Goal: Information Seeking & Learning: Compare options

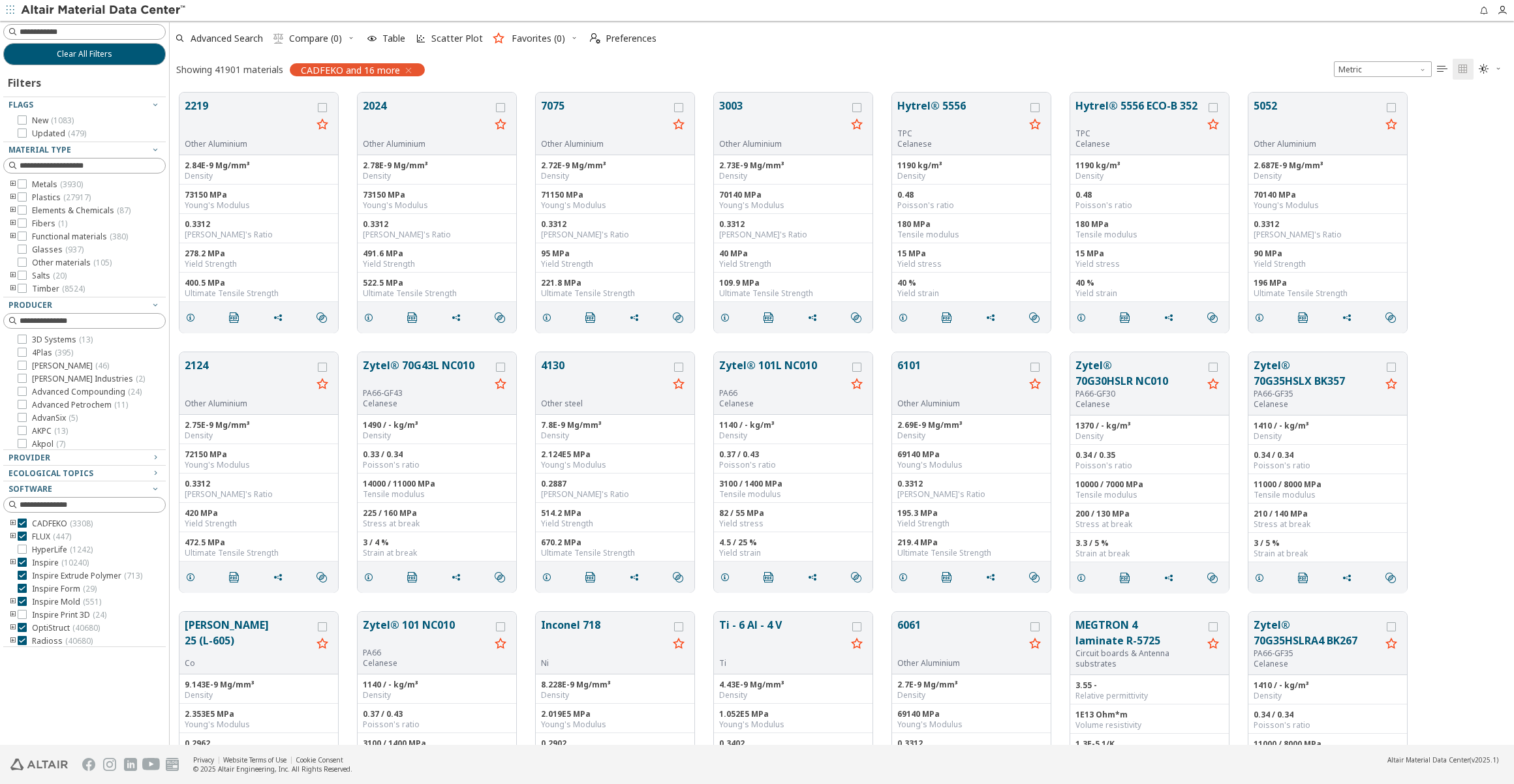
scroll to position [652, 1335]
click at [61, 30] on input at bounding box center [86, 31] width 160 height 14
paste input "**********"
type input "**********"
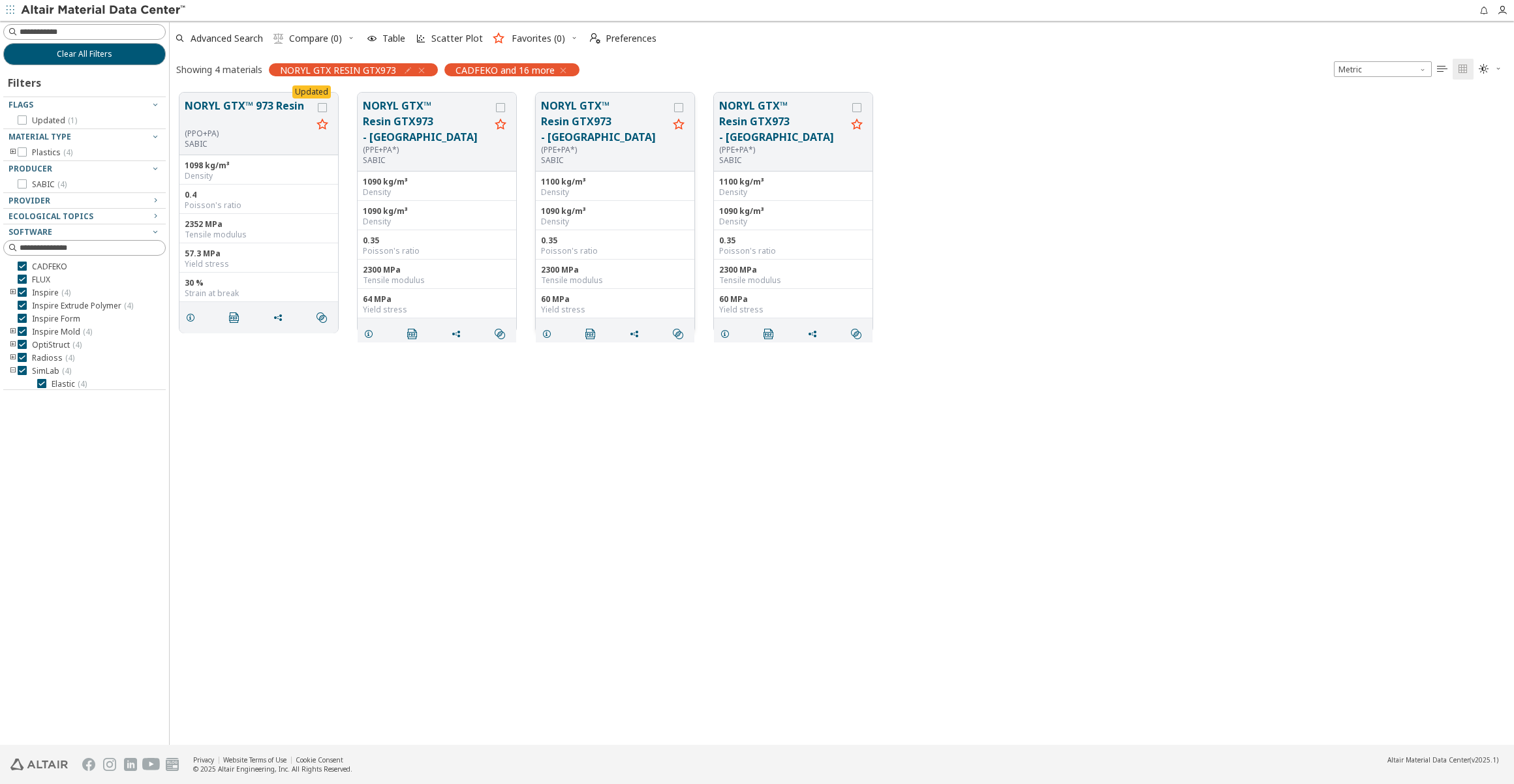
click at [584, 112] on button "NORYL GTX™ Resin GTX973 - [GEOGRAPHIC_DATA]" at bounding box center [604, 121] width 127 height 47
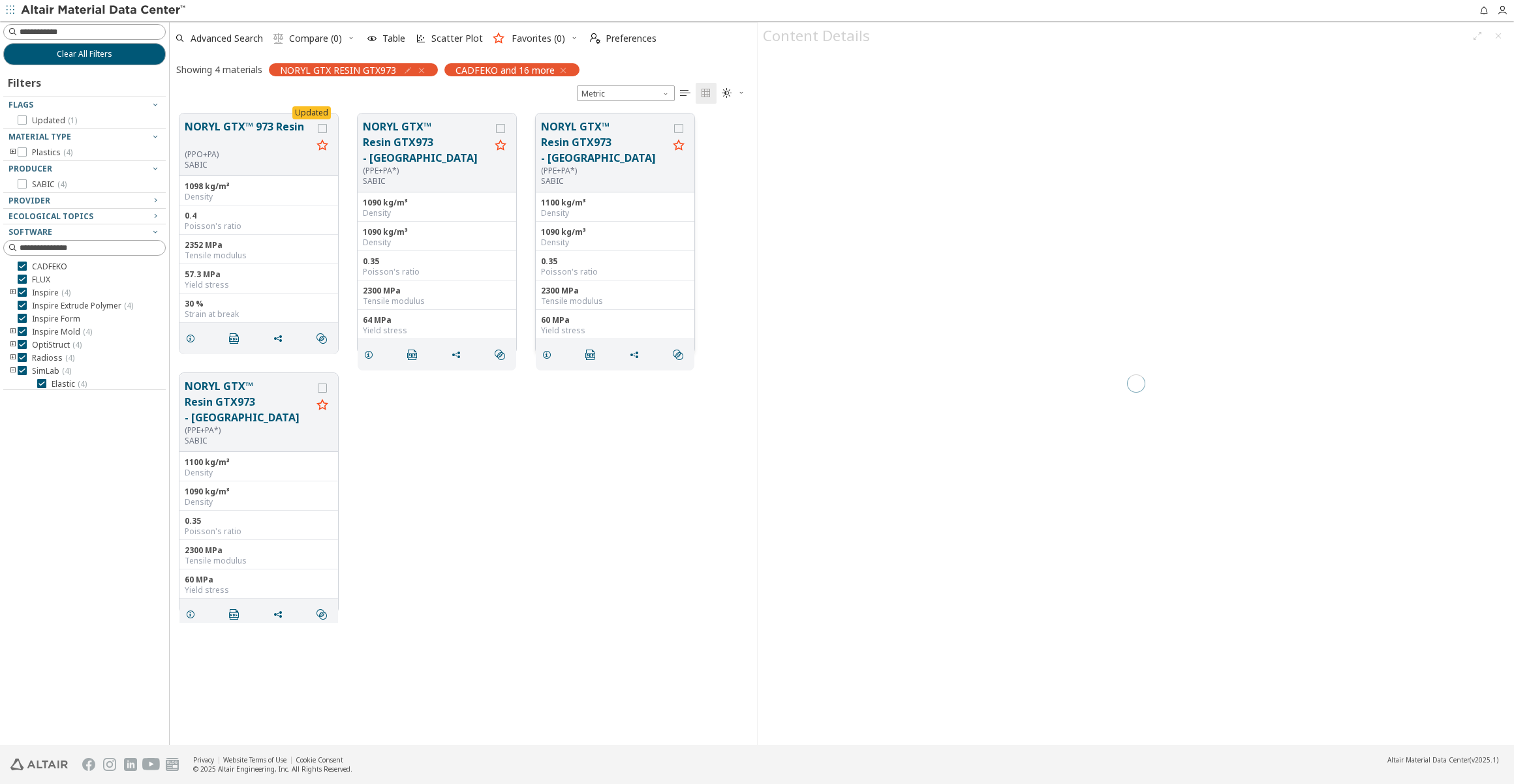
scroll to position [8, 9]
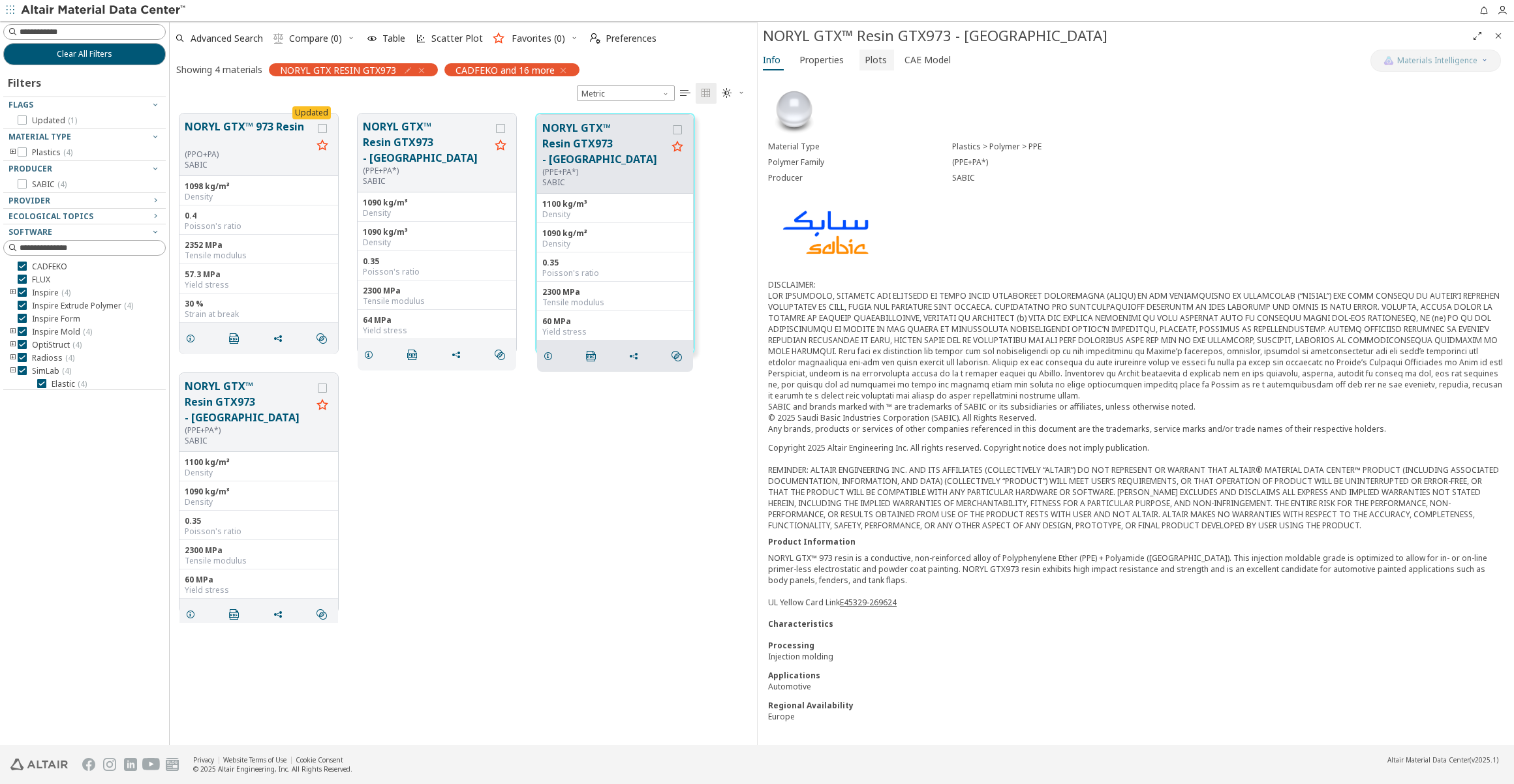
click at [866, 60] on span "Plots" at bounding box center [876, 60] width 23 height 21
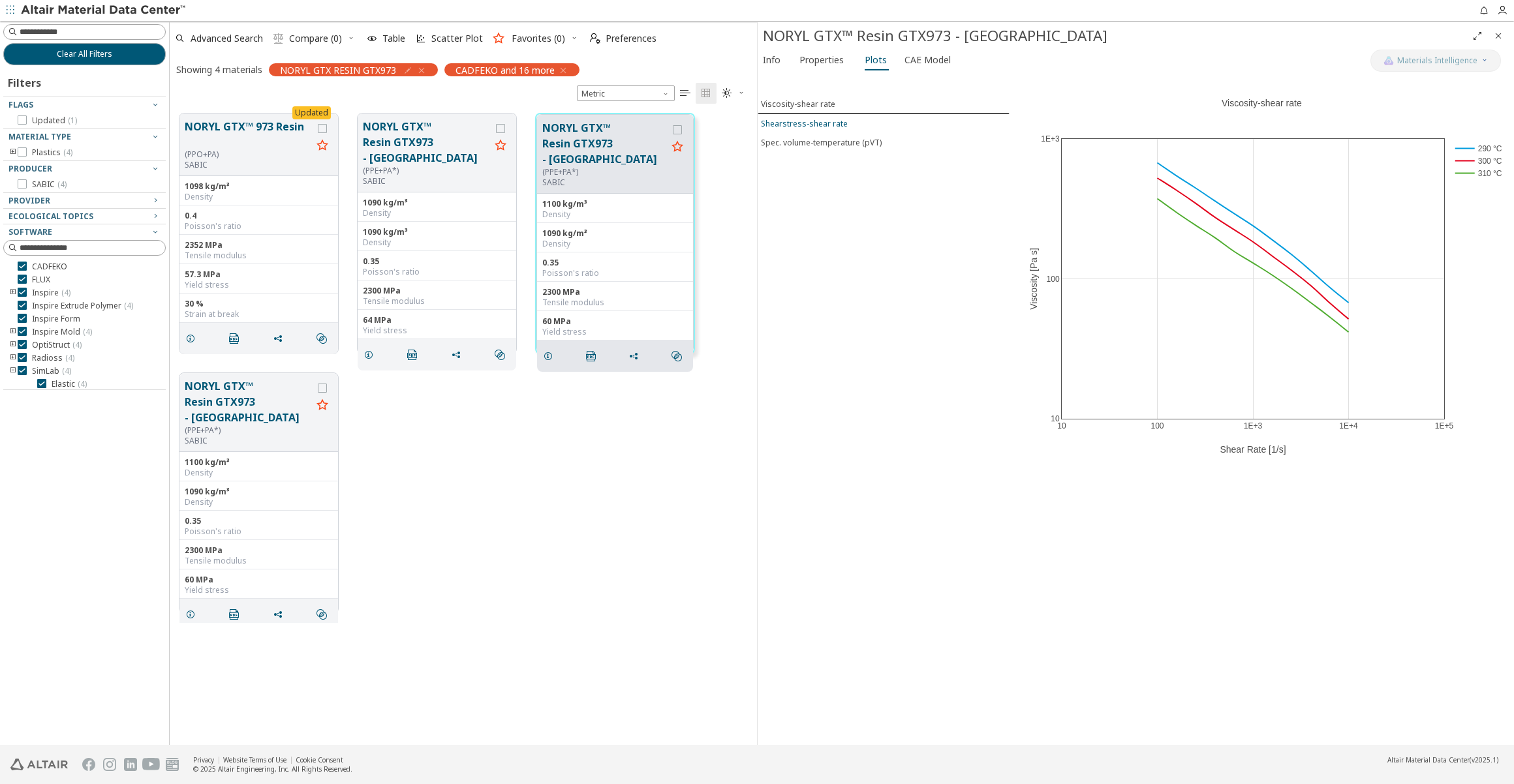
click at [809, 123] on div "Shearstress-shear rate" at bounding box center [804, 123] width 87 height 11
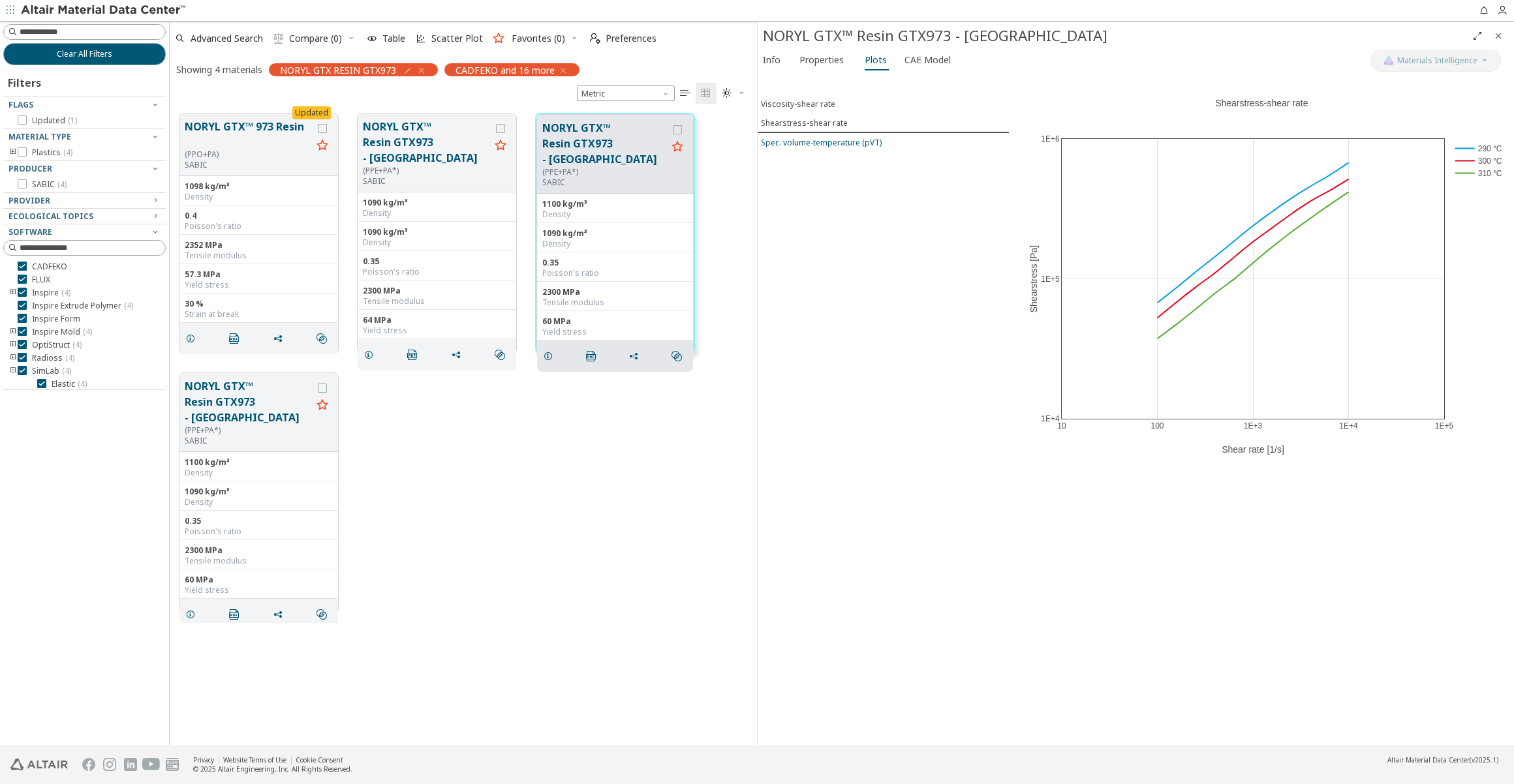
click at [816, 139] on div "Spec. volume-temperature (pVT)" at bounding box center [821, 143] width 121 height 11
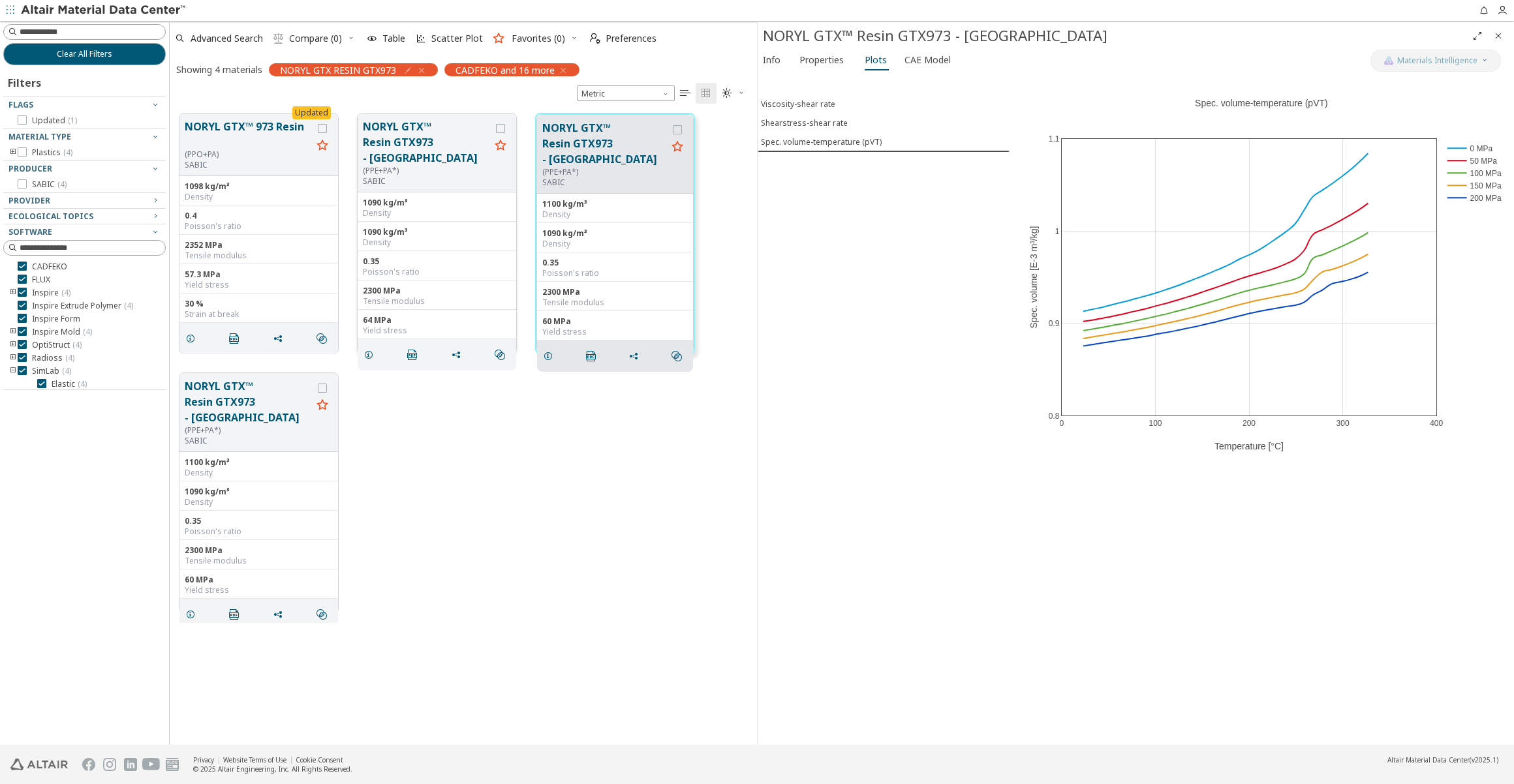
click at [413, 140] on button "NORYL GTX™ Resin GTX973 - [GEOGRAPHIC_DATA]" at bounding box center [426, 142] width 127 height 47
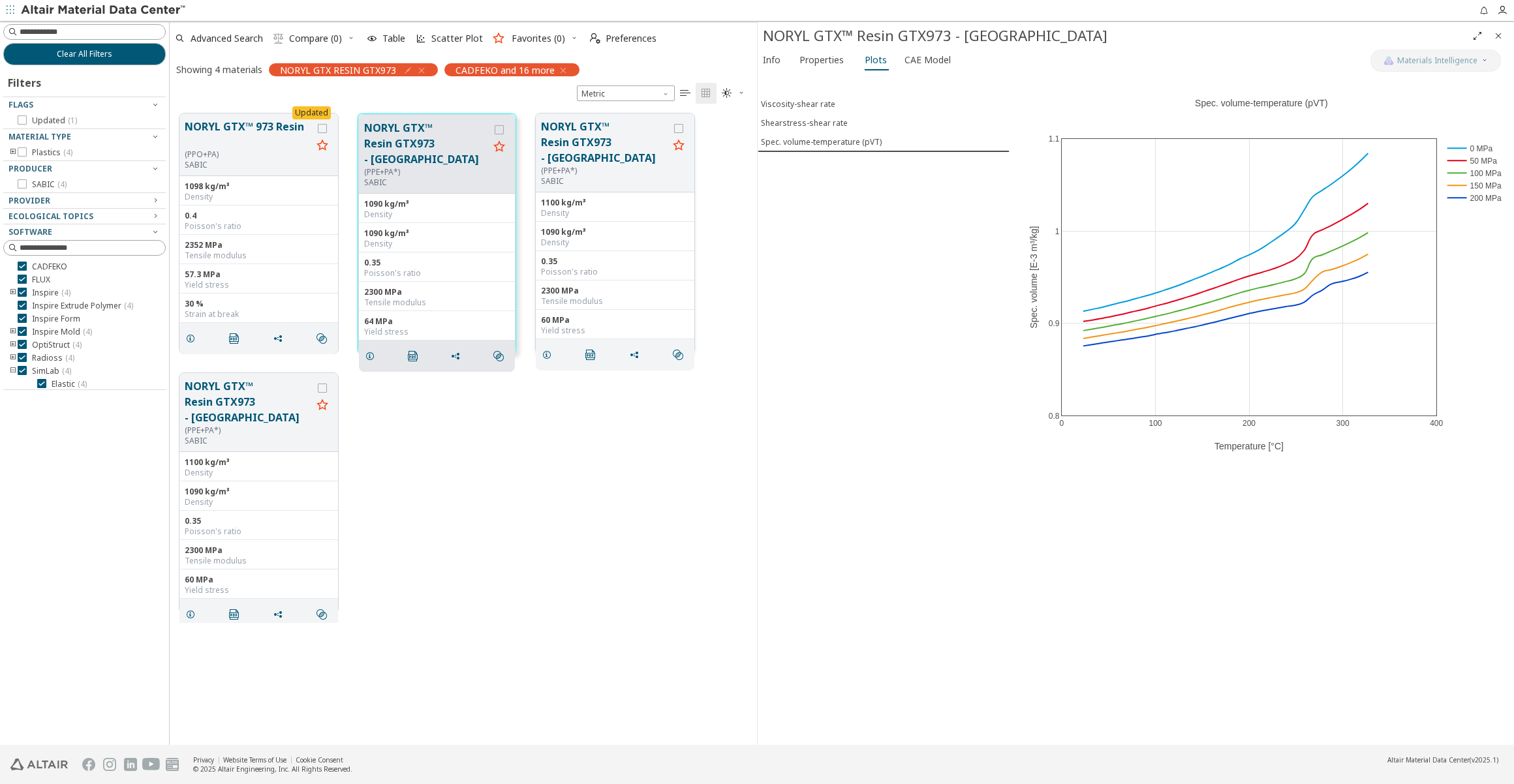
click at [623, 148] on button "NORYL GTX™ Resin GTX973 - [GEOGRAPHIC_DATA]" at bounding box center [604, 142] width 127 height 47
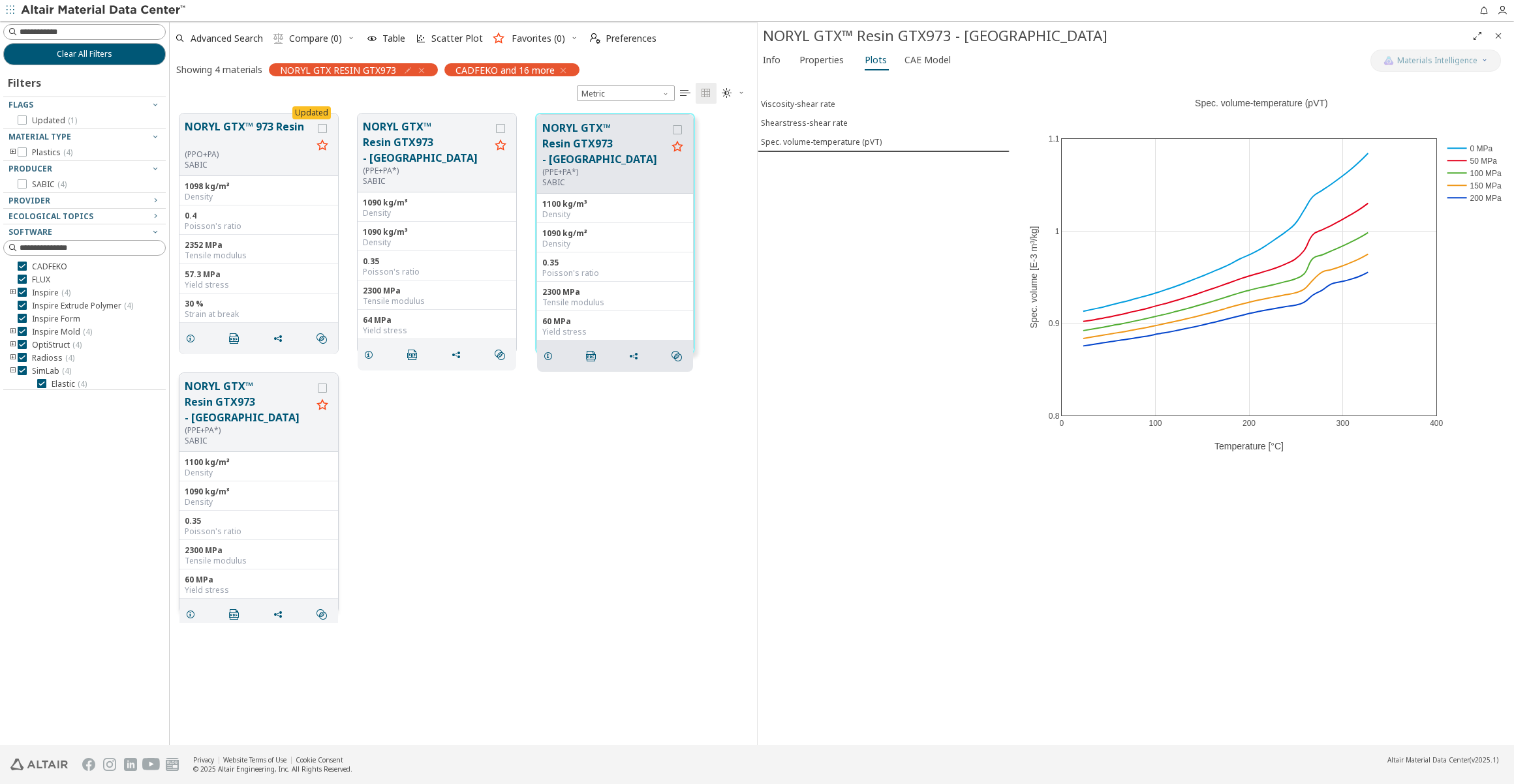
click at [245, 396] on button "NORYL GTX™ Resin GTX973 - [GEOGRAPHIC_DATA]" at bounding box center [248, 402] width 127 height 47
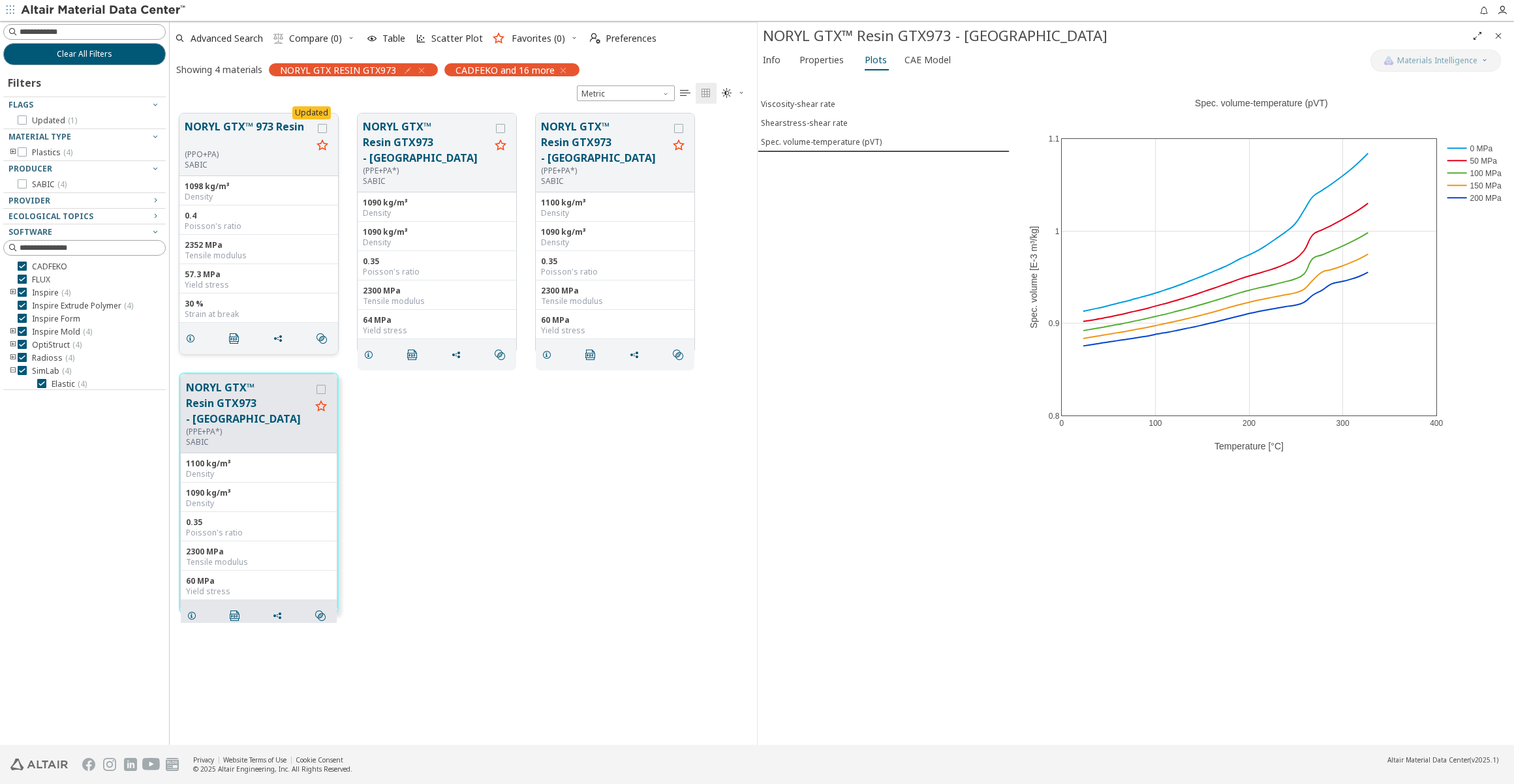
click at [244, 138] on button "NORYL GTX™ 973 Resin" at bounding box center [248, 134] width 127 height 31
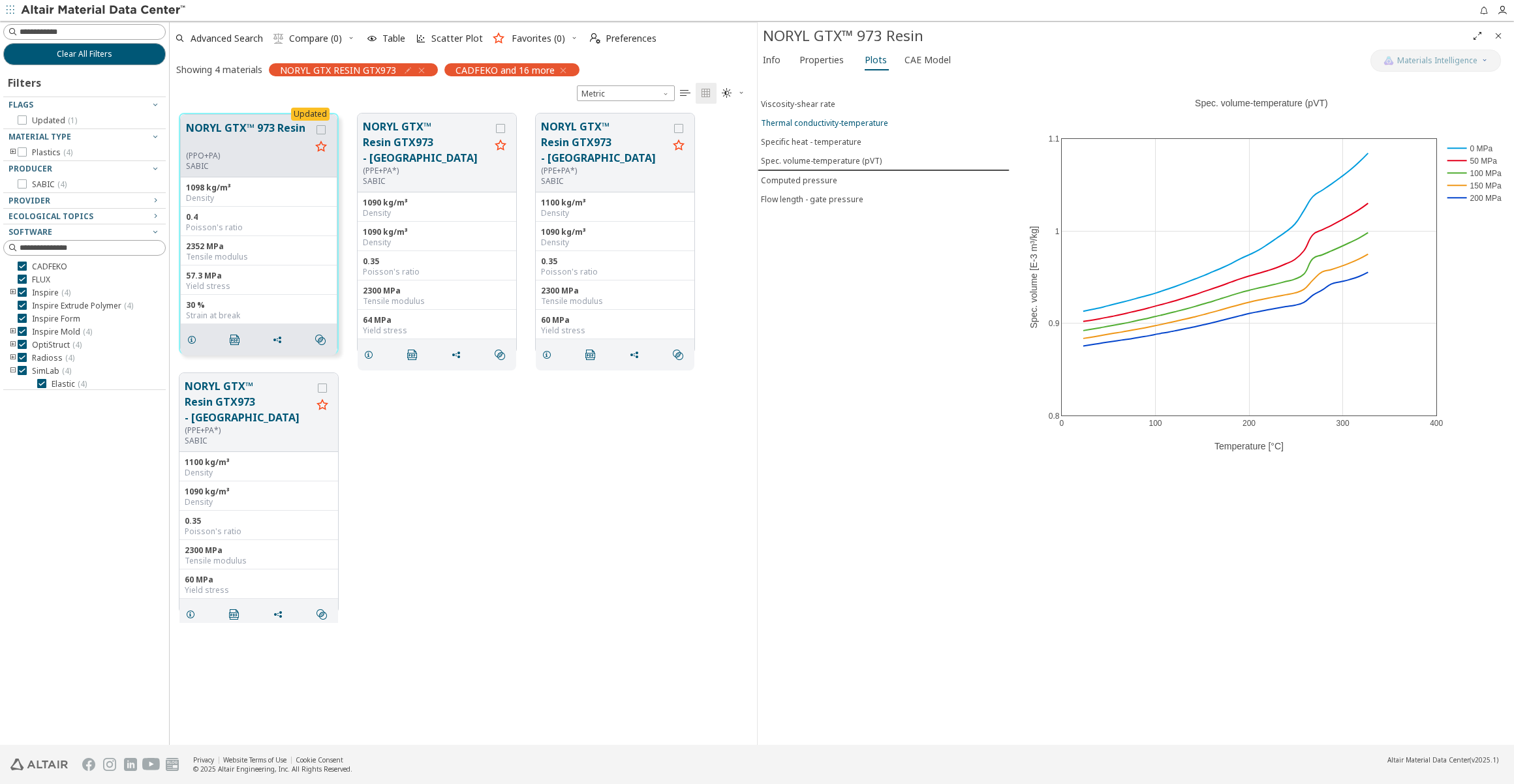
click at [829, 126] on div "Thermal conductivity-temperature" at bounding box center [824, 123] width 127 height 11
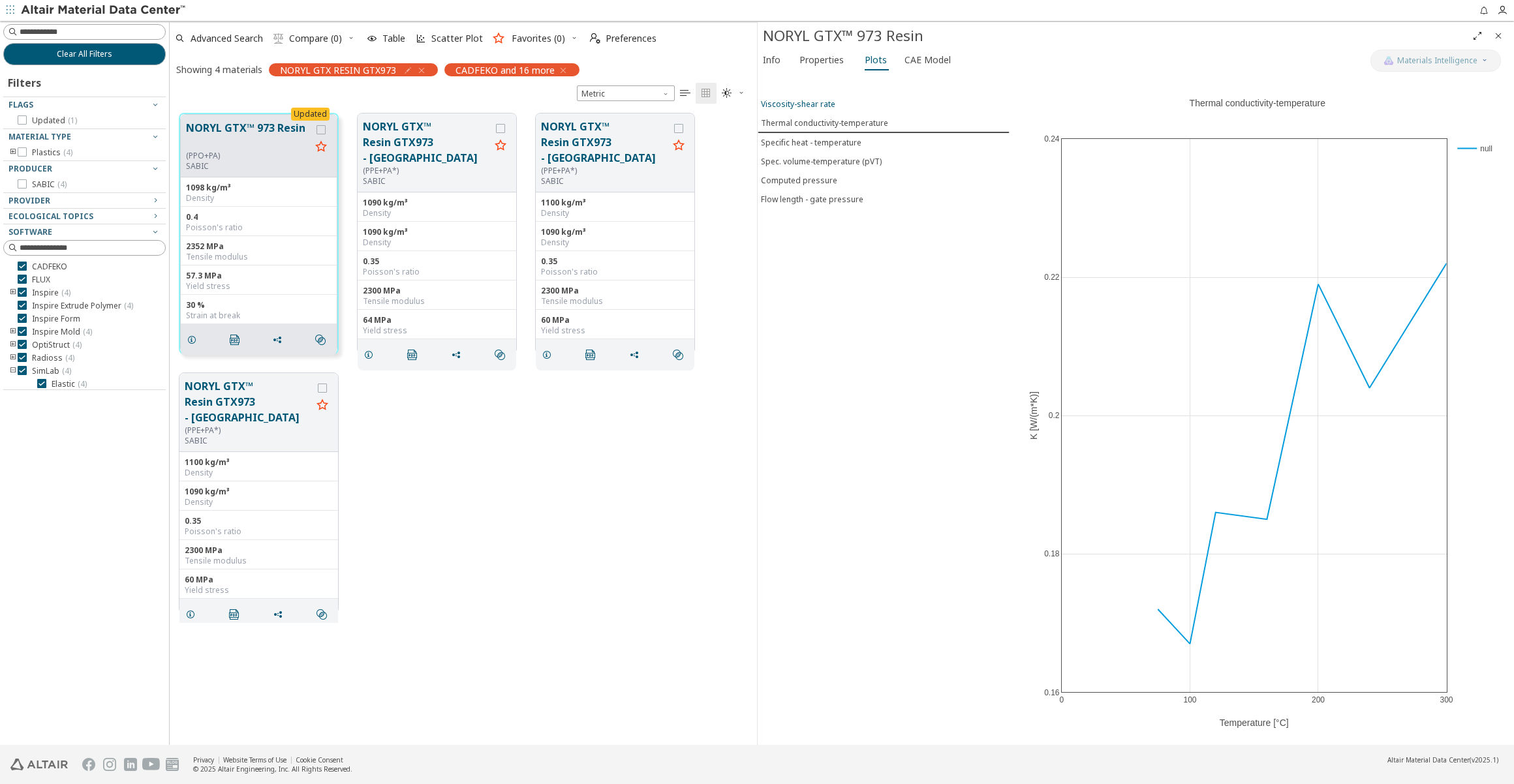
click at [794, 104] on div "Viscosity-shear rate" at bounding box center [797, 104] width 74 height 11
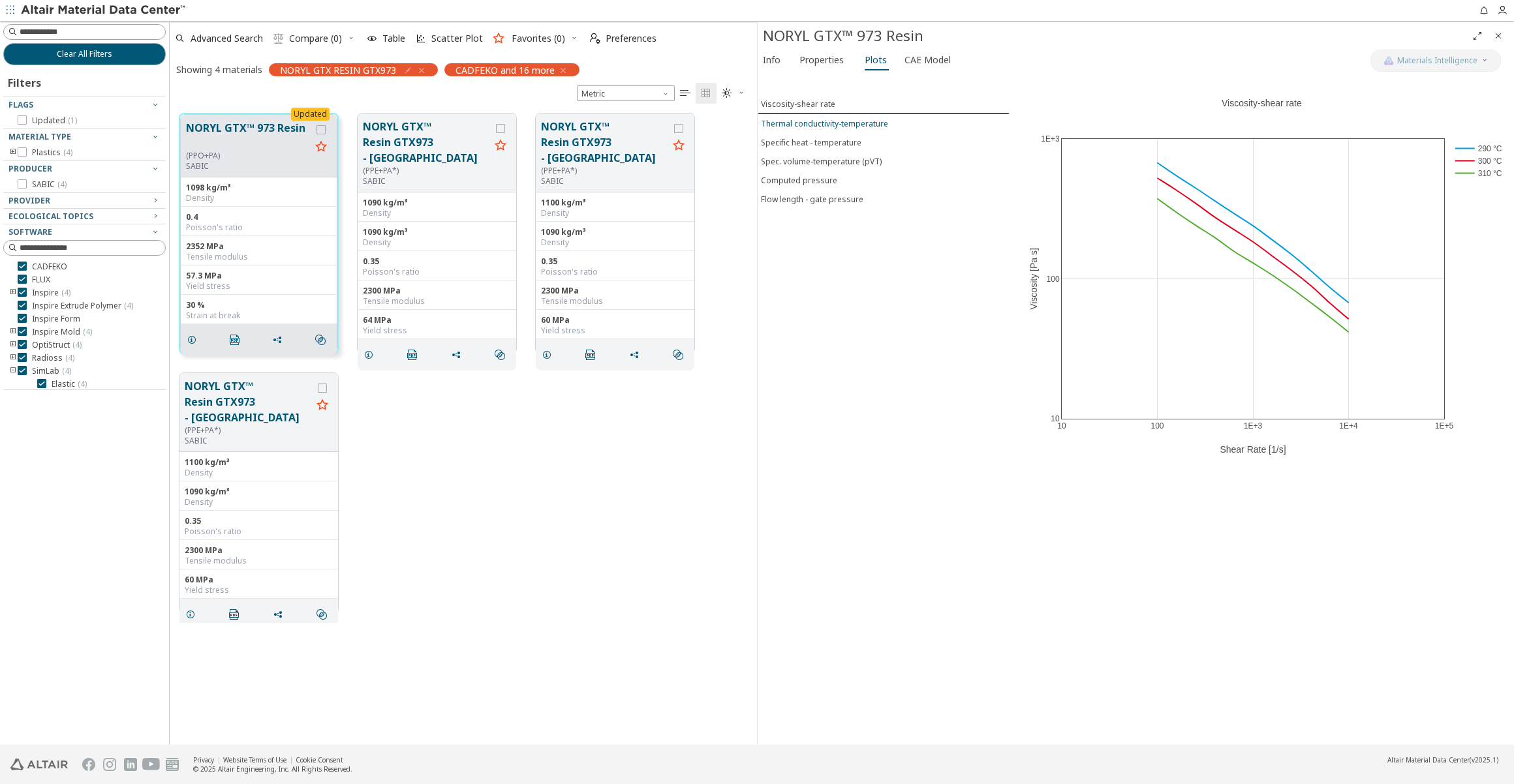
click at [795, 115] on button "Thermal conductivity-temperature" at bounding box center [884, 123] width 252 height 19
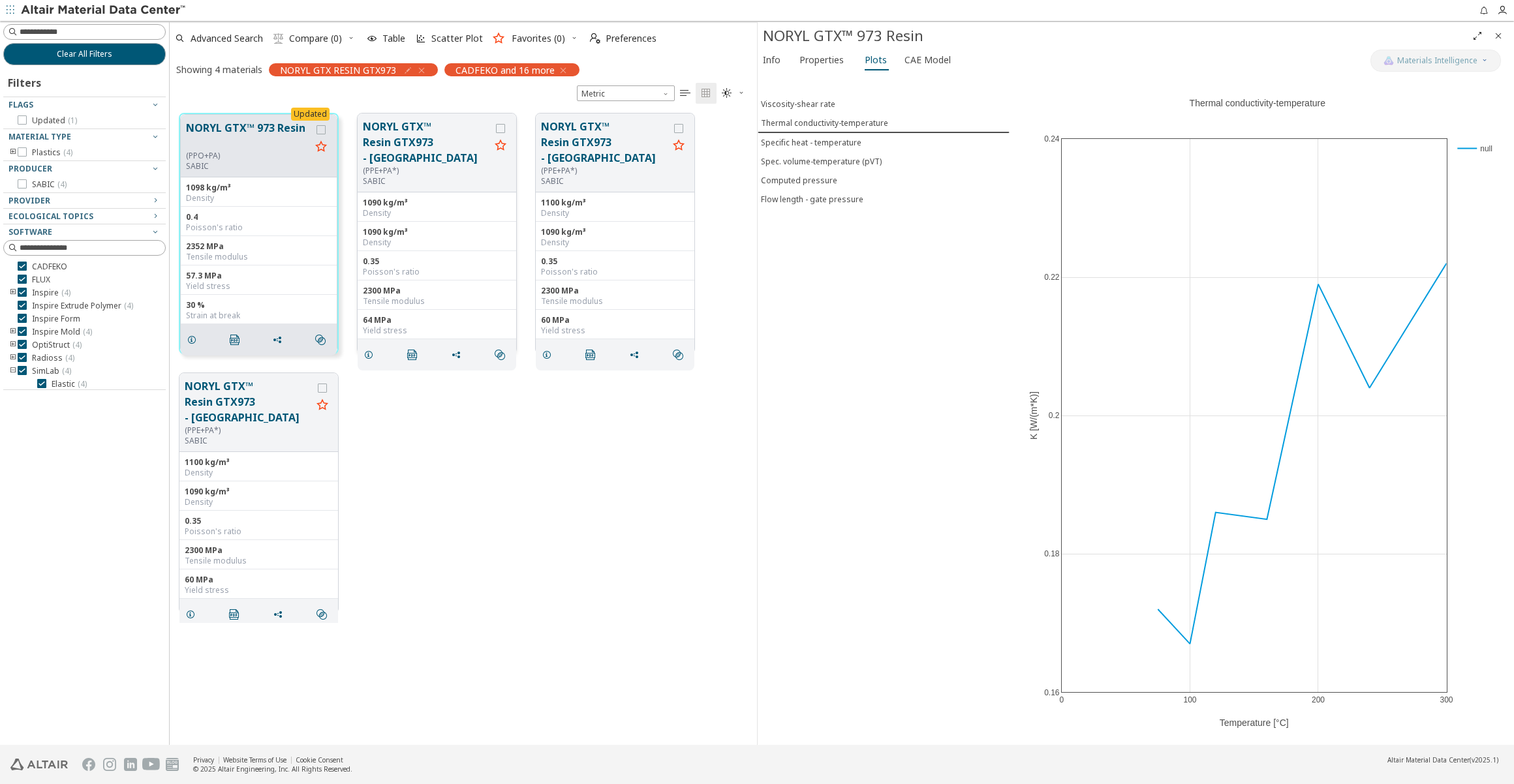
click at [427, 141] on button "NORYL GTX™ Resin GTX973 - [GEOGRAPHIC_DATA]" at bounding box center [426, 142] width 127 height 47
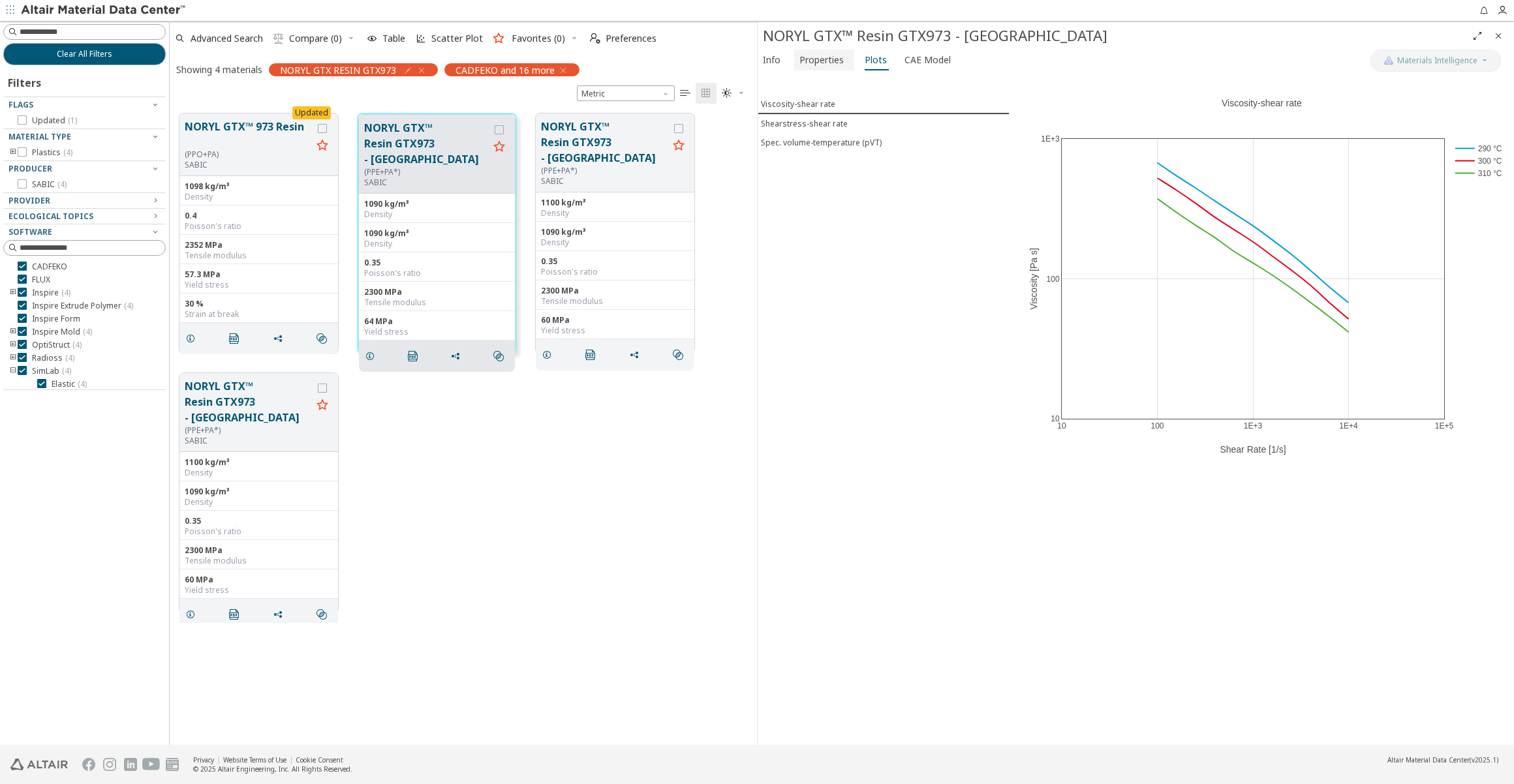
click at [803, 56] on span "Properties" at bounding box center [821, 60] width 44 height 21
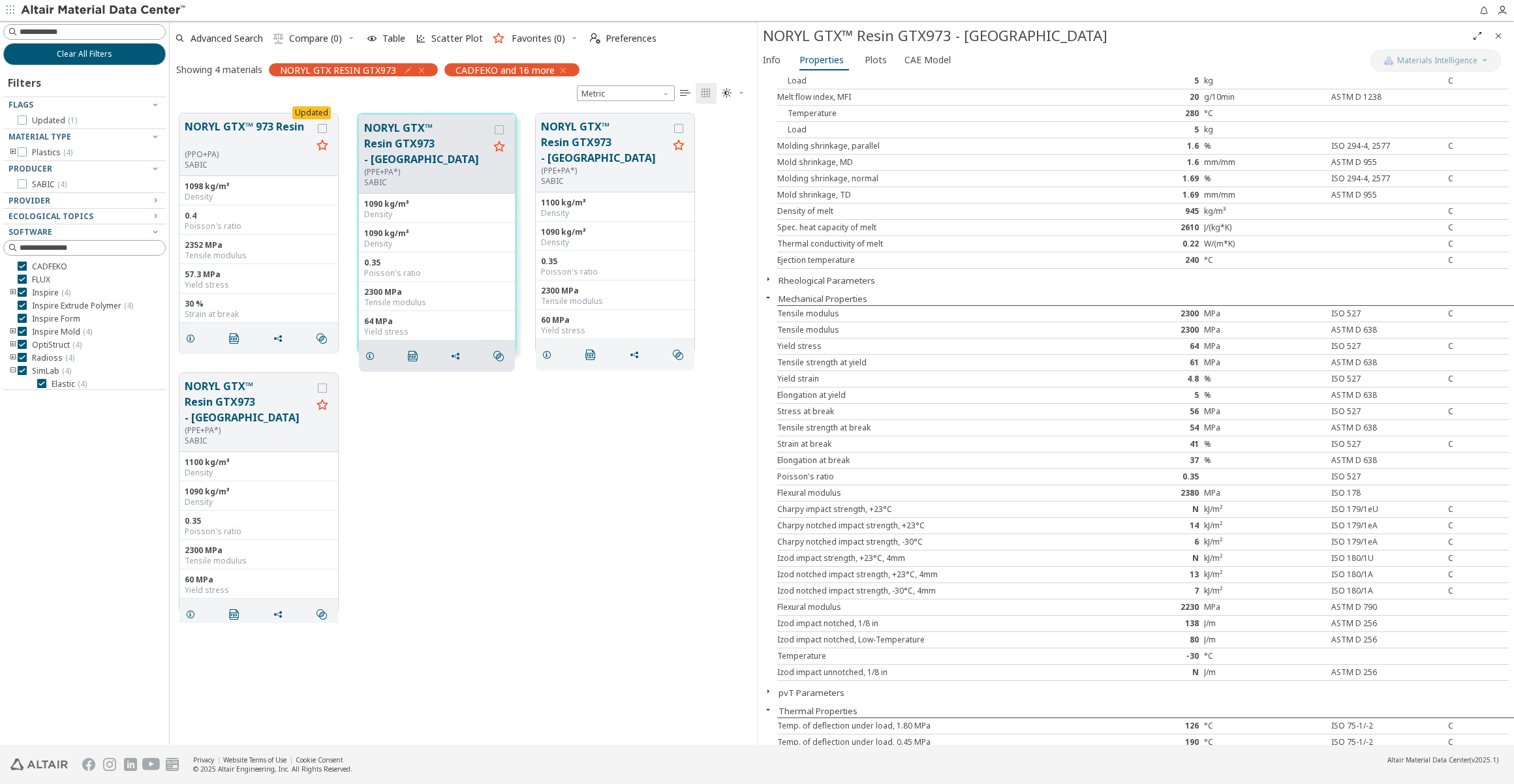
scroll to position [63, 0]
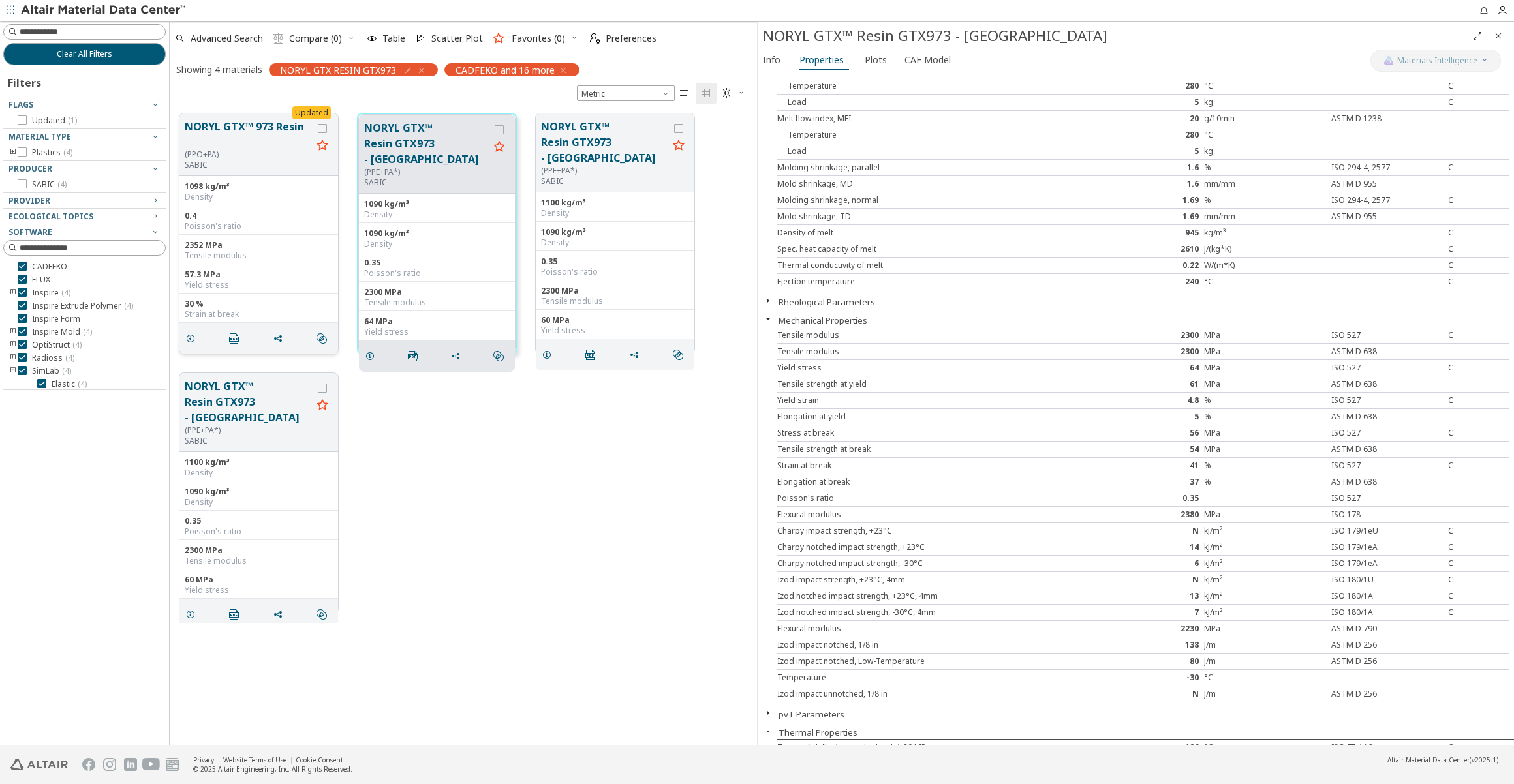
click at [267, 136] on button "NORYL GTX™ 973 Resin" at bounding box center [248, 134] width 127 height 31
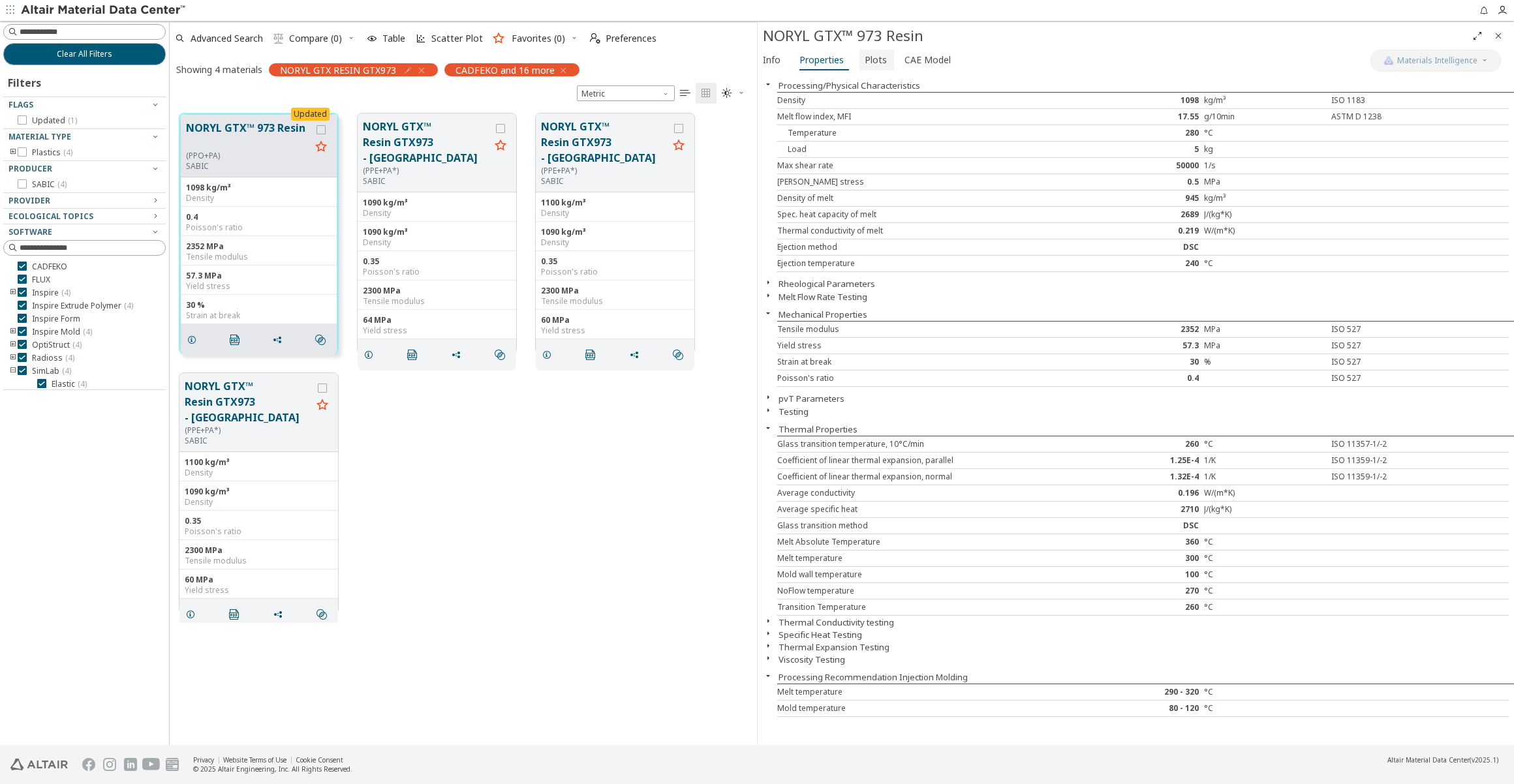
click at [884, 56] on button "Plots" at bounding box center [877, 60] width 35 height 21
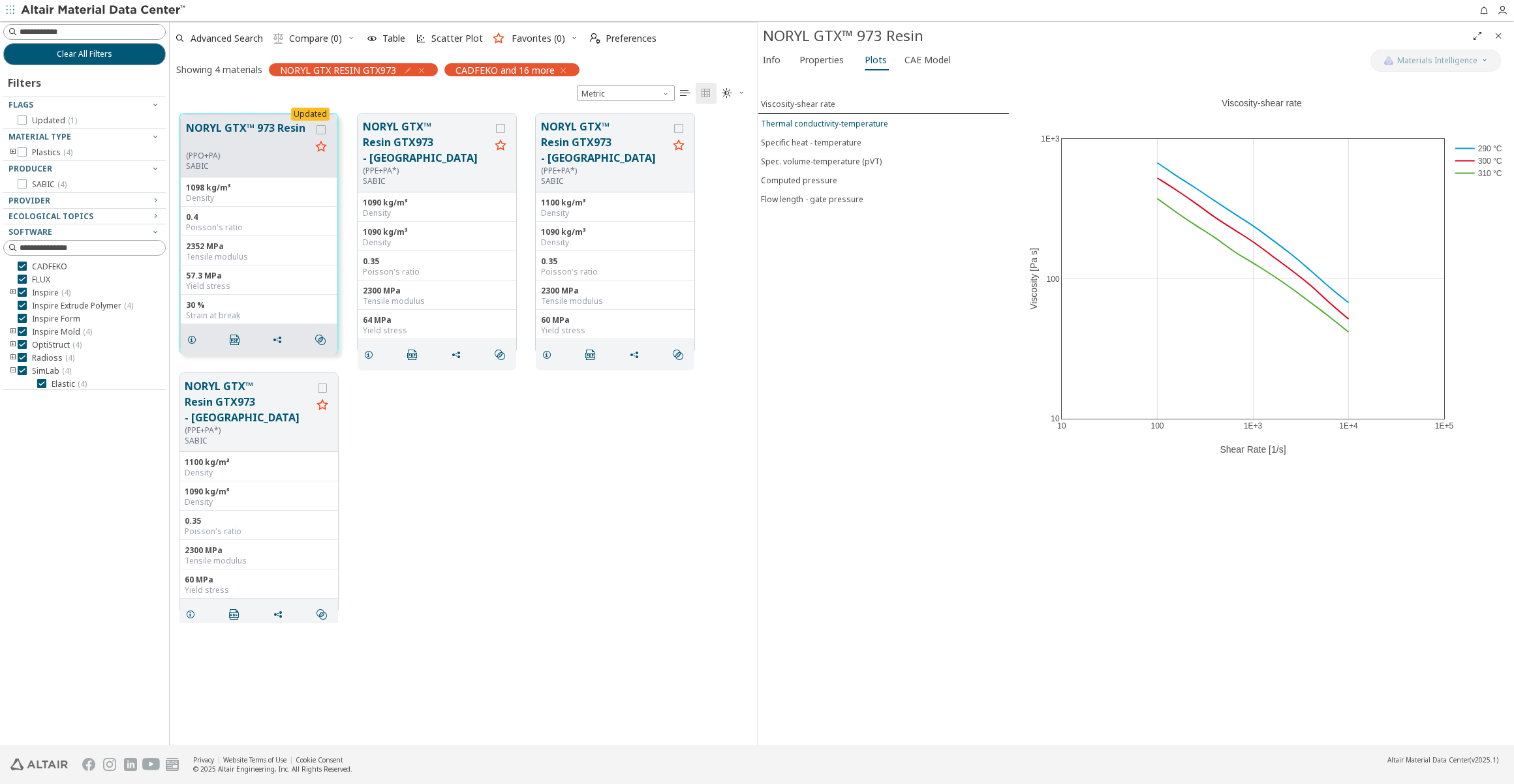
click at [797, 120] on div "Thermal conductivity-temperature" at bounding box center [824, 123] width 127 height 11
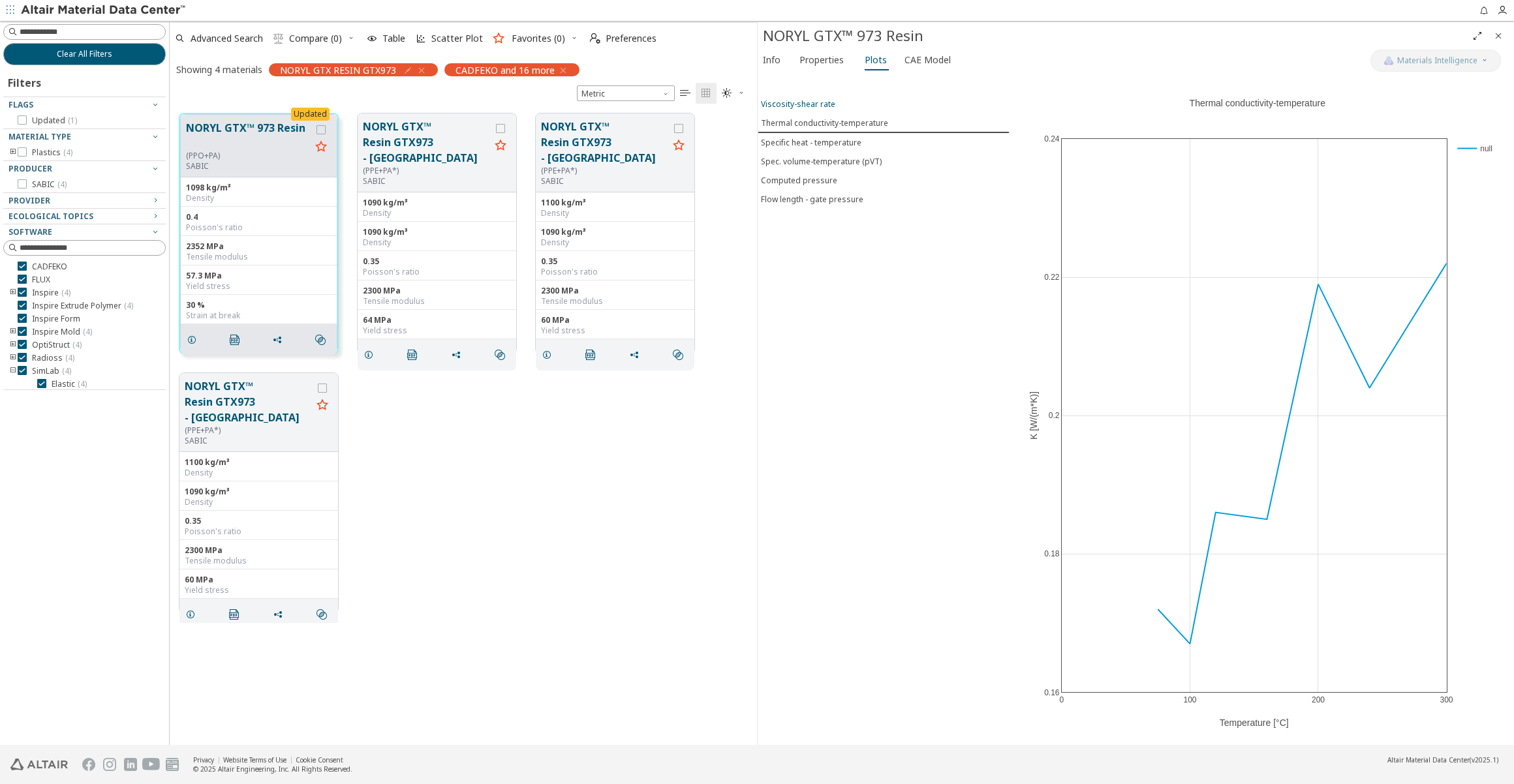
click at [792, 104] on div "Viscosity-shear rate" at bounding box center [797, 104] width 74 height 11
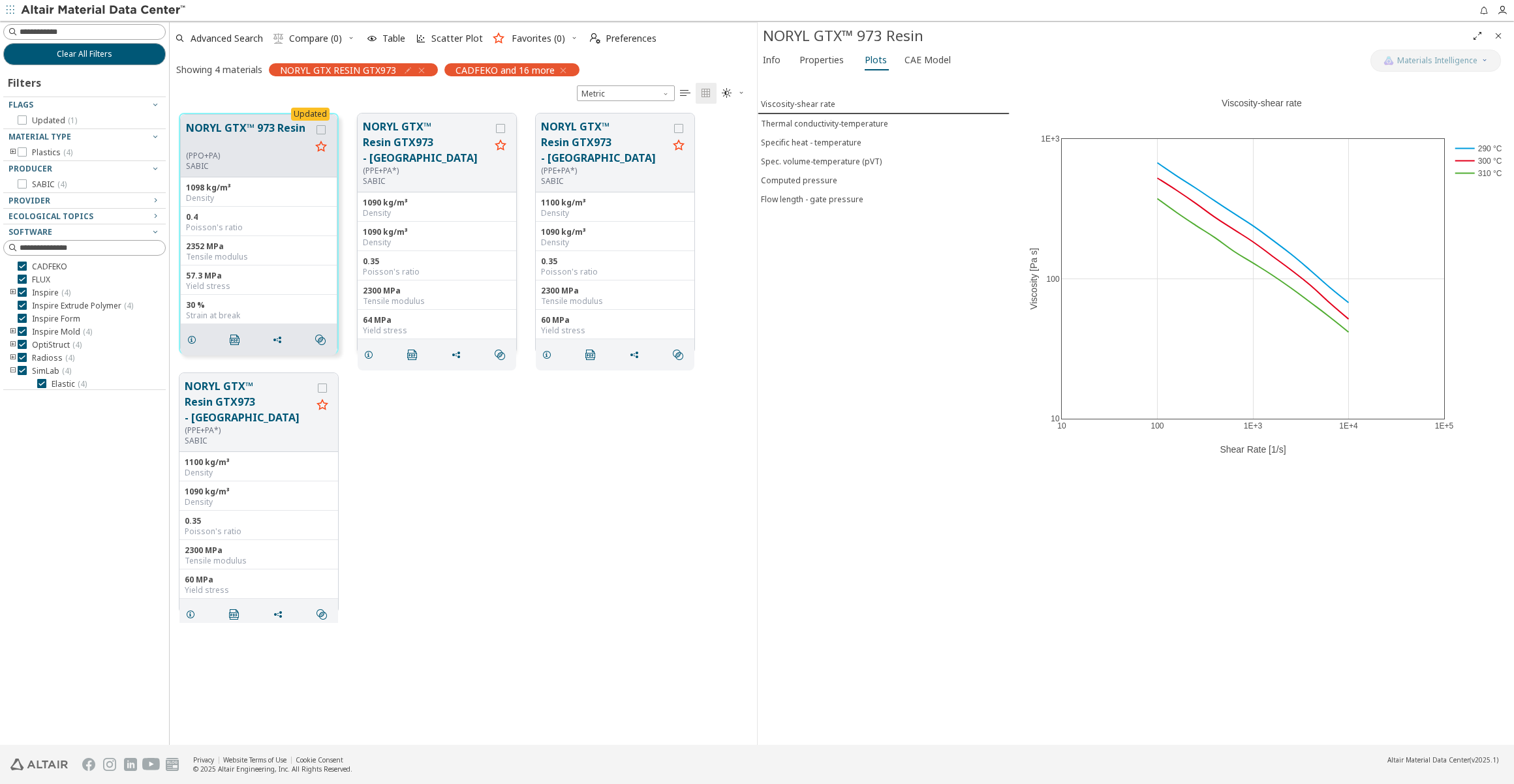
click at [452, 176] on p "SABIC" at bounding box center [426, 181] width 127 height 10
click at [425, 131] on button "NORYL GTX™ Resin GTX973 - [GEOGRAPHIC_DATA]" at bounding box center [426, 142] width 127 height 47
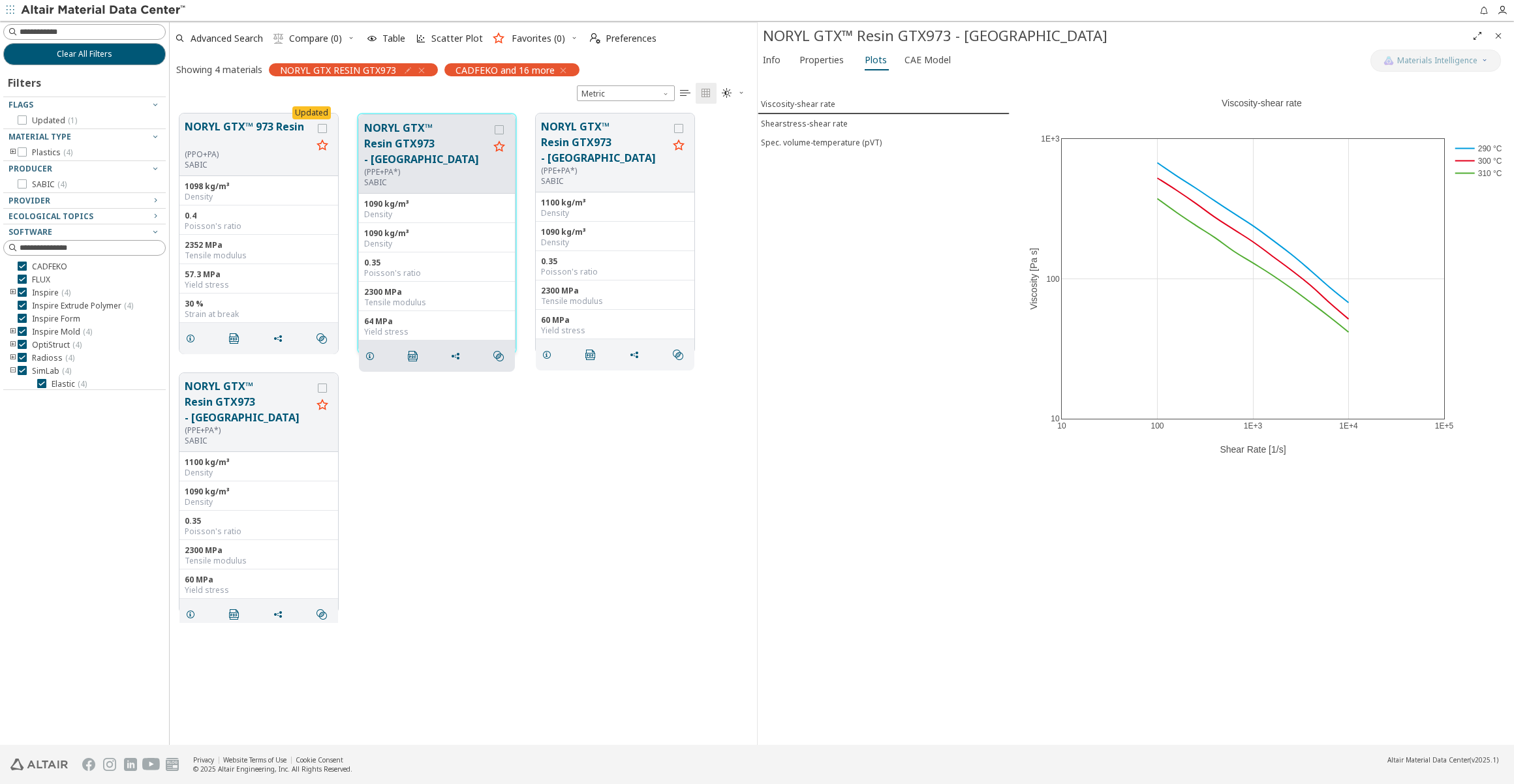
click at [433, 178] on p "SABIC" at bounding box center [427, 183] width 124 height 10
click at [772, 57] on span "Info" at bounding box center [771, 60] width 18 height 21
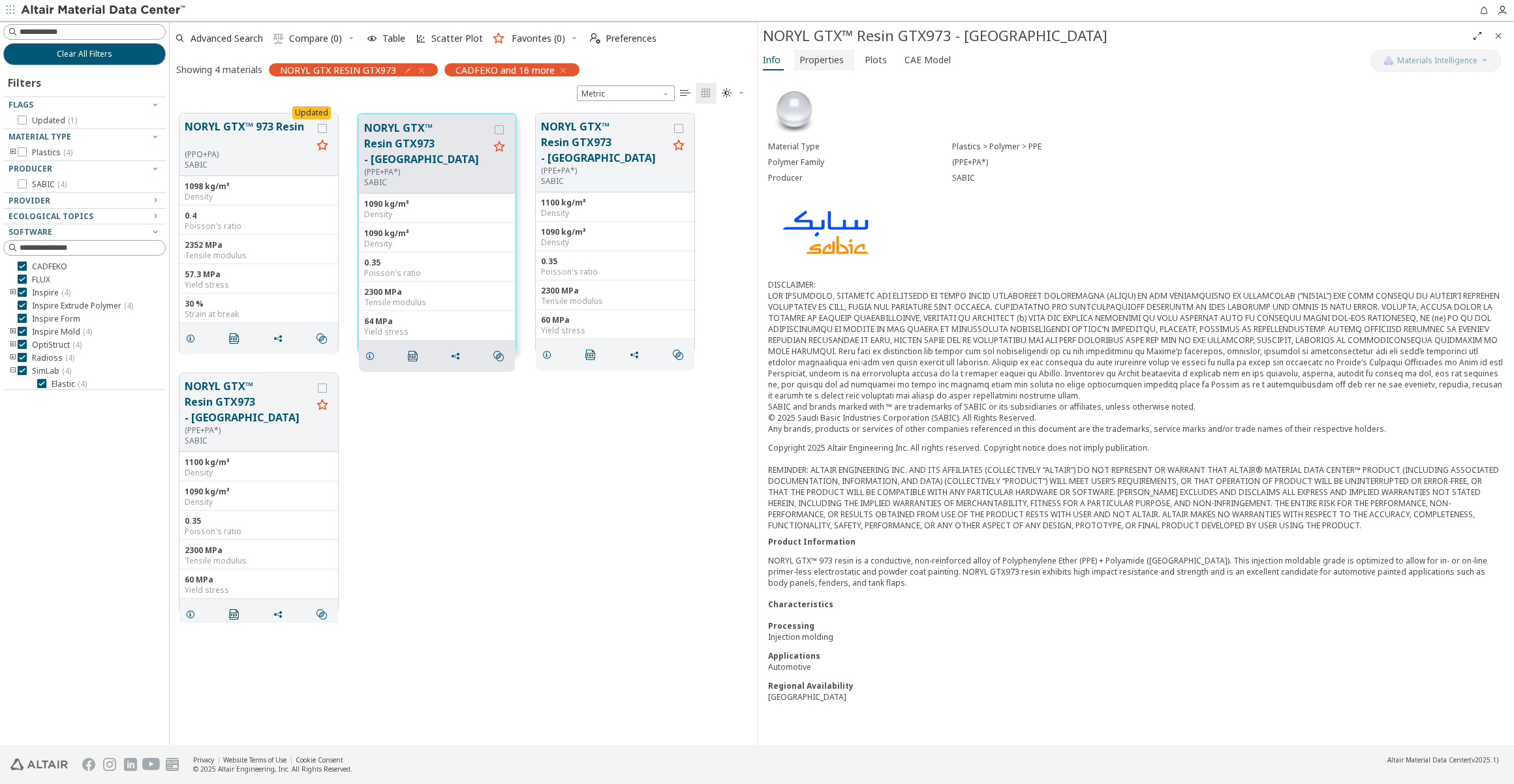
click at [824, 57] on span "Properties" at bounding box center [821, 60] width 44 height 21
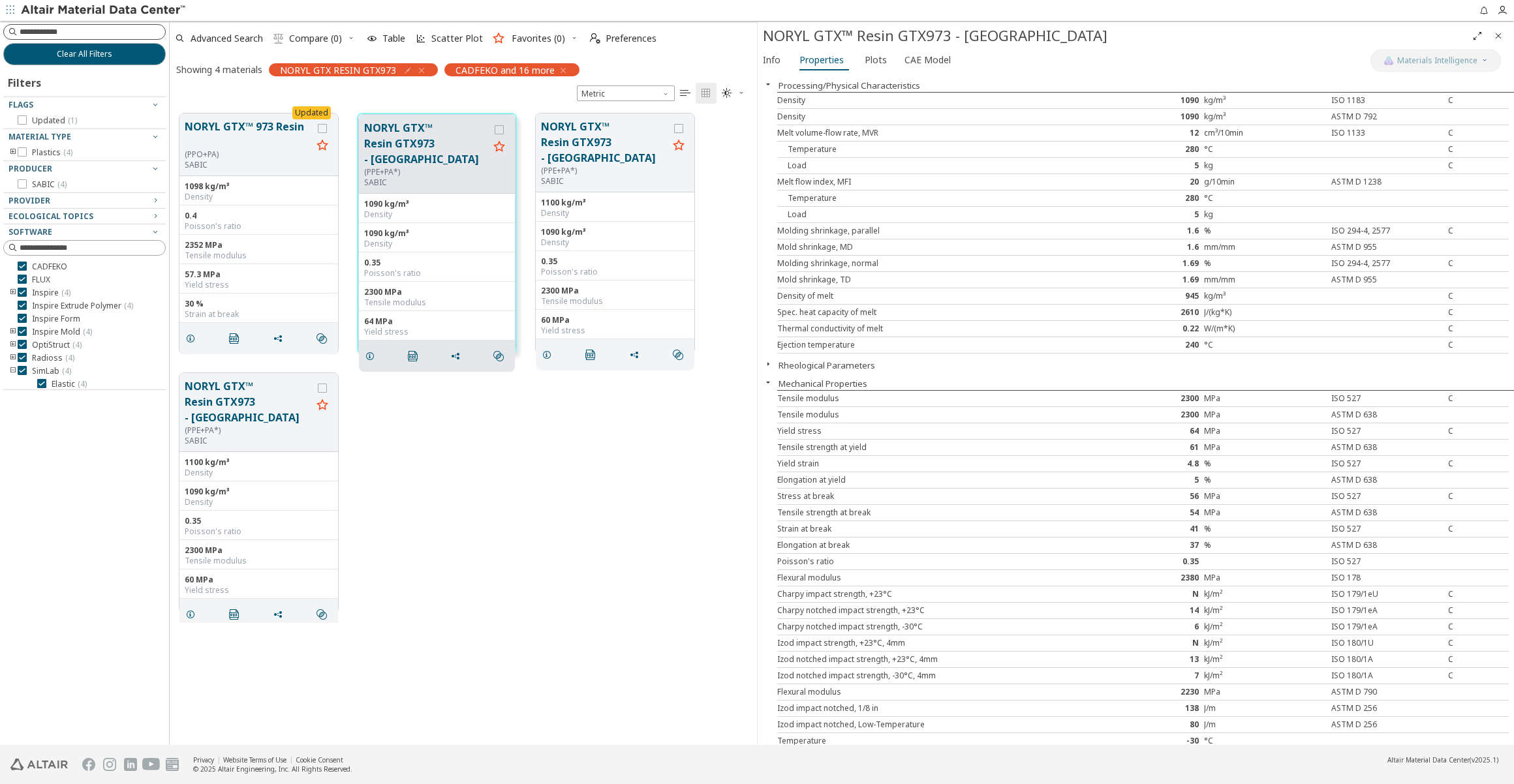
click at [80, 30] on input at bounding box center [92, 32] width 146 height 13
click at [93, 33] on input at bounding box center [86, 31] width 160 height 14
click at [422, 67] on icon "button" at bounding box center [421, 70] width 10 height 10
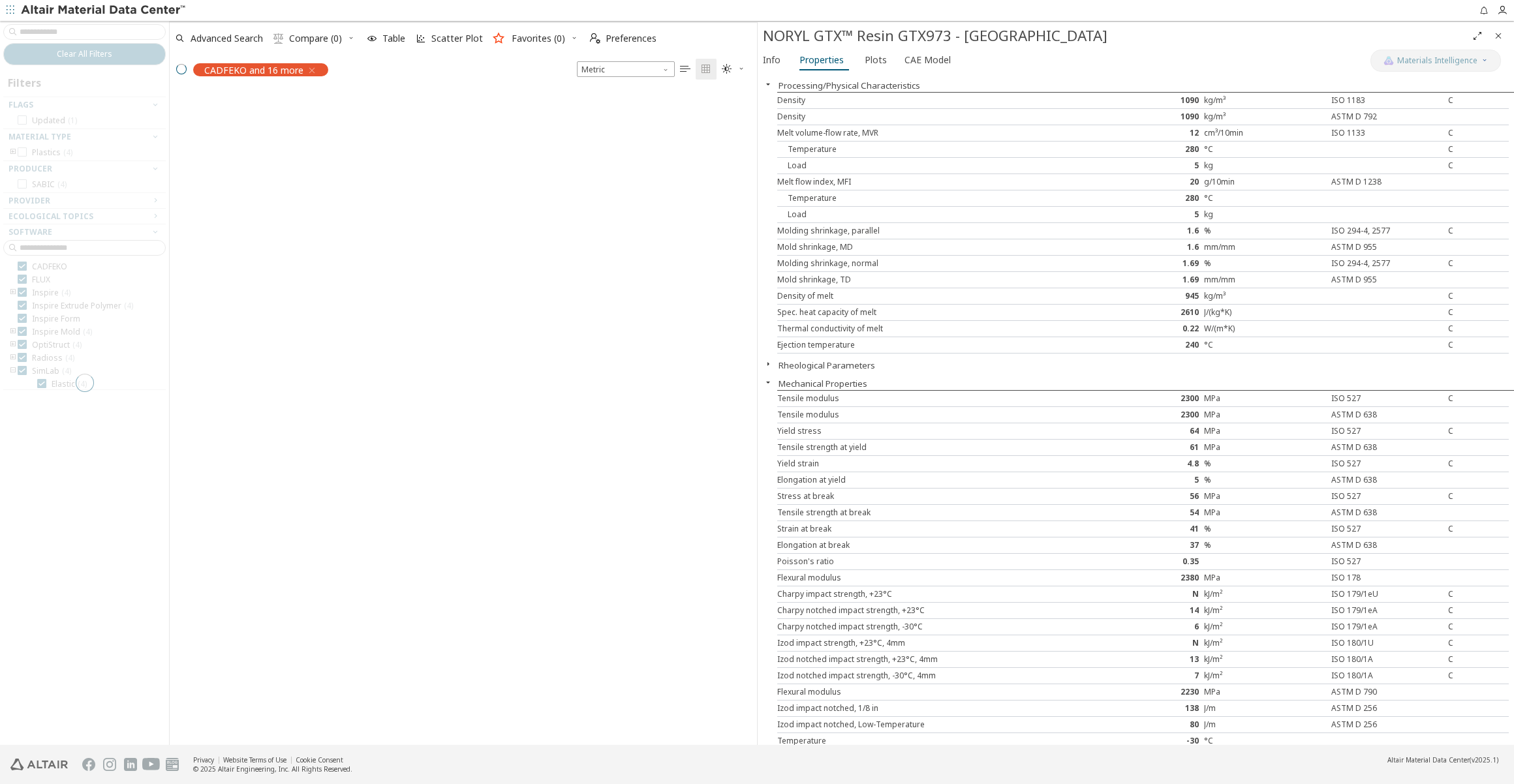
click at [58, 30] on div at bounding box center [85, 382] width 169 height 724
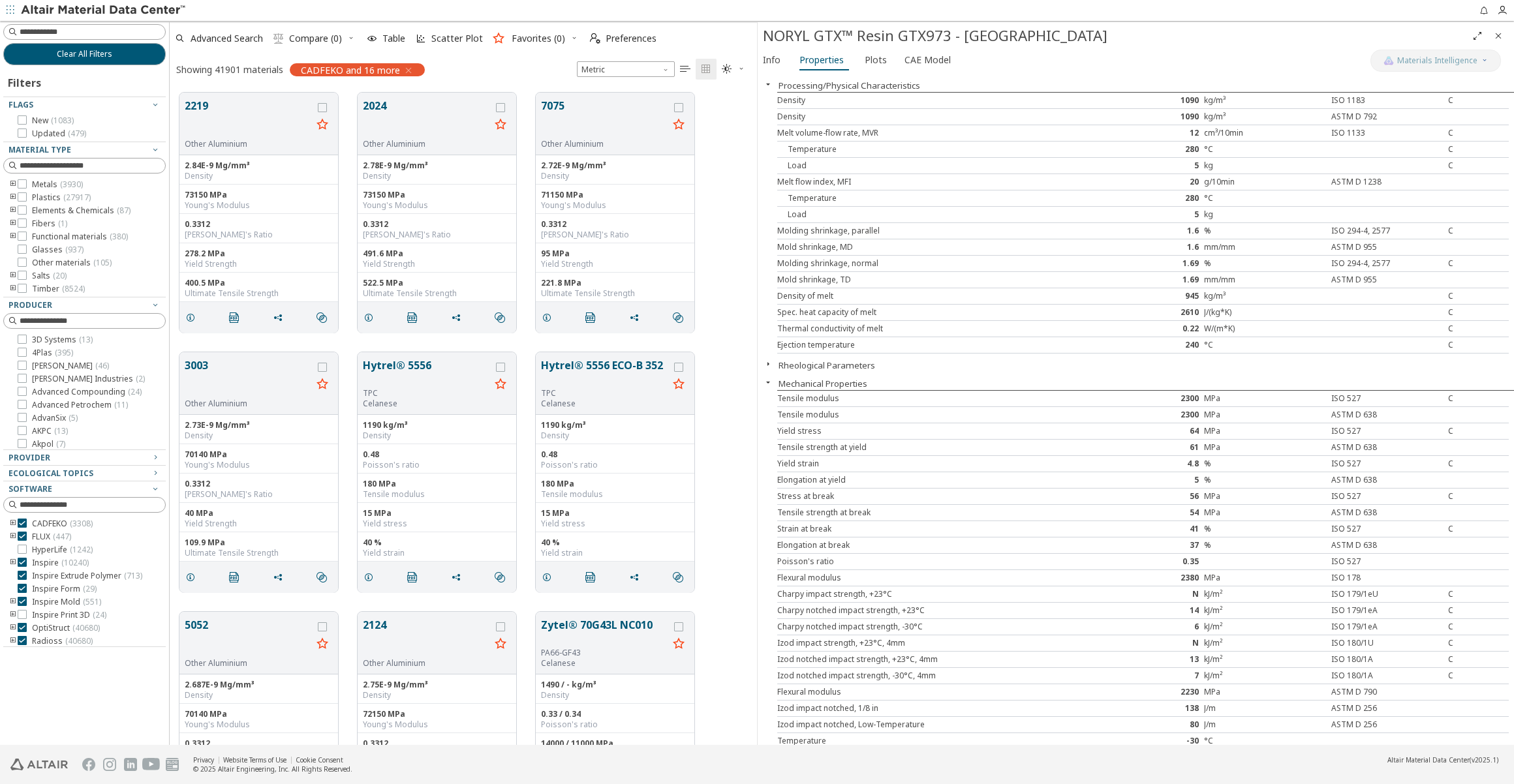
click at [58, 30] on input at bounding box center [92, 32] width 146 height 13
type input "******"
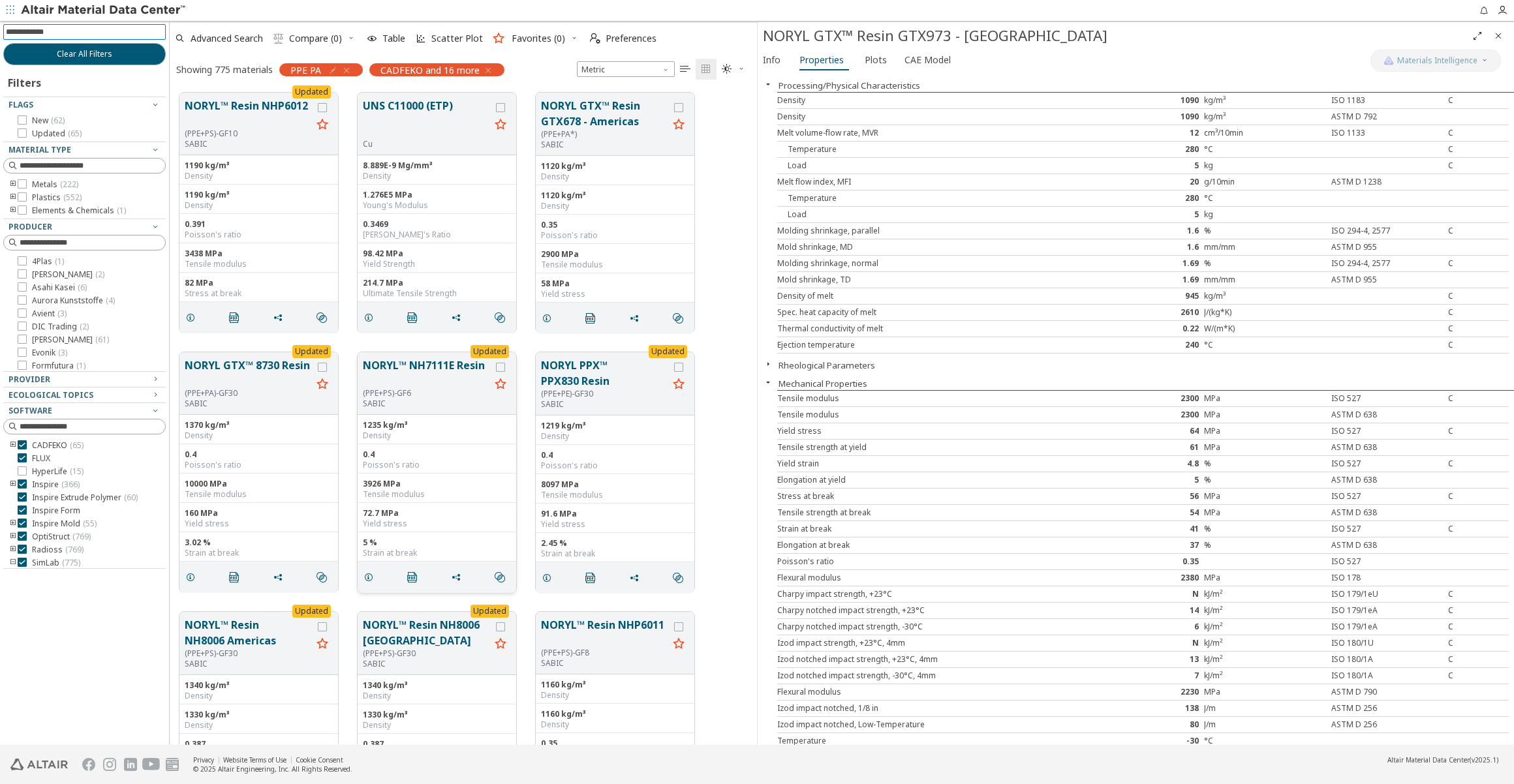
click at [422, 369] on button "NORYL™ NH7111E Resin" at bounding box center [426, 373] width 127 height 31
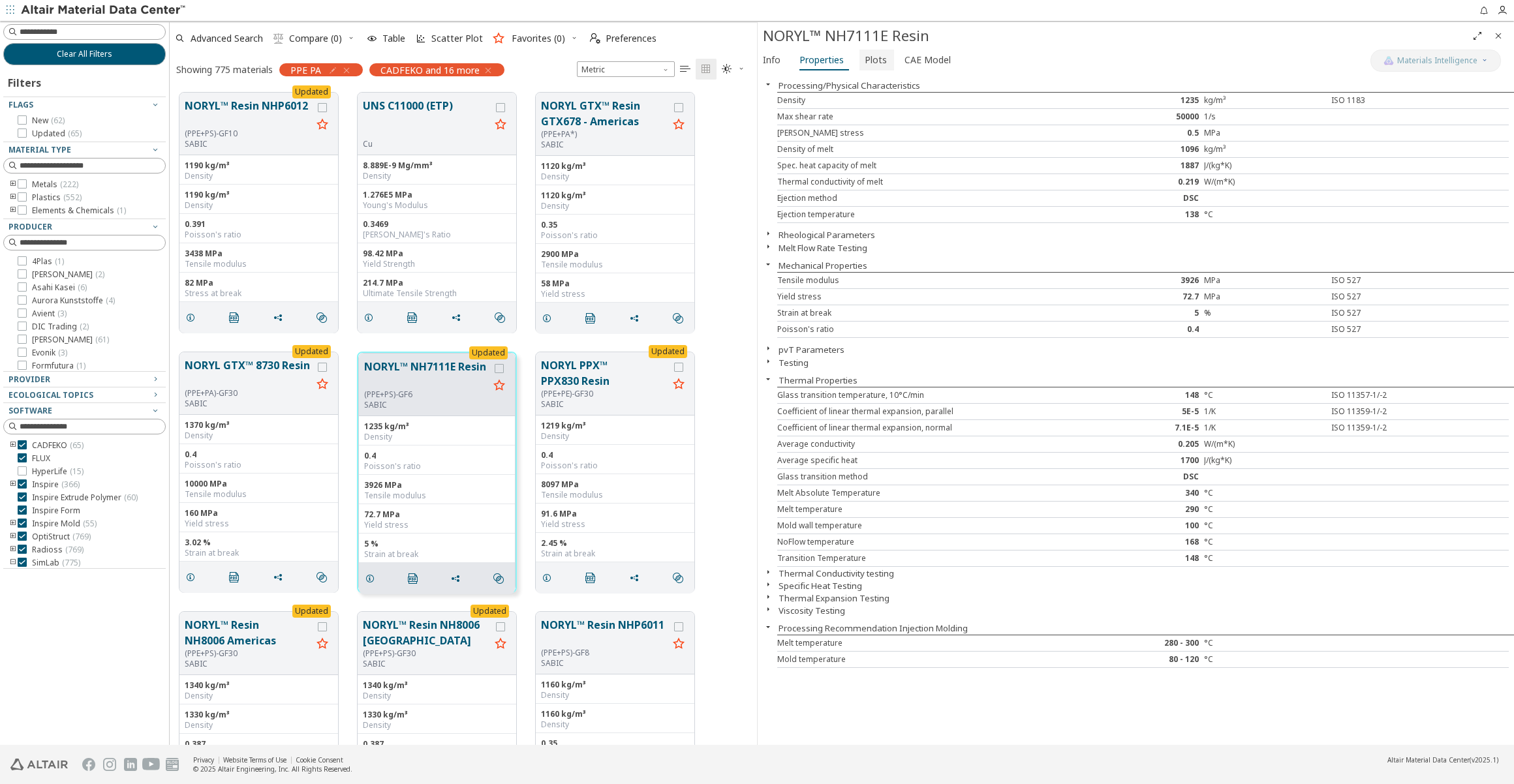
click at [880, 56] on span "Plots" at bounding box center [876, 60] width 23 height 21
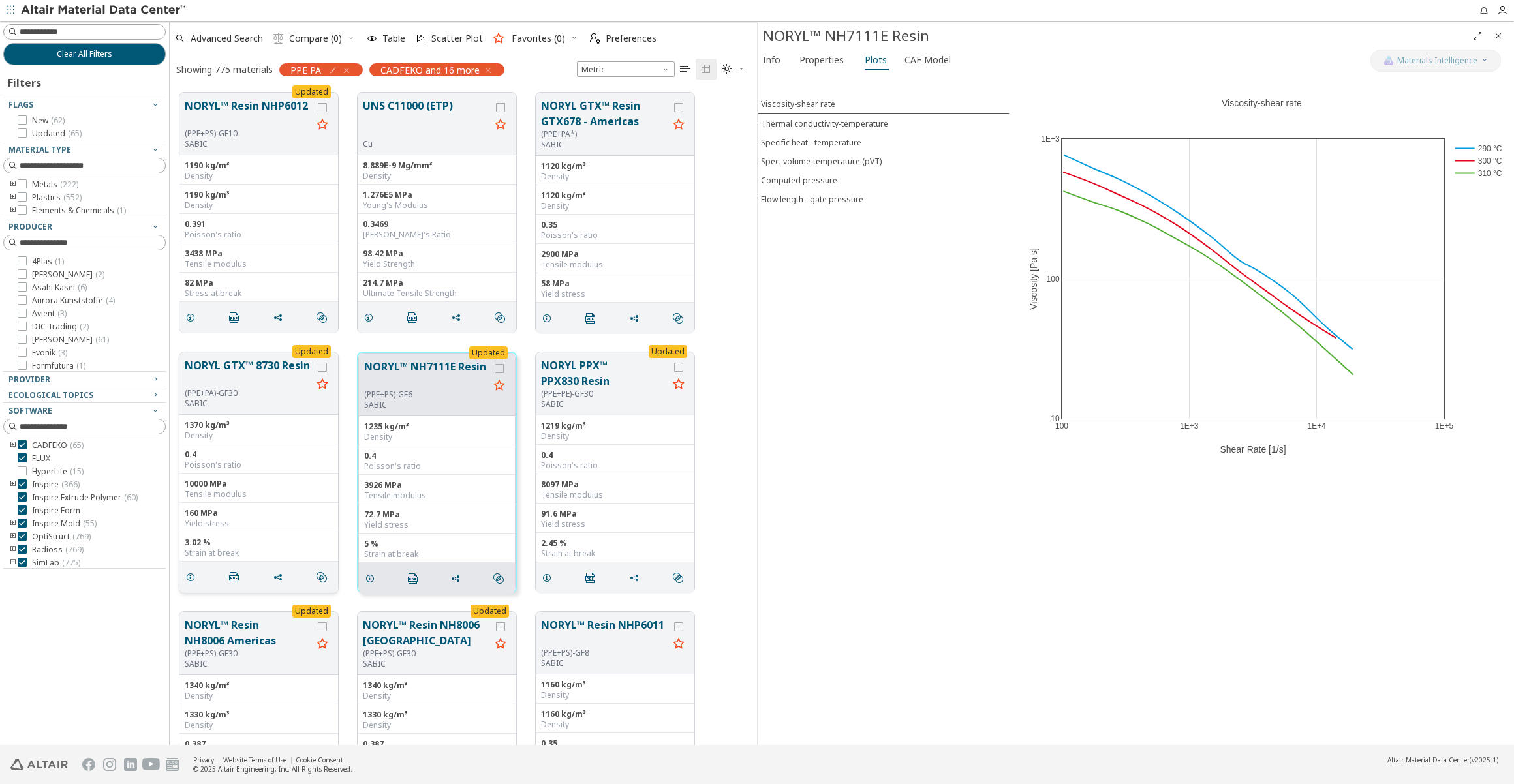
click at [280, 379] on button "NORYL GTX™ 8730 Resin" at bounding box center [248, 373] width 127 height 31
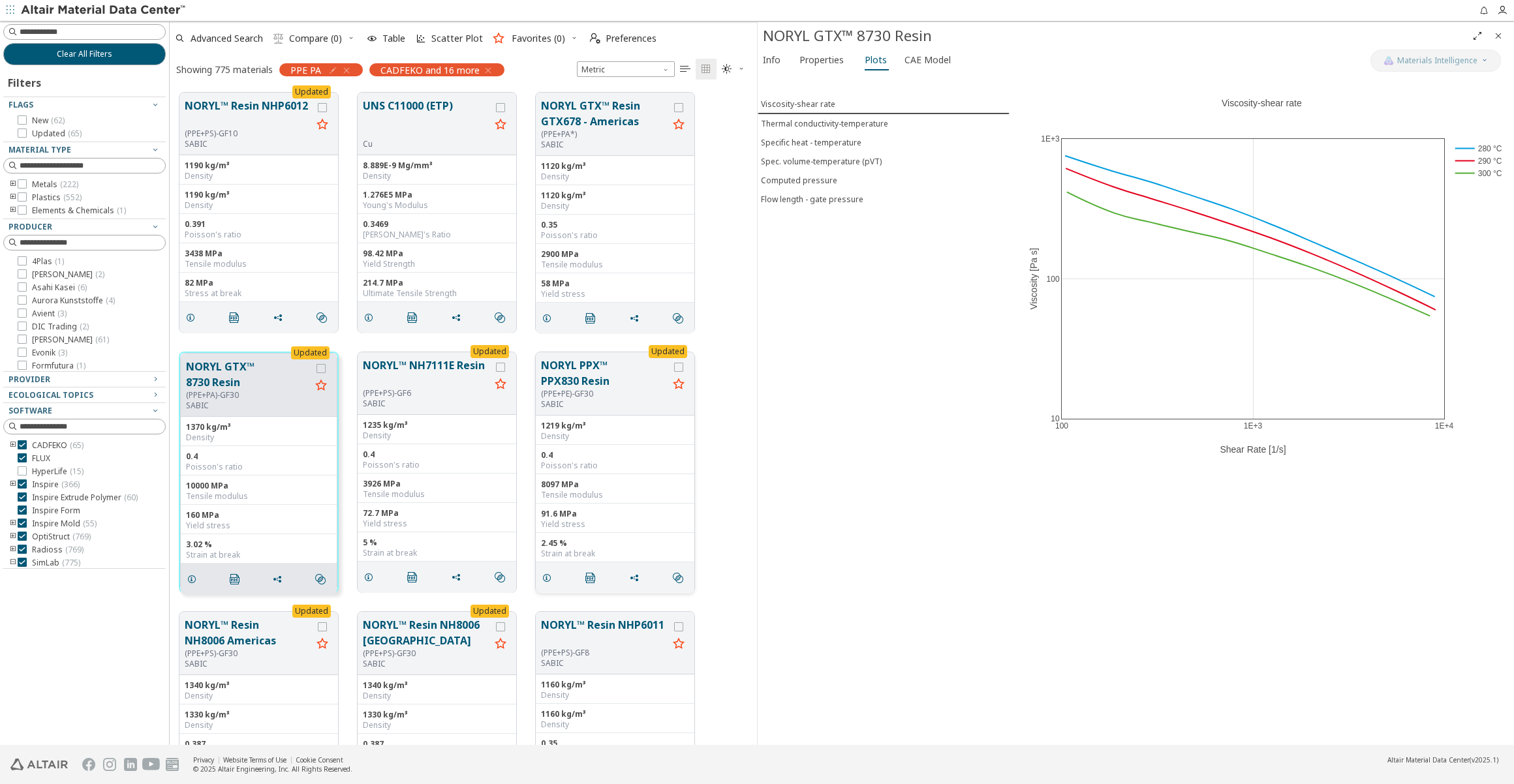
click at [583, 371] on button "NORYL PPX™ PPX830 Resin" at bounding box center [604, 373] width 127 height 31
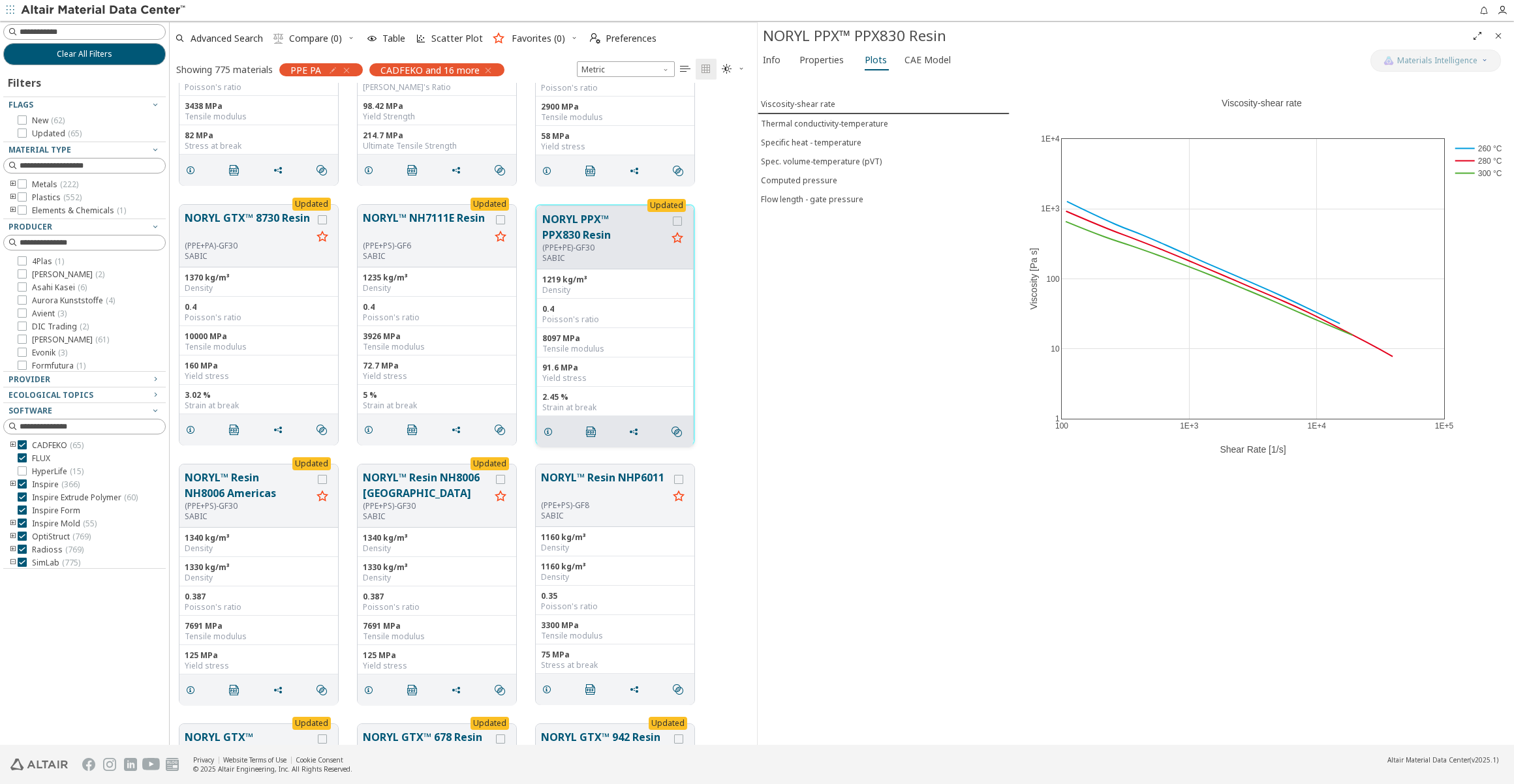
scroll to position [178, 0]
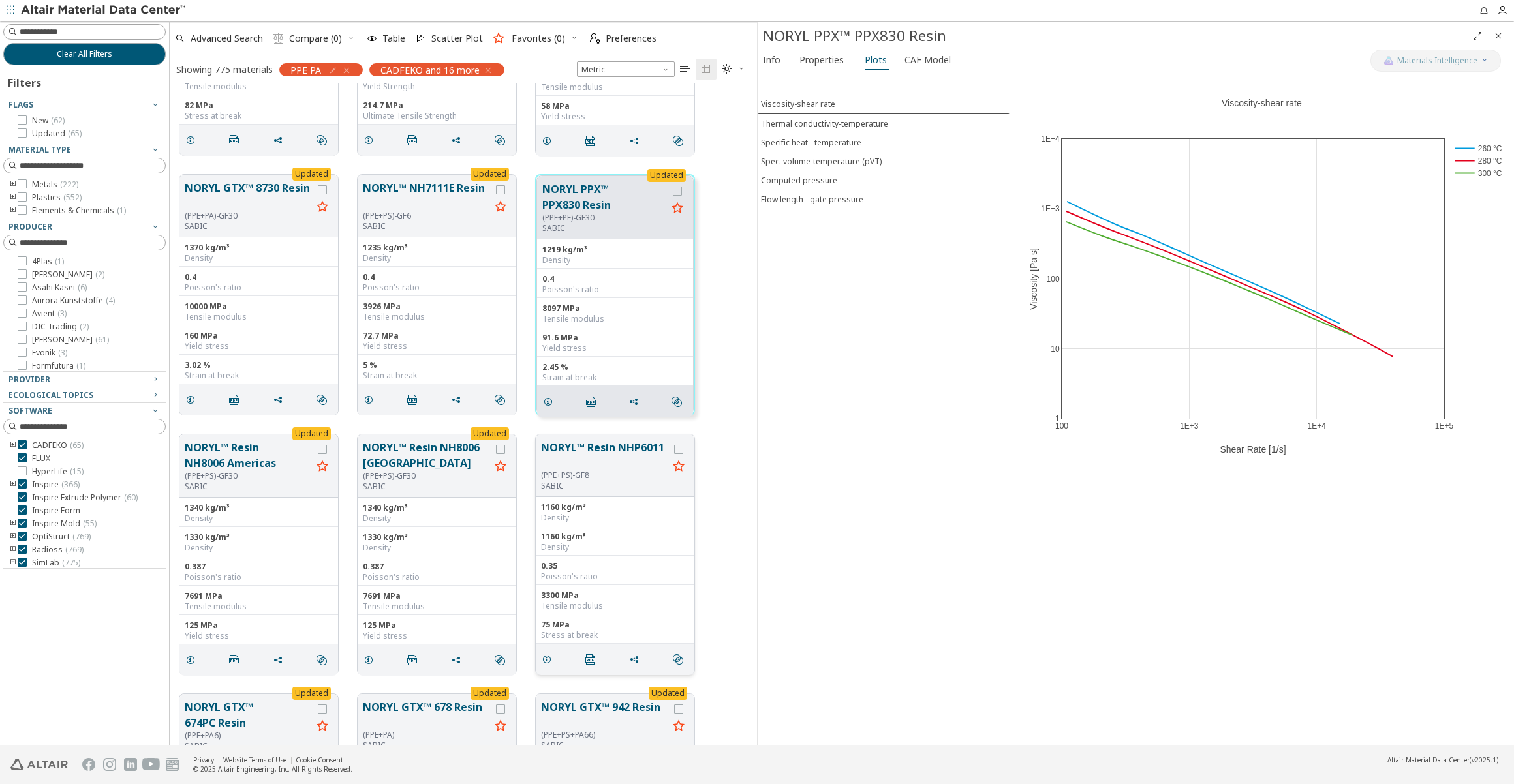
click at [586, 475] on div "(PPE+PS)-GF8" at bounding box center [604, 475] width 127 height 10
click at [589, 452] on button "NORYL™ Resin NHP6011" at bounding box center [604, 455] width 127 height 31
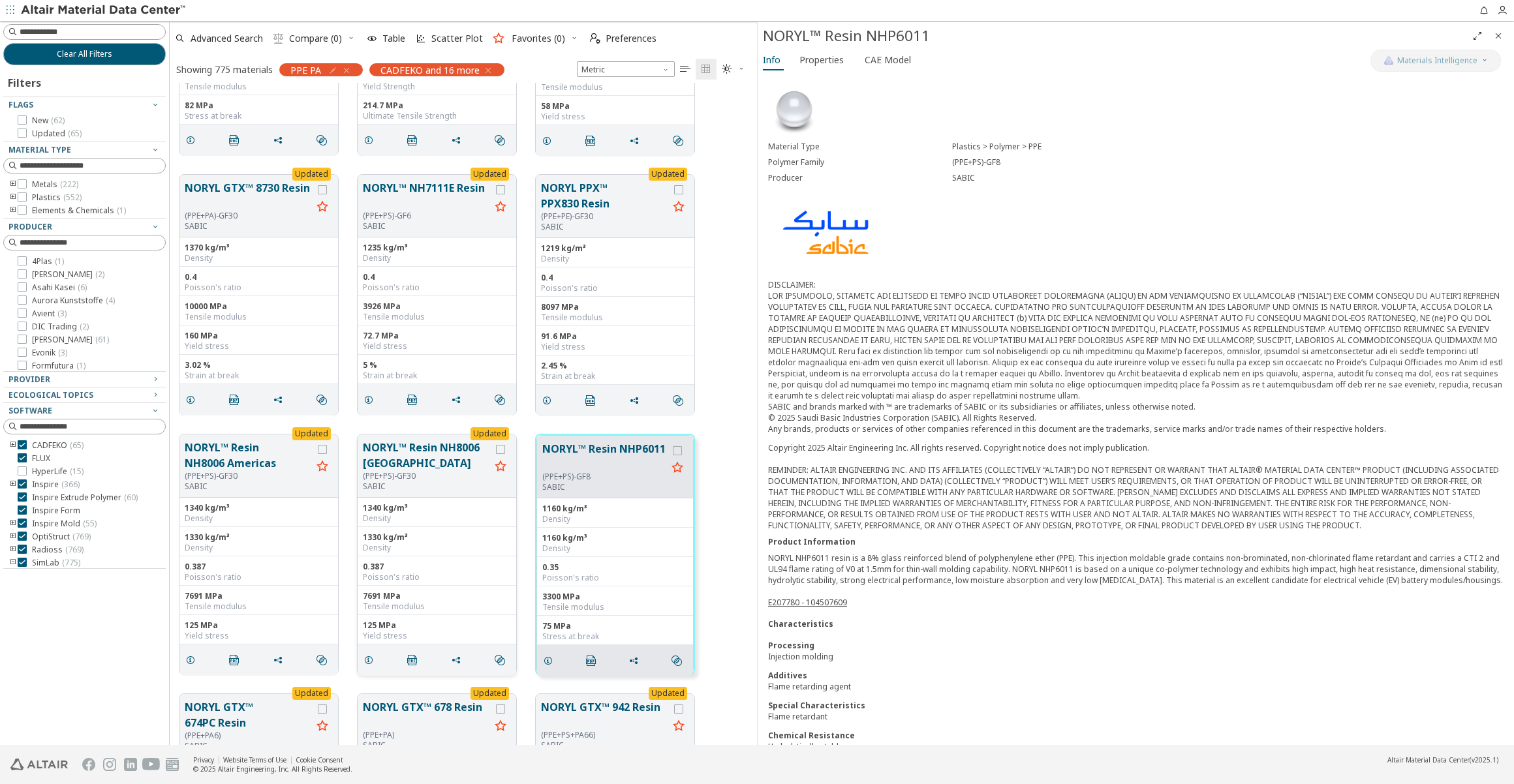
click at [423, 450] on button "NORYL™ Resin NH8006 [GEOGRAPHIC_DATA]" at bounding box center [426, 455] width 127 height 31
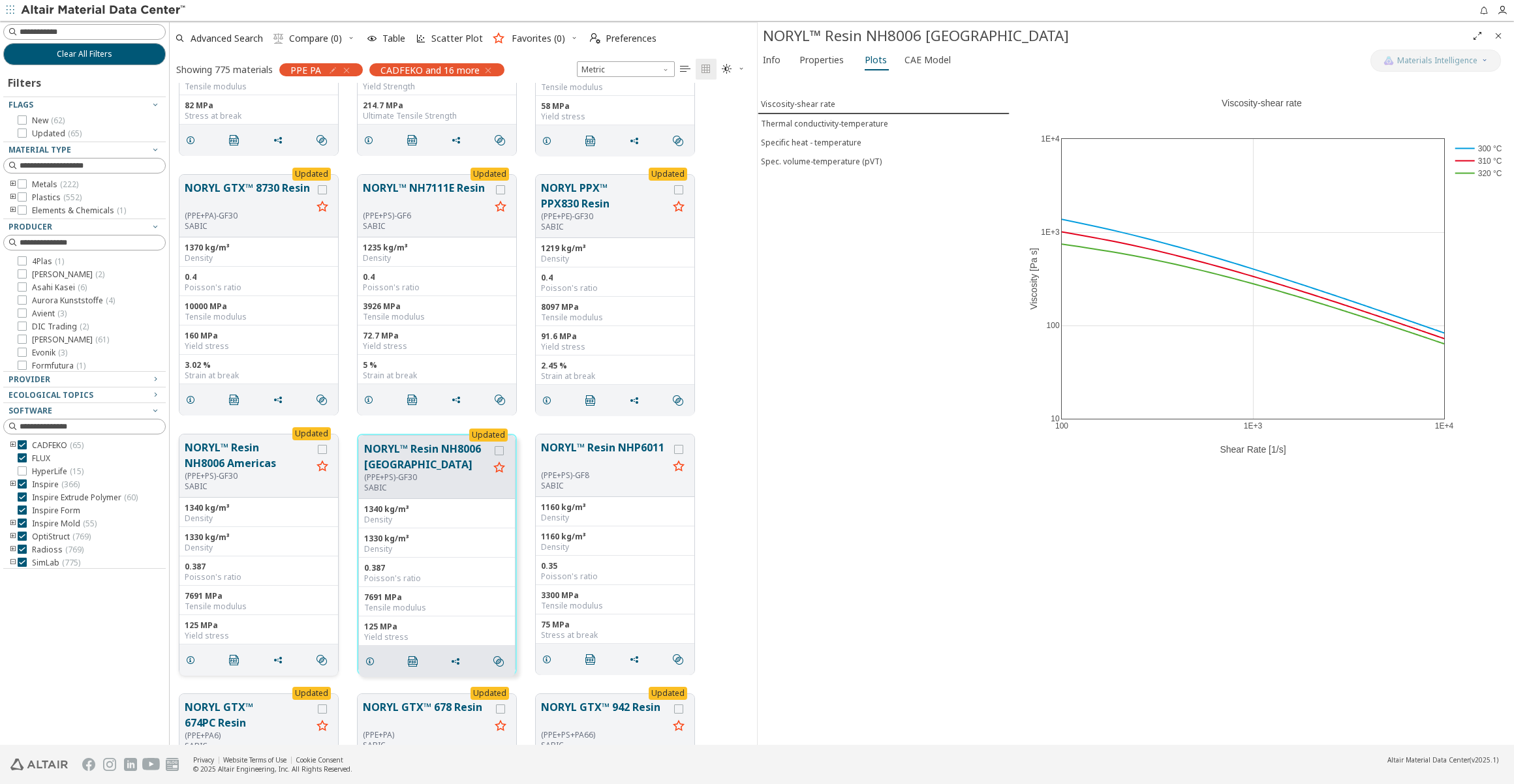
click at [241, 465] on button "NORYL™ Resin NH8006 Americas" at bounding box center [248, 455] width 127 height 31
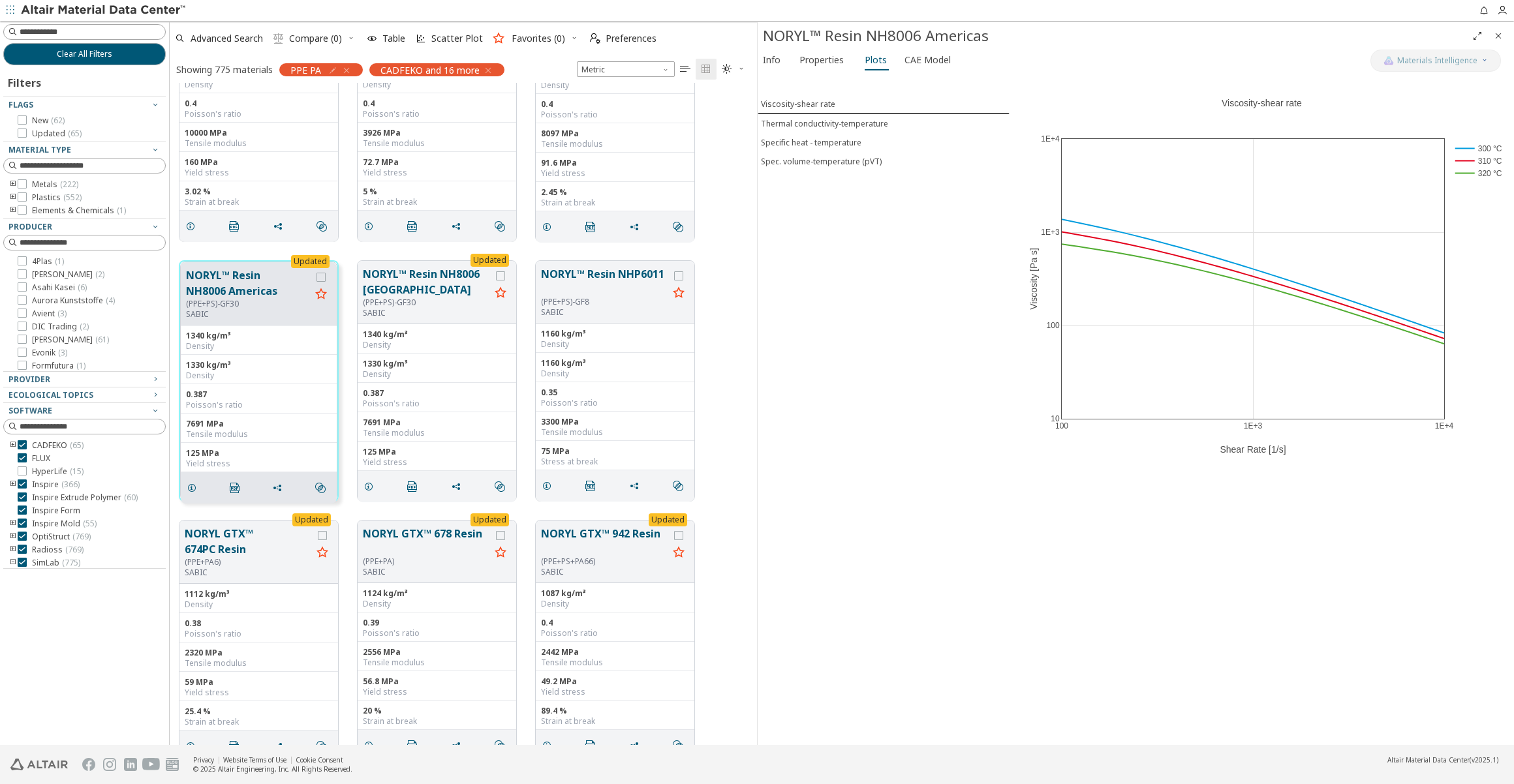
scroll to position [356, 0]
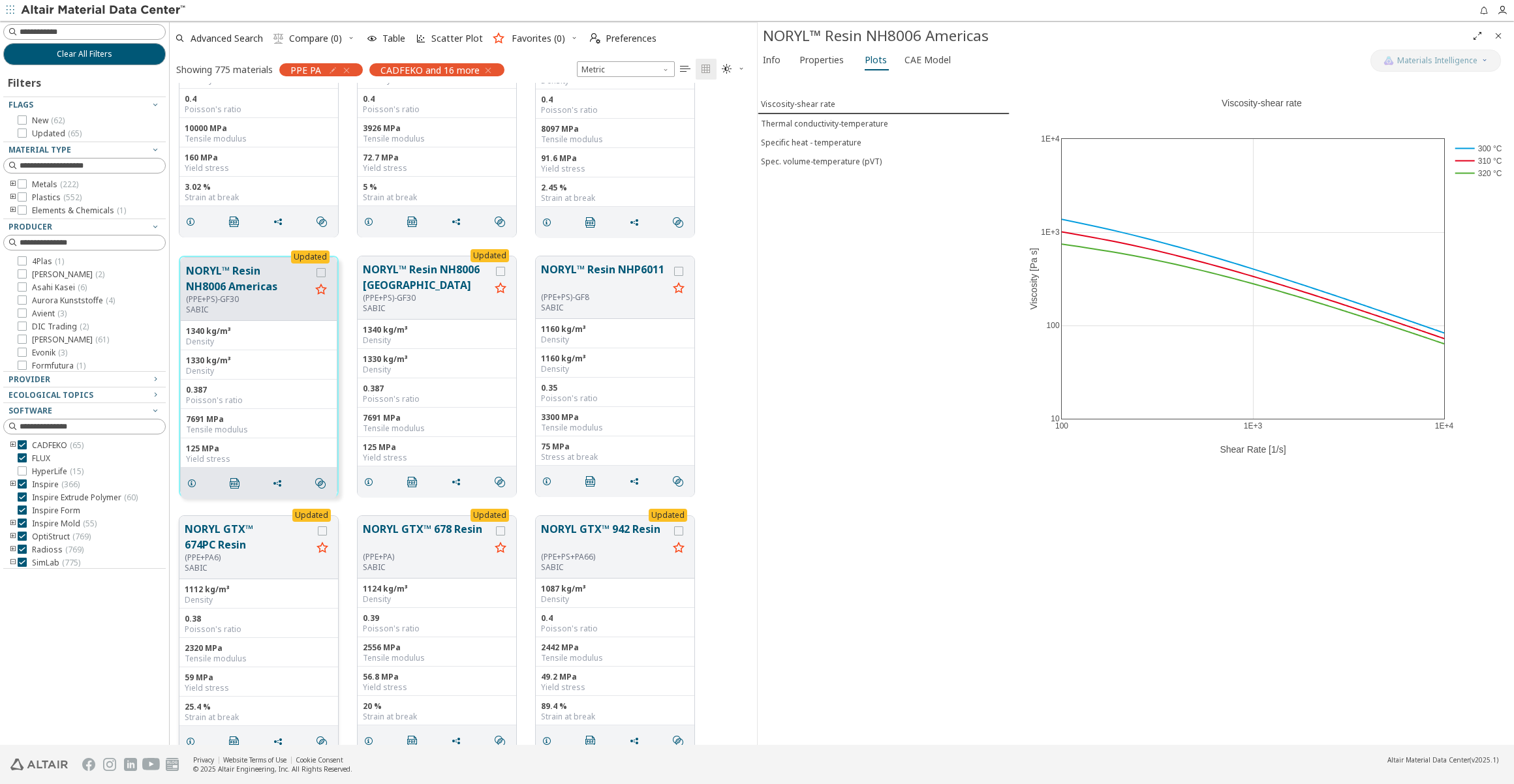
click at [251, 532] on button "NORYL GTX™ 674PC Resin" at bounding box center [248, 536] width 127 height 31
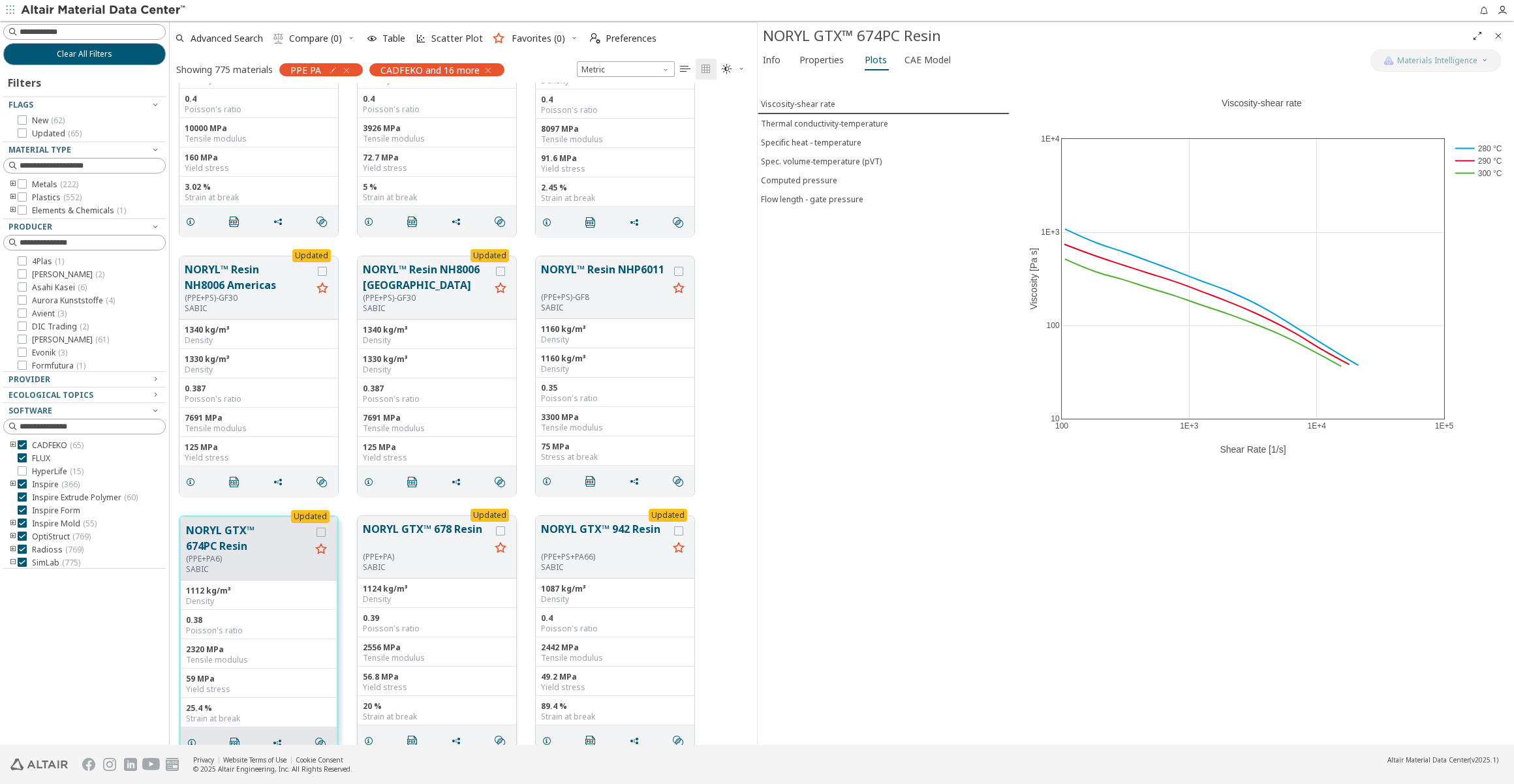
click at [381, 531] on button "NORYL GTX™ 678 Resin" at bounding box center [426, 536] width 127 height 31
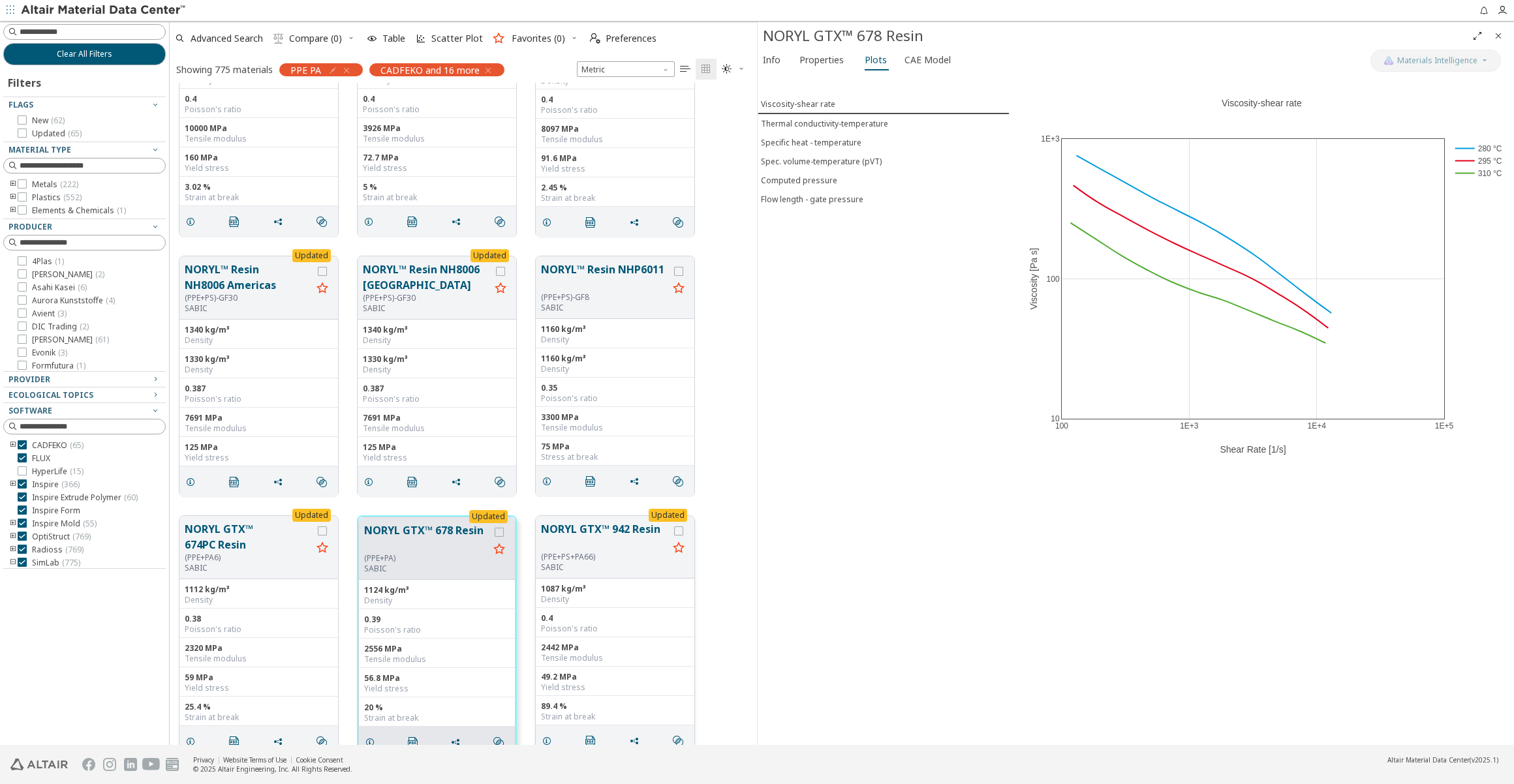
click at [580, 539] on button "NORYL GTX™ 942 Resin" at bounding box center [604, 536] width 127 height 31
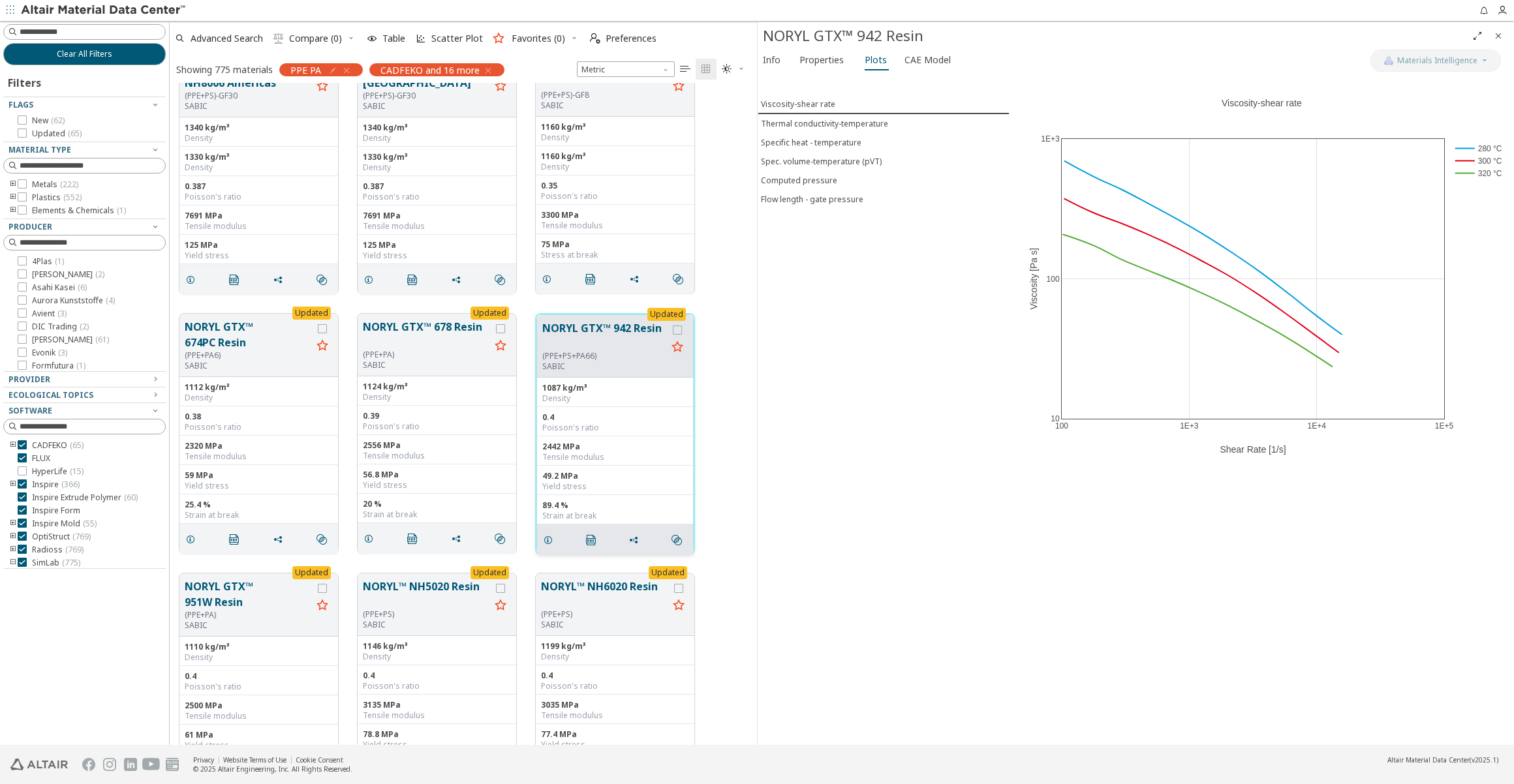
scroll to position [593, 0]
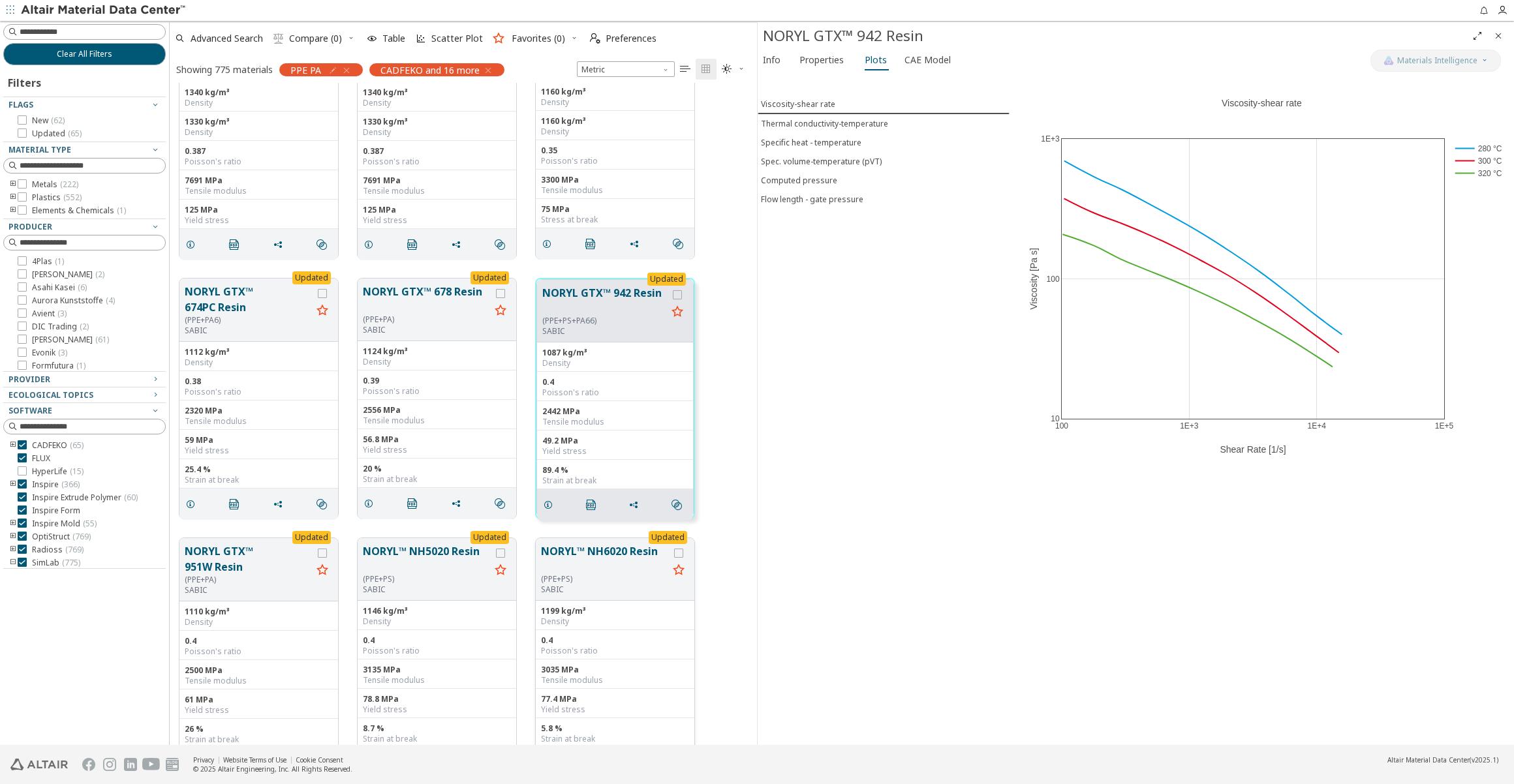
click at [580, 560] on button "NORYL™ NH6020 Resin" at bounding box center [604, 558] width 127 height 31
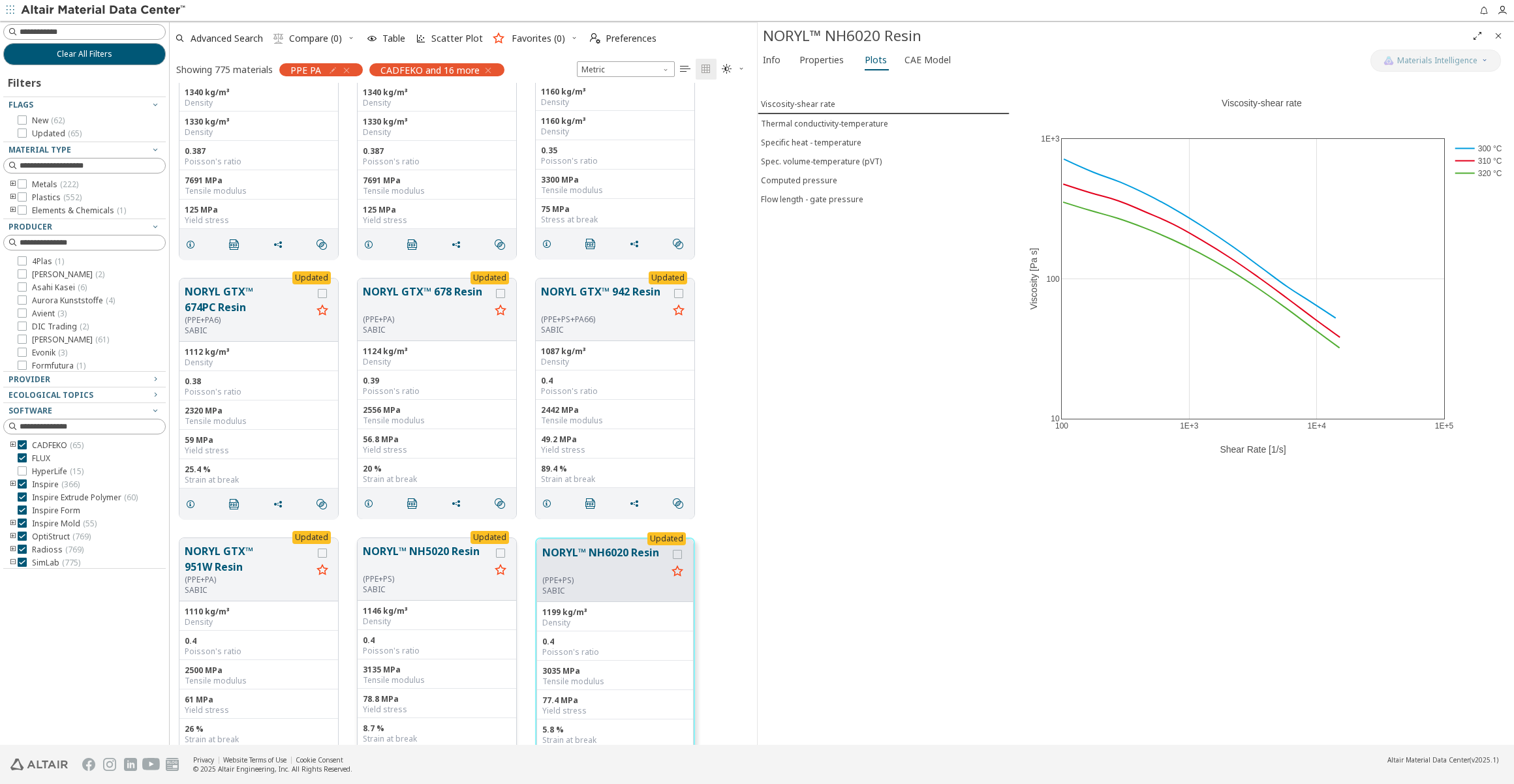
click at [442, 568] on button "NORYL™ NH5020 Resin" at bounding box center [426, 558] width 127 height 31
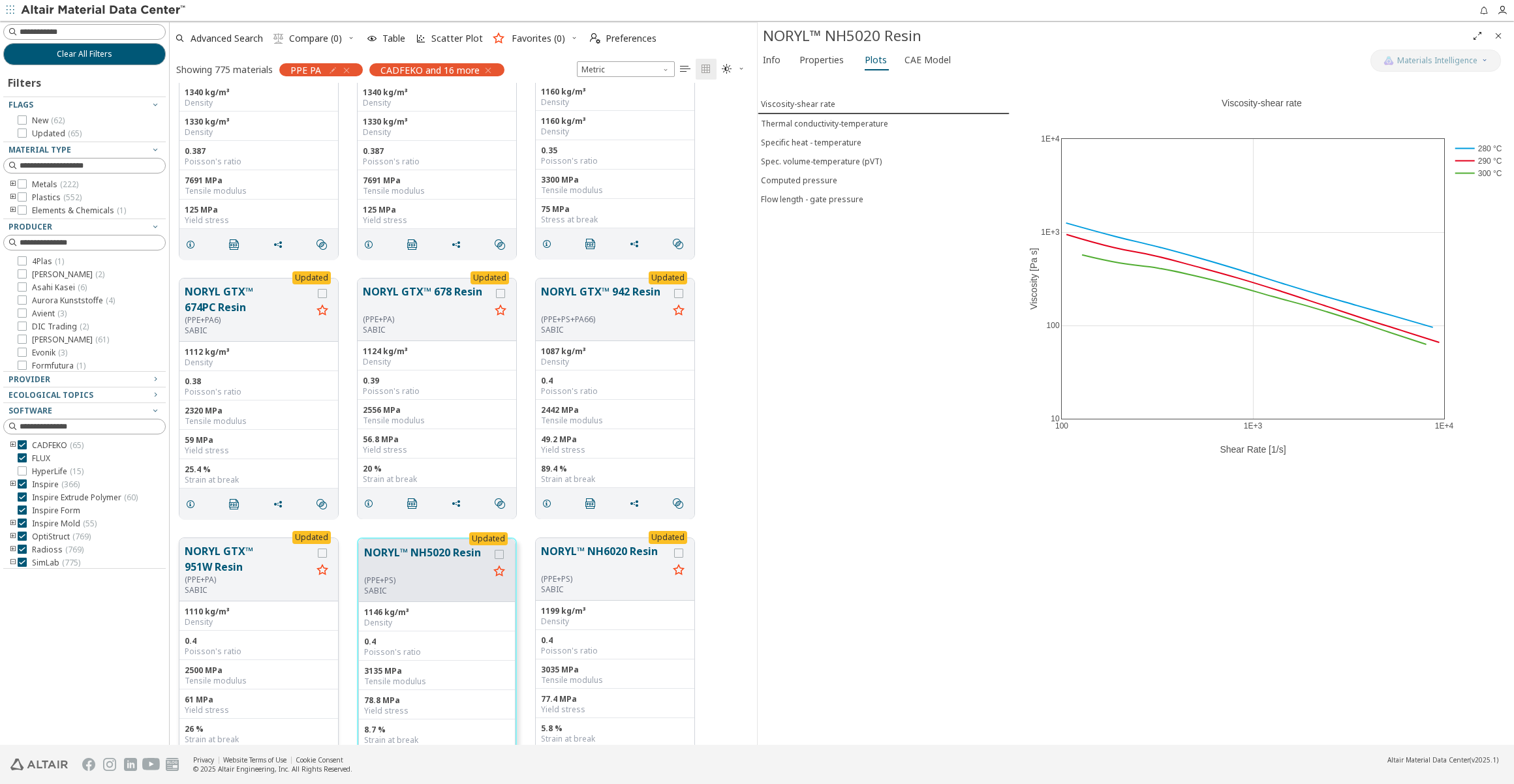
click at [233, 568] on button "NORYL GTX™ 951W Resin" at bounding box center [248, 558] width 127 height 31
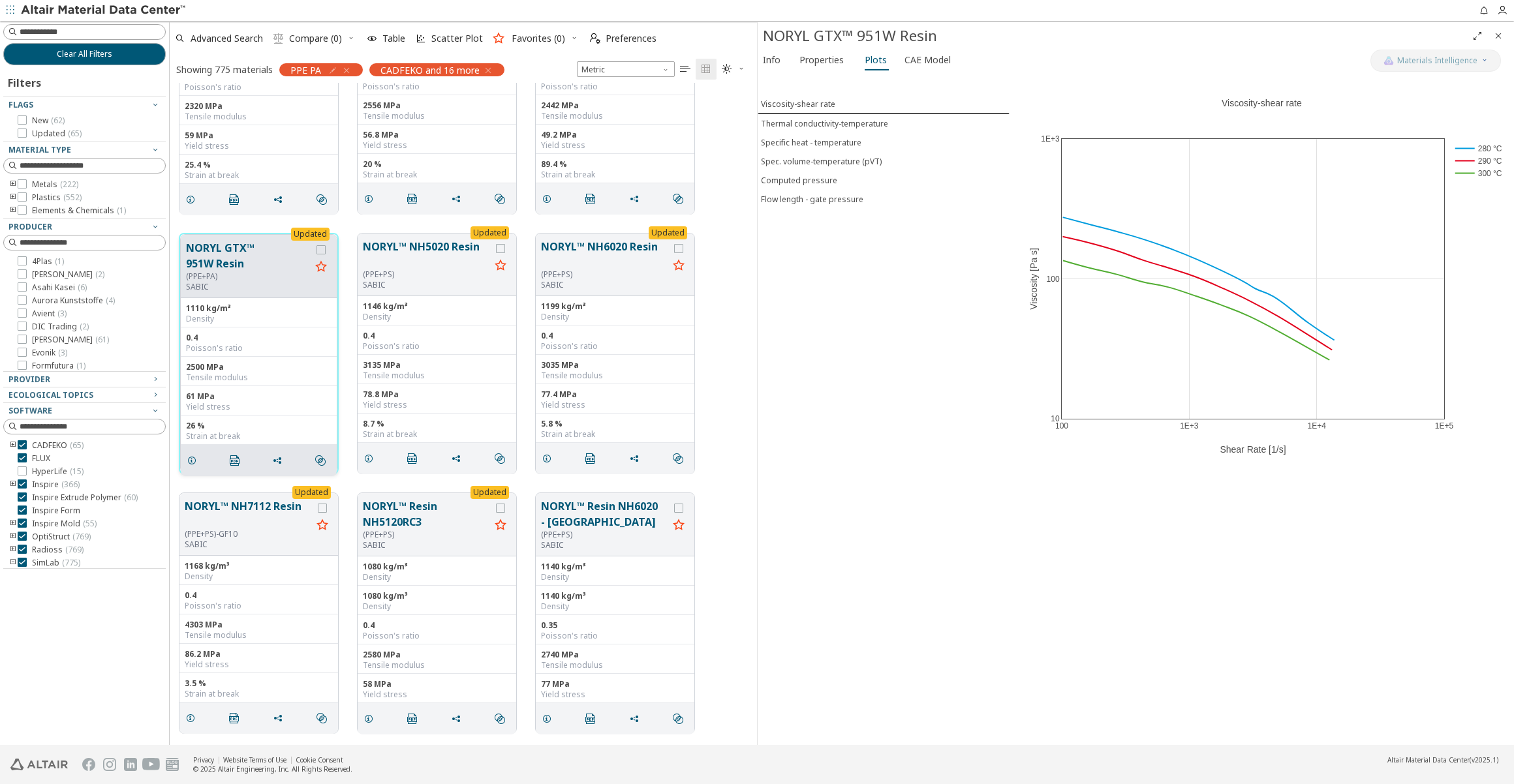
scroll to position [1008, 0]
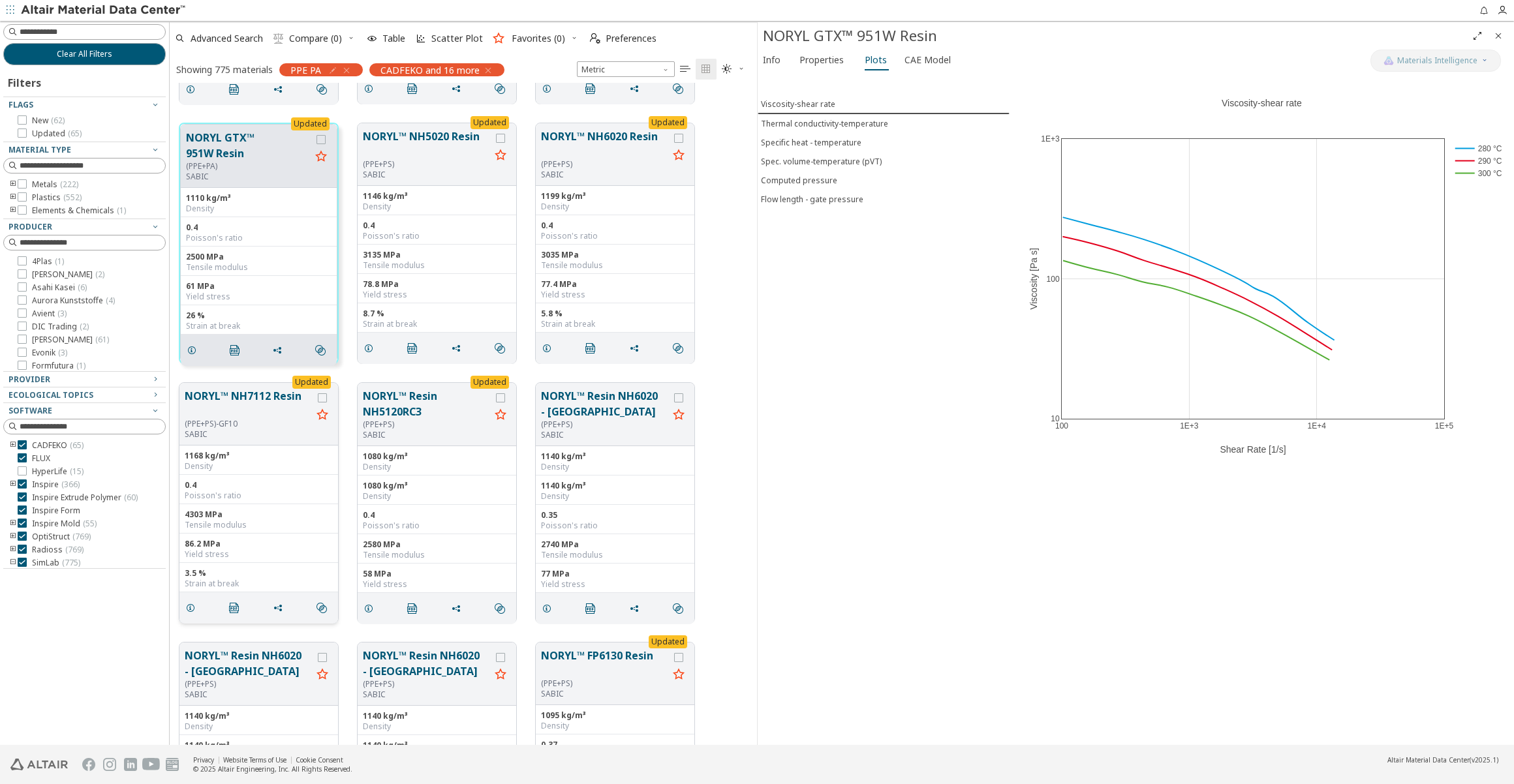
click at [278, 411] on button "NORYL™ NH7112 Resin" at bounding box center [248, 403] width 127 height 31
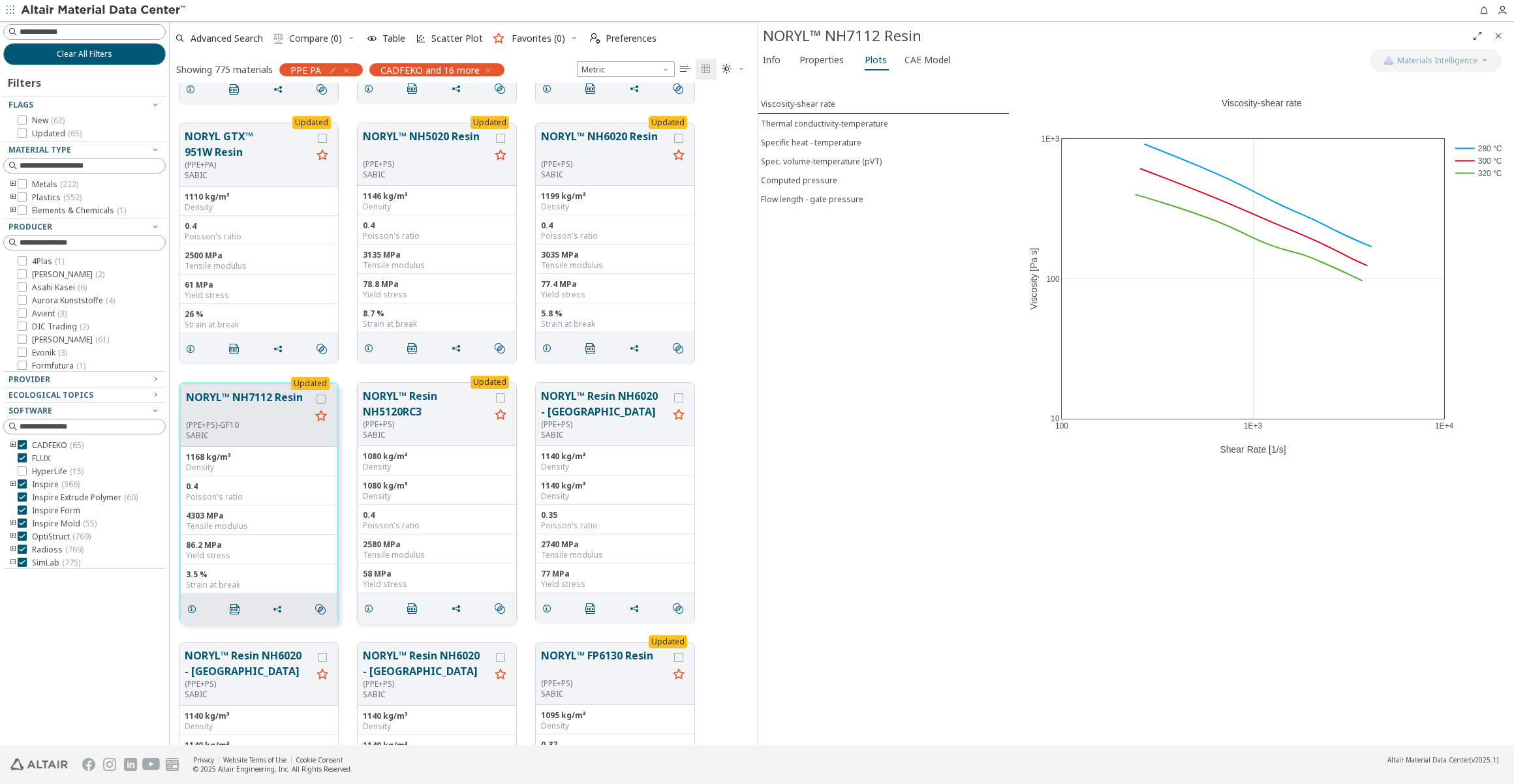
click at [452, 420] on div "(PPE+PS)" at bounding box center [426, 424] width 127 height 10
click at [616, 411] on button "NORYL™ Resin NH6020 - [GEOGRAPHIC_DATA]" at bounding box center [604, 403] width 127 height 31
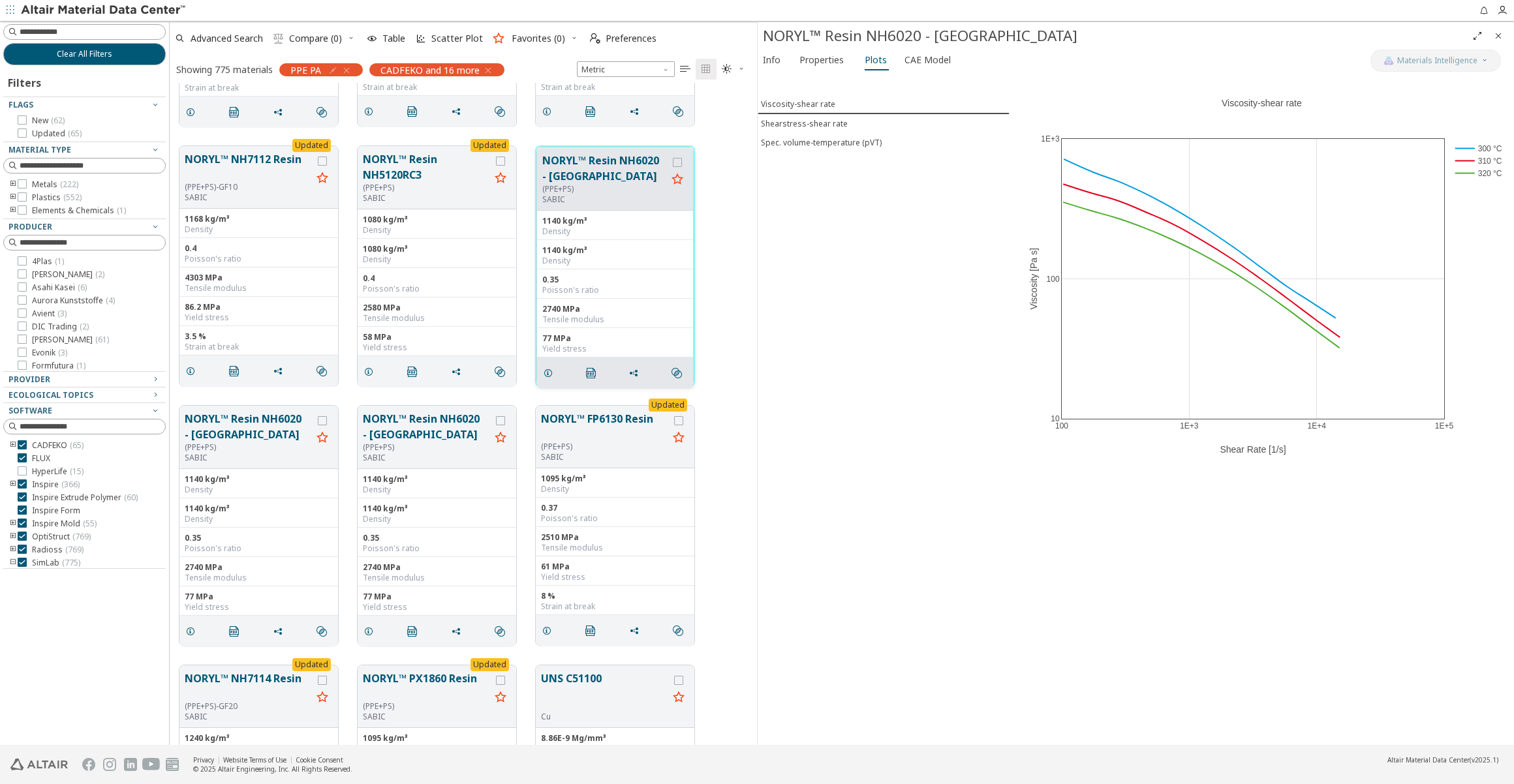
scroll to position [1245, 0]
click at [622, 439] on button "NORYL™ FP6130 Resin" at bounding box center [604, 425] width 127 height 31
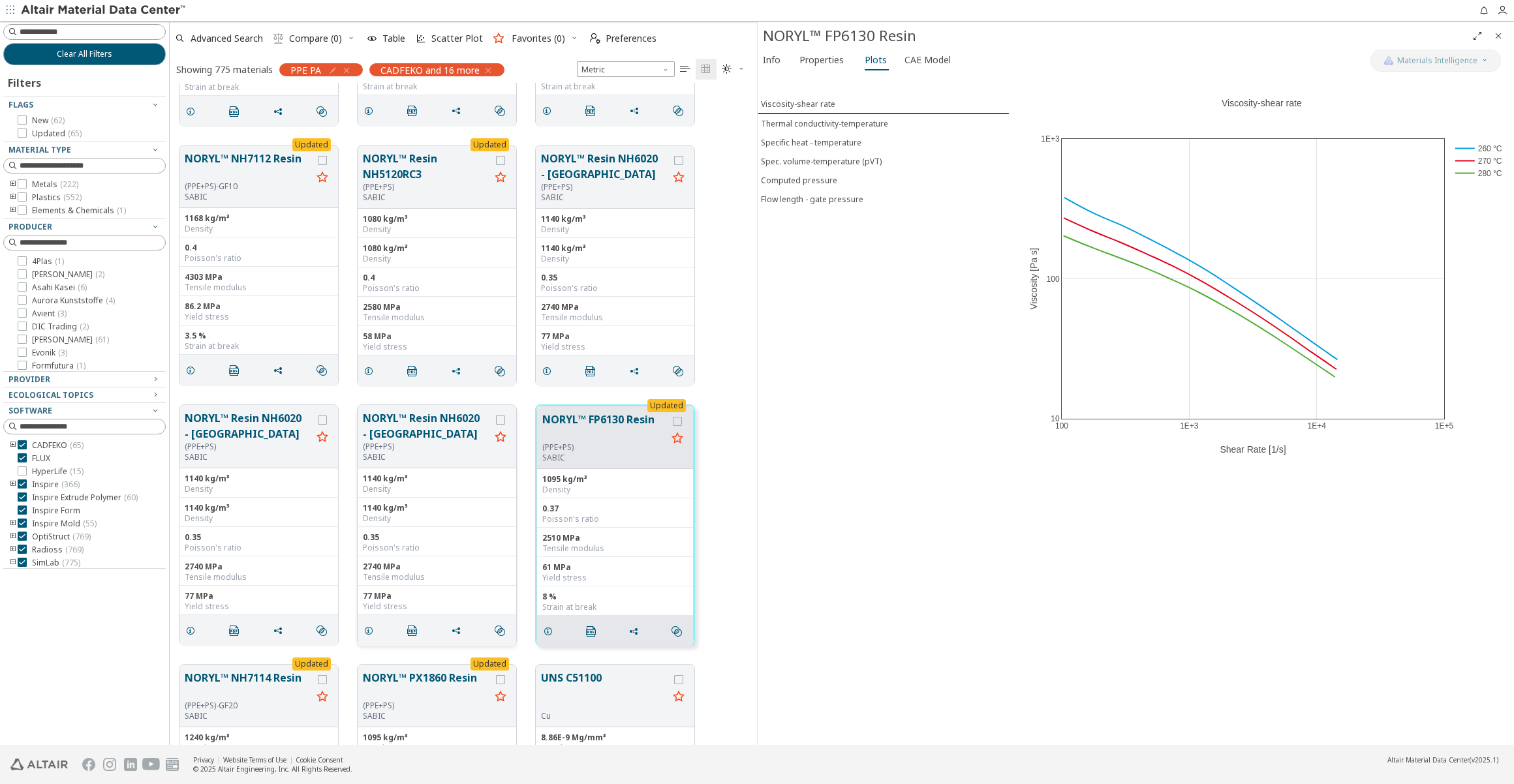
click at [438, 441] on div "(PPE+PS)" at bounding box center [426, 446] width 127 height 10
click at [264, 445] on div "(PPE+PS)" at bounding box center [248, 446] width 127 height 10
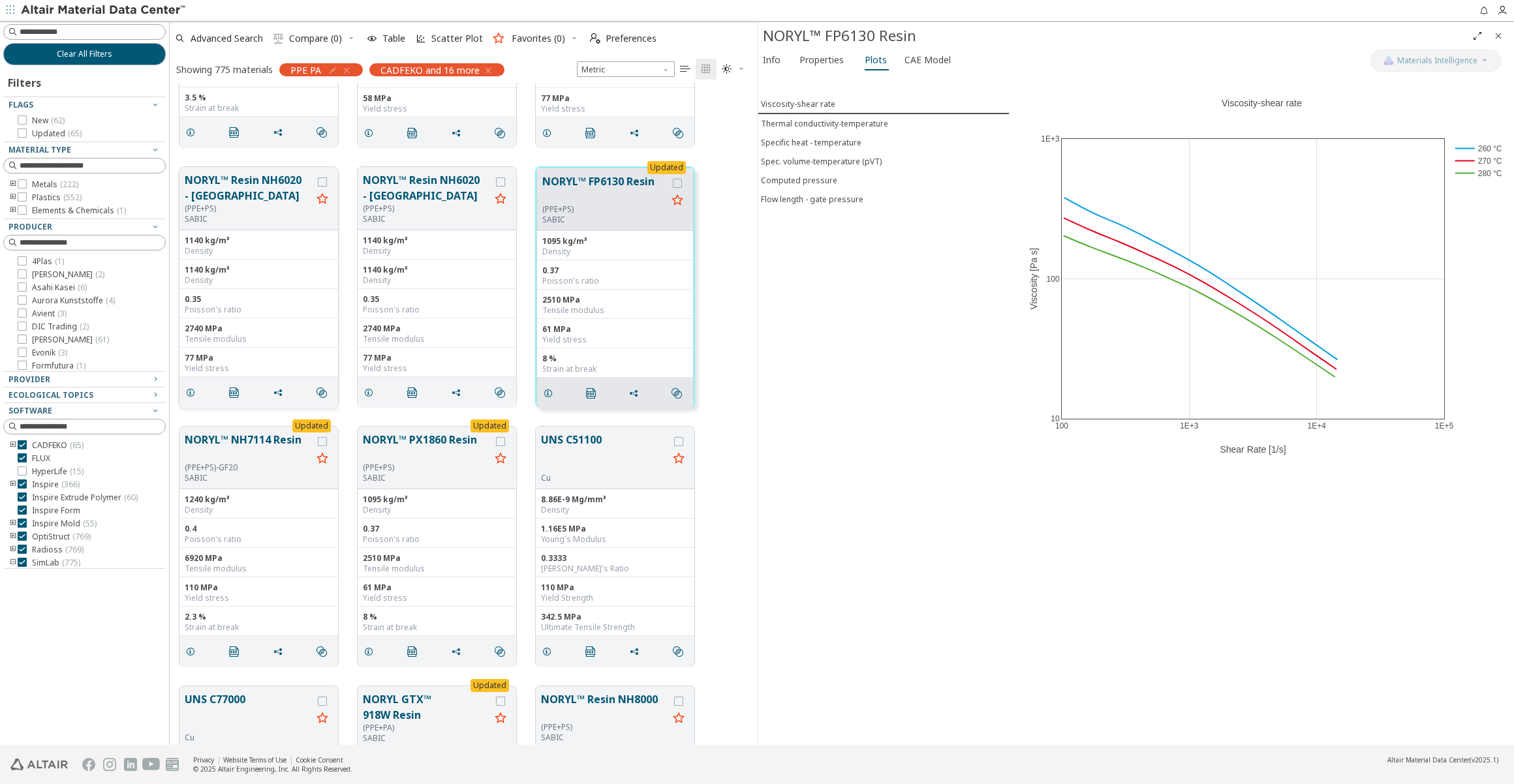
scroll to position [1542, 0]
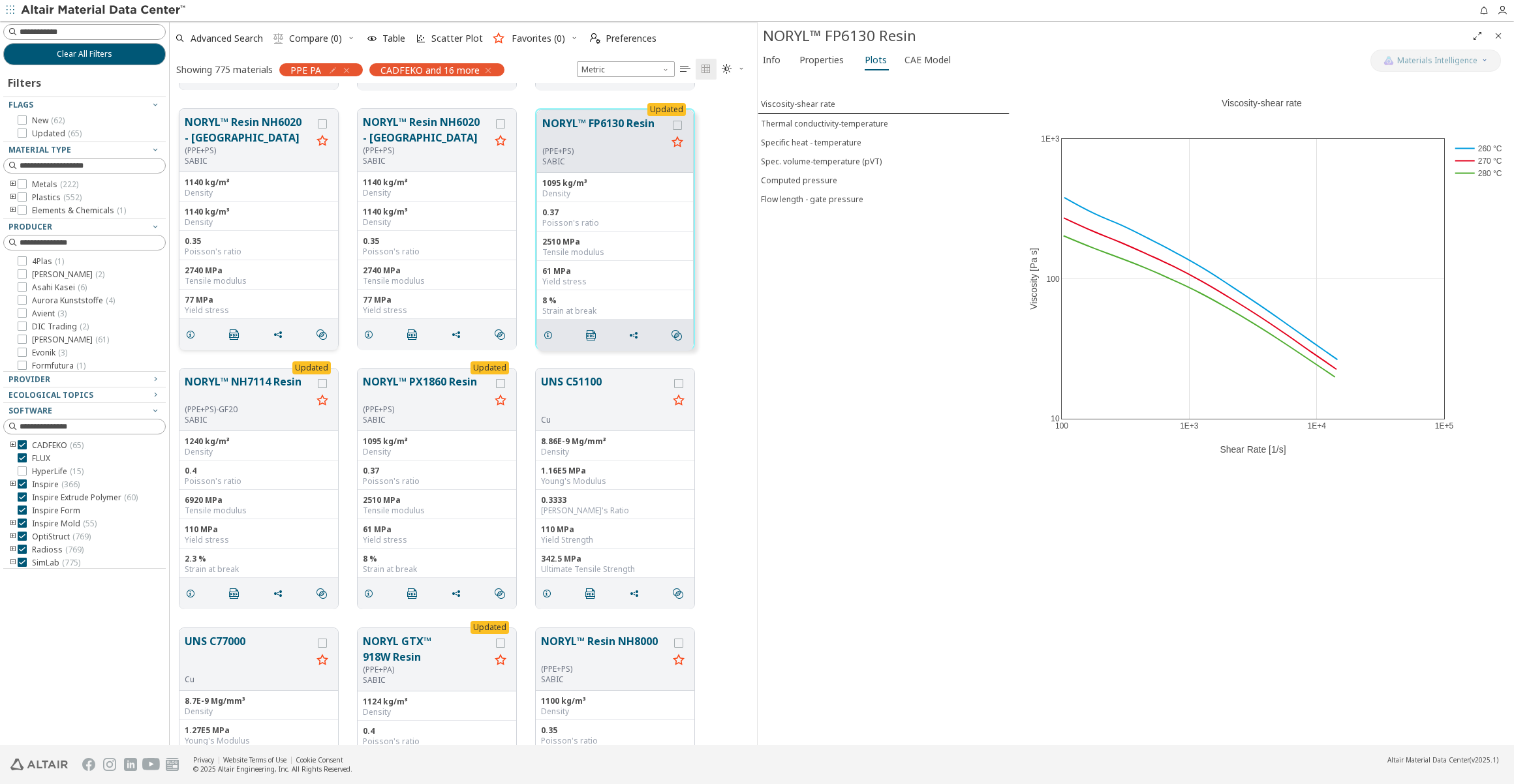
click at [261, 139] on button "NORYL™ Resin NH6020 - [GEOGRAPHIC_DATA]" at bounding box center [248, 129] width 127 height 31
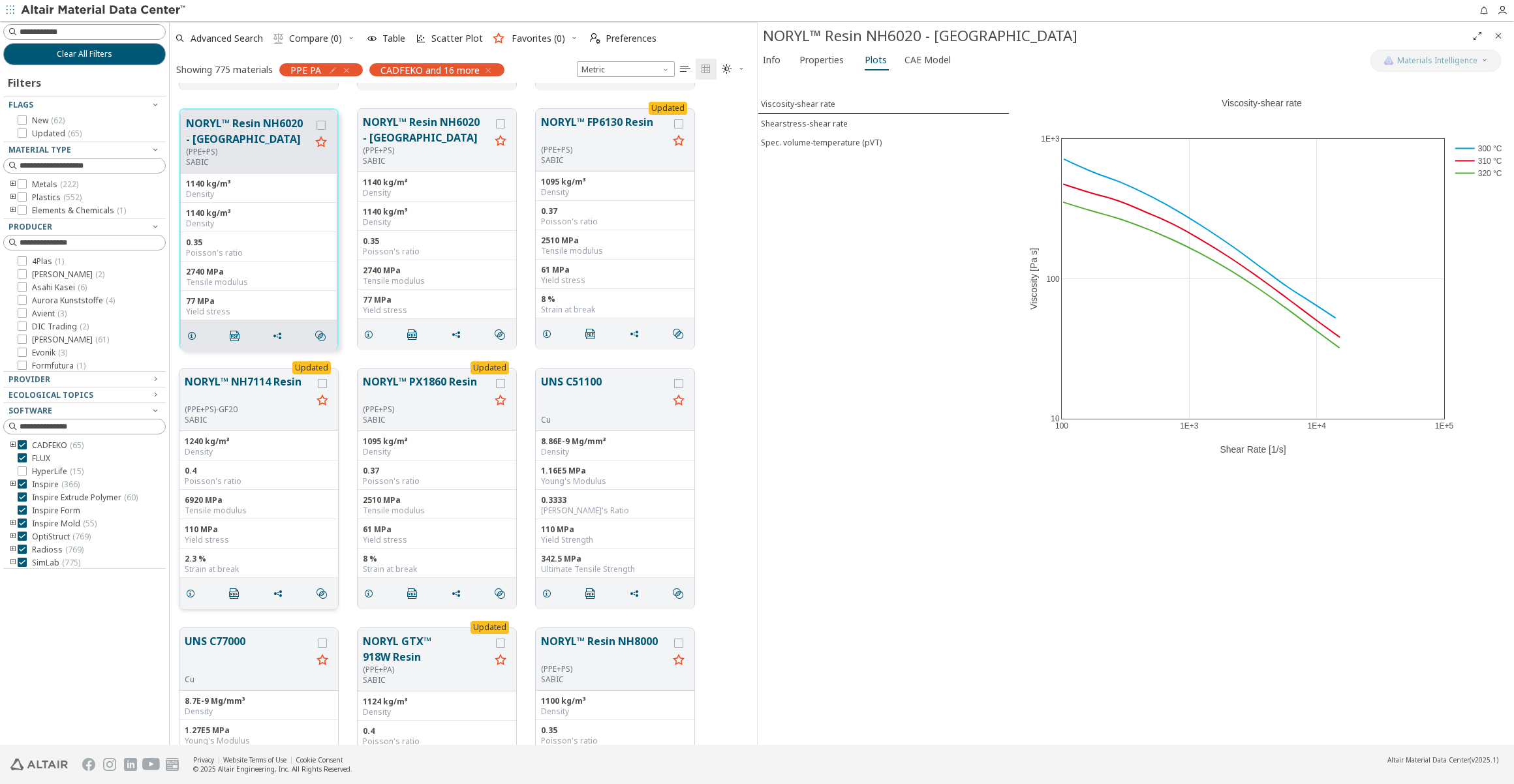
click at [286, 415] on p "SABIC" at bounding box center [248, 420] width 127 height 10
click at [249, 391] on button "NORYL™ NH7114 Resin" at bounding box center [248, 389] width 127 height 31
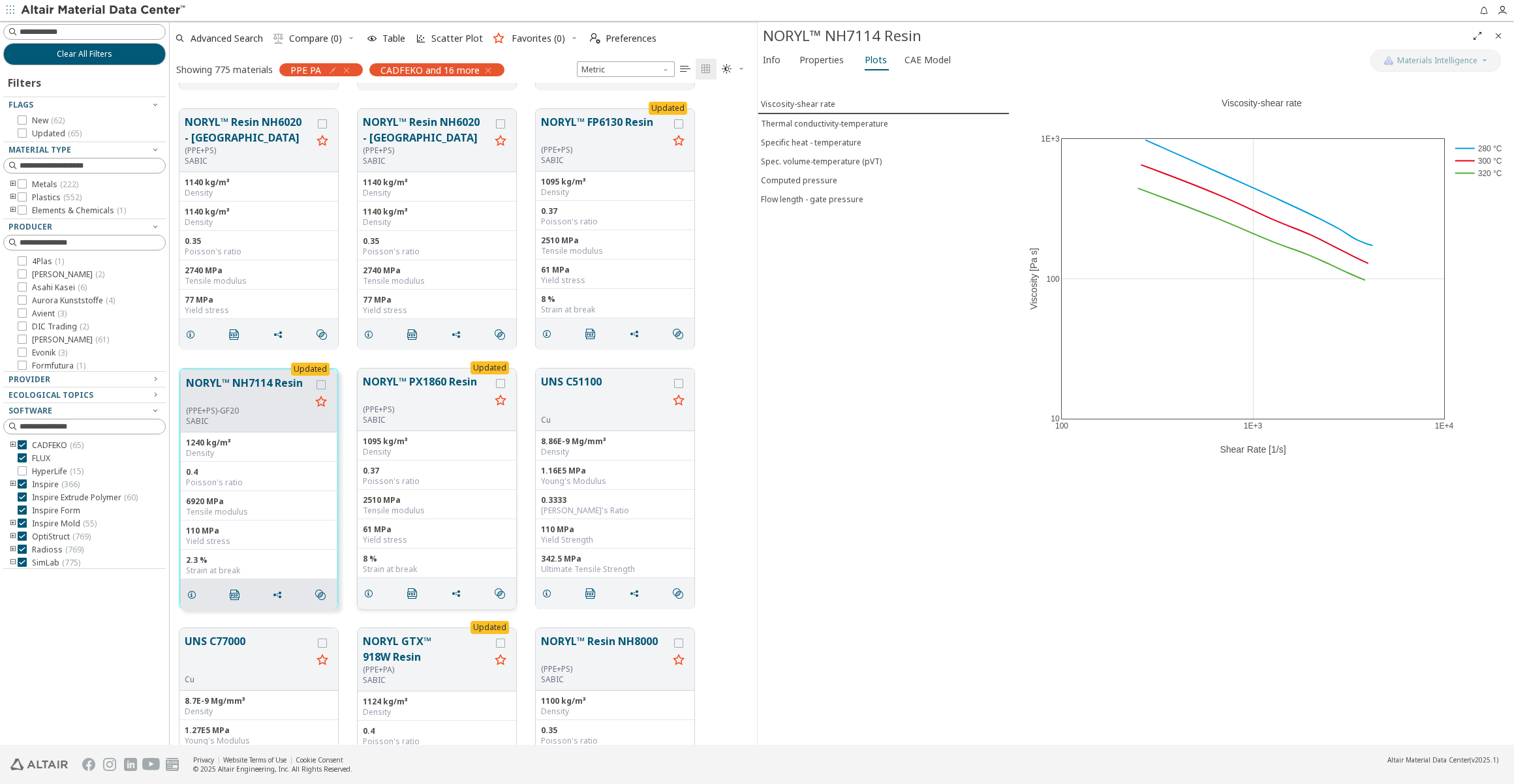
click at [423, 392] on button "NORYL™ PX1860 Resin" at bounding box center [426, 389] width 127 height 31
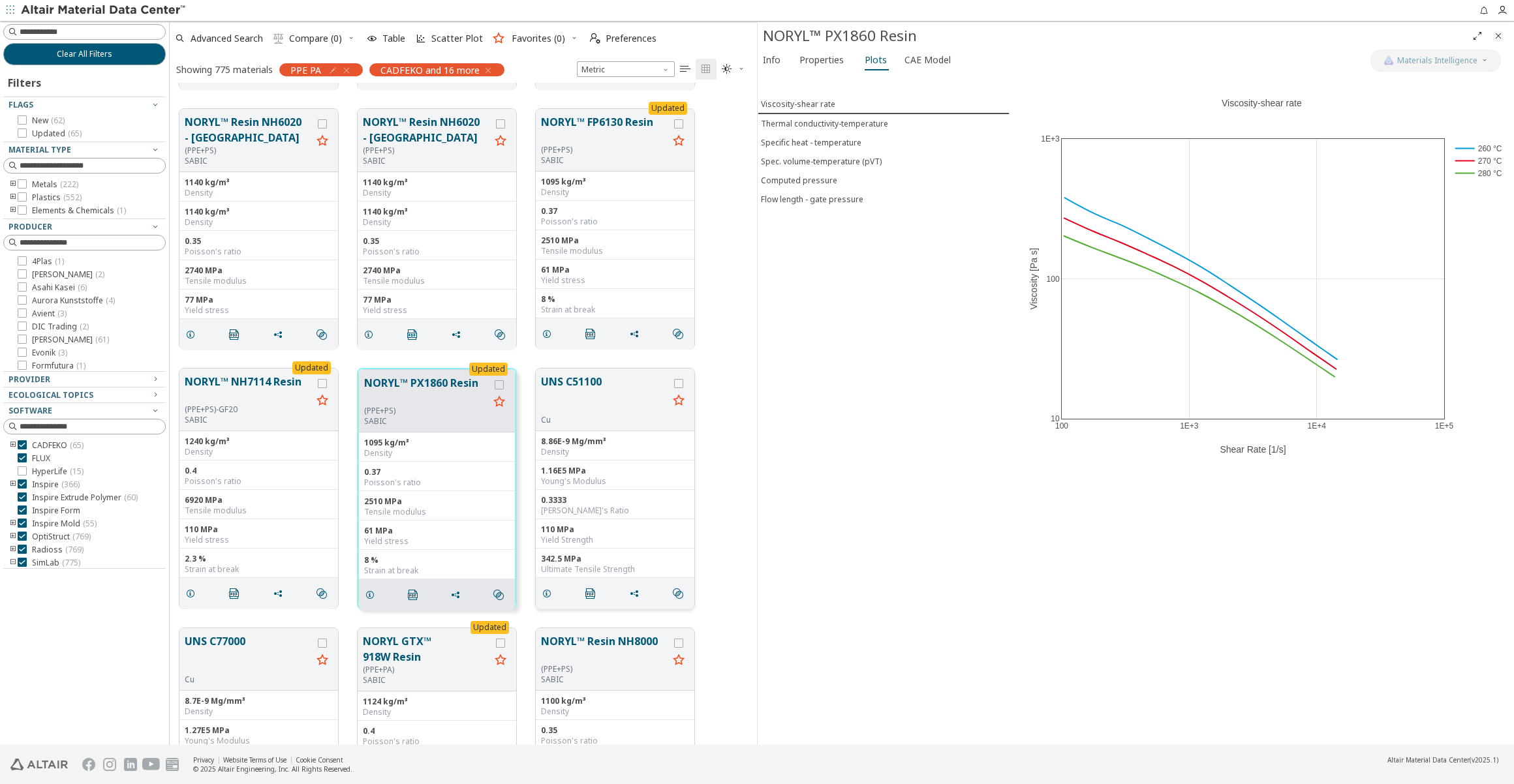
click at [594, 388] on button "UNS C51100" at bounding box center [604, 394] width 127 height 41
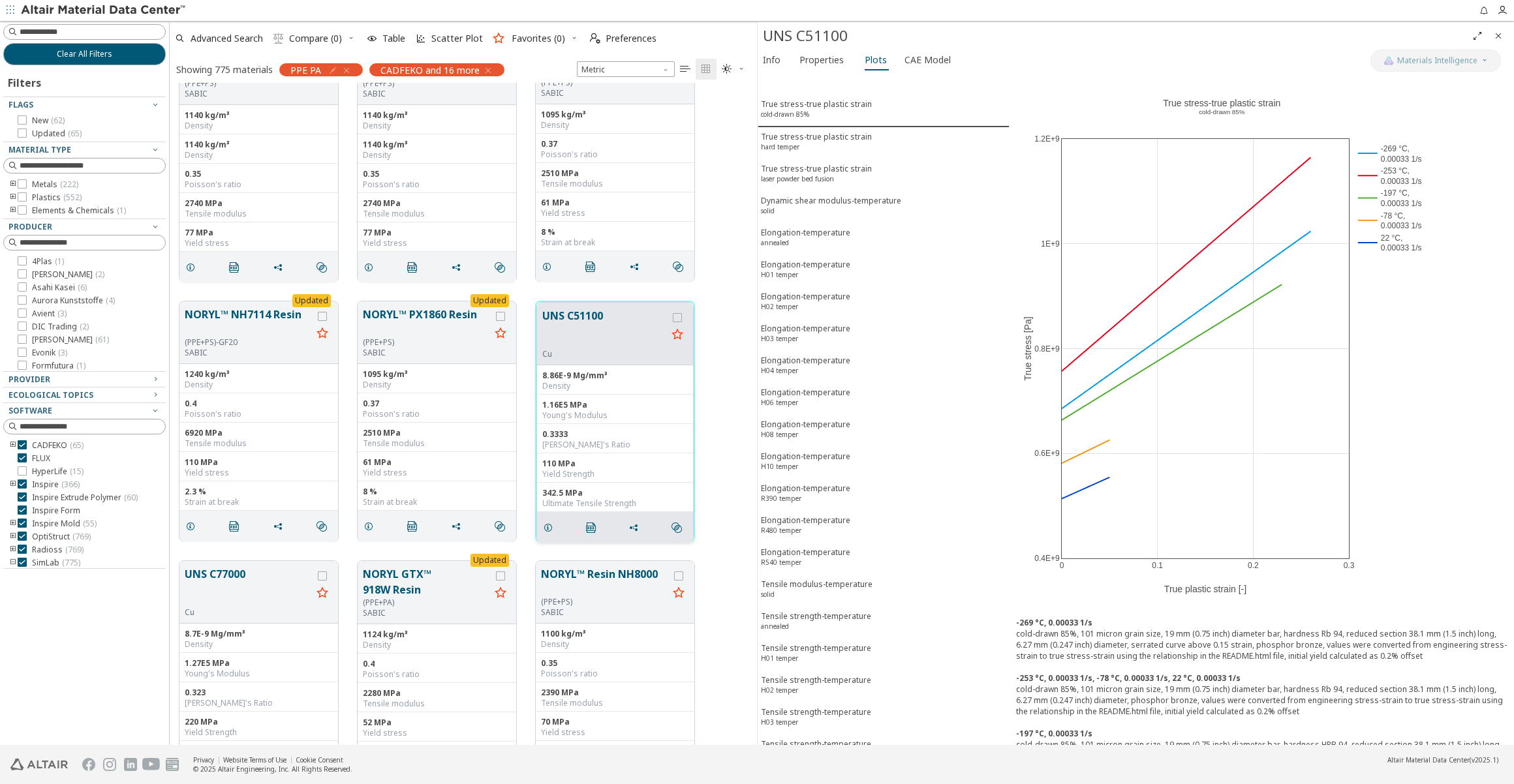
scroll to position [1660, 0]
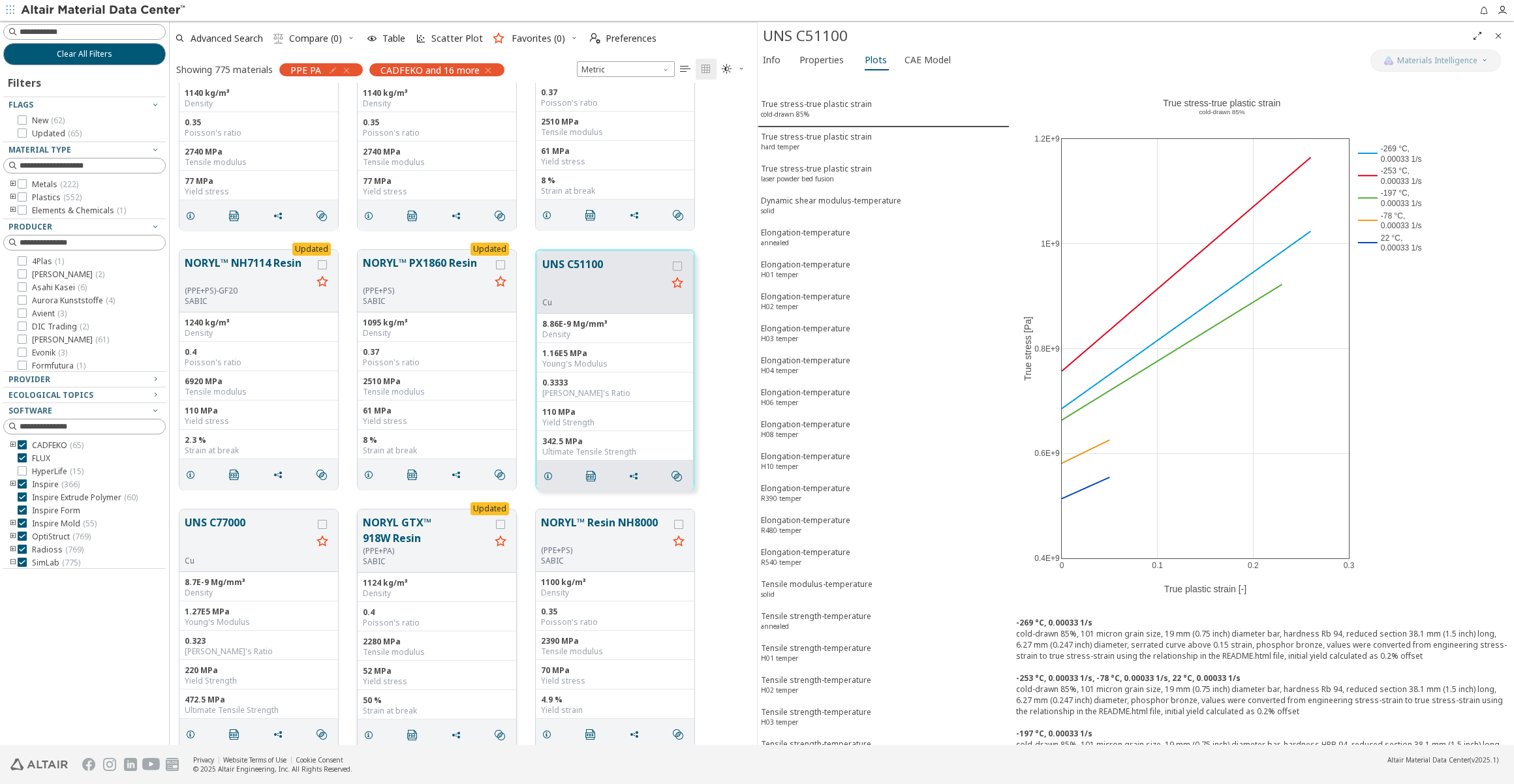
click at [436, 529] on button "NORYL GTX™ 918W Resin" at bounding box center [426, 530] width 127 height 31
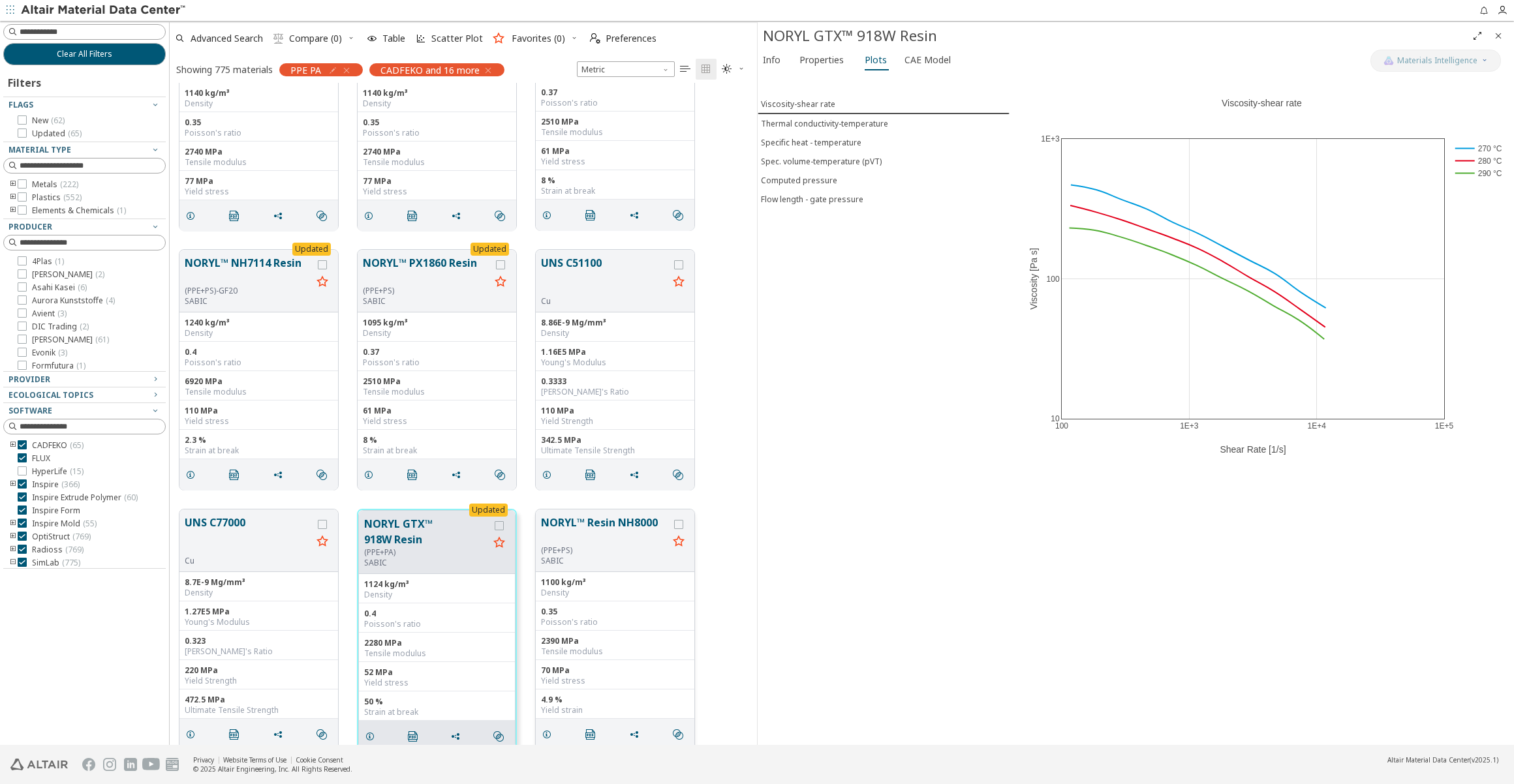
click at [598, 551] on div "(PPE+PS)" at bounding box center [604, 551] width 127 height 10
click at [576, 527] on button "NORYL™ Resin NH8000" at bounding box center [604, 530] width 127 height 31
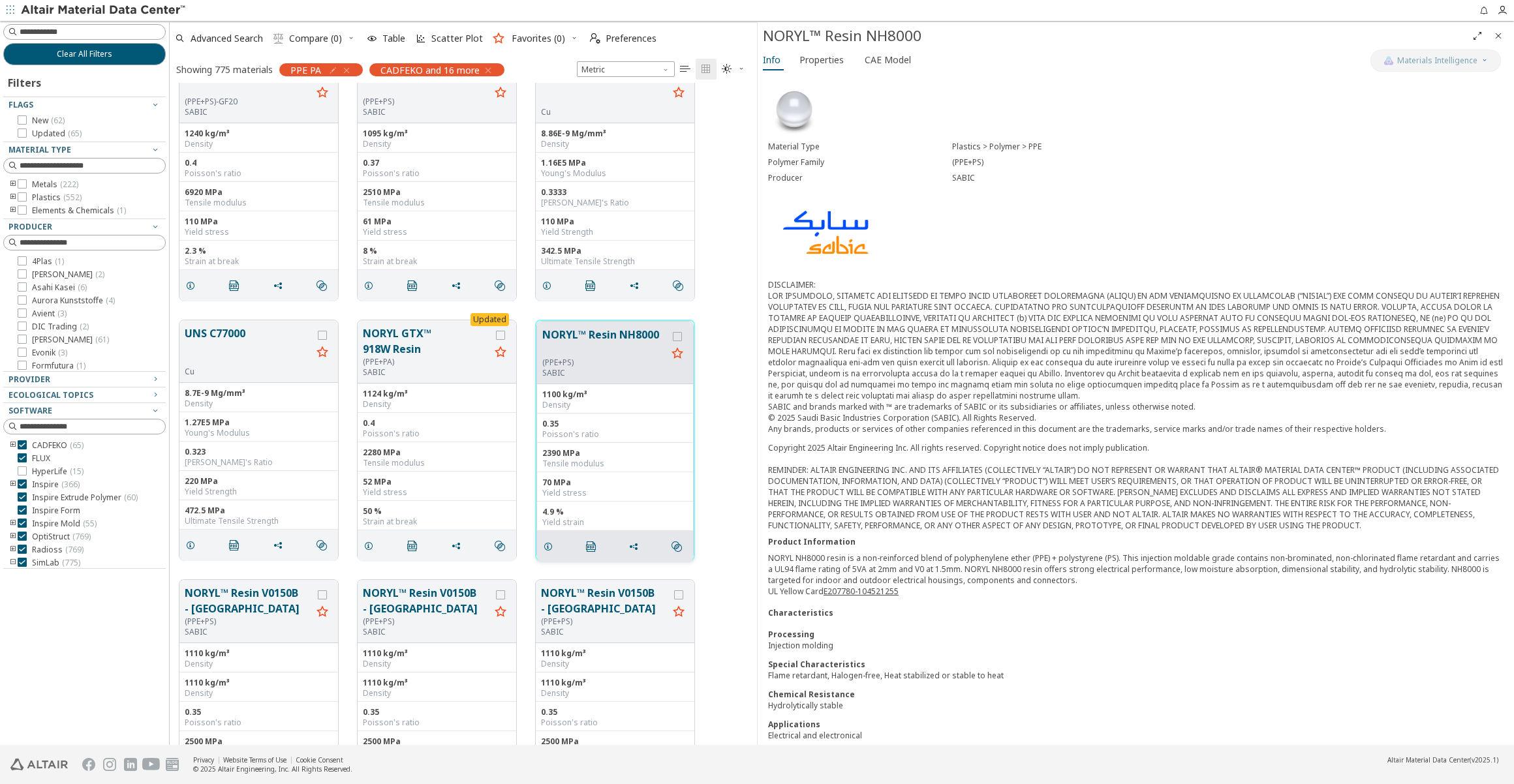
scroll to position [1898, 0]
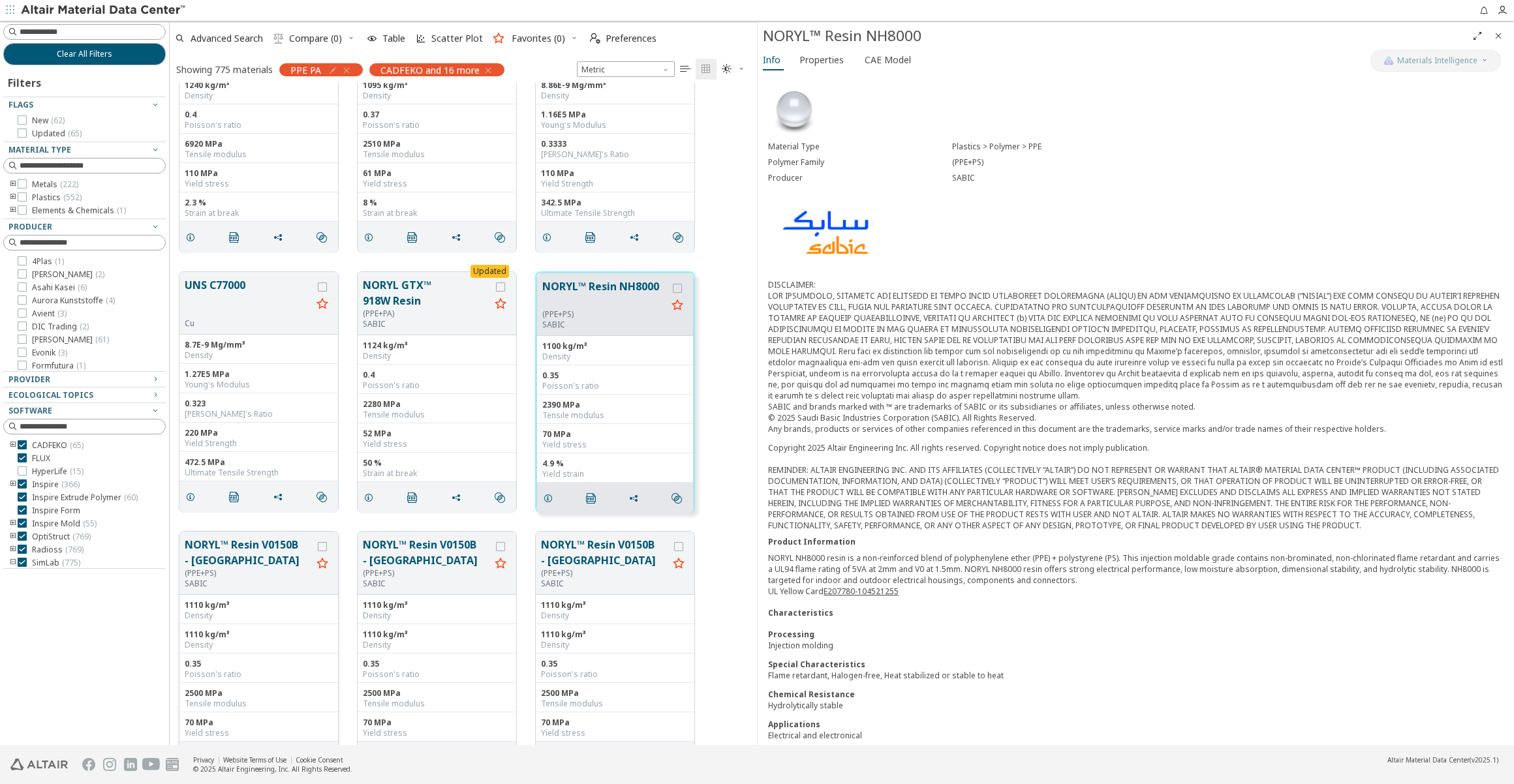
click at [282, 546] on button "NORYL™ Resin V0150B - [GEOGRAPHIC_DATA]" at bounding box center [248, 552] width 127 height 31
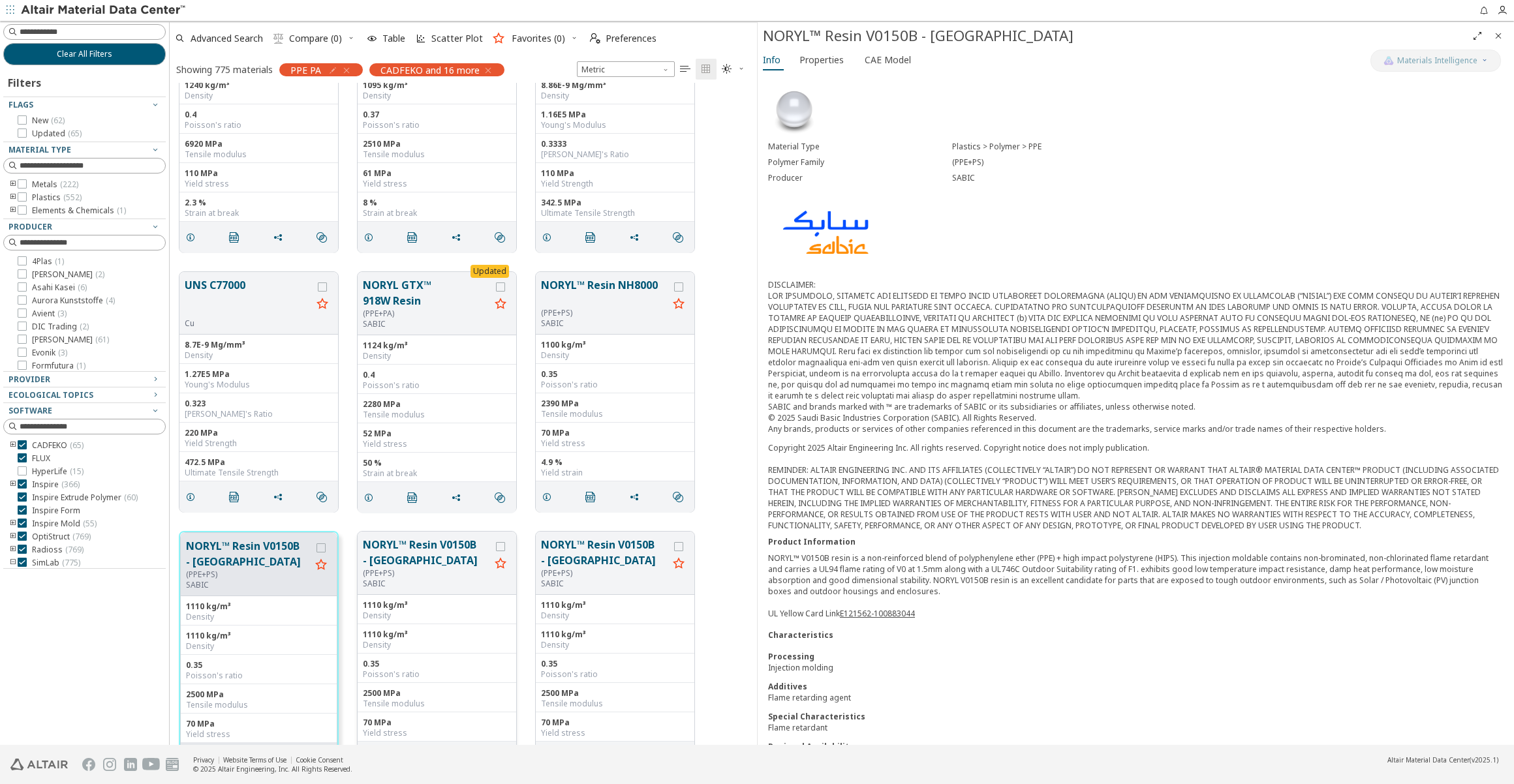
click at [433, 550] on button "NORYL™ Resin V0150B - [GEOGRAPHIC_DATA]" at bounding box center [426, 552] width 127 height 31
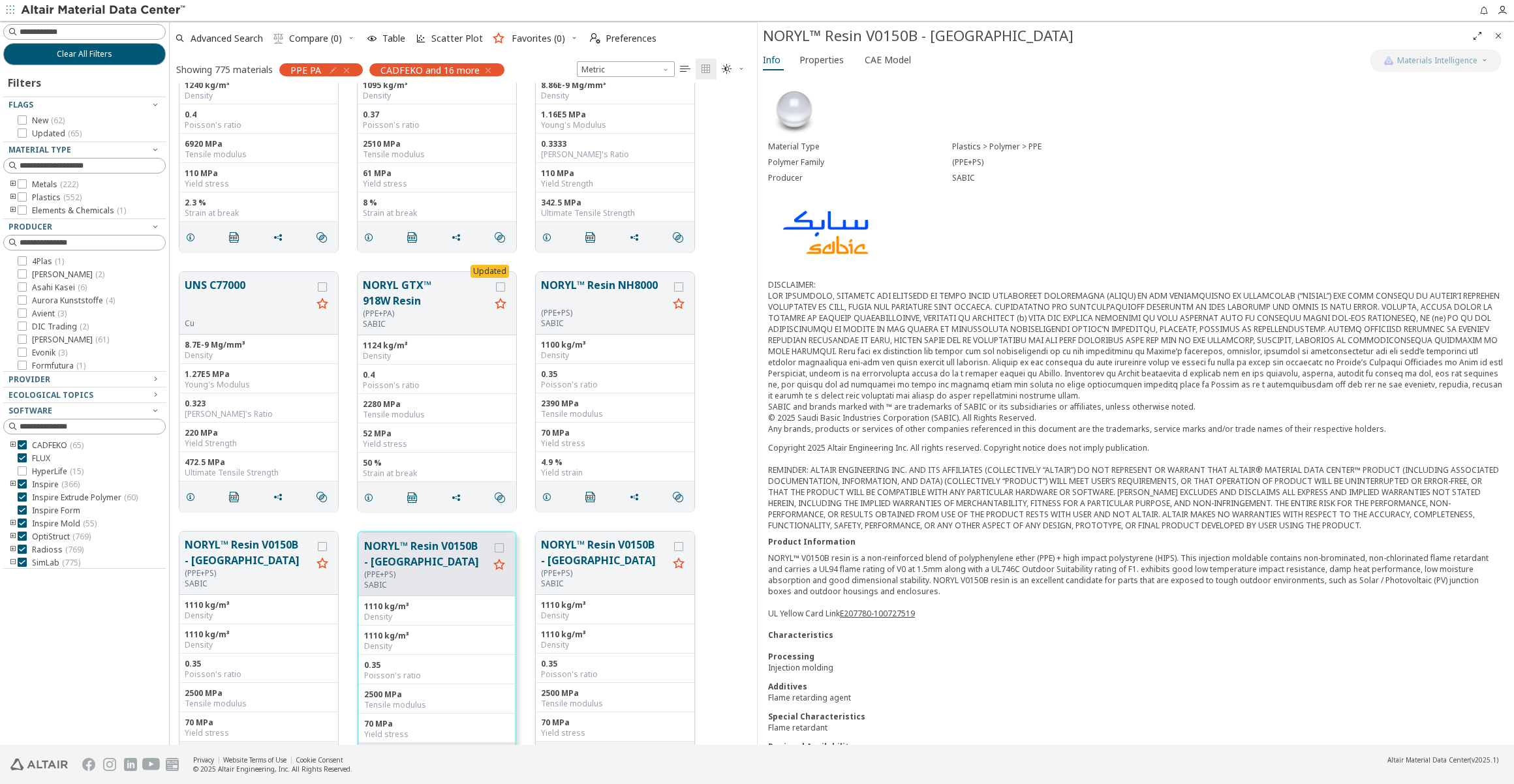
click at [579, 560] on button "NORYL™ Resin V0150B - [GEOGRAPHIC_DATA]" at bounding box center [604, 552] width 127 height 31
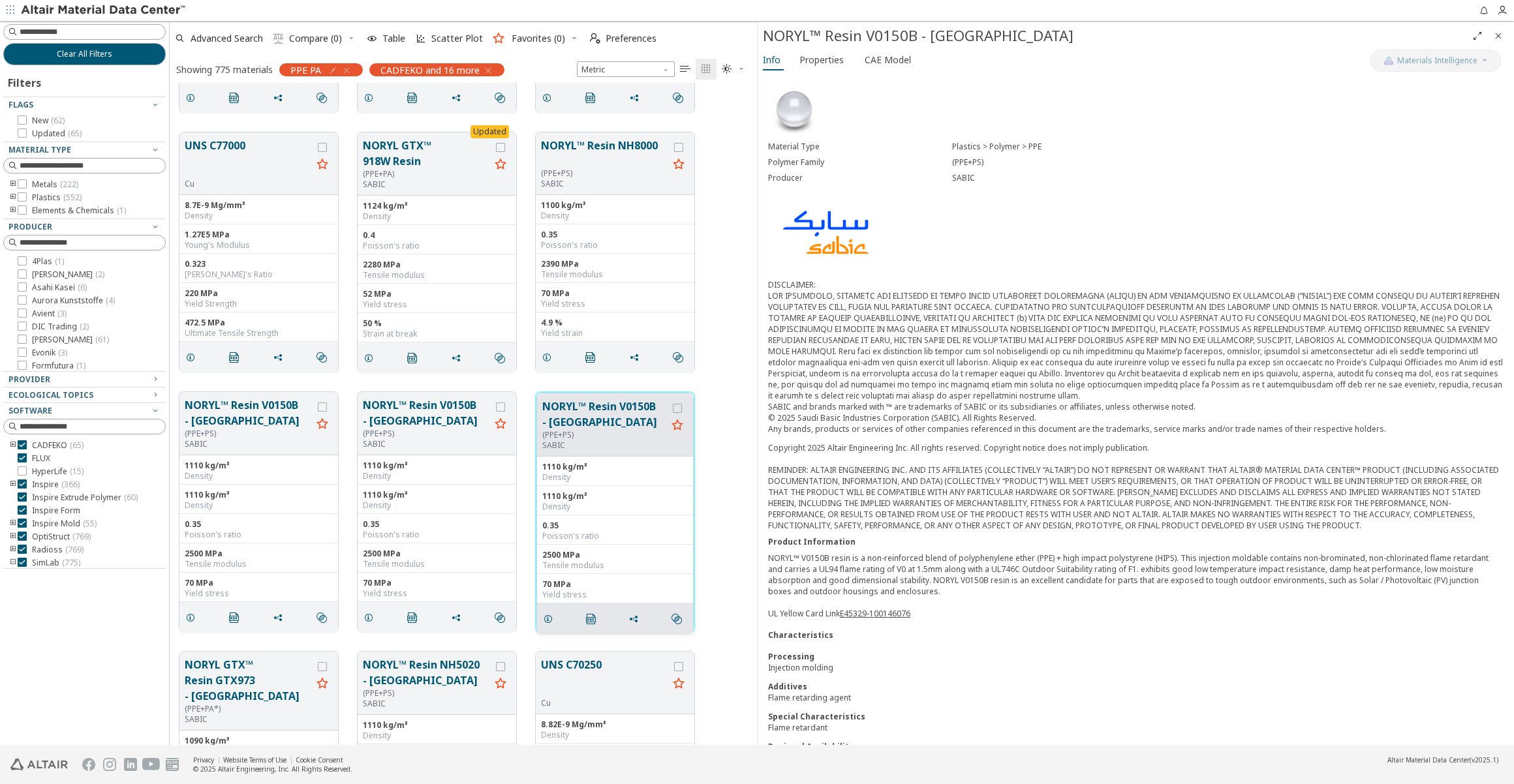
scroll to position [2135, 0]
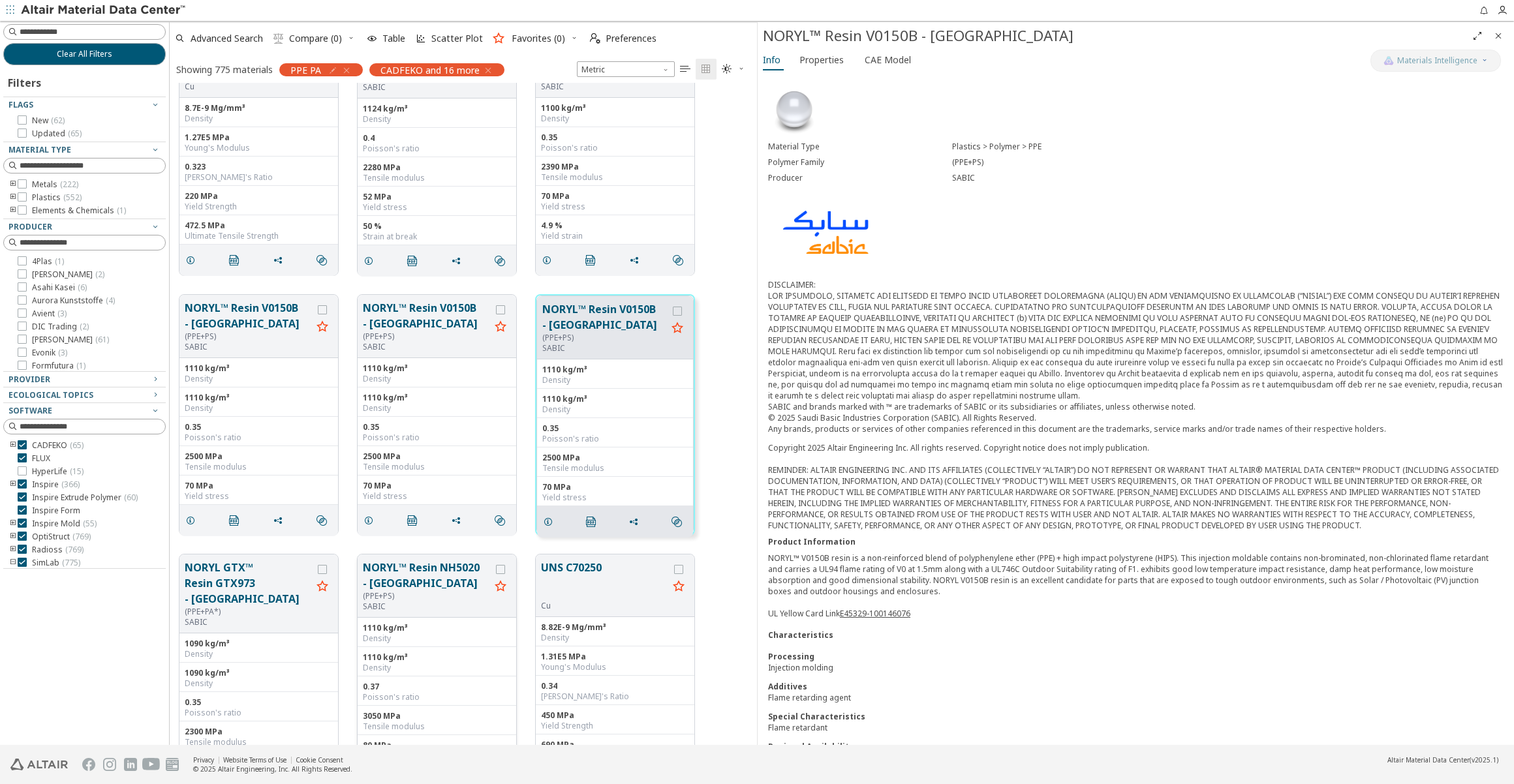
click at [400, 580] on button "NORYL™ Resin NH5020 - [GEOGRAPHIC_DATA]" at bounding box center [426, 575] width 127 height 31
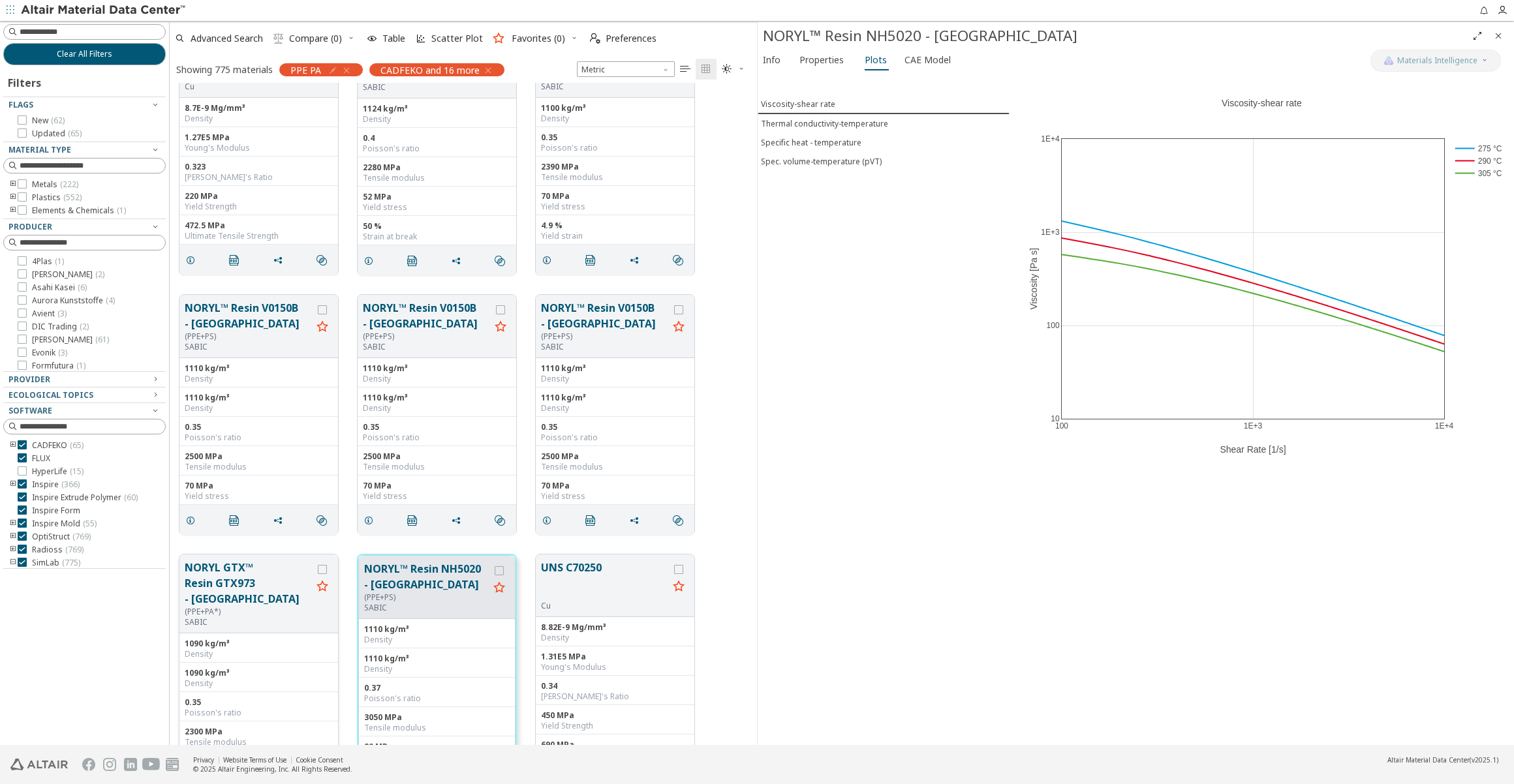
click at [242, 585] on button "NORYL GTX™ Resin GTX973 - [GEOGRAPHIC_DATA]" at bounding box center [248, 584] width 127 height 47
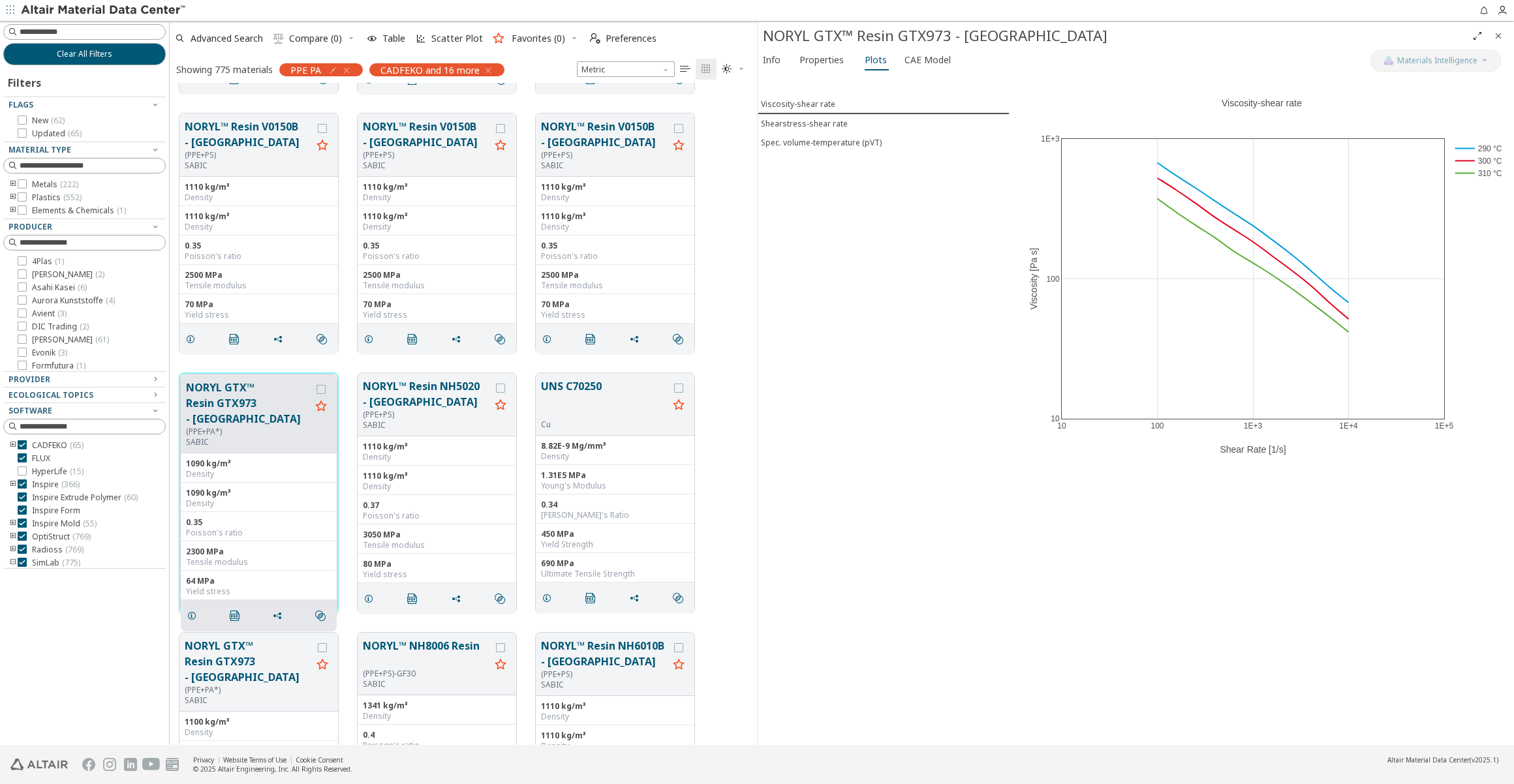
scroll to position [2432, 0]
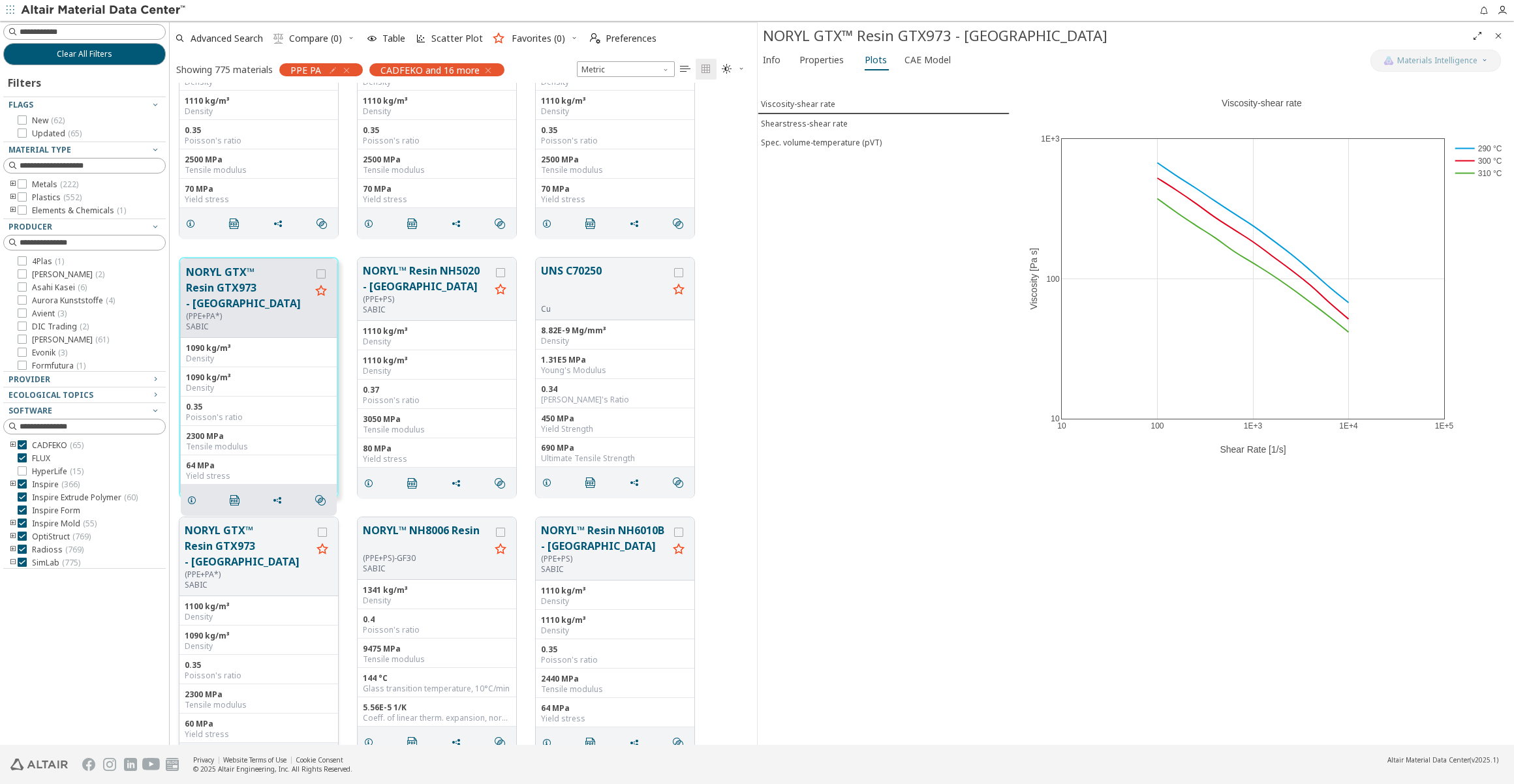
click at [233, 552] on button "NORYL GTX™ Resin GTX973 - [GEOGRAPHIC_DATA]" at bounding box center [248, 546] width 127 height 47
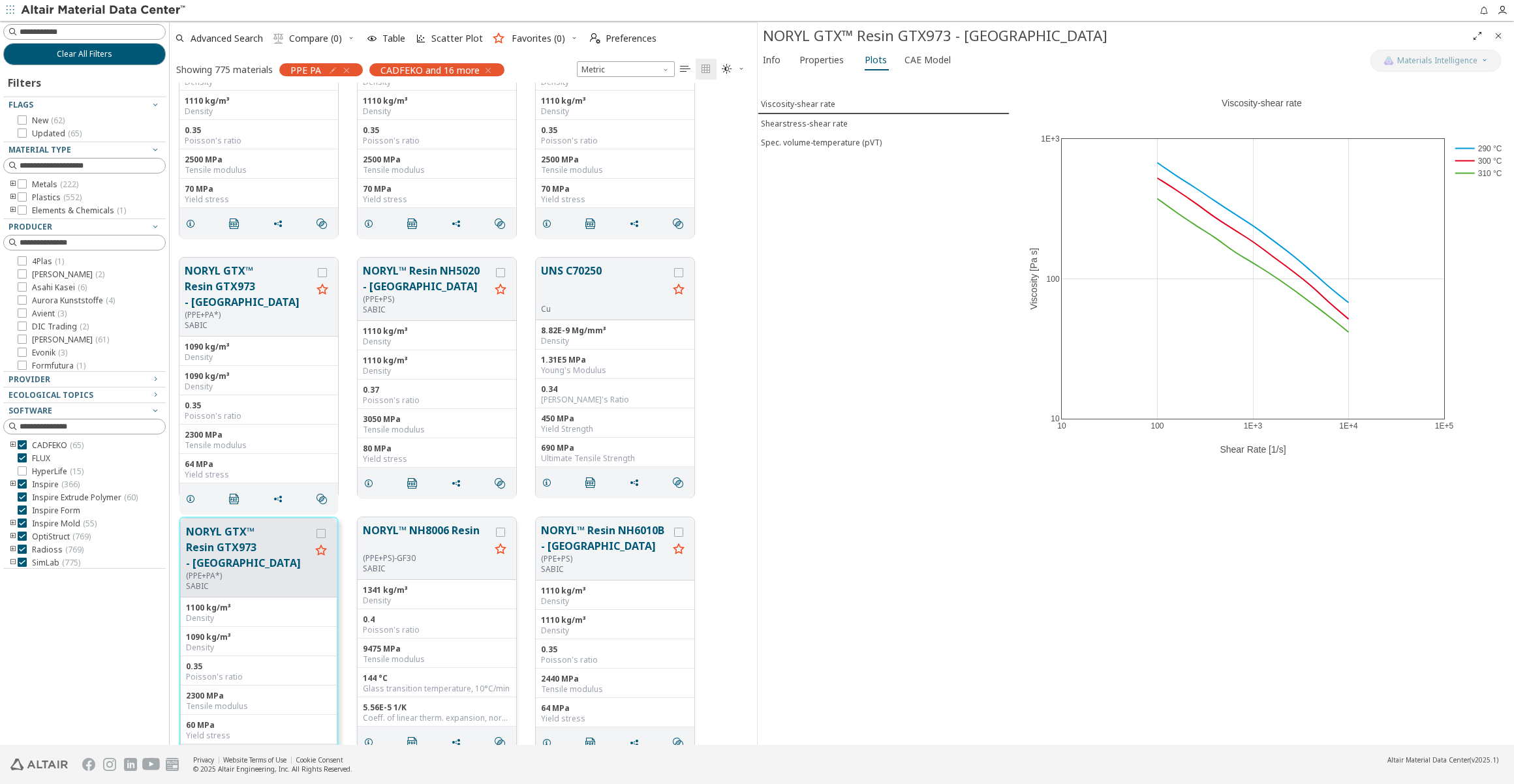
click at [402, 541] on button "NORYL™ NH8006 Resin" at bounding box center [426, 537] width 127 height 31
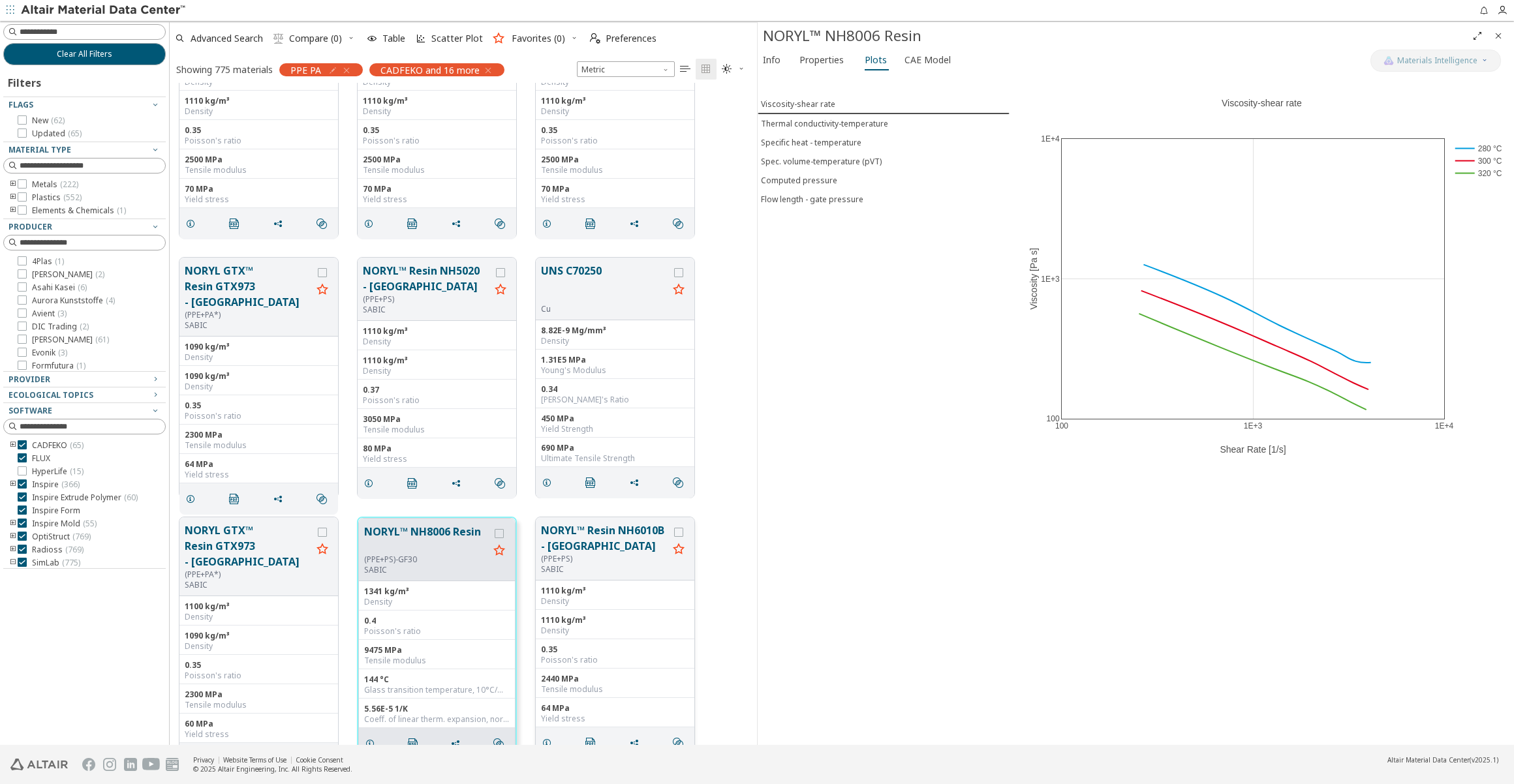
click at [584, 541] on button "NORYL™ Resin NH6010B - [GEOGRAPHIC_DATA]" at bounding box center [604, 537] width 127 height 31
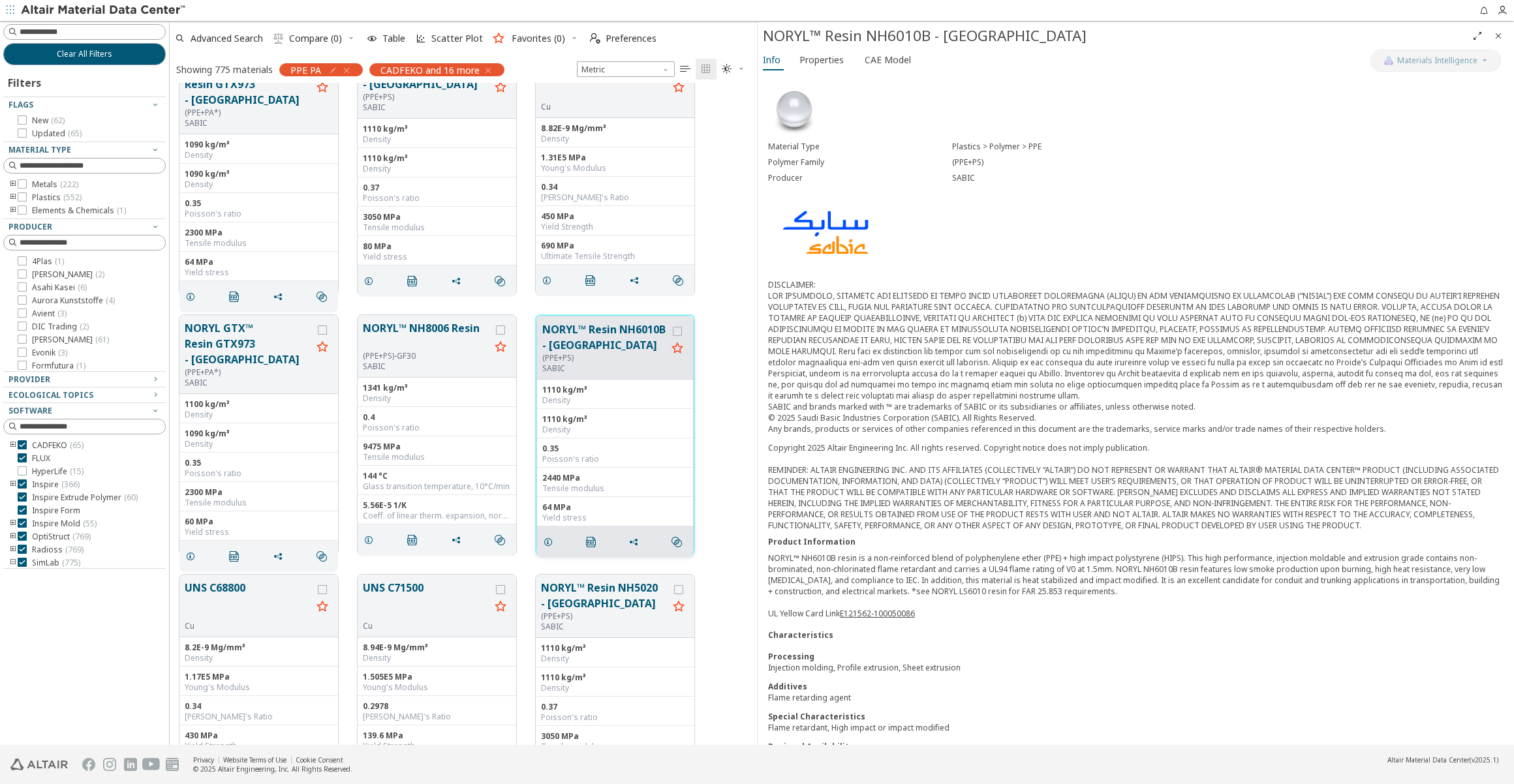
scroll to position [2668, 0]
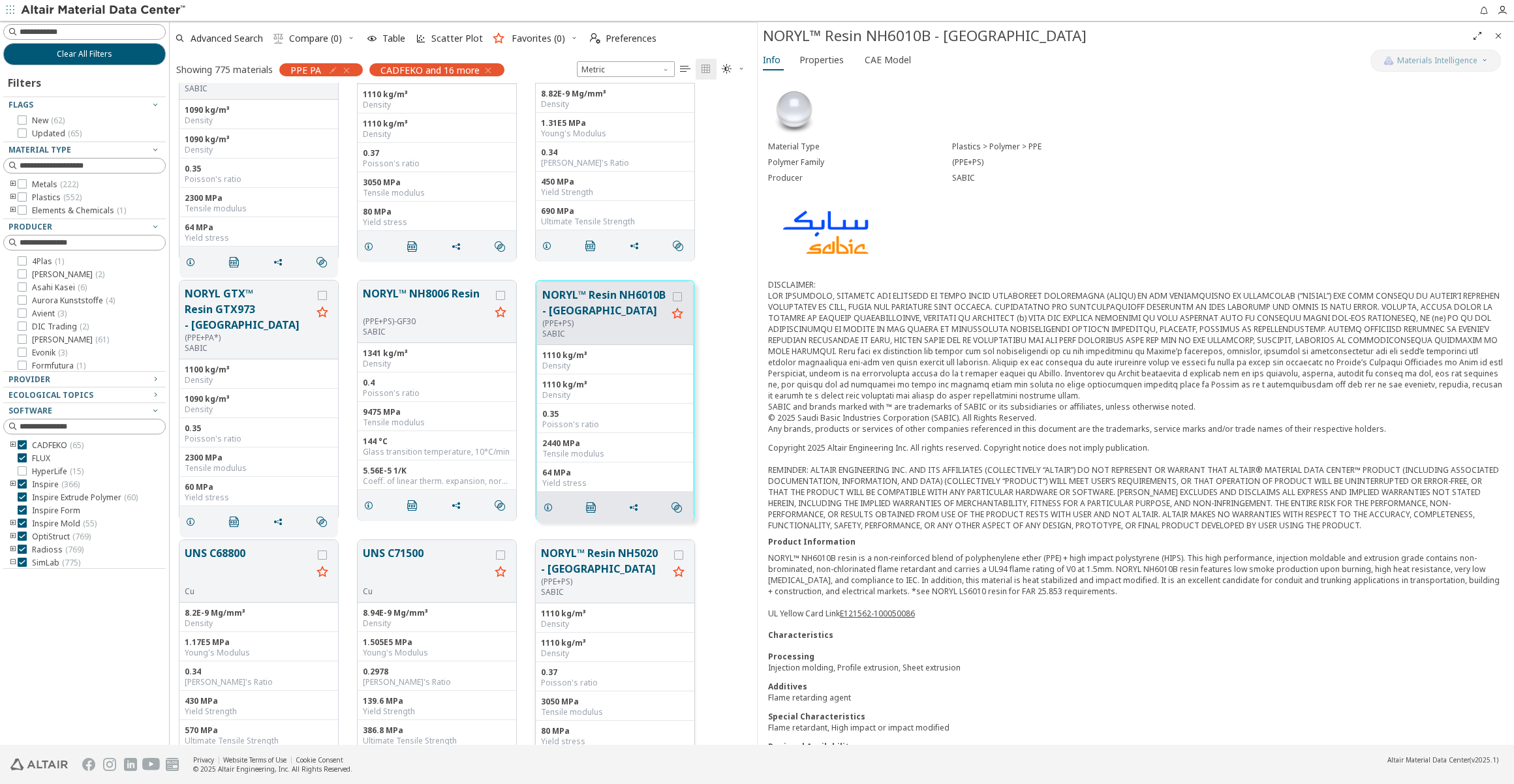
click at [580, 569] on button "NORYL™ Resin NH5020 - [GEOGRAPHIC_DATA]" at bounding box center [604, 561] width 127 height 31
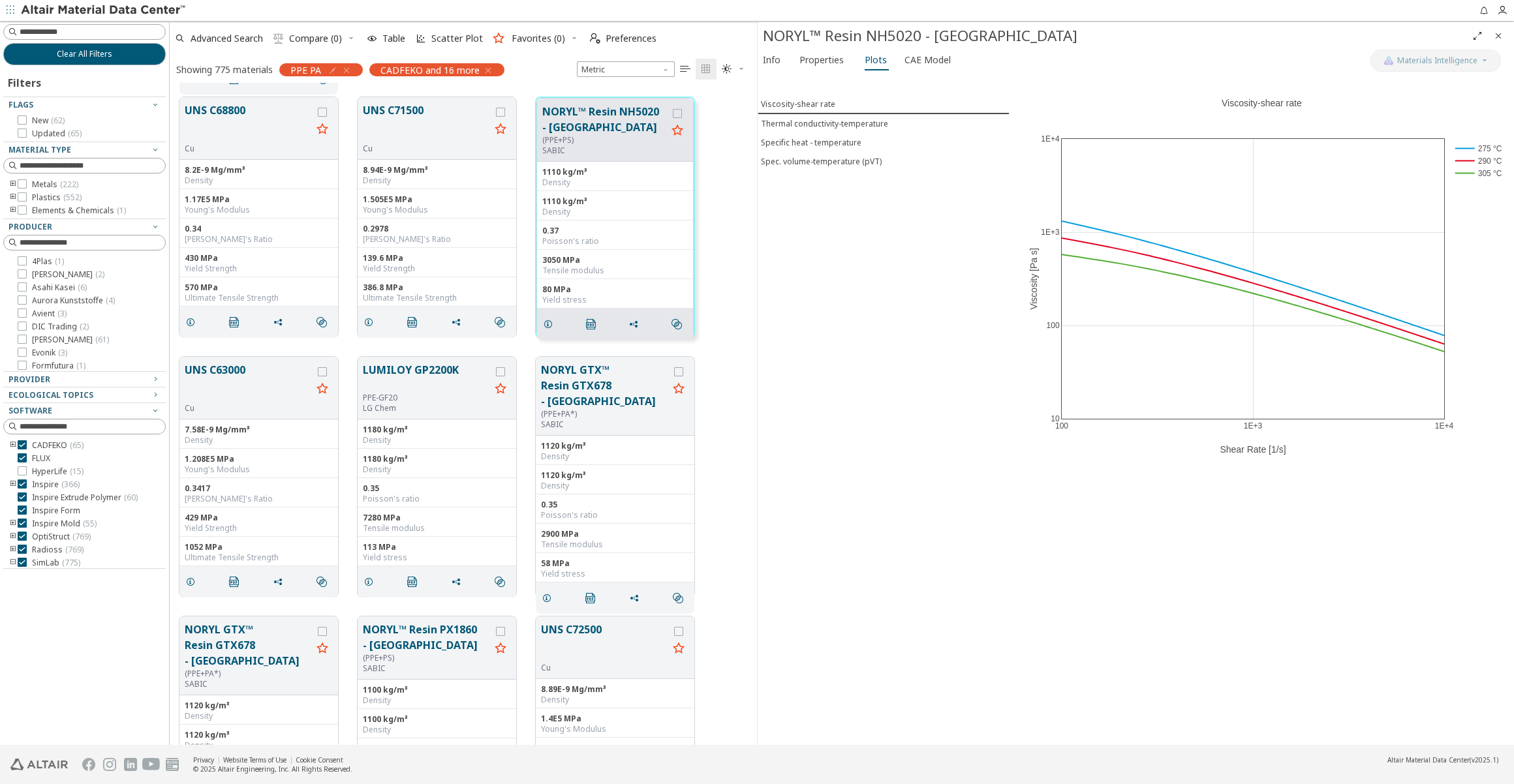
scroll to position [3144, 0]
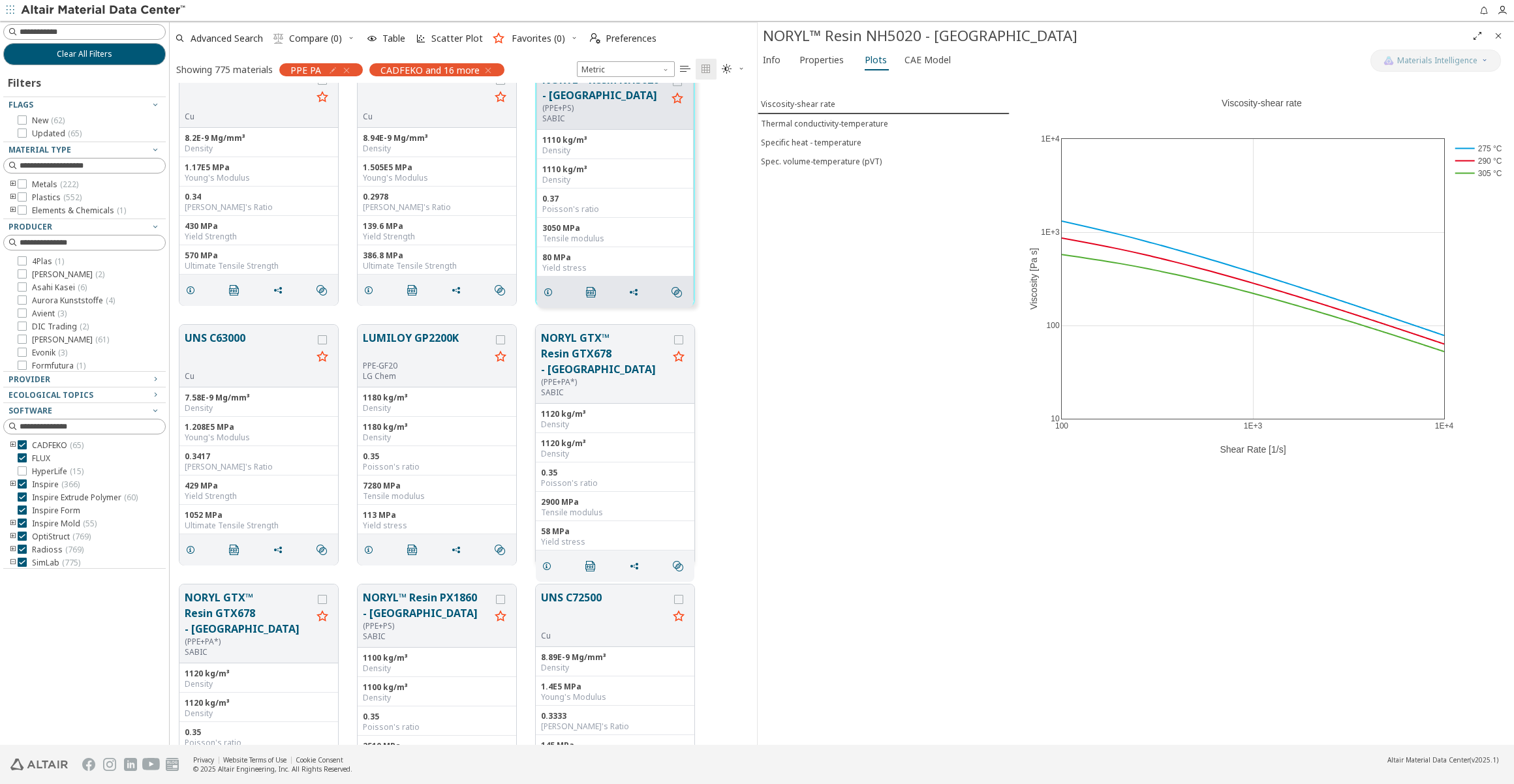
click at [572, 344] on button "NORYL GTX™ Resin GTX678 - [GEOGRAPHIC_DATA]" at bounding box center [604, 354] width 127 height 47
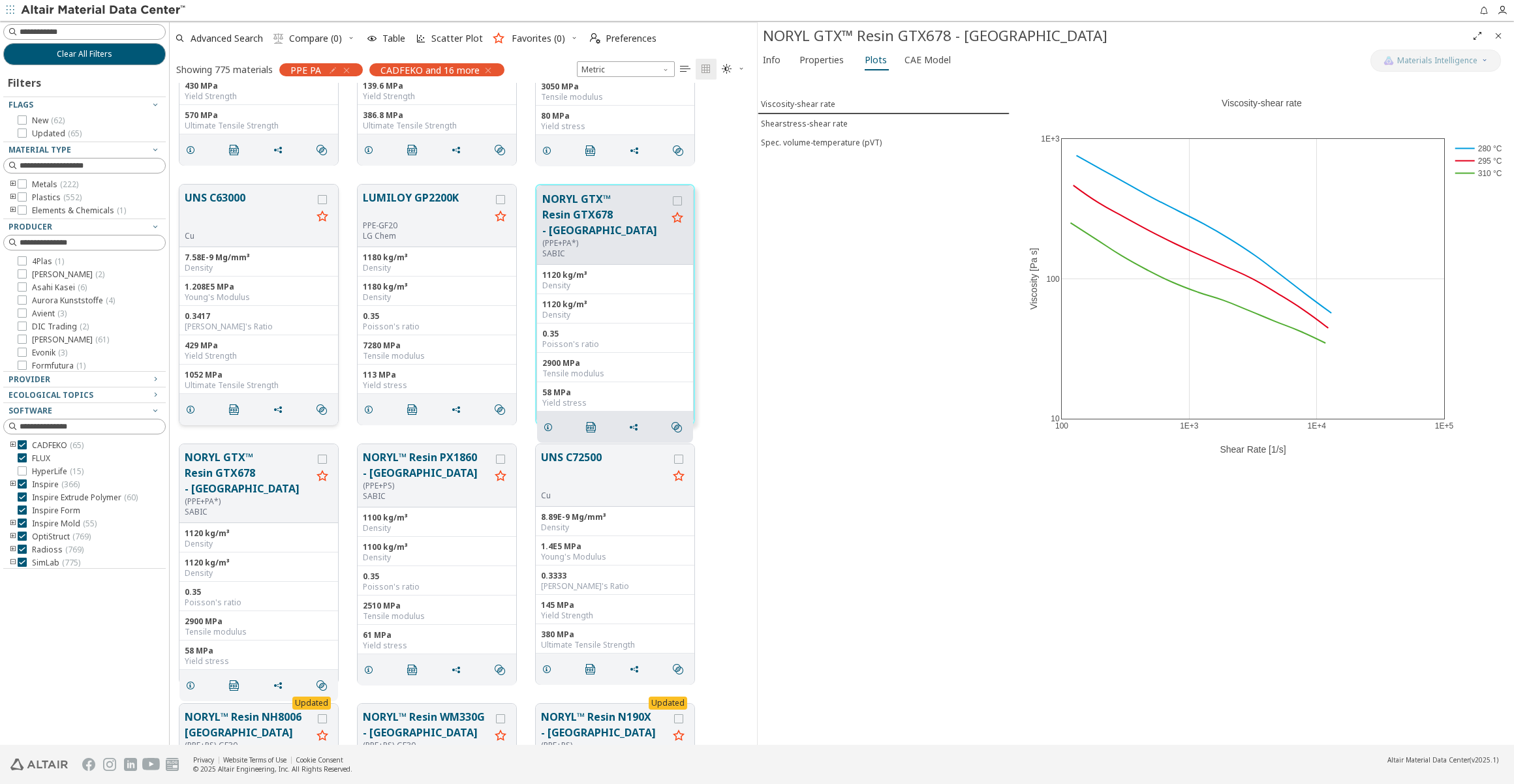
scroll to position [3320, 0]
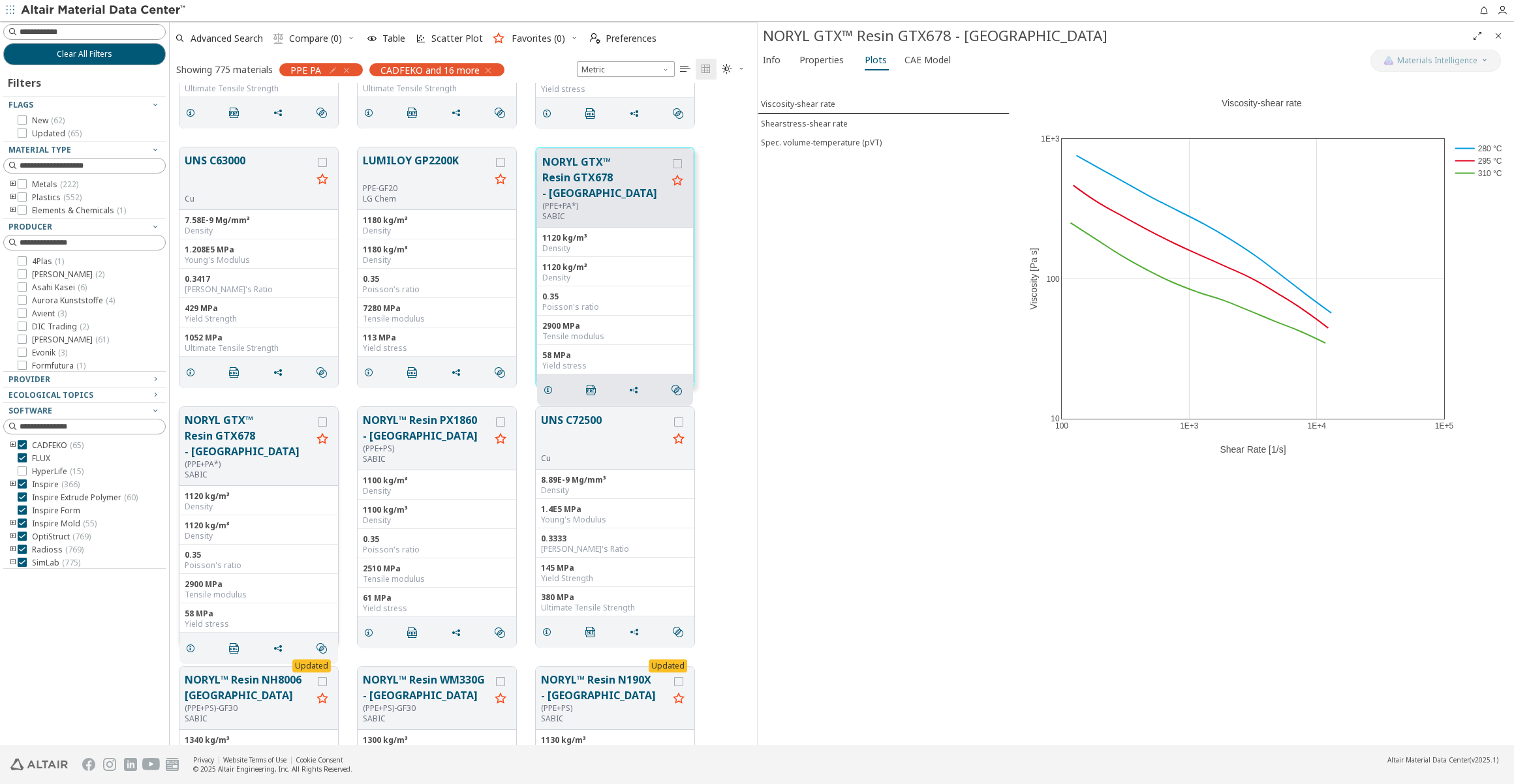
click at [246, 431] on button "NORYL GTX™ Resin GTX678 - [GEOGRAPHIC_DATA]" at bounding box center [248, 436] width 127 height 47
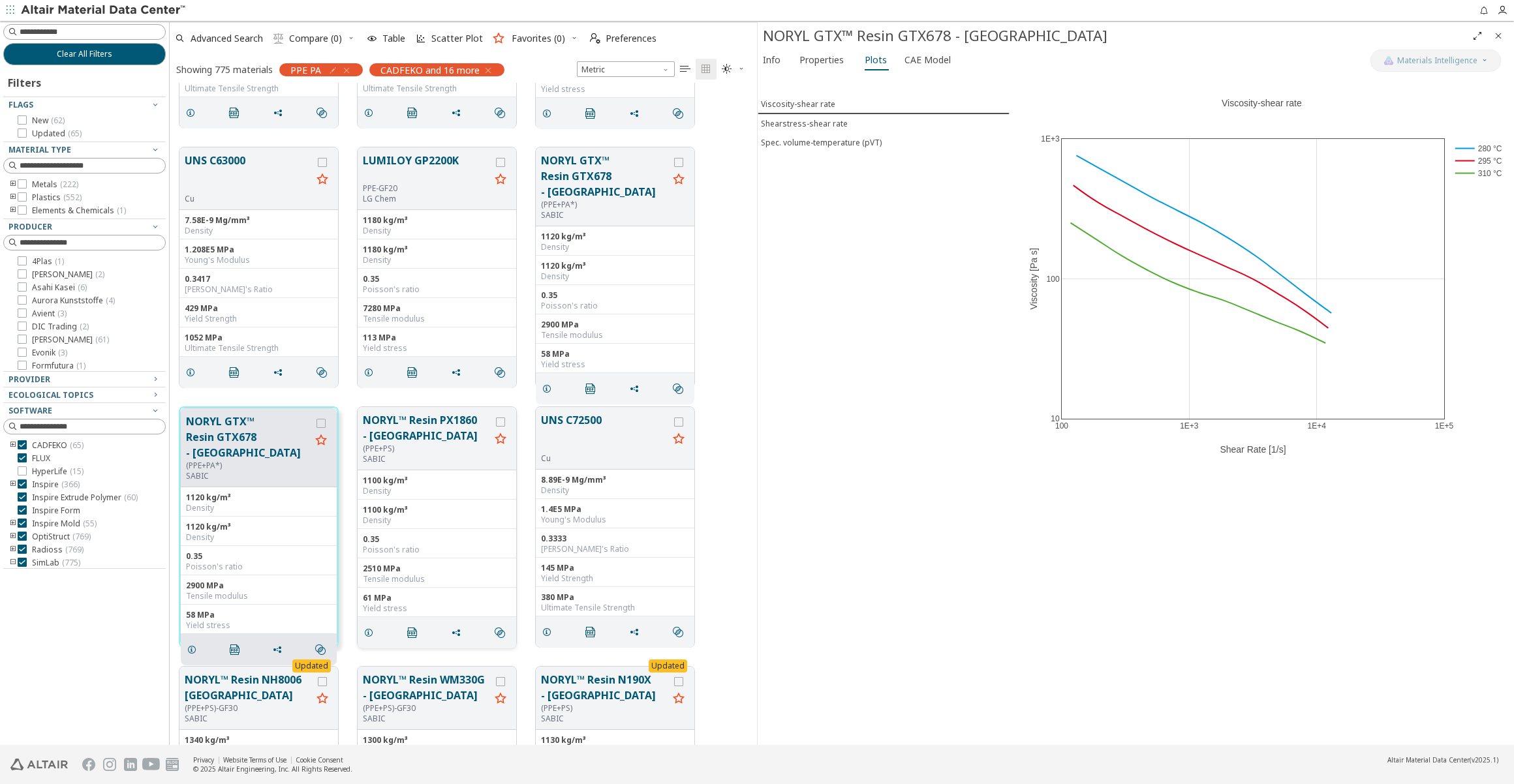
click at [411, 435] on button "NORYL™ Resin PX1860 - [GEOGRAPHIC_DATA]" at bounding box center [426, 427] width 127 height 31
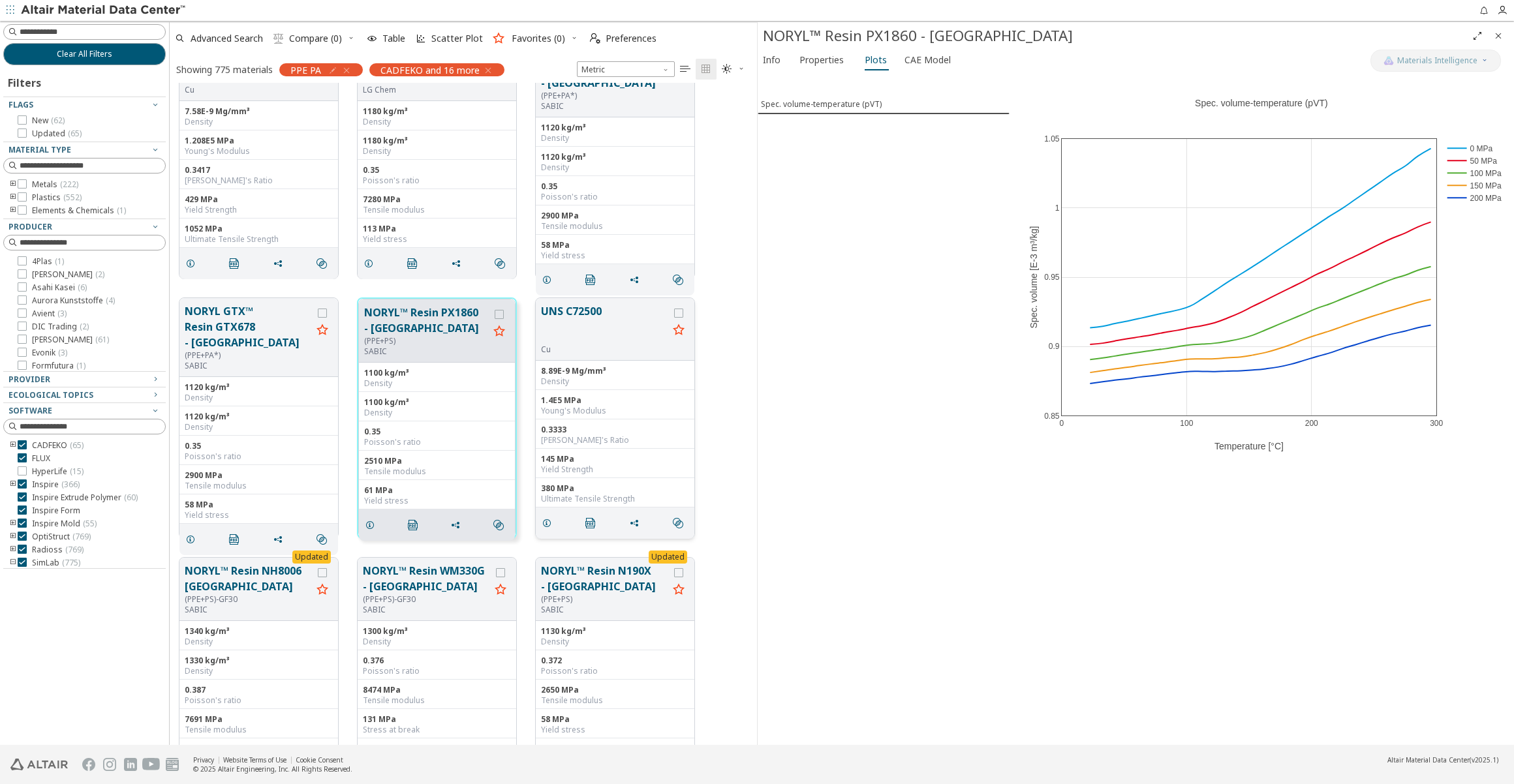
scroll to position [3499, 0]
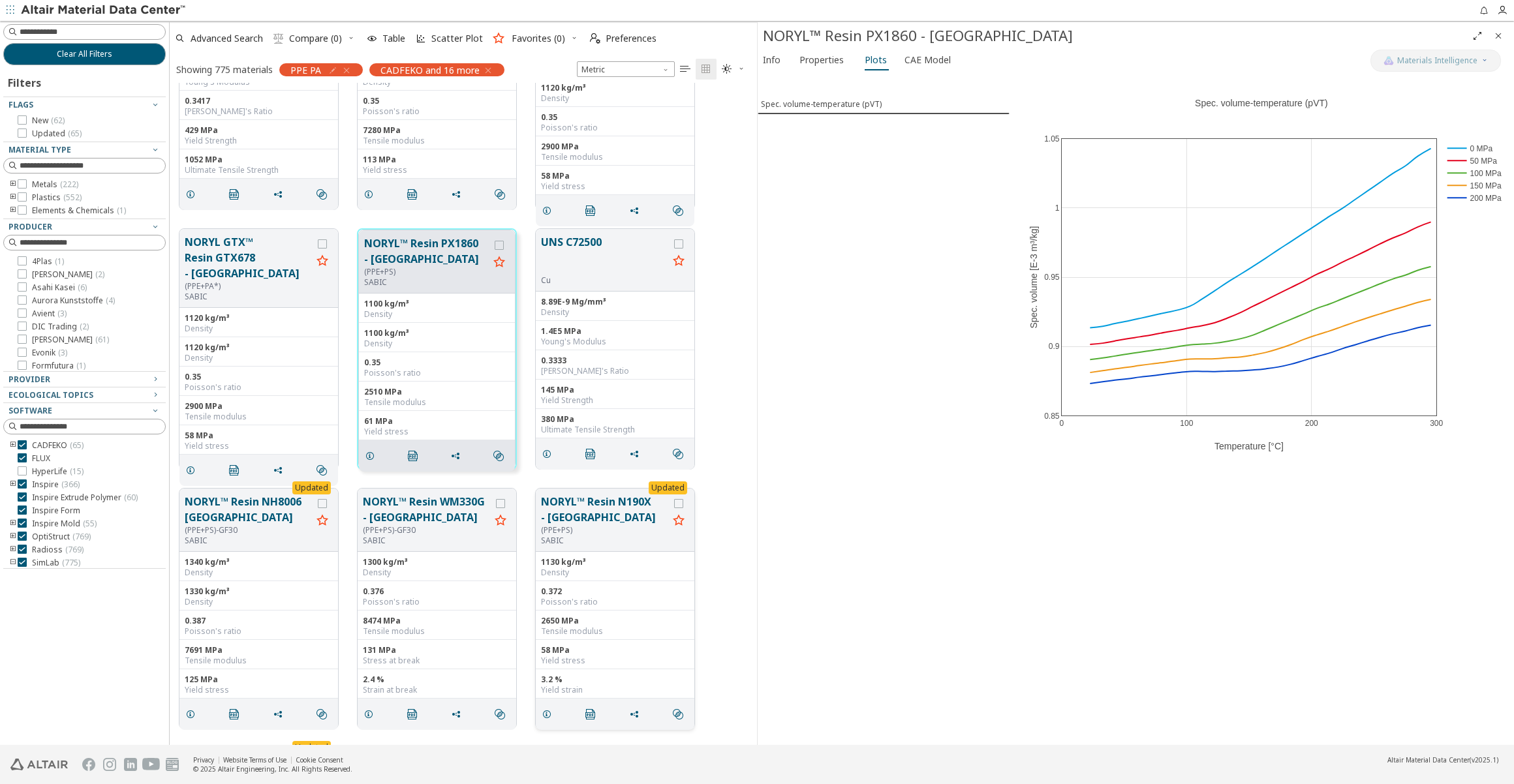
click at [590, 514] on button "NORYL™ Resin N190X - [GEOGRAPHIC_DATA]" at bounding box center [604, 509] width 127 height 31
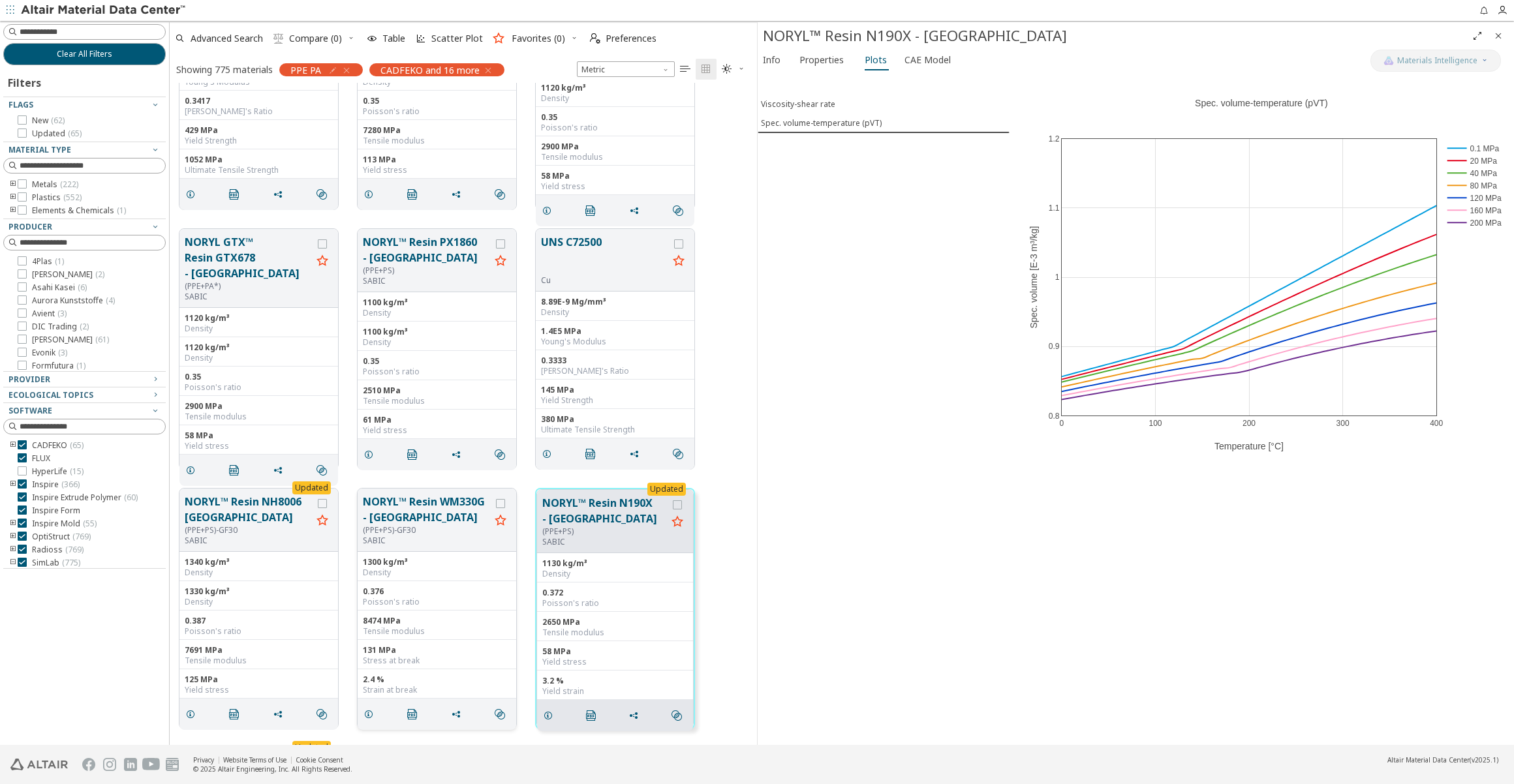
click at [401, 509] on button "NORYL™ Resin WM330G - [GEOGRAPHIC_DATA]" at bounding box center [426, 509] width 127 height 31
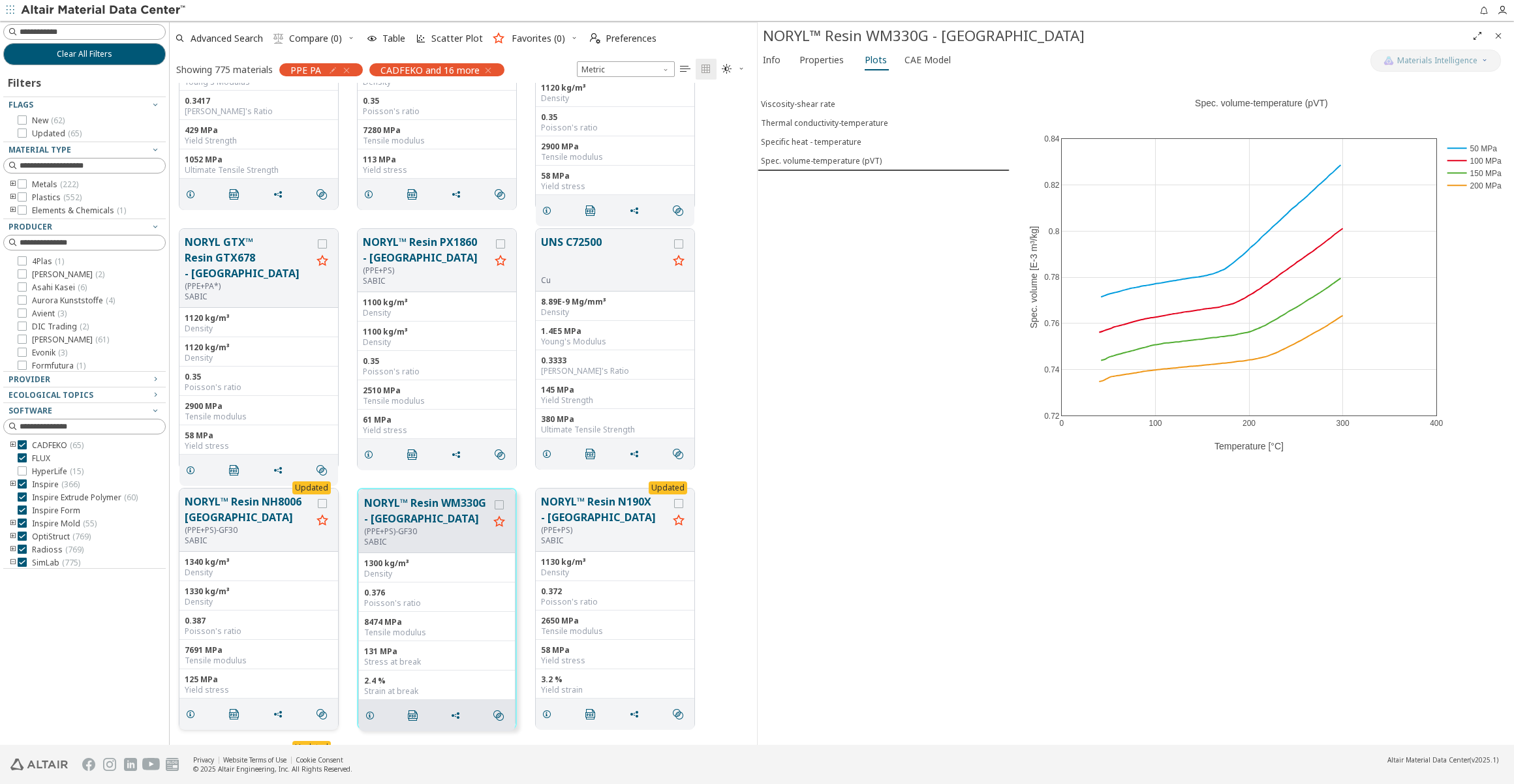
click at [235, 517] on button "NORYL™ Resin NH8006 [GEOGRAPHIC_DATA]" at bounding box center [248, 509] width 127 height 31
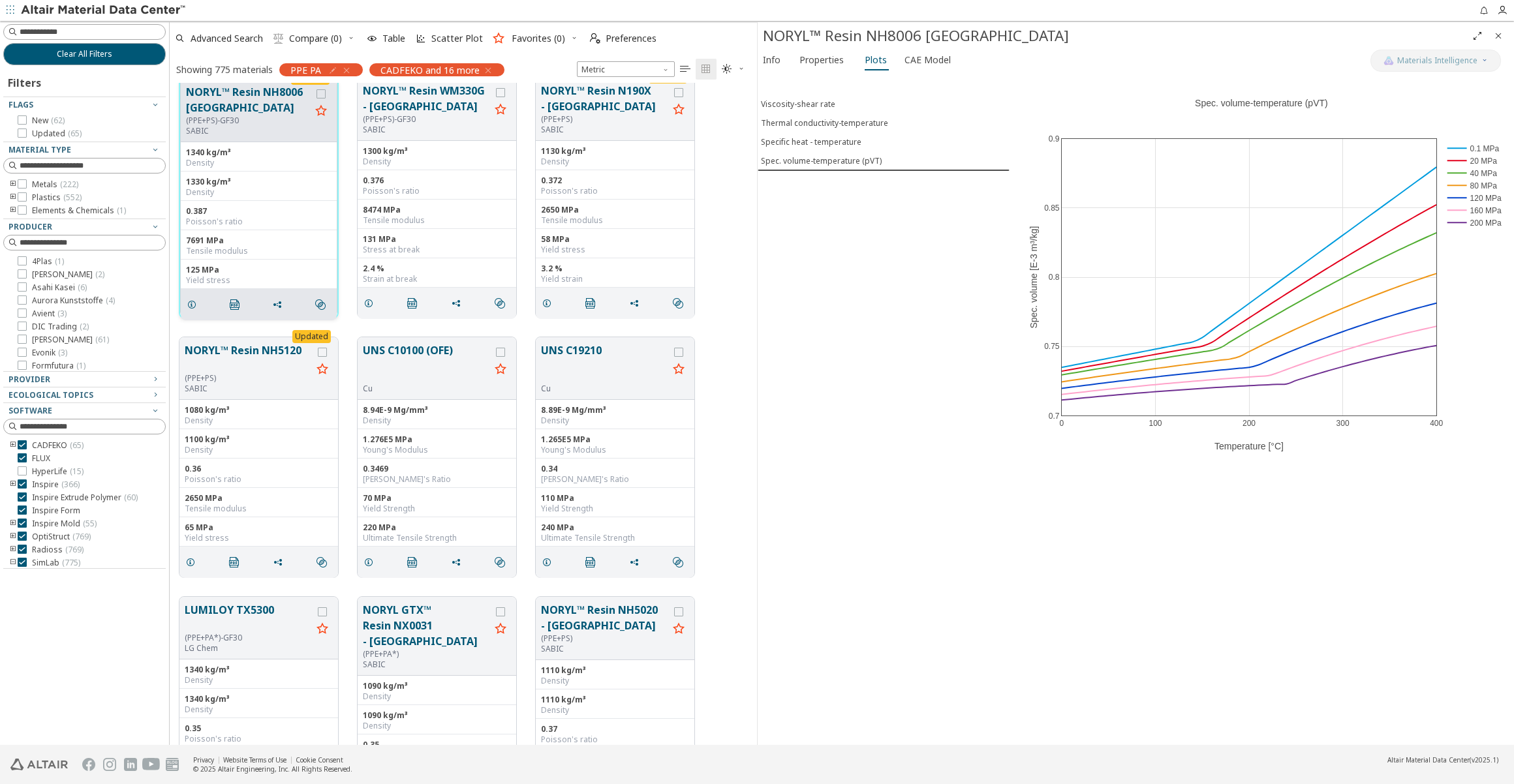
scroll to position [3914, 0]
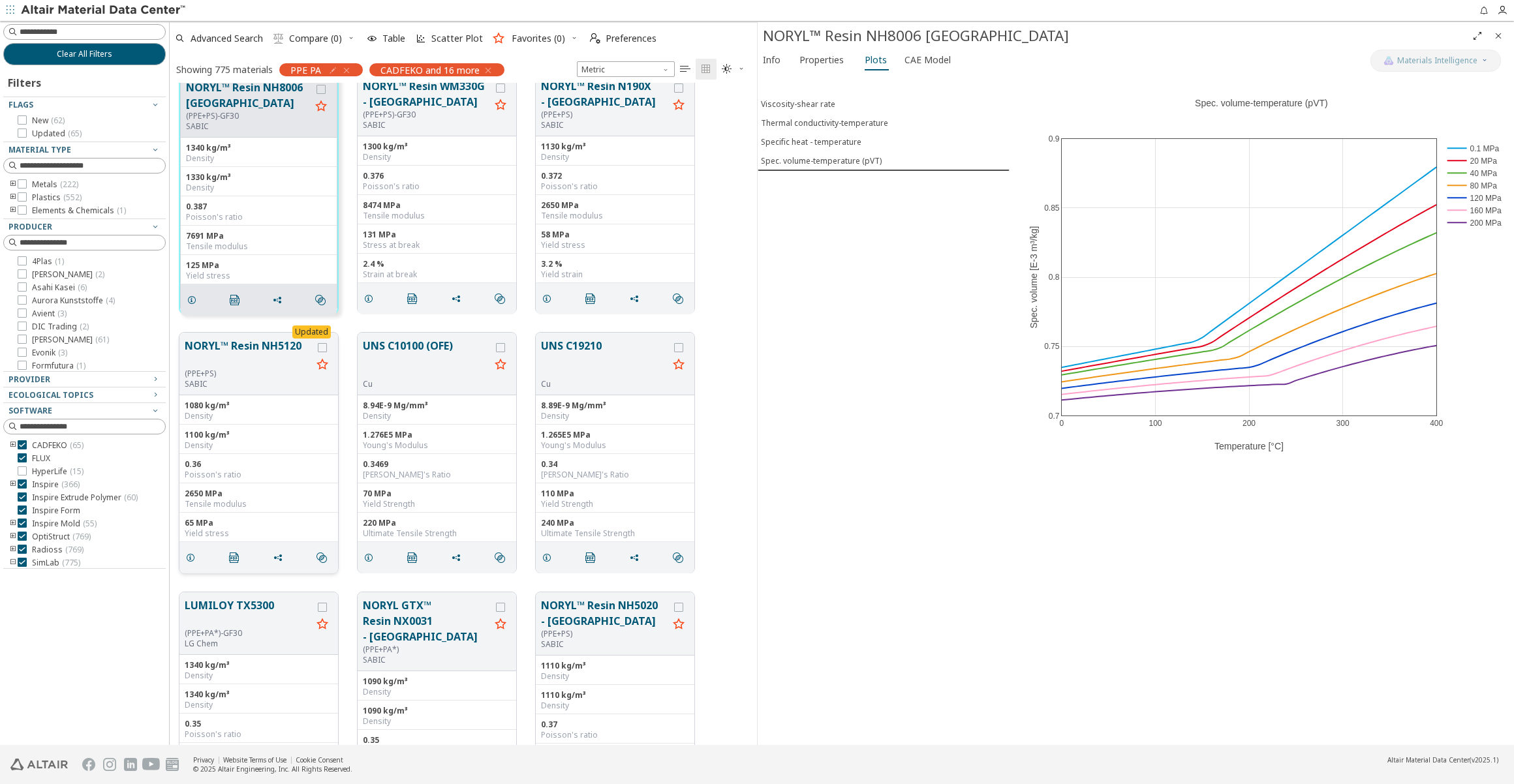
click at [254, 351] on button "NORYL™ Resin NH5120" at bounding box center [248, 353] width 127 height 31
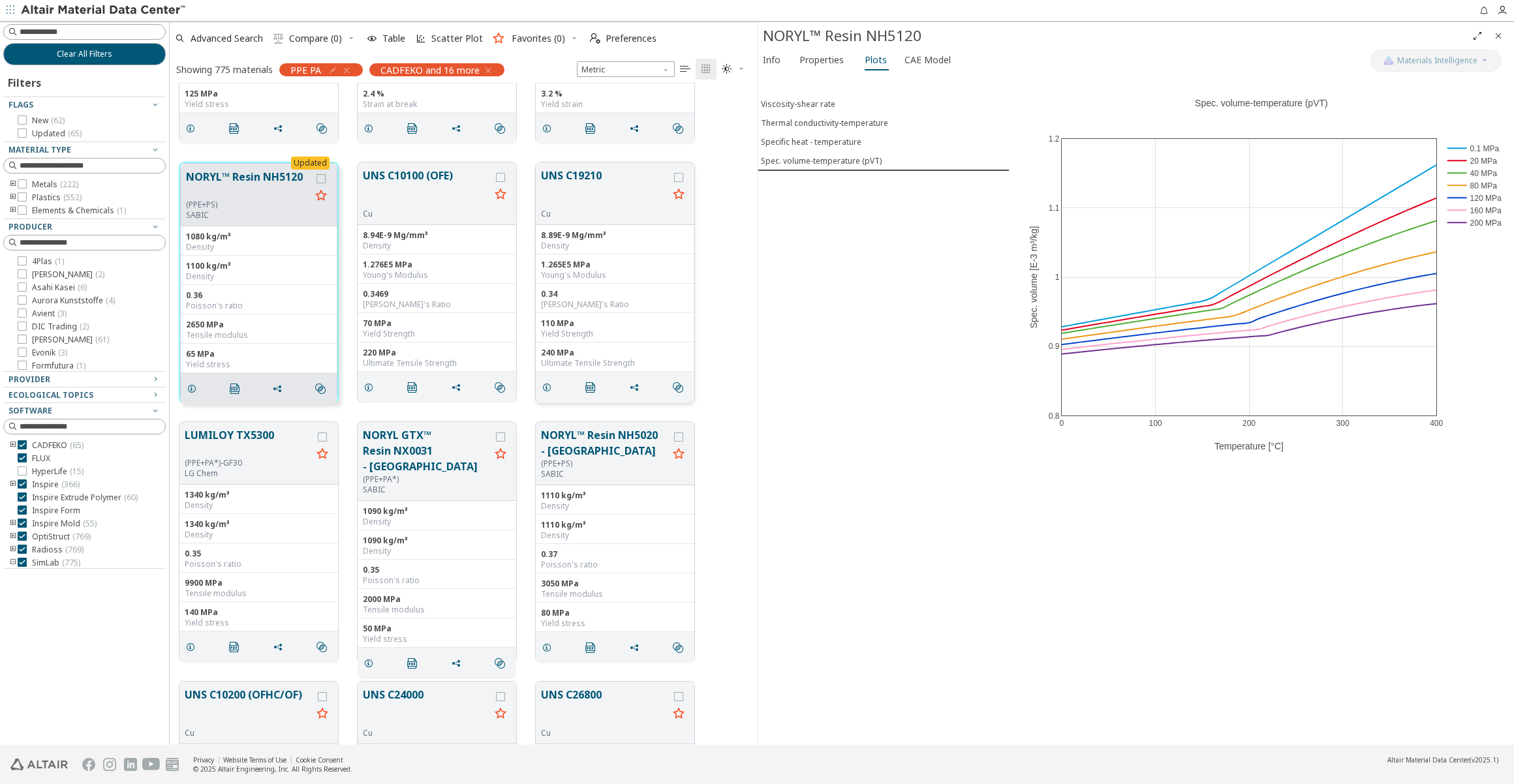
scroll to position [4090, 0]
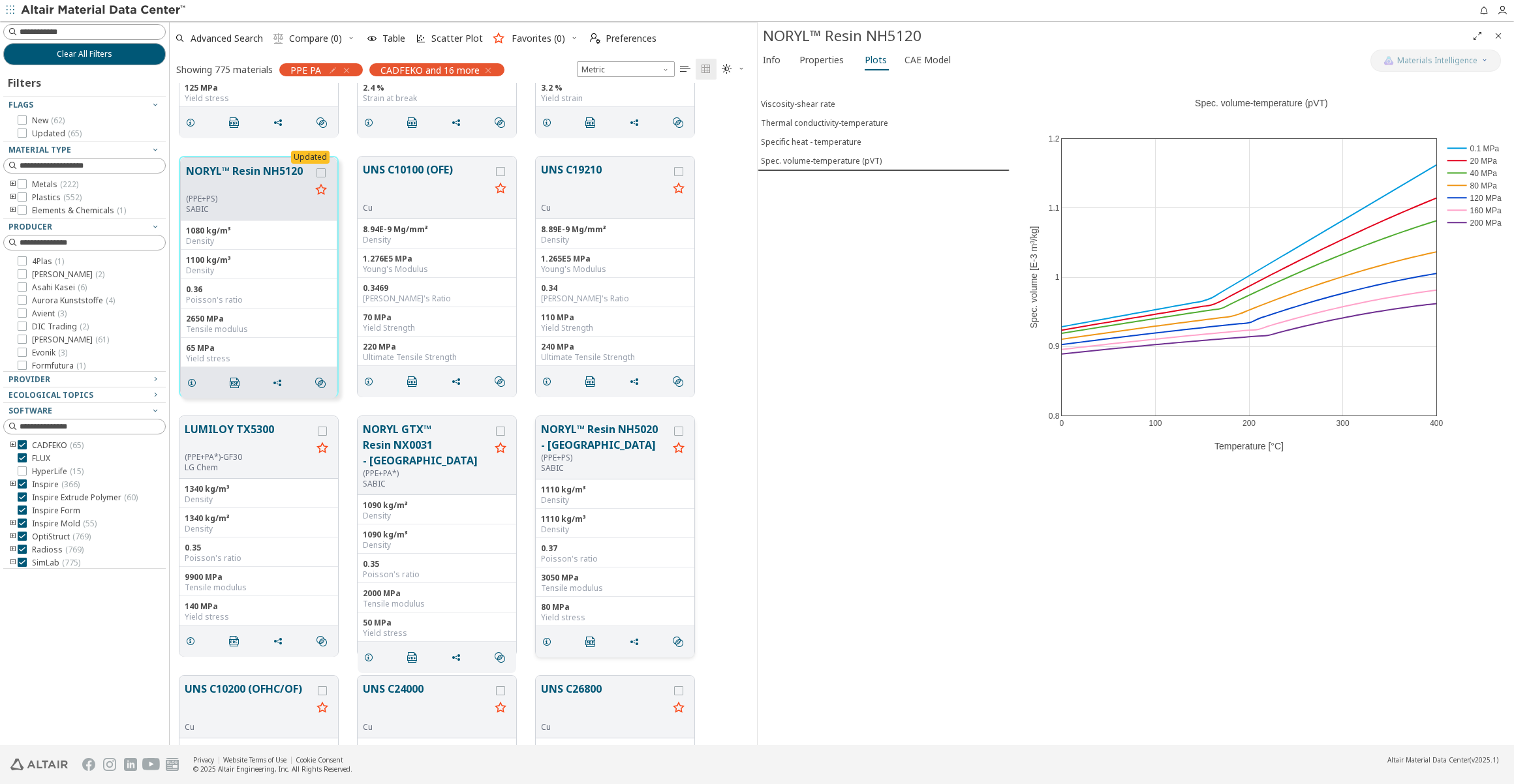
click at [580, 441] on button "NORYL™ Resin NH5020 - [GEOGRAPHIC_DATA]" at bounding box center [604, 437] width 127 height 31
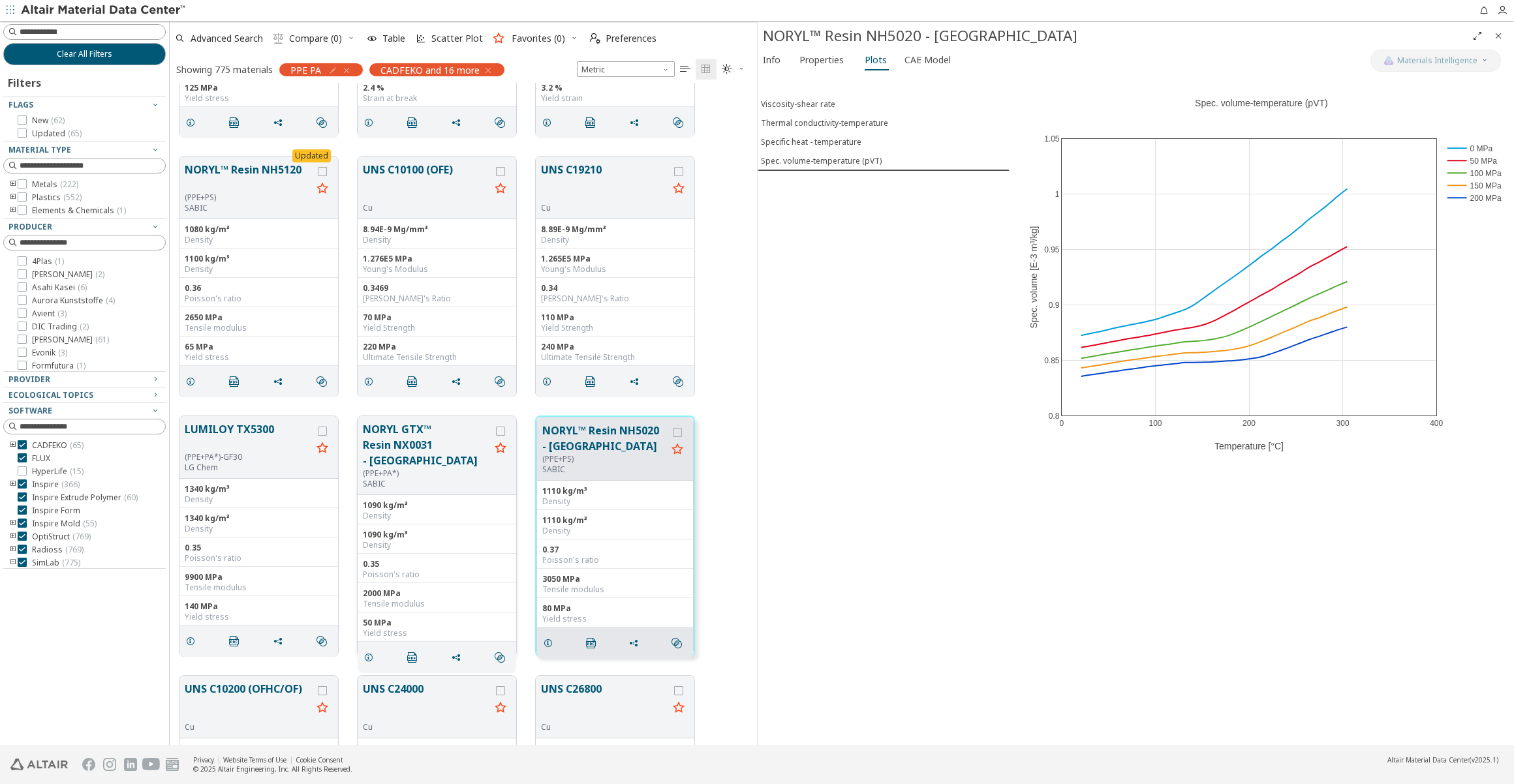
click at [427, 448] on button "NORYL GTX™ Resin NX0031 - [GEOGRAPHIC_DATA]" at bounding box center [426, 445] width 127 height 47
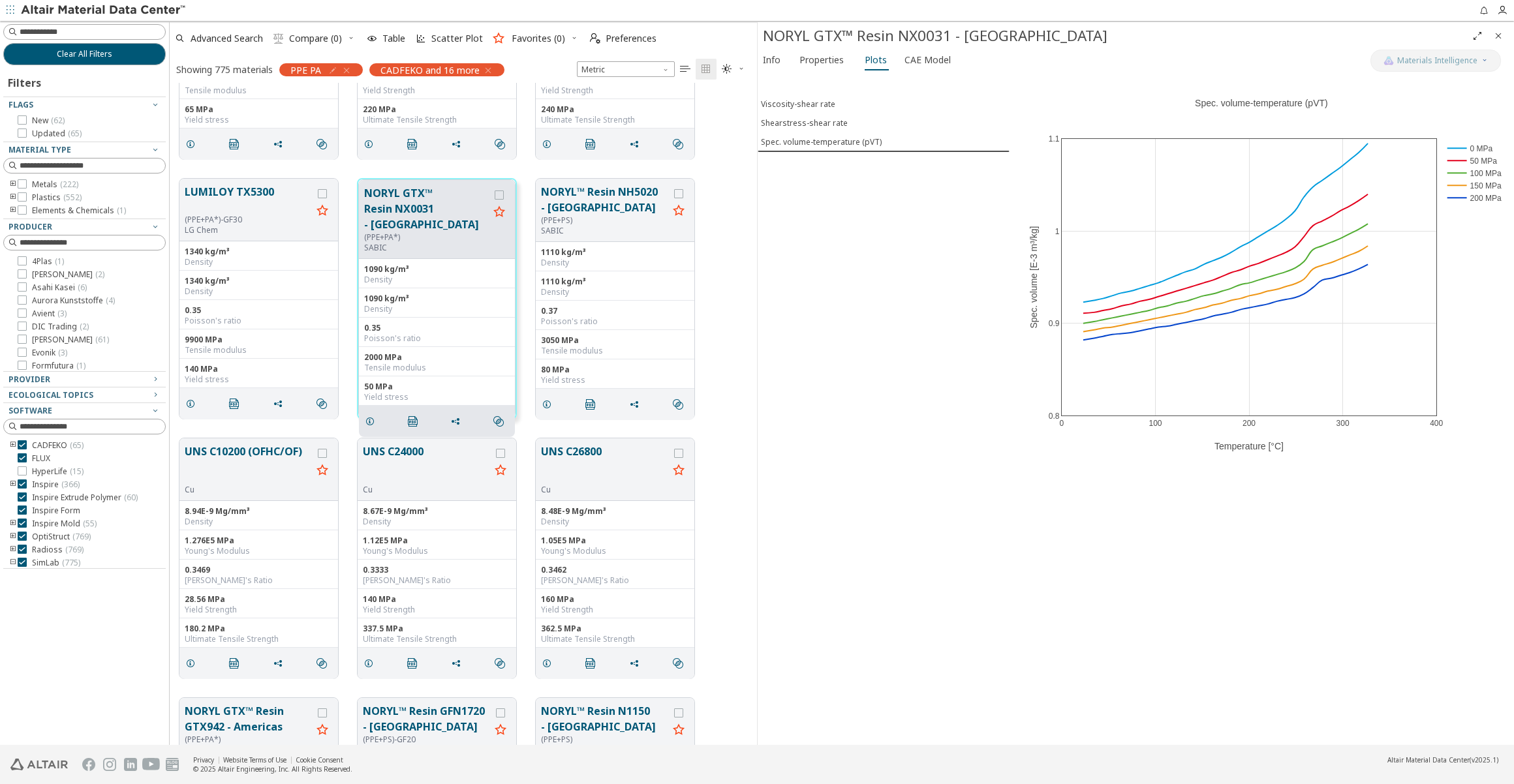
scroll to position [4566, 0]
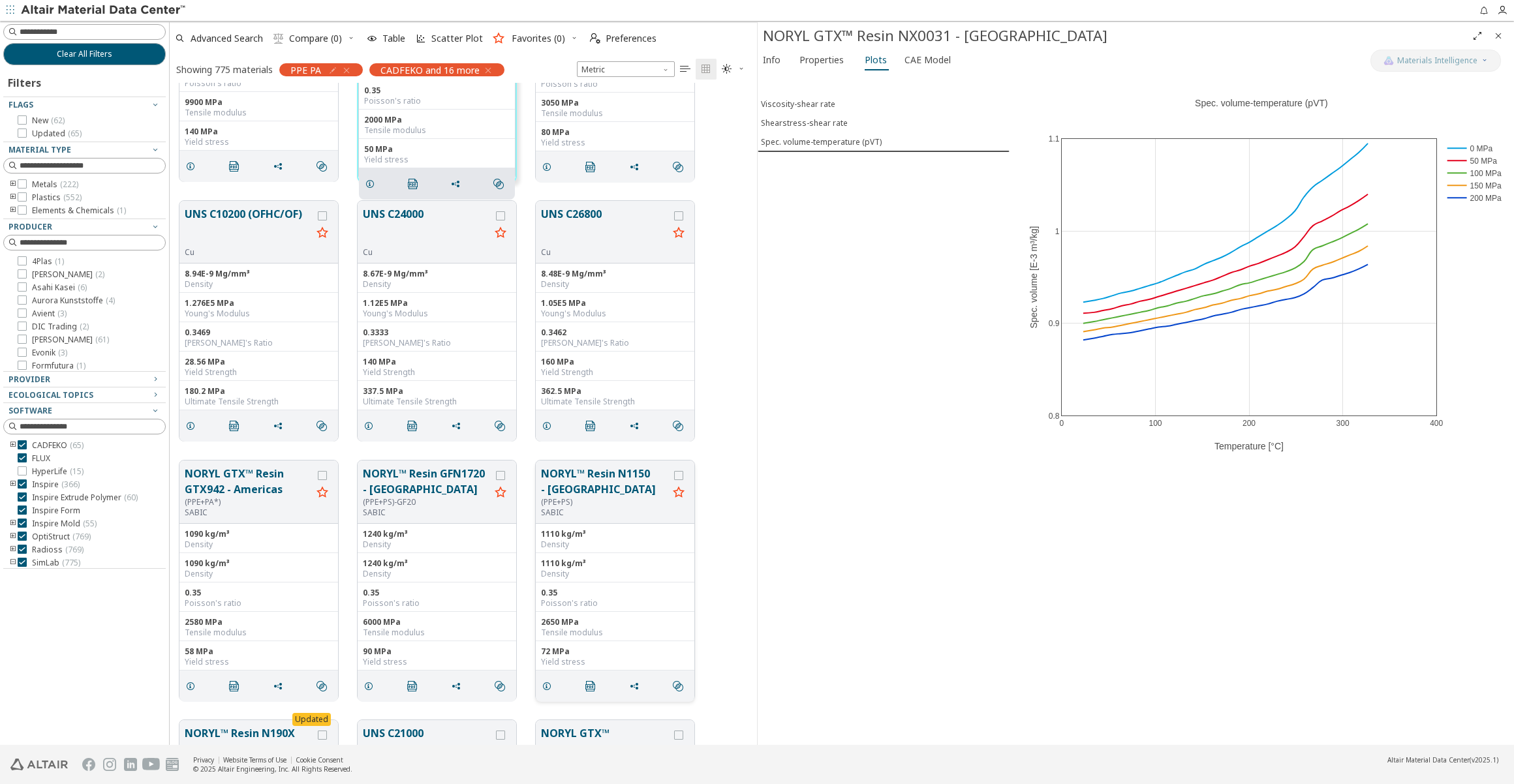
click at [563, 480] on button "NORYL™ Resin N1150 - [GEOGRAPHIC_DATA]" at bounding box center [604, 481] width 127 height 31
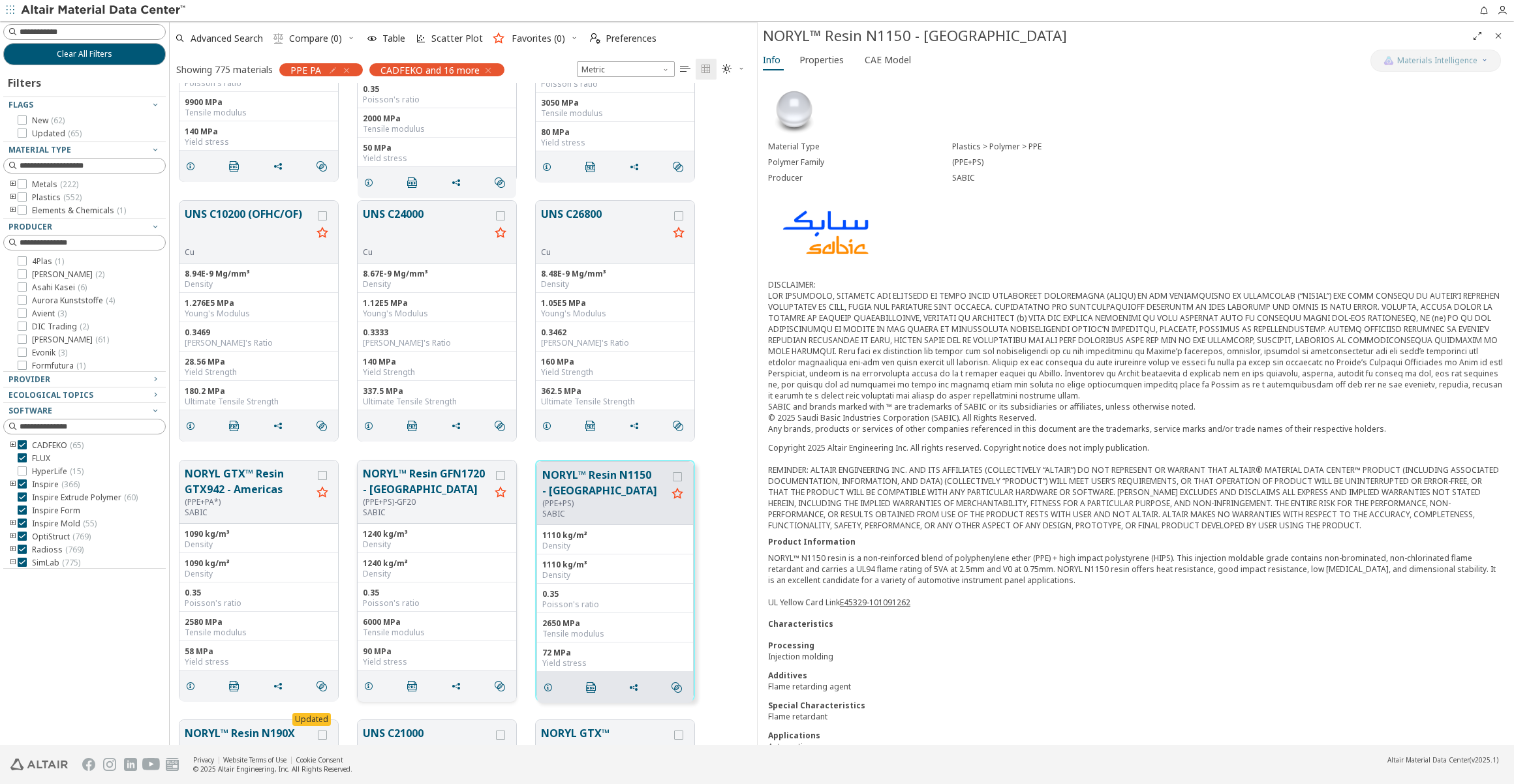
click at [416, 488] on button "NORYL™ Resin GFN1720 - [GEOGRAPHIC_DATA]" at bounding box center [426, 481] width 127 height 31
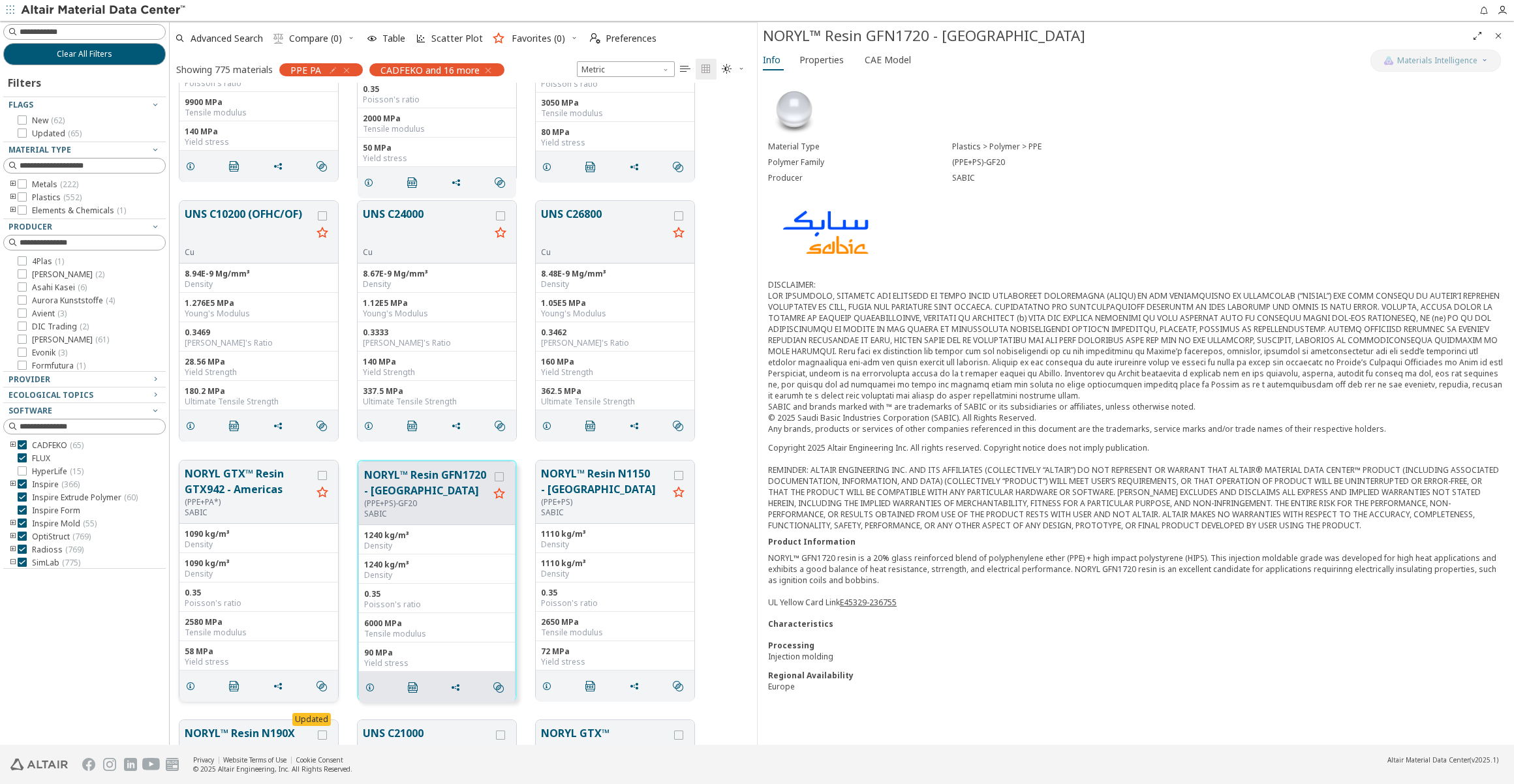
click at [268, 485] on button "NORYL GTX™ Resin GTX942 - Americas" at bounding box center [248, 481] width 127 height 31
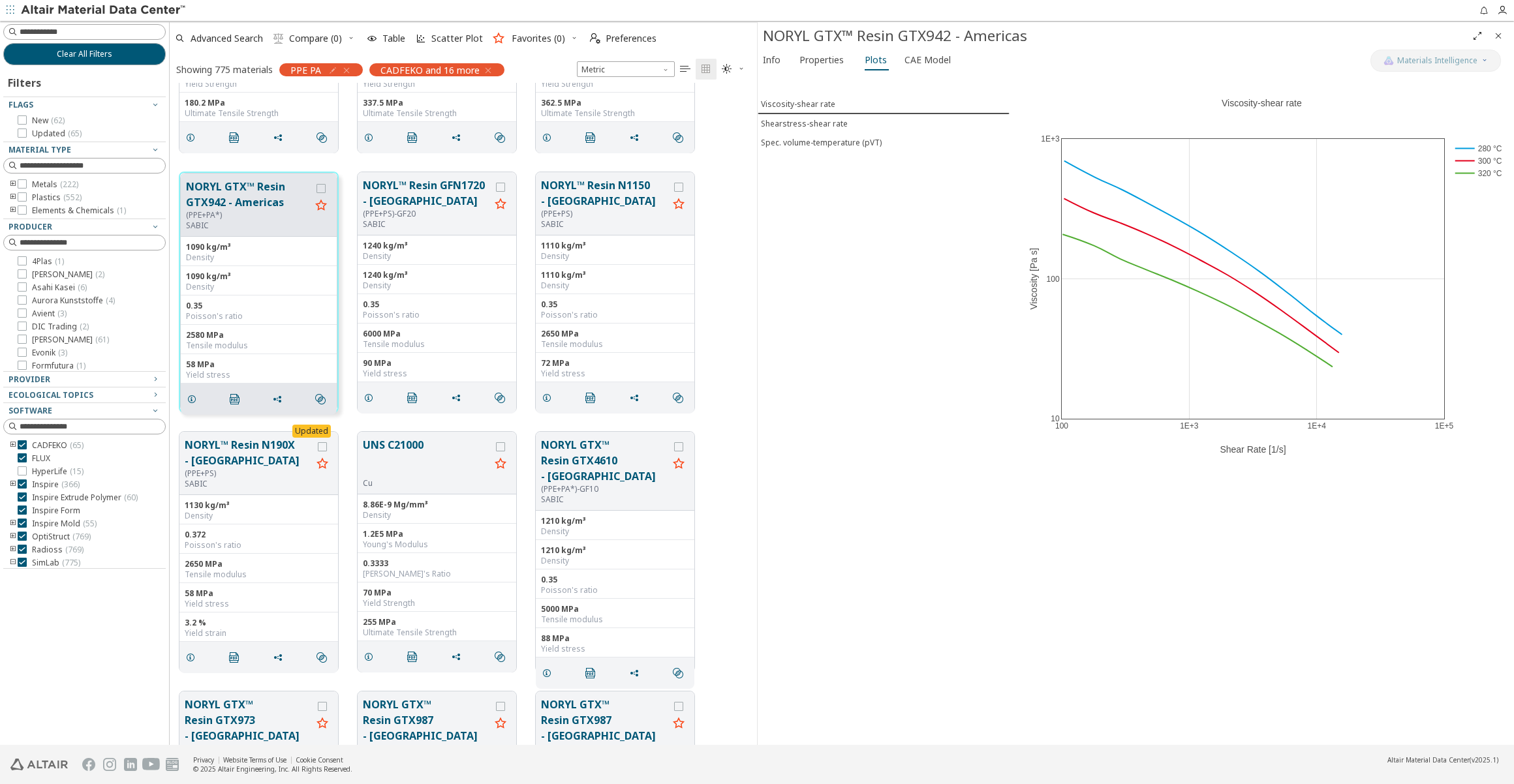
scroll to position [4862, 0]
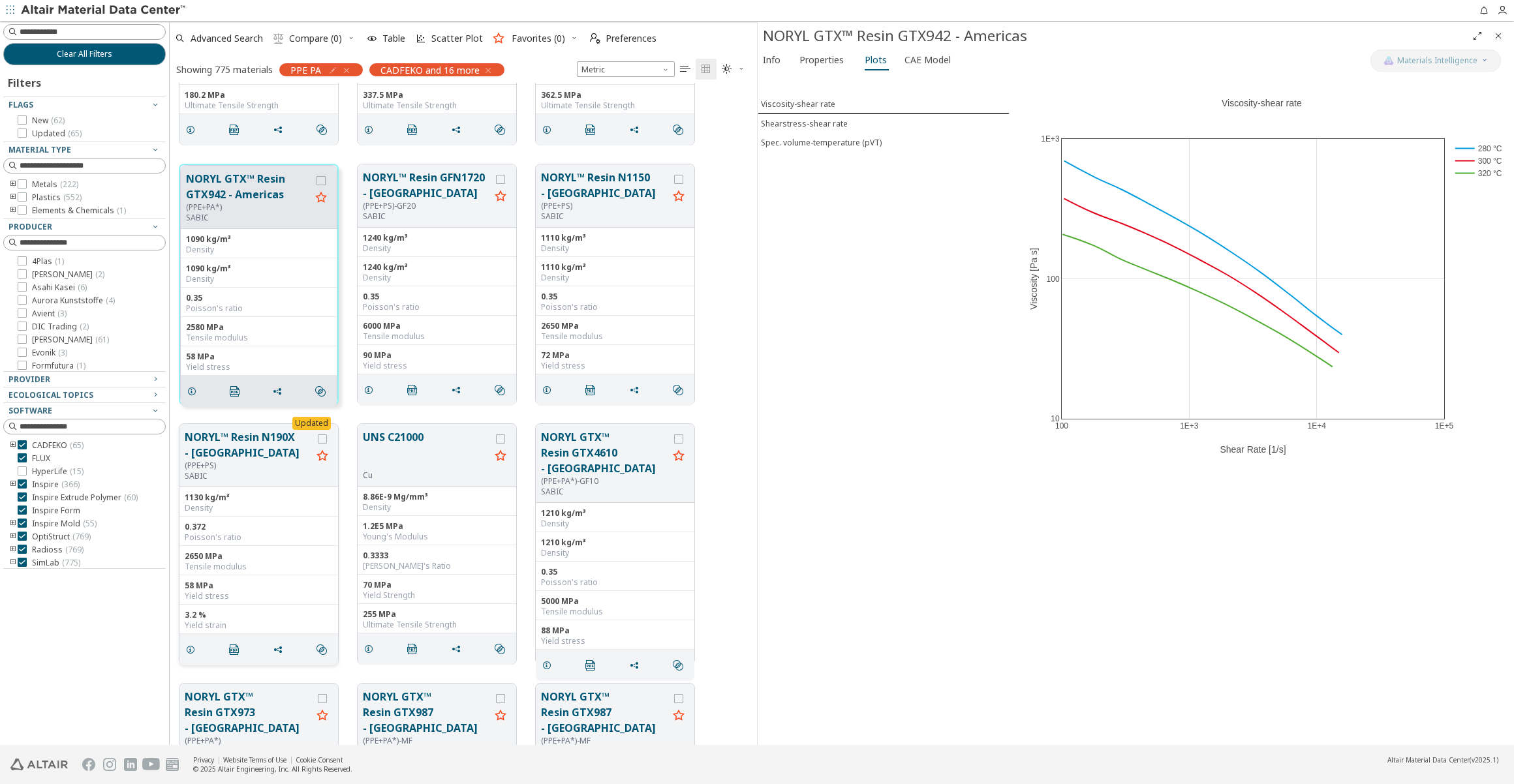
click at [245, 458] on button "NORYL™ Resin N190X - [GEOGRAPHIC_DATA]" at bounding box center [248, 444] width 127 height 31
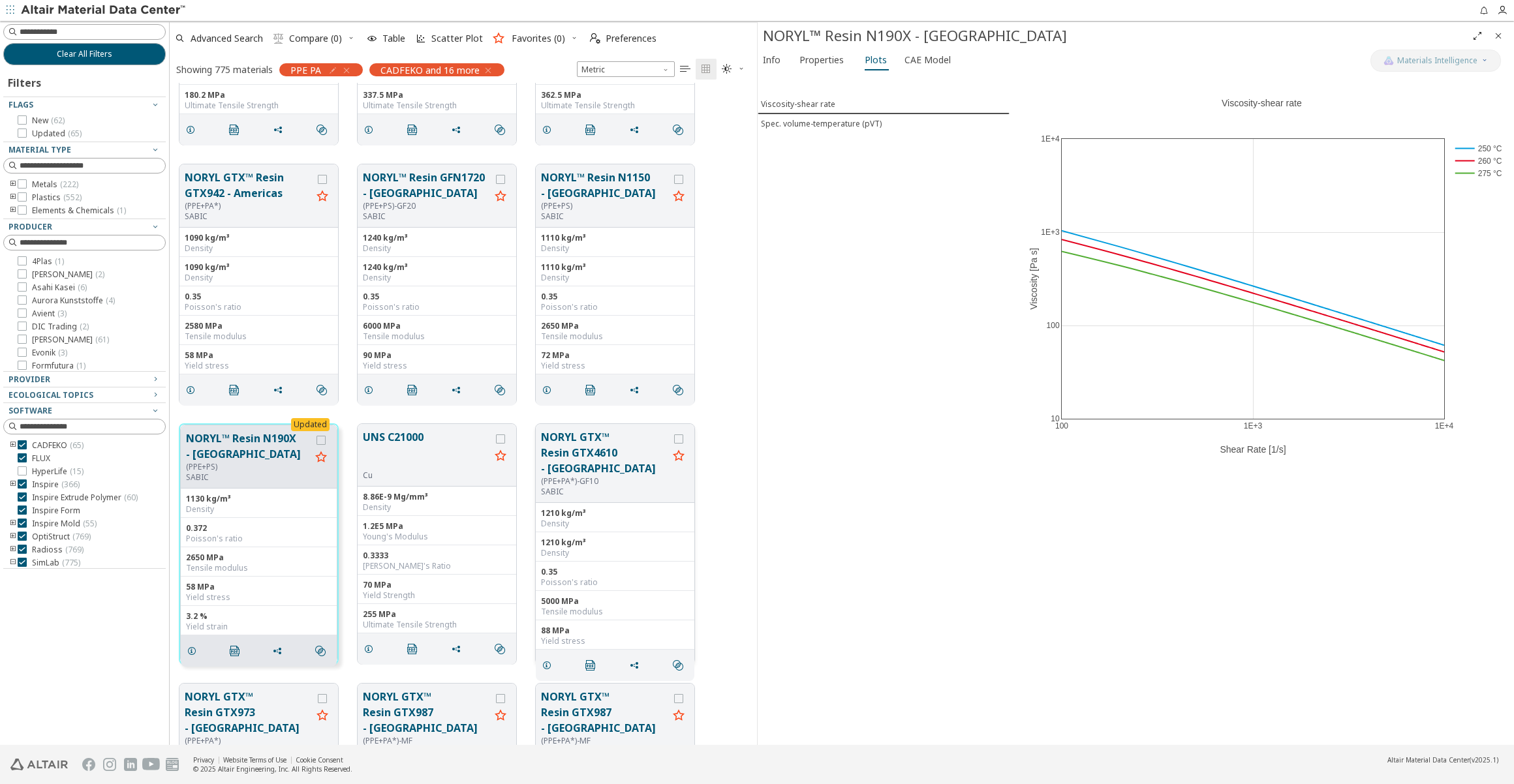
click at [582, 476] on div "(PPE+PA*)-GF10" at bounding box center [604, 481] width 127 height 10
click at [587, 440] on button "NORYL GTX™ Resin GTX4610 - [GEOGRAPHIC_DATA]" at bounding box center [604, 453] width 127 height 47
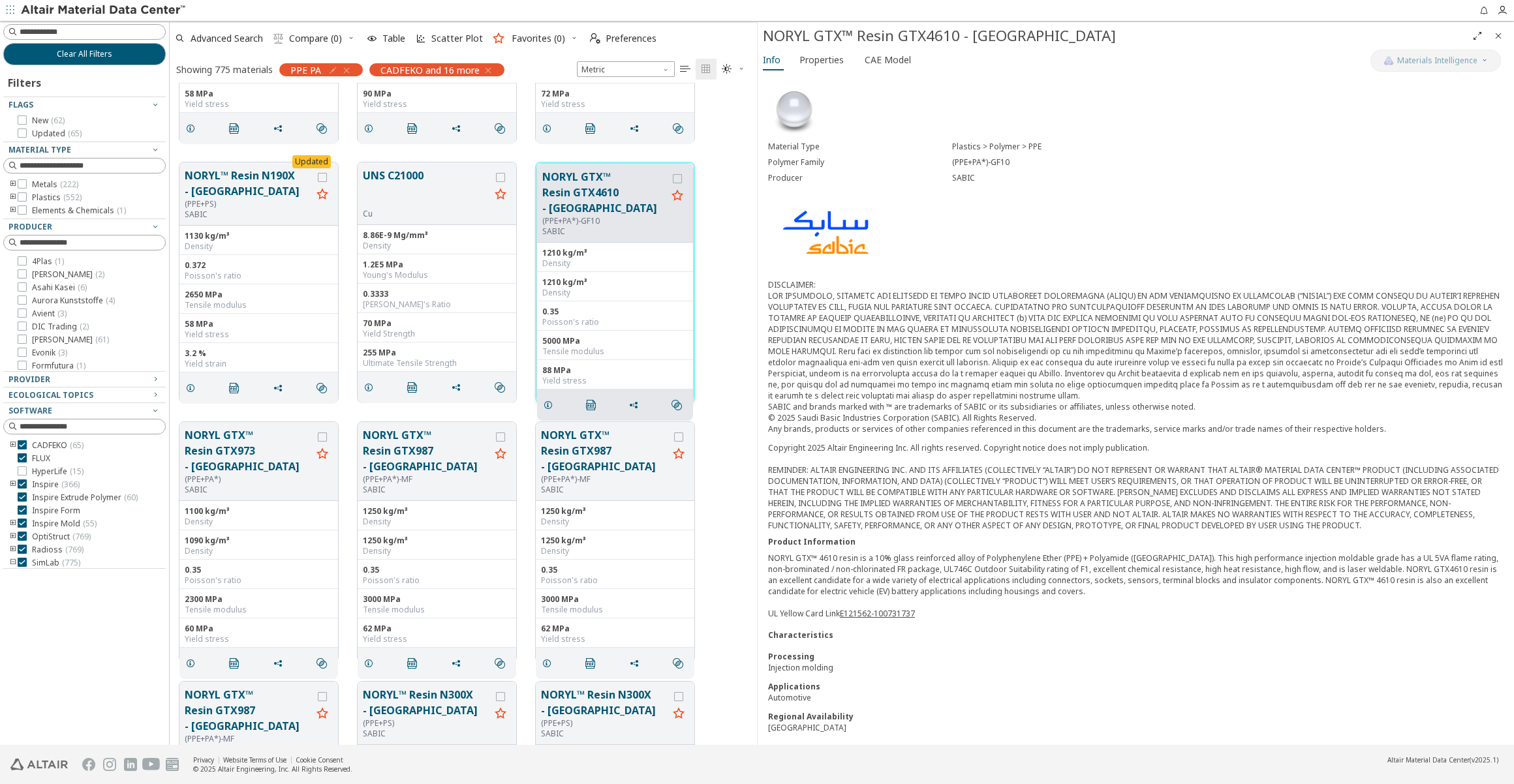
scroll to position [5218, 0]
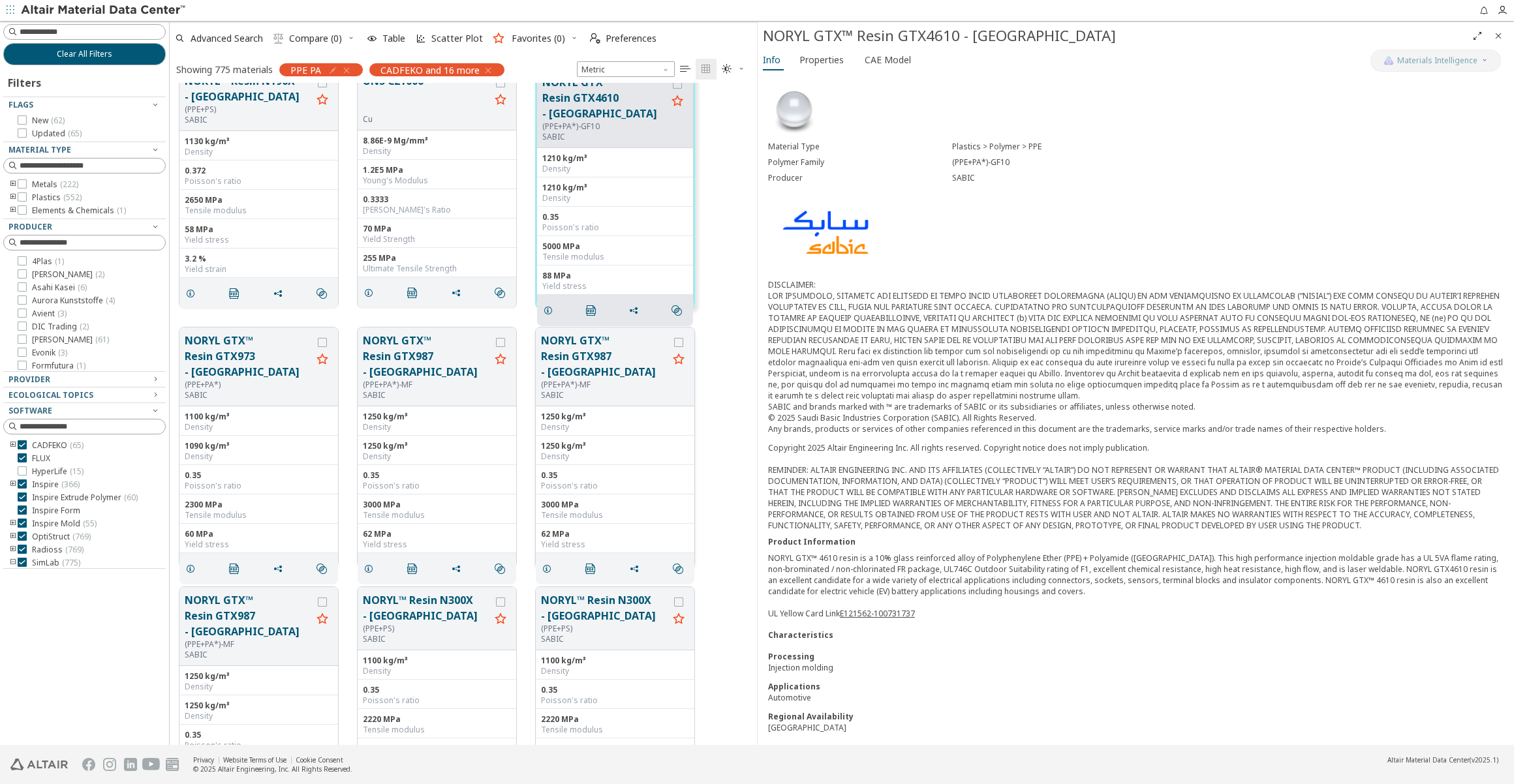
click at [588, 354] on button "NORYL GTX™ Resin GTX987 - [GEOGRAPHIC_DATA]" at bounding box center [604, 357] width 127 height 47
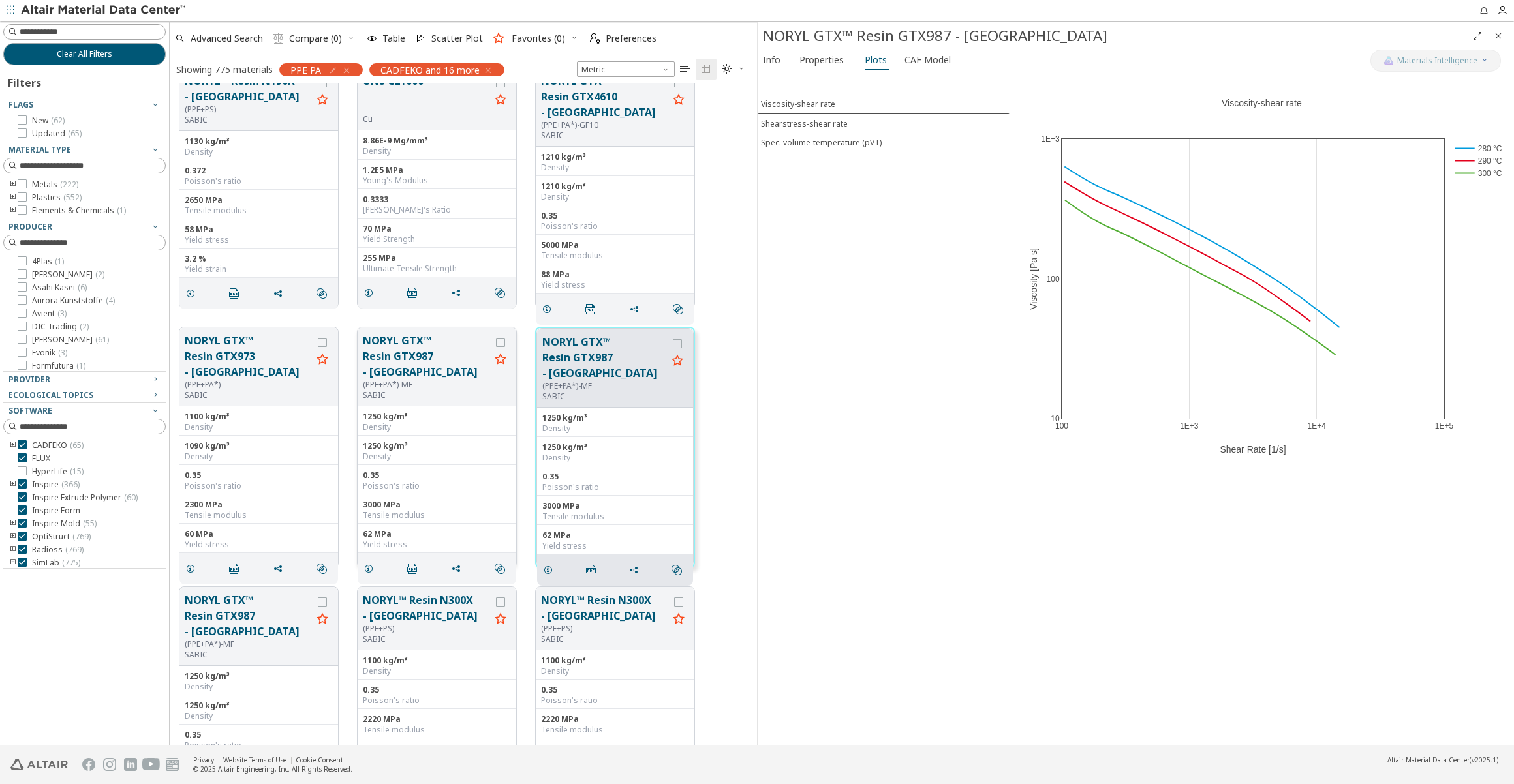
click at [431, 358] on button "NORYL GTX™ Resin GTX987 - [GEOGRAPHIC_DATA]" at bounding box center [426, 357] width 127 height 47
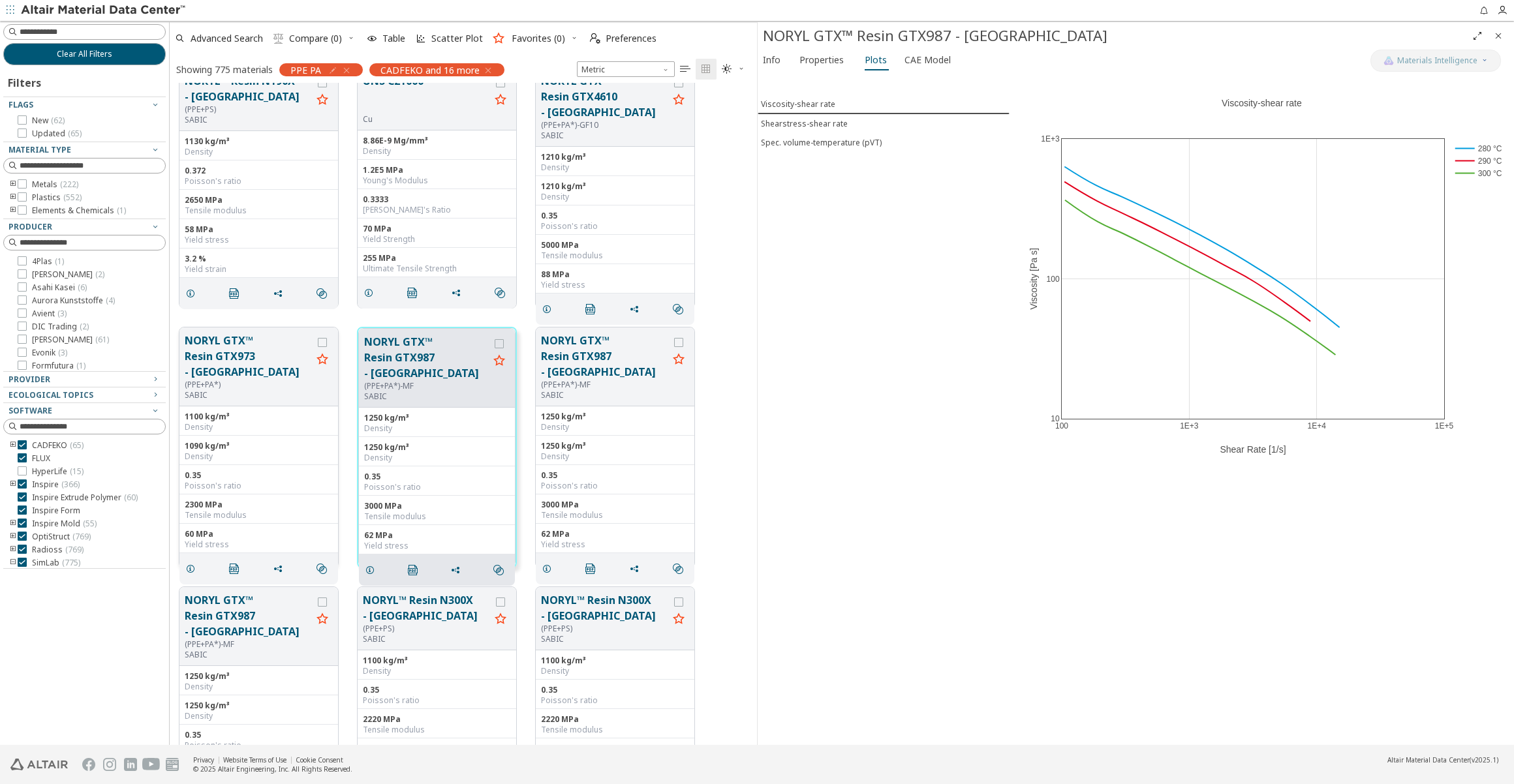
click at [216, 358] on button "NORYL GTX™ Resin GTX973 - [GEOGRAPHIC_DATA]" at bounding box center [248, 357] width 127 height 47
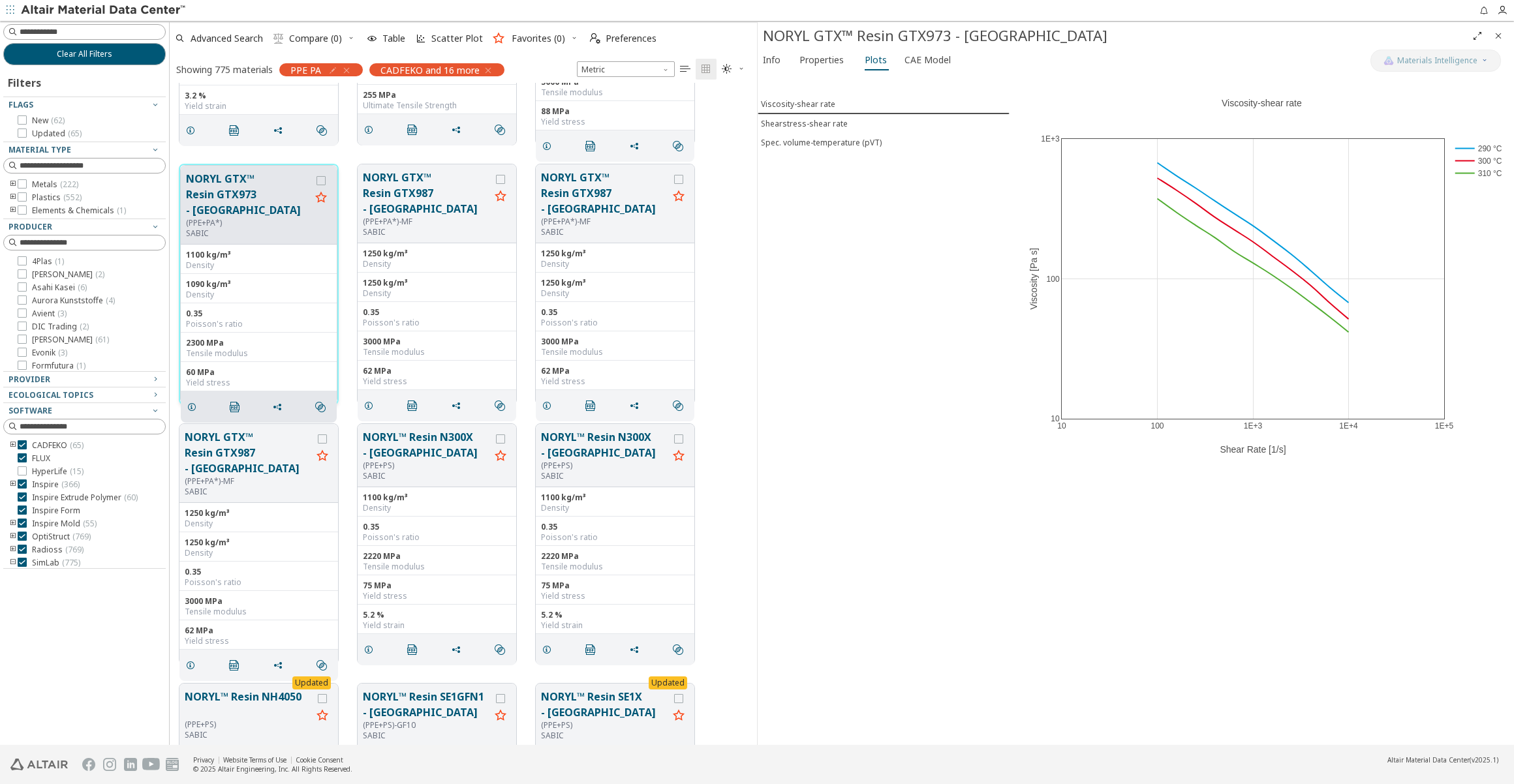
scroll to position [5455, 0]
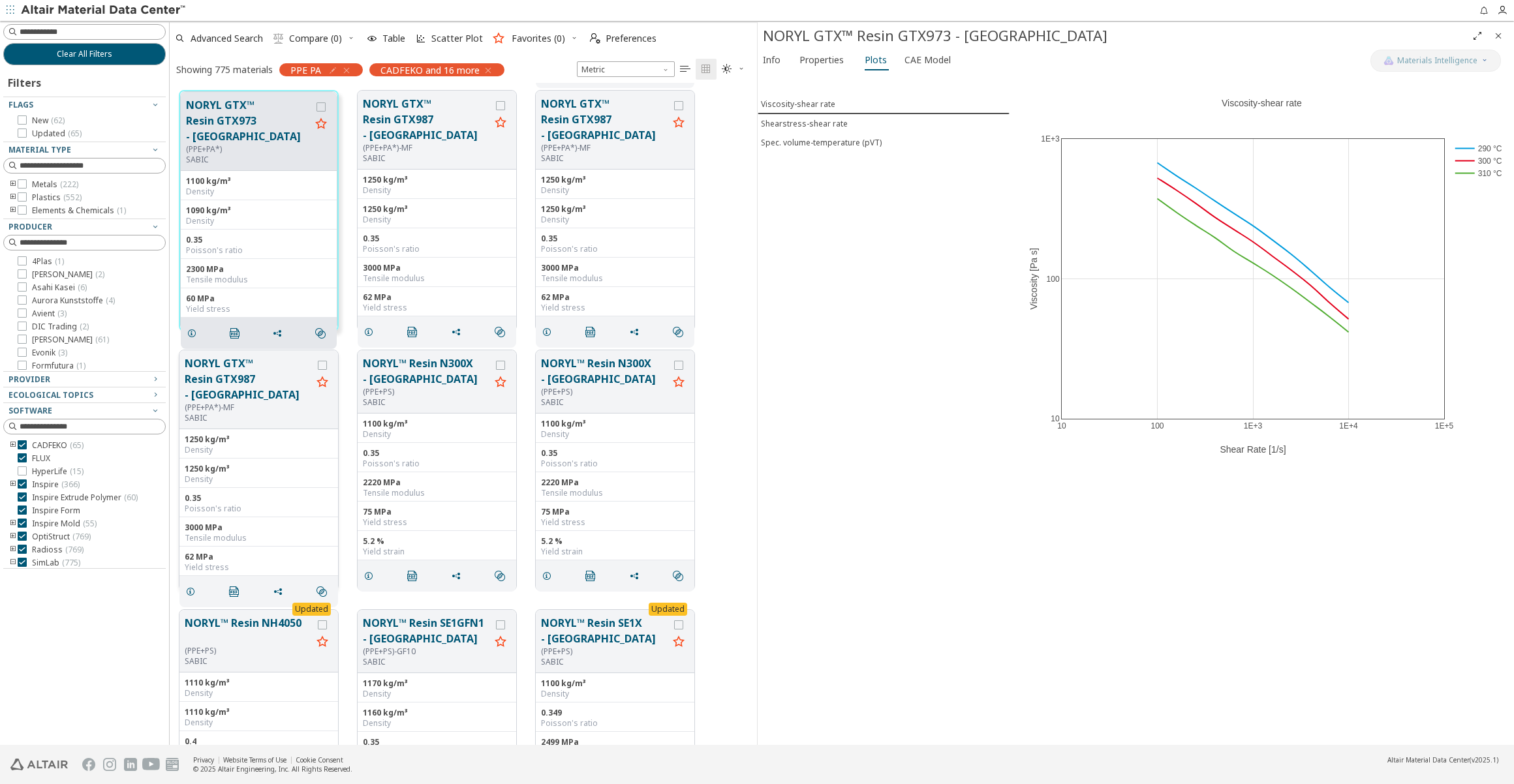
click at [239, 367] on button "NORYL GTX™ Resin GTX987 - [GEOGRAPHIC_DATA]" at bounding box center [248, 379] width 127 height 47
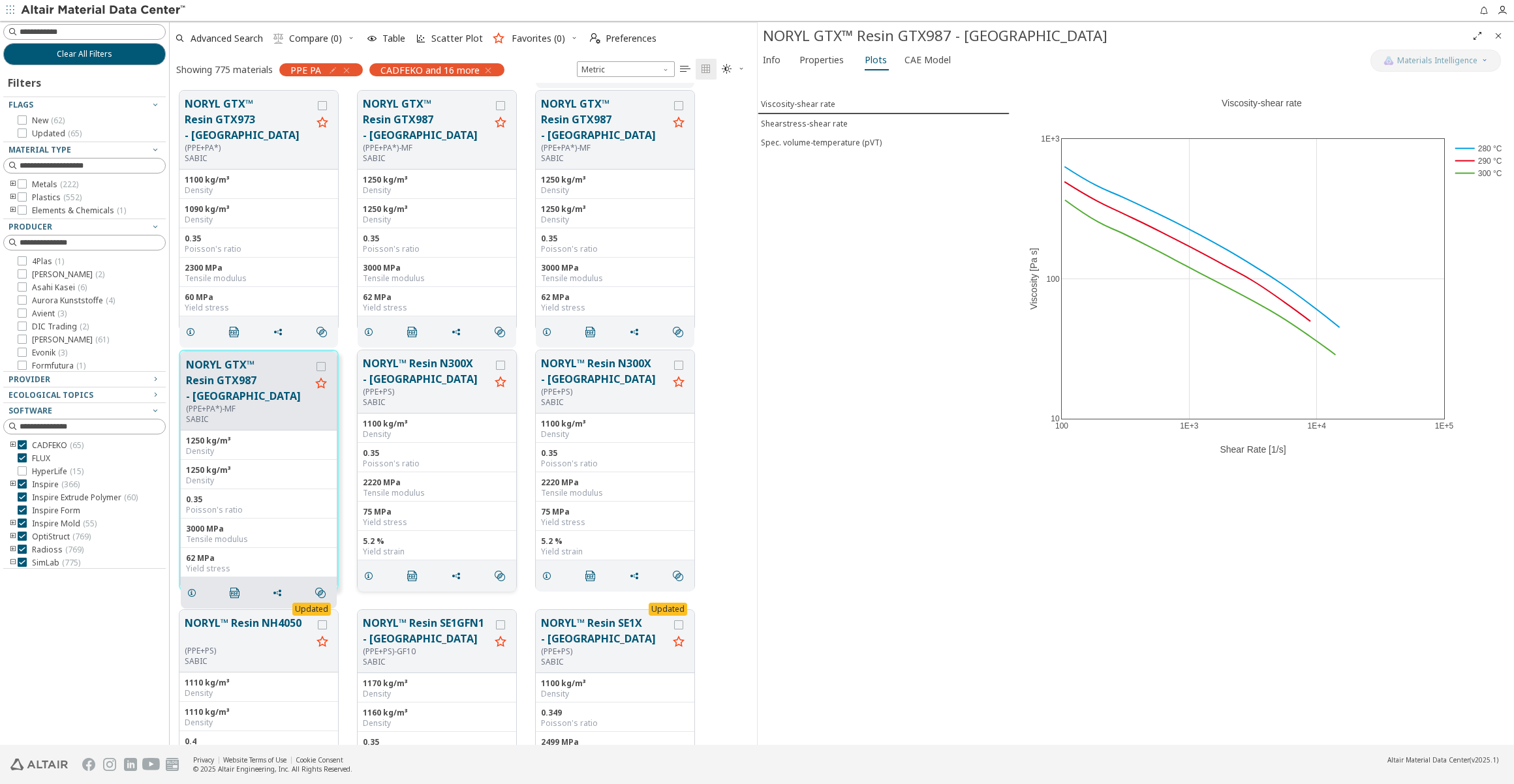
click at [400, 374] on button "NORYL™ Resin N300X - [GEOGRAPHIC_DATA]" at bounding box center [426, 371] width 127 height 31
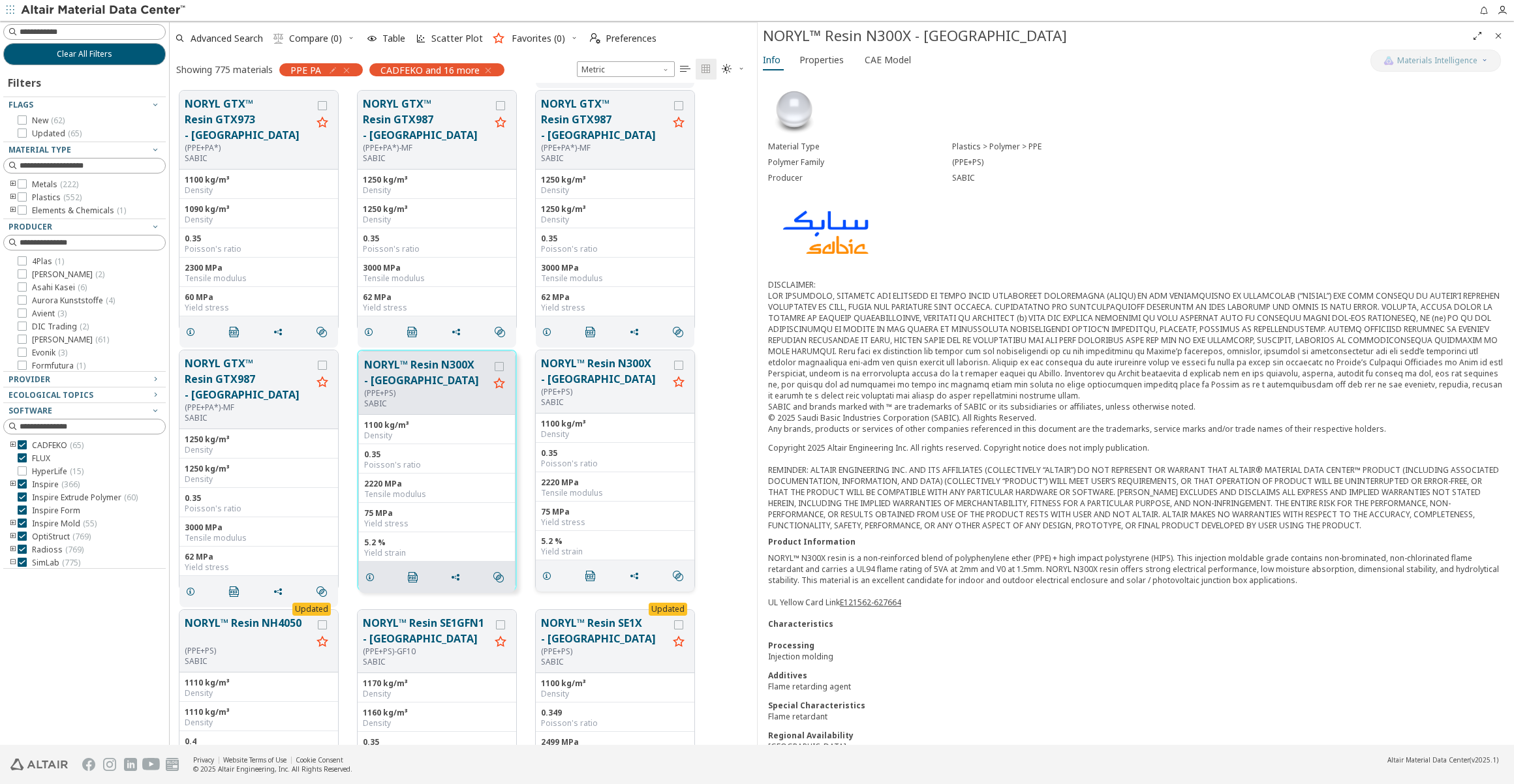
click at [590, 378] on button "NORYL™ Resin N300X - [GEOGRAPHIC_DATA]" at bounding box center [604, 371] width 127 height 31
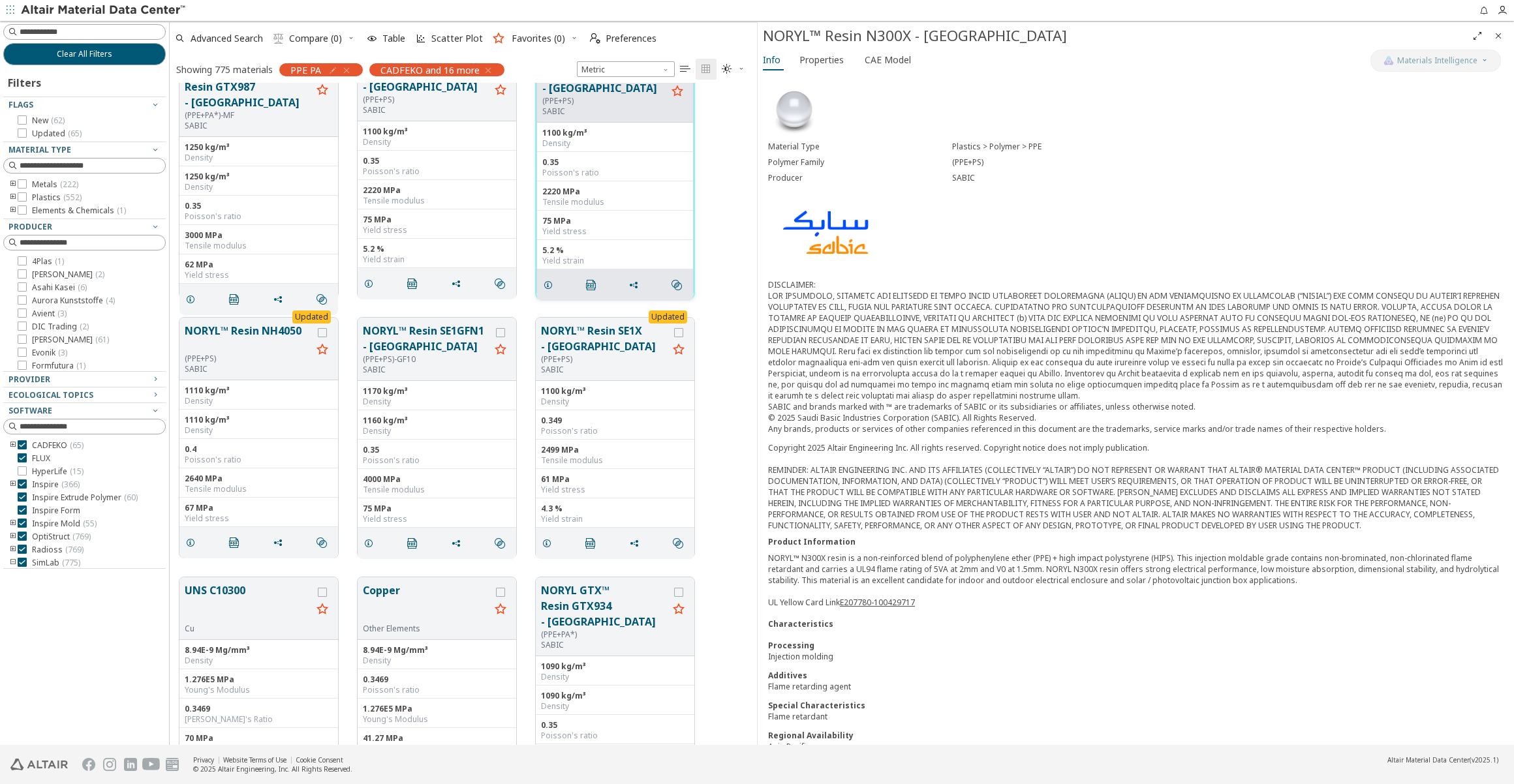
scroll to position [5752, 0]
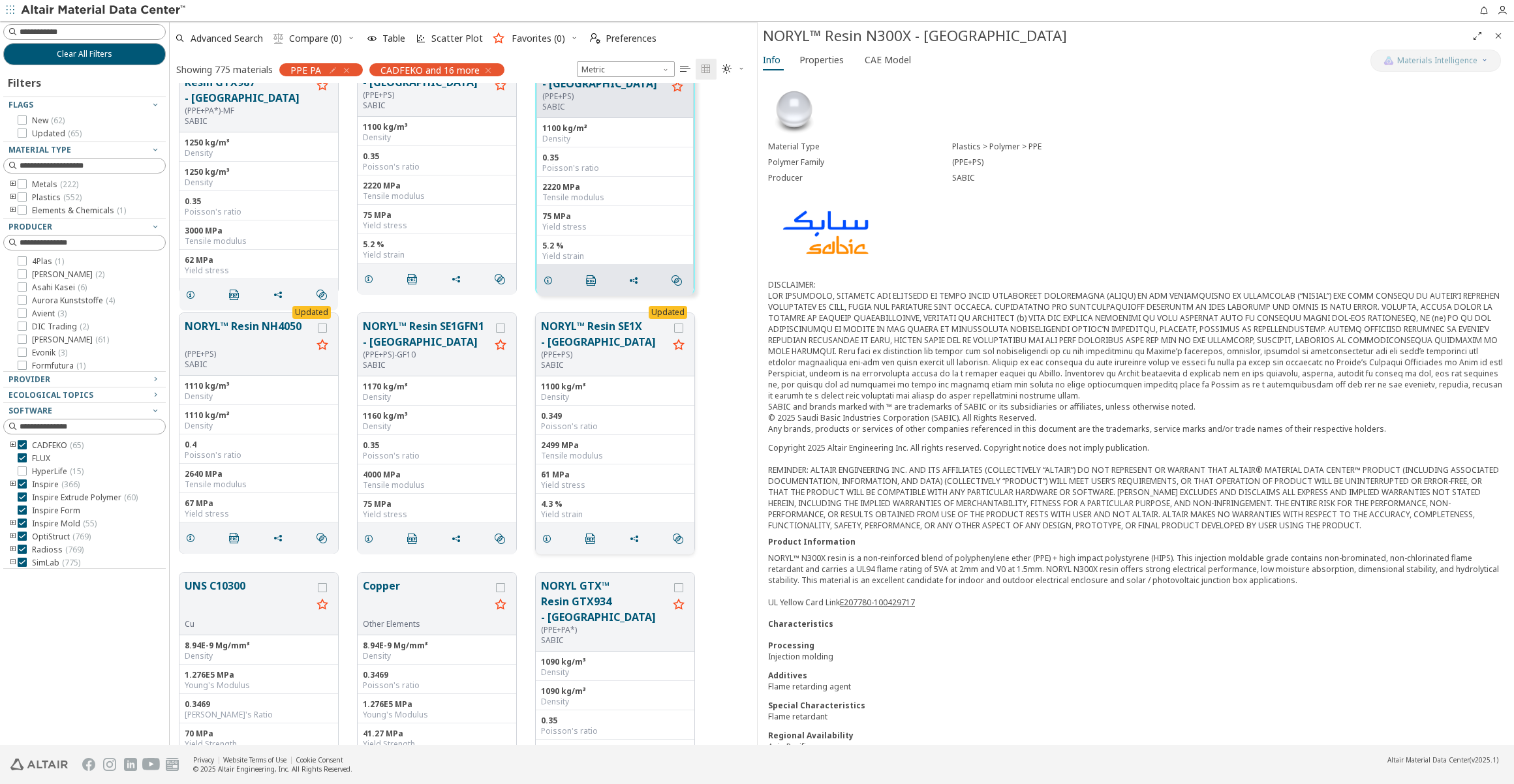
click at [588, 343] on button "NORYL™ Resin SE1X - [GEOGRAPHIC_DATA]" at bounding box center [604, 333] width 127 height 31
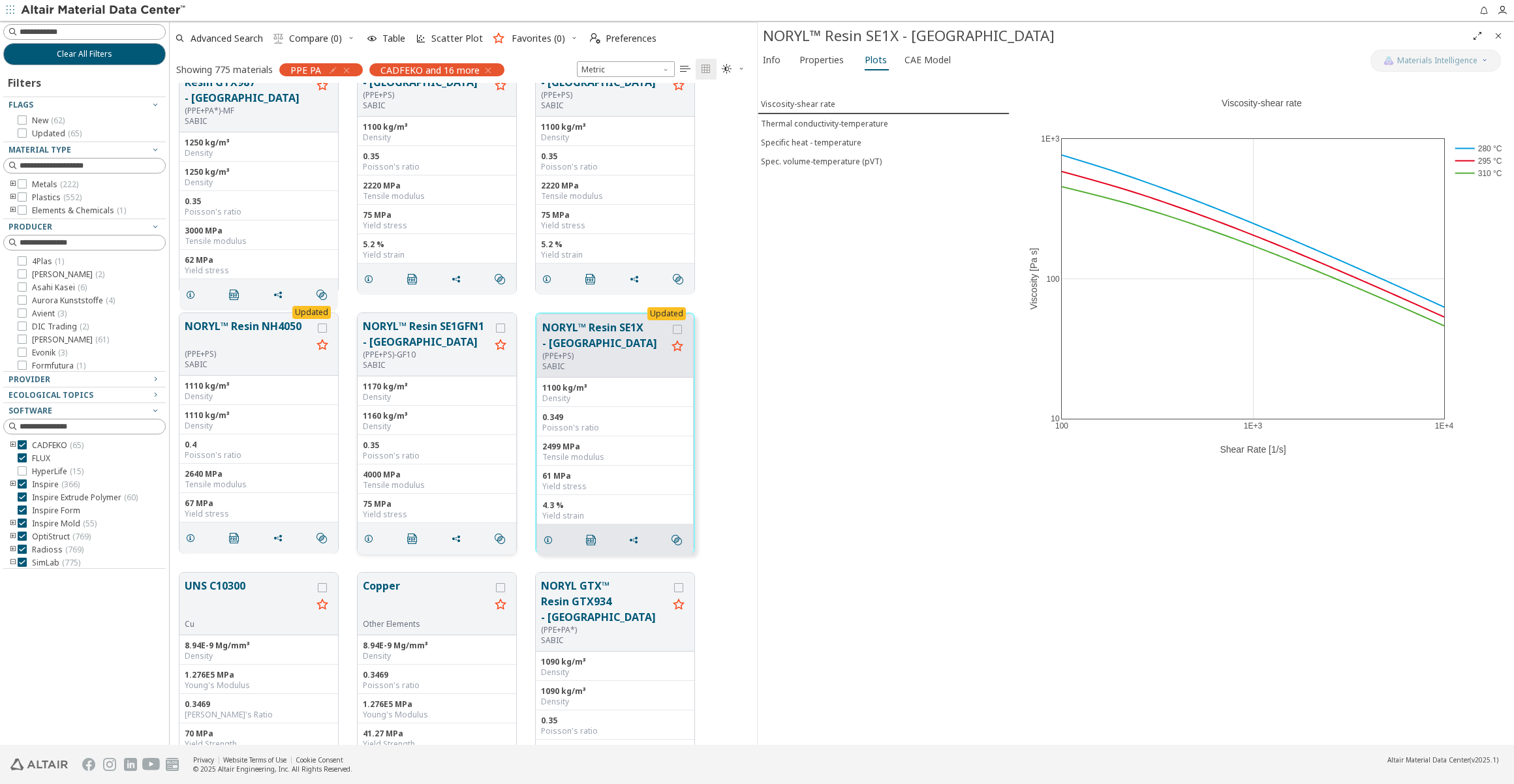
click at [396, 350] on div "(PPE+PS)-GF10" at bounding box center [426, 355] width 127 height 10
click at [384, 346] on button "NORYL™ Resin SE1GFN1 - [GEOGRAPHIC_DATA]" at bounding box center [426, 333] width 127 height 31
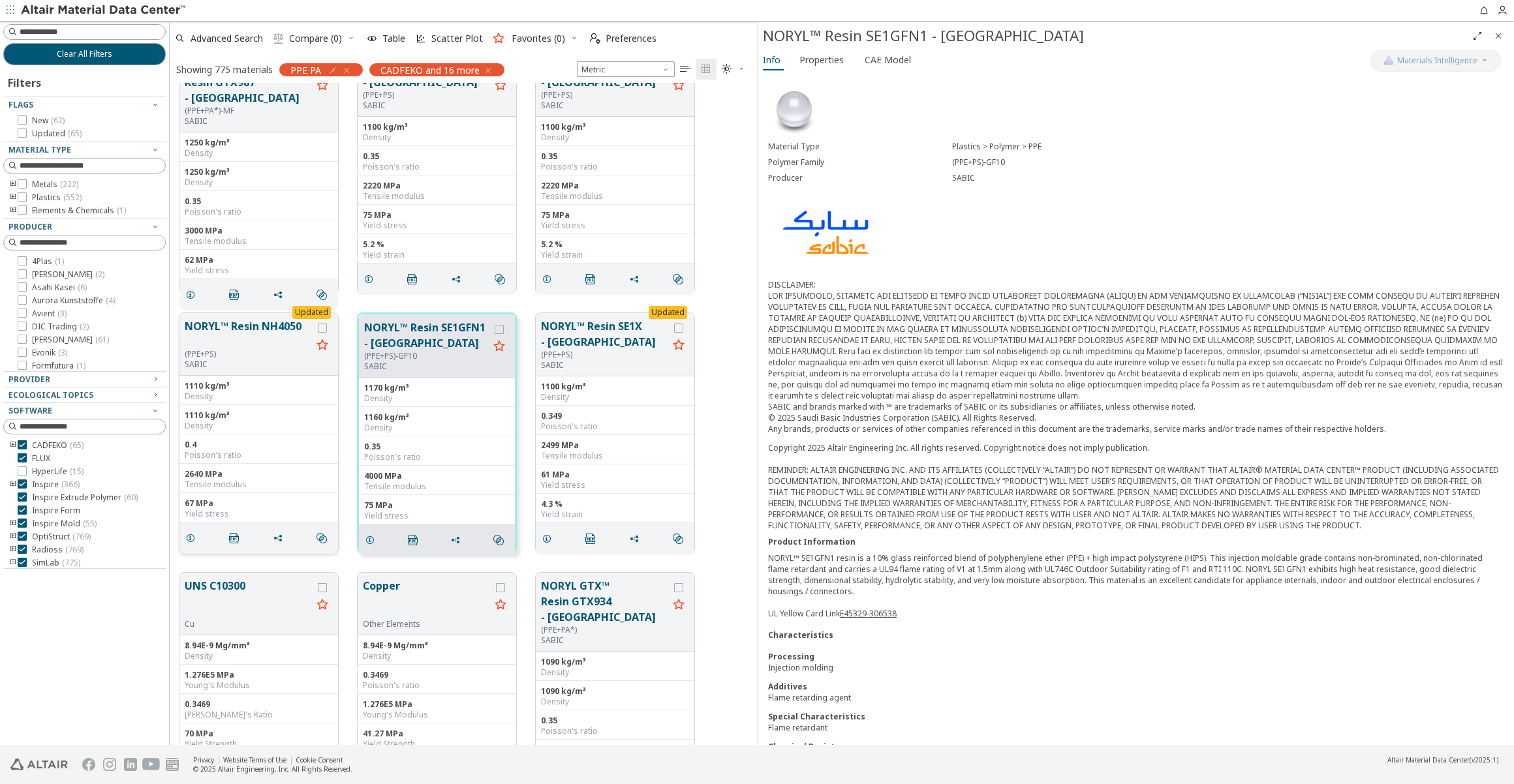
click at [273, 327] on button "NORYL™ Resin NH4050" at bounding box center [248, 333] width 127 height 31
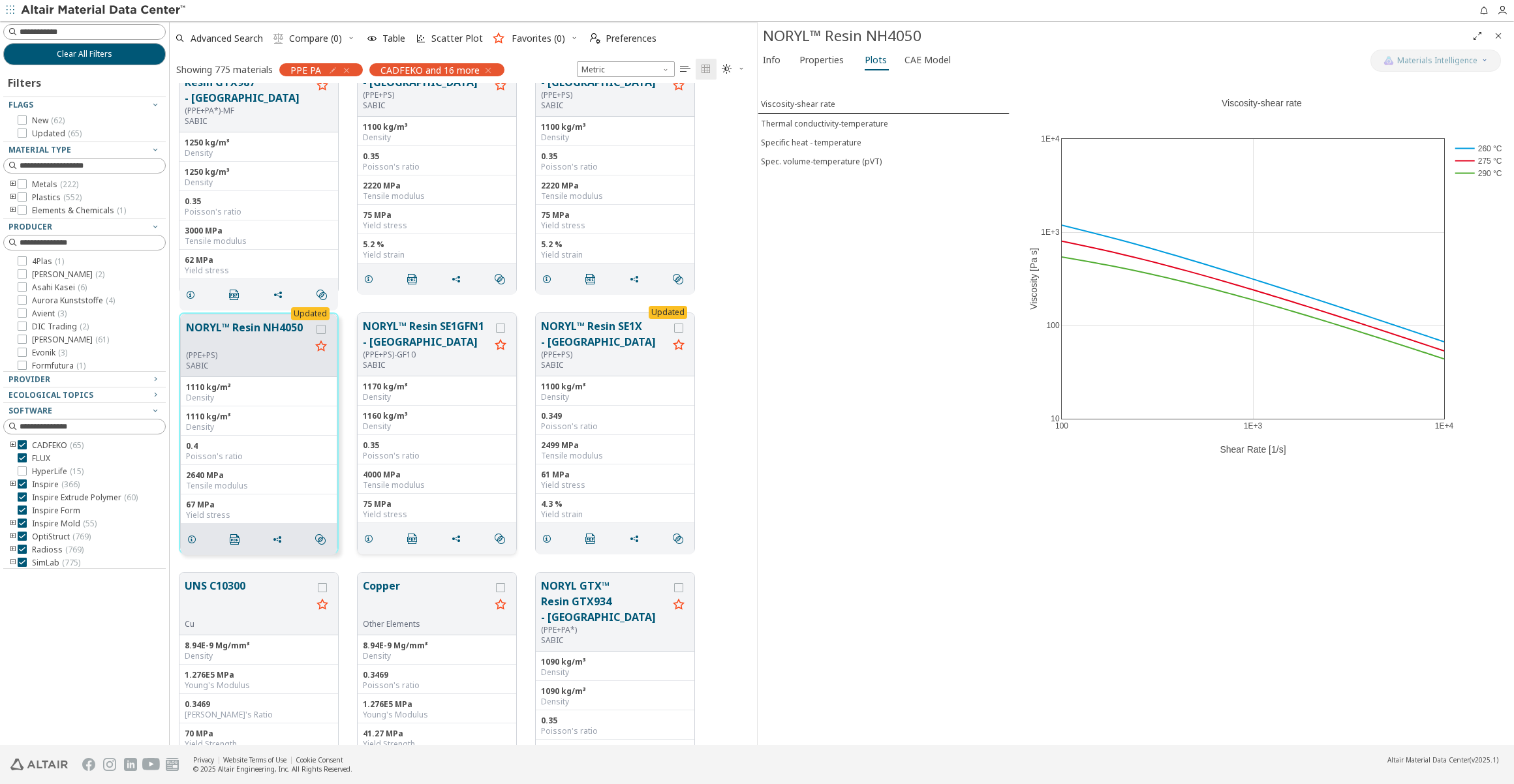
click at [411, 347] on button "NORYL™ Resin SE1GFN1 - [GEOGRAPHIC_DATA]" at bounding box center [426, 333] width 127 height 31
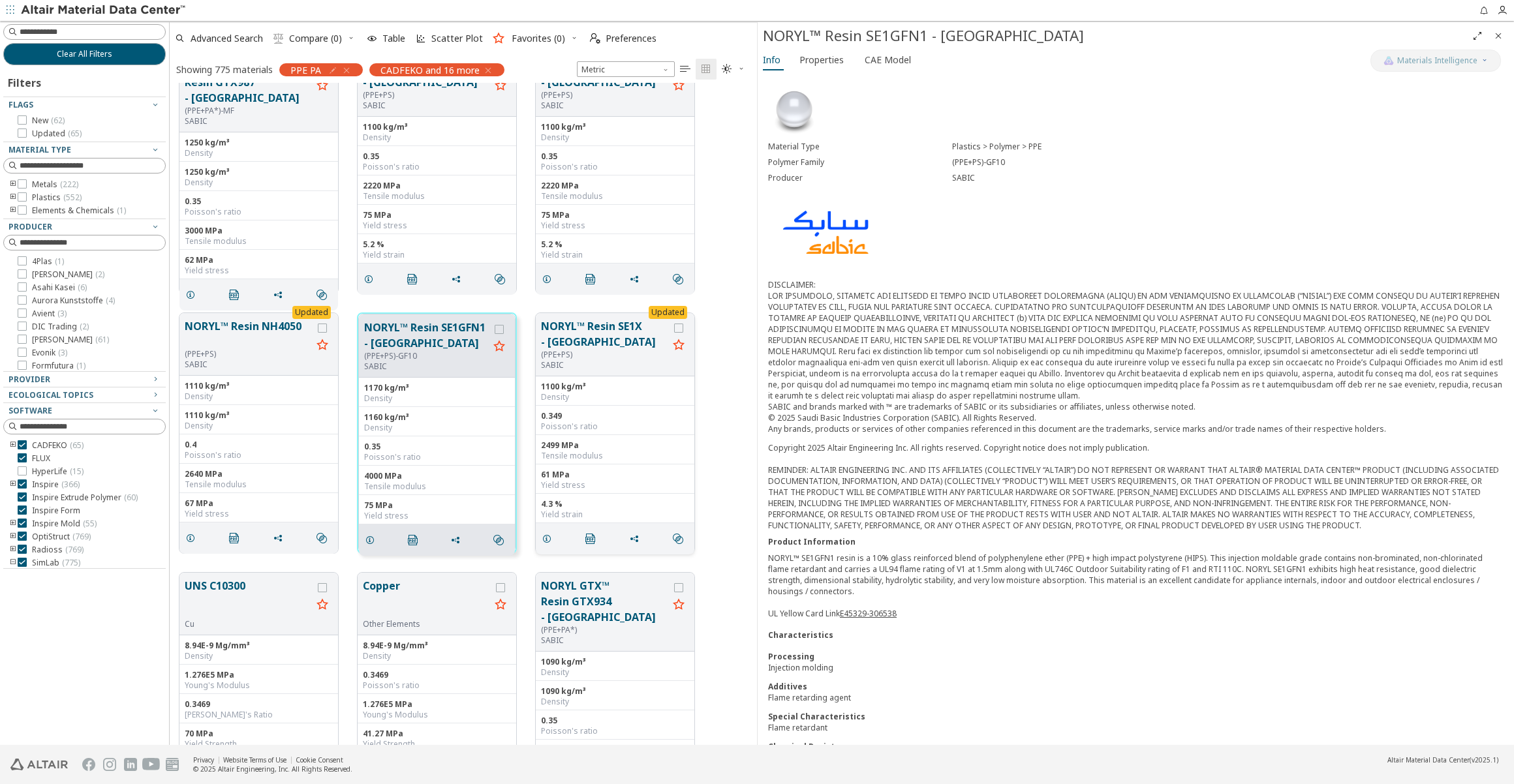
click at [559, 345] on button "NORYL™ Resin SE1X - [GEOGRAPHIC_DATA]" at bounding box center [604, 333] width 127 height 31
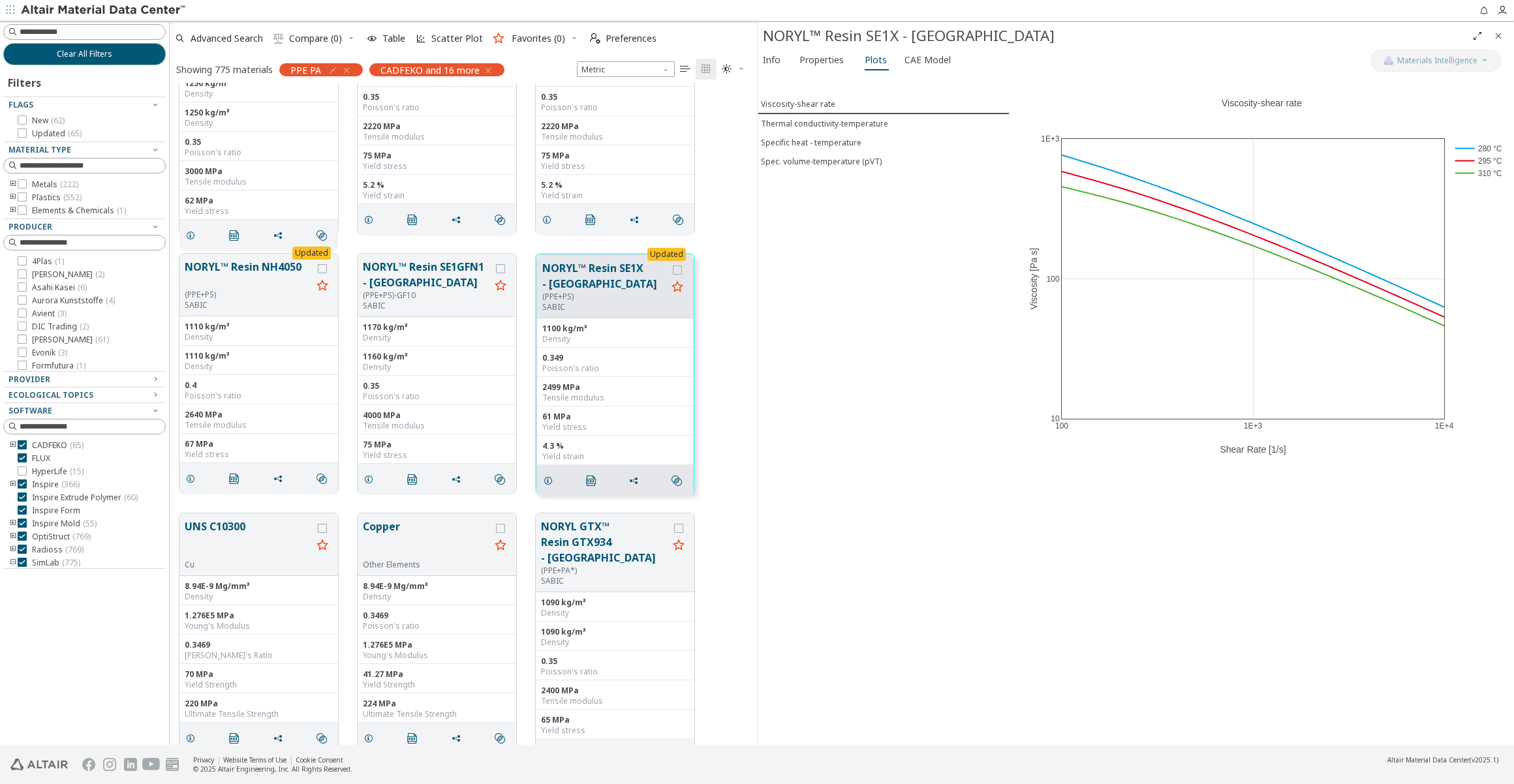
scroll to position [5929, 0]
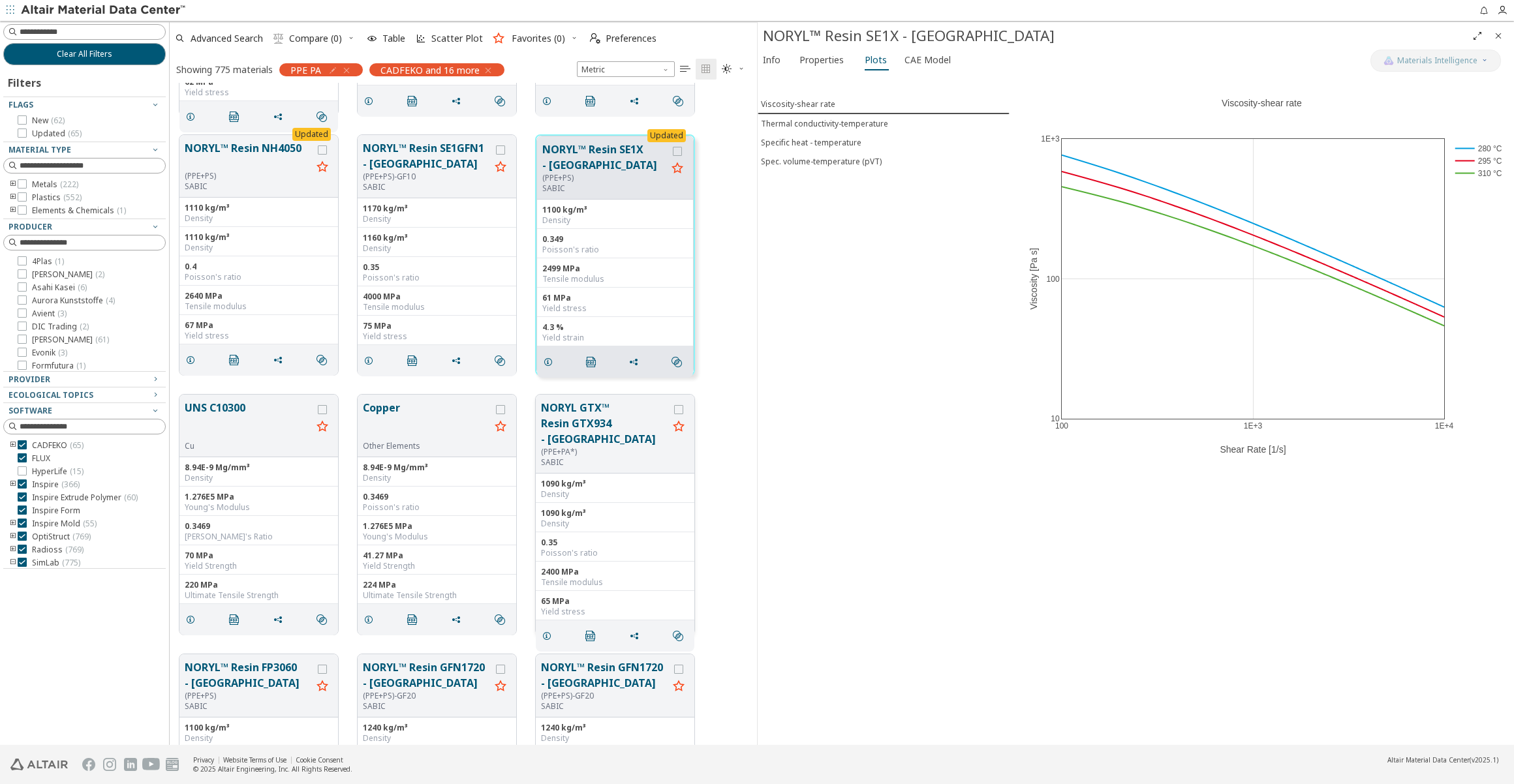
click at [592, 426] on button "NORYL GTX™ Resin GTX934 - [GEOGRAPHIC_DATA]" at bounding box center [604, 424] width 127 height 47
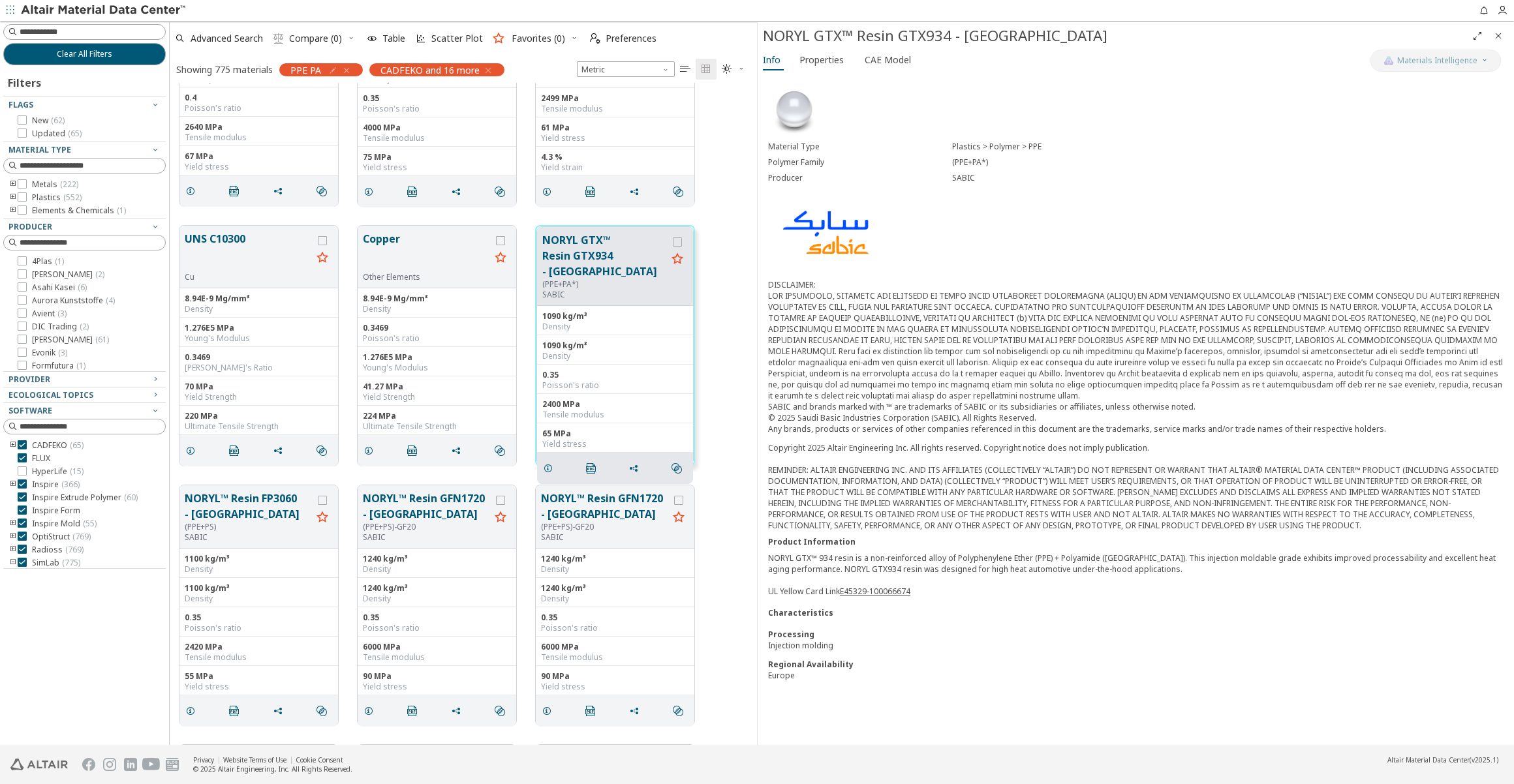
scroll to position [6167, 0]
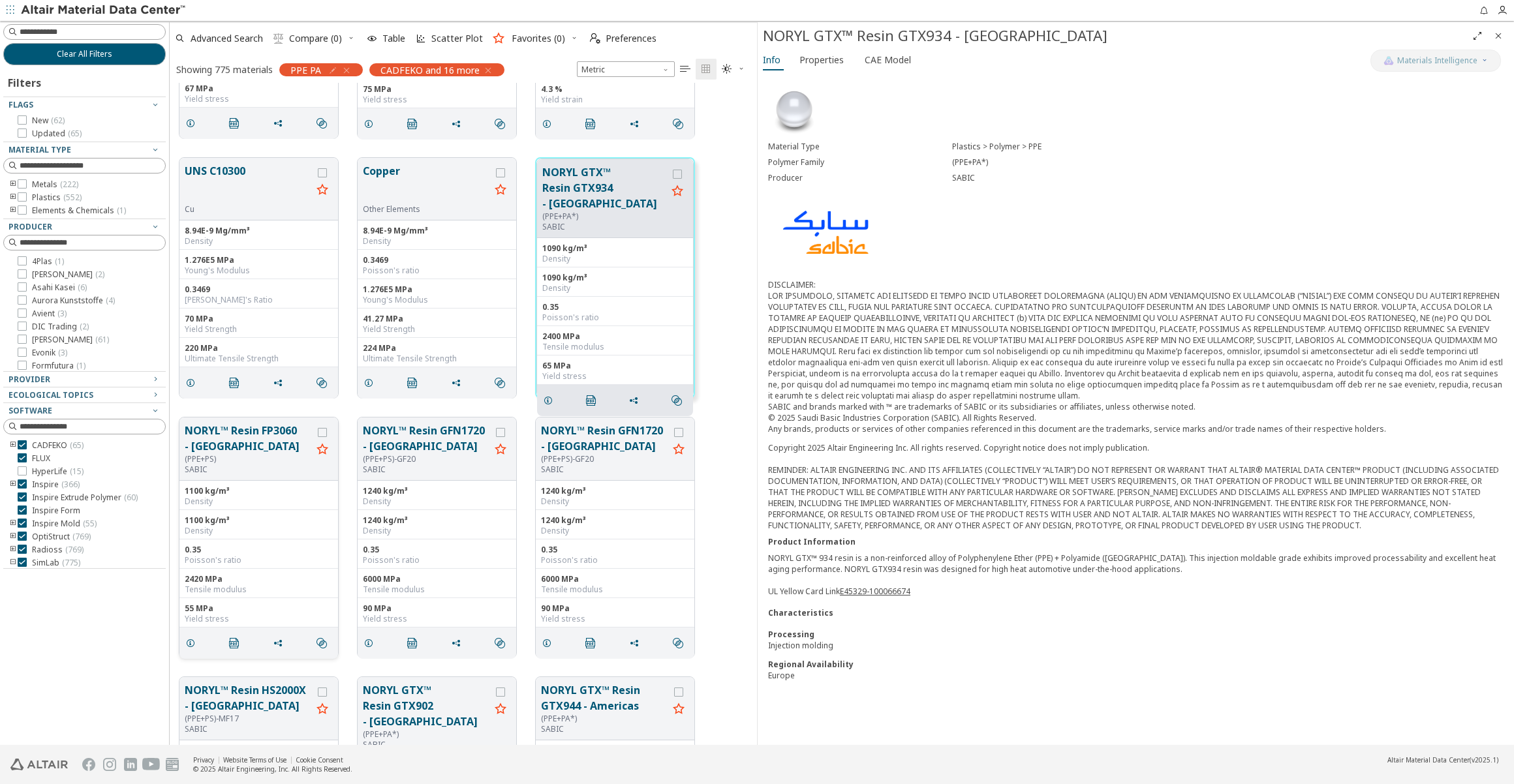
click at [238, 435] on button "NORYL™ Resin FP3060 - [GEOGRAPHIC_DATA]" at bounding box center [248, 438] width 127 height 31
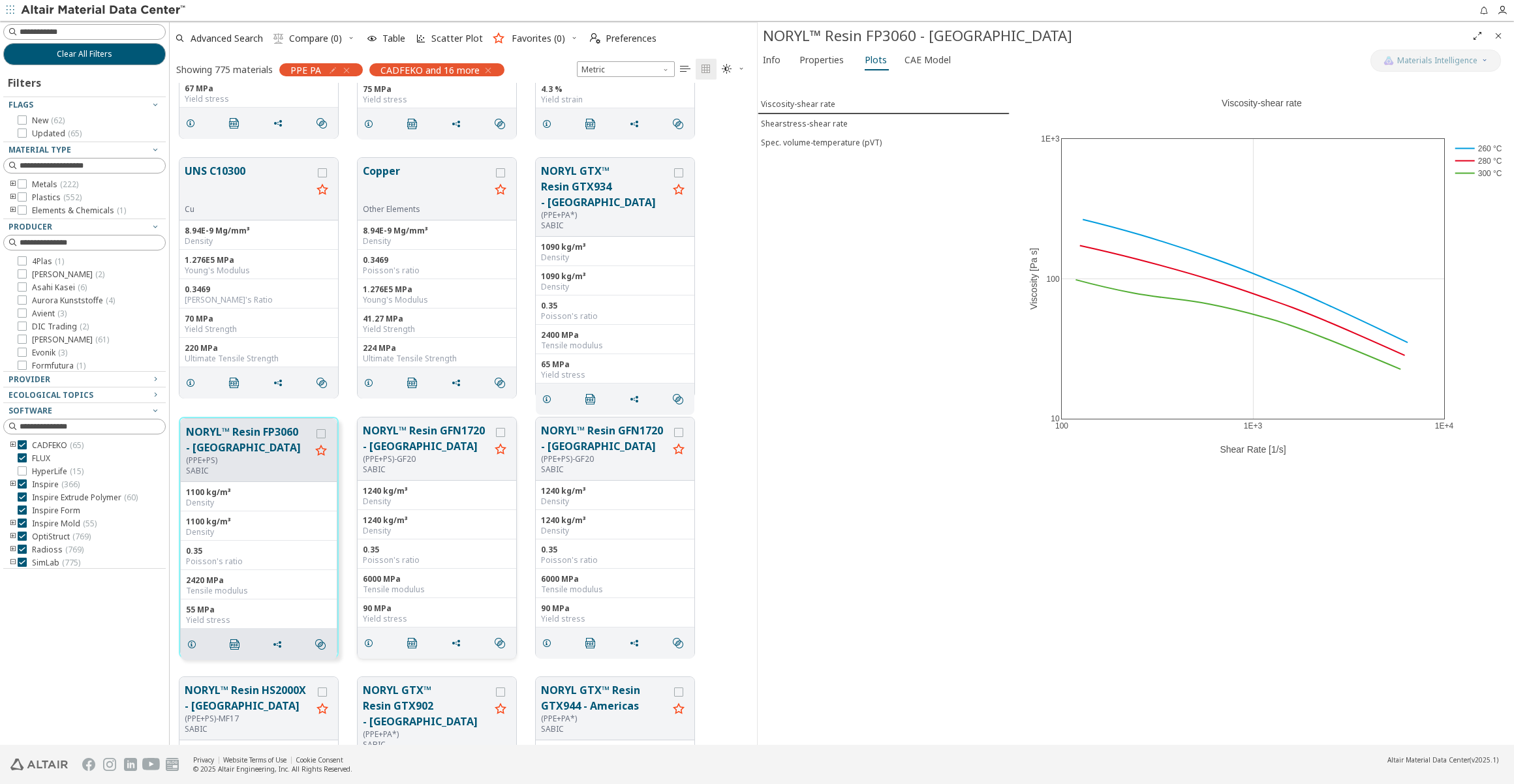
click at [418, 437] on button "NORYL™ Resin GFN1720 - [GEOGRAPHIC_DATA]" at bounding box center [426, 438] width 127 height 31
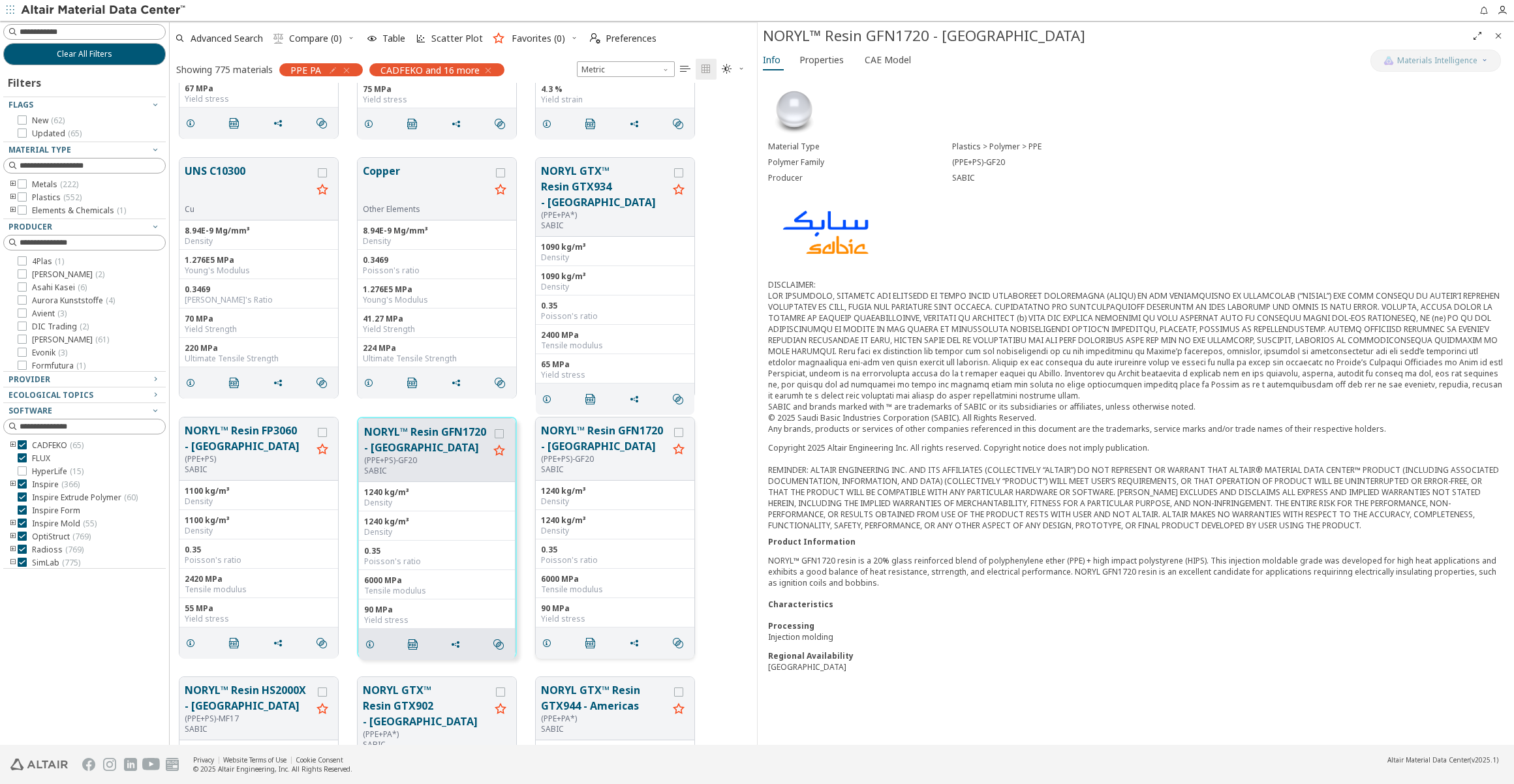
click at [599, 443] on button "NORYL™ Resin GFN1720 - [GEOGRAPHIC_DATA]" at bounding box center [604, 438] width 127 height 31
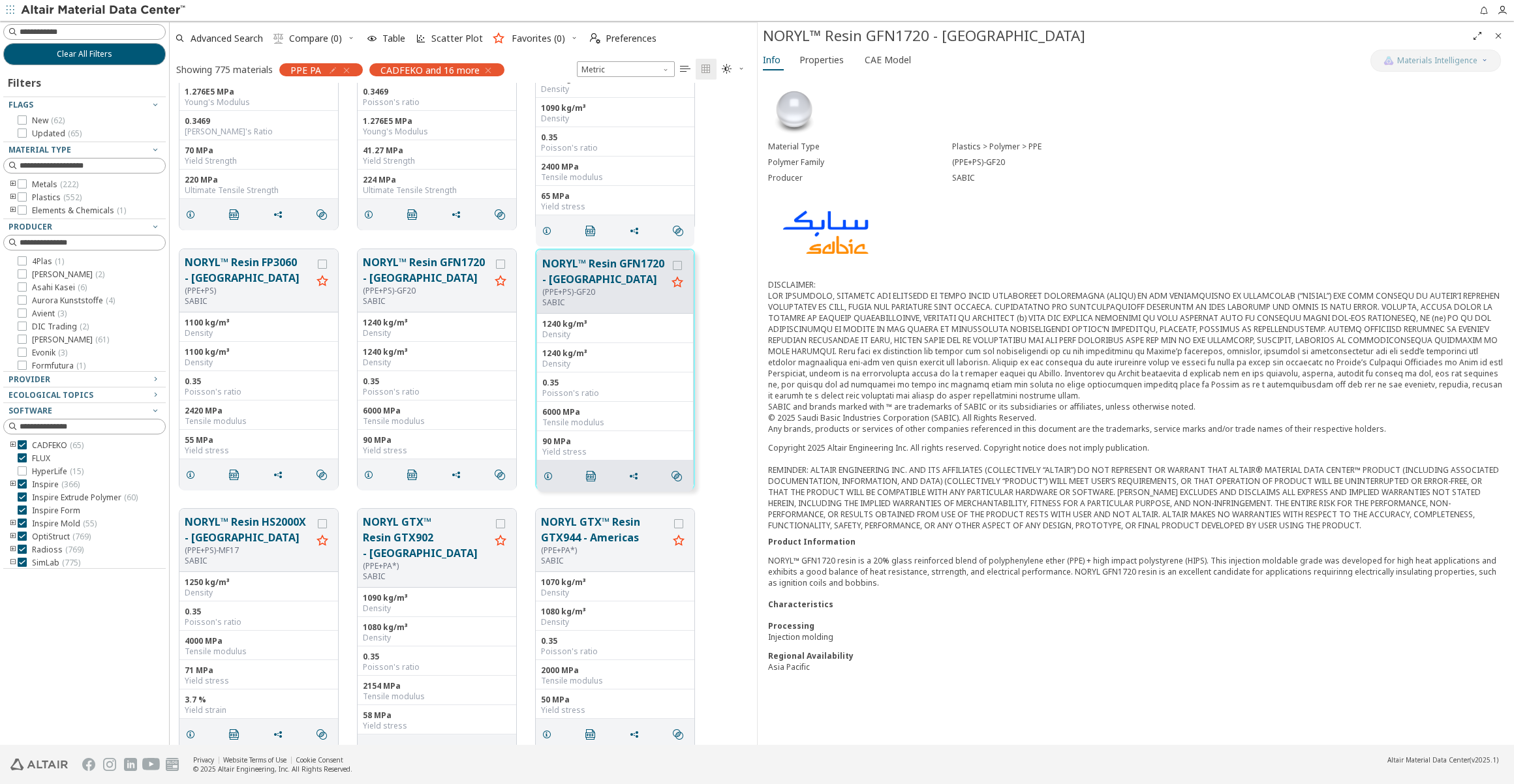
scroll to position [6344, 0]
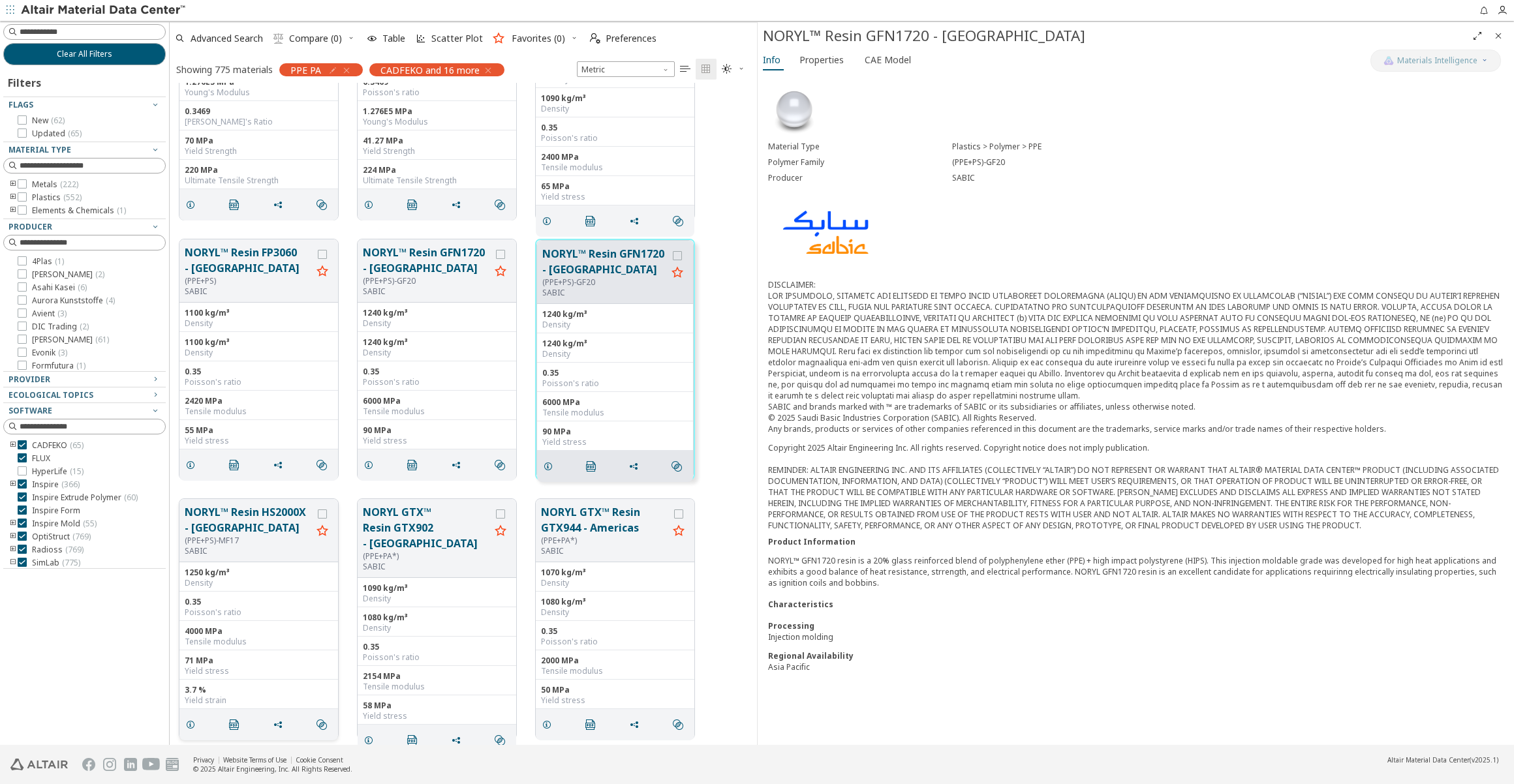
click at [267, 523] on button "NORYL™ Resin HS2000X - [GEOGRAPHIC_DATA]" at bounding box center [248, 520] width 127 height 31
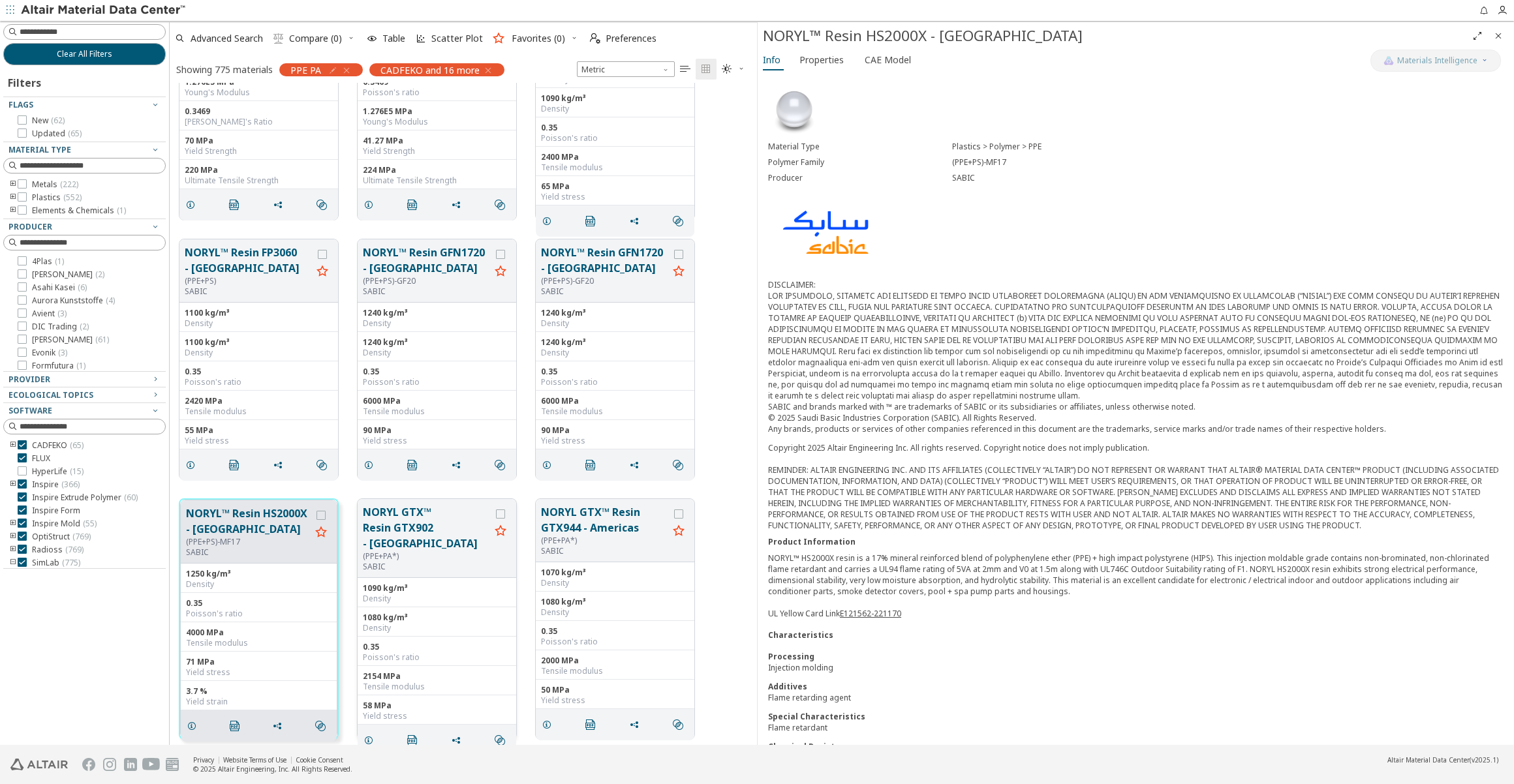
click at [436, 523] on button "NORYL GTX™ Resin GTX902 - [GEOGRAPHIC_DATA]" at bounding box center [426, 528] width 127 height 47
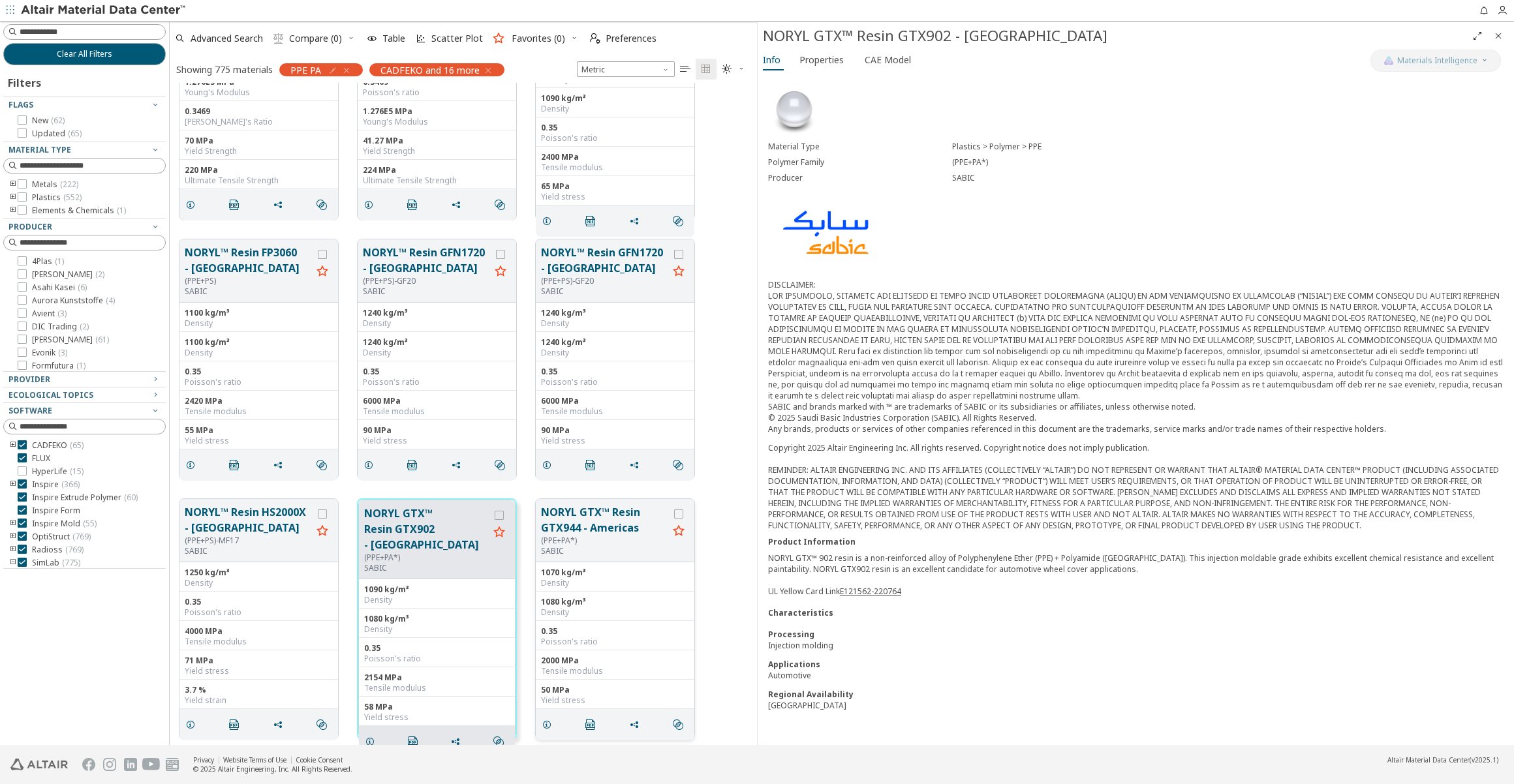
click at [599, 518] on button "NORYL GTX™ Resin GTX944 - Americas" at bounding box center [604, 520] width 127 height 31
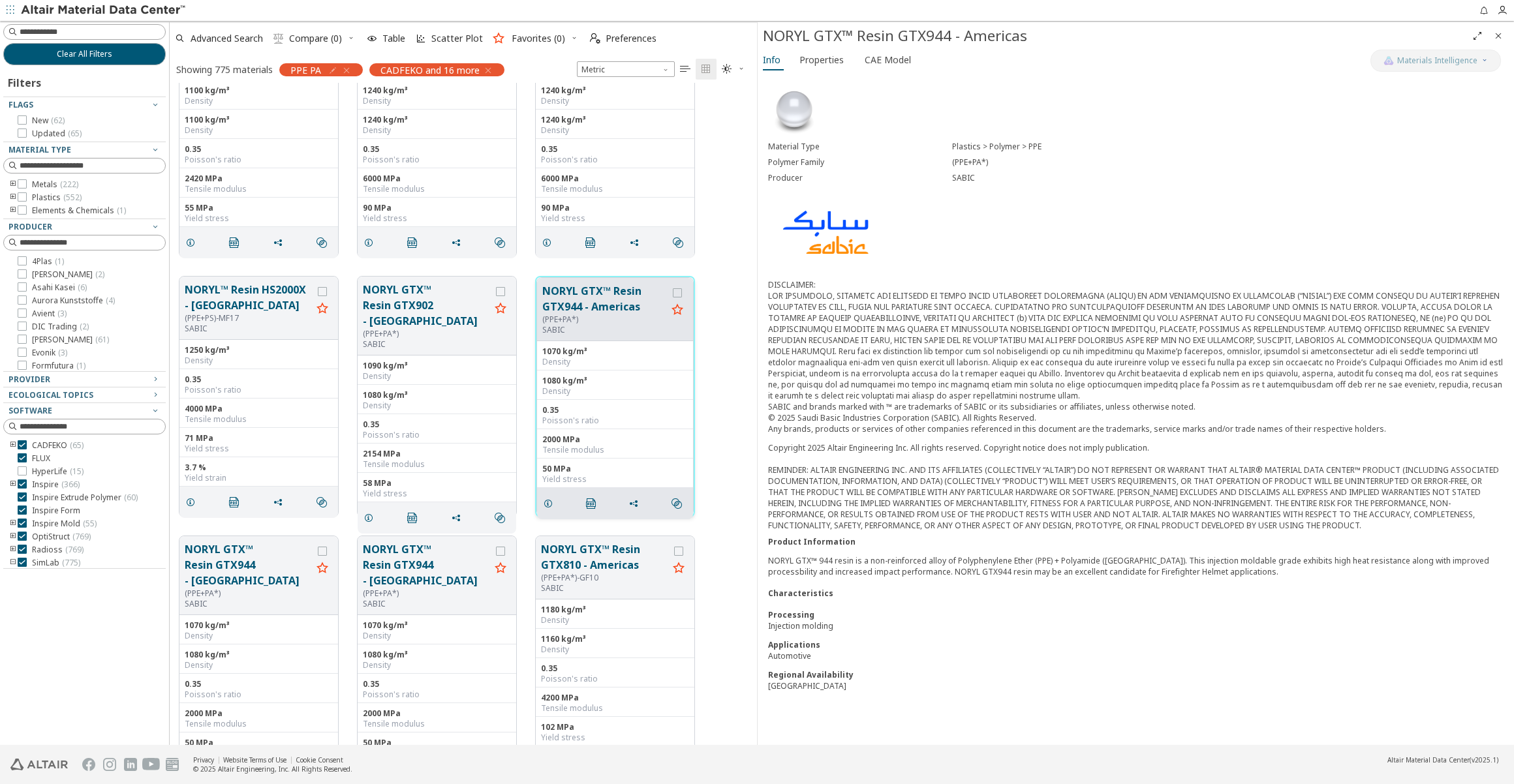
scroll to position [6642, 0]
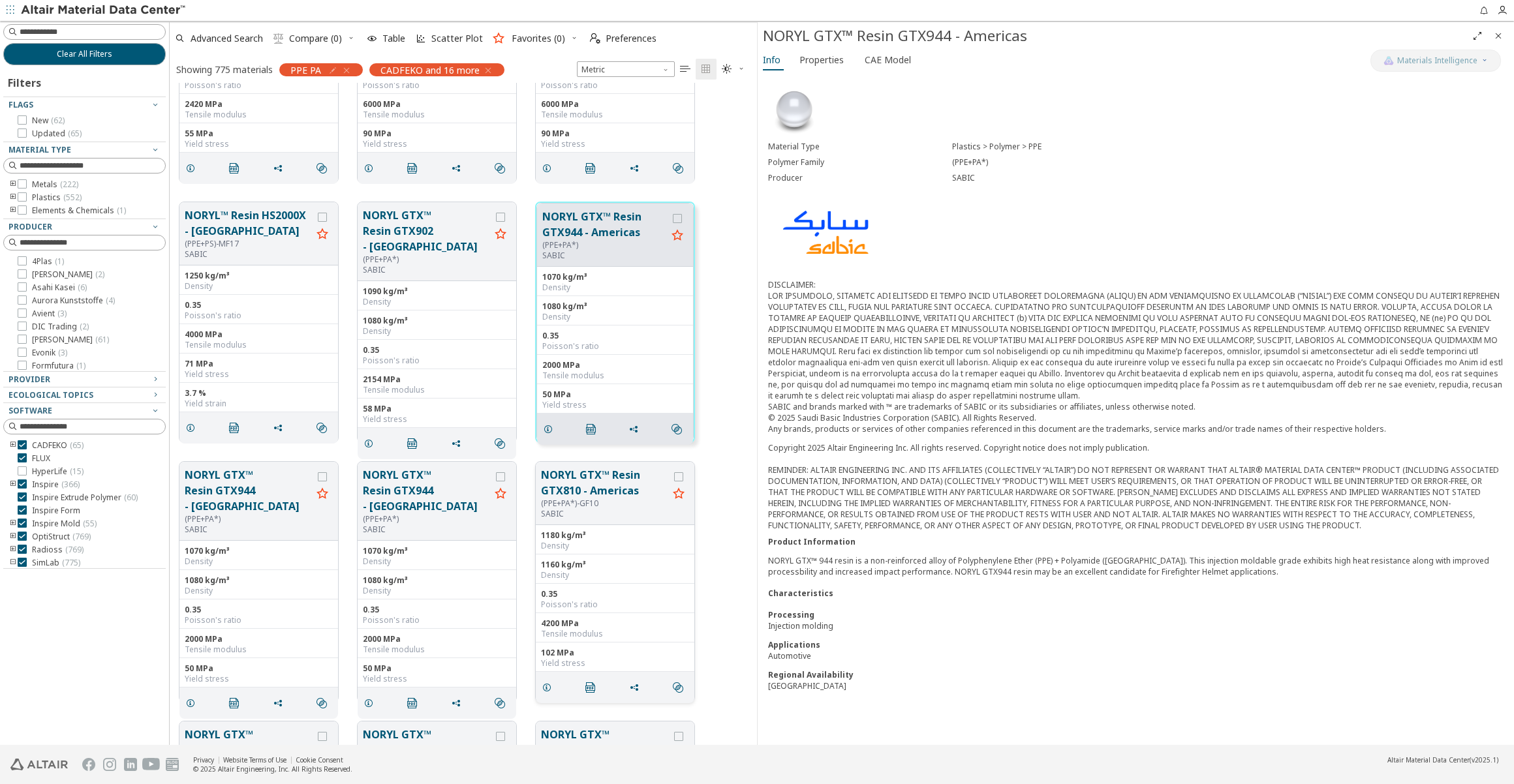
click at [584, 488] on button "NORYL GTX™ Resin GTX810 - Americas" at bounding box center [604, 482] width 127 height 31
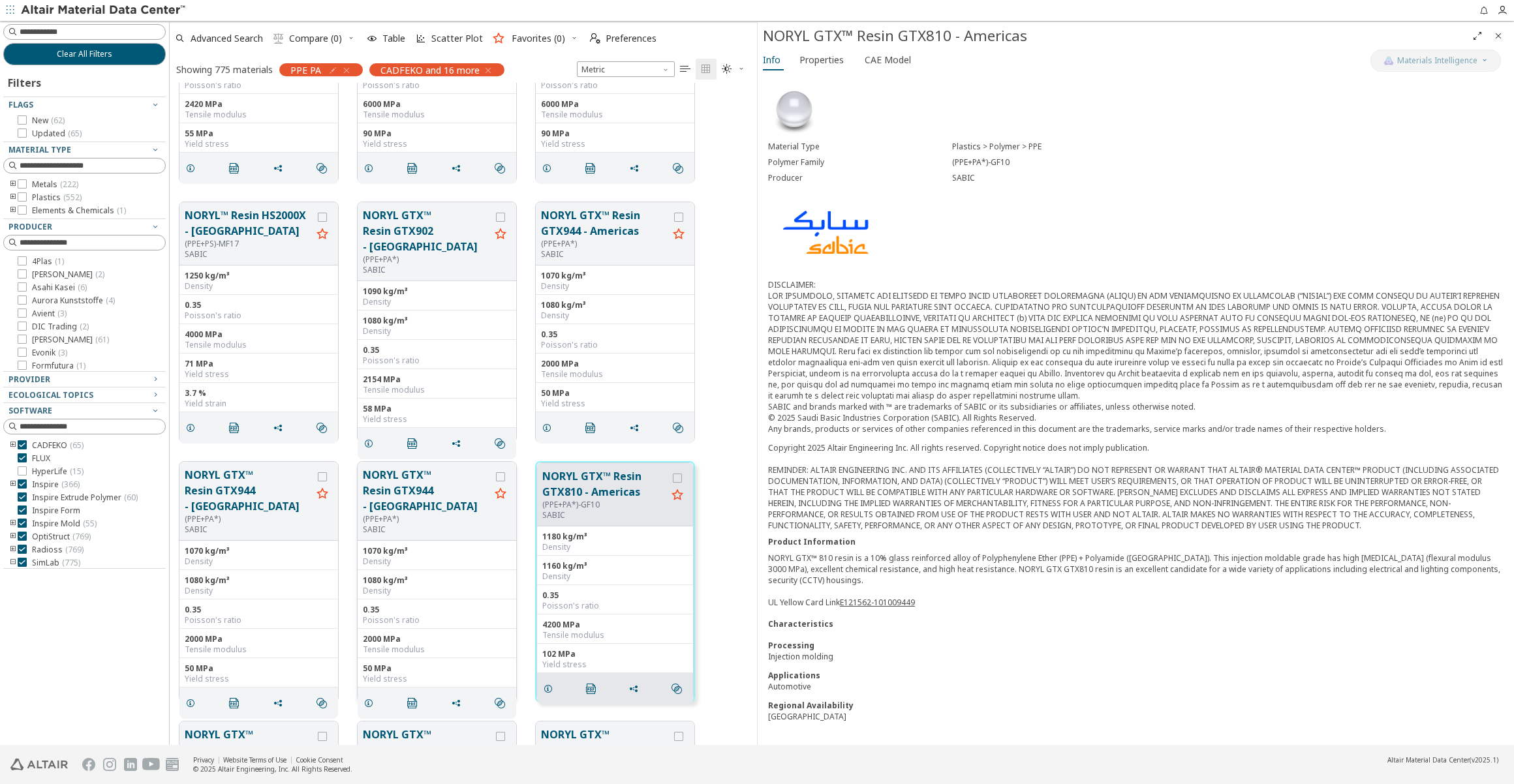
click at [384, 472] on button "NORYL GTX™ Resin GTX944 - [GEOGRAPHIC_DATA]" at bounding box center [426, 490] width 127 height 47
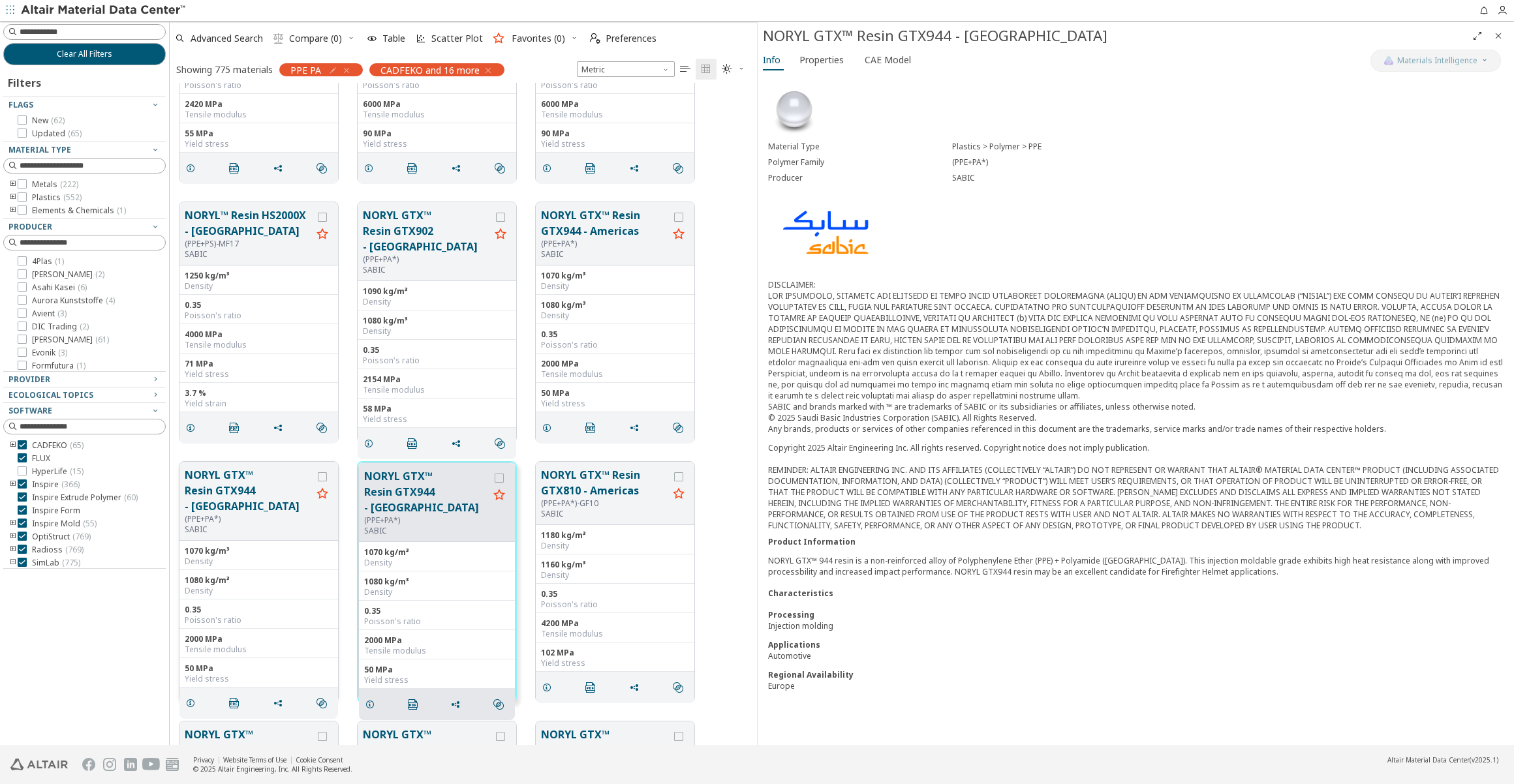
click at [227, 482] on button "NORYL GTX™ Resin GTX944 - [GEOGRAPHIC_DATA]" at bounding box center [248, 490] width 127 height 47
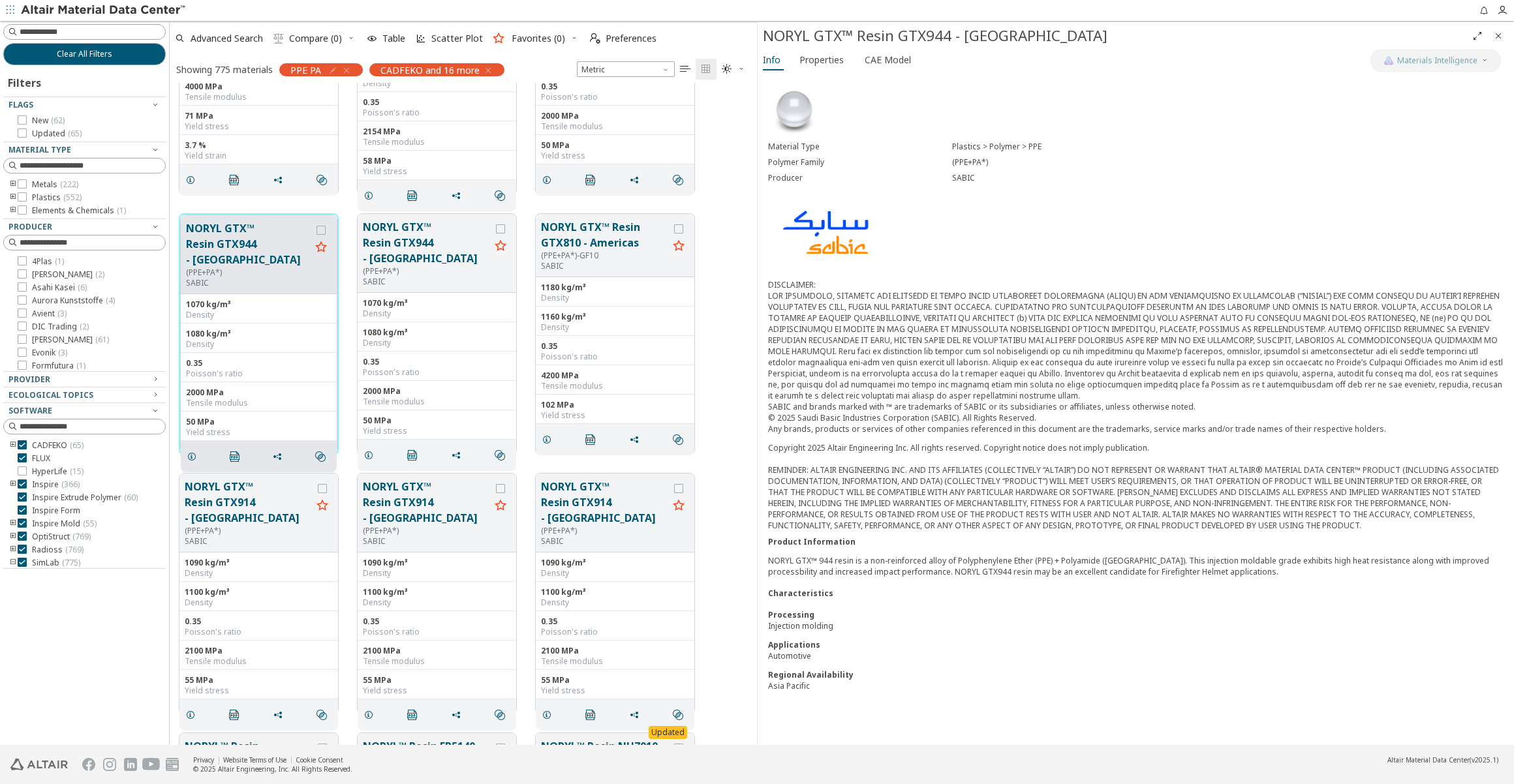
scroll to position [6937, 0]
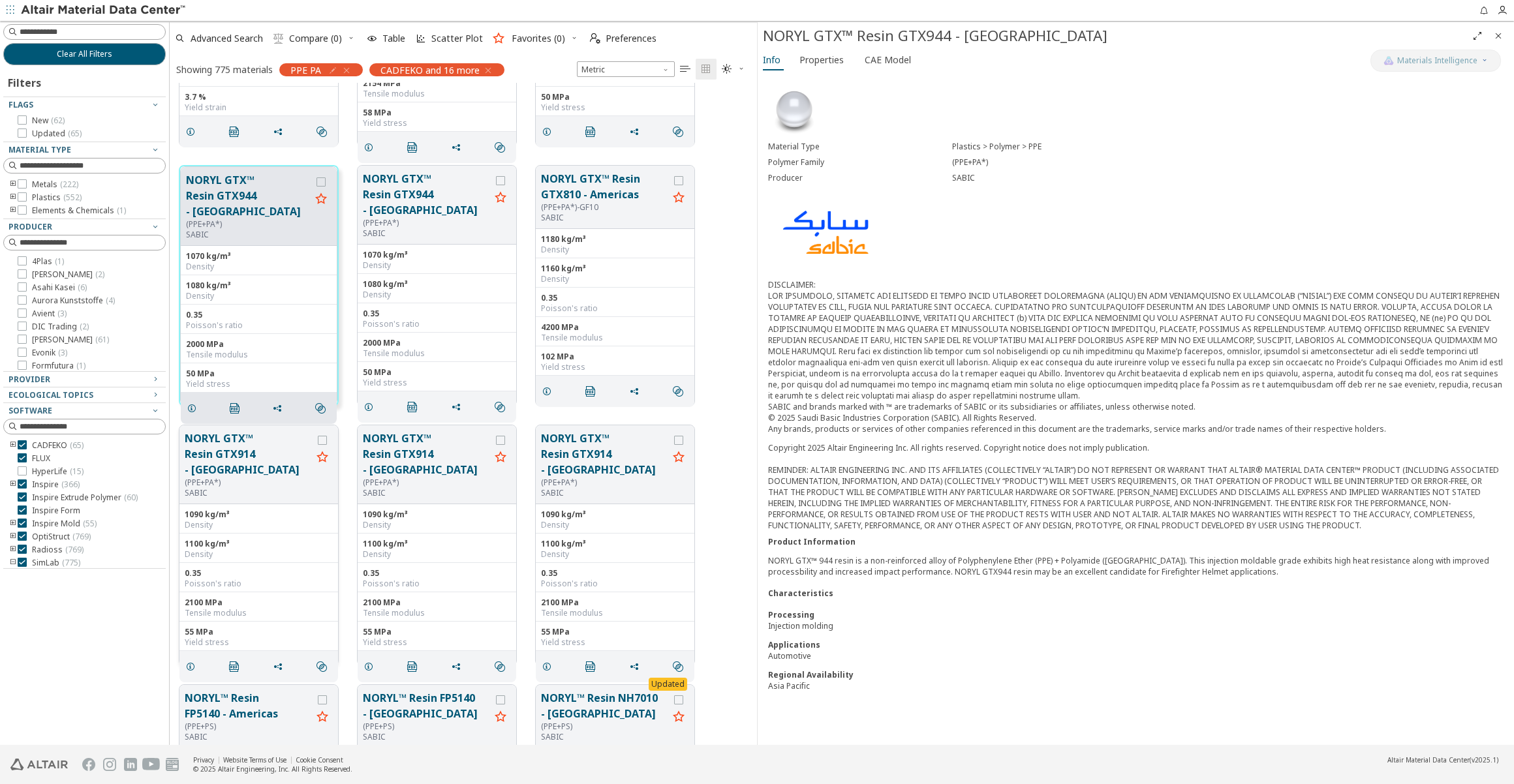
click at [233, 457] on button "NORYL GTX™ Resin GTX914 - [GEOGRAPHIC_DATA]" at bounding box center [248, 455] width 127 height 47
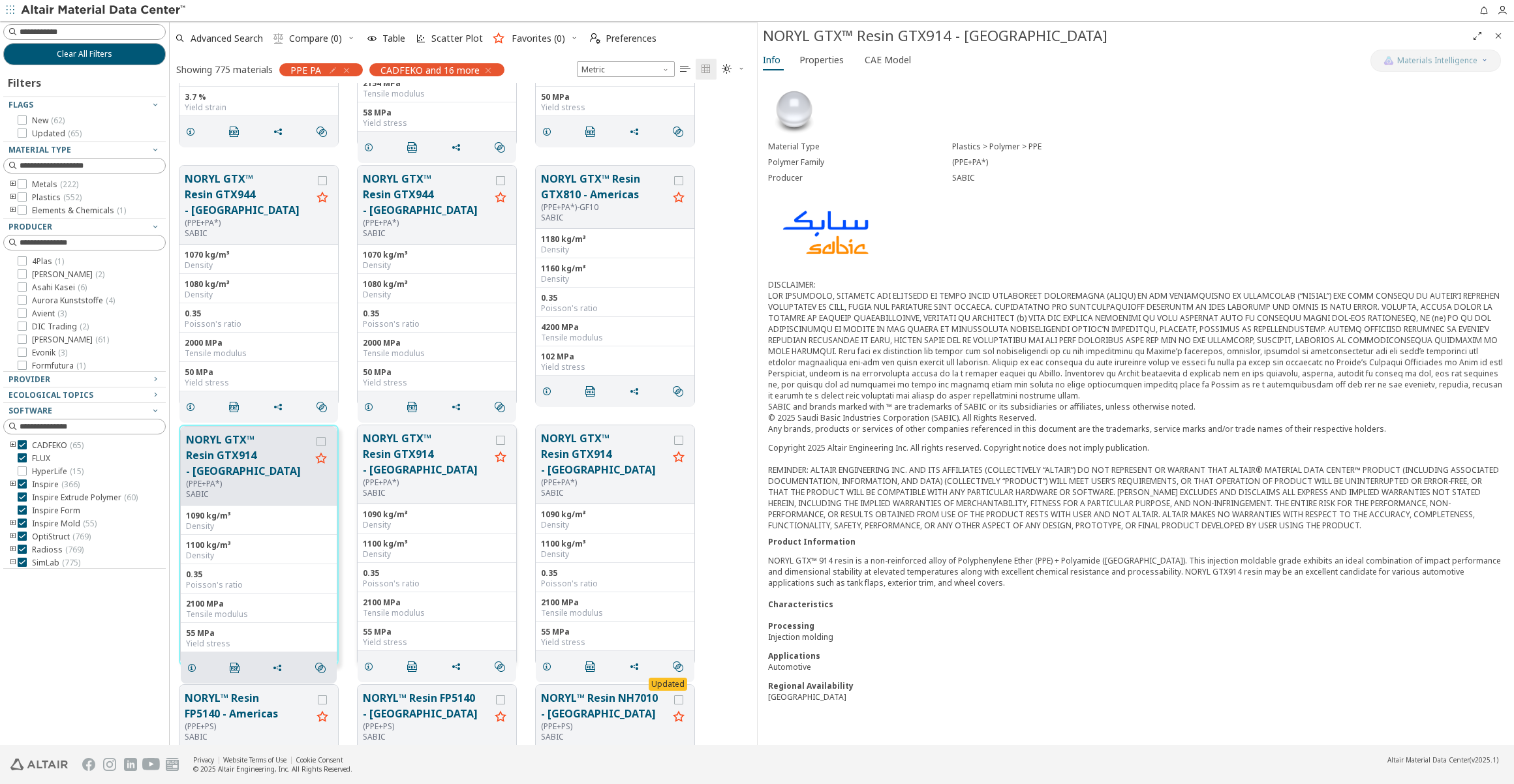
click at [409, 448] on button "NORYL GTX™ Resin GTX914 - [GEOGRAPHIC_DATA]" at bounding box center [426, 455] width 127 height 47
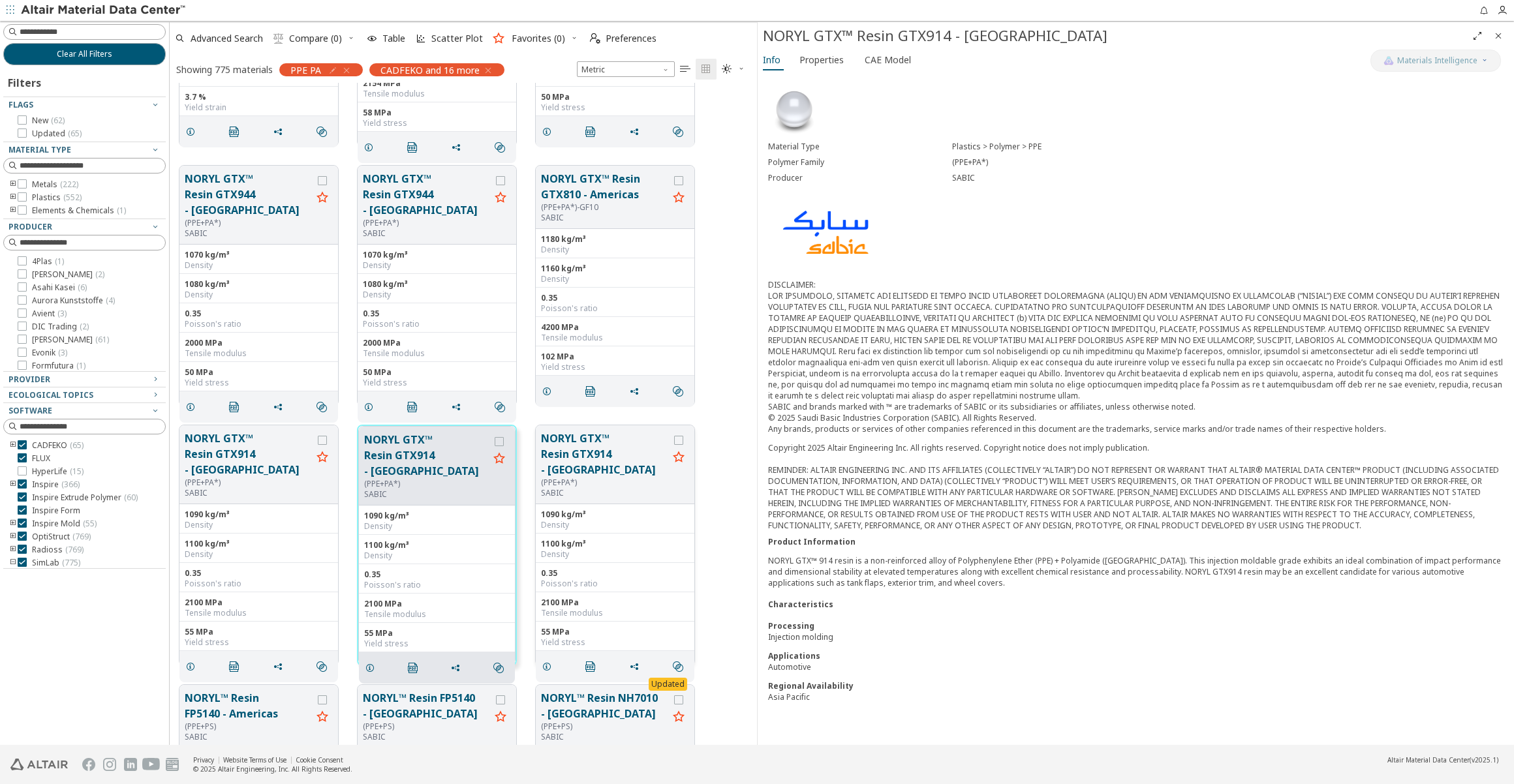
click at [574, 450] on button "NORYL GTX™ Resin GTX914 - [GEOGRAPHIC_DATA]" at bounding box center [604, 455] width 127 height 47
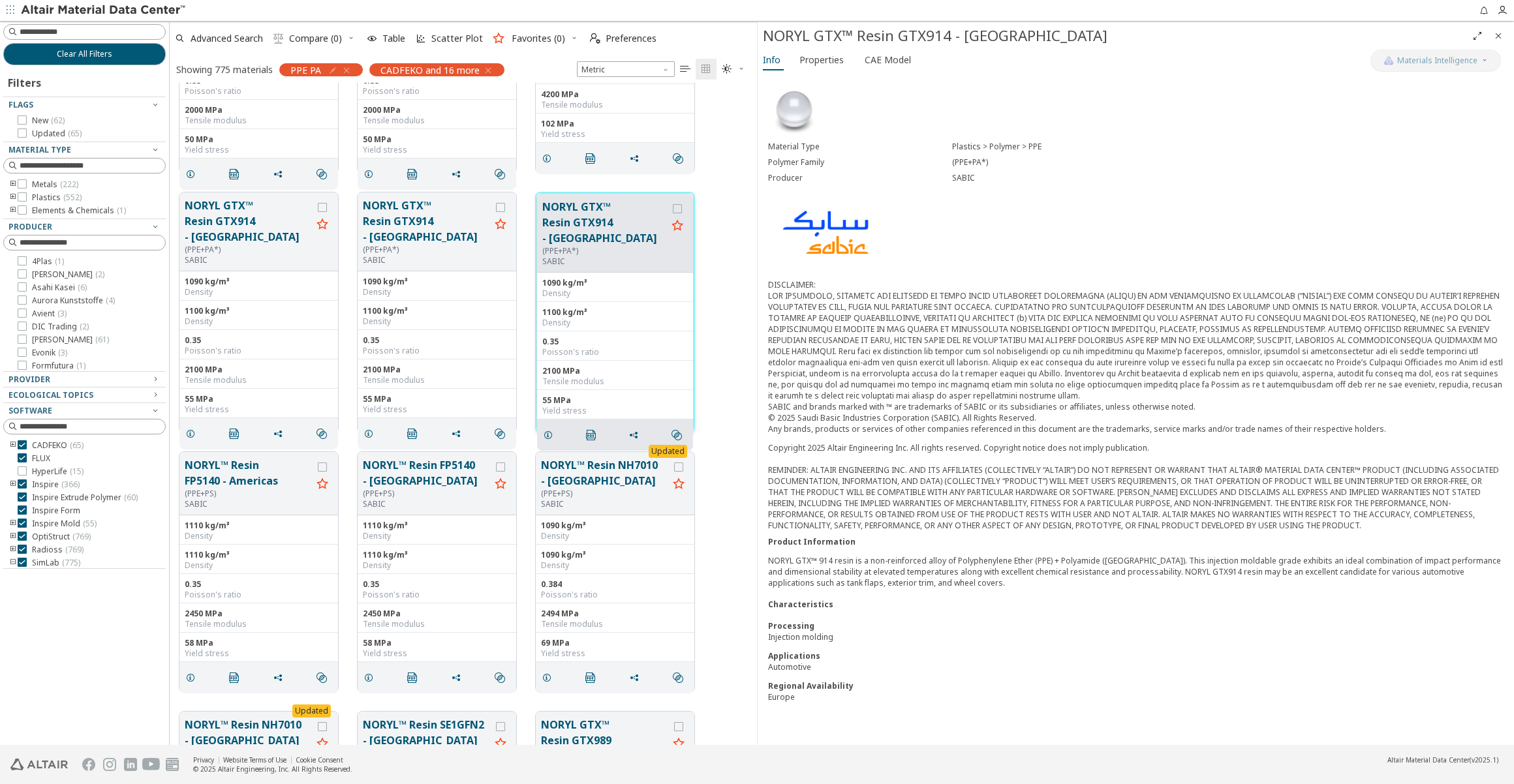
scroll to position [7176, 0]
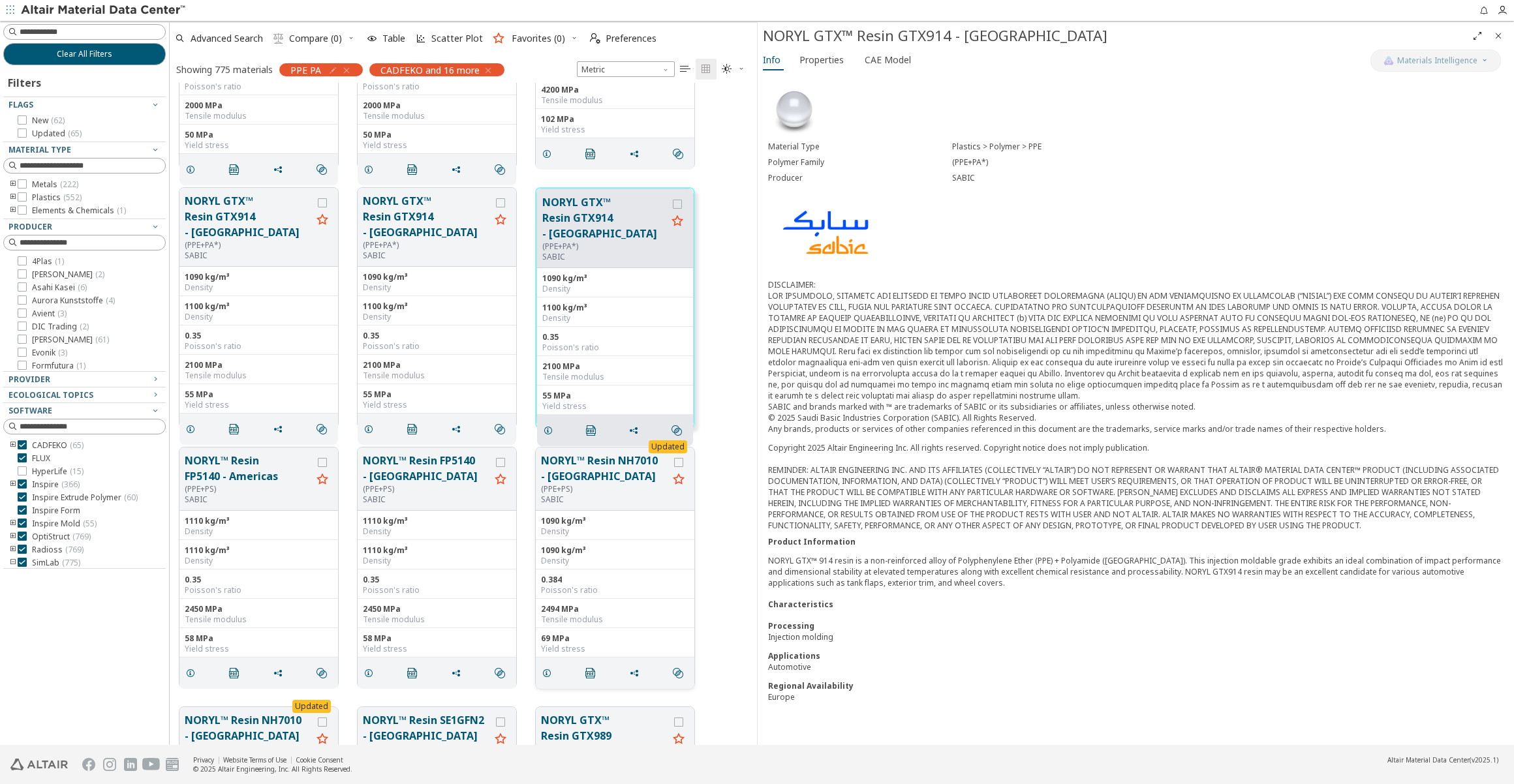
click at [573, 465] on button "NORYL™ Resin NH7010 - [GEOGRAPHIC_DATA]" at bounding box center [604, 468] width 127 height 31
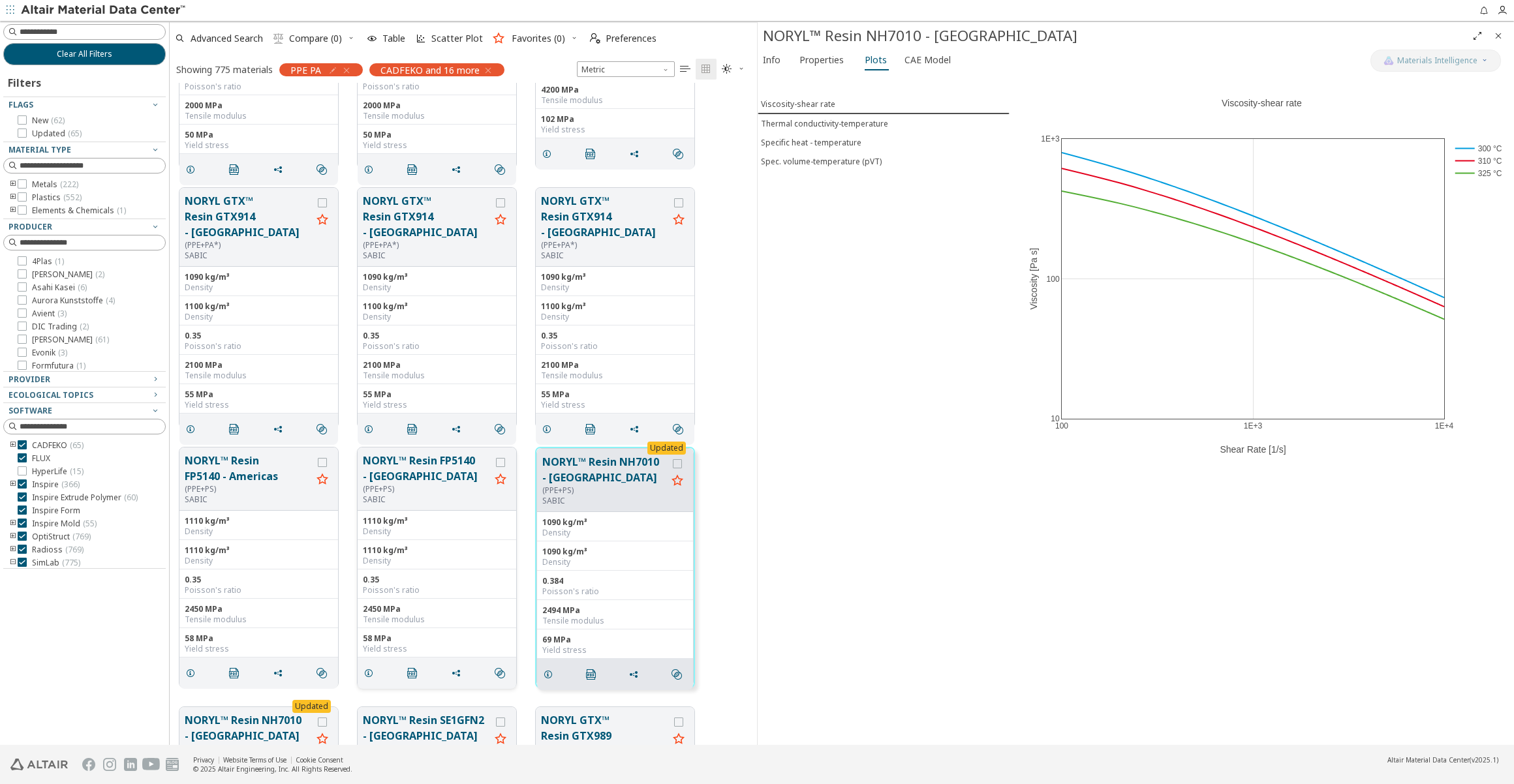
click at [388, 466] on button "NORYL™ Resin FP5140 - [GEOGRAPHIC_DATA]" at bounding box center [426, 468] width 127 height 31
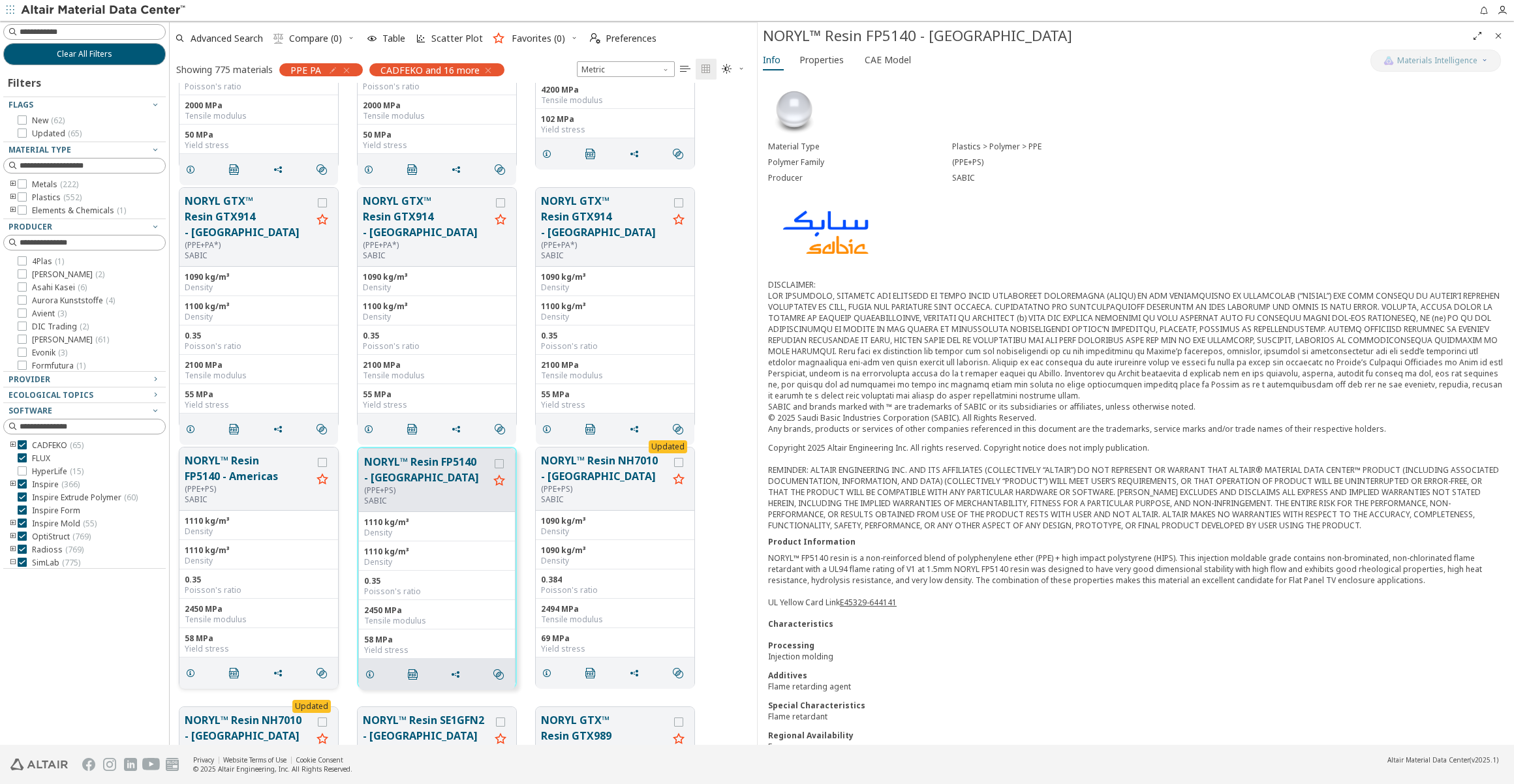
click at [227, 468] on button "NORYL™ Resin FP5140 - Americas" at bounding box center [248, 468] width 127 height 31
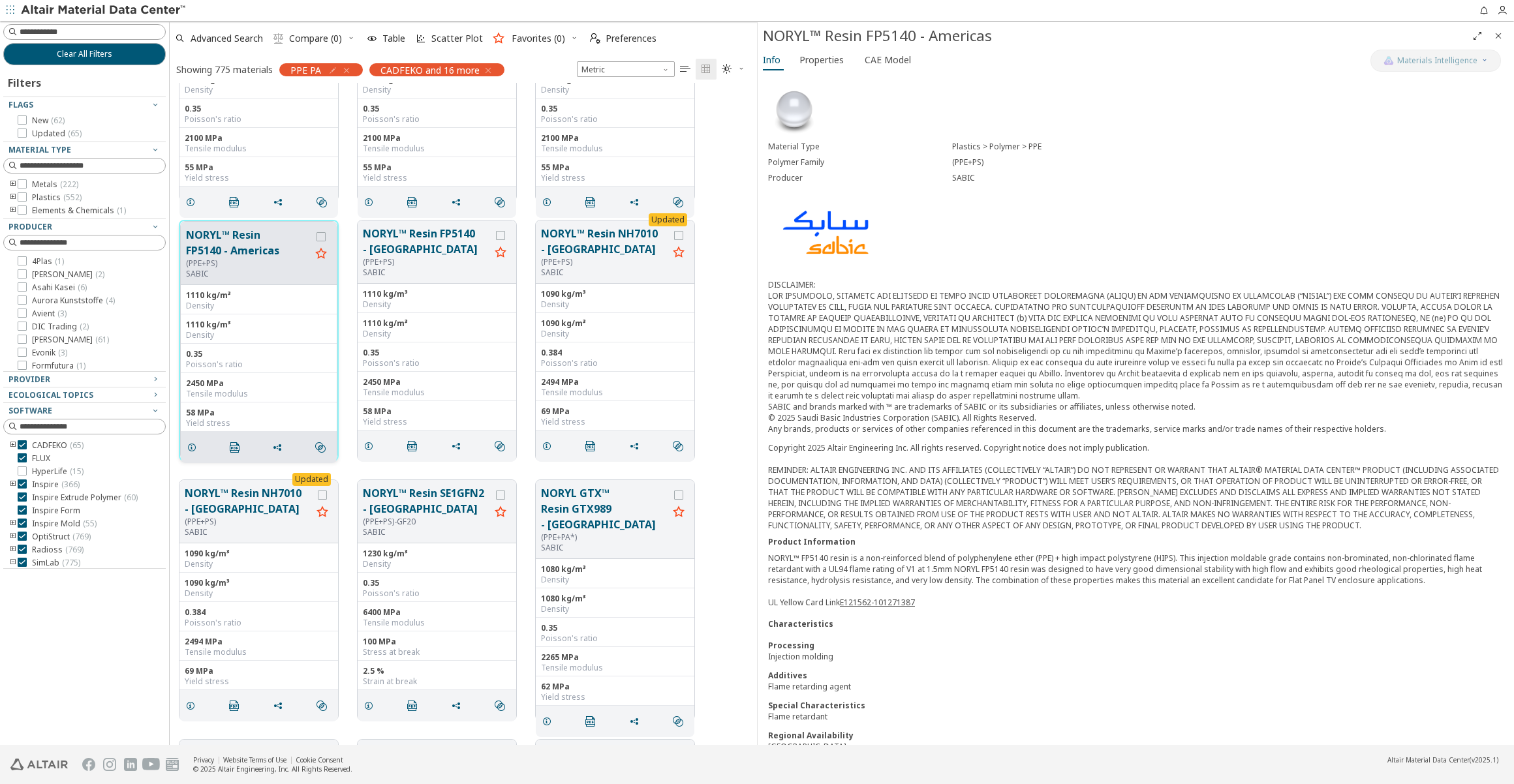
scroll to position [7412, 0]
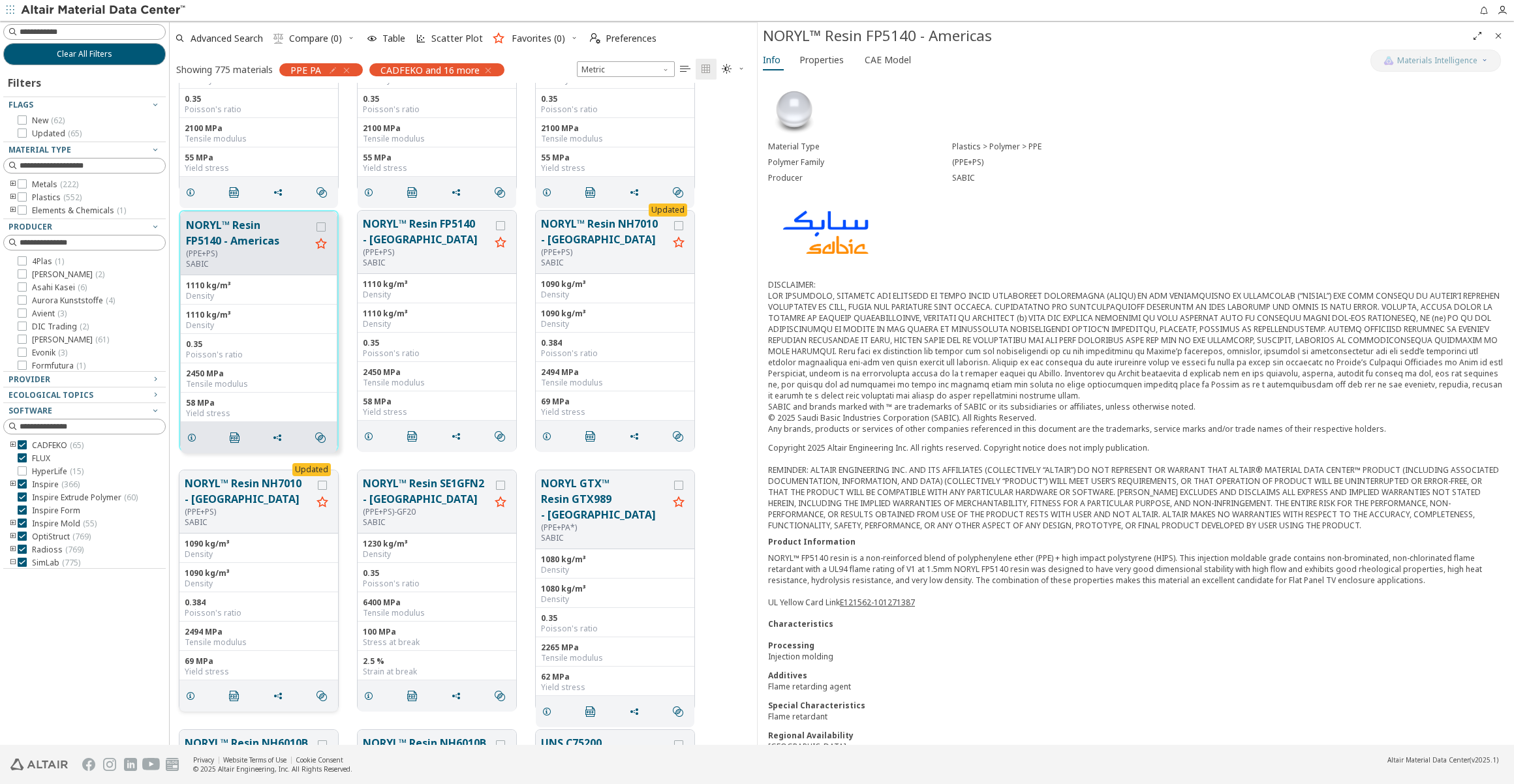
click at [248, 490] on button "NORYL™ Resin NH7010 - [GEOGRAPHIC_DATA]" at bounding box center [248, 490] width 127 height 31
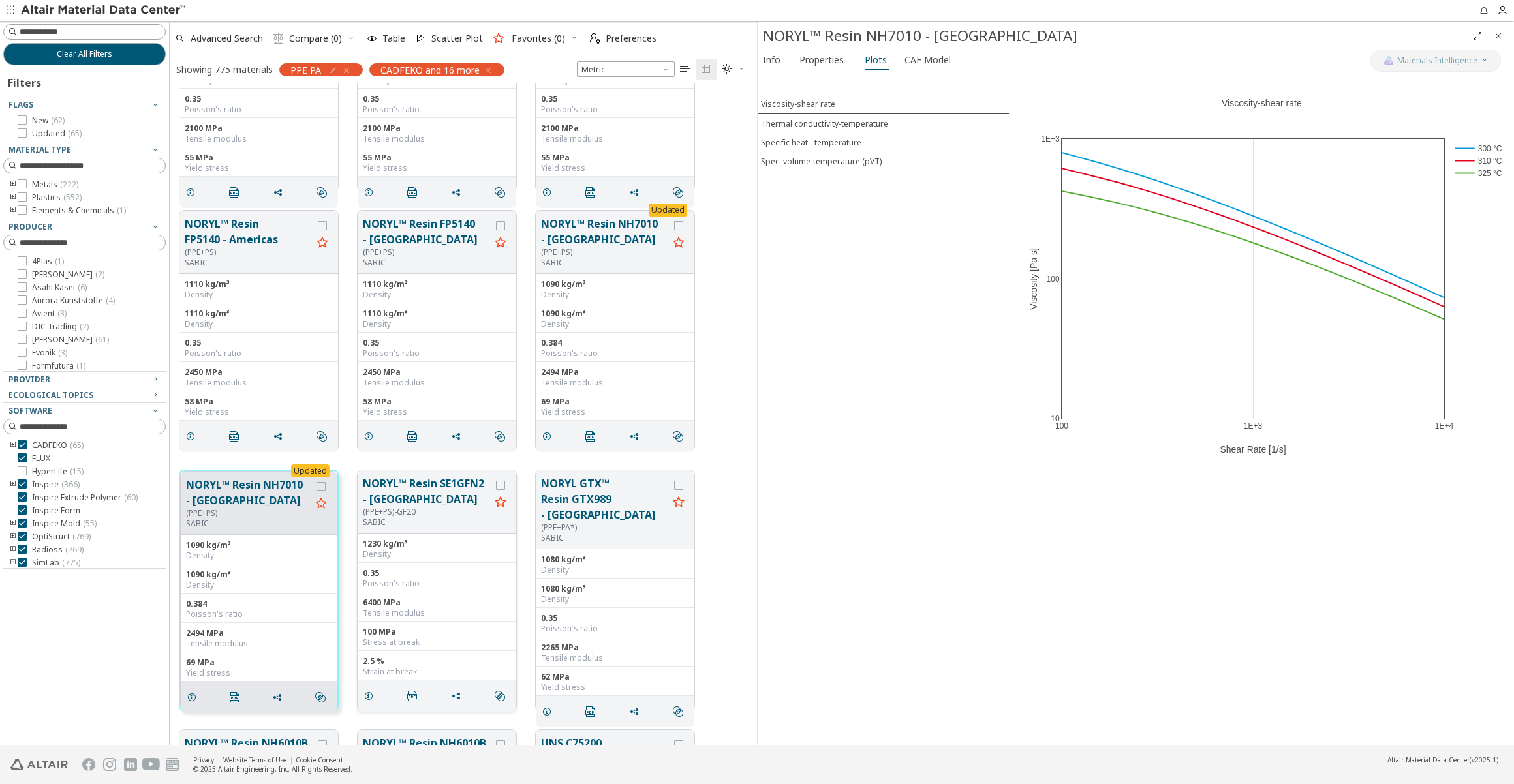
click at [405, 488] on button "NORYL™ Resin SE1GFN2 - [GEOGRAPHIC_DATA]" at bounding box center [426, 490] width 127 height 31
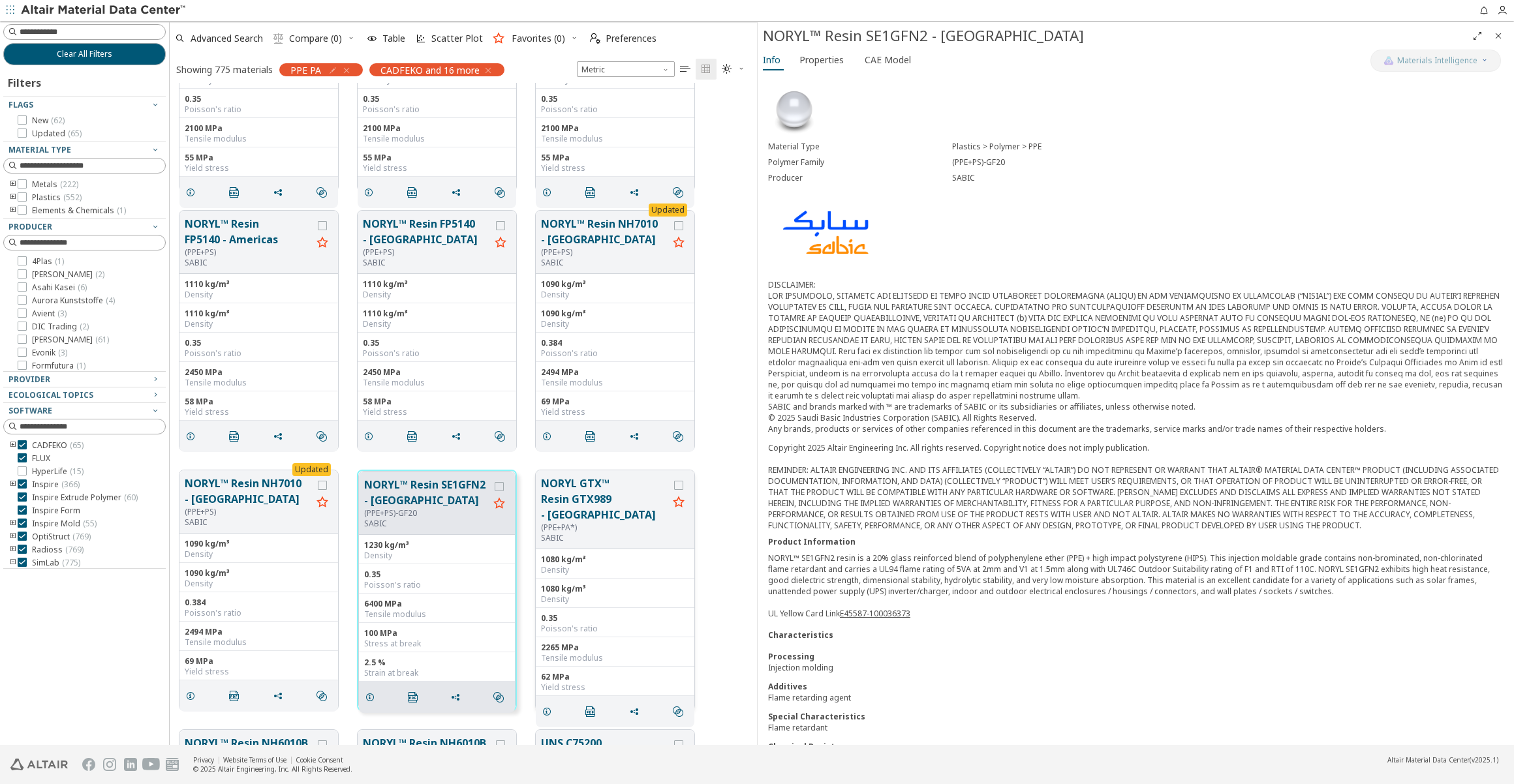
click at [565, 495] on button "NORYL GTX™ Resin GTX989 - [GEOGRAPHIC_DATA]" at bounding box center [604, 499] width 127 height 47
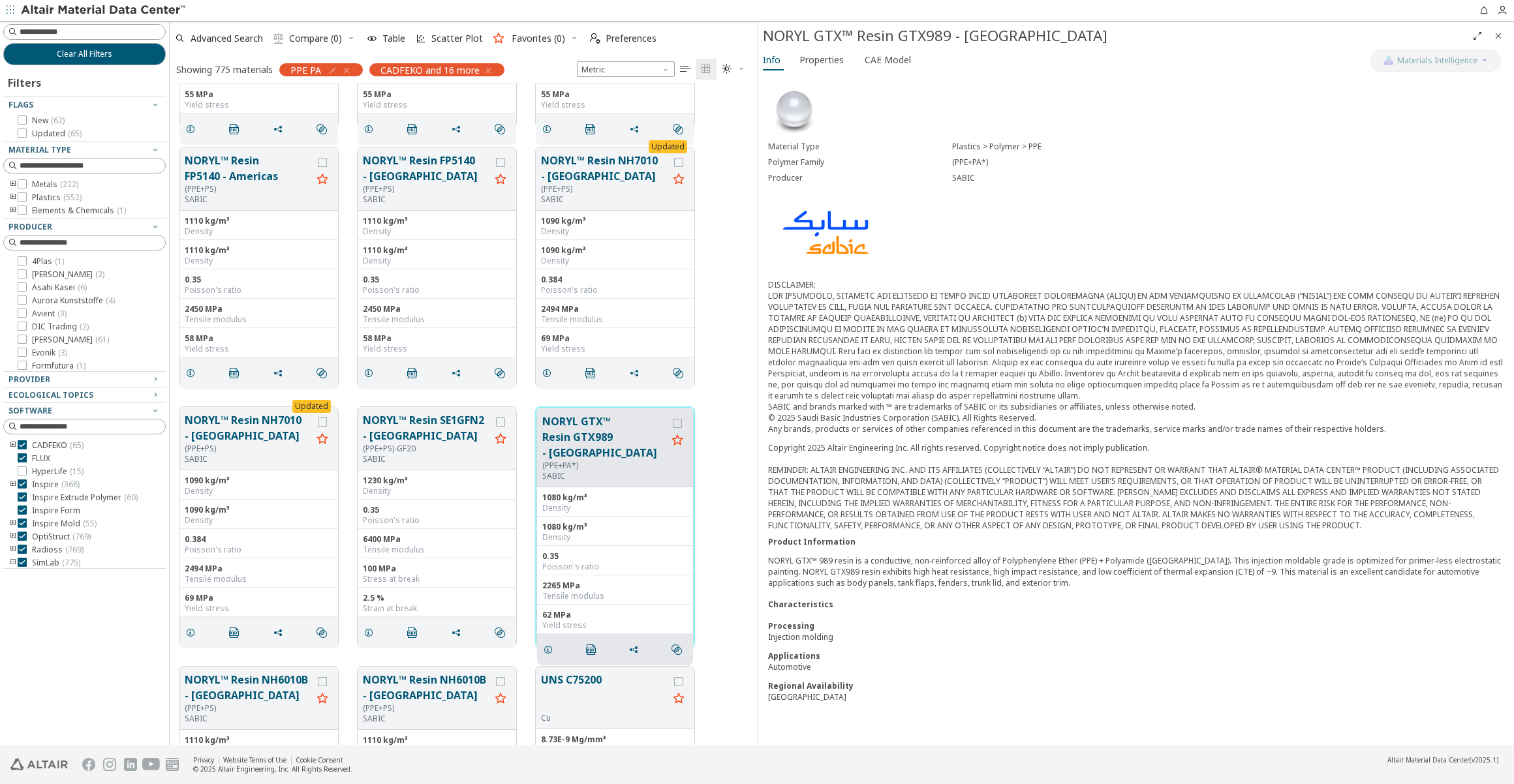
scroll to position [7650, 0]
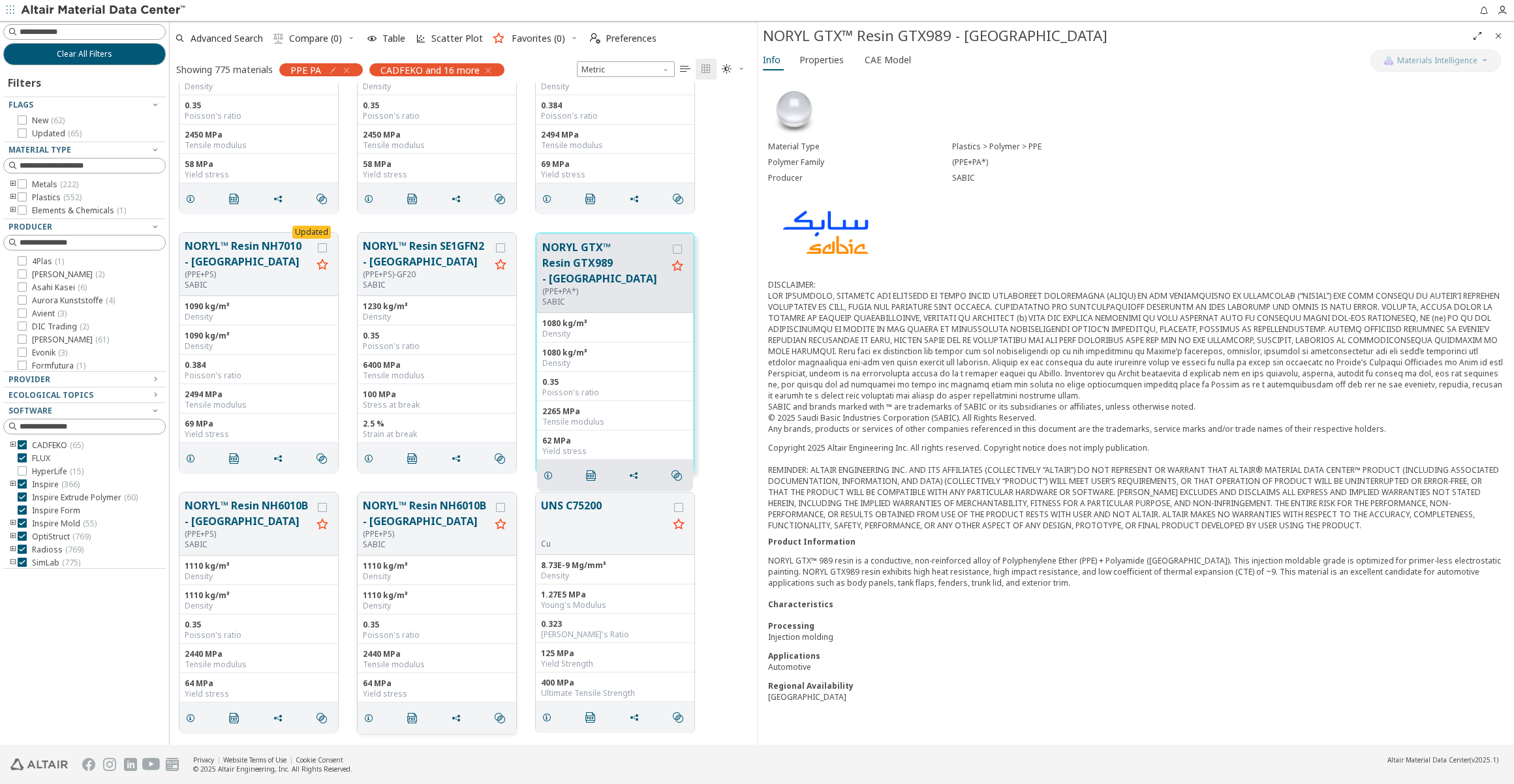
click at [425, 513] on button "NORYL™ Resin NH6010B - [GEOGRAPHIC_DATA]" at bounding box center [426, 513] width 127 height 31
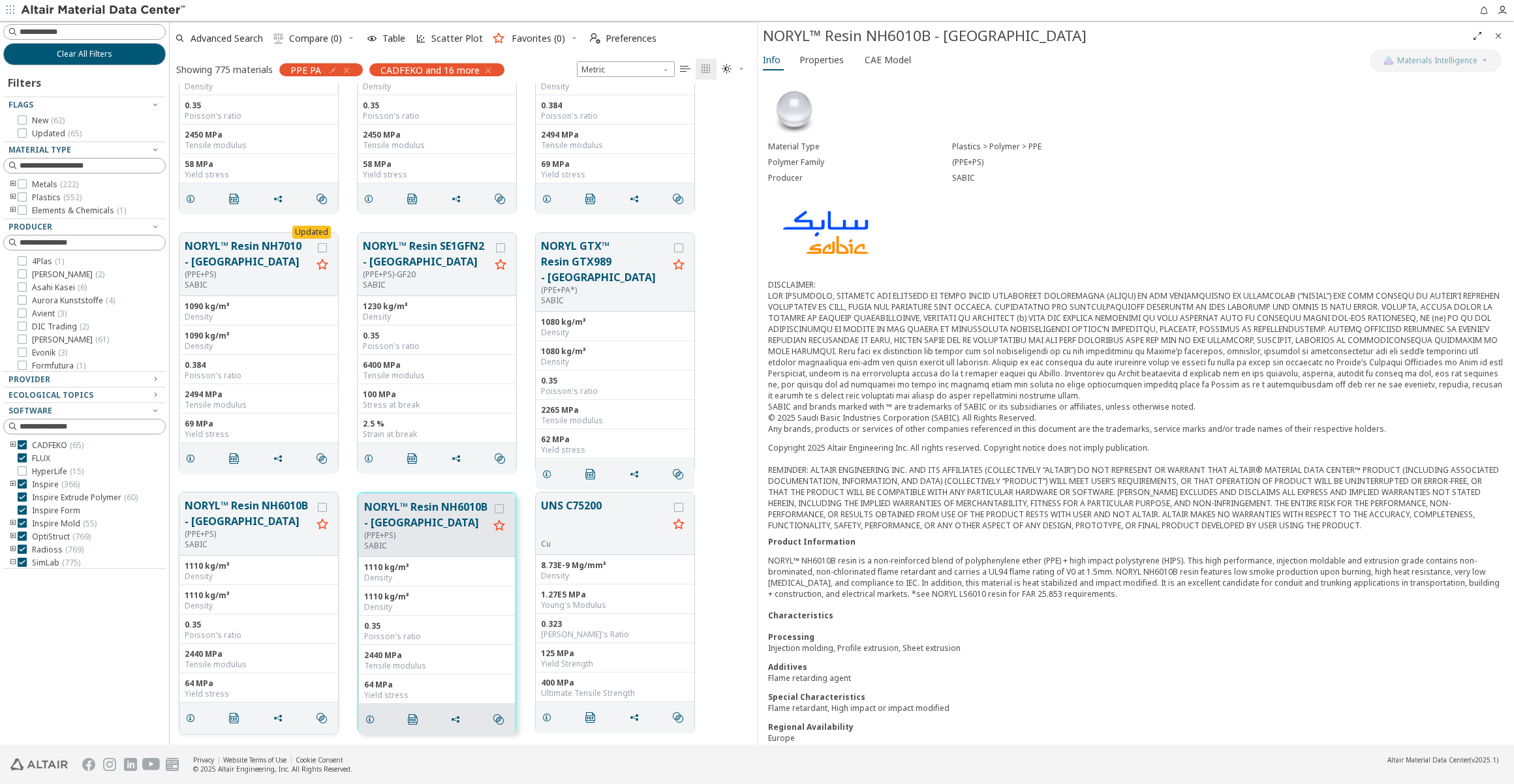
click at [250, 518] on button "NORYL™ Resin NH6010B - [GEOGRAPHIC_DATA]" at bounding box center [248, 513] width 127 height 31
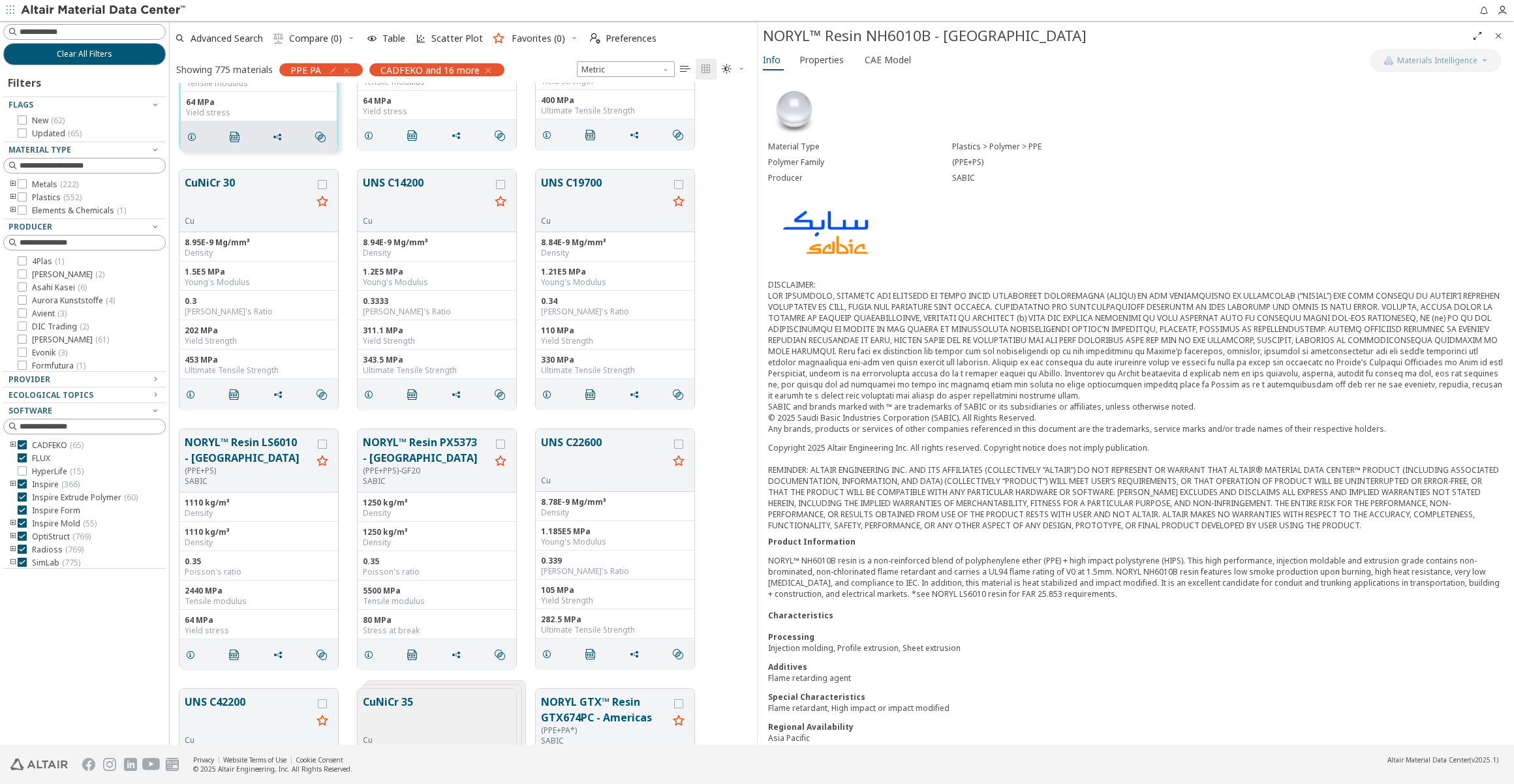
scroll to position [8243, 0]
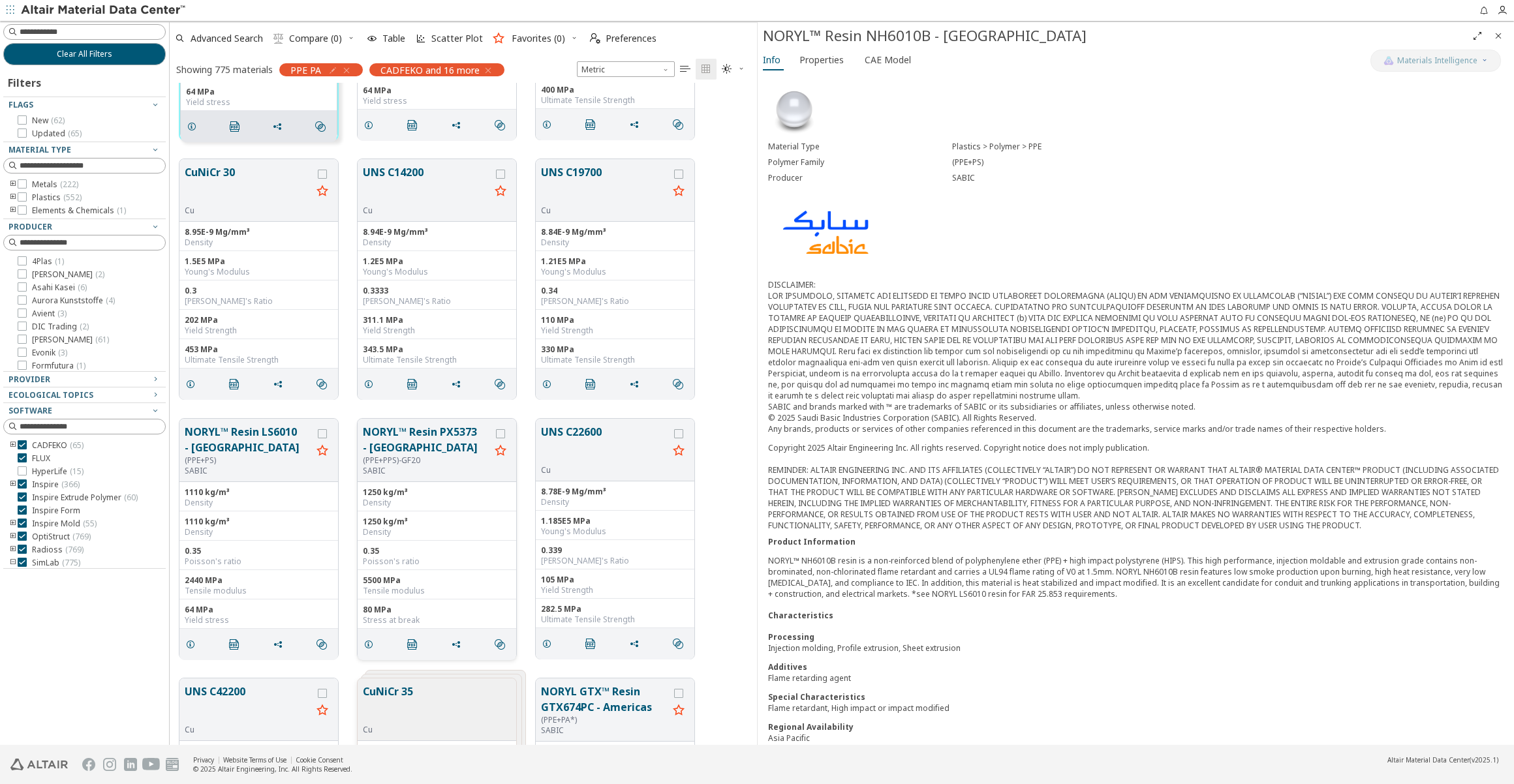
click at [400, 451] on button "NORYL™ Resin PX5373 - [GEOGRAPHIC_DATA]" at bounding box center [426, 440] width 127 height 31
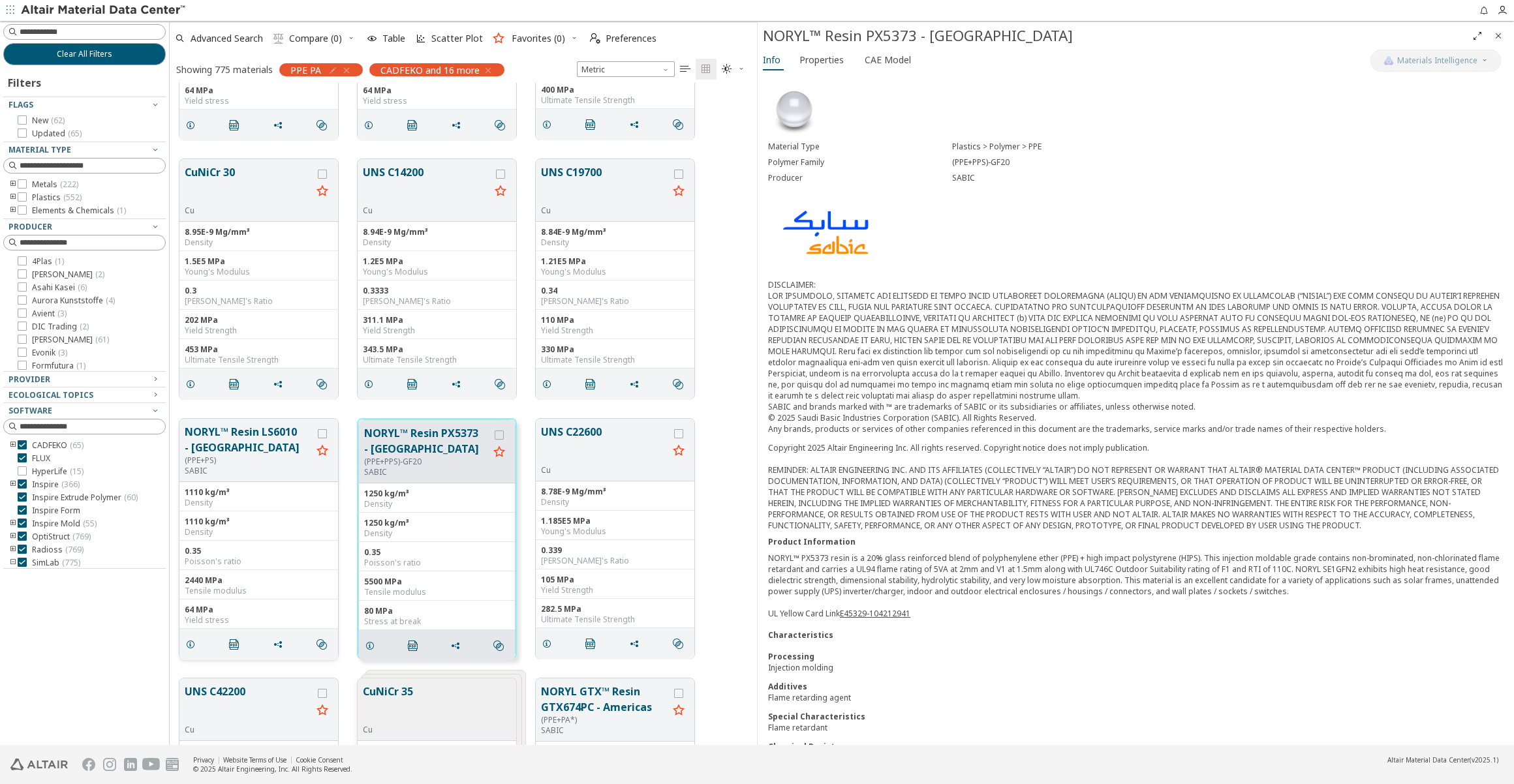
scroll to position [8242, 0]
click at [239, 448] on button "NORYL™ Resin LS6010 - [GEOGRAPHIC_DATA]" at bounding box center [248, 440] width 127 height 31
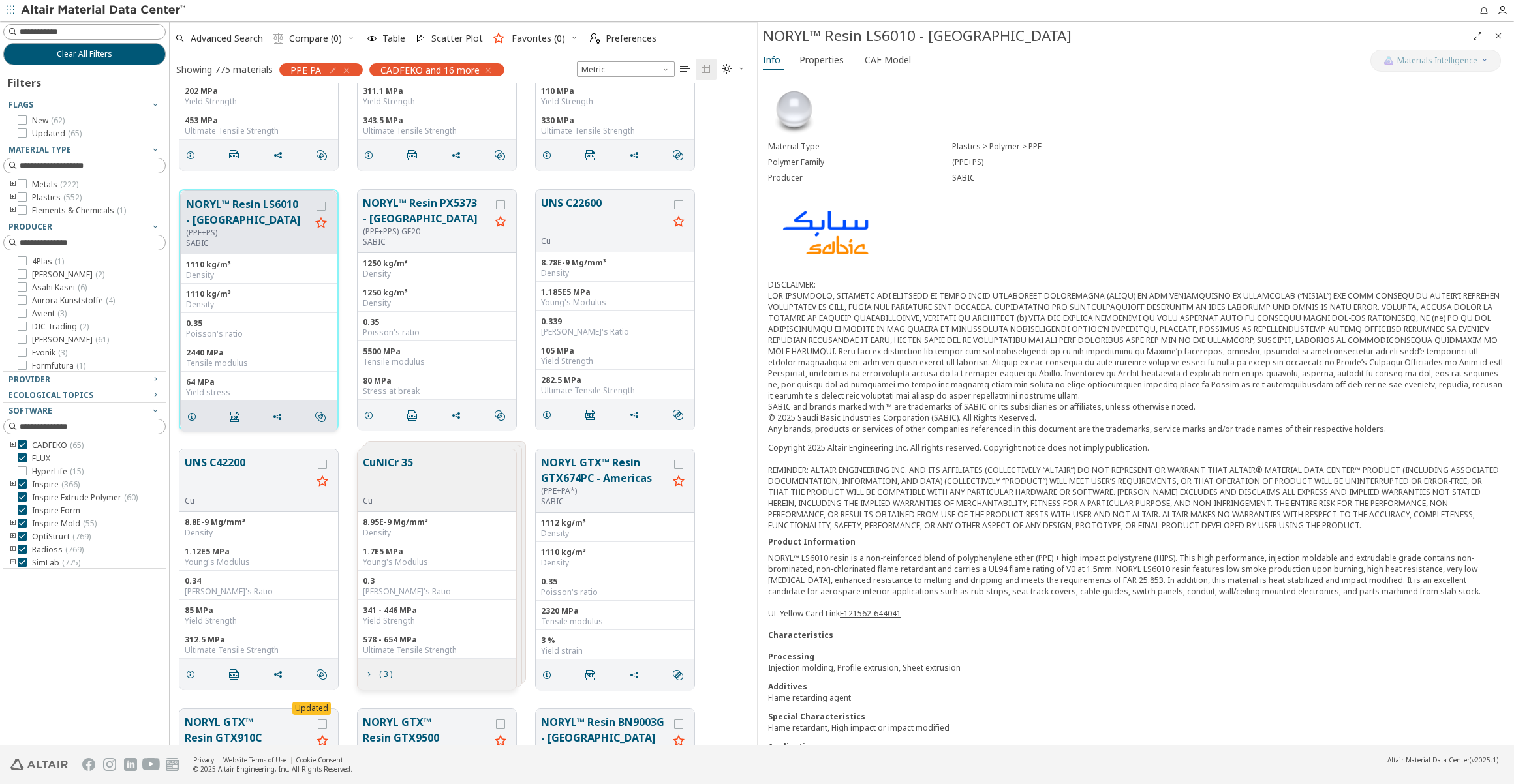
scroll to position [8479, 0]
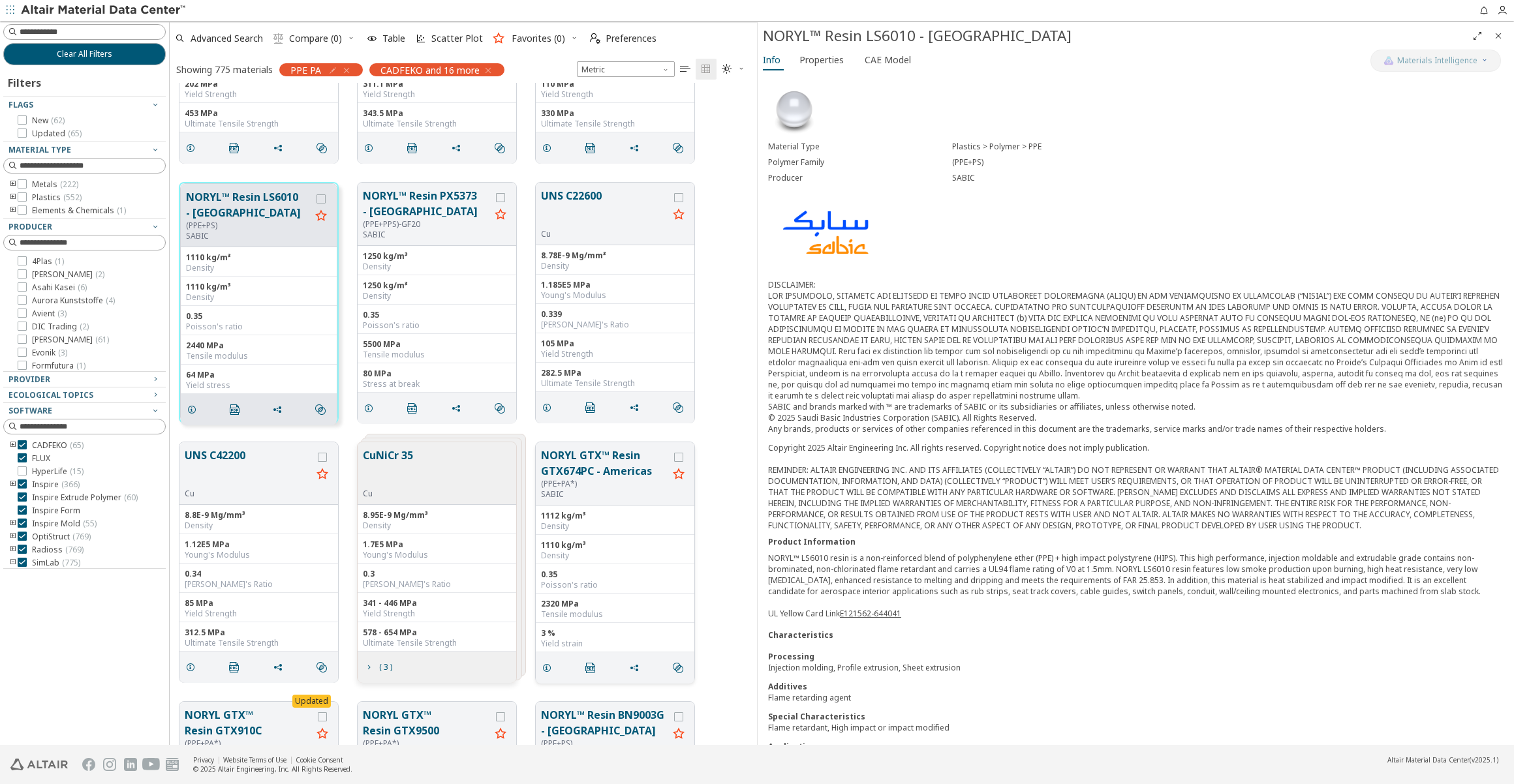
click at [620, 465] on button "NORYL GTX™ Resin GTX674PC - Americas" at bounding box center [604, 463] width 127 height 31
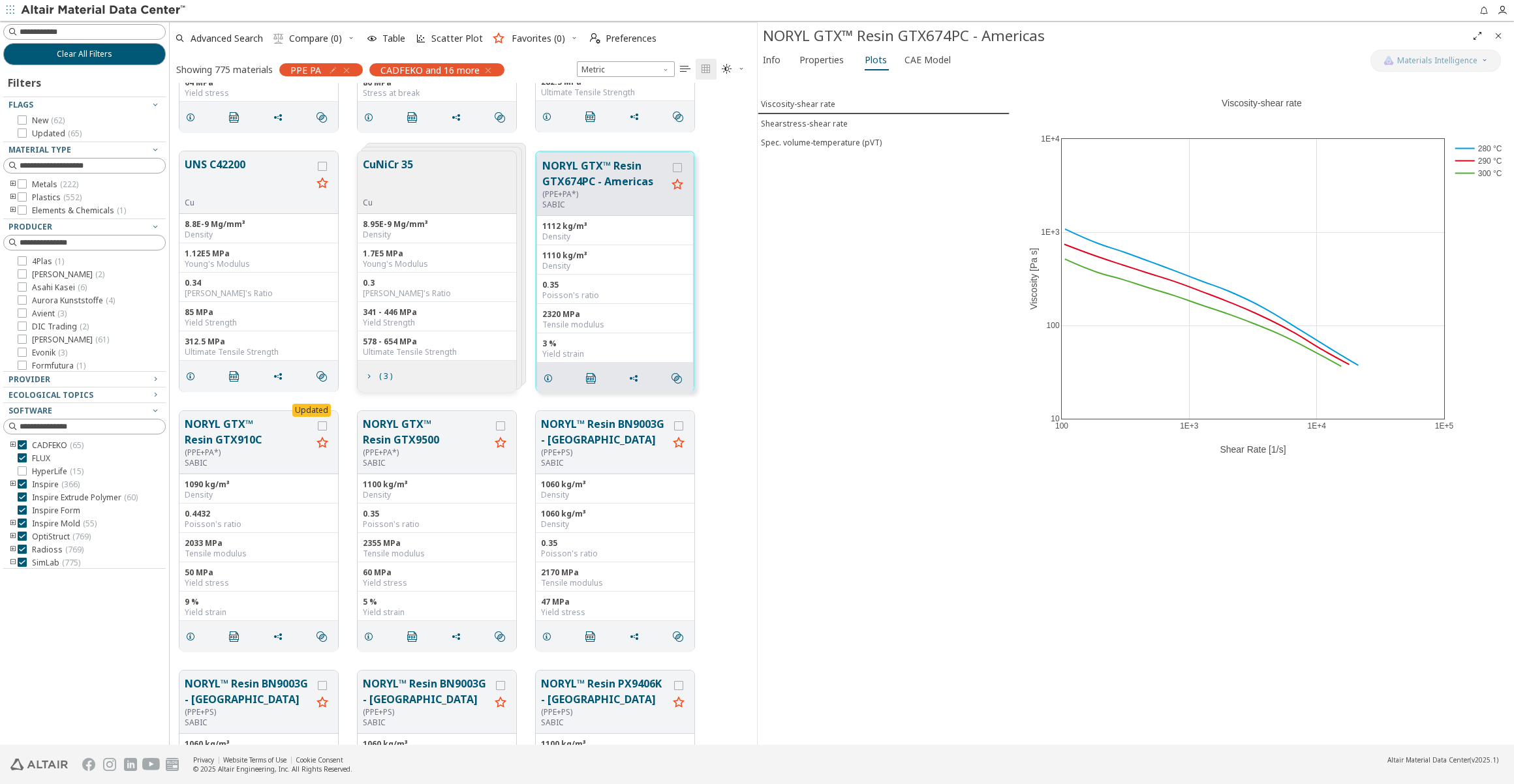
scroll to position [8776, 0]
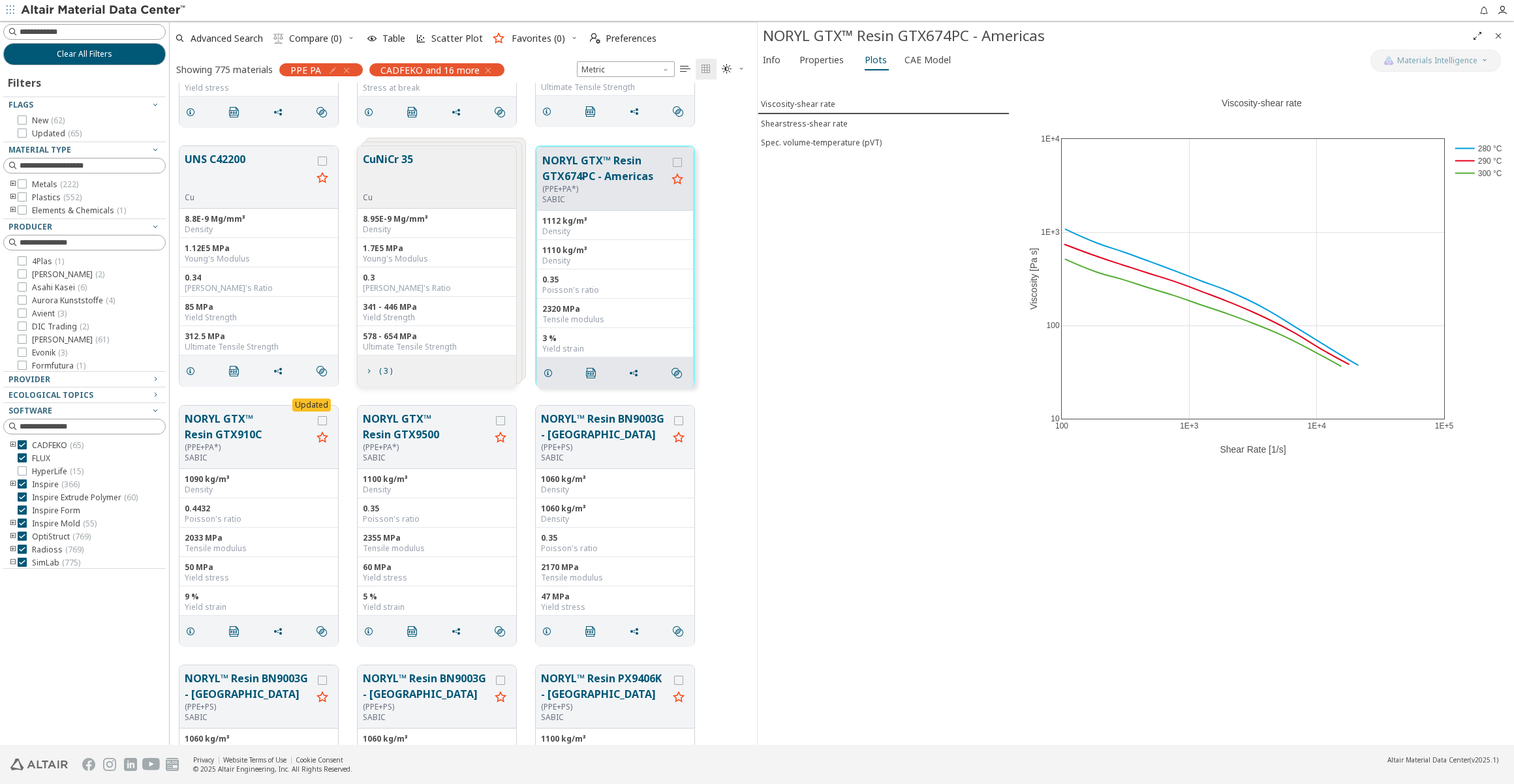
click at [577, 438] on button "NORYL™ Resin BN9003G - [GEOGRAPHIC_DATA]" at bounding box center [604, 426] width 127 height 31
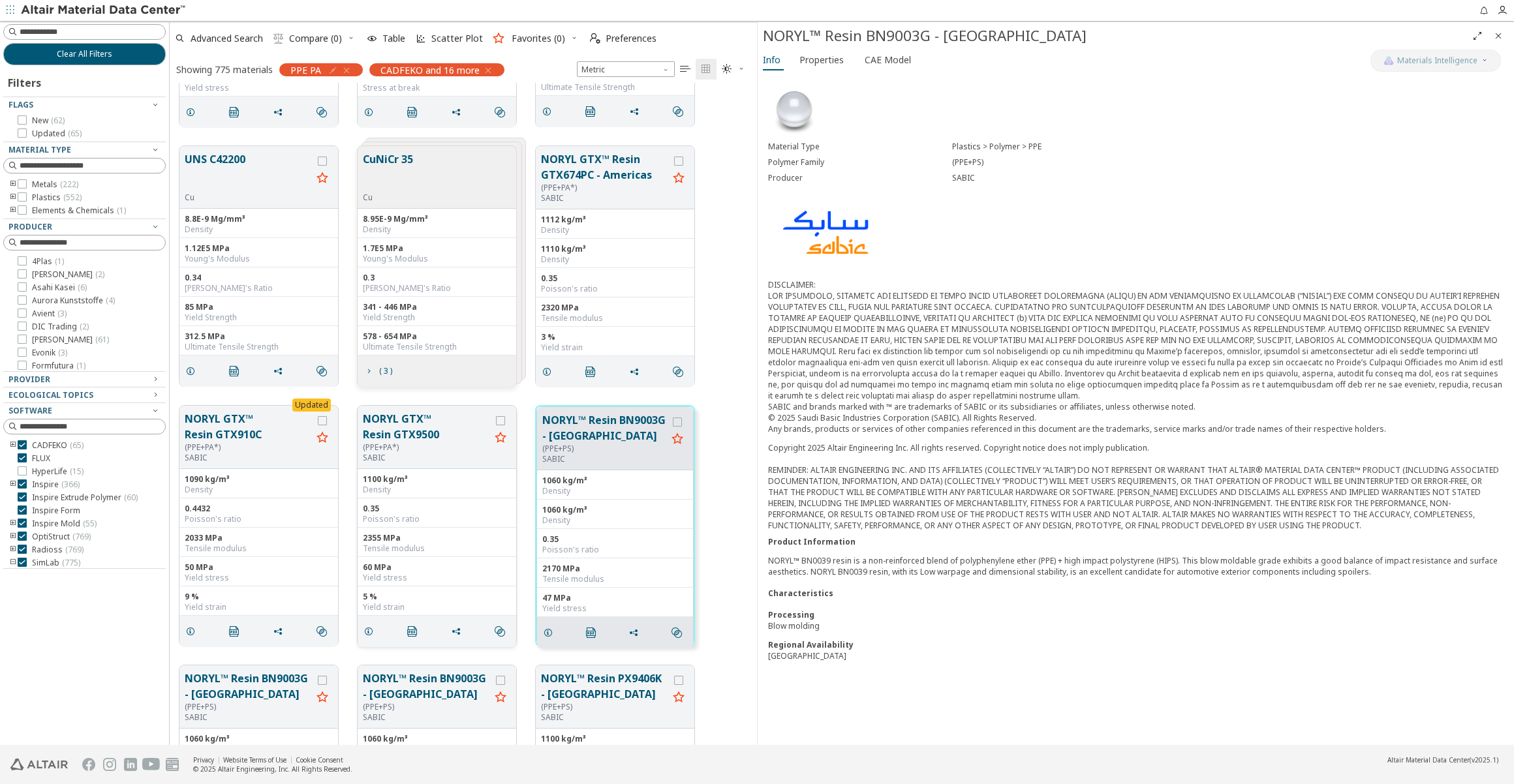
click at [408, 433] on button "NORYL GTX™ Resin GTX9500" at bounding box center [426, 426] width 127 height 31
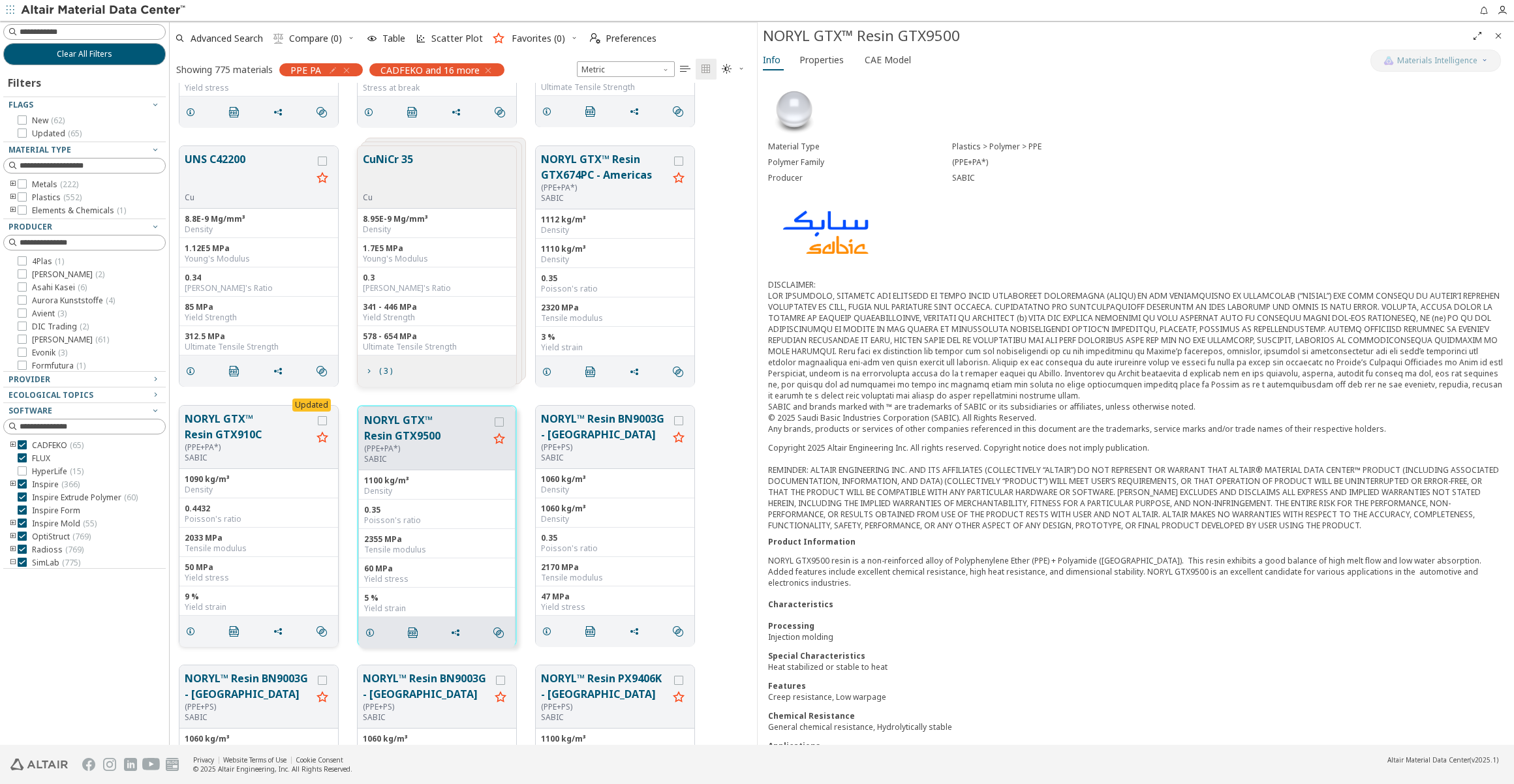
click at [222, 438] on button "NORYL GTX™ Resin GTX910C" at bounding box center [248, 426] width 127 height 31
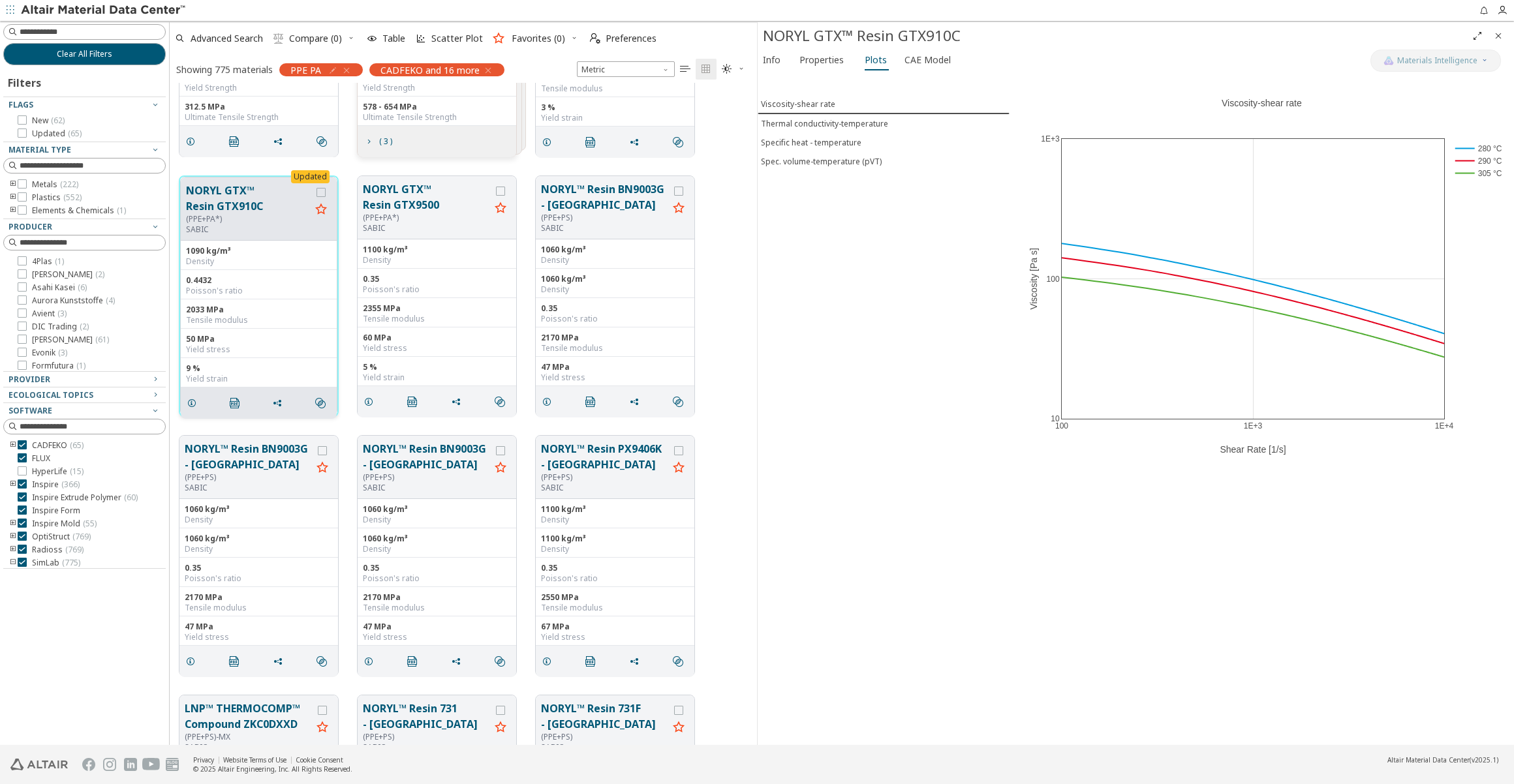
scroll to position [9013, 0]
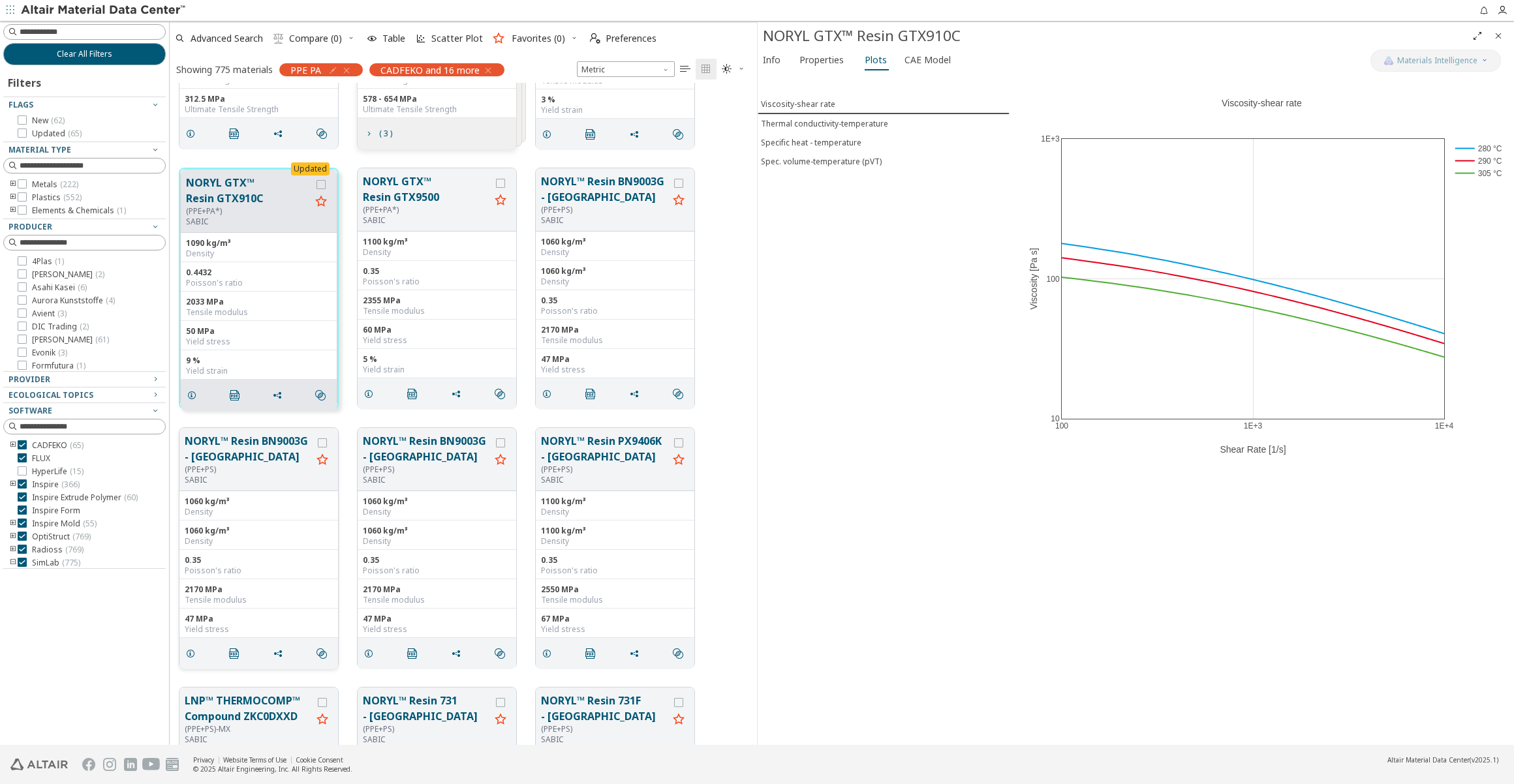
click at [222, 441] on button "NORYL™ Resin BN9003G - [GEOGRAPHIC_DATA]" at bounding box center [248, 448] width 127 height 31
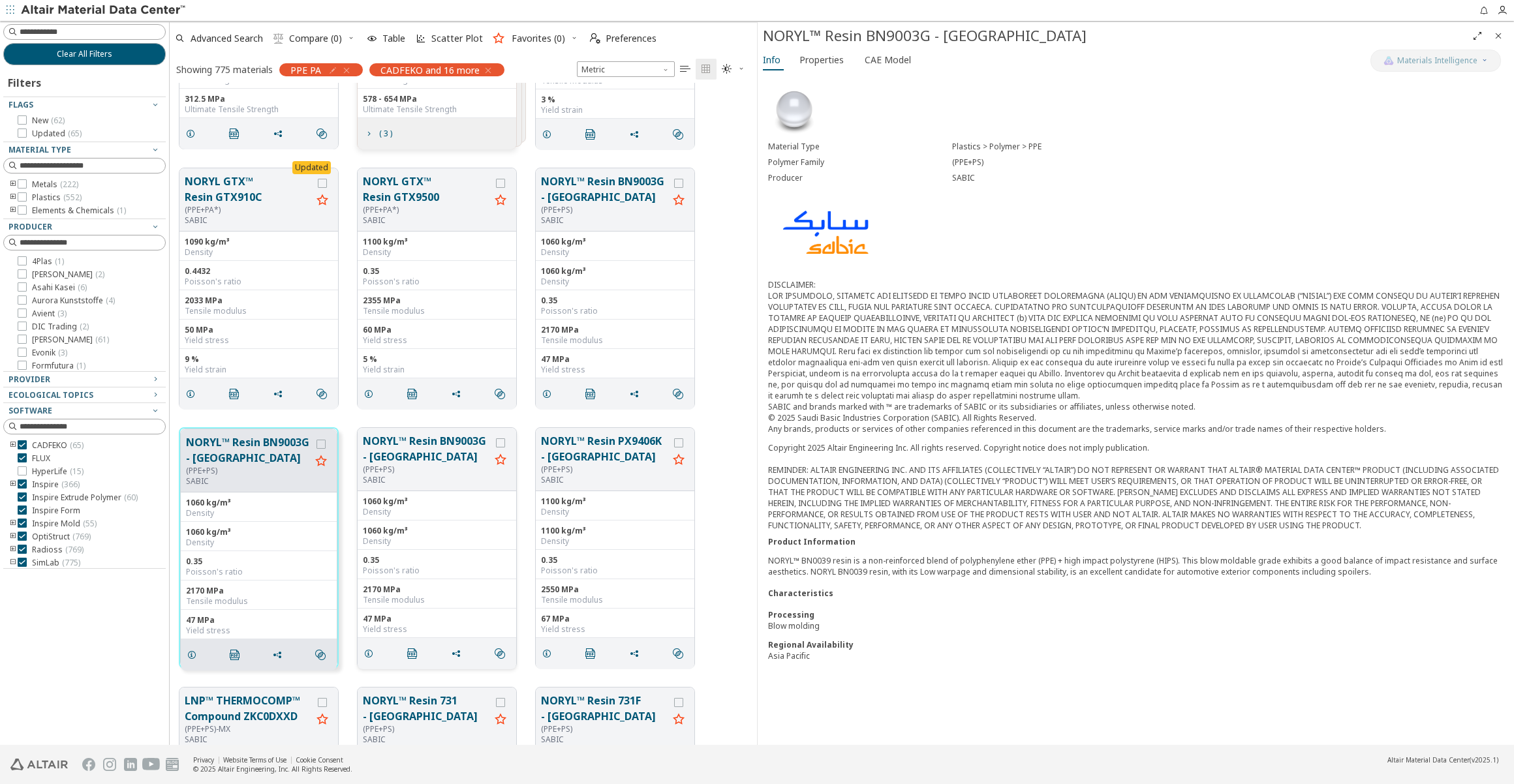
click at [430, 456] on button "NORYL™ Resin BN9003G - [GEOGRAPHIC_DATA]" at bounding box center [426, 448] width 127 height 31
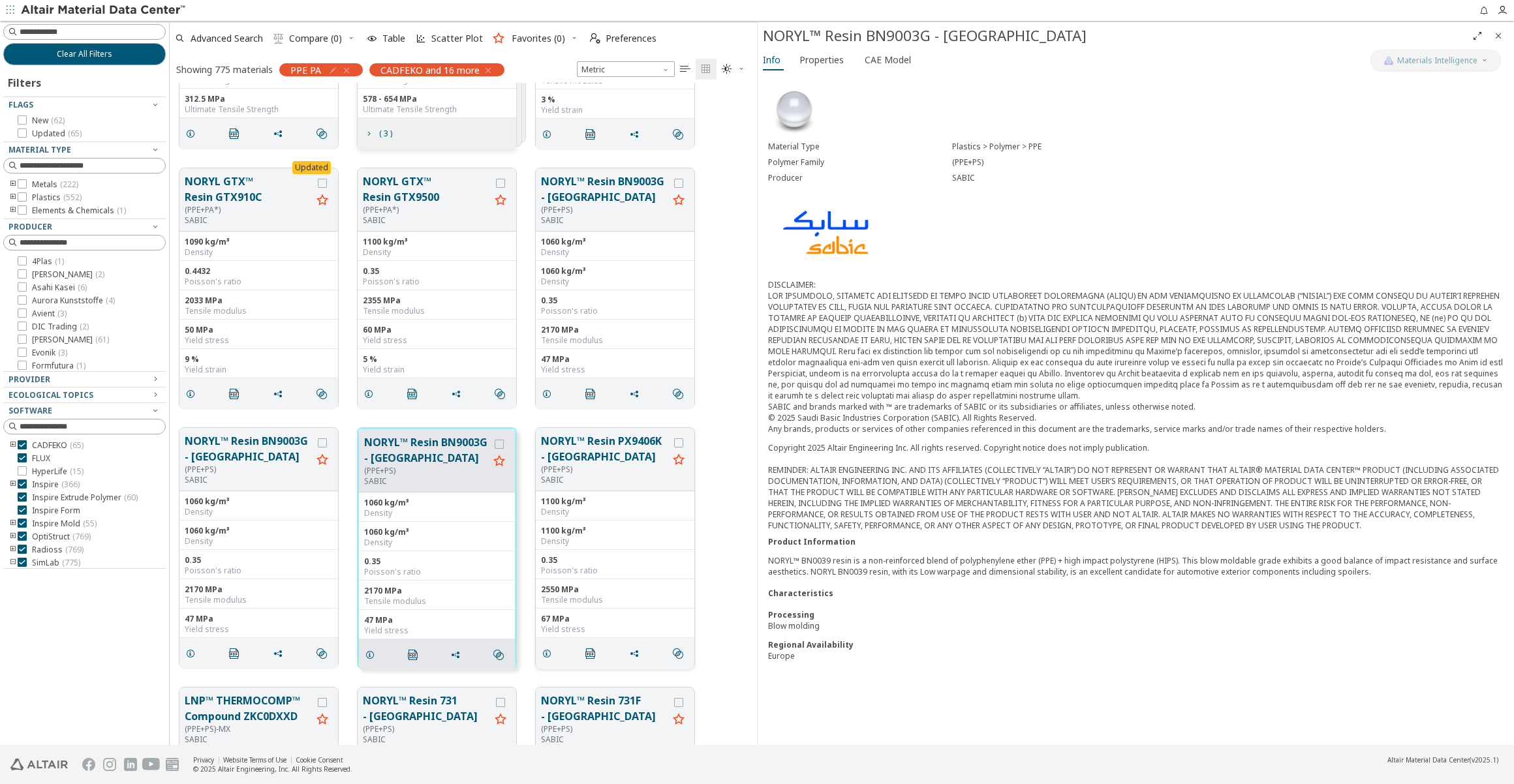
click at [575, 453] on button "NORYL™ Resin PX9406K - [GEOGRAPHIC_DATA]" at bounding box center [604, 448] width 127 height 31
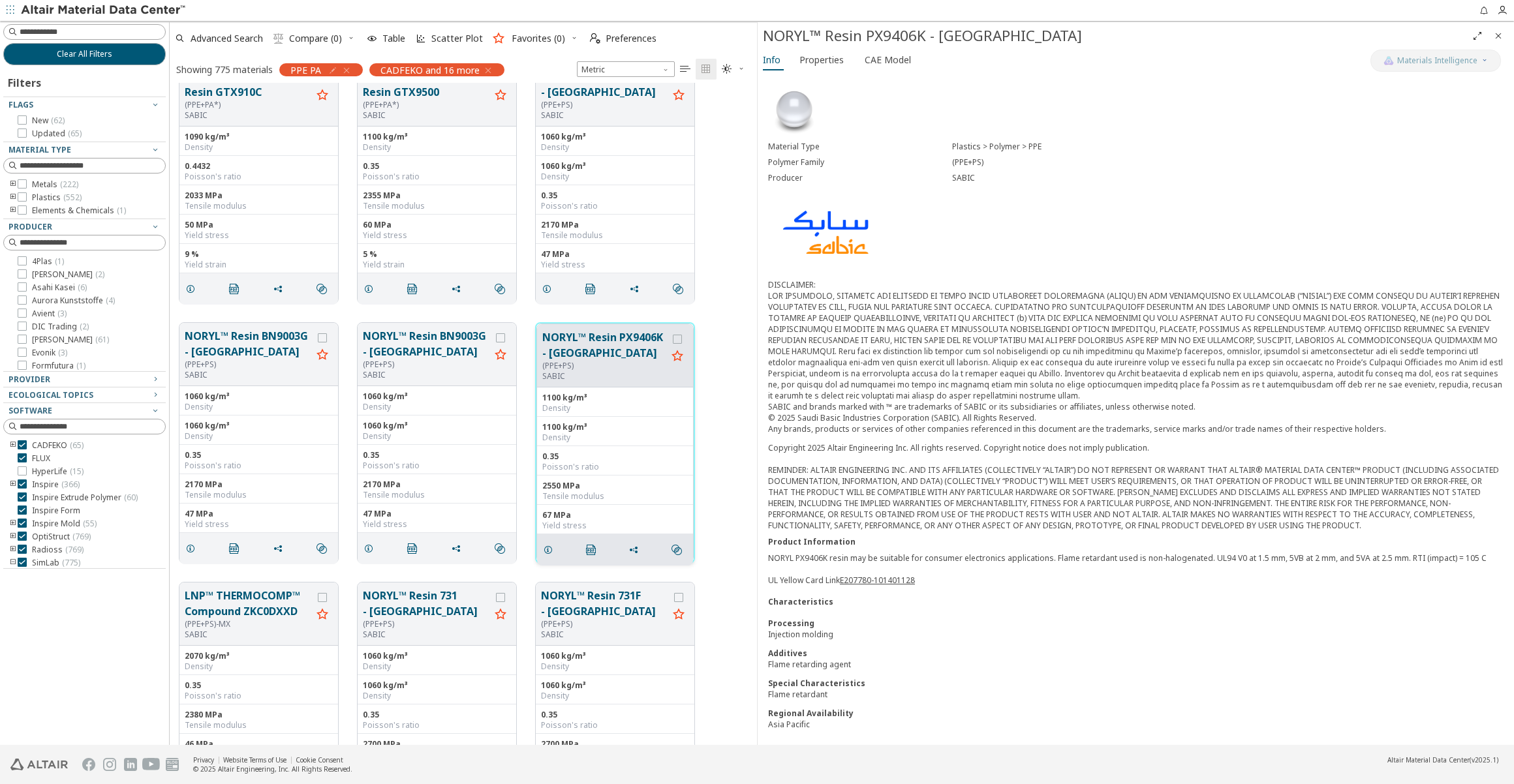
scroll to position [9309, 0]
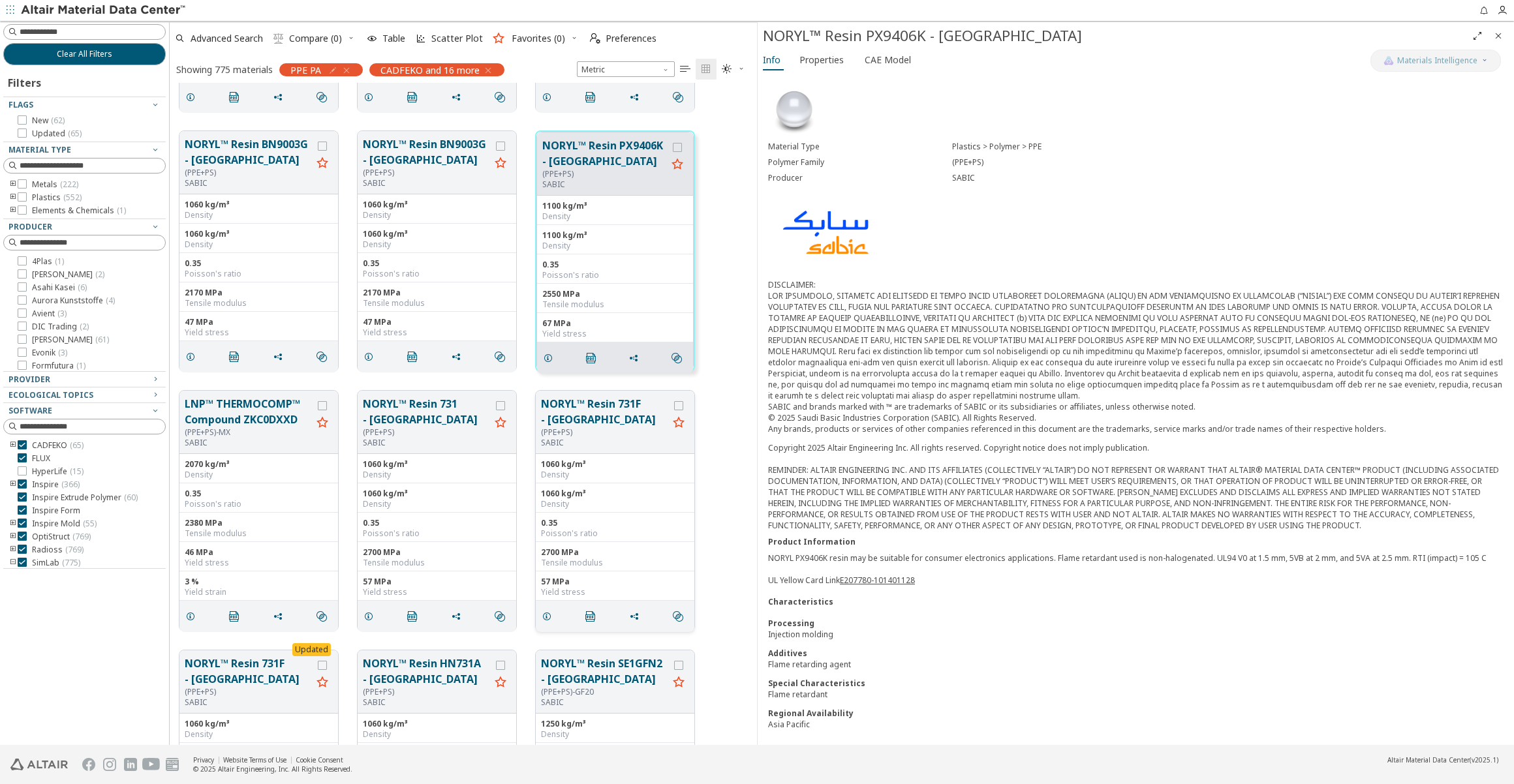
click at [592, 408] on button "NORYL™ Resin 731F - [GEOGRAPHIC_DATA]" at bounding box center [604, 411] width 127 height 31
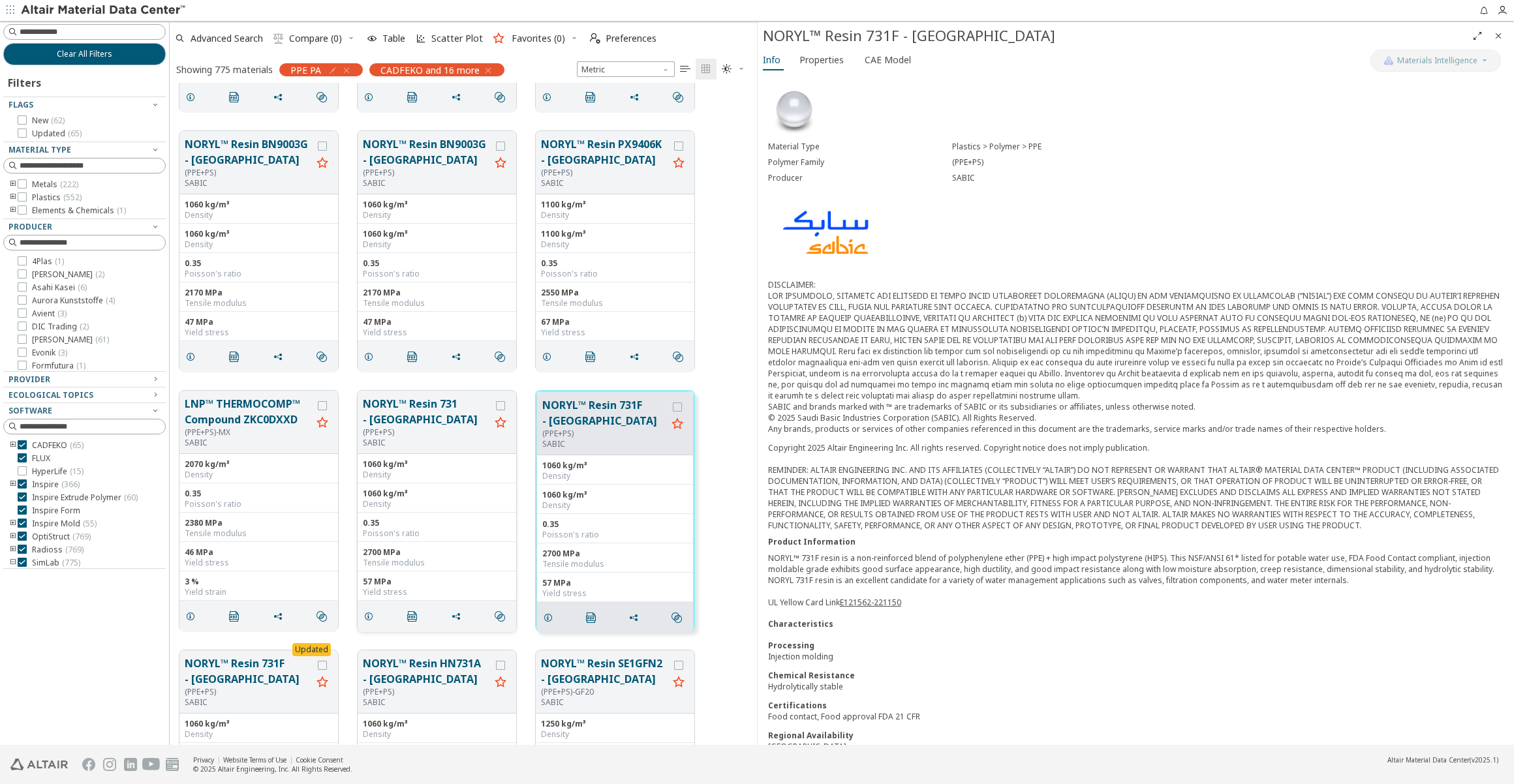
click at [389, 416] on button "NORYL™ Resin 731 - [GEOGRAPHIC_DATA]" at bounding box center [426, 411] width 127 height 31
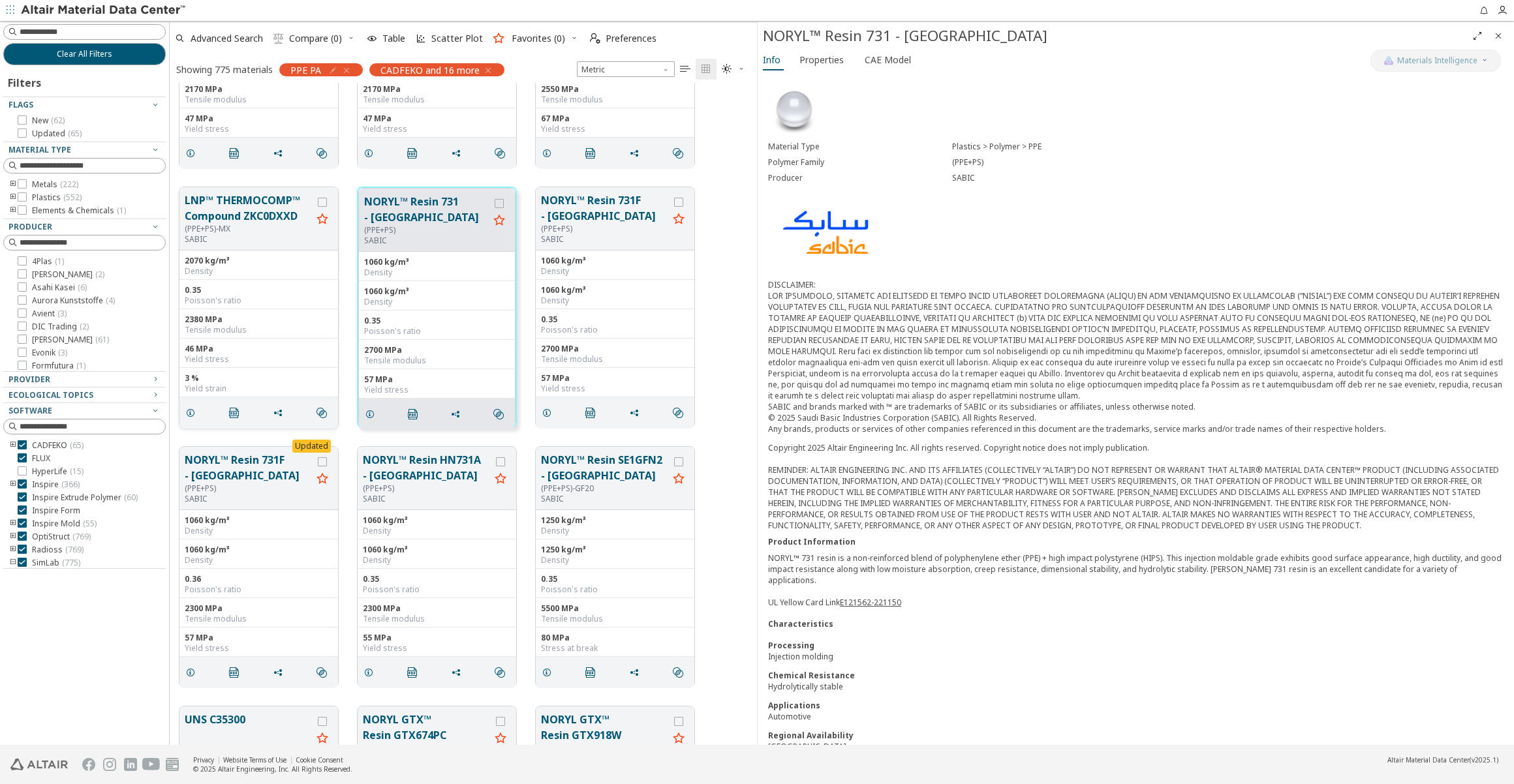
scroll to position [9546, 0]
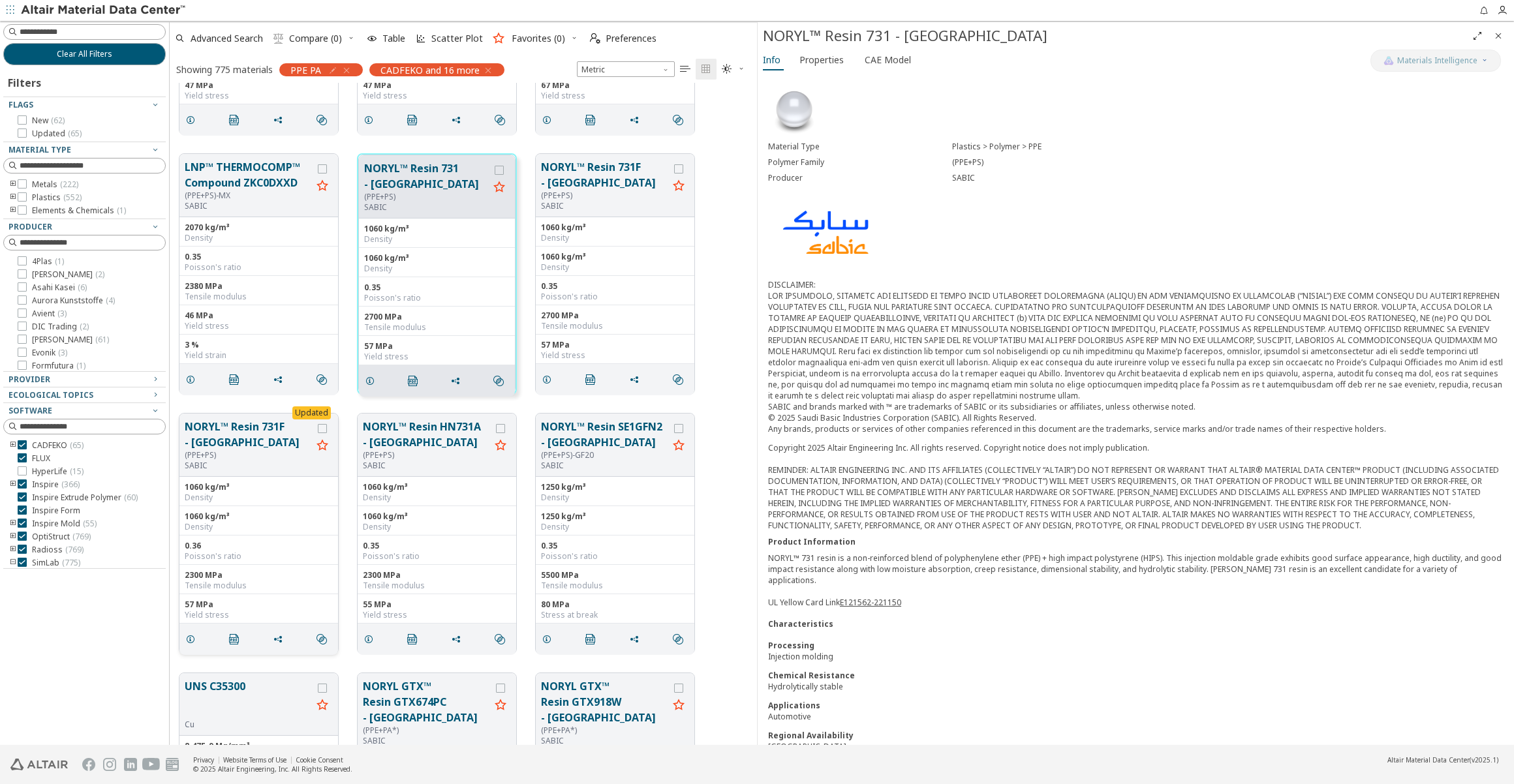
click at [255, 435] on button "NORYL™ Resin 731F - [GEOGRAPHIC_DATA]" at bounding box center [248, 434] width 127 height 31
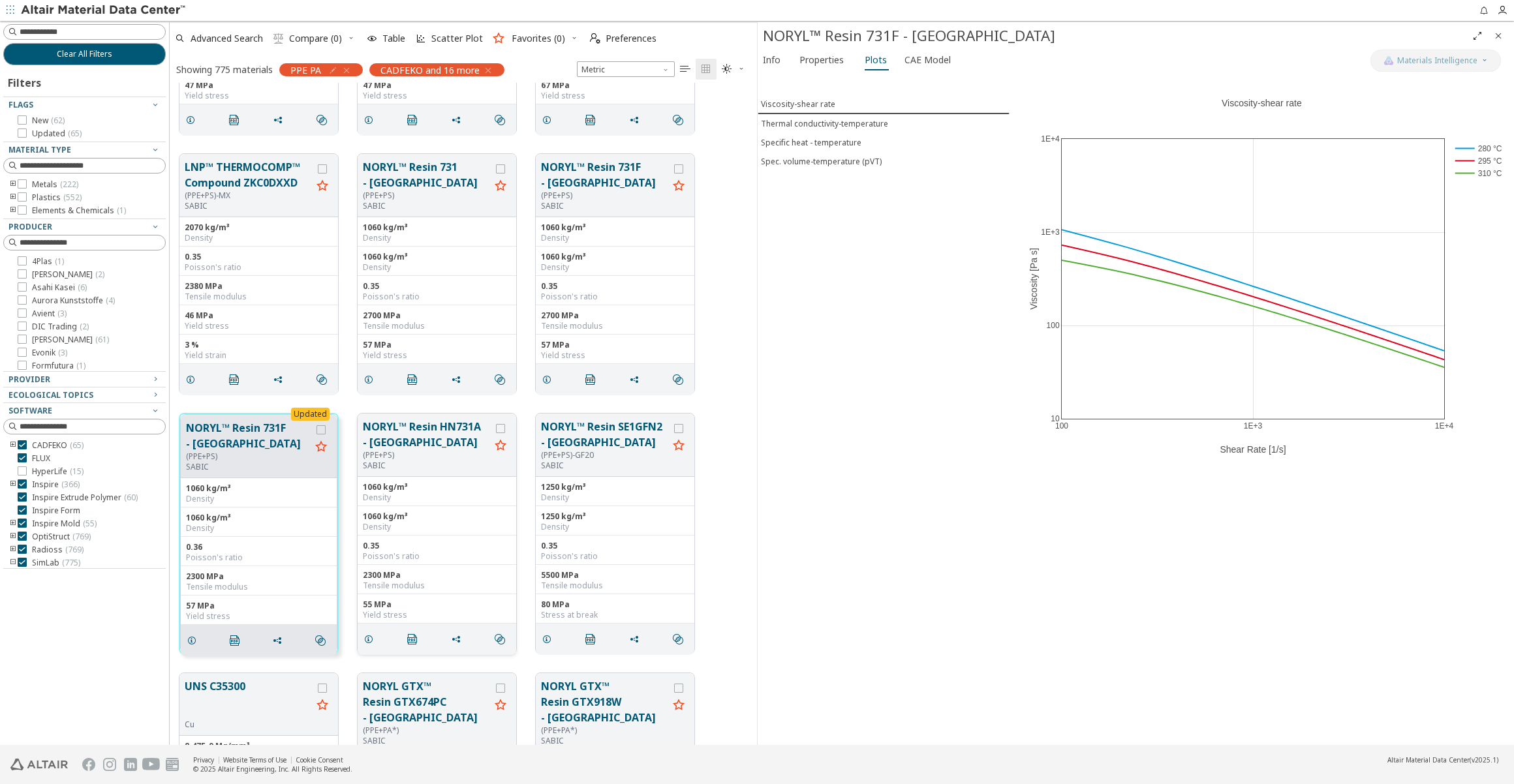
click at [418, 445] on button "NORYL™ Resin HN731A - [GEOGRAPHIC_DATA]" at bounding box center [426, 434] width 127 height 31
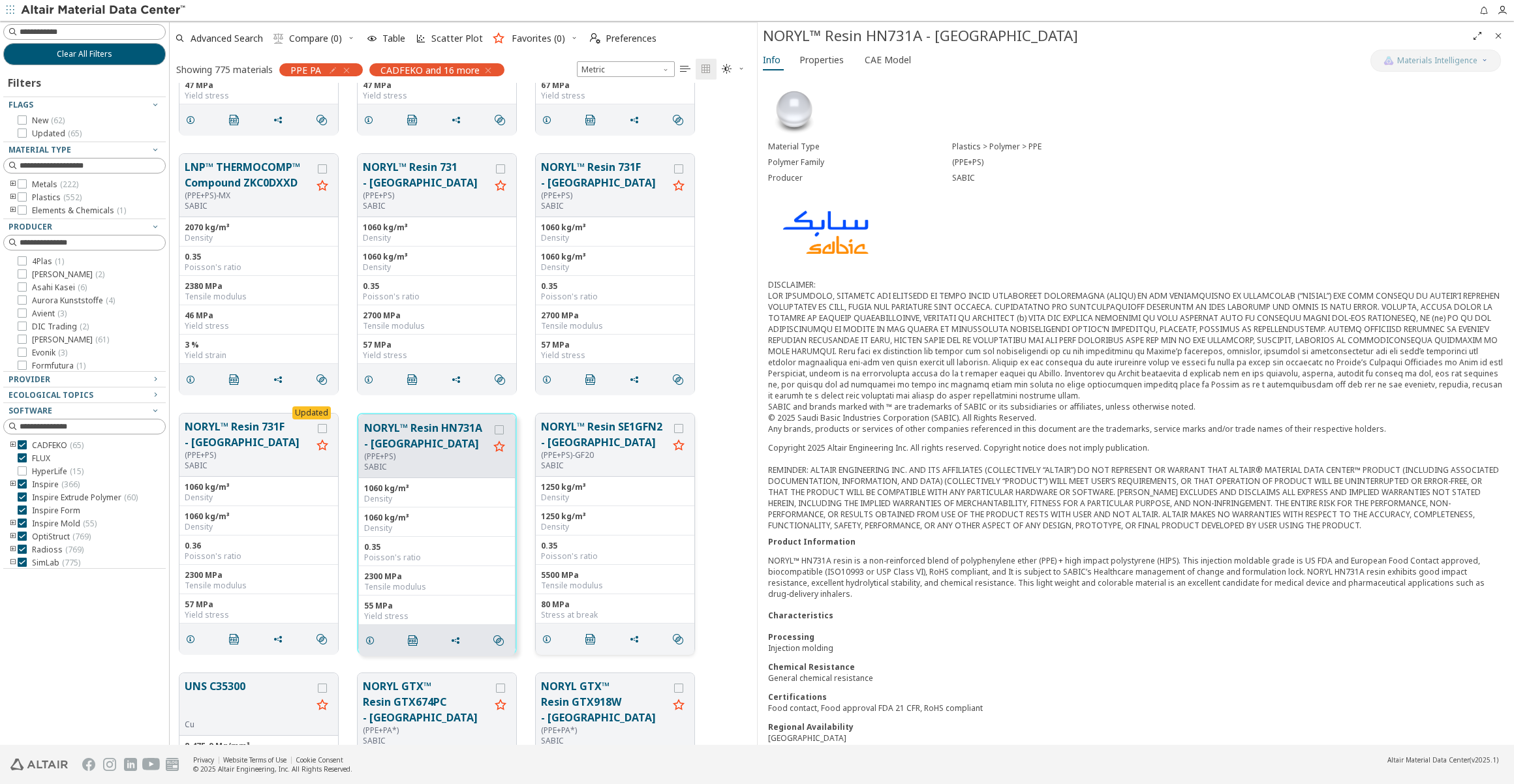
click at [593, 445] on button "NORYL™ Resin SE1GFN2 - [GEOGRAPHIC_DATA]" at bounding box center [604, 434] width 127 height 31
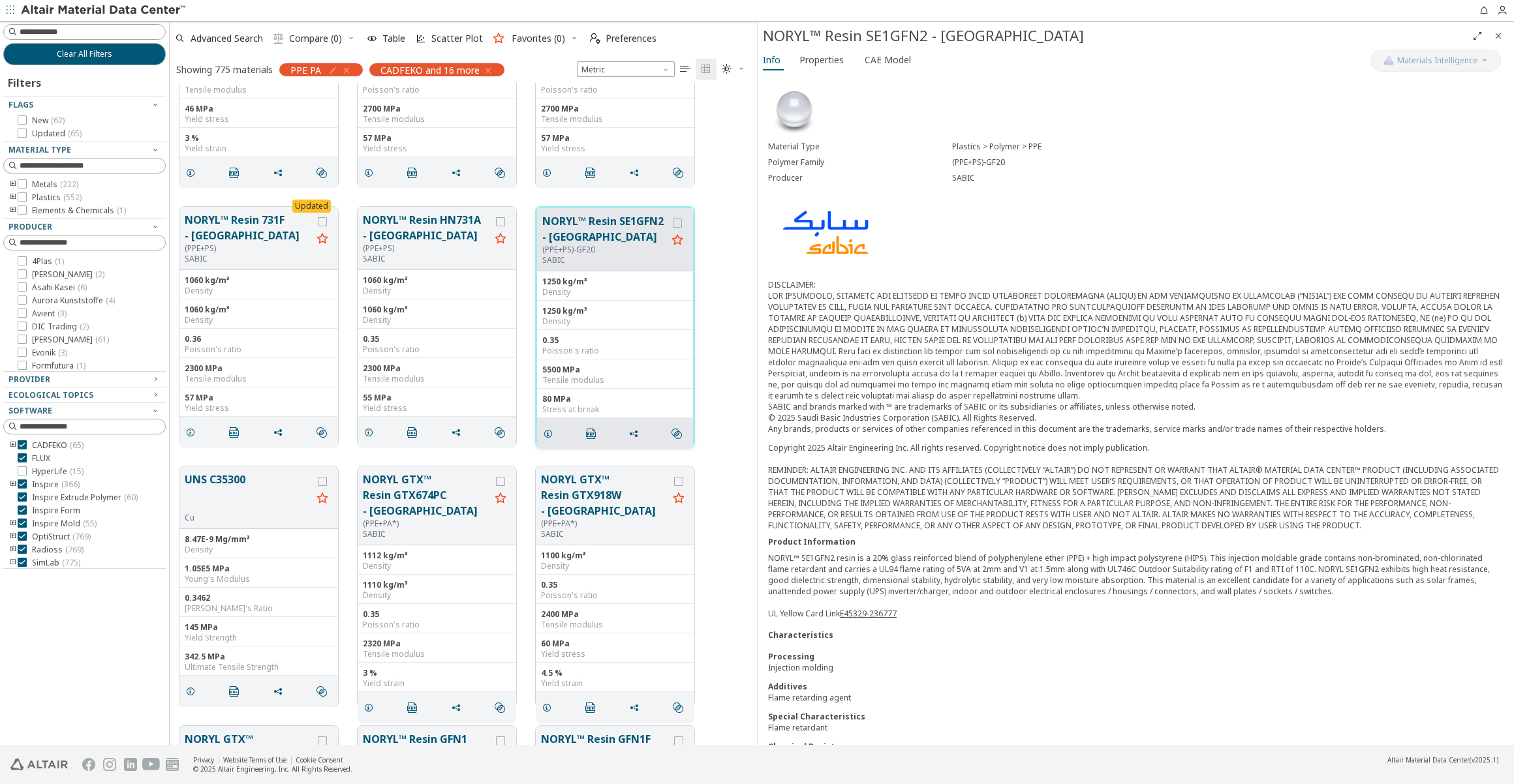
scroll to position [9784, 0]
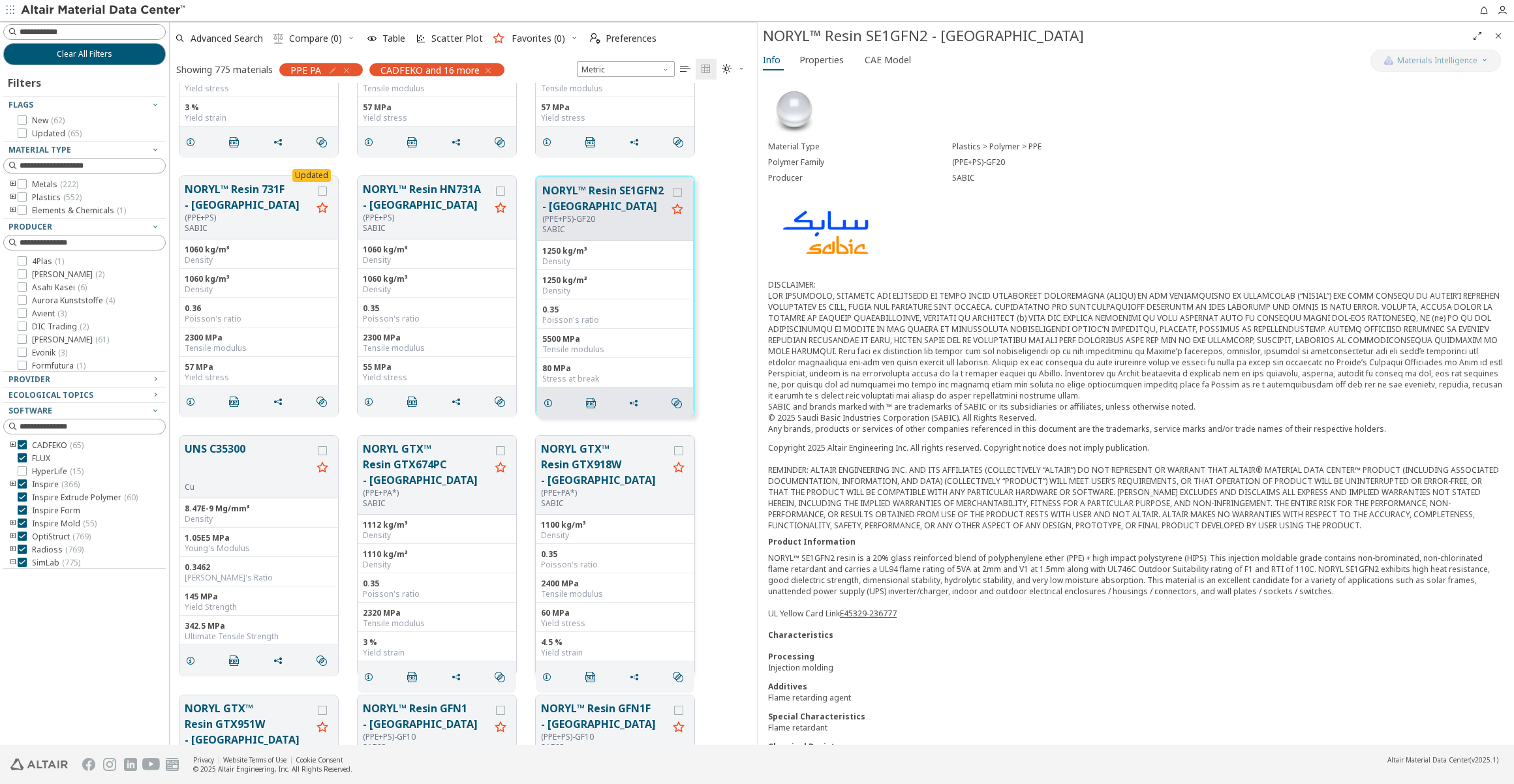
click at [593, 452] on button "NORYL GTX™ Resin GTX918W - [GEOGRAPHIC_DATA]" at bounding box center [604, 465] width 127 height 47
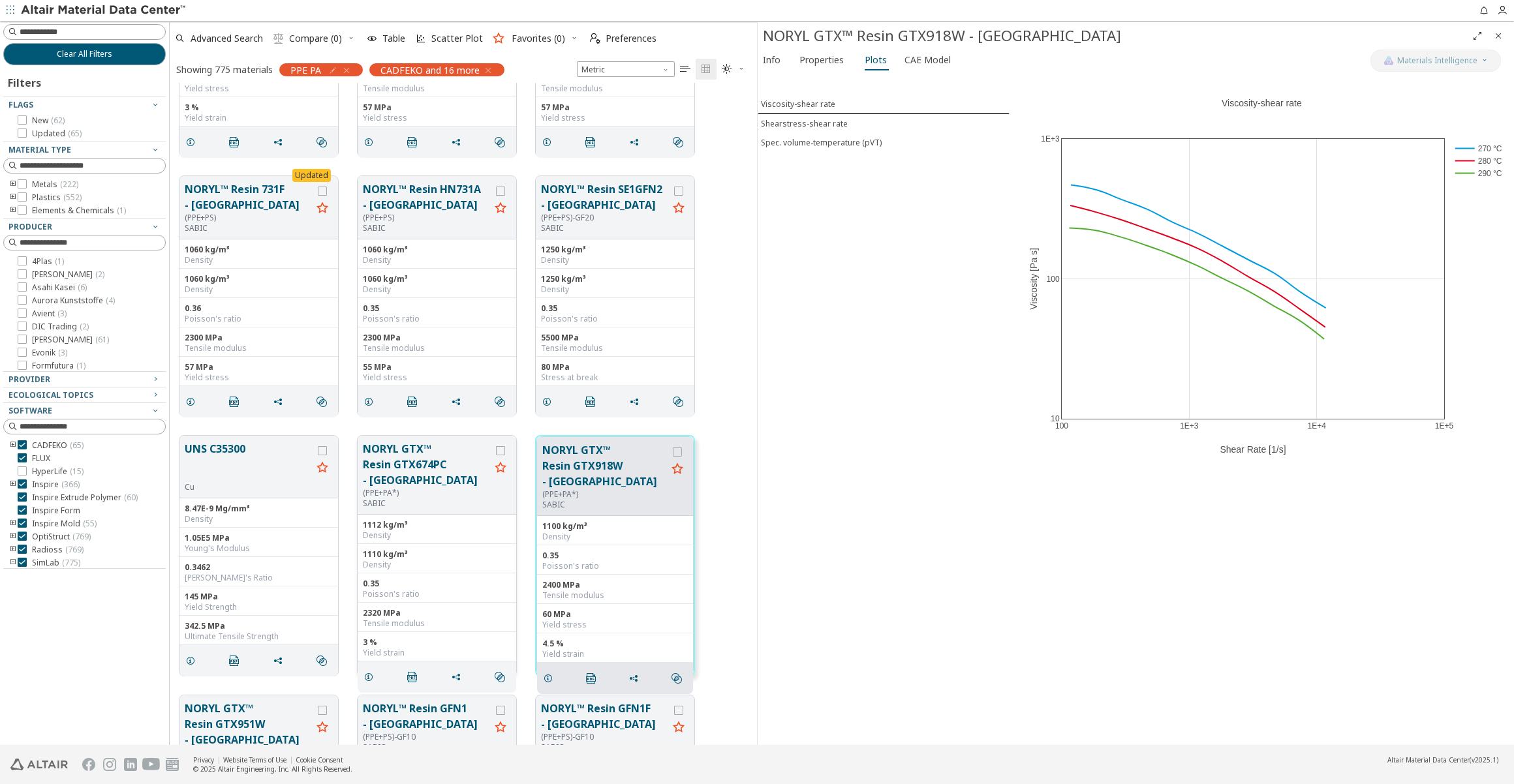
click at [429, 448] on button "NORYL GTX™ Resin GTX674PC - [GEOGRAPHIC_DATA]" at bounding box center [426, 465] width 127 height 47
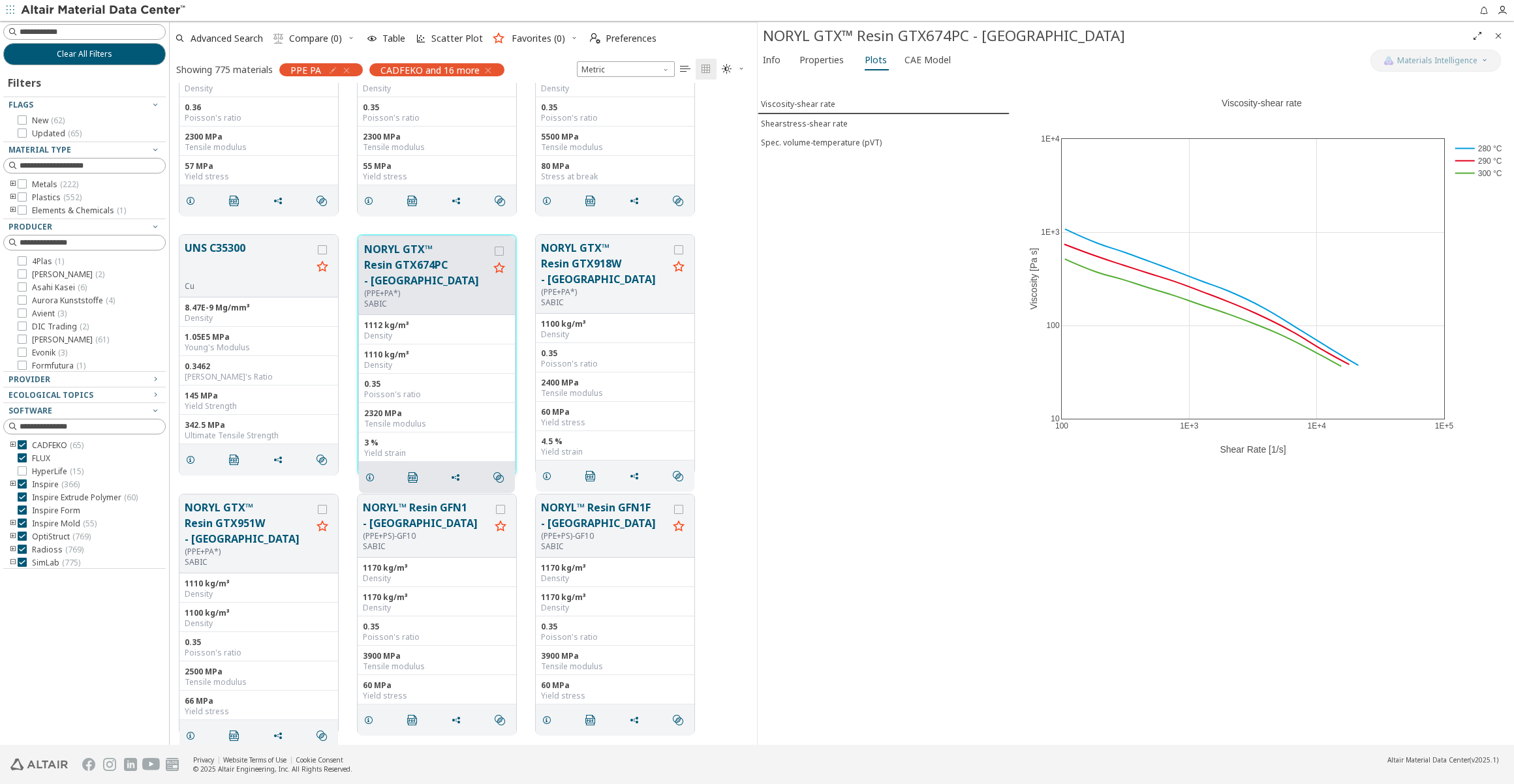
scroll to position [10022, 0]
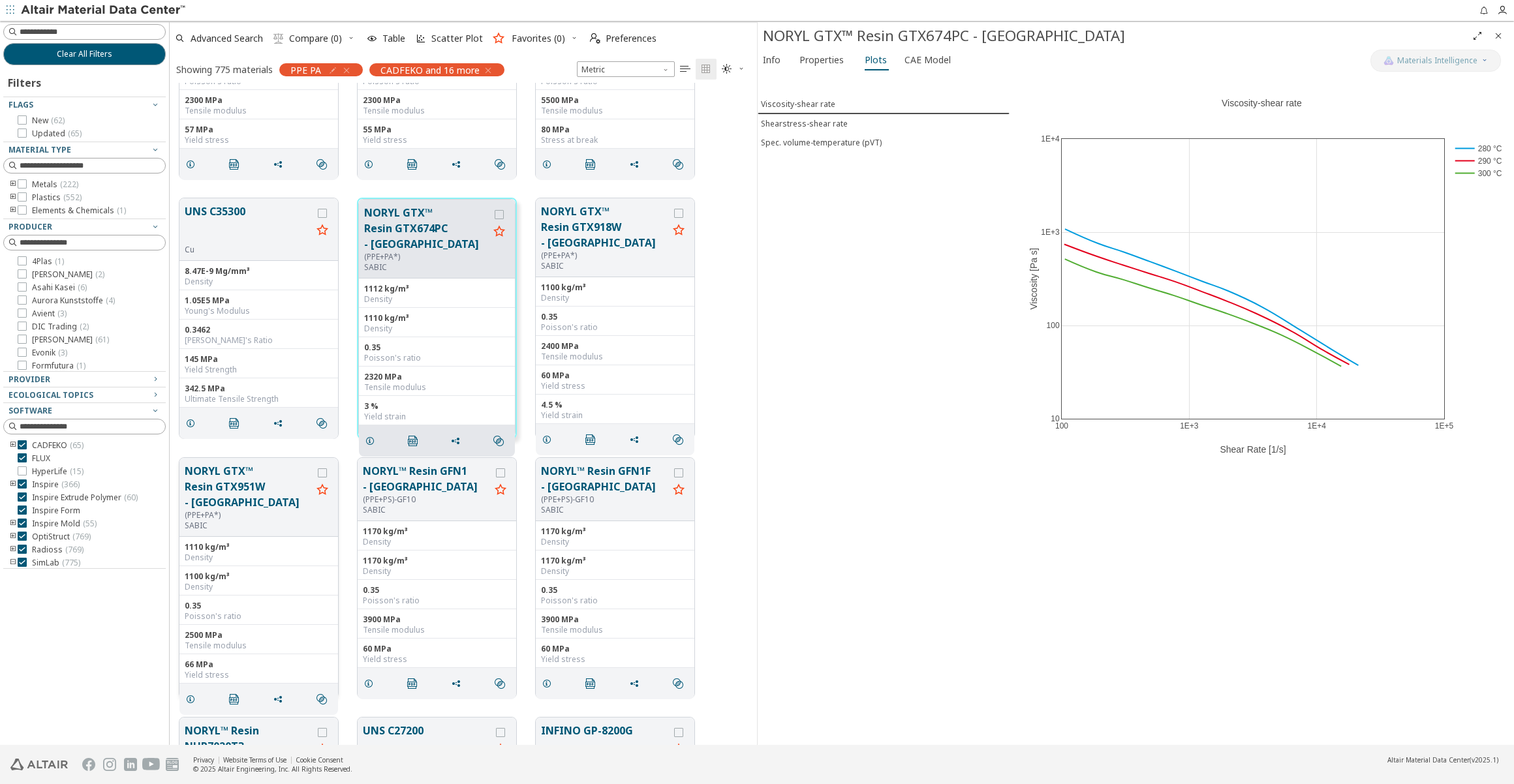
click at [279, 464] on button "NORYL GTX™ Resin GTX951W - [GEOGRAPHIC_DATA]" at bounding box center [248, 487] width 127 height 47
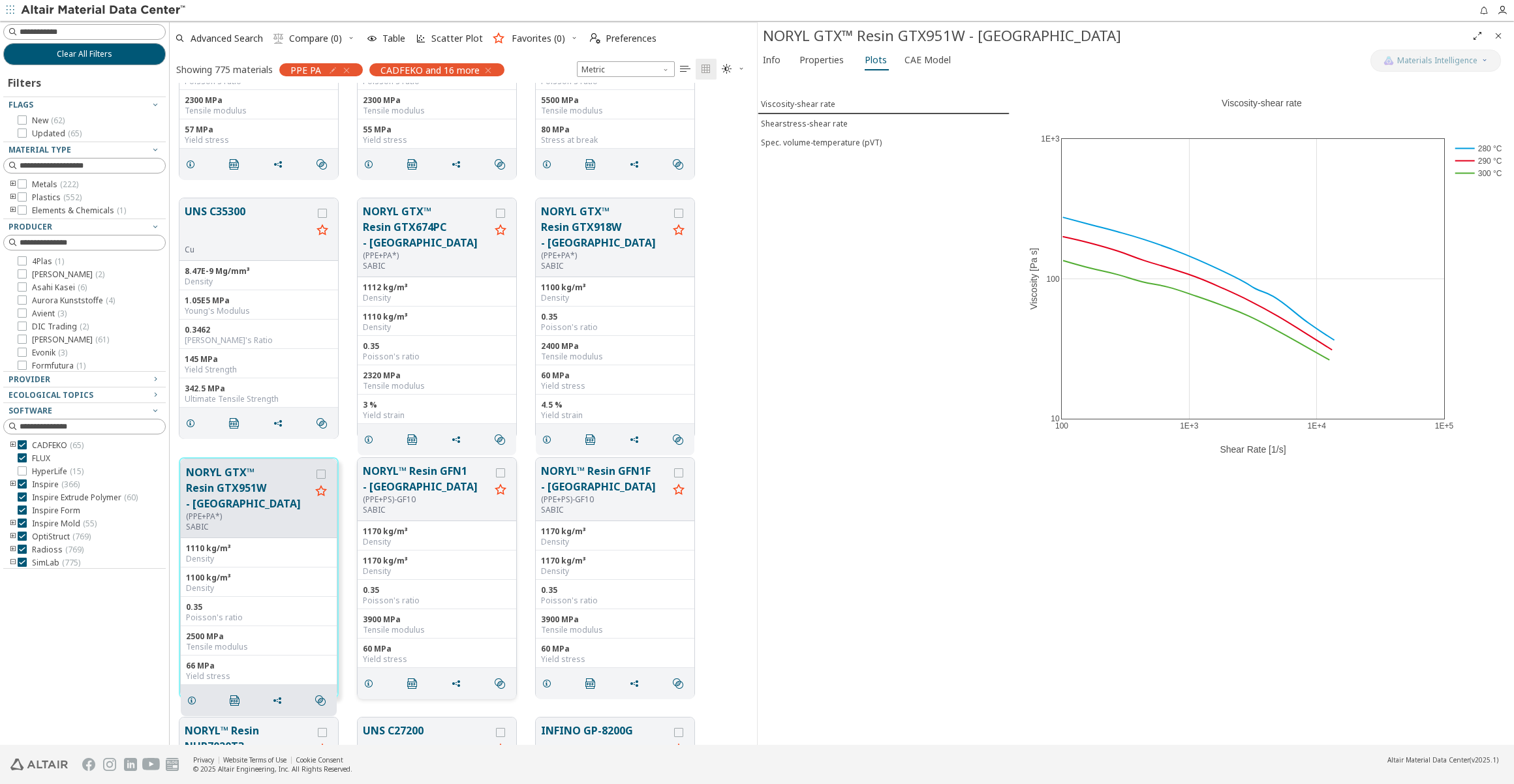
click at [418, 473] on button "NORYL™ Resin GFN1 - [GEOGRAPHIC_DATA]" at bounding box center [426, 478] width 127 height 31
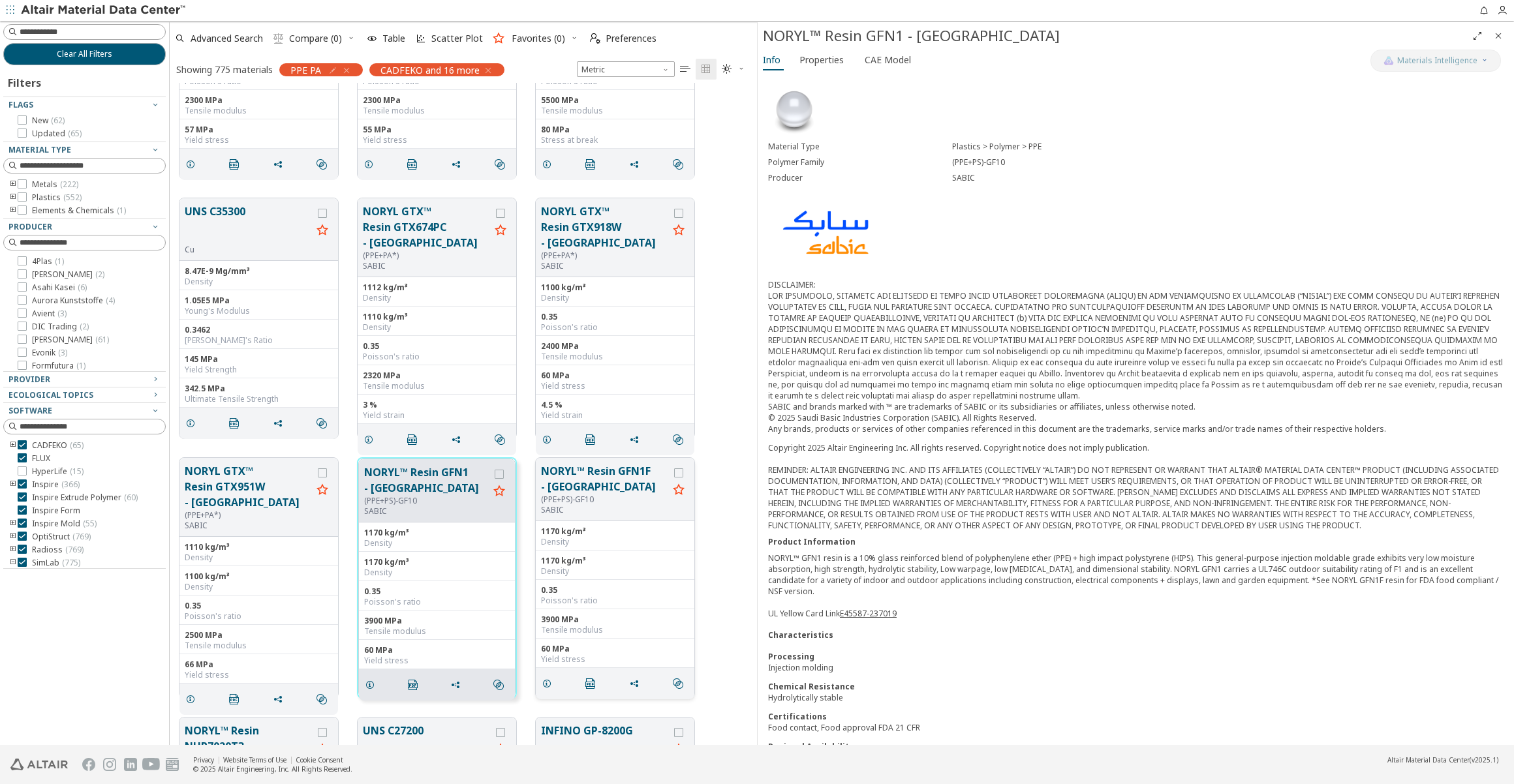
click at [560, 476] on button "NORYL™ Resin GFN1F - [GEOGRAPHIC_DATA]" at bounding box center [604, 478] width 127 height 31
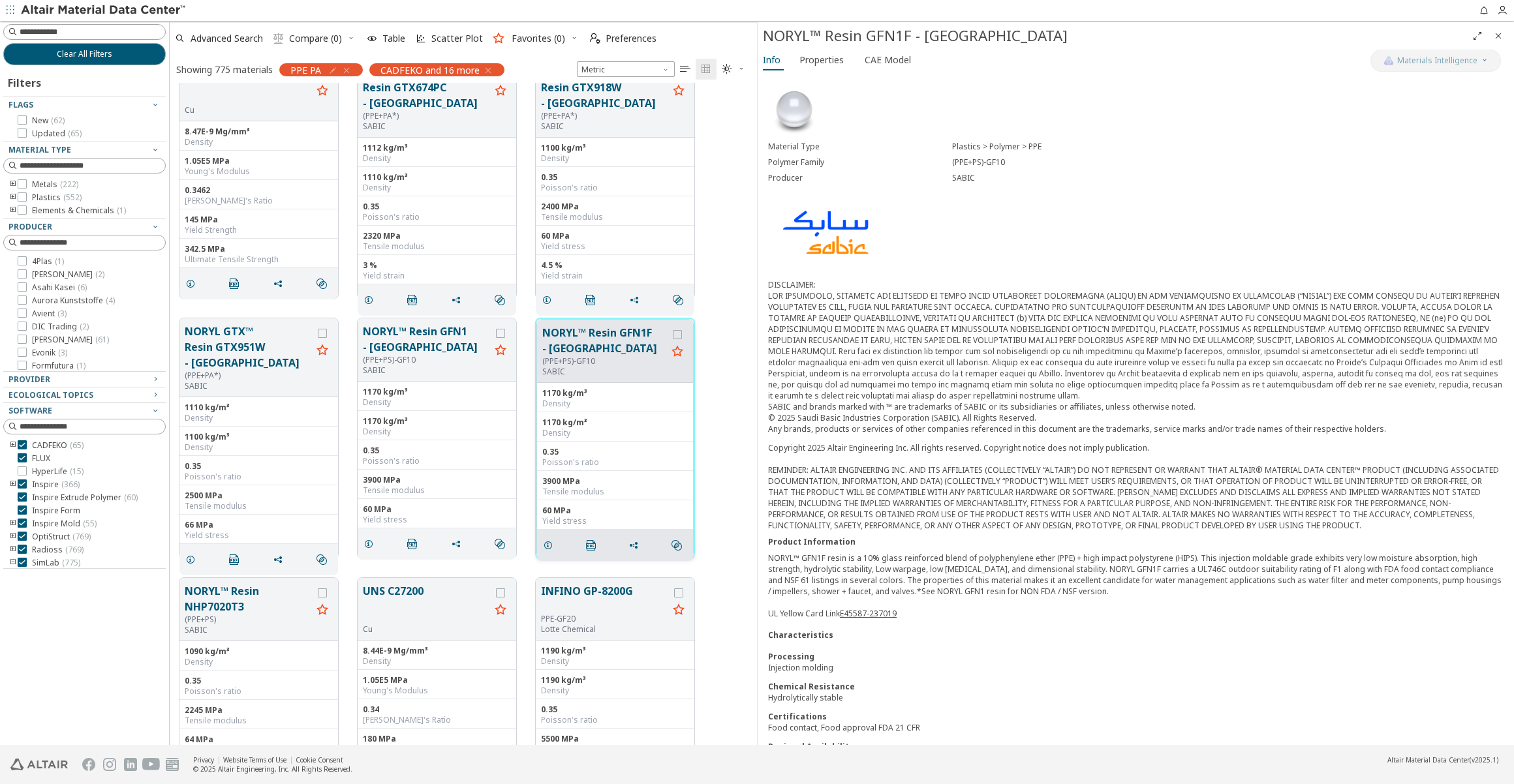
scroll to position [10199, 0]
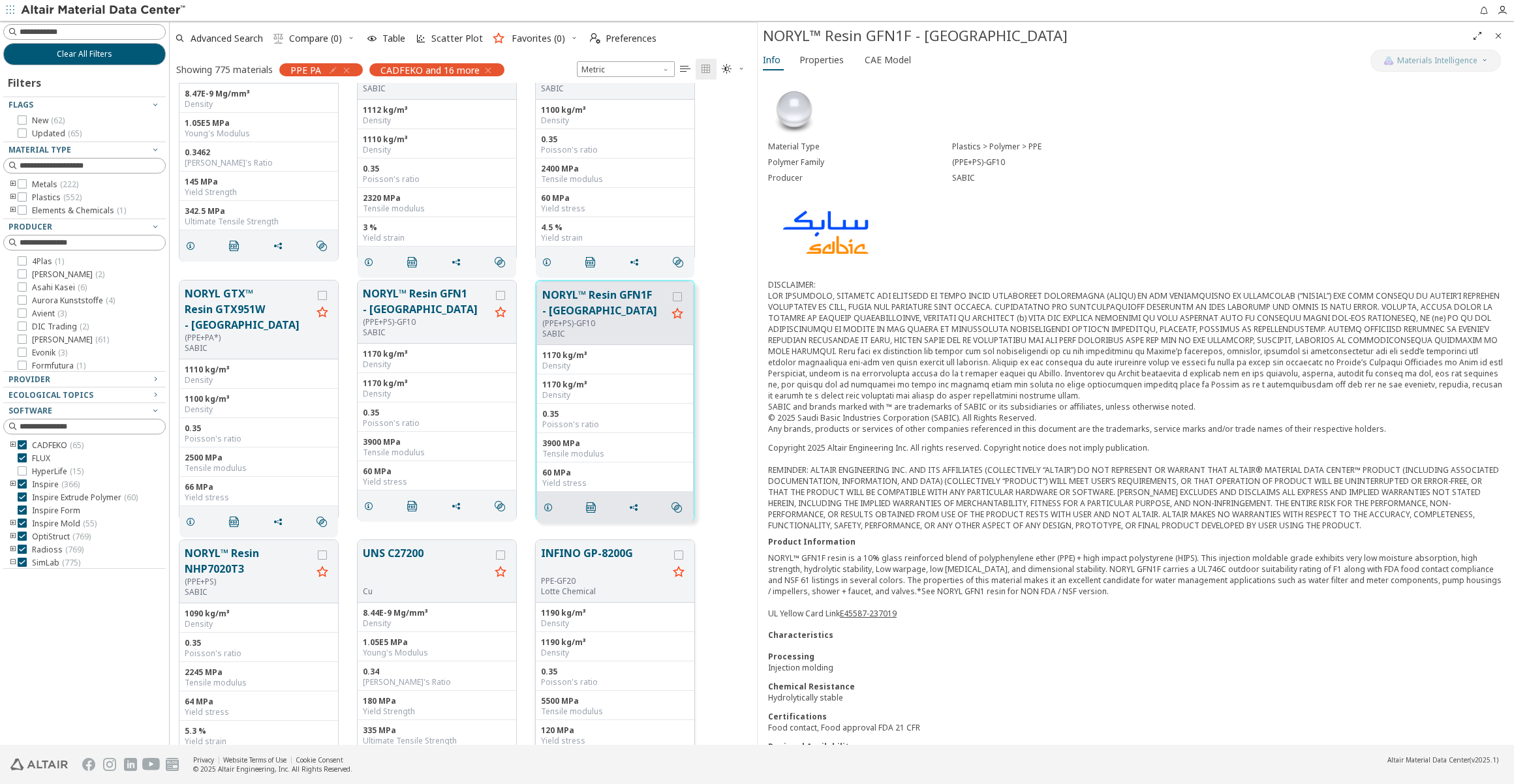
click at [583, 548] on button "INFINO GP-8200G" at bounding box center [604, 561] width 127 height 31
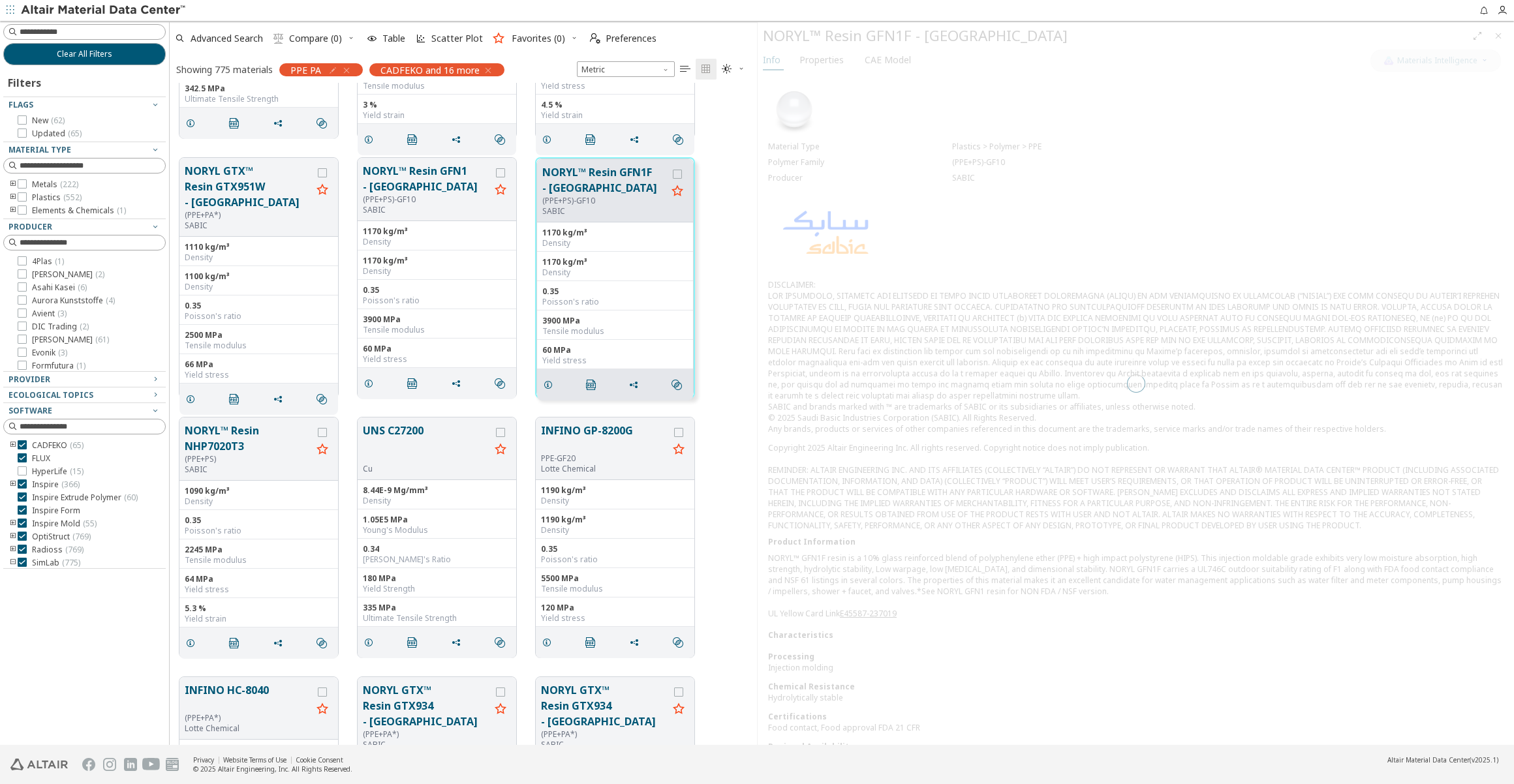
scroll to position [10376, 0]
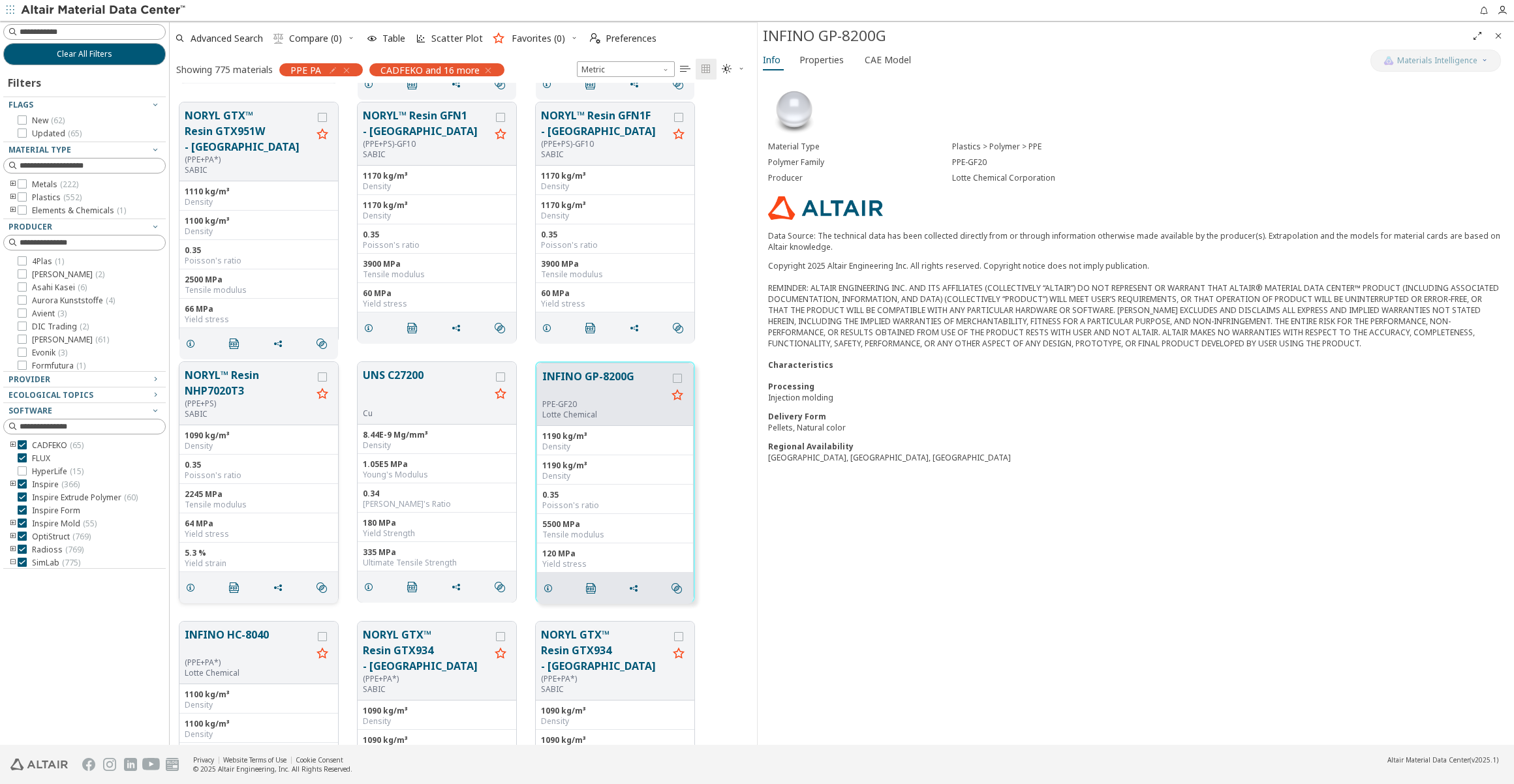
click at [254, 388] on button "NORYL™ Resin NHP7020T3" at bounding box center [248, 382] width 127 height 31
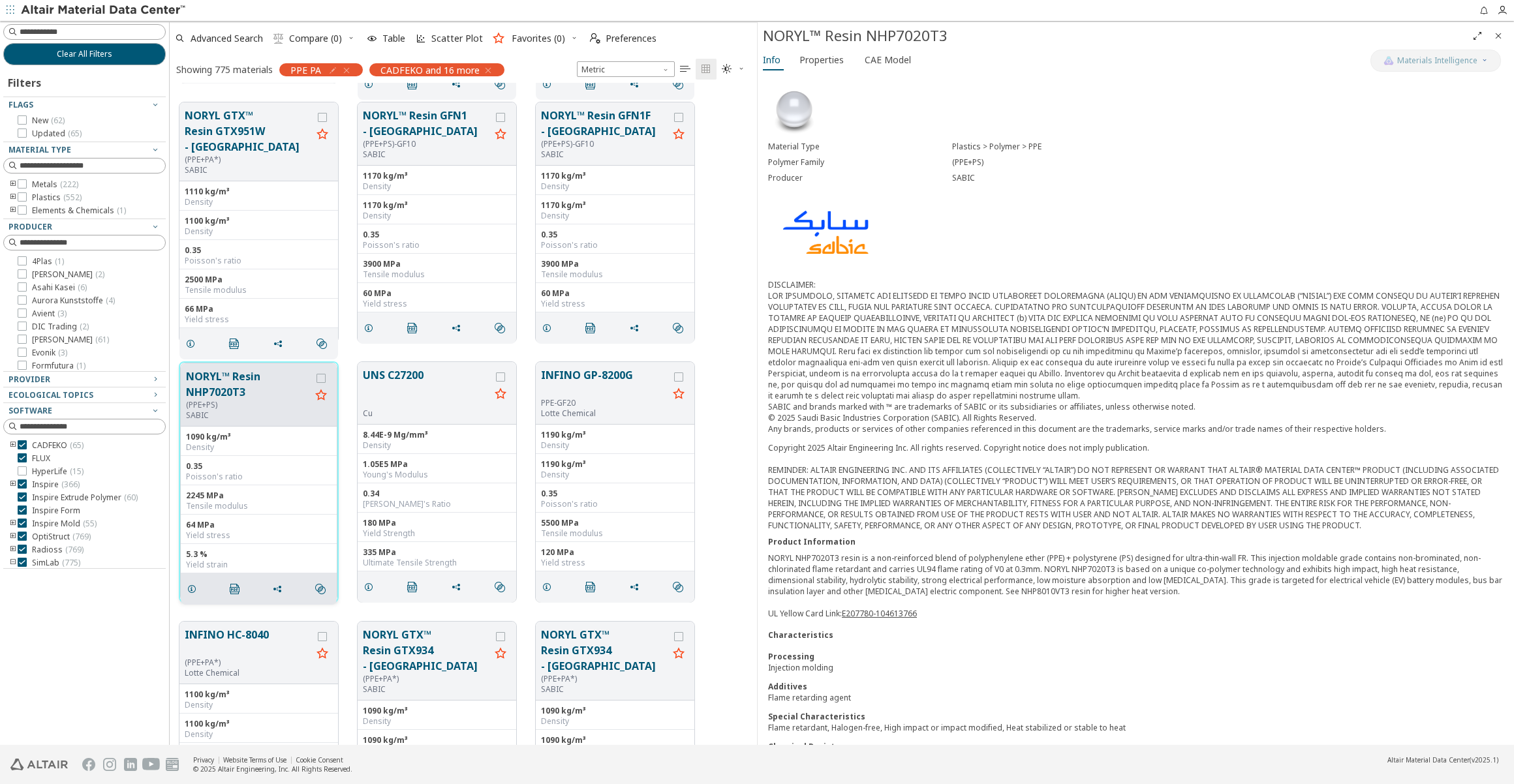
scroll to position [10615, 0]
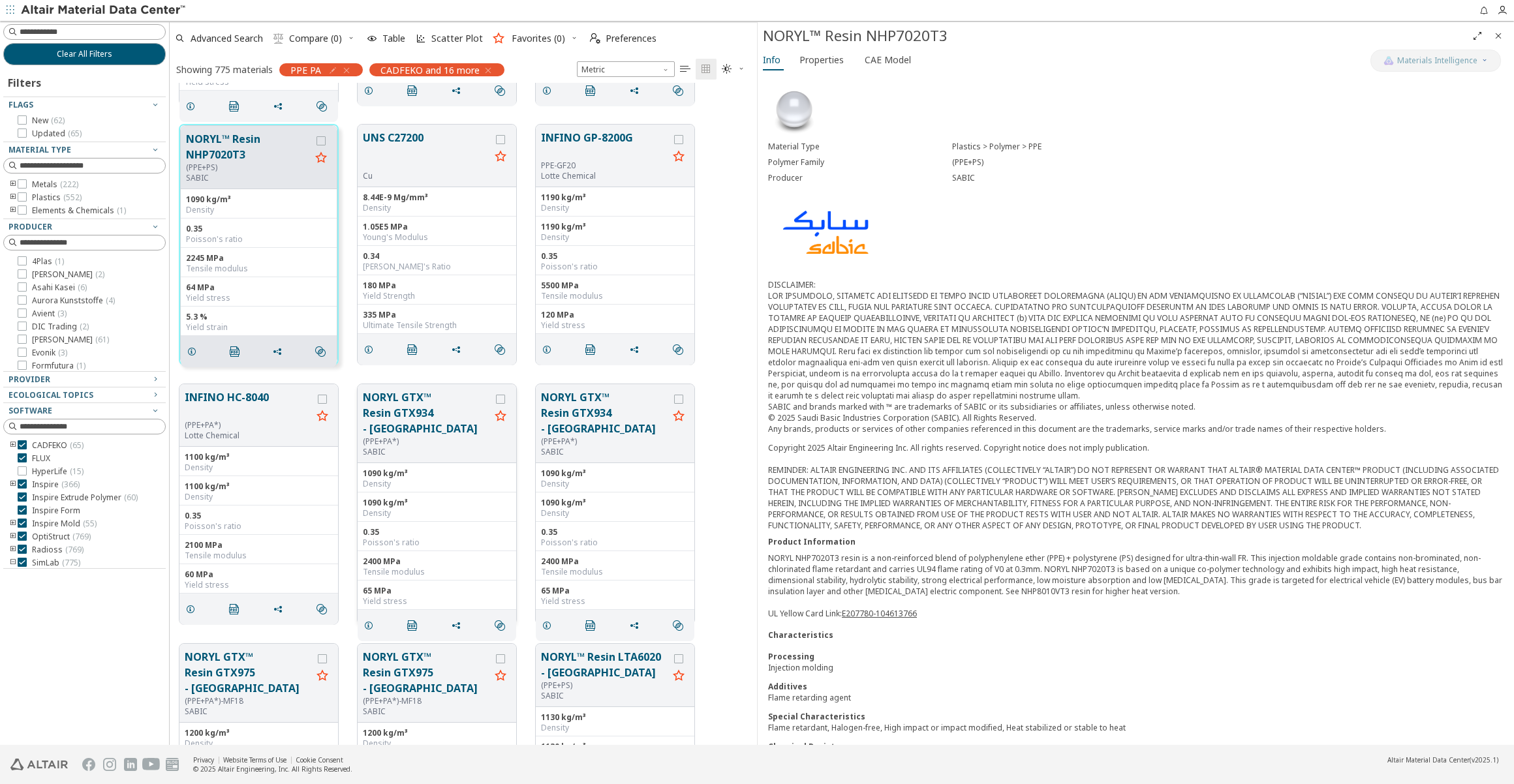
click at [431, 437] on div "(PPE+PA*)" at bounding box center [426, 441] width 127 height 10
click at [432, 416] on button "NORYL GTX™ Resin GTX934 - [GEOGRAPHIC_DATA]" at bounding box center [426, 413] width 127 height 47
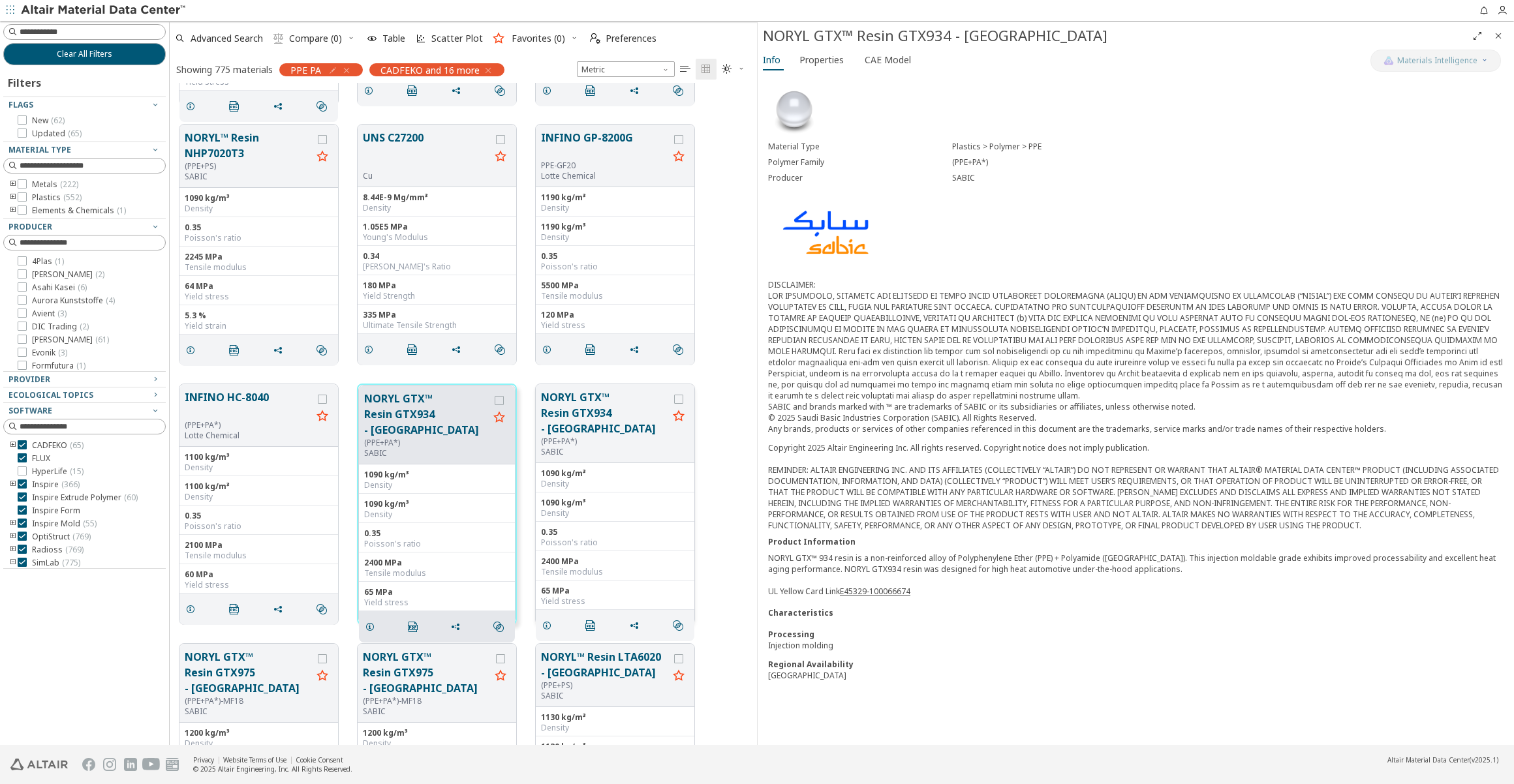
click at [576, 405] on button "NORYL GTX™ Resin GTX934 - [GEOGRAPHIC_DATA]" at bounding box center [604, 413] width 127 height 47
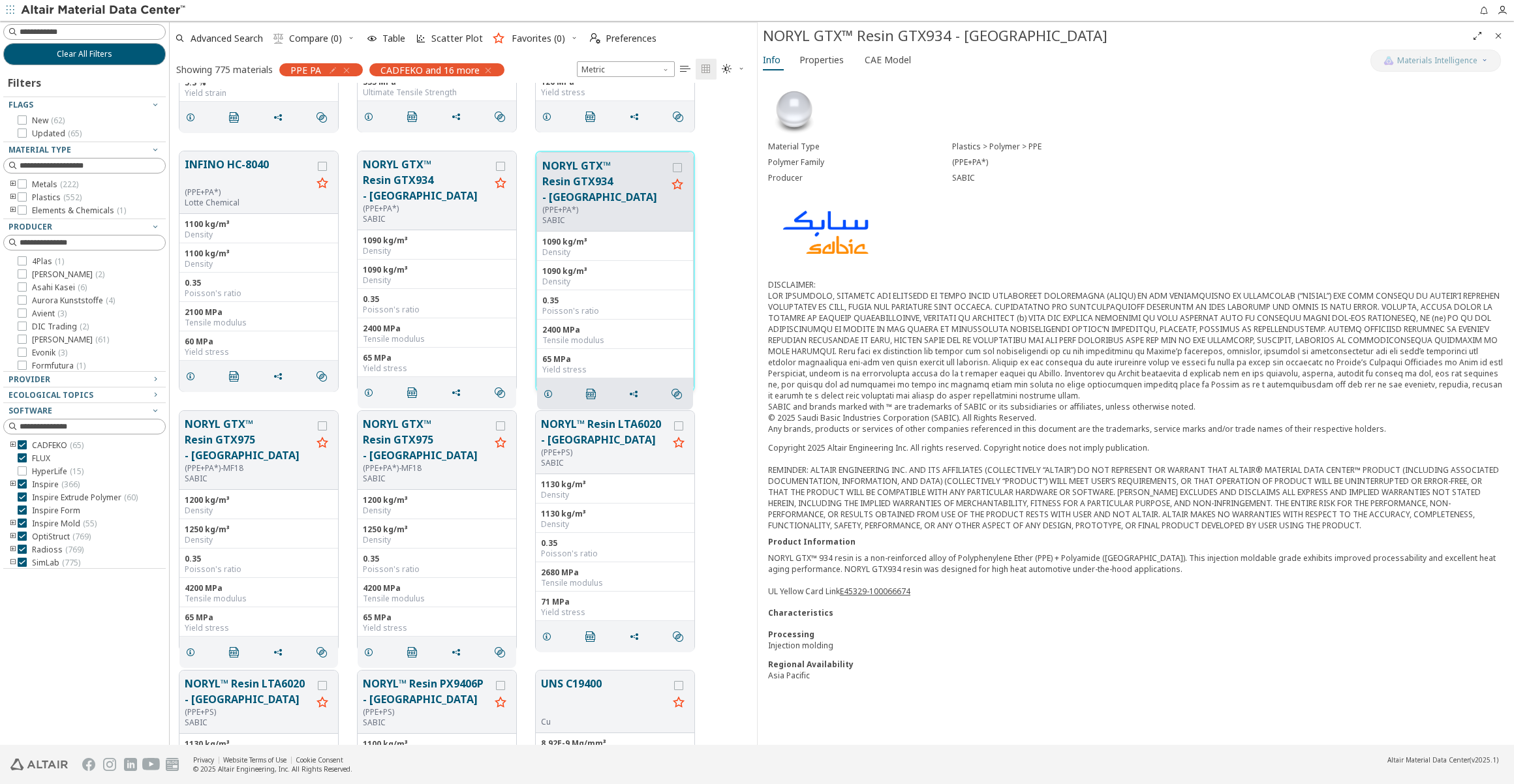
scroll to position [10851, 0]
click at [567, 424] on button "NORYL™ Resin LTA6020 - [GEOGRAPHIC_DATA]" at bounding box center [604, 427] width 127 height 31
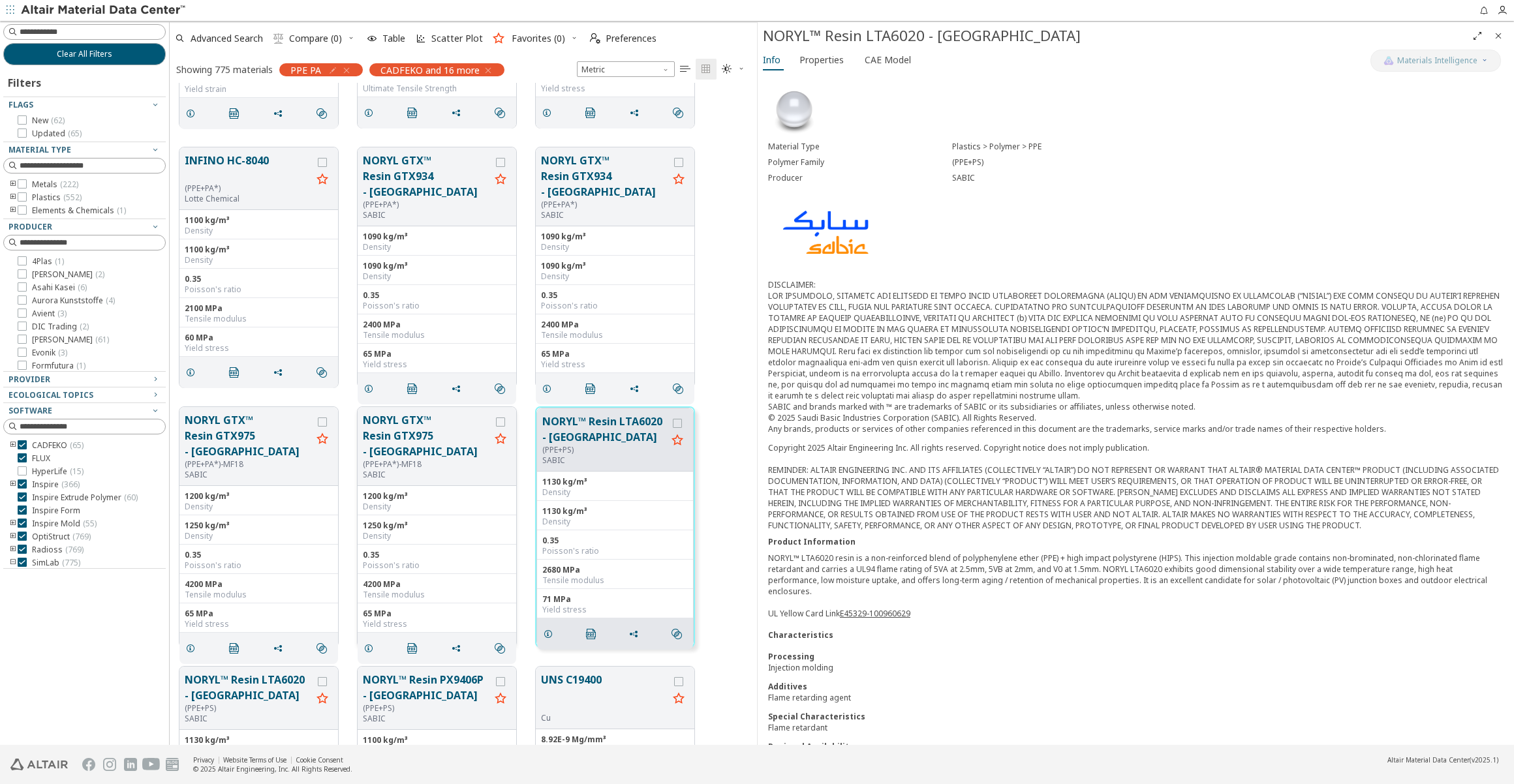
click at [398, 428] on button "NORYL GTX™ Resin GTX975 - [GEOGRAPHIC_DATA]" at bounding box center [426, 436] width 127 height 47
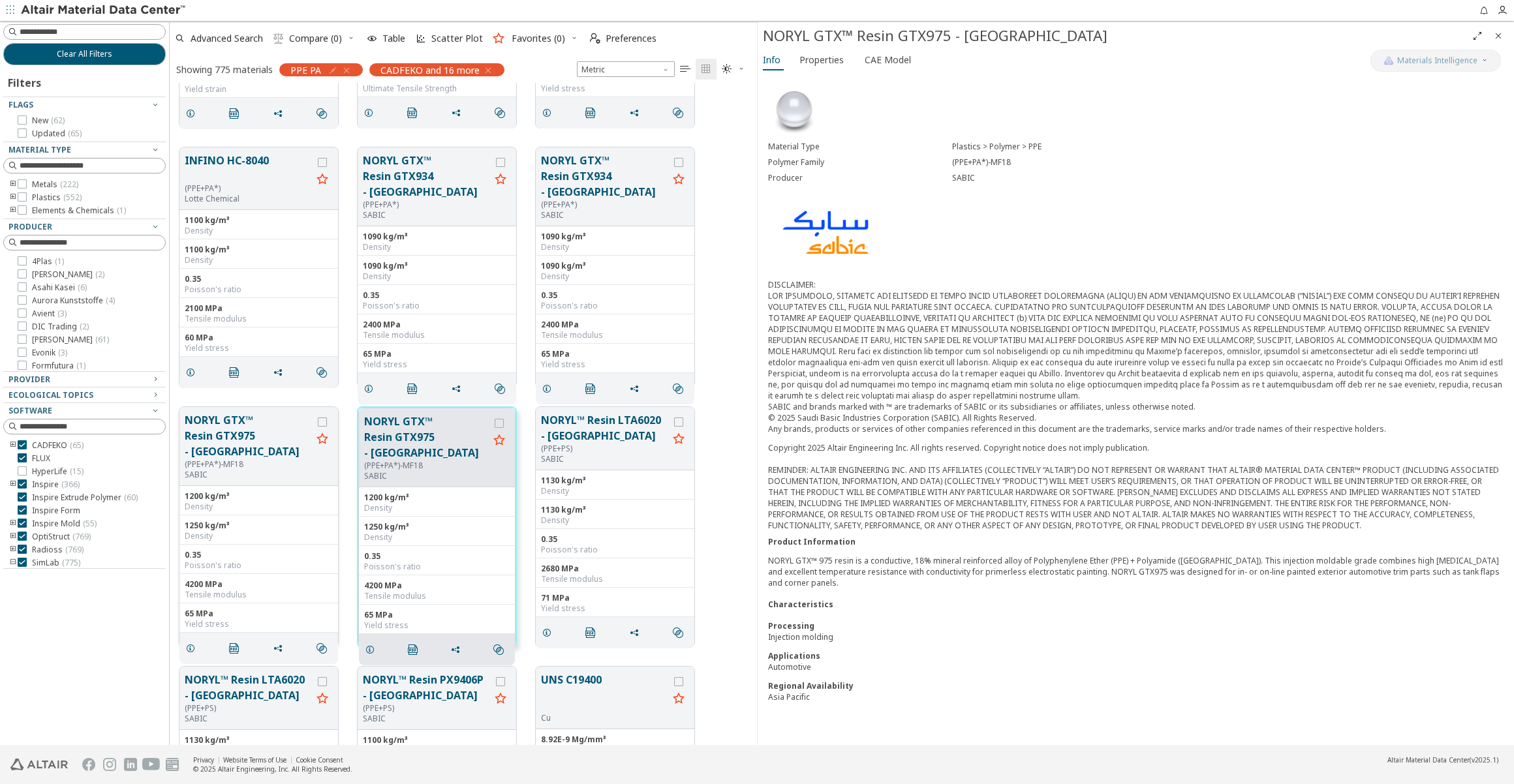
click at [254, 427] on button "NORYL GTX™ Resin GTX975 - [GEOGRAPHIC_DATA]" at bounding box center [248, 436] width 127 height 47
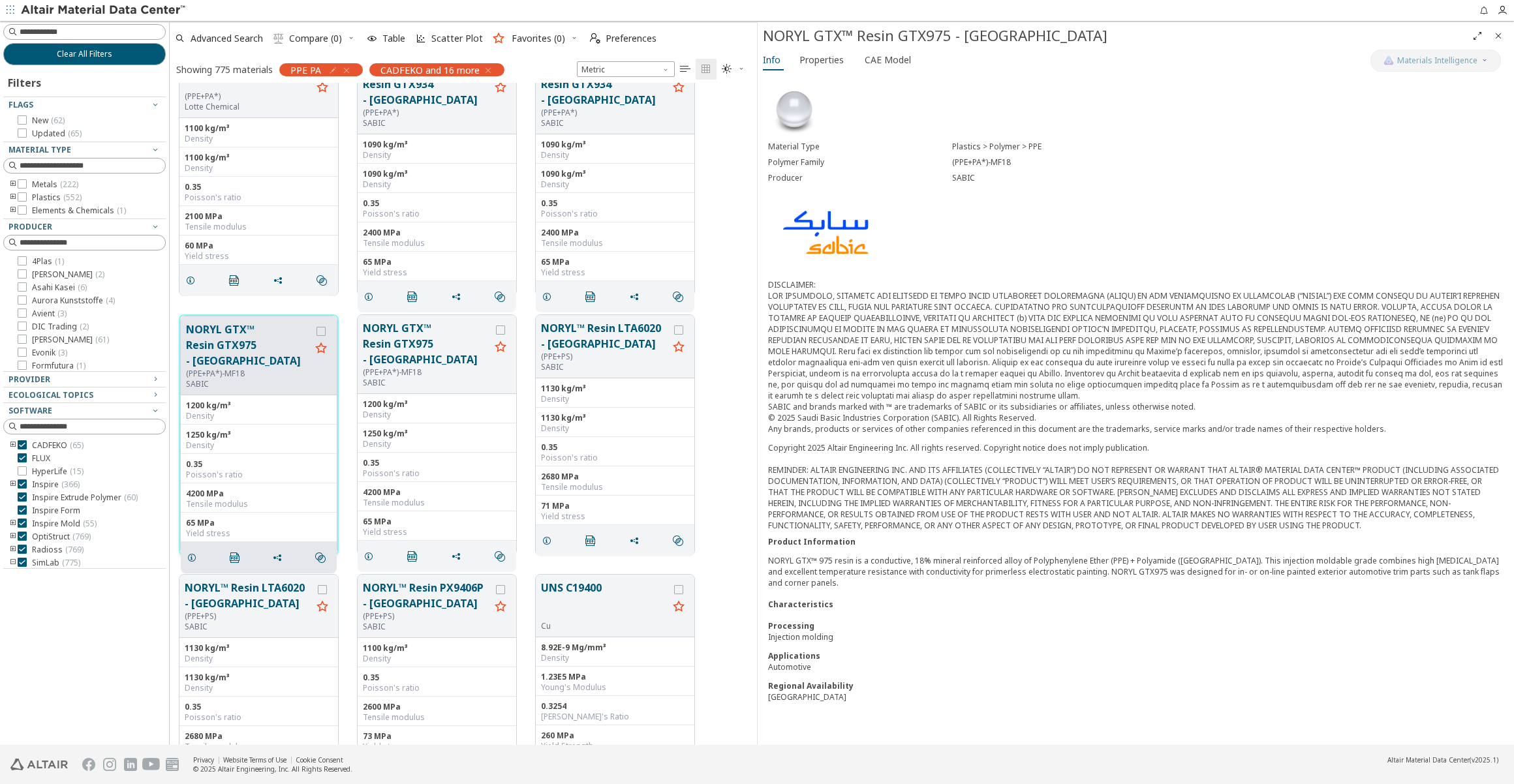
scroll to position [11208, 0]
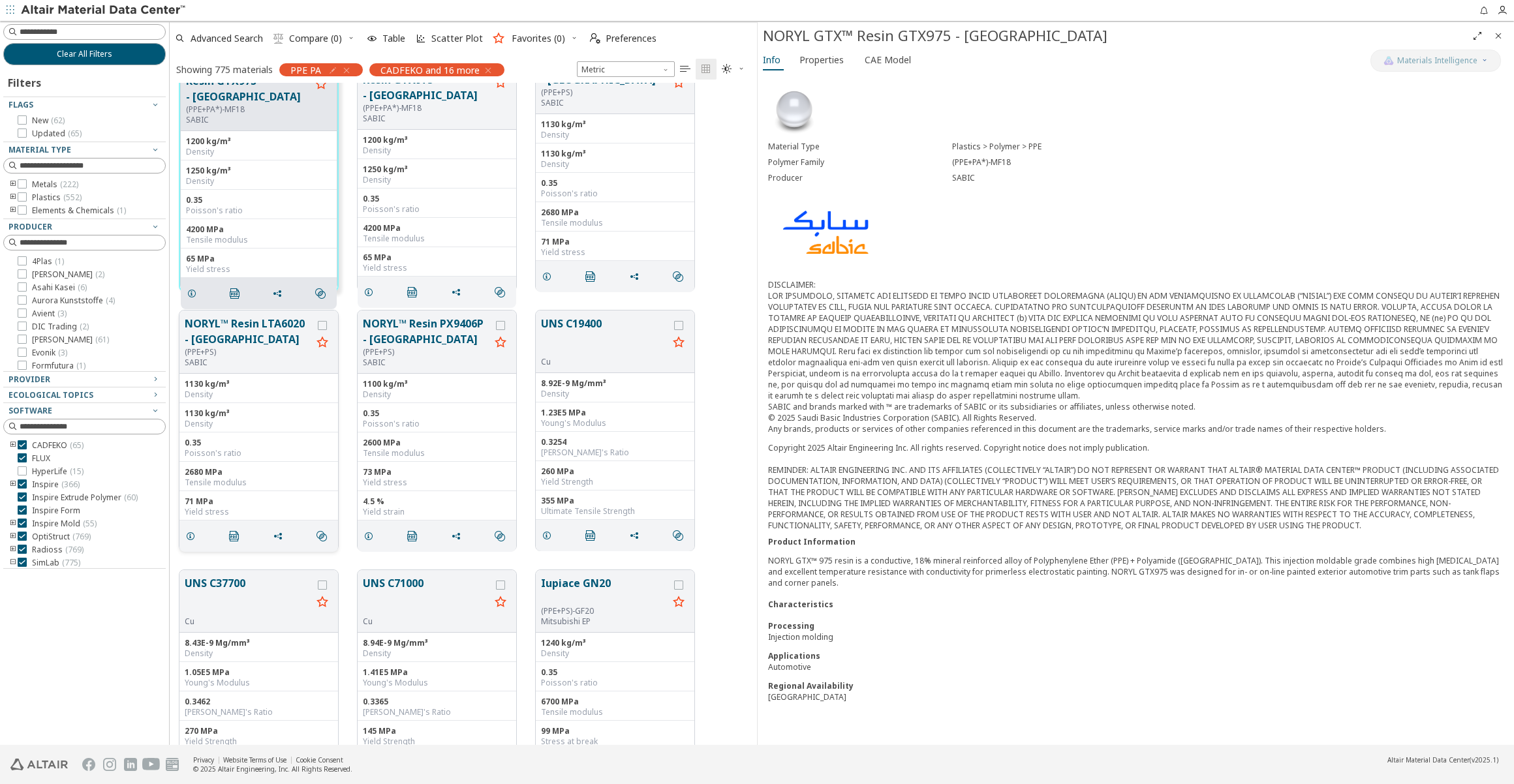
click at [254, 334] on button "NORYL™ Resin LTA6020 - [GEOGRAPHIC_DATA]" at bounding box center [248, 331] width 127 height 31
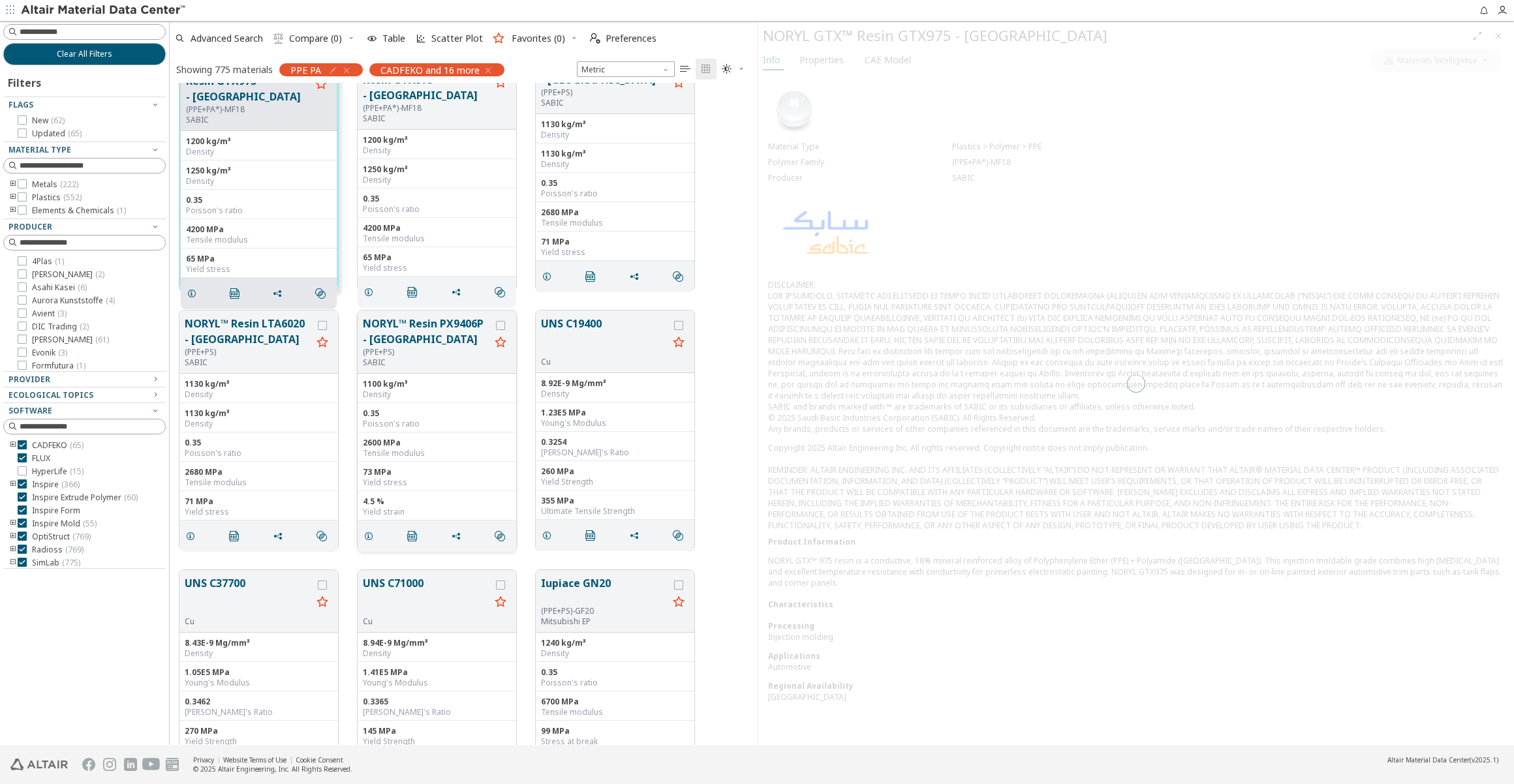
scroll to position [11206, 0]
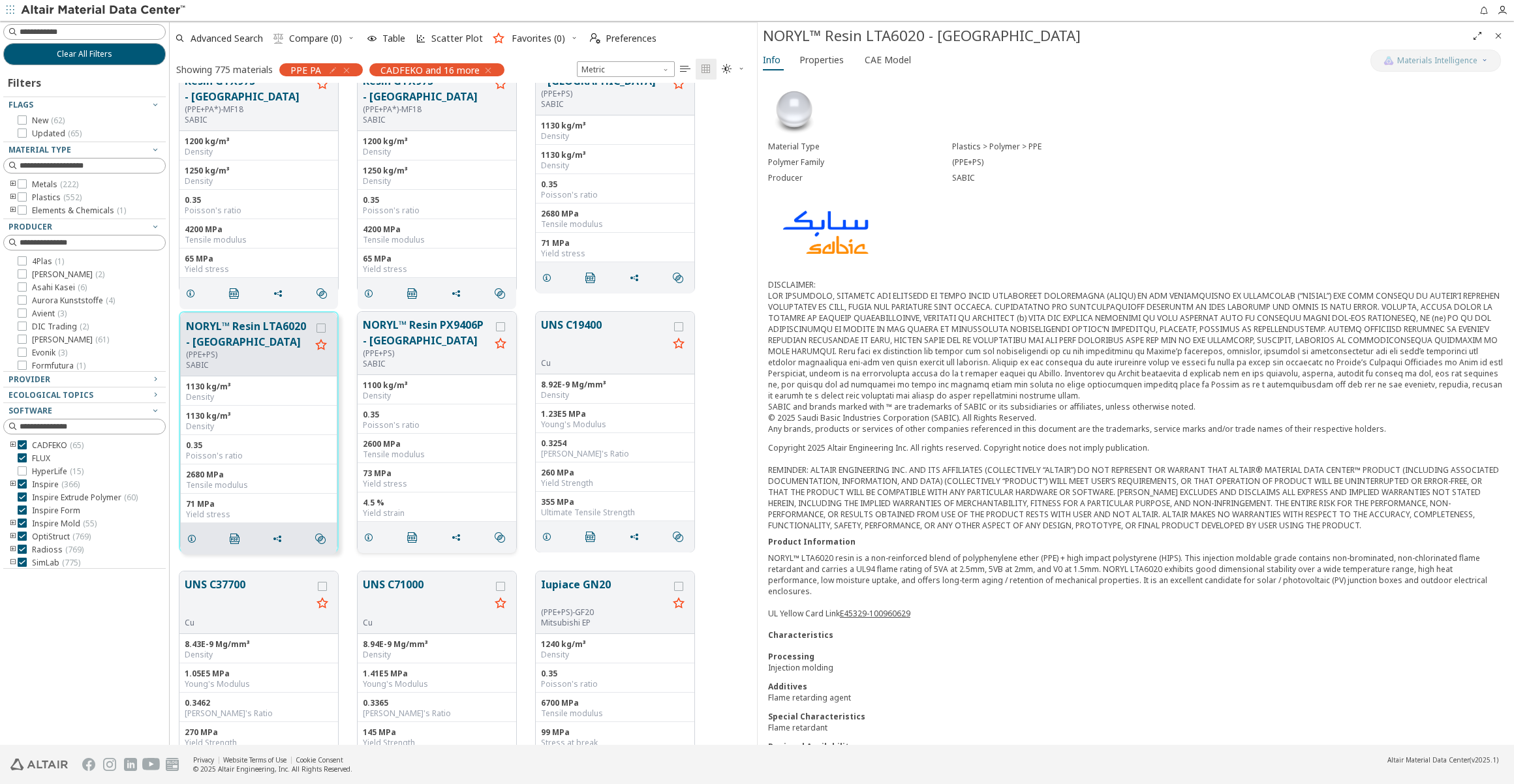
click at [412, 335] on button "NORYL™ Resin PX9406P - [GEOGRAPHIC_DATA]" at bounding box center [426, 332] width 127 height 31
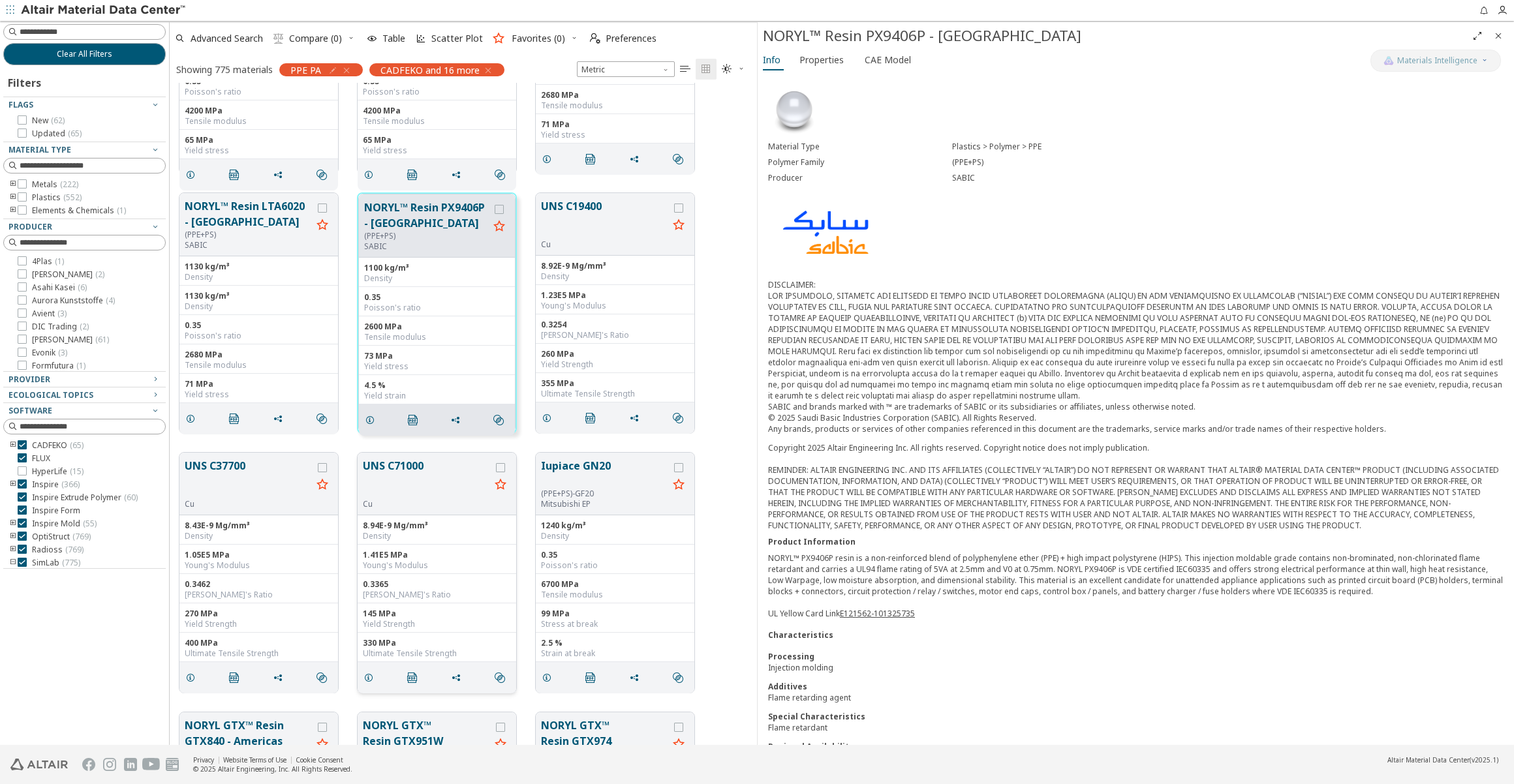
scroll to position [11561, 0]
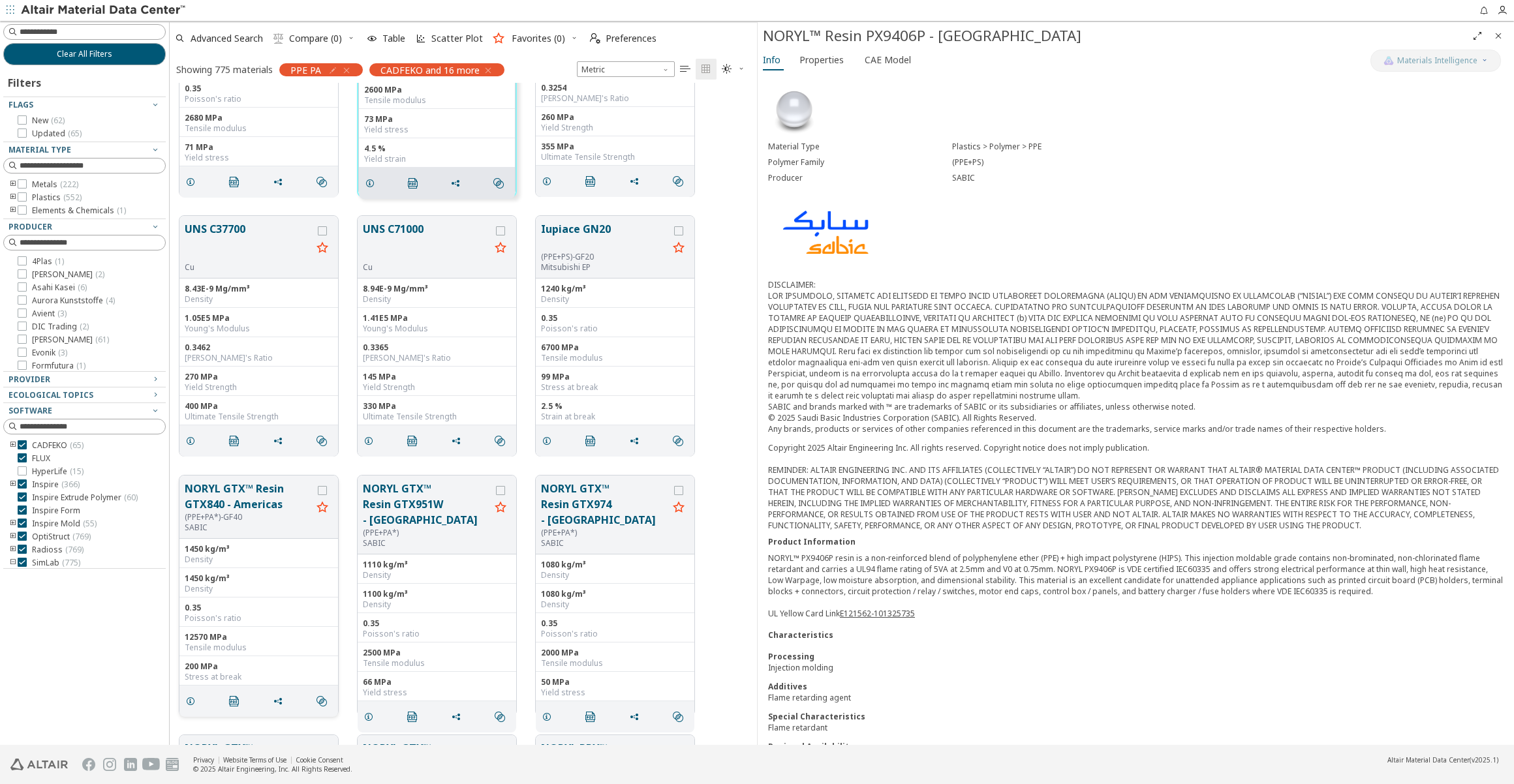
click at [252, 497] on button "NORYL GTX™ Resin GTX840 - Americas" at bounding box center [248, 496] width 127 height 31
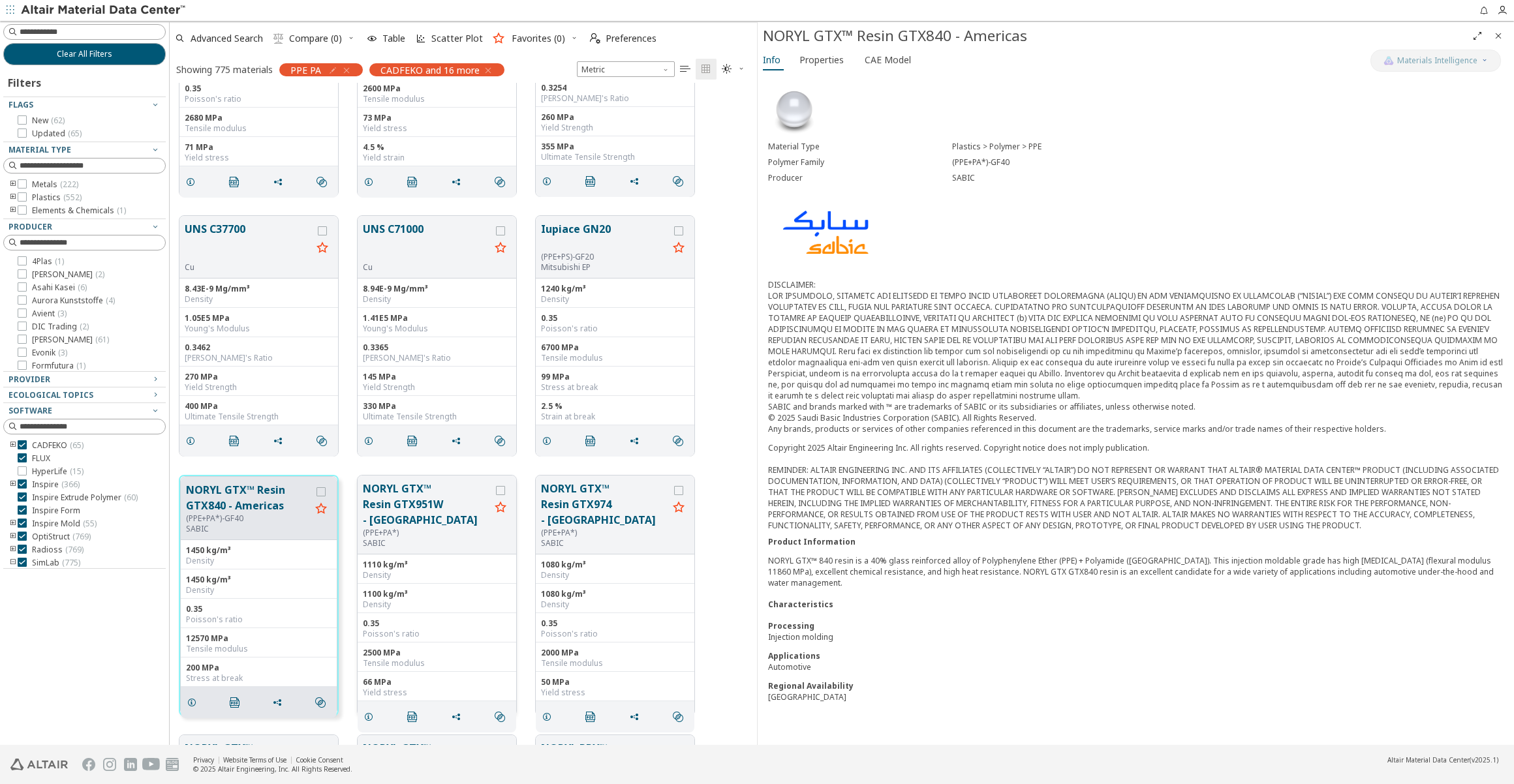
click at [409, 502] on button "NORYL GTX™ Resin GTX951W - [GEOGRAPHIC_DATA]" at bounding box center [426, 504] width 127 height 47
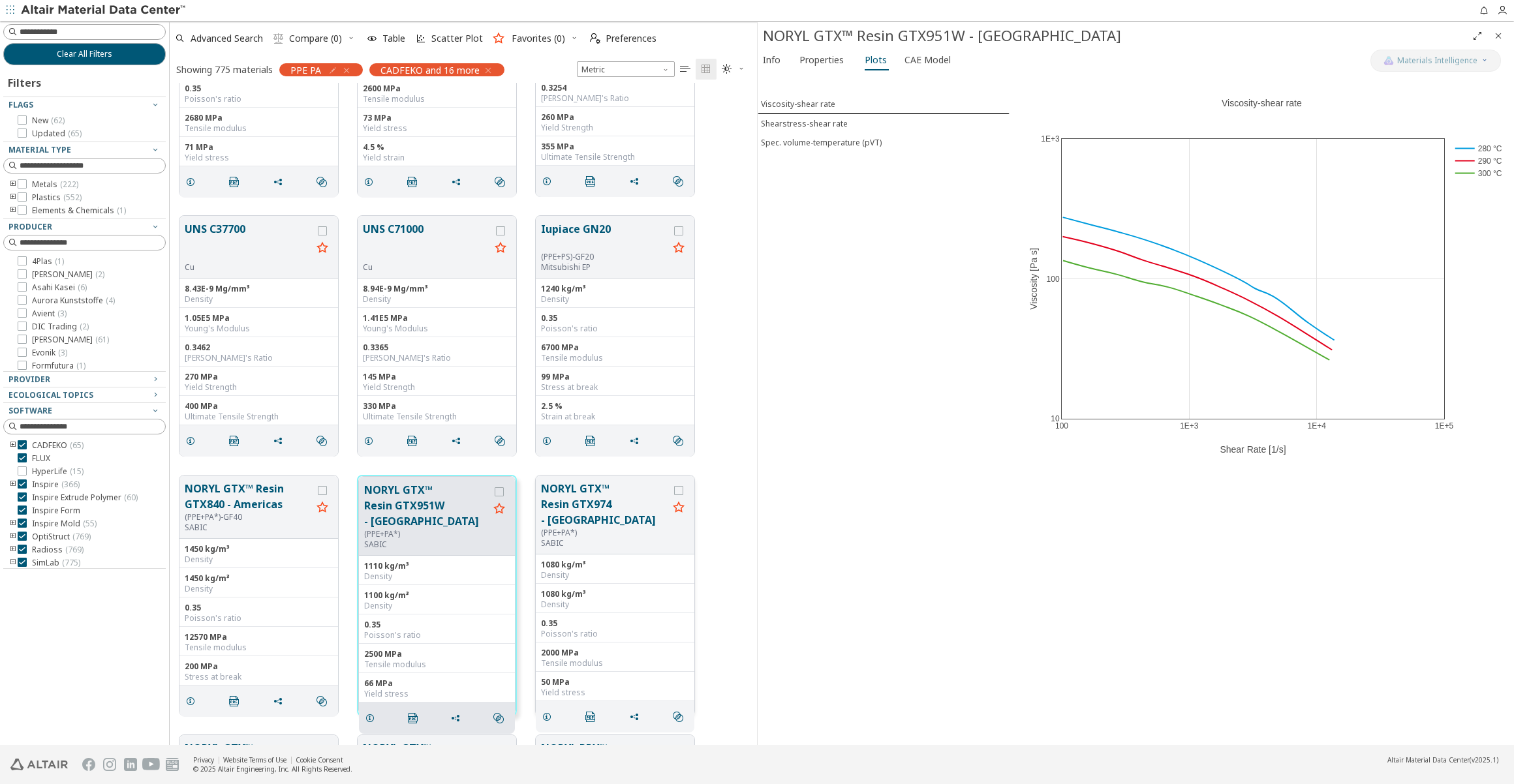
click at [590, 495] on button "NORYL GTX™ Resin GTX974 - [GEOGRAPHIC_DATA]" at bounding box center [604, 504] width 127 height 47
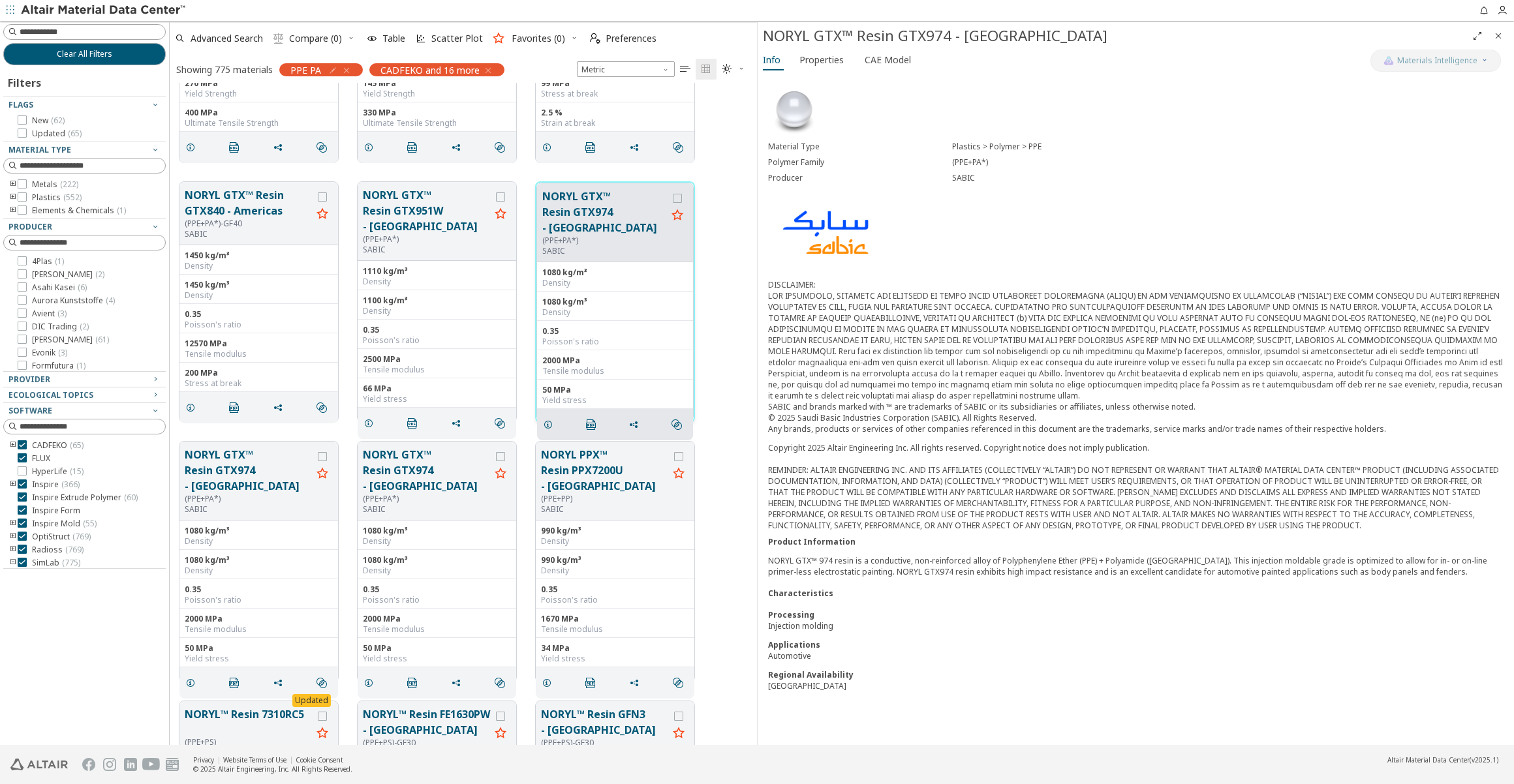
scroll to position [11859, 0]
click at [592, 457] on button "NORYL PPX™ Resin PPX7200U - [GEOGRAPHIC_DATA]" at bounding box center [604, 467] width 127 height 47
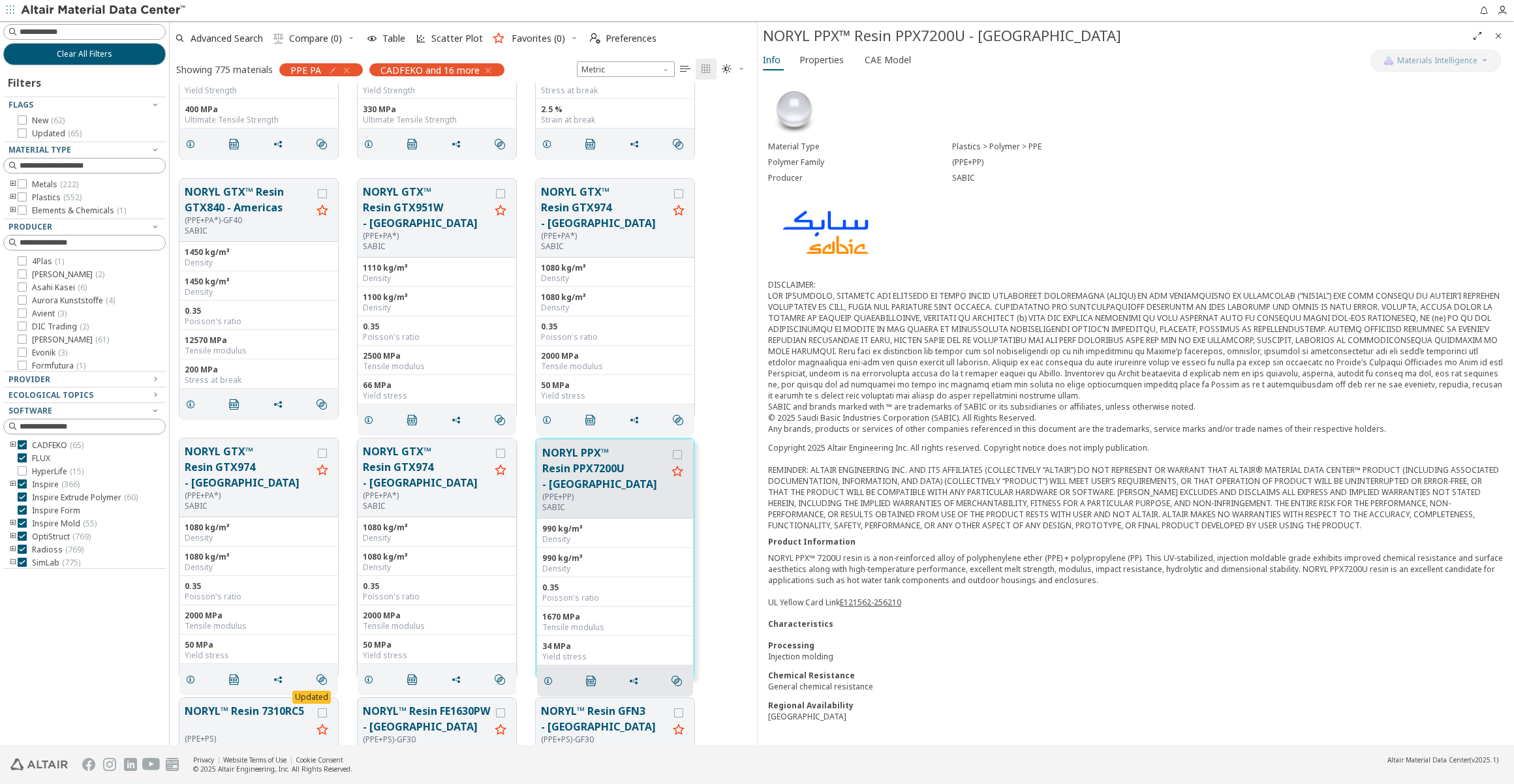
click at [429, 454] on button "NORYL GTX™ Resin GTX974 - [GEOGRAPHIC_DATA]" at bounding box center [426, 467] width 127 height 47
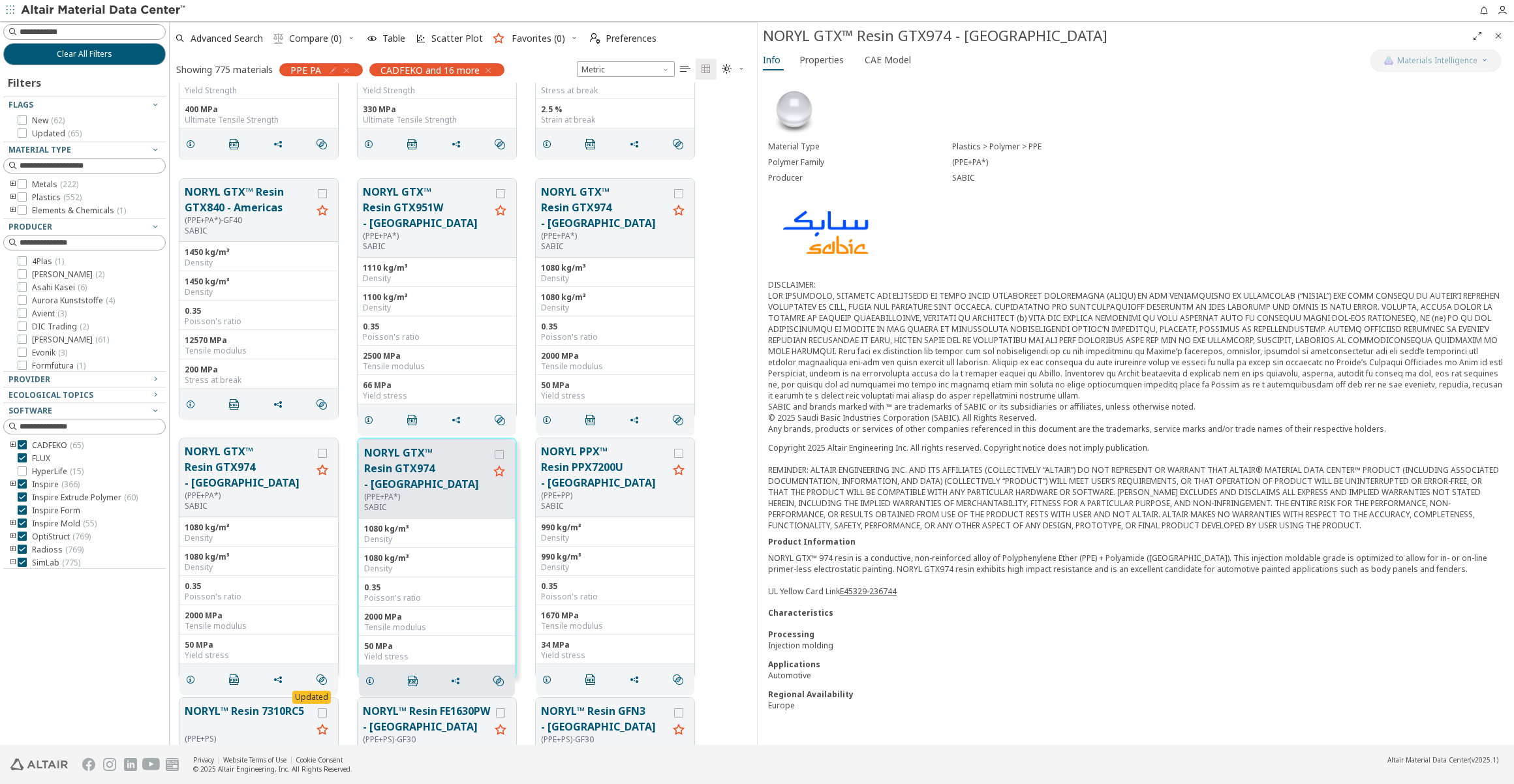
click at [231, 460] on button "NORYL GTX™ Resin GTX974 - [GEOGRAPHIC_DATA]" at bounding box center [248, 467] width 127 height 47
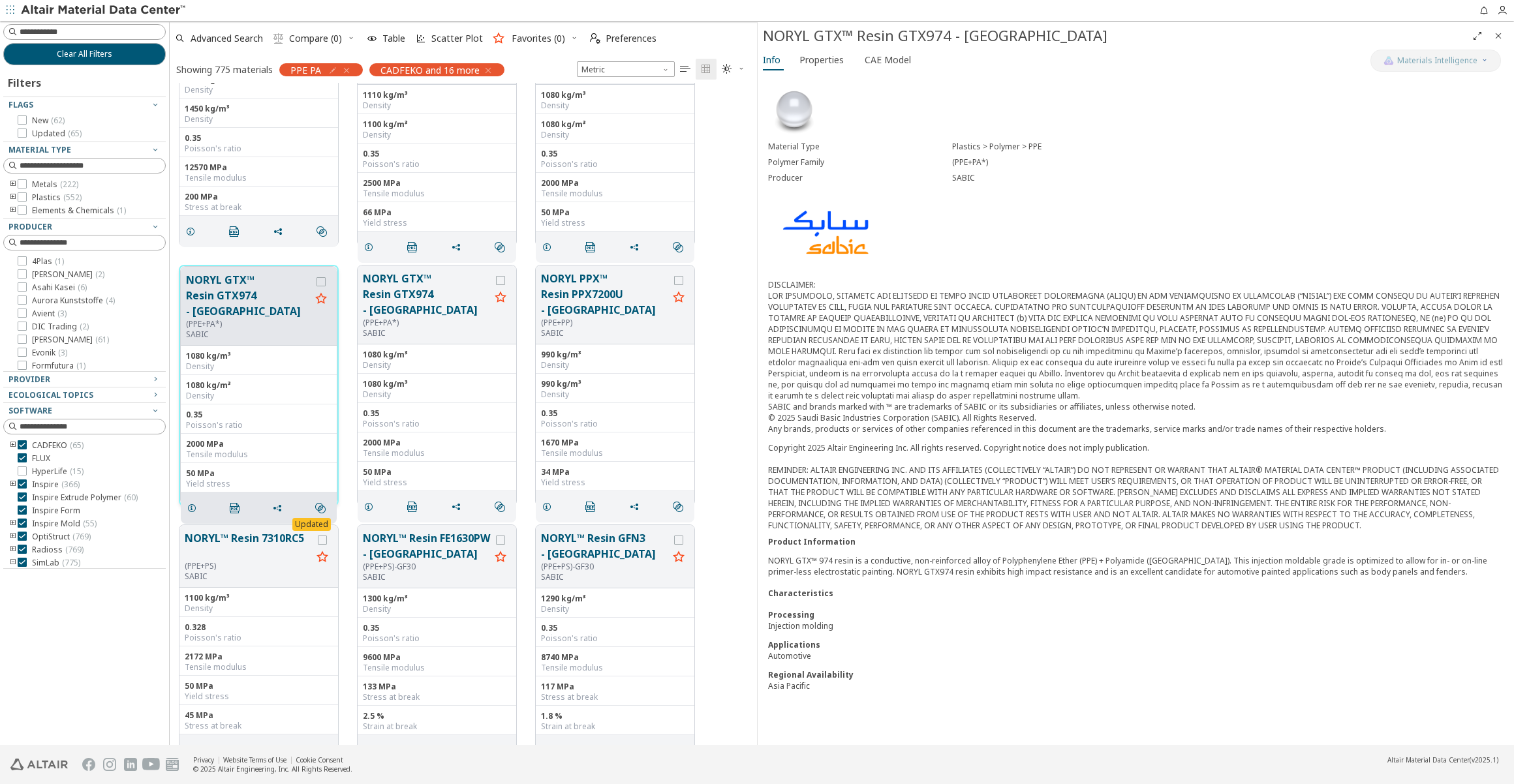
scroll to position [12096, 0]
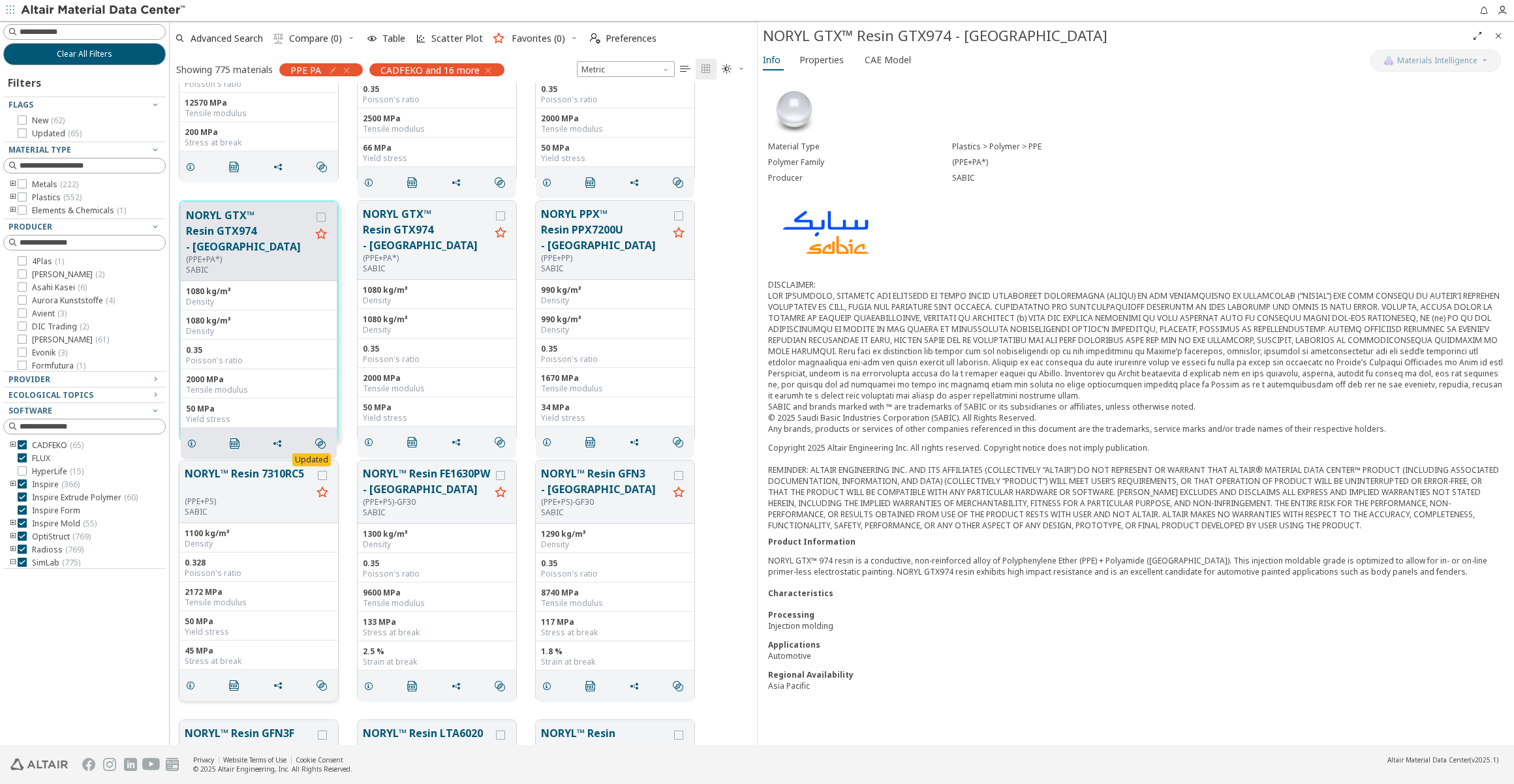
click at [249, 477] on button "NORYL™ Resin 7310RC5" at bounding box center [248, 481] width 127 height 31
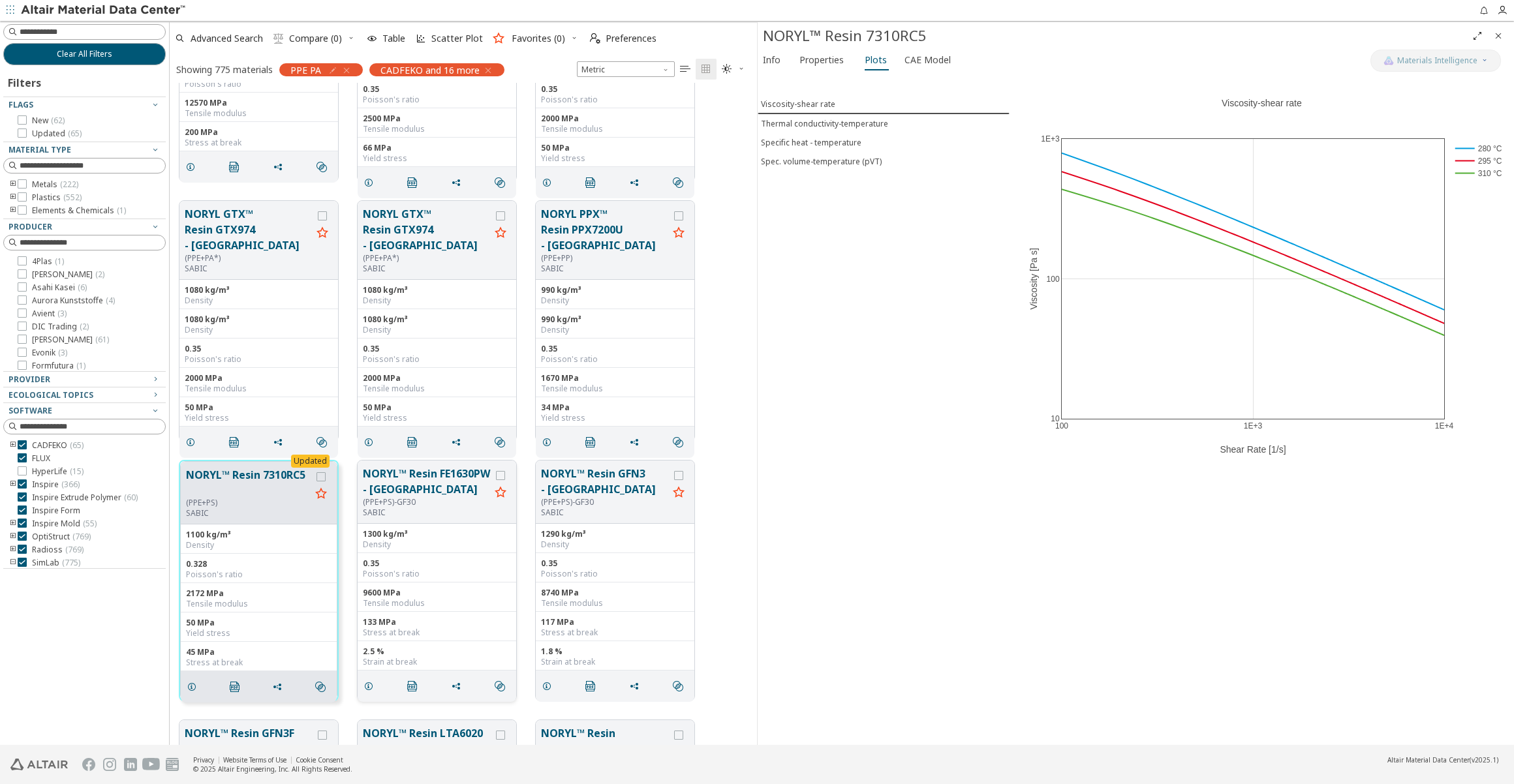
click at [392, 478] on button "NORYL™ Resin FE1630PW - [GEOGRAPHIC_DATA]" at bounding box center [426, 481] width 127 height 31
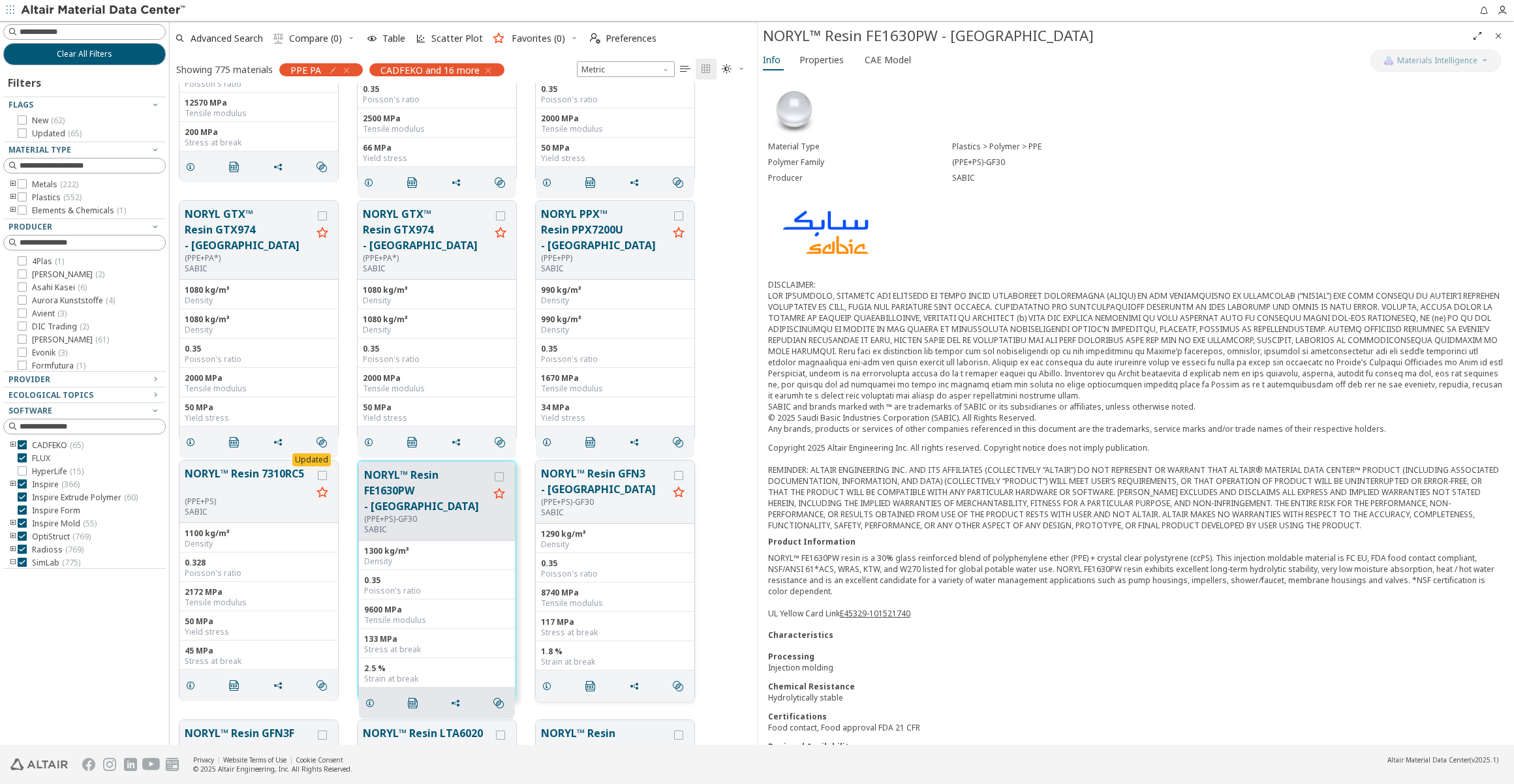
click at [595, 485] on button "NORYL™ Resin GFN3 - [GEOGRAPHIC_DATA]" at bounding box center [604, 481] width 127 height 31
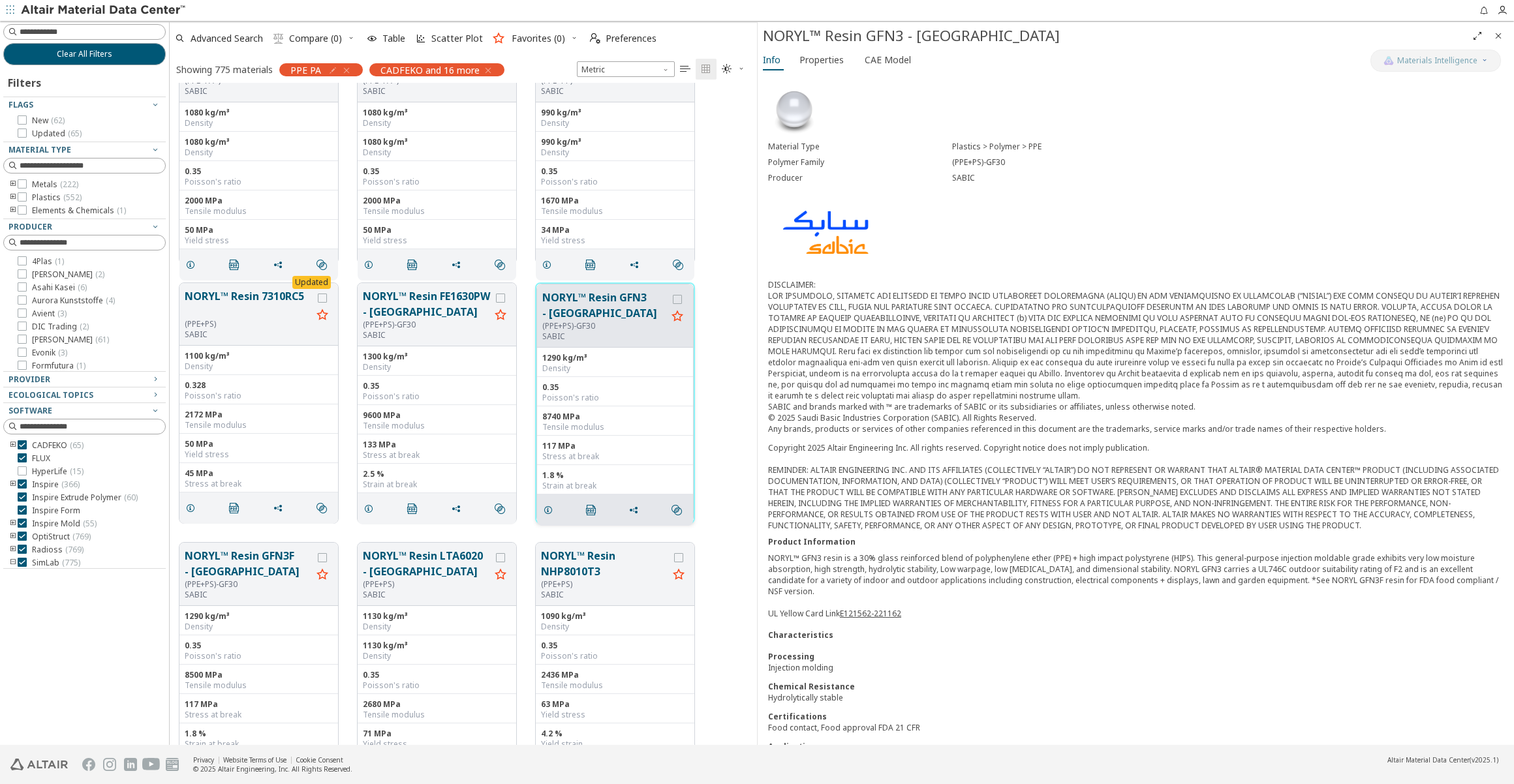
scroll to position [12392, 0]
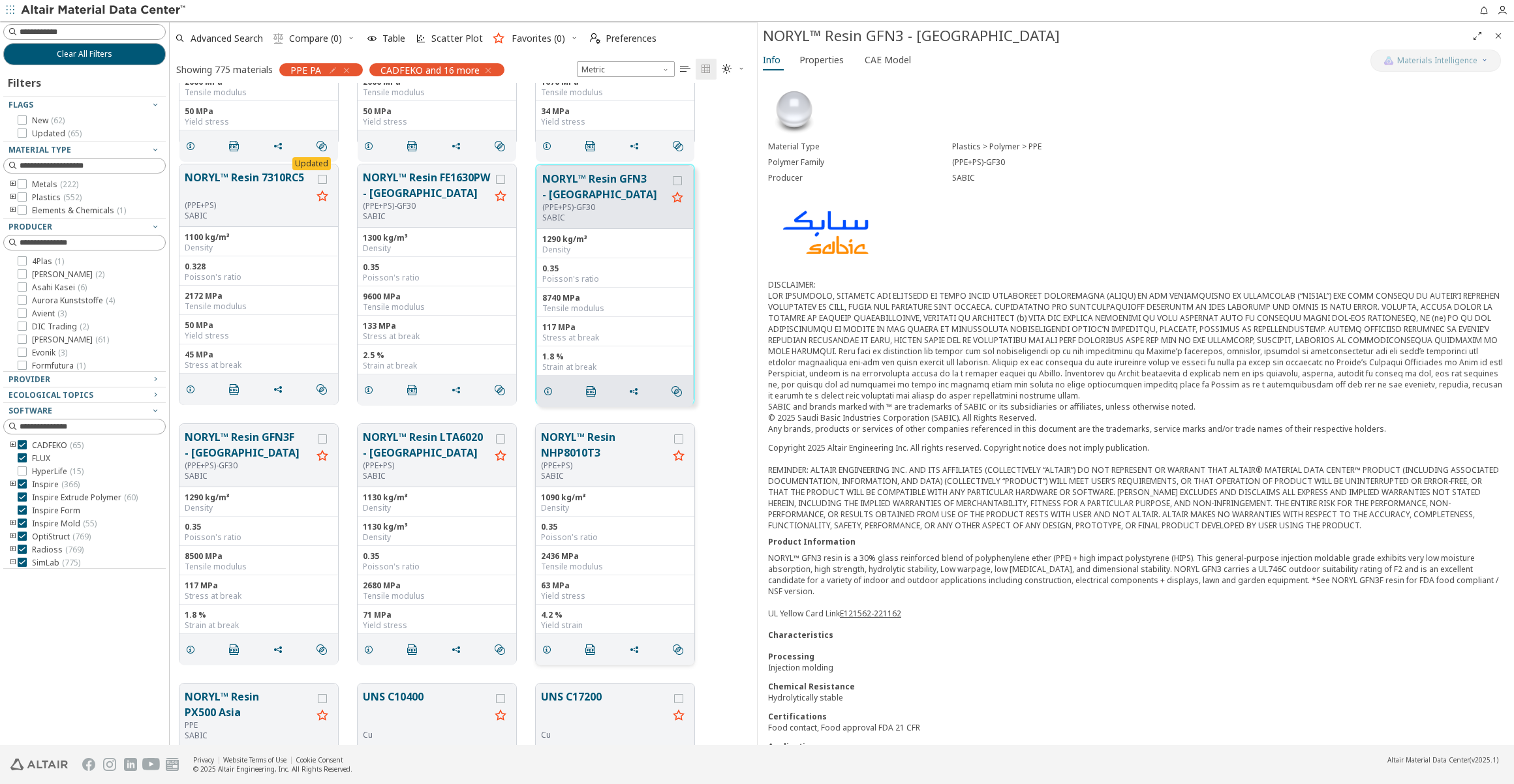
click at [587, 448] on button "NORYL™ Resin NHP8010T3" at bounding box center [604, 444] width 127 height 31
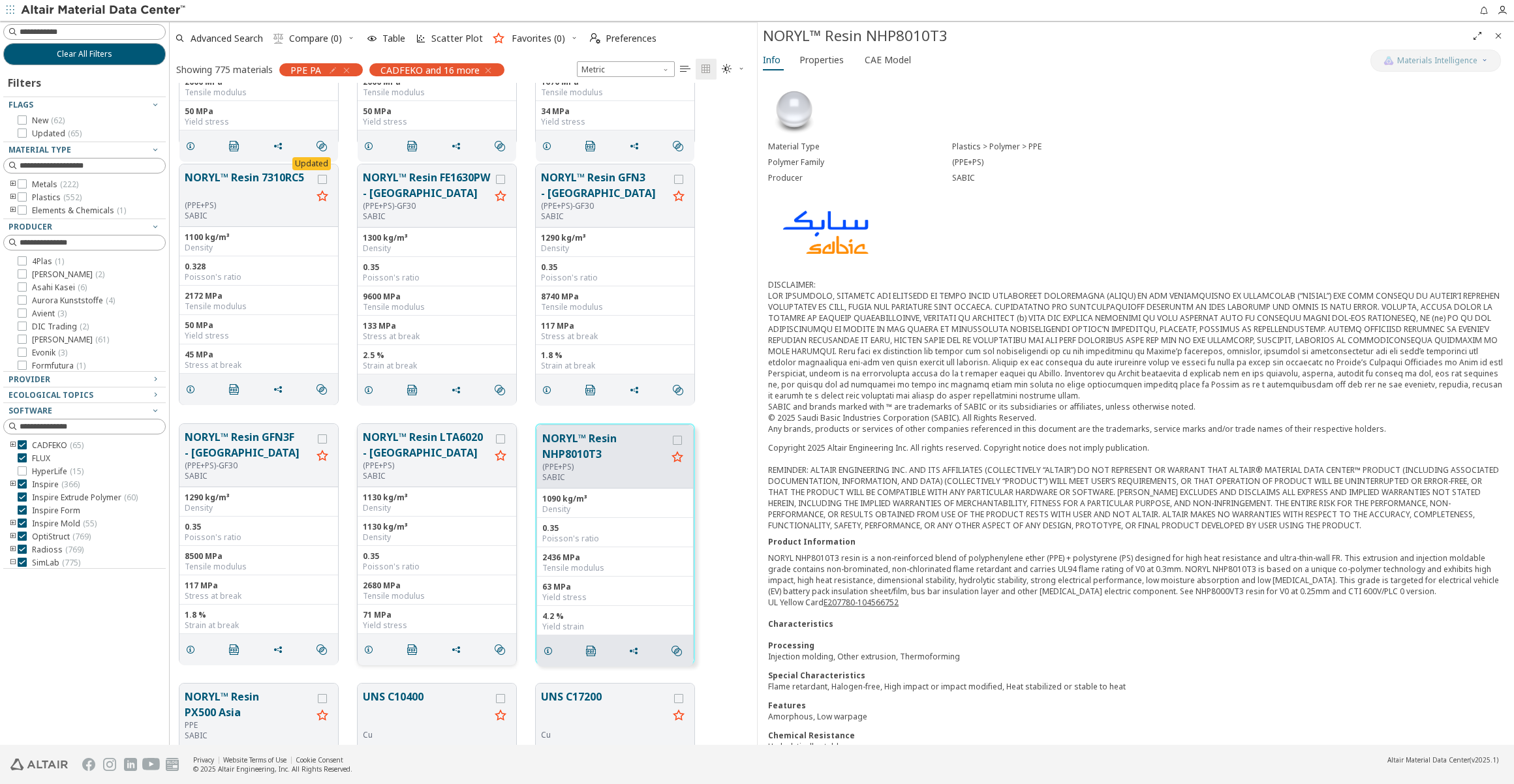
click at [385, 445] on button "NORYL™ Resin LTA6020 - [GEOGRAPHIC_DATA]" at bounding box center [426, 444] width 127 height 31
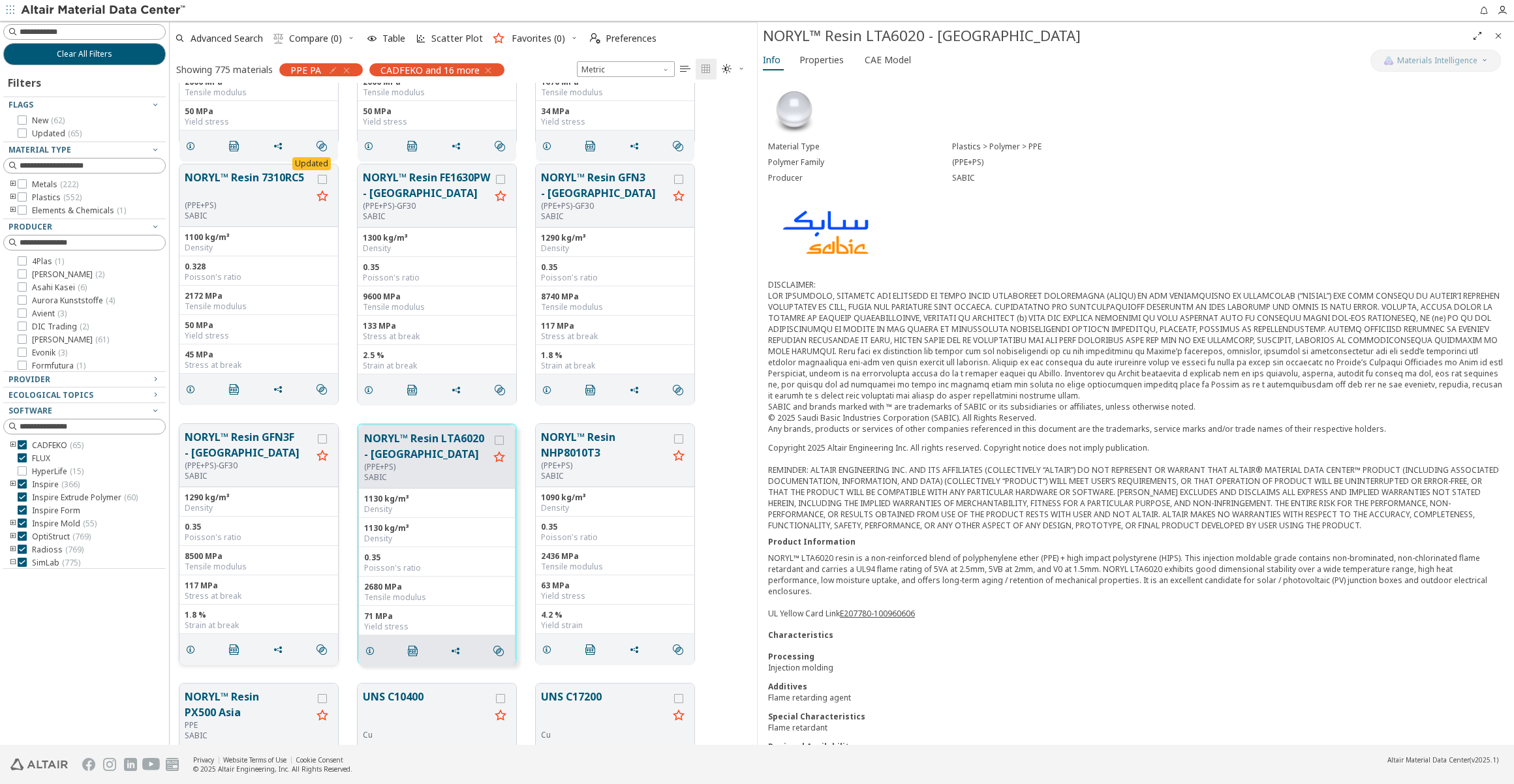
click at [250, 445] on button "NORYL™ Resin GFN3F - [GEOGRAPHIC_DATA]" at bounding box center [248, 444] width 127 height 31
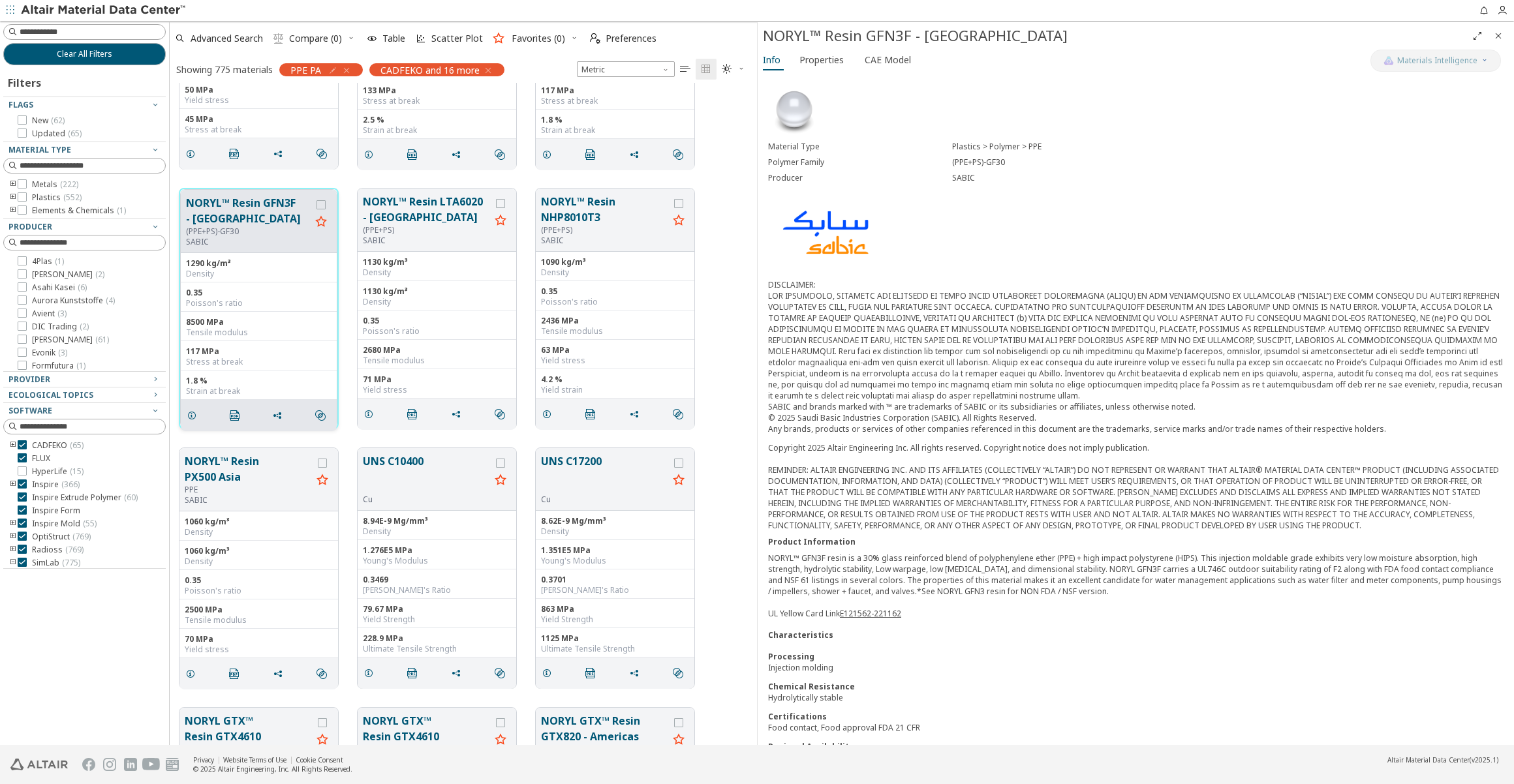
scroll to position [12630, 0]
click at [244, 458] on button "NORYL™ Resin PX500 Asia" at bounding box center [248, 467] width 127 height 31
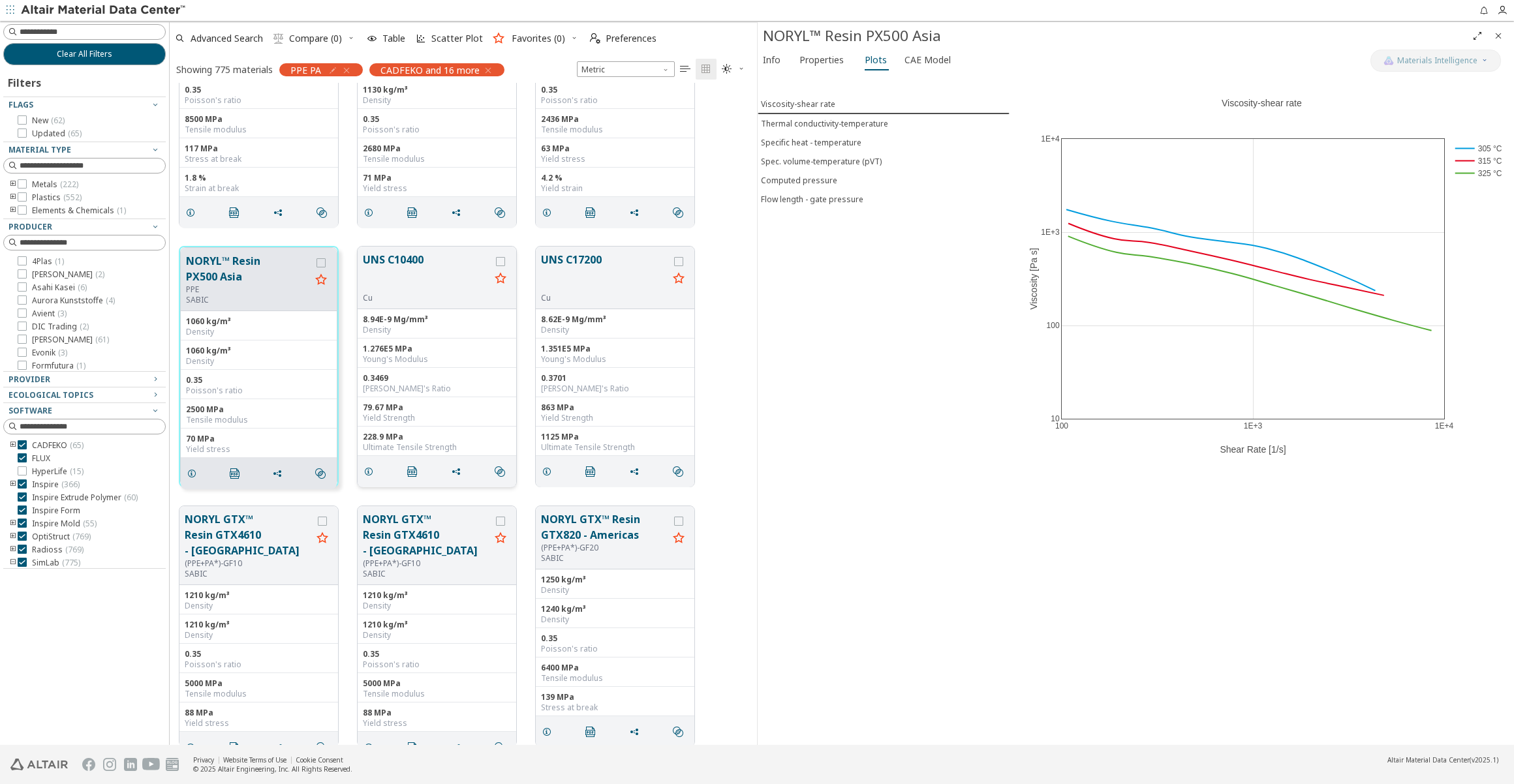
scroll to position [12926, 0]
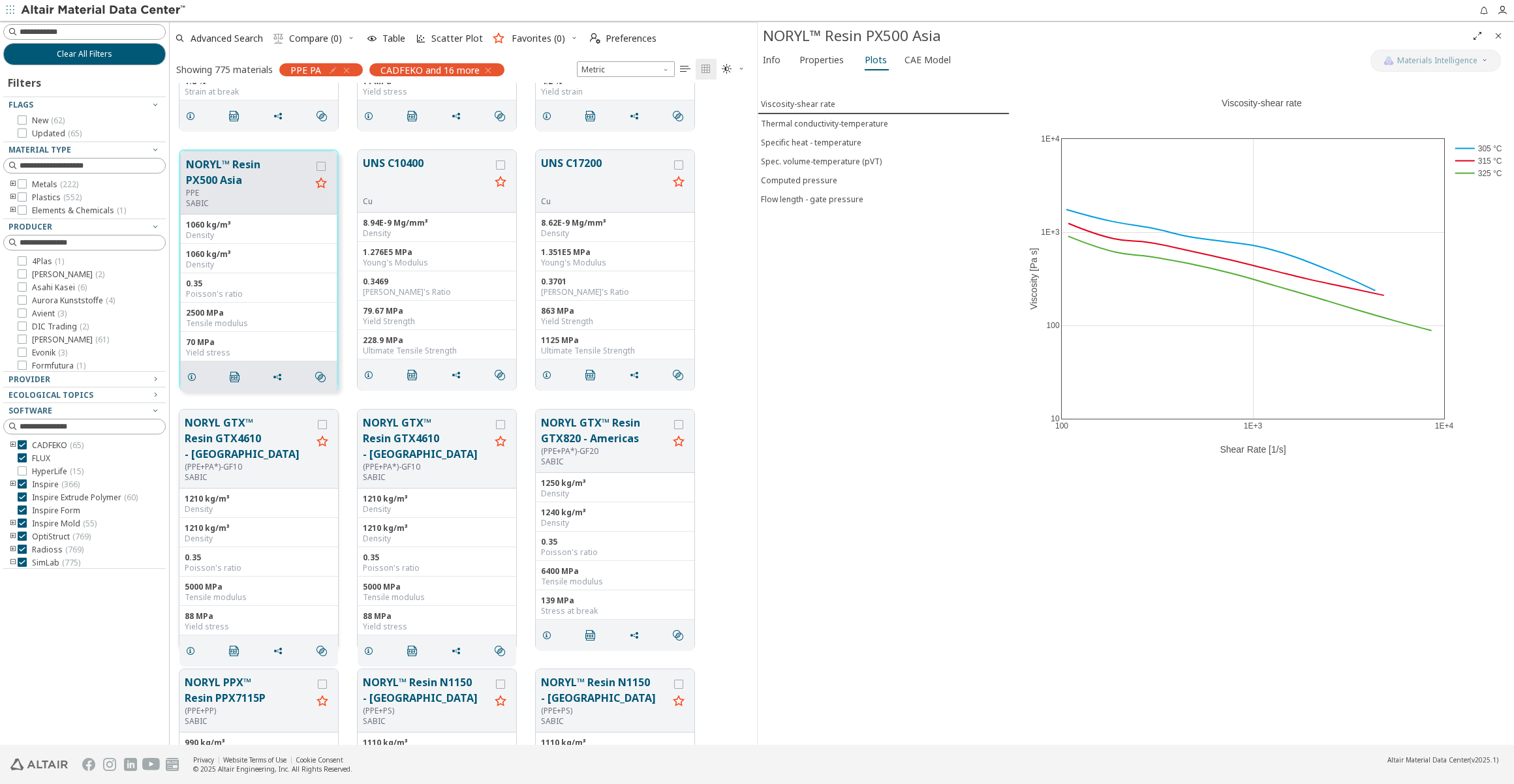
click at [235, 443] on button "NORYL GTX™ Resin GTX4610 - [GEOGRAPHIC_DATA]" at bounding box center [248, 439] width 127 height 47
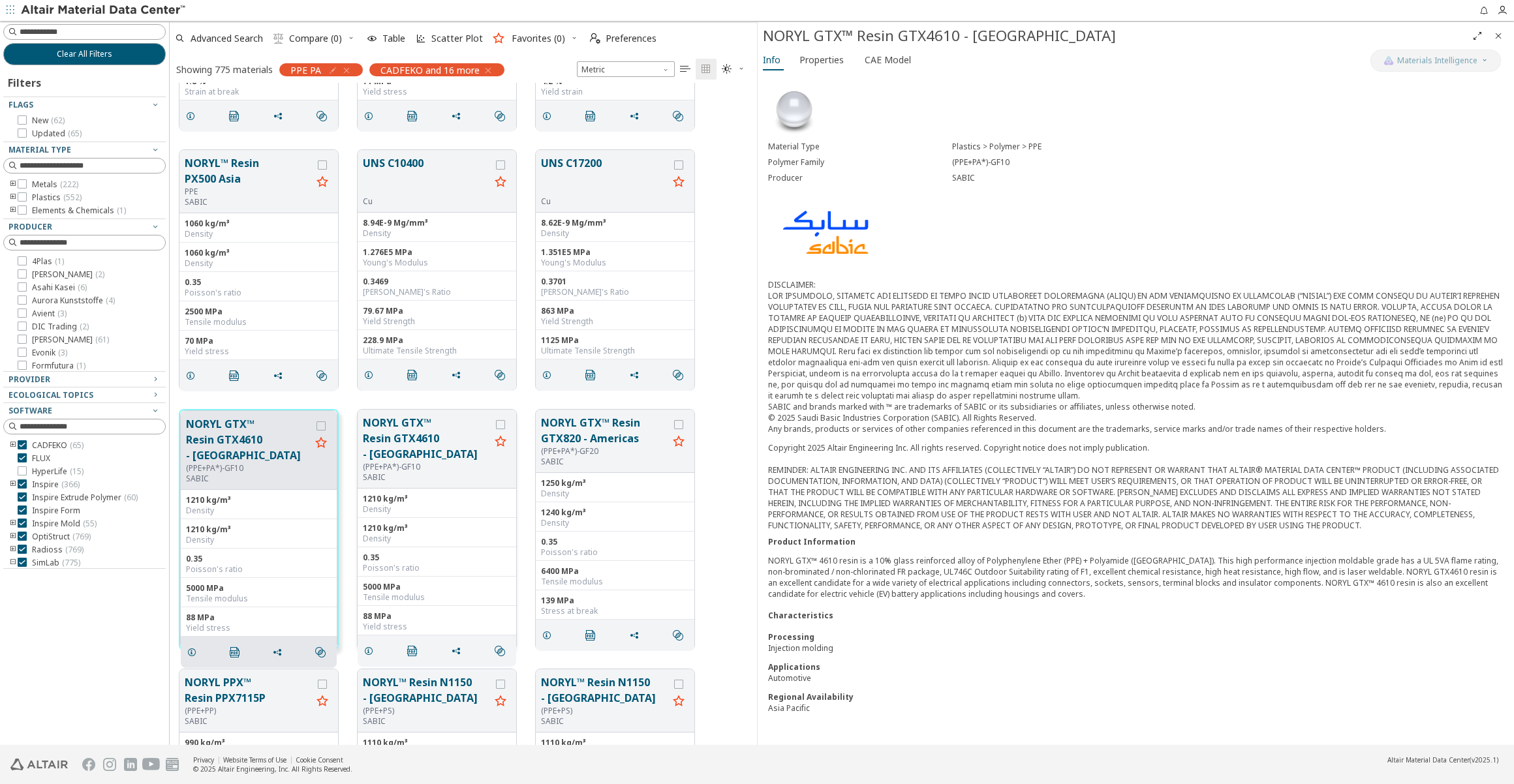
click at [412, 437] on button "NORYL GTX™ Resin GTX4610 - [GEOGRAPHIC_DATA]" at bounding box center [426, 439] width 127 height 47
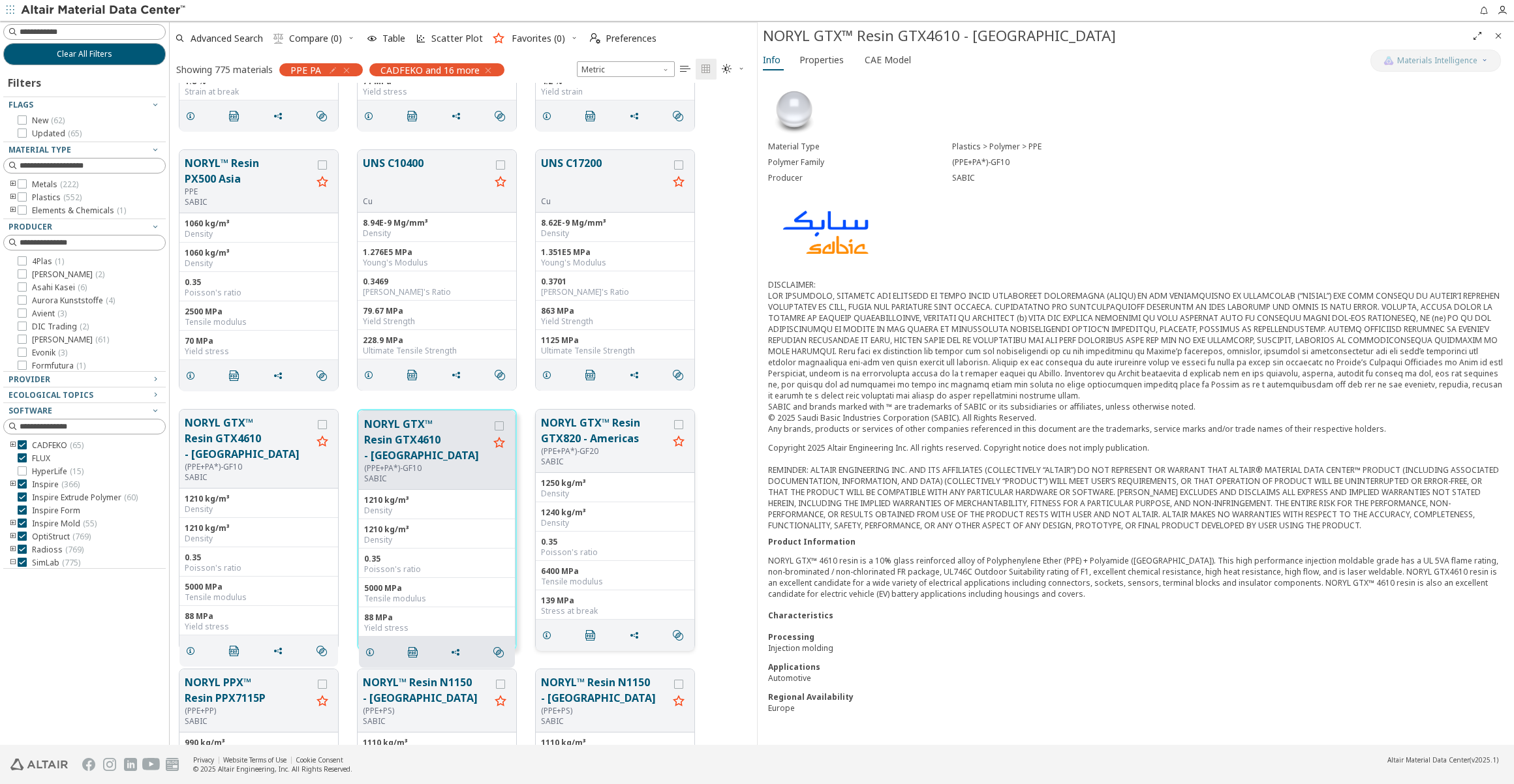
click at [571, 437] on button "NORYL GTX™ Resin GTX820 - Americas" at bounding box center [604, 430] width 127 height 31
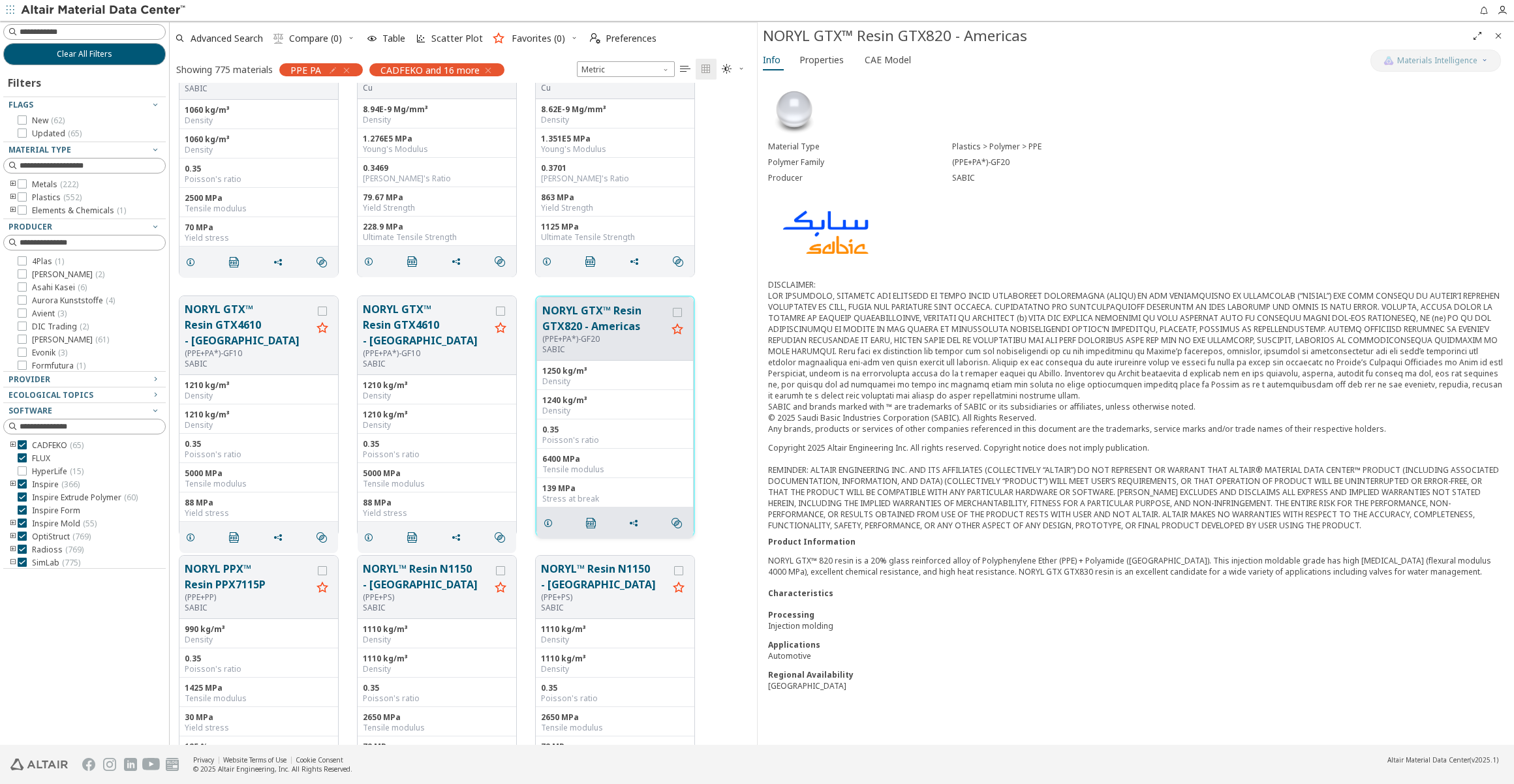
scroll to position [13163, 0]
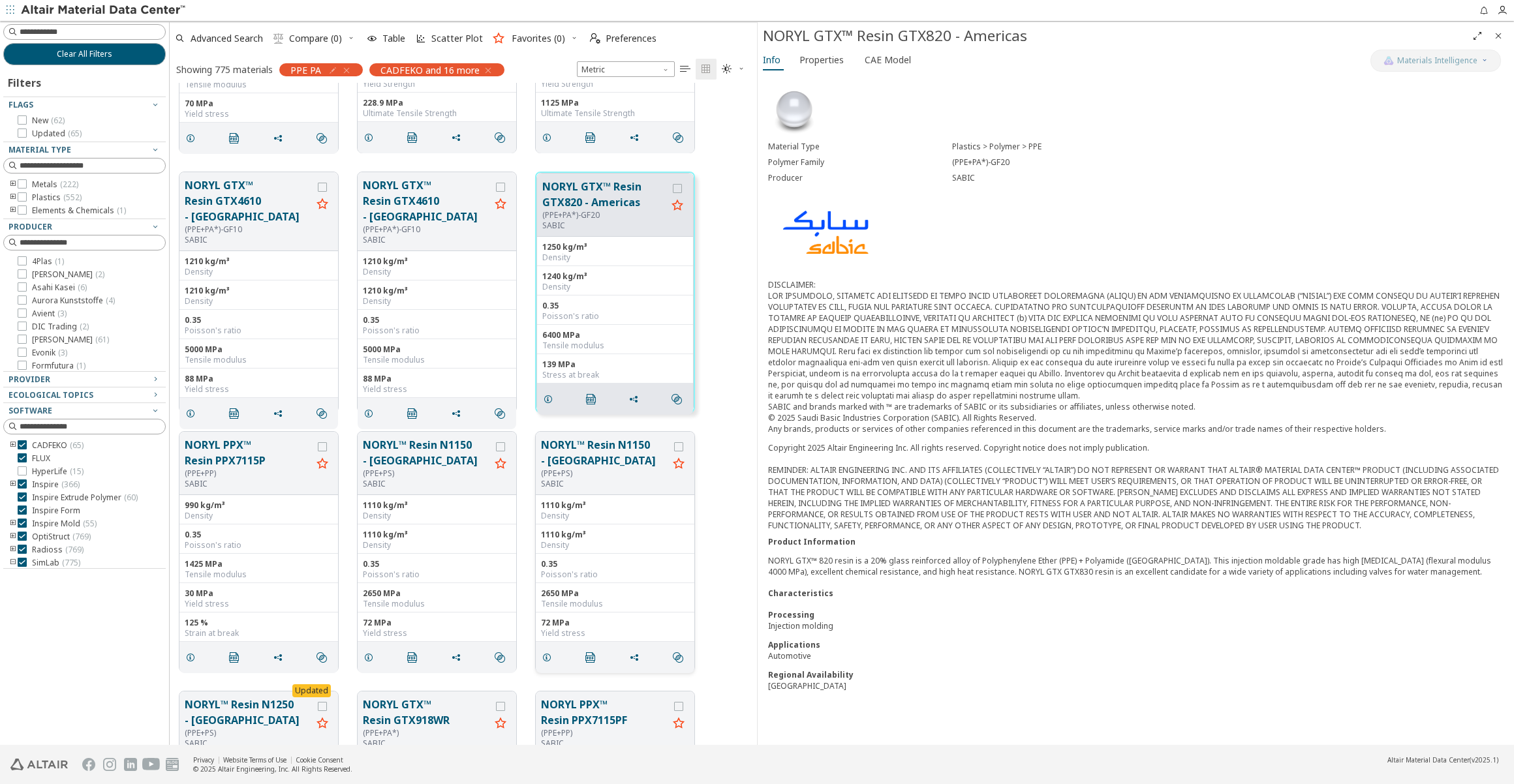
click at [570, 452] on button "NORYL™ Resin N1150 - [GEOGRAPHIC_DATA]" at bounding box center [604, 452] width 127 height 31
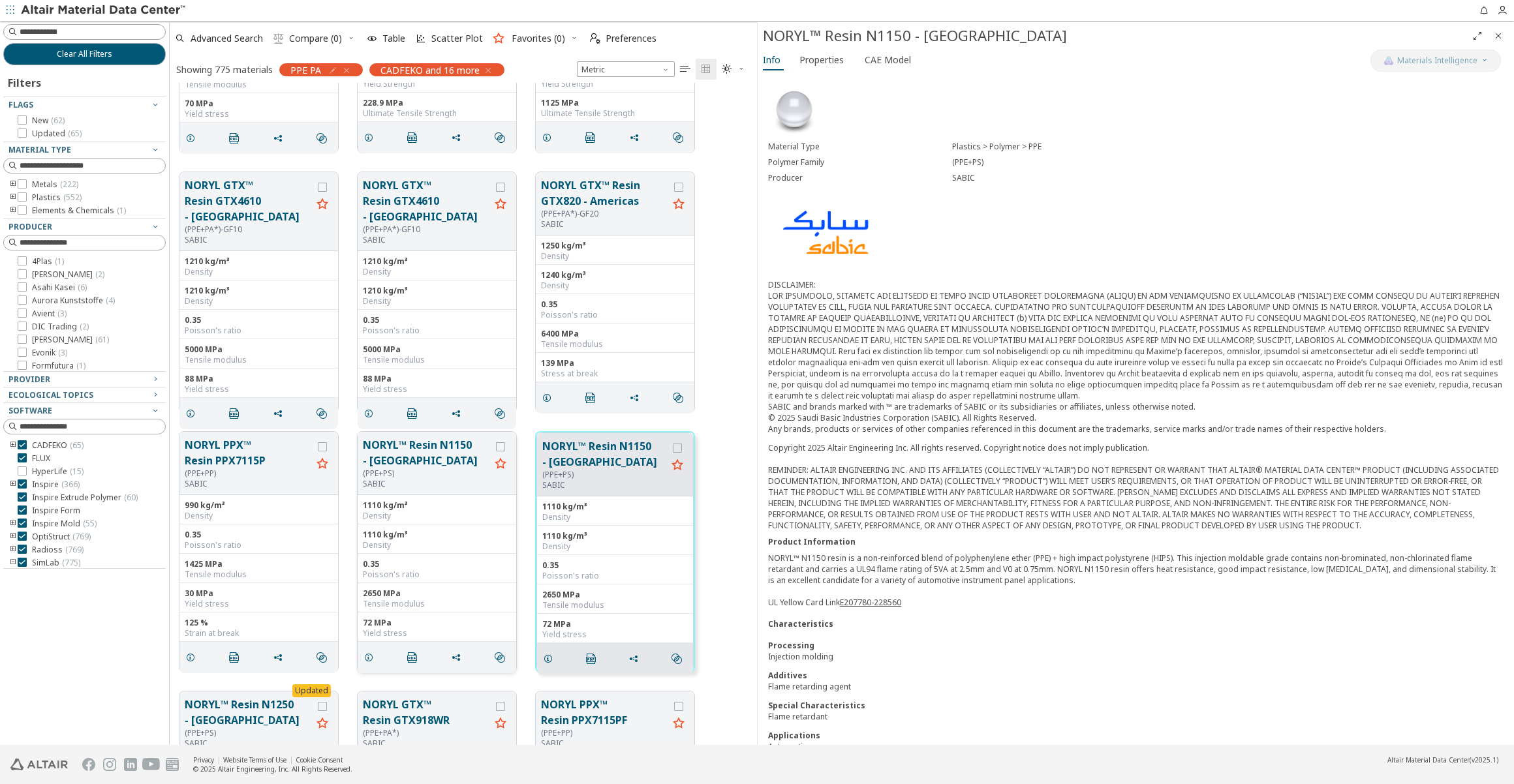
click at [389, 445] on button "NORYL™ Resin N1150 - [GEOGRAPHIC_DATA]" at bounding box center [426, 452] width 127 height 31
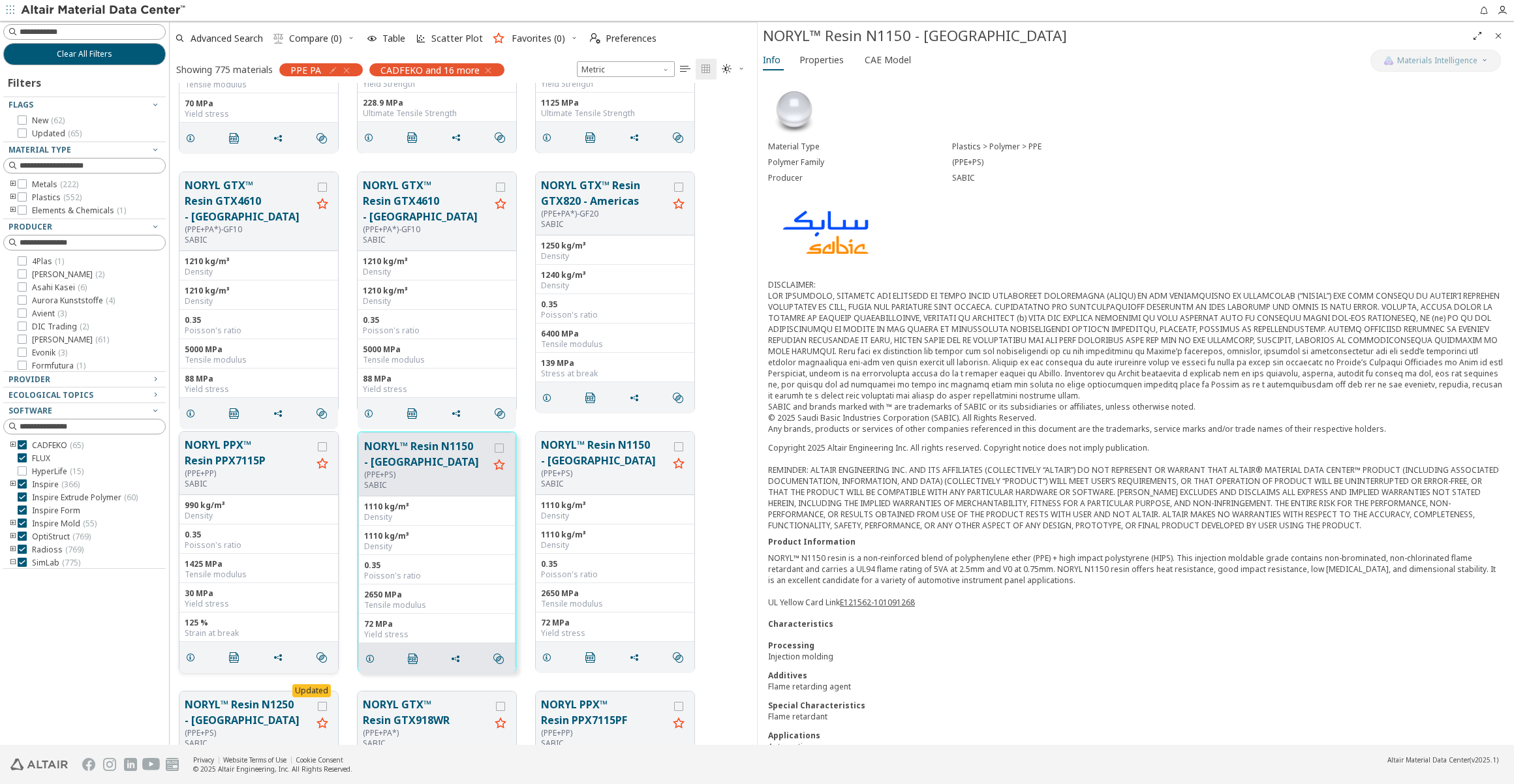
click at [240, 456] on button "NORYL PPX™ Resin PPX7115P" at bounding box center [248, 452] width 127 height 31
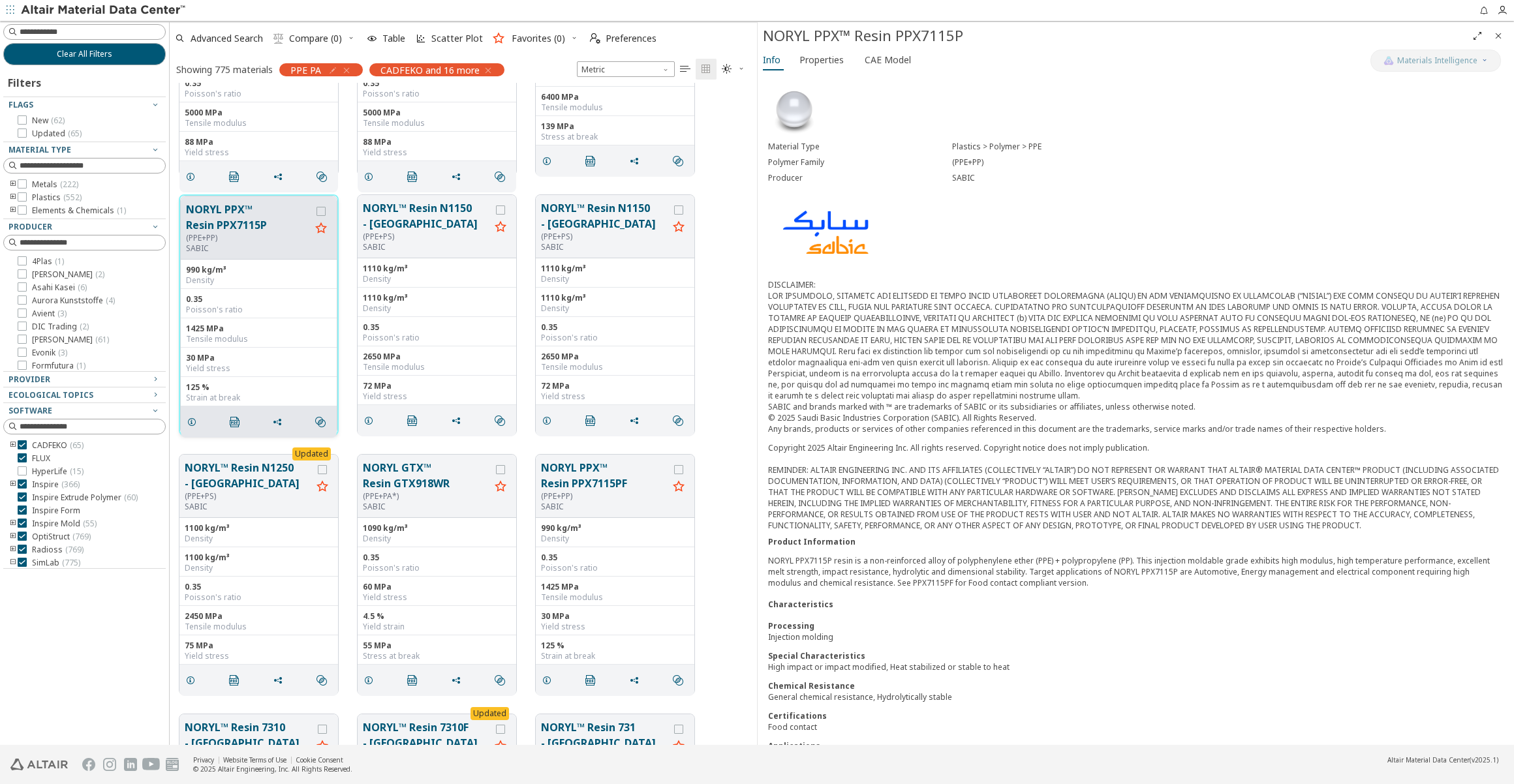
scroll to position [13400, 0]
click at [241, 467] on button "NORYL™ Resin N1250 - [GEOGRAPHIC_DATA]" at bounding box center [248, 474] width 127 height 31
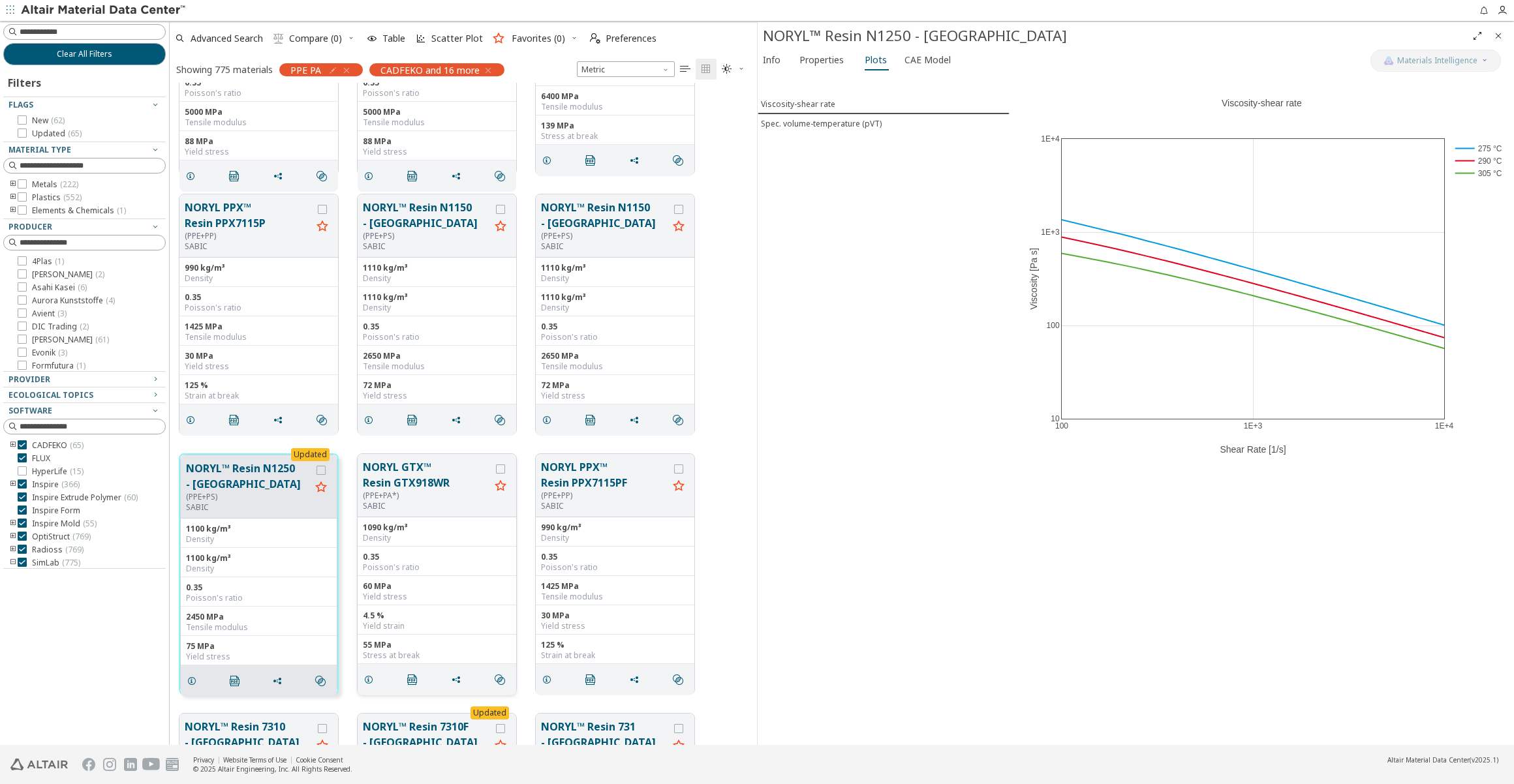
click at [391, 473] on button "NORYL GTX™ Resin GTX918WR" at bounding box center [426, 474] width 127 height 31
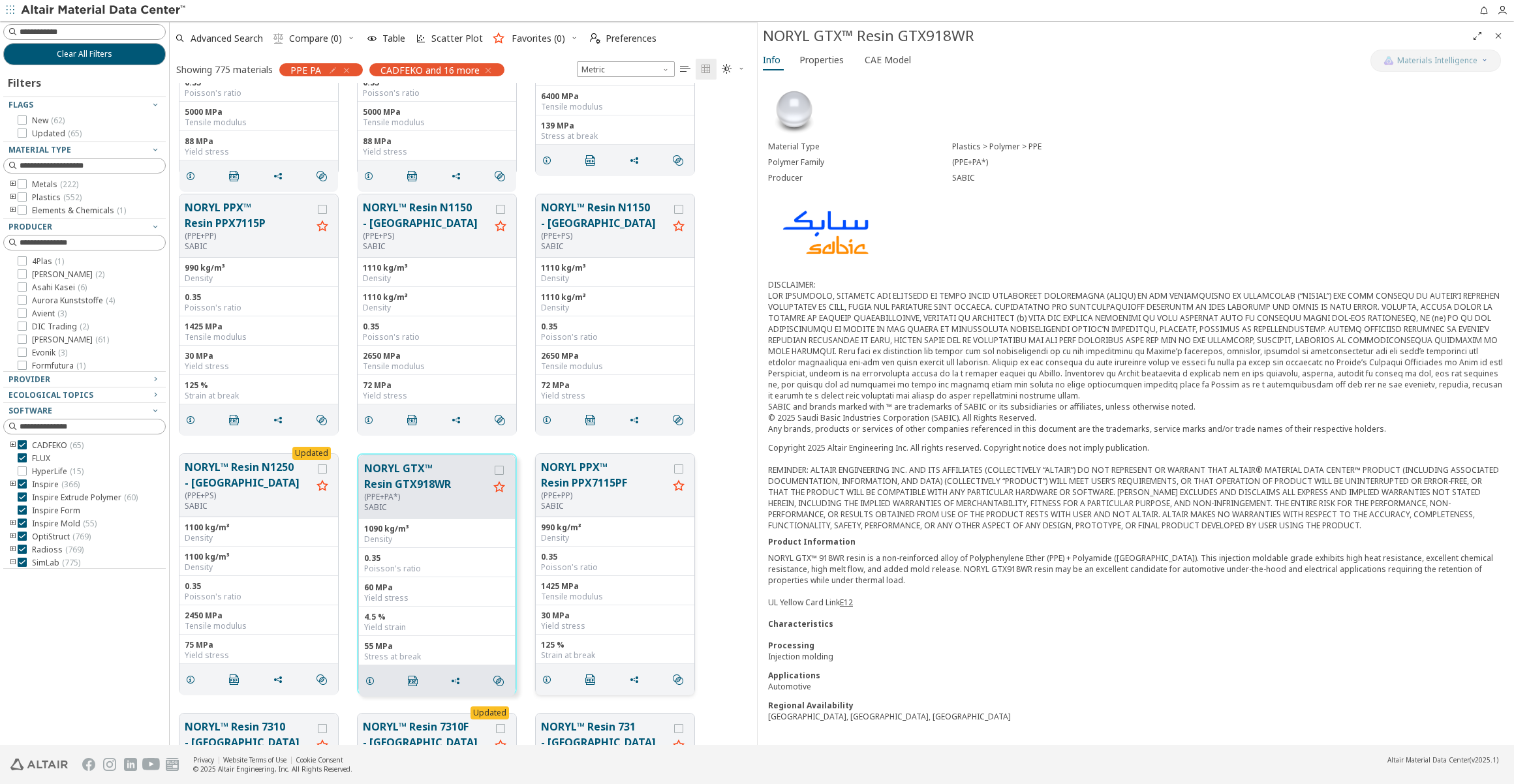
click at [575, 477] on button "NORYL PPX™ Resin PPX7115PF" at bounding box center [604, 474] width 127 height 31
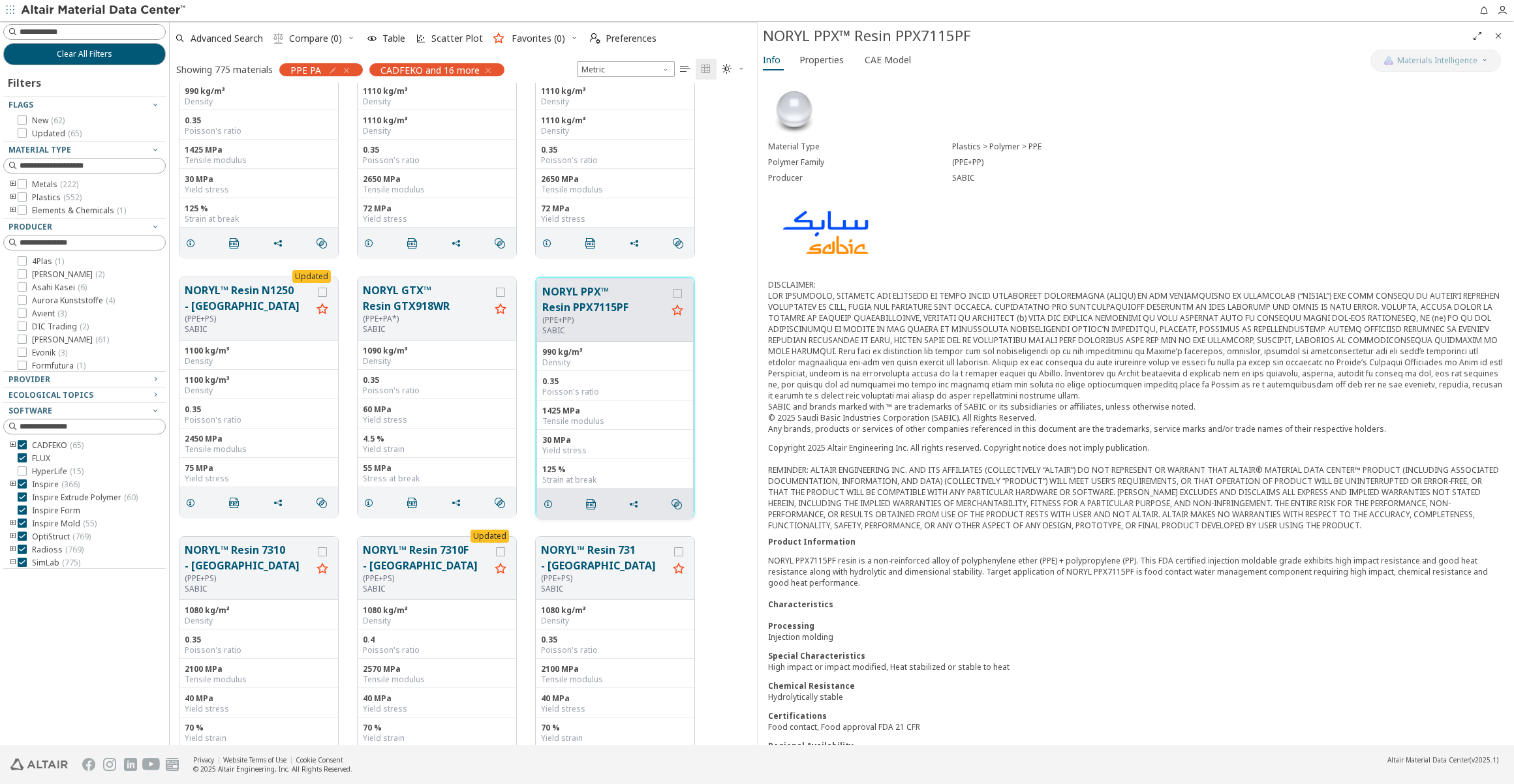
scroll to position [13578, 0]
click at [573, 546] on button "NORYL™ Resin 731 - [GEOGRAPHIC_DATA]" at bounding box center [604, 556] width 127 height 31
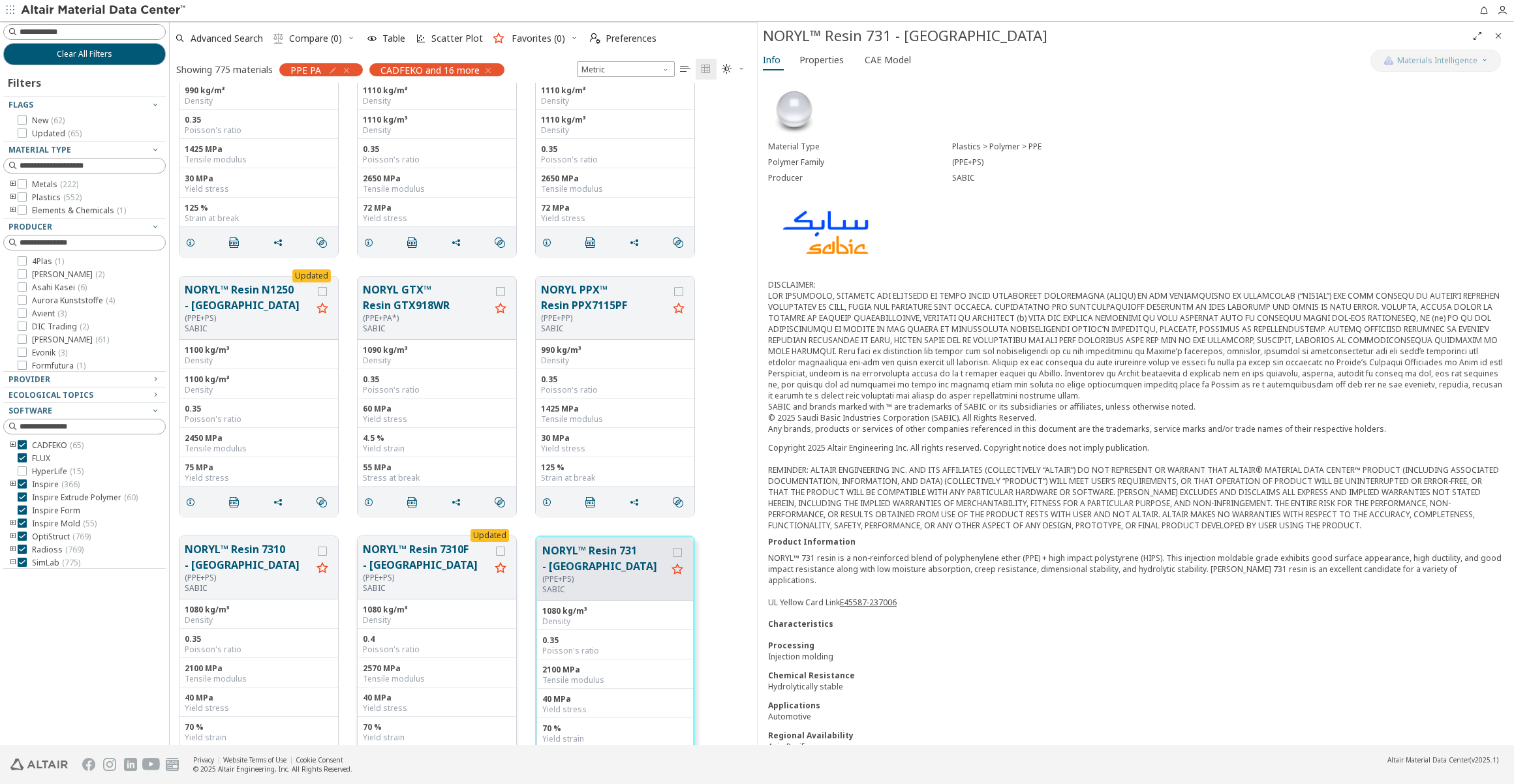
click at [391, 552] on button "NORYL™ Resin 7310F - [GEOGRAPHIC_DATA]" at bounding box center [426, 556] width 127 height 31
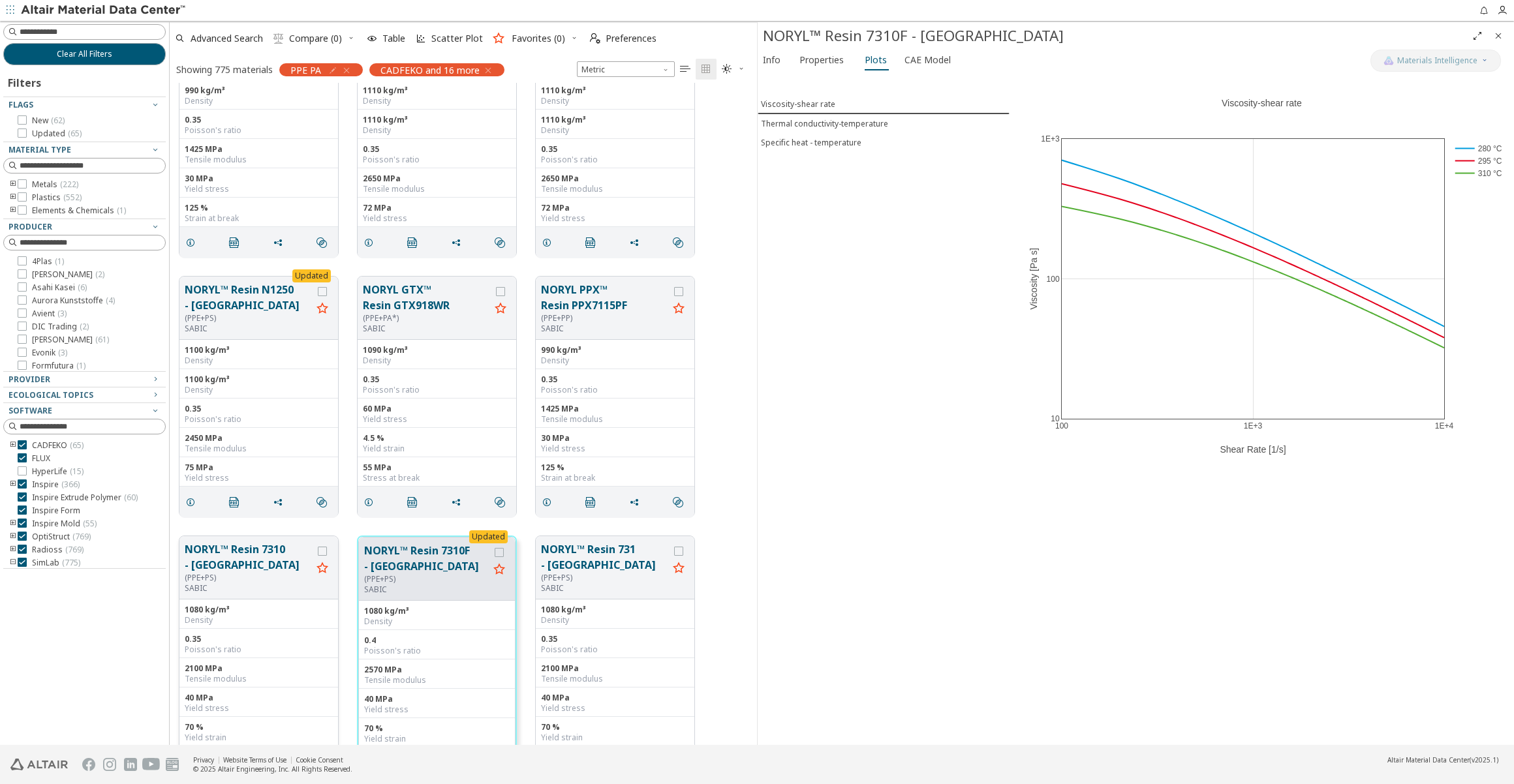
click at [244, 556] on button "NORYL™ Resin 7310 - [GEOGRAPHIC_DATA]" at bounding box center [248, 556] width 127 height 31
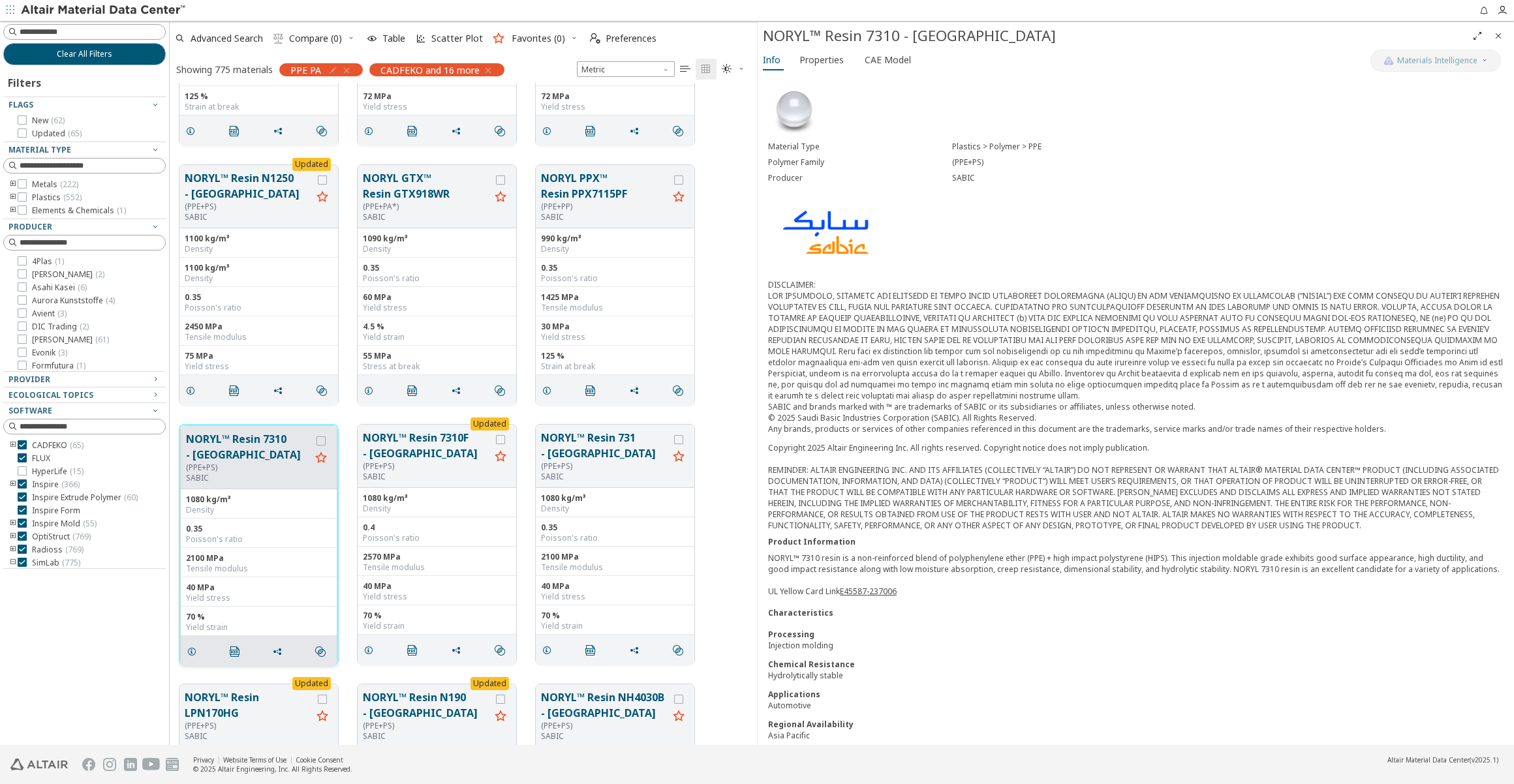
scroll to position [13875, 0]
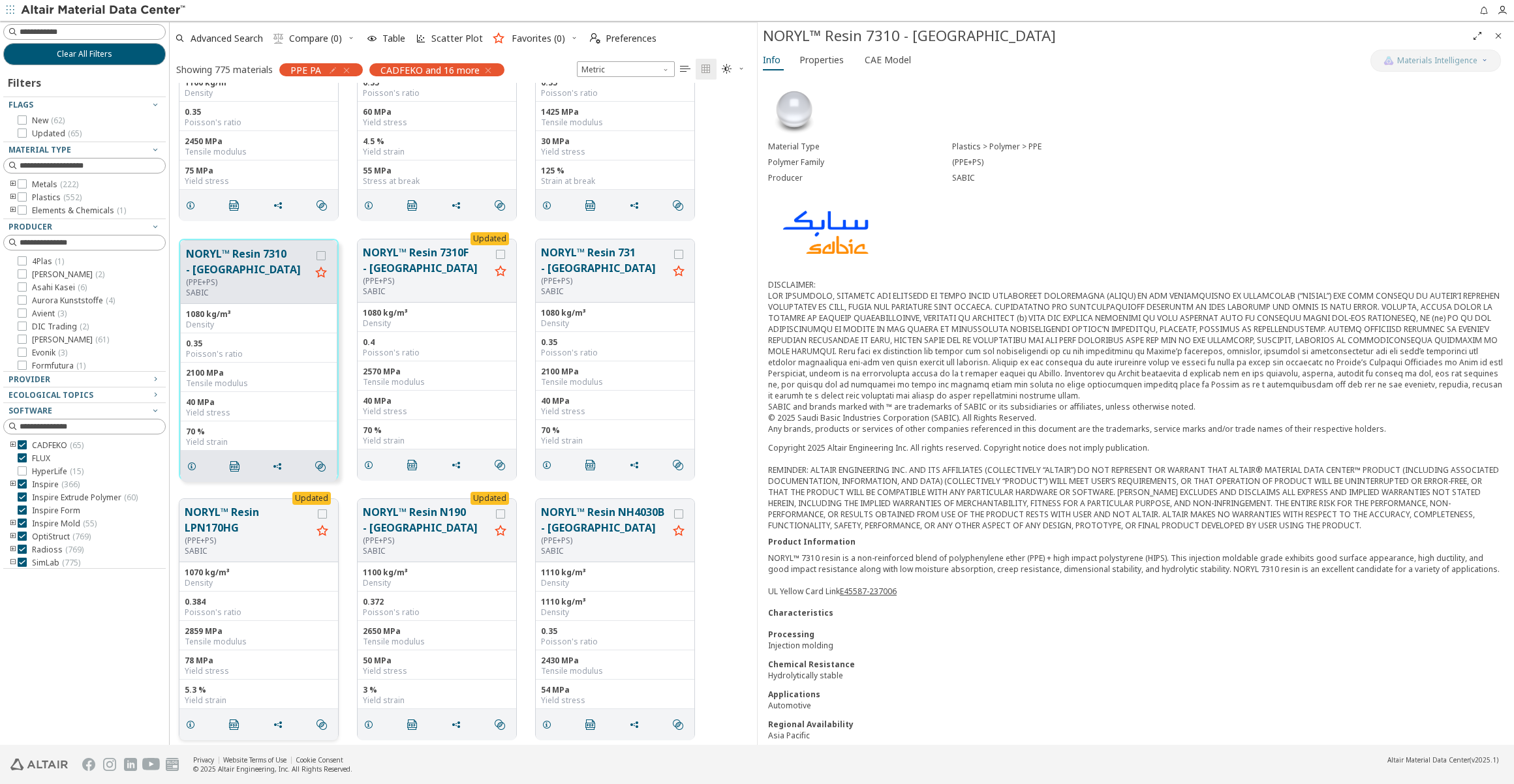
click at [213, 533] on button "NORYL™ Resin LPN170HG" at bounding box center [248, 520] width 127 height 31
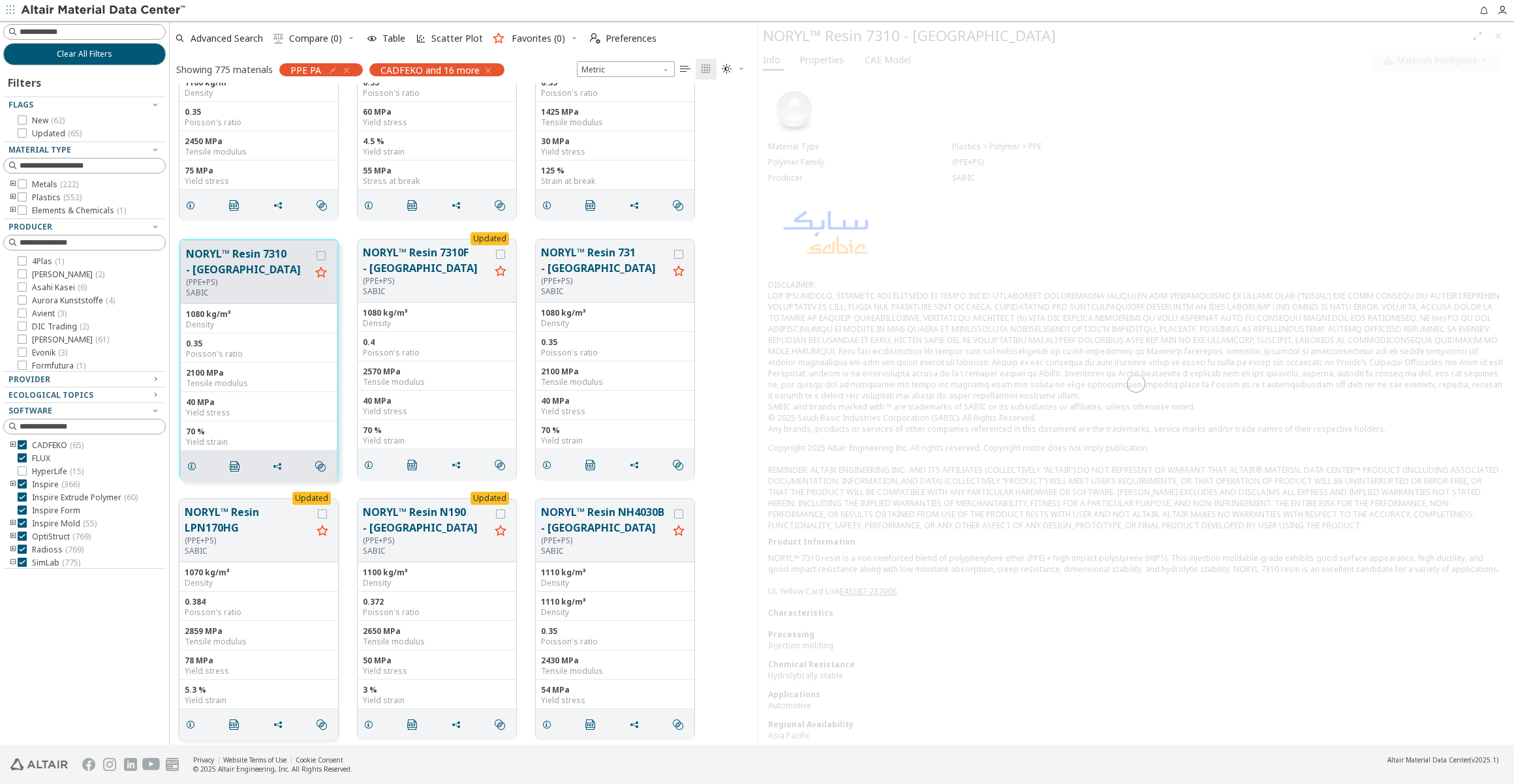
click at [201, 528] on button "NORYL™ Resin LPN170HG" at bounding box center [248, 520] width 127 height 31
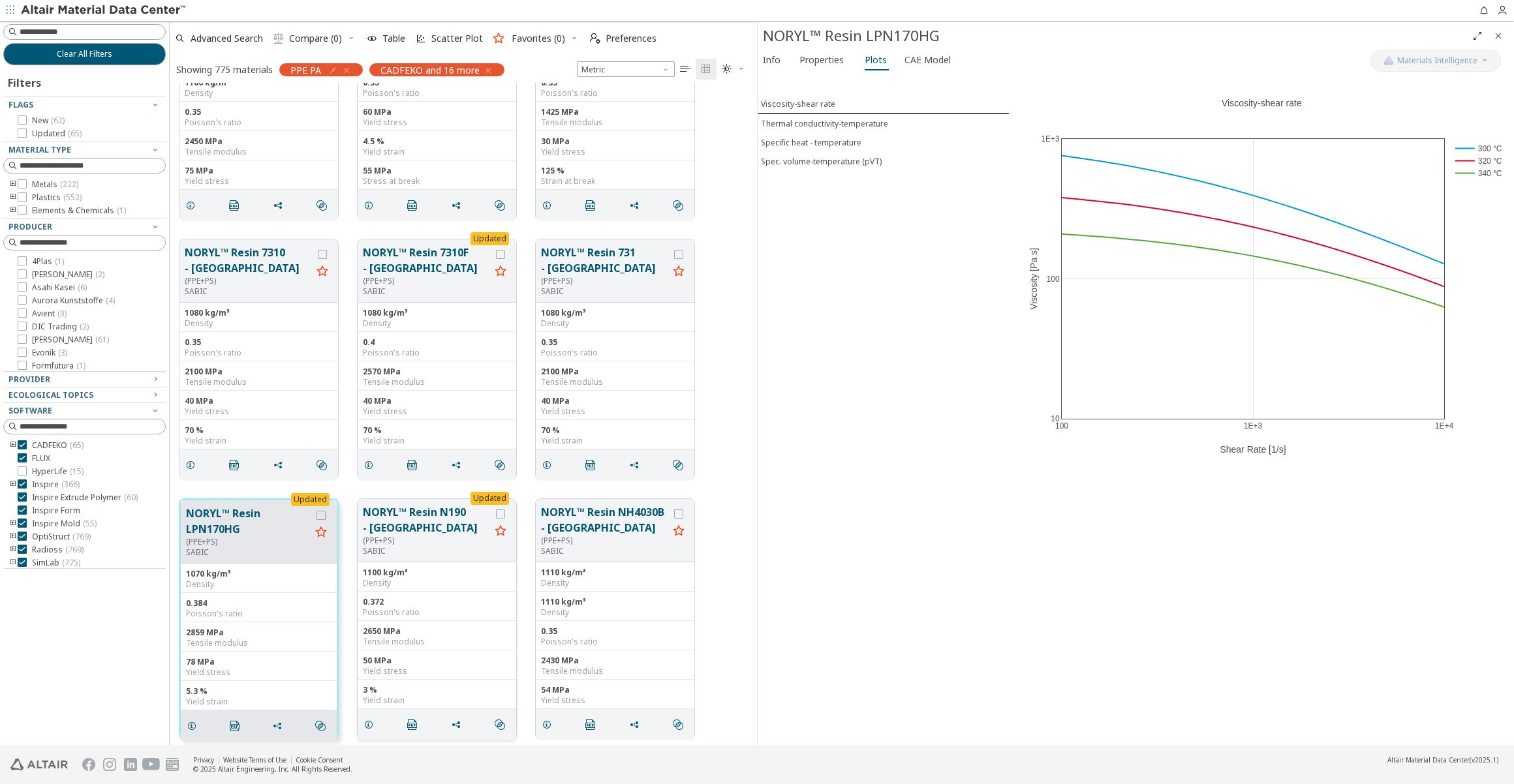
click at [382, 516] on button "NORYL™ Resin N190 - [GEOGRAPHIC_DATA]" at bounding box center [426, 520] width 127 height 31
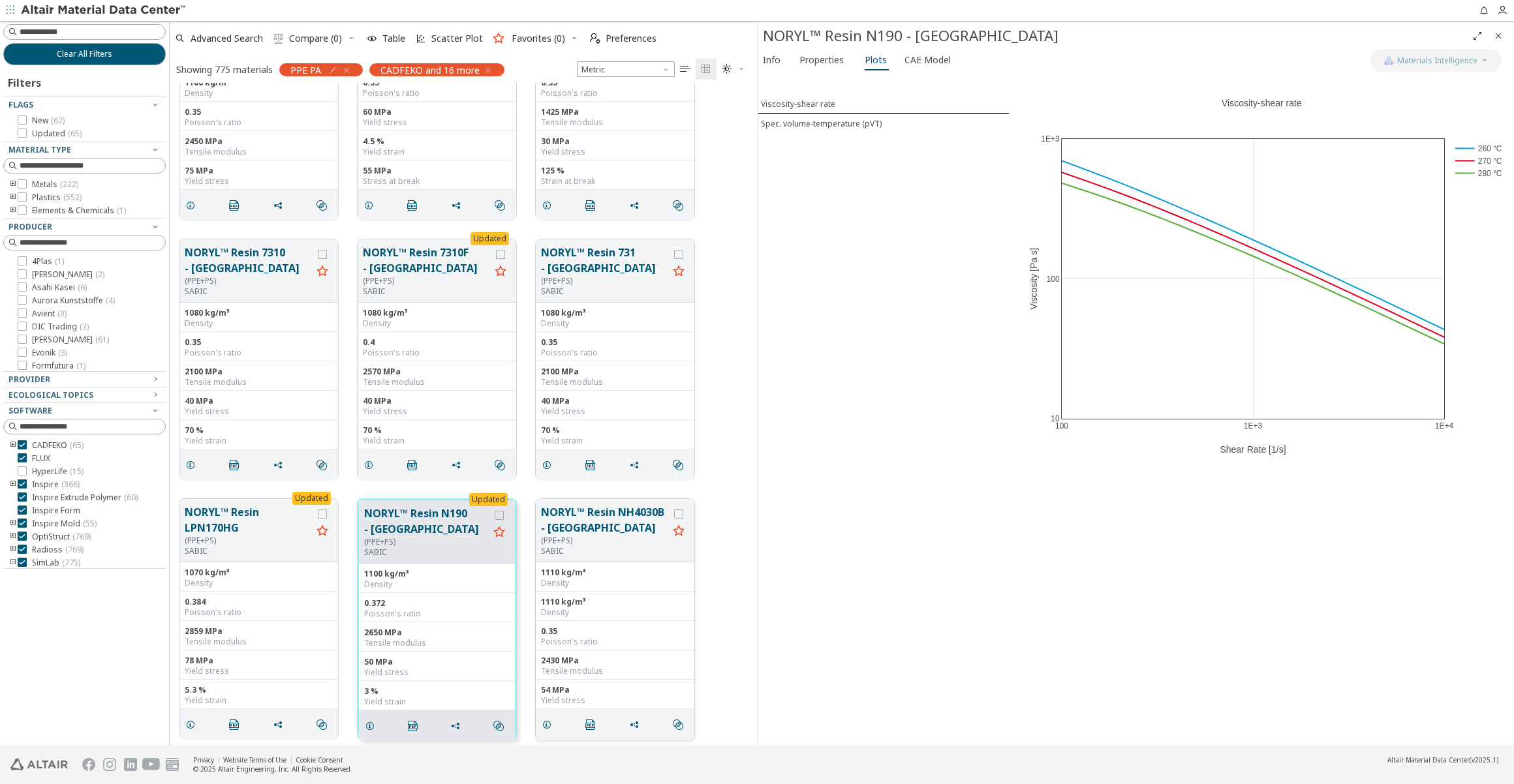
click at [573, 530] on button "NORYL™ Resin NH4030B - [GEOGRAPHIC_DATA]" at bounding box center [604, 520] width 127 height 31
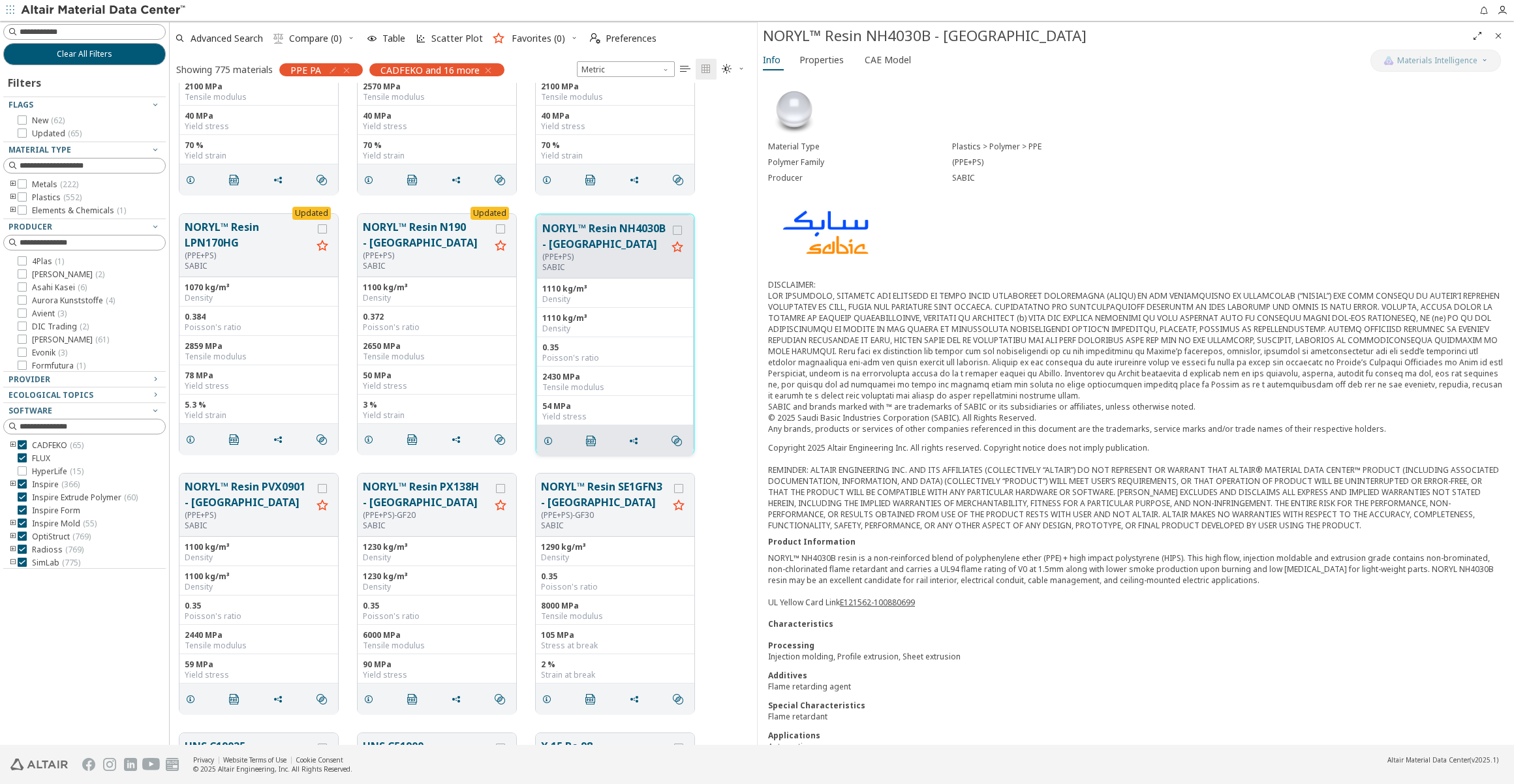
scroll to position [14171, 0]
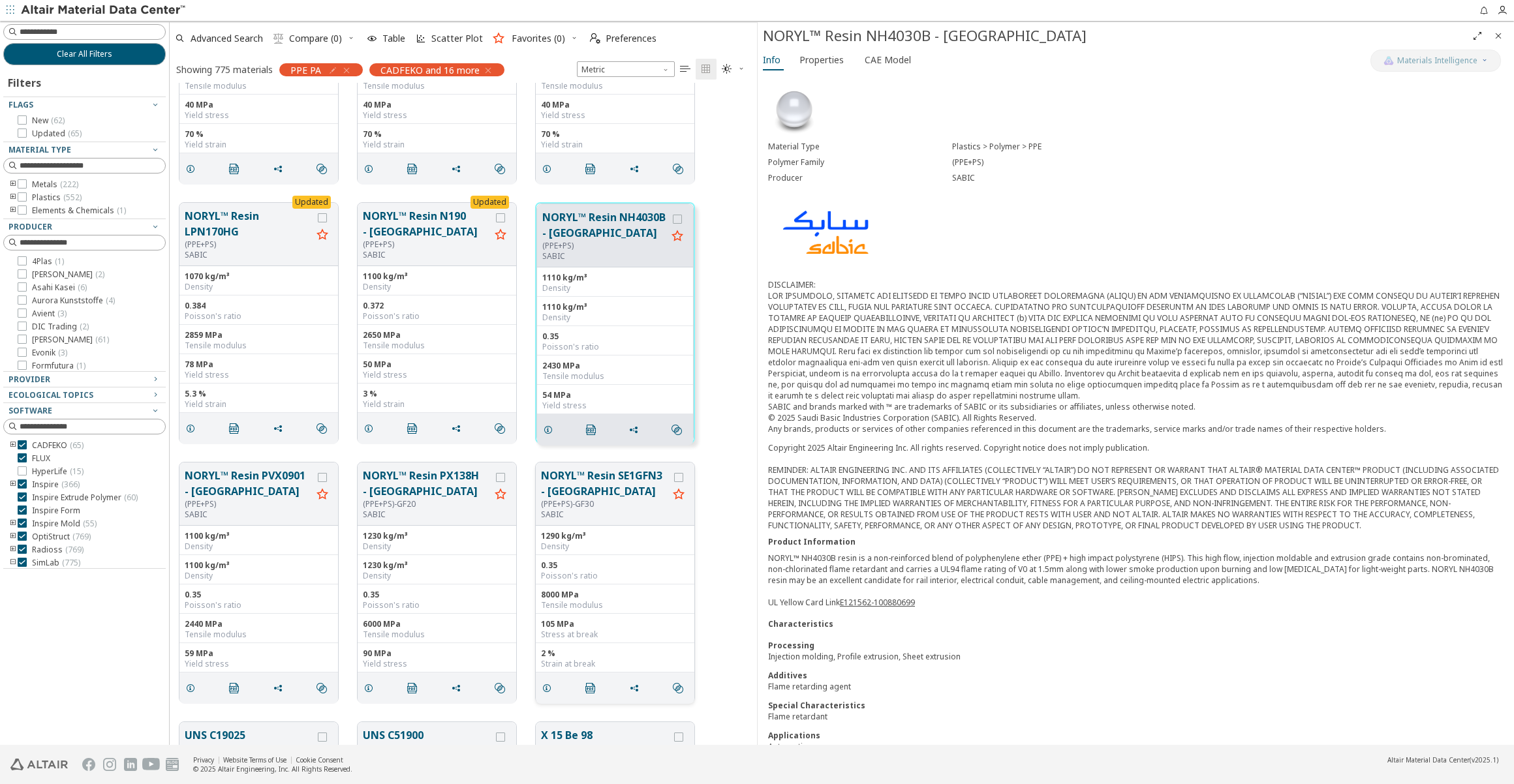
click at [584, 495] on button "NORYL™ Resin SE1GFN3 - [GEOGRAPHIC_DATA]" at bounding box center [604, 483] width 127 height 31
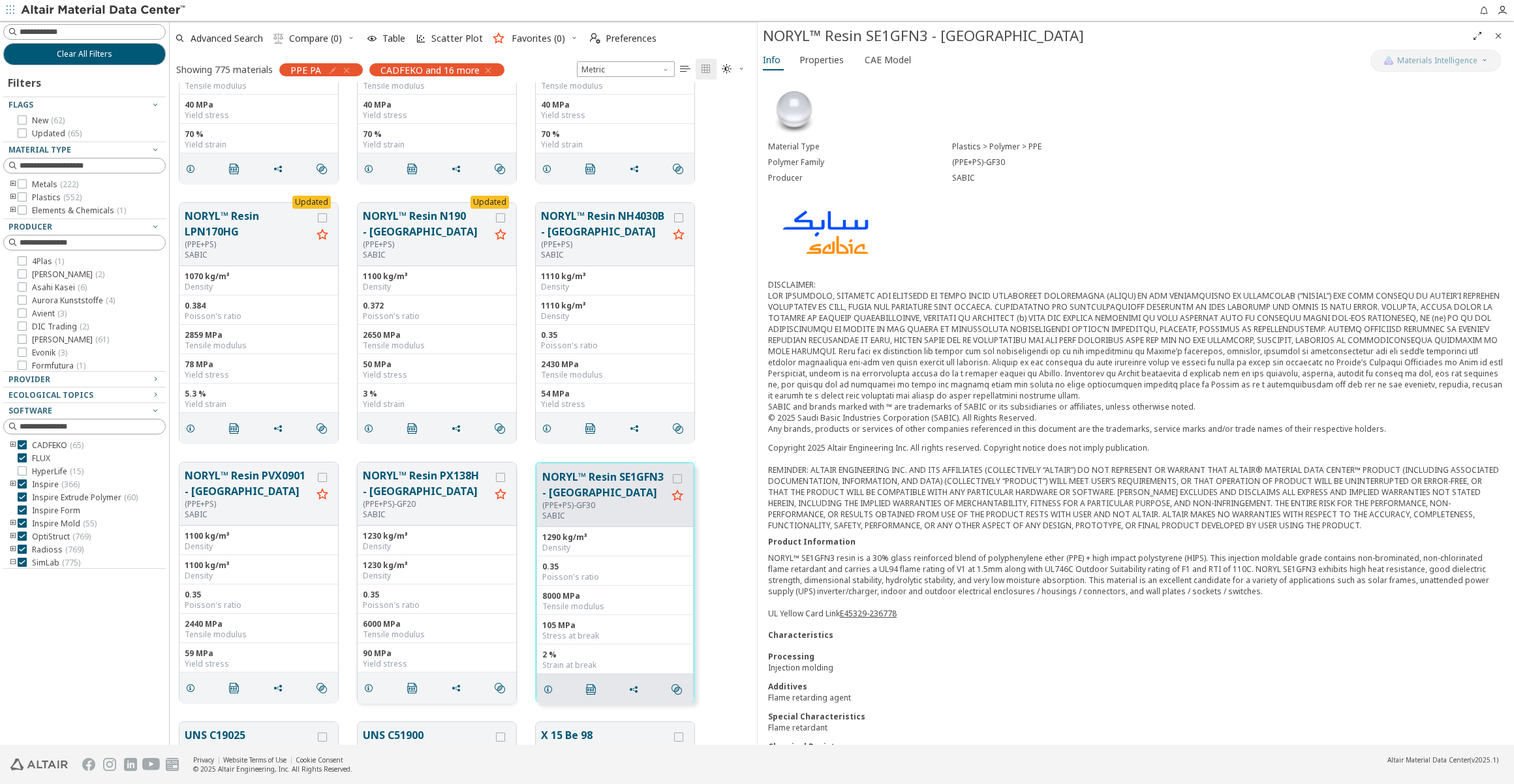
click at [404, 489] on button "NORYL™ Resin PX138H - [GEOGRAPHIC_DATA]" at bounding box center [426, 483] width 127 height 31
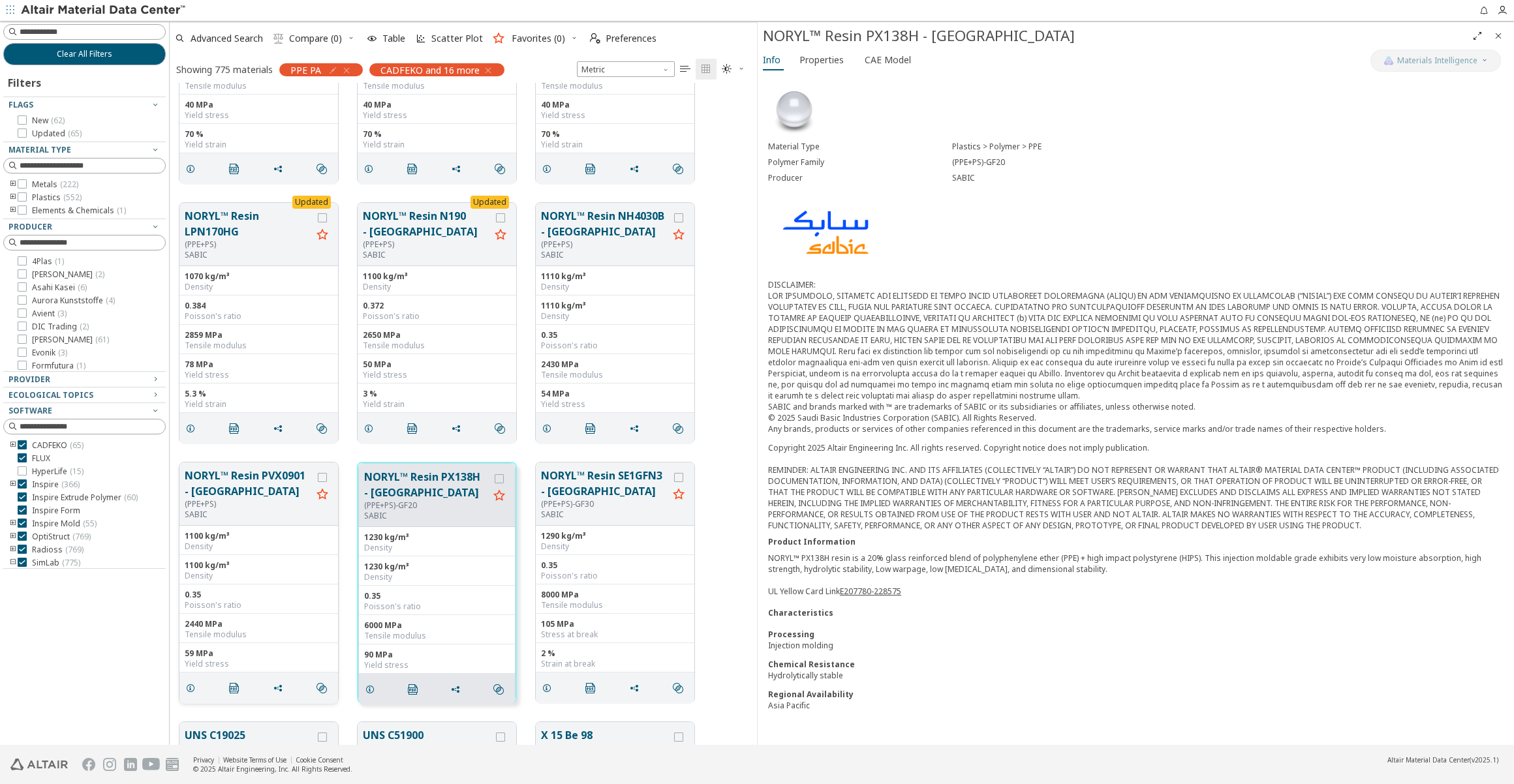
click at [205, 483] on button "NORYL™ Resin PVX0901 - [GEOGRAPHIC_DATA]" at bounding box center [248, 483] width 127 height 31
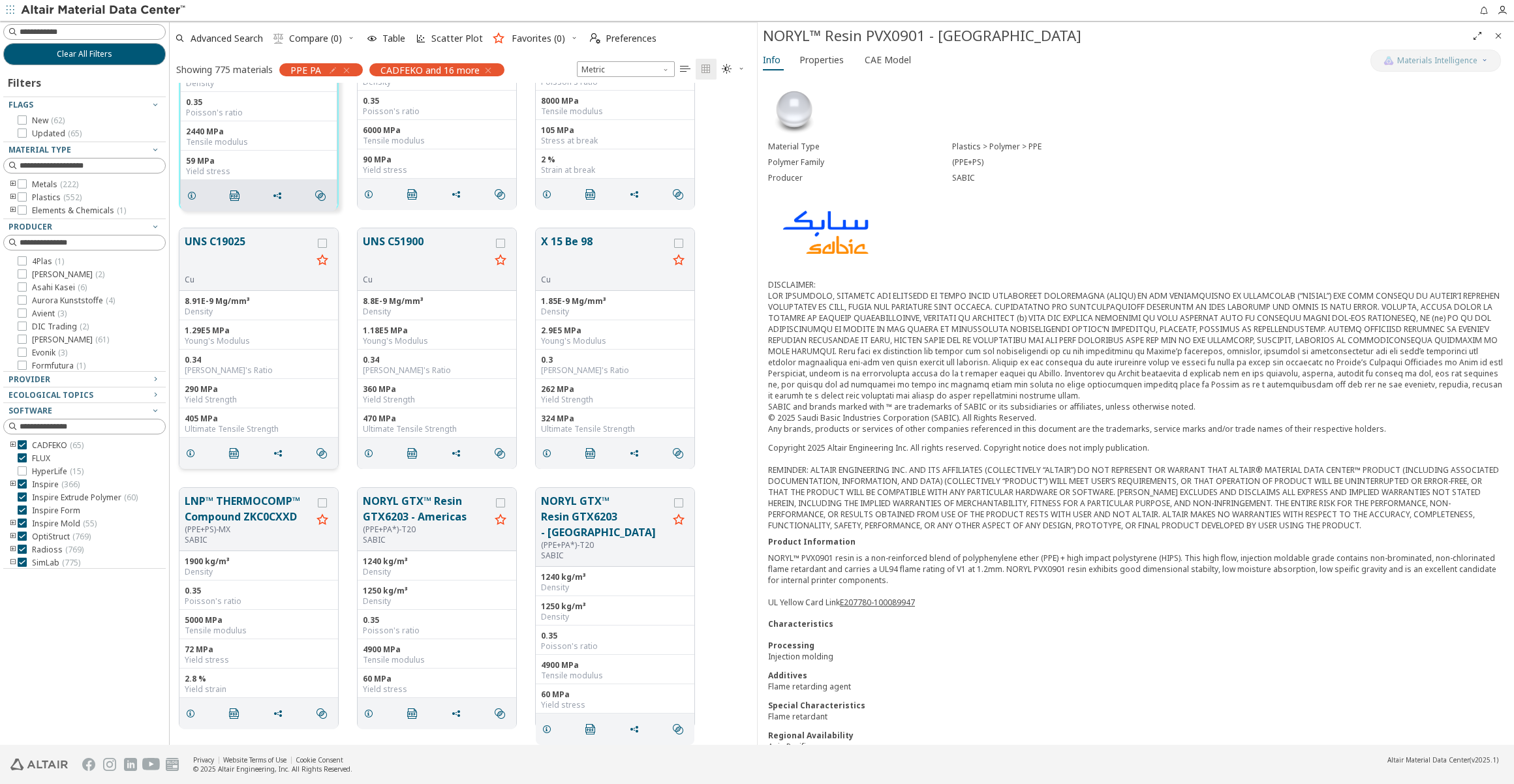
scroll to position [14706, 0]
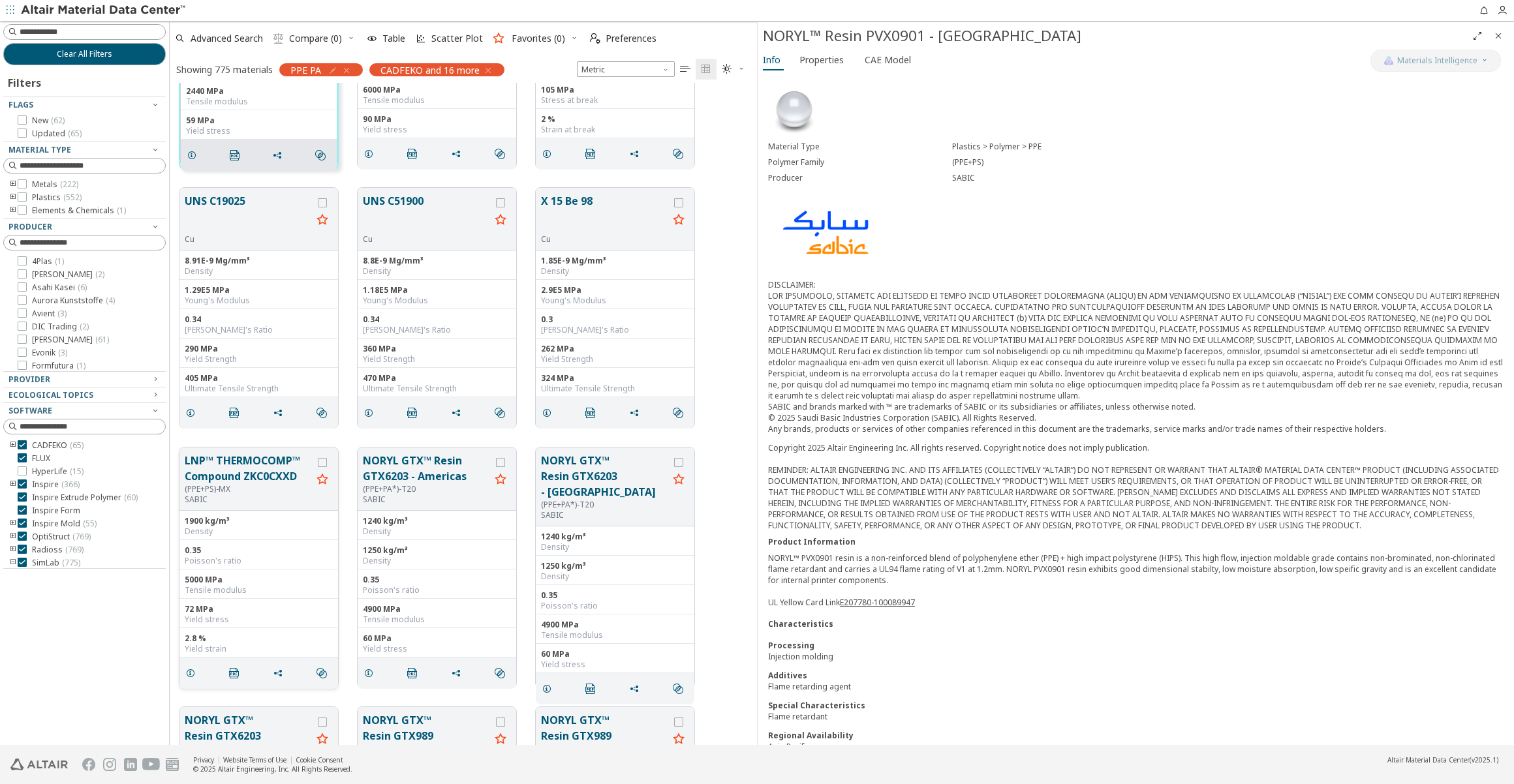
click at [299, 473] on button "LNP™ THERMOCOMP™ Compound ZKC0CXXD" at bounding box center [248, 468] width 127 height 31
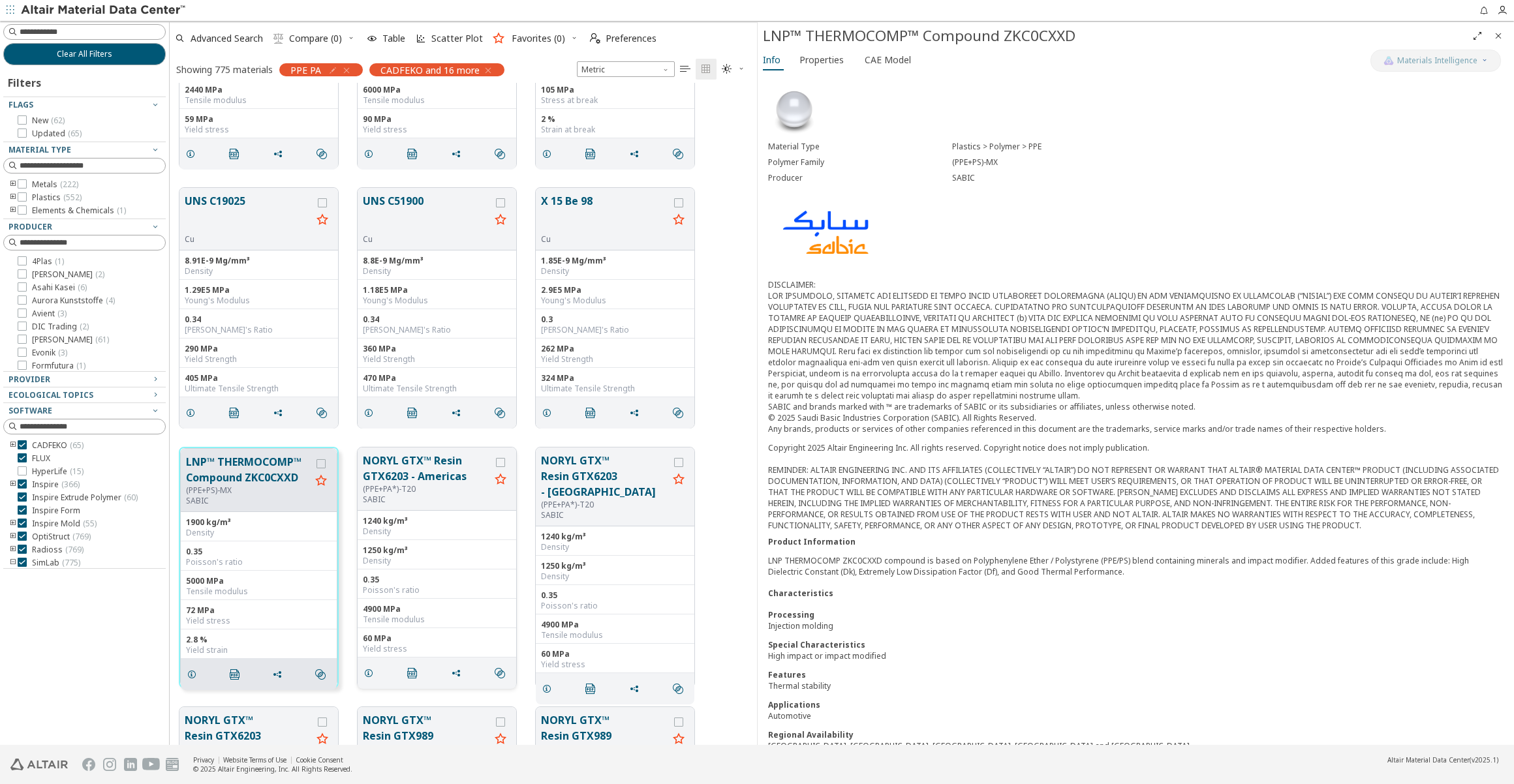
scroll to position [14704, 0]
click at [444, 479] on button "NORYL GTX™ Resin GTX6203 - Americas" at bounding box center [426, 469] width 127 height 31
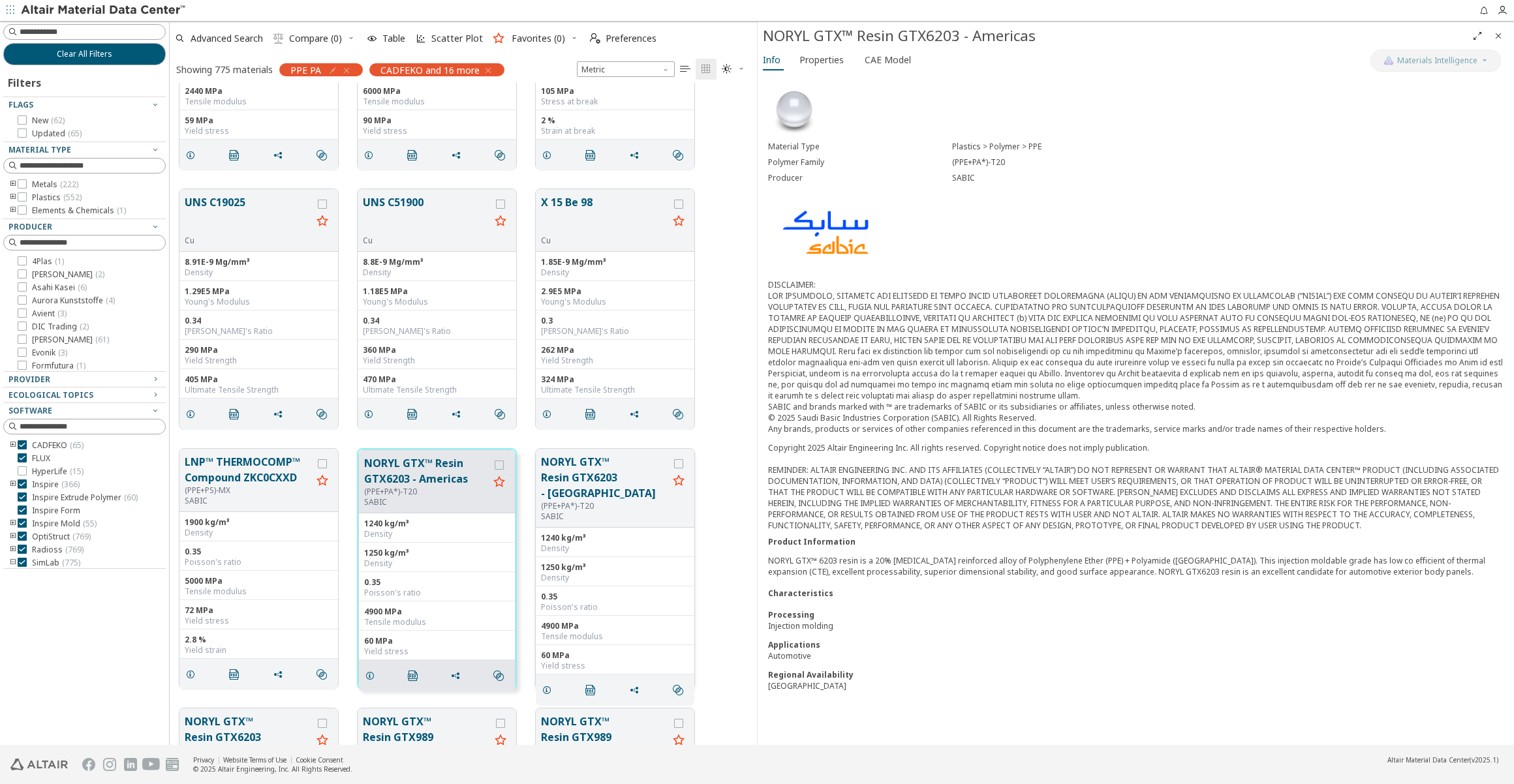
click at [590, 476] on button "NORYL GTX™ Resin GTX6203 - [GEOGRAPHIC_DATA]" at bounding box center [604, 477] width 127 height 47
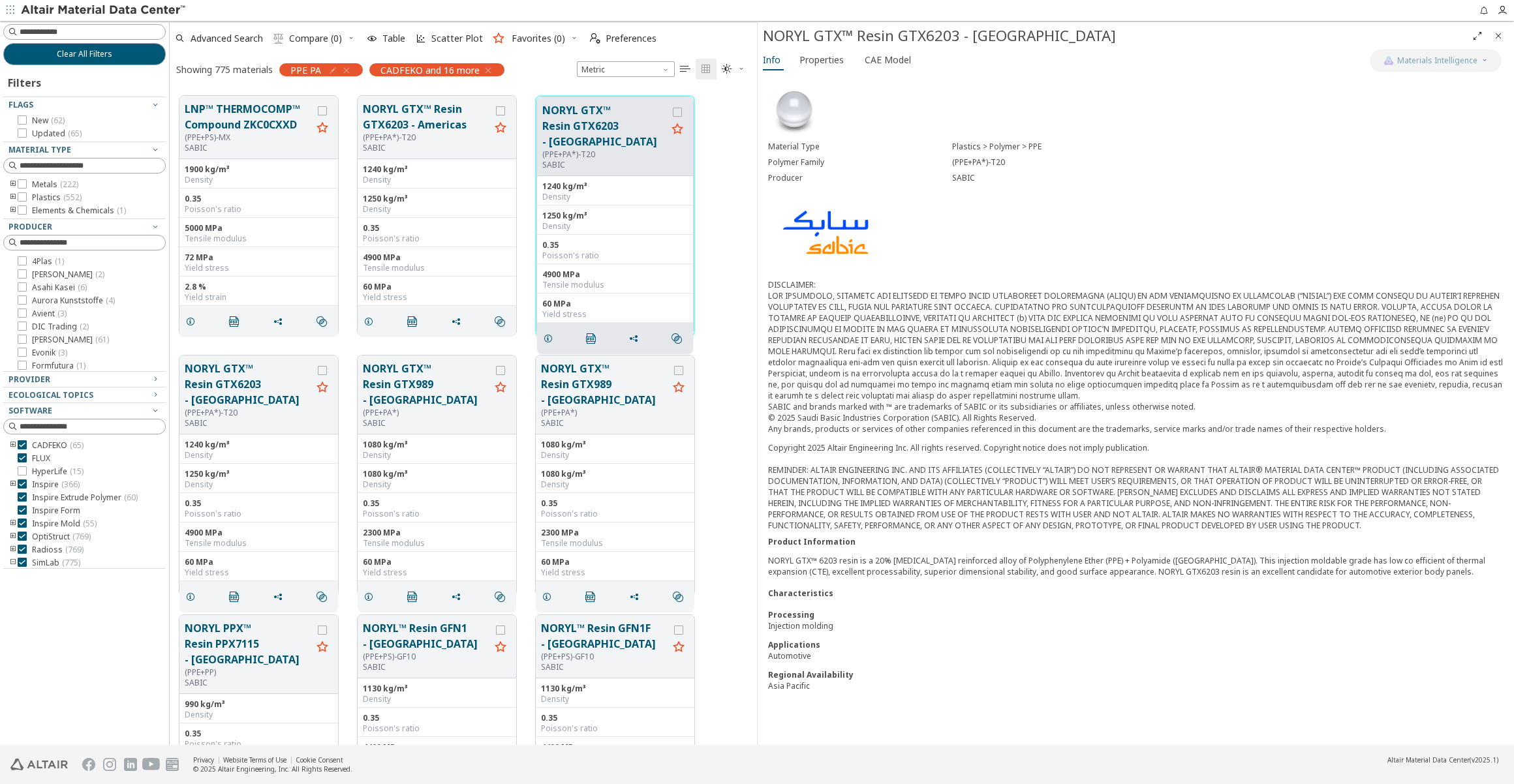
scroll to position [15060, 0]
click at [588, 381] on button "NORYL GTX™ Resin GTX989 - [GEOGRAPHIC_DATA]" at bounding box center [604, 382] width 127 height 47
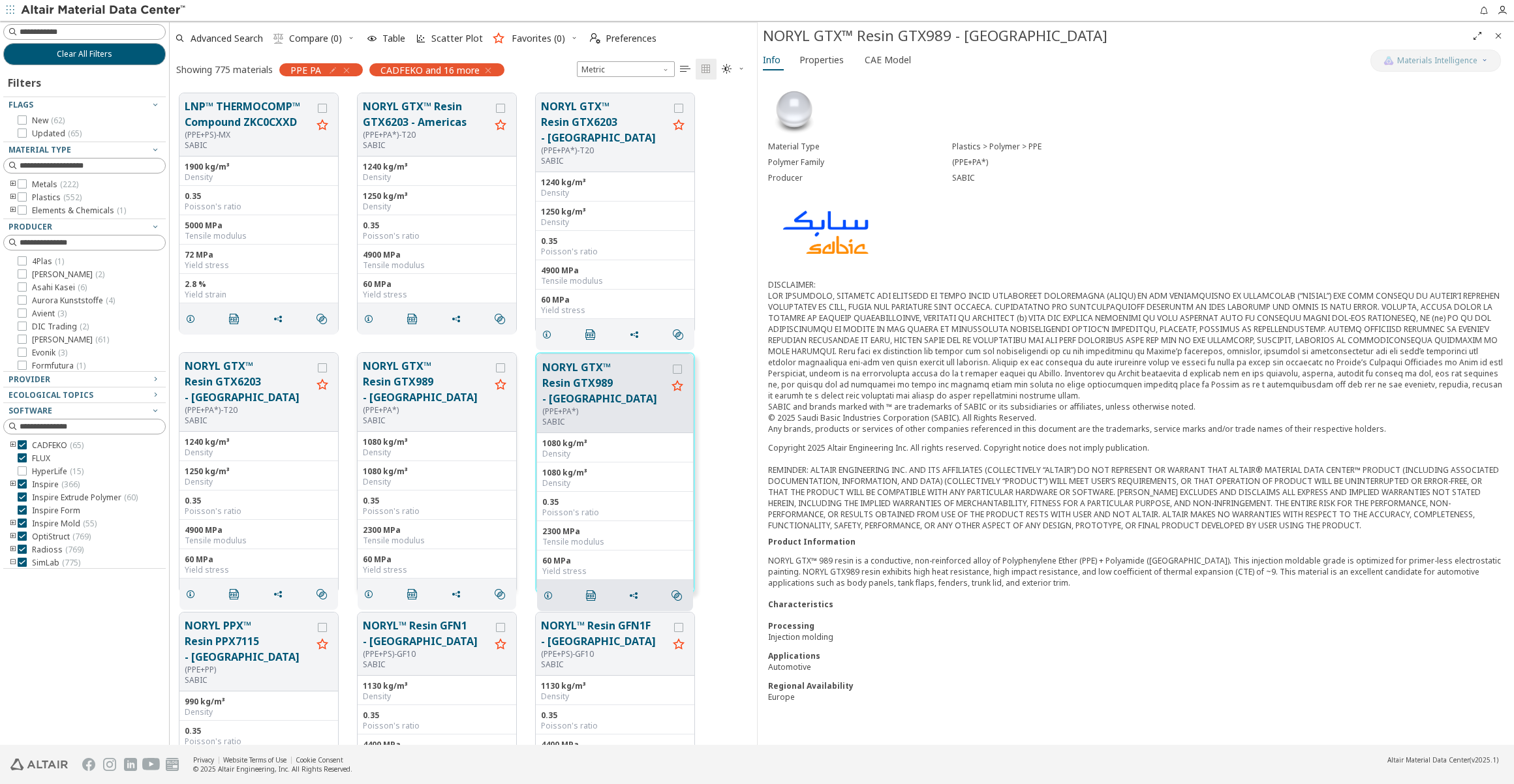
click at [391, 387] on button "NORYL GTX™ Resin GTX989 - [GEOGRAPHIC_DATA]" at bounding box center [426, 382] width 127 height 47
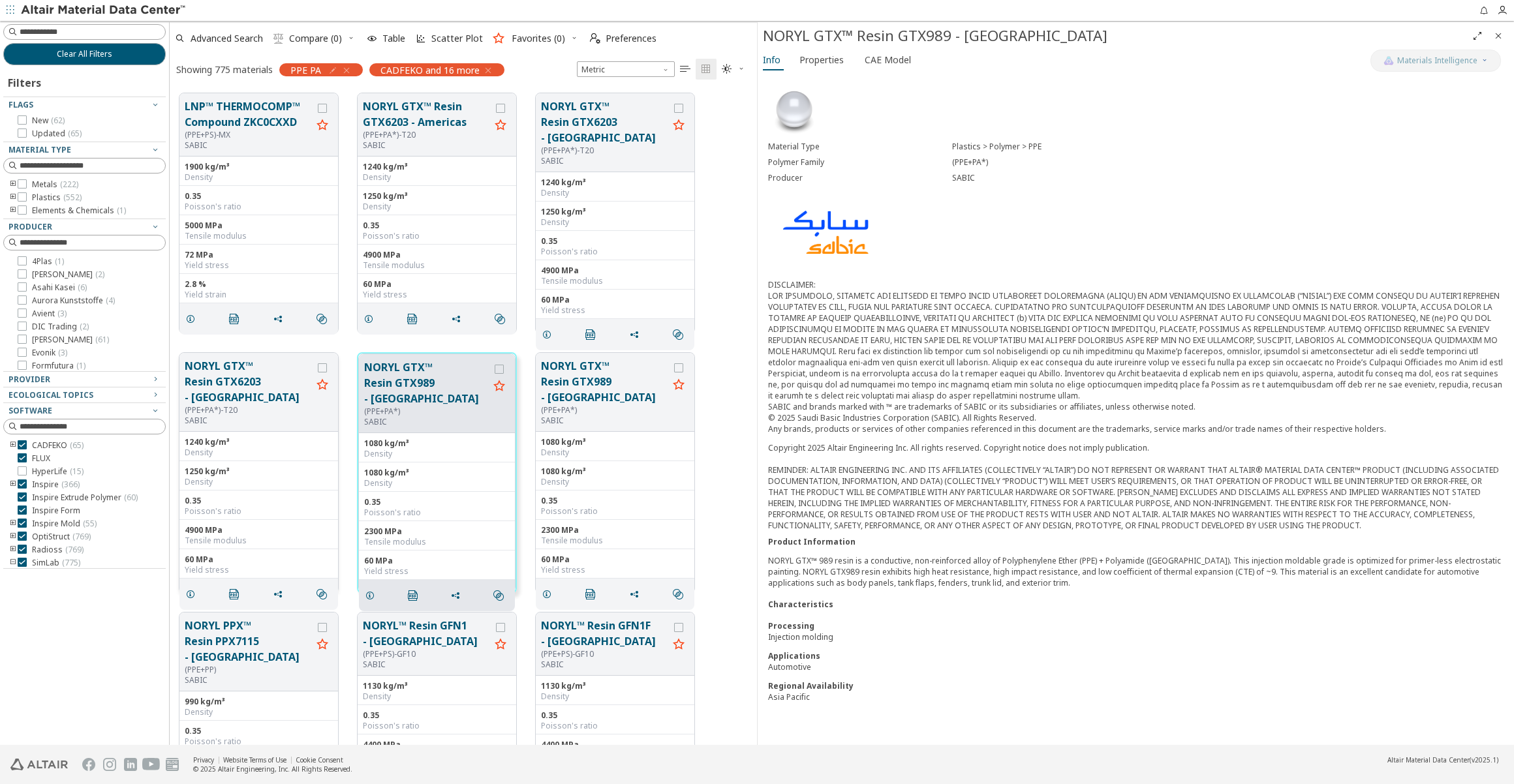
click at [241, 376] on button "NORYL GTX™ Resin GTX6203 - [GEOGRAPHIC_DATA]" at bounding box center [248, 382] width 127 height 47
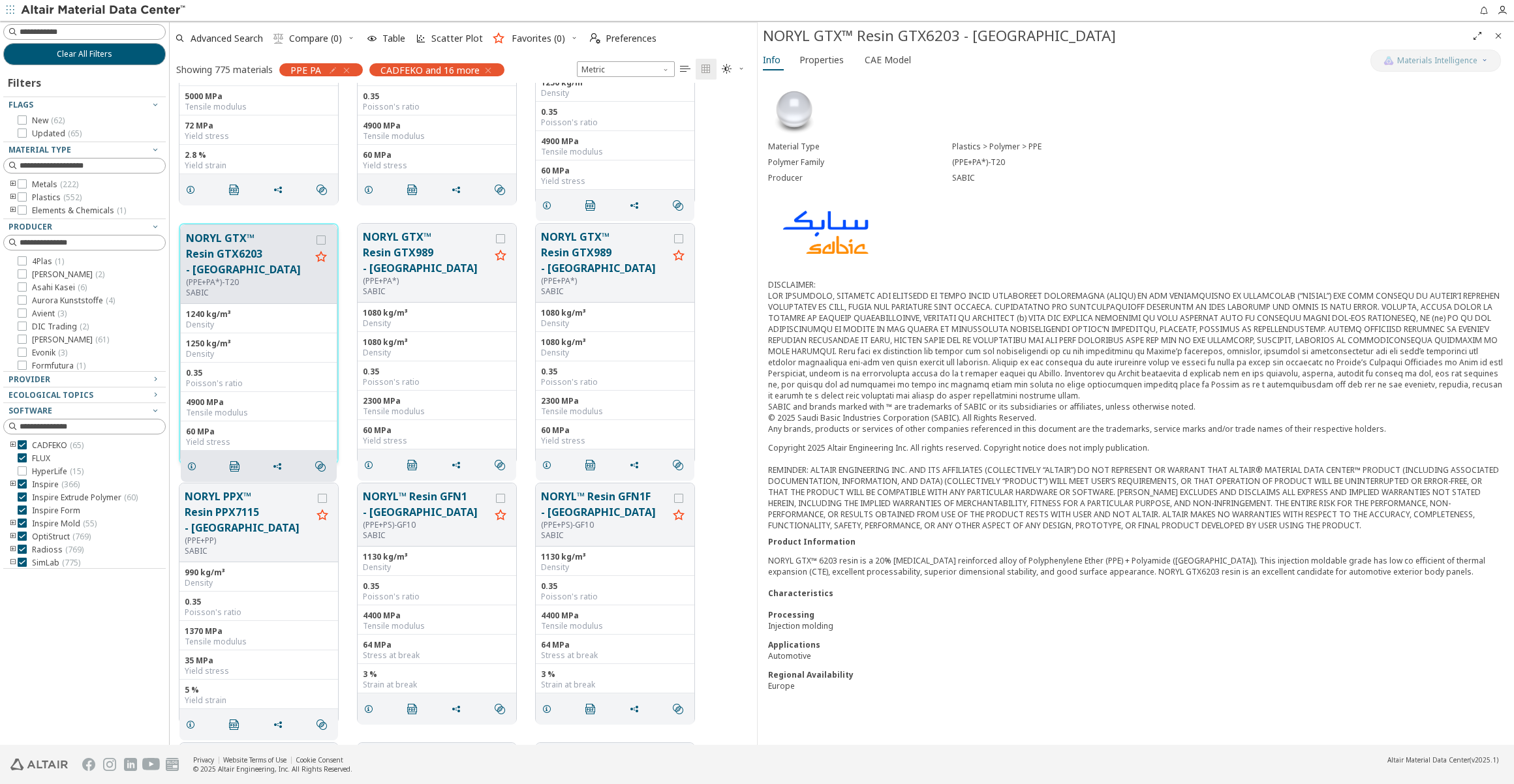
scroll to position [15357, 0]
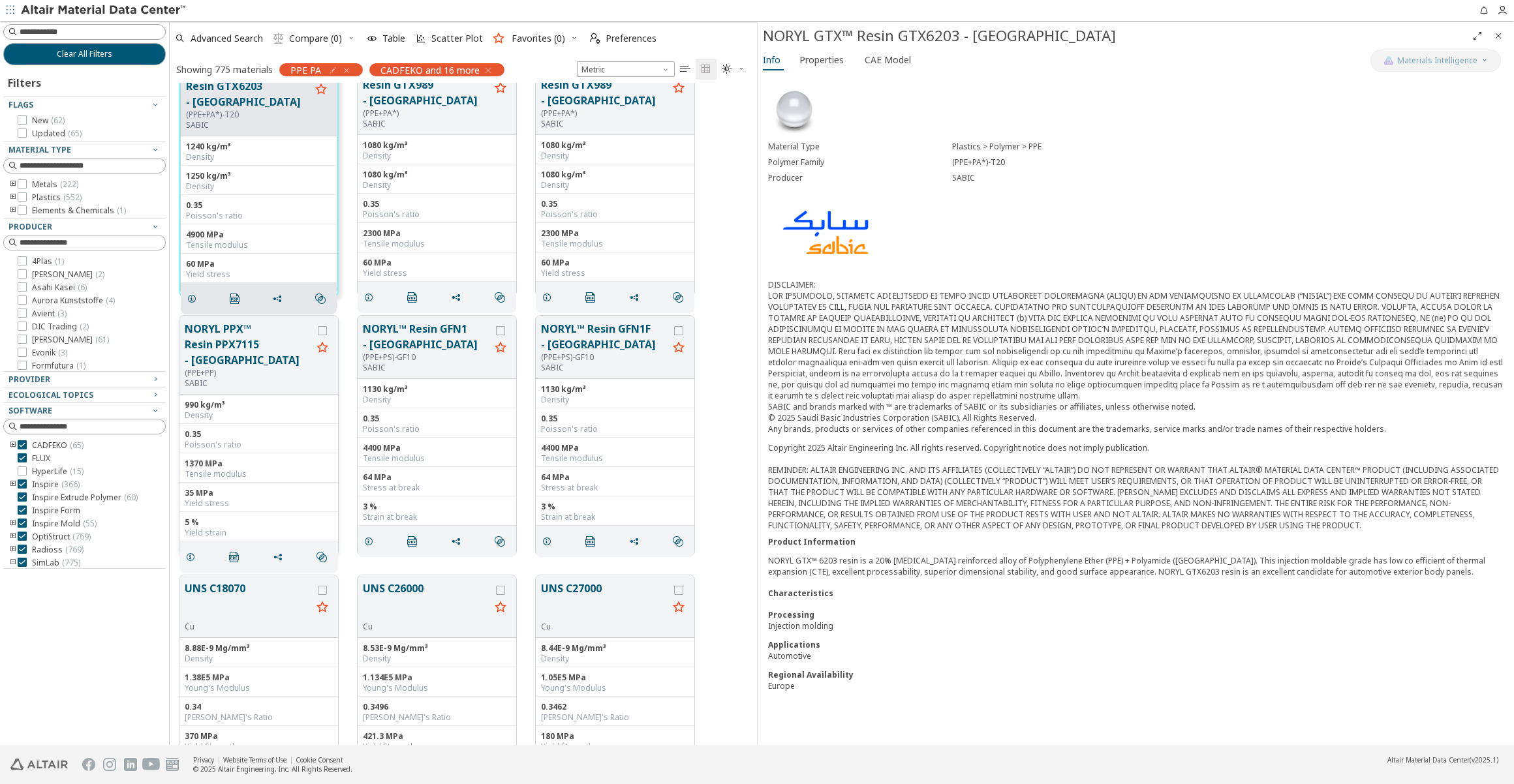
click at [248, 327] on button "NORYL PPX™ Resin PPX7115 - [GEOGRAPHIC_DATA]" at bounding box center [248, 344] width 127 height 47
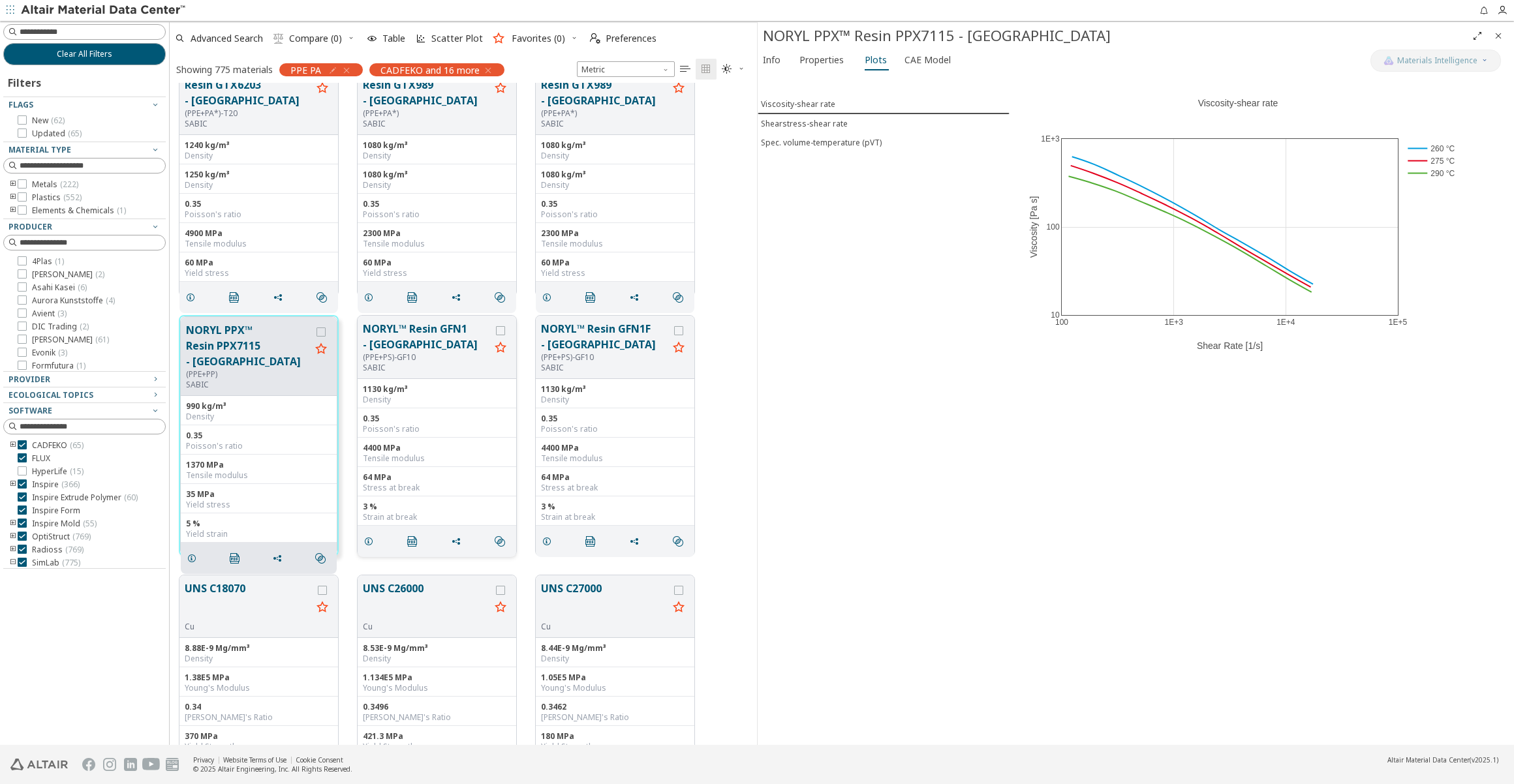
scroll to position [15355, 0]
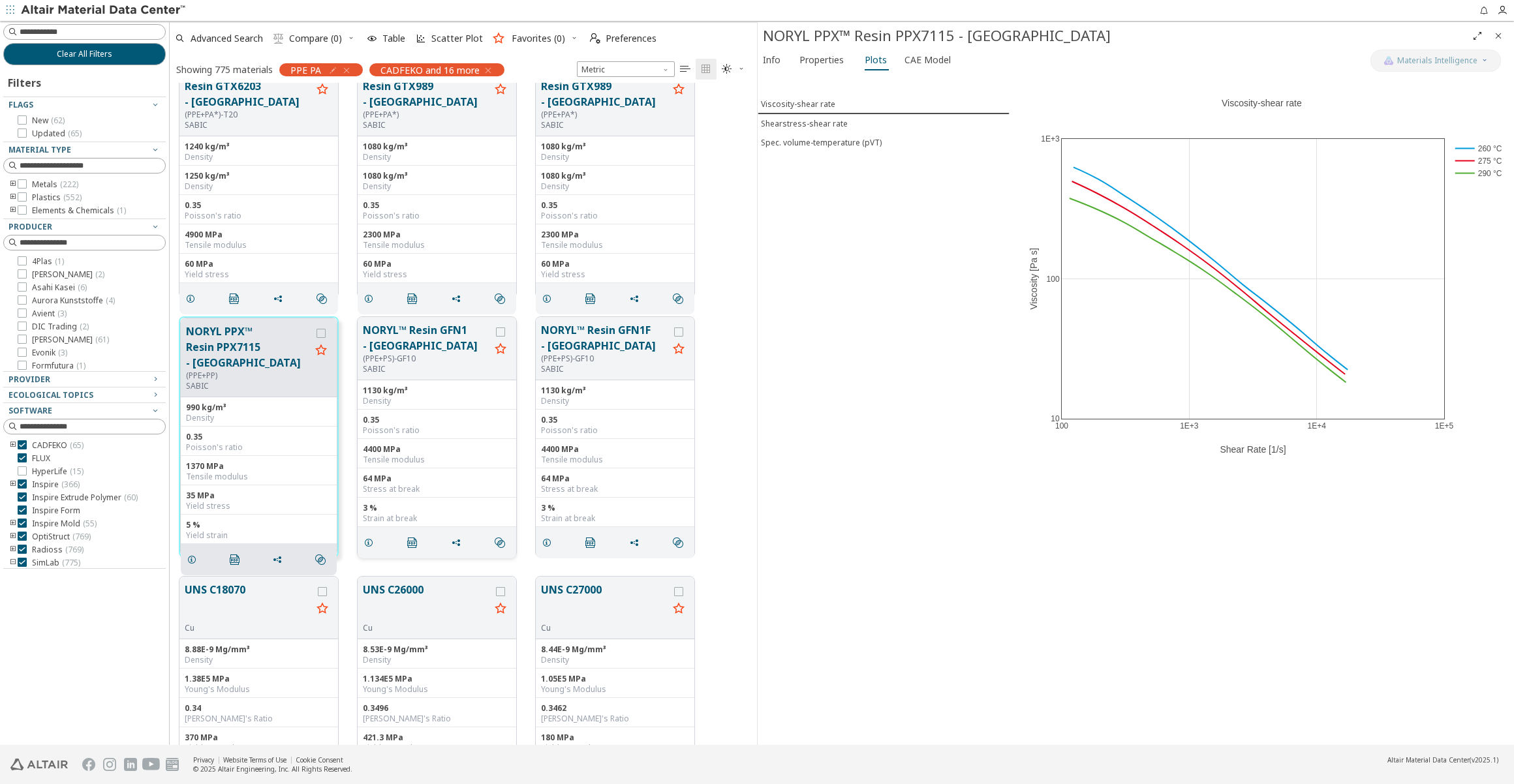
click at [411, 328] on button "NORYL™ Resin GFN1 - [GEOGRAPHIC_DATA]" at bounding box center [426, 337] width 127 height 31
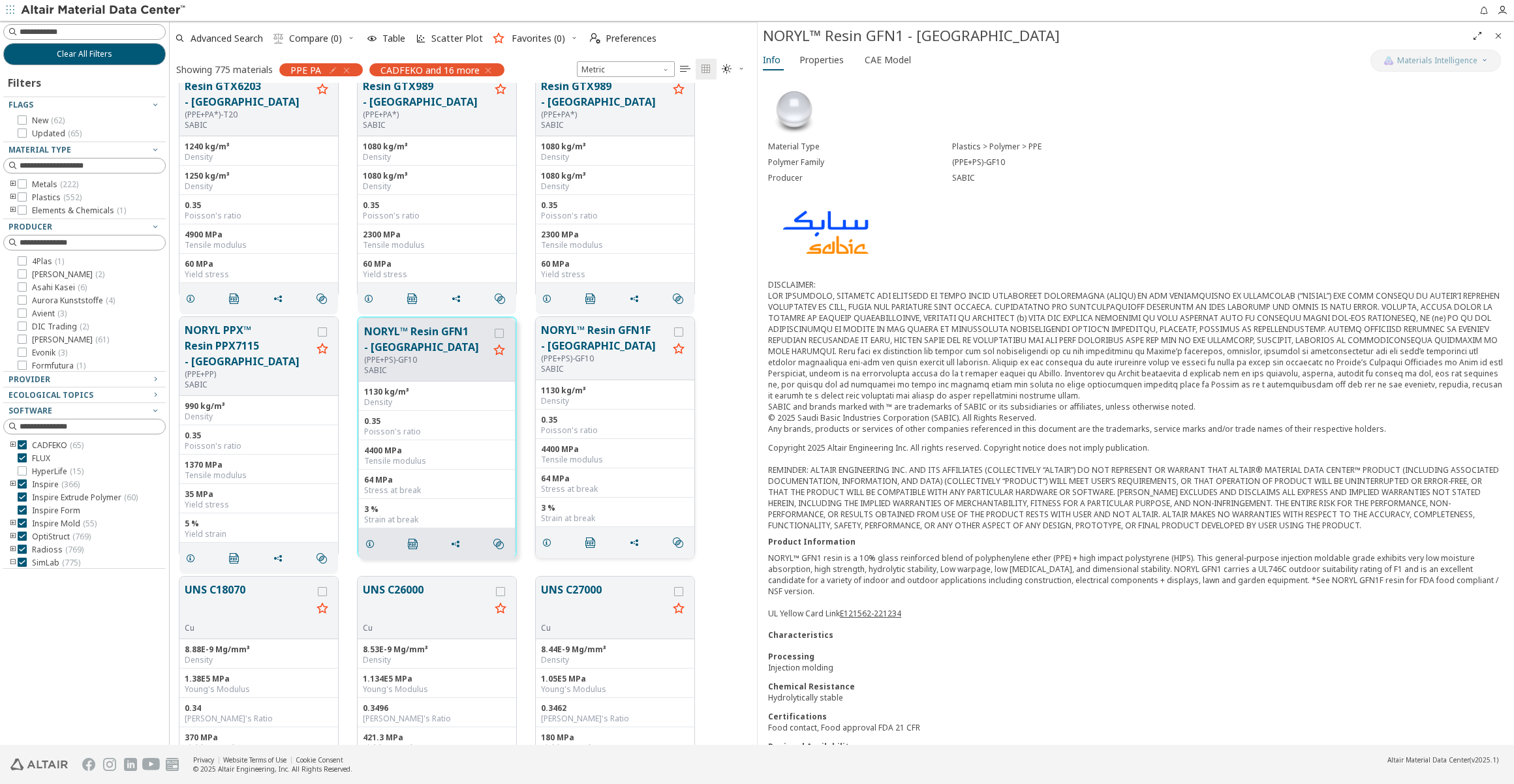
click at [563, 339] on button "NORYL™ Resin GFN1F - [GEOGRAPHIC_DATA]" at bounding box center [604, 337] width 127 height 31
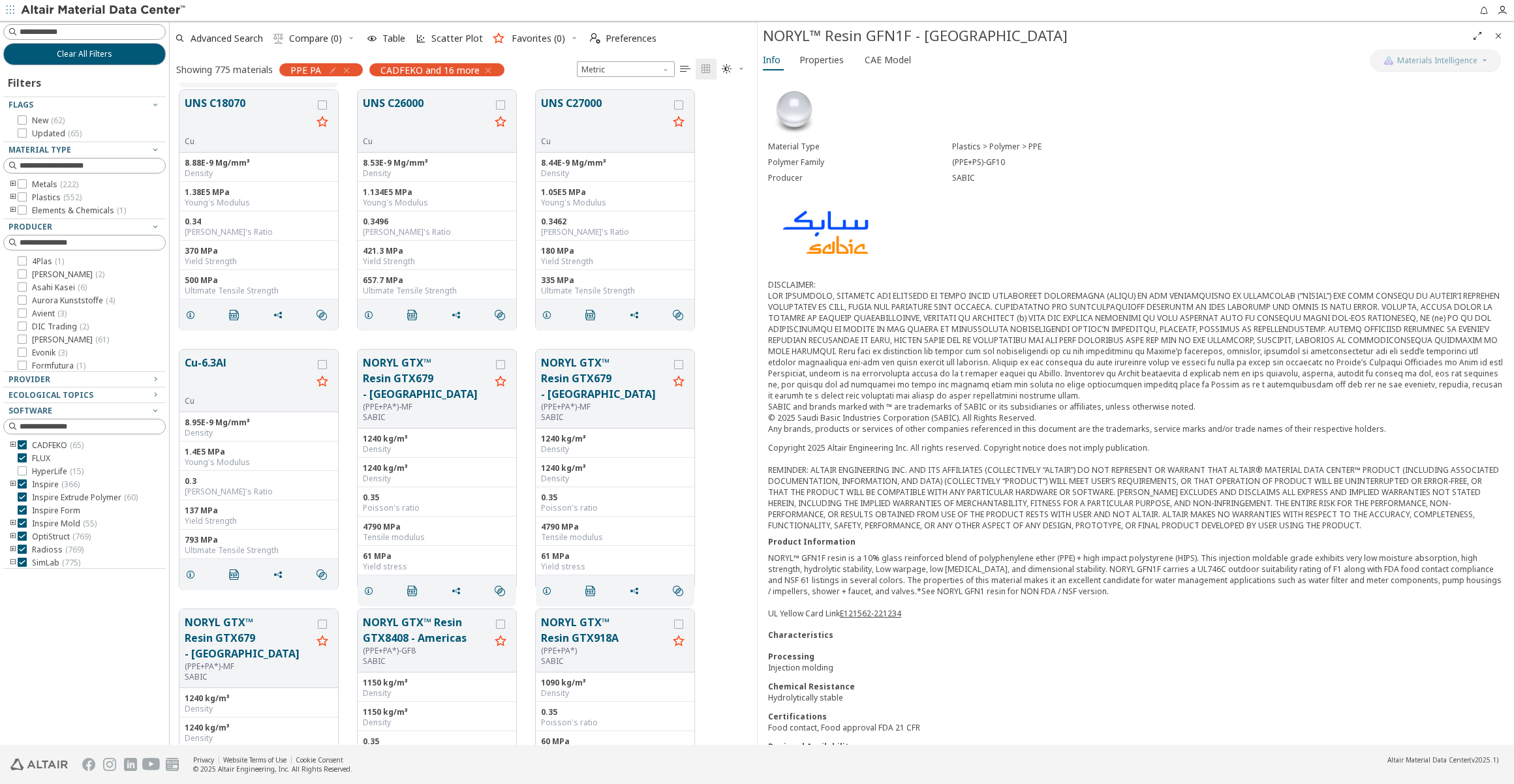
scroll to position [15948, 0]
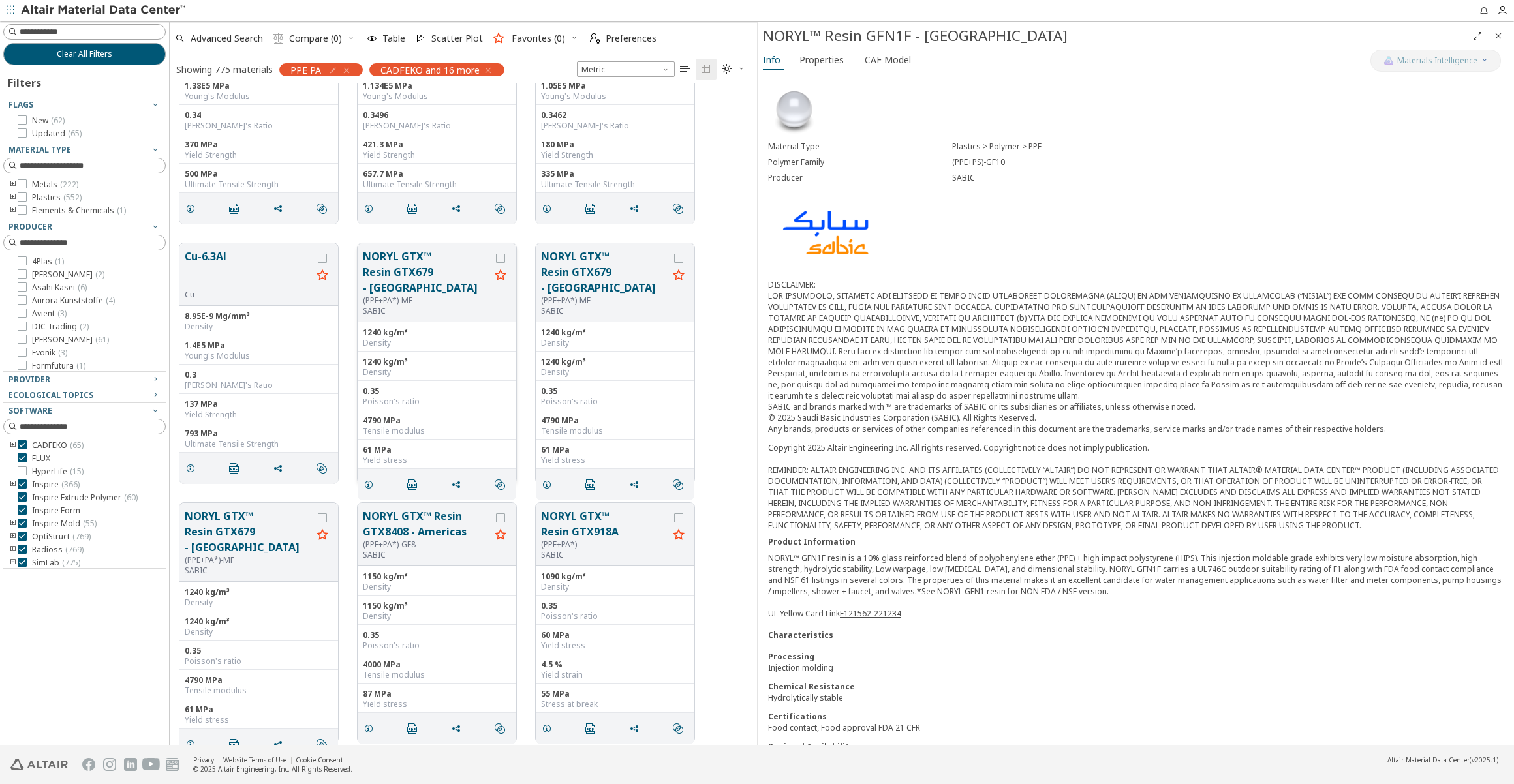
click at [419, 271] on button "NORYL GTX™ Resin GTX679 - [GEOGRAPHIC_DATA]" at bounding box center [426, 272] width 127 height 47
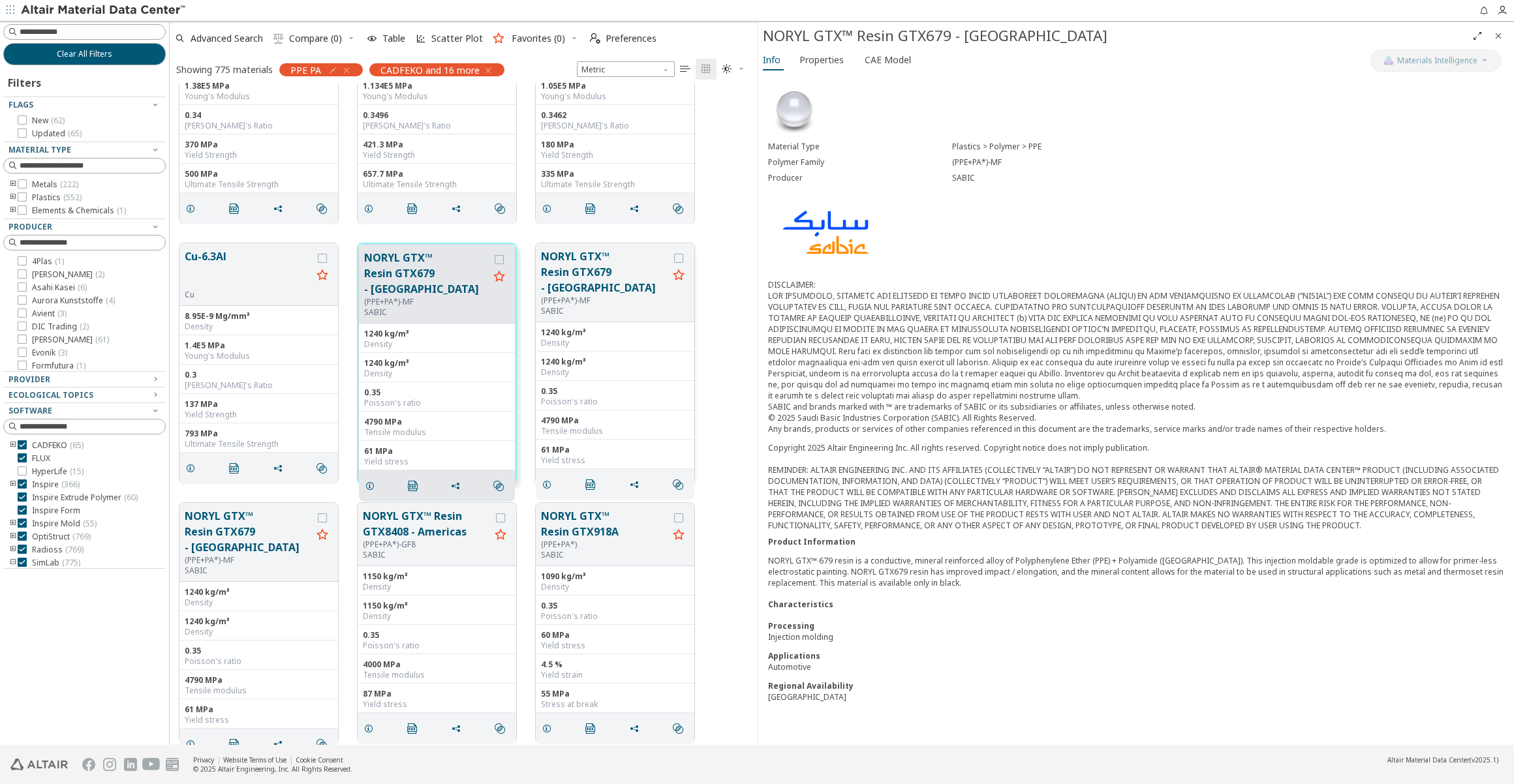
click at [581, 274] on button "NORYL GTX™ Resin GTX679 - [GEOGRAPHIC_DATA]" at bounding box center [604, 272] width 127 height 47
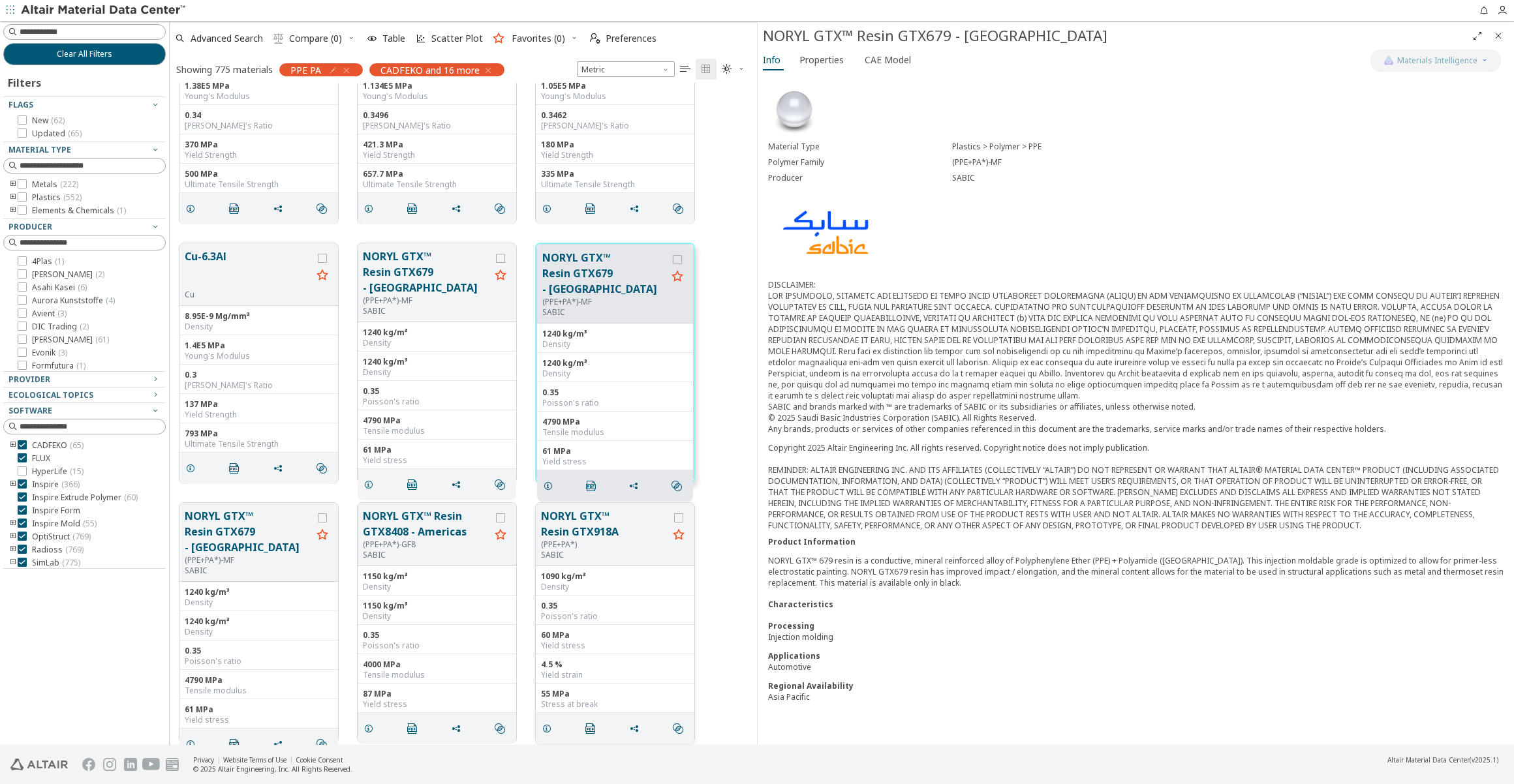
click at [569, 524] on button "NORYL GTX™ Resin GTX918A" at bounding box center [604, 523] width 127 height 31
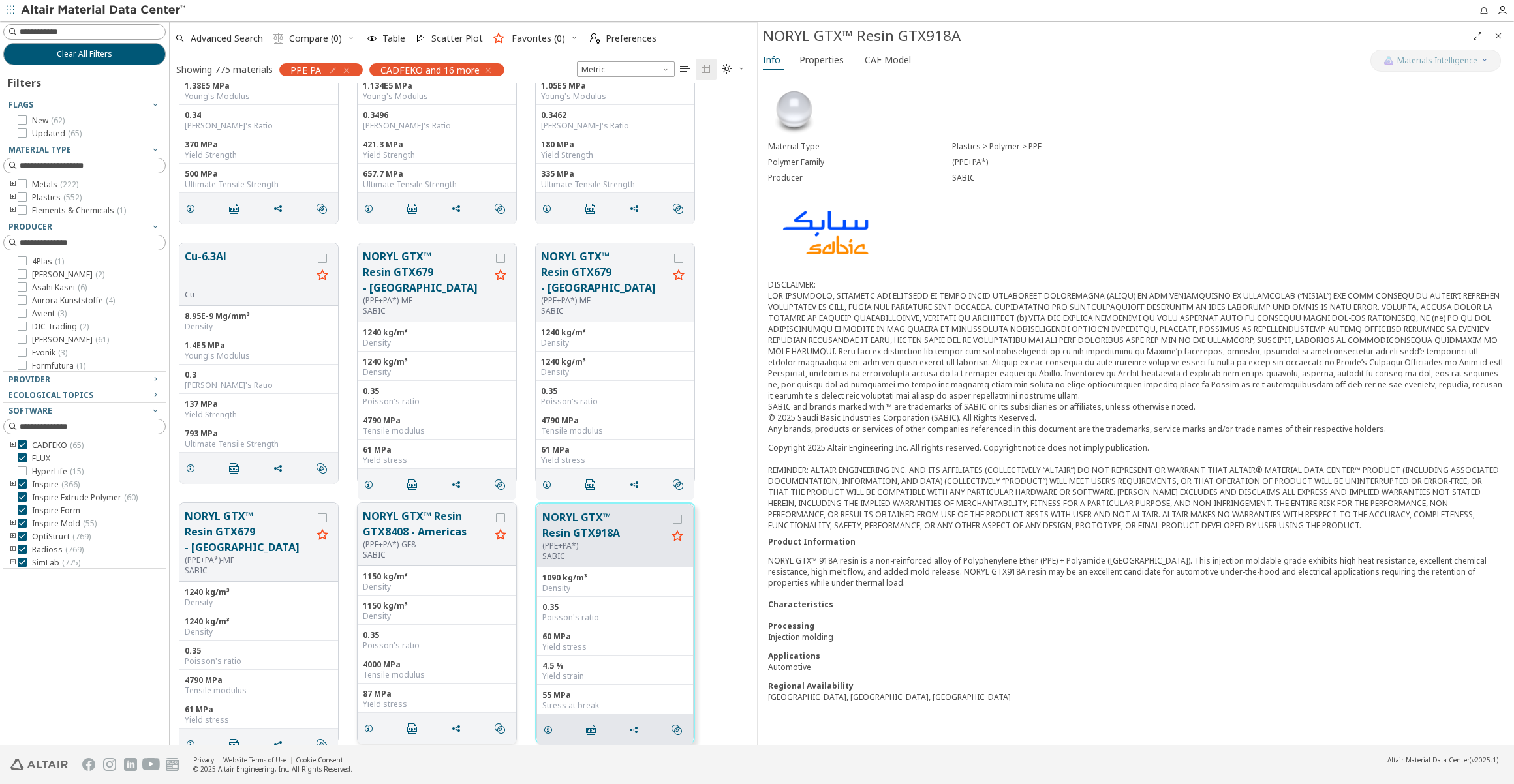
click at [447, 522] on button "NORYL GTX™ Resin GTX8408 - Americas" at bounding box center [426, 523] width 127 height 31
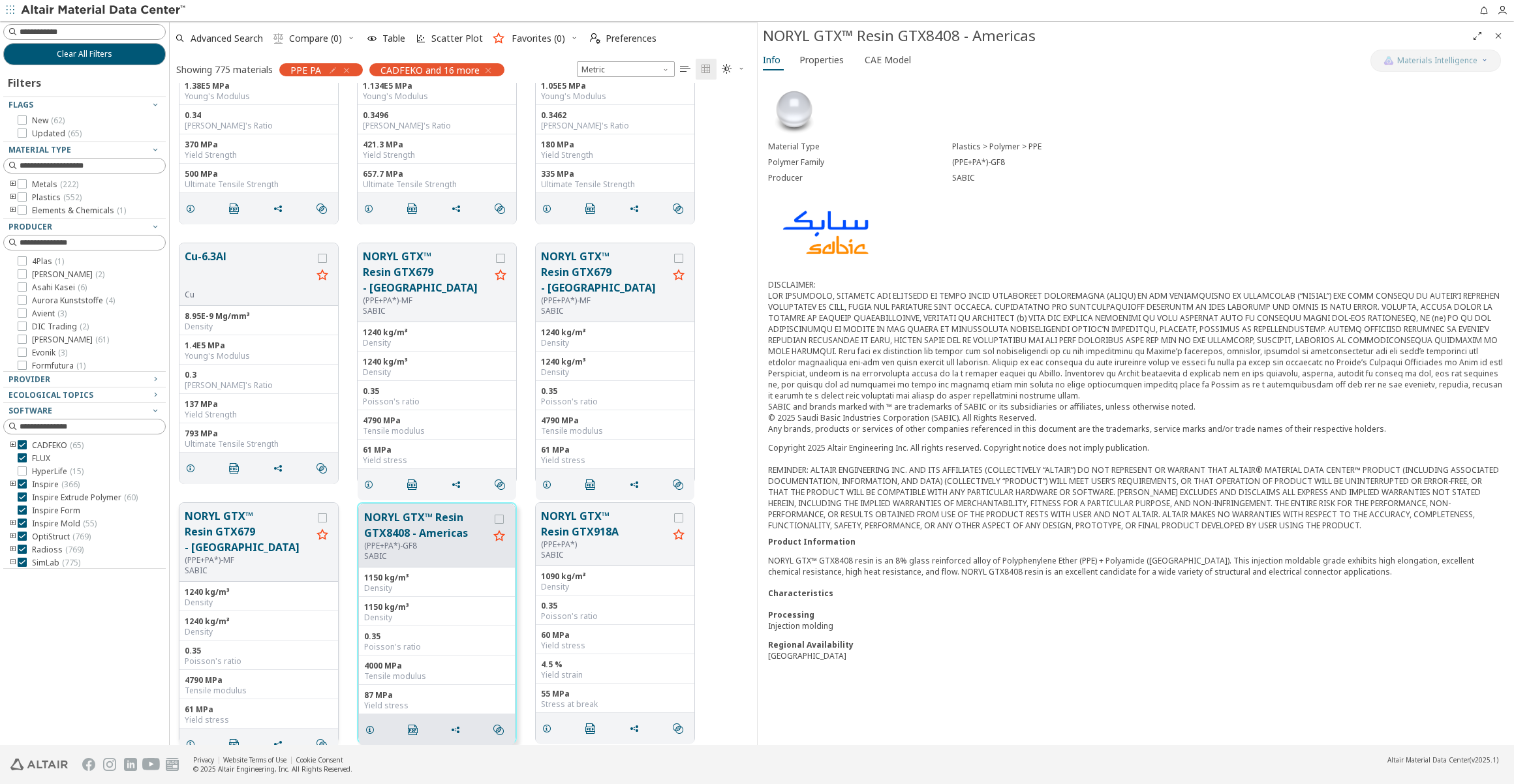
click at [231, 518] on button "NORYL GTX™ Resin GTX679 - [GEOGRAPHIC_DATA]" at bounding box center [248, 532] width 127 height 47
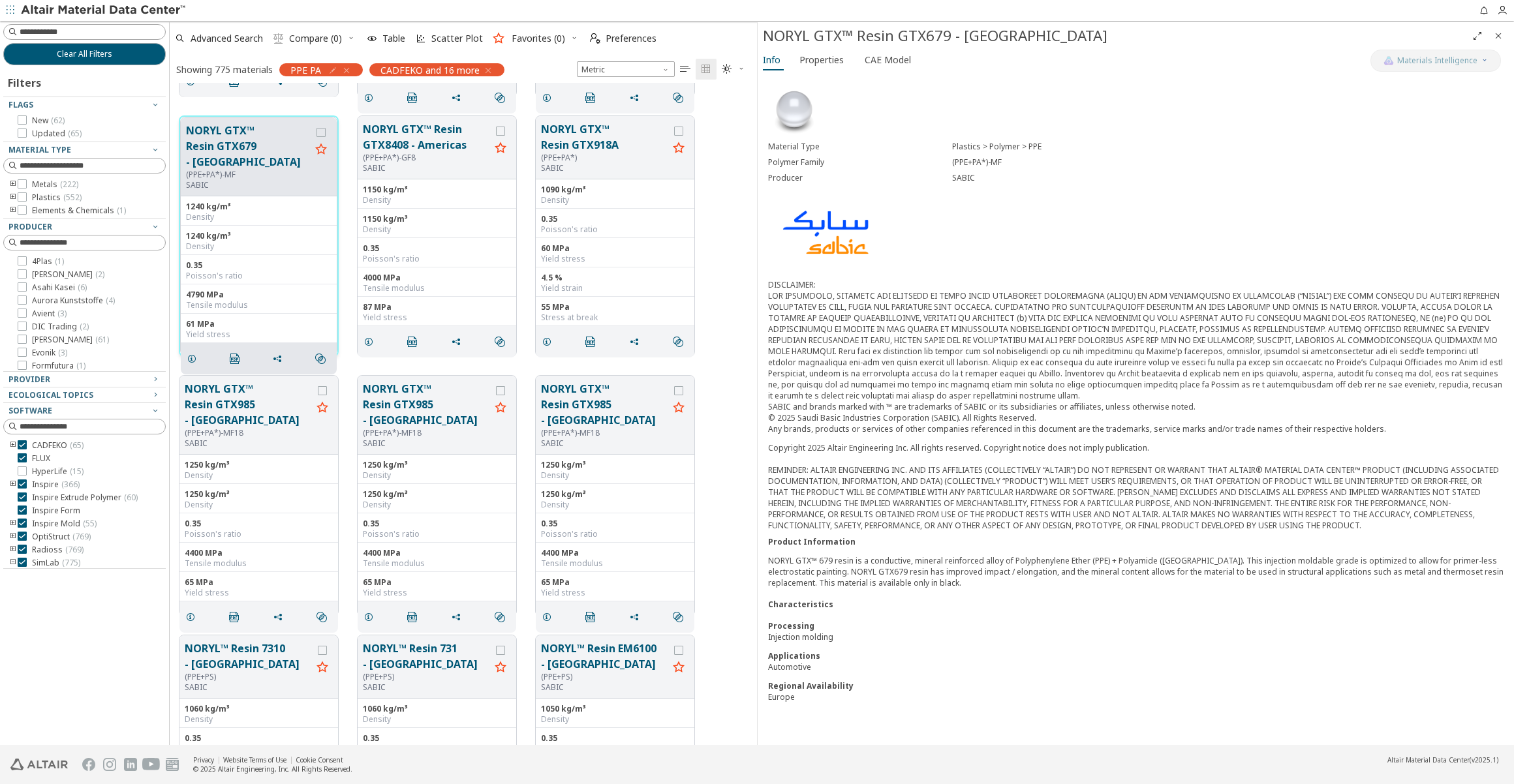
scroll to position [16363, 0]
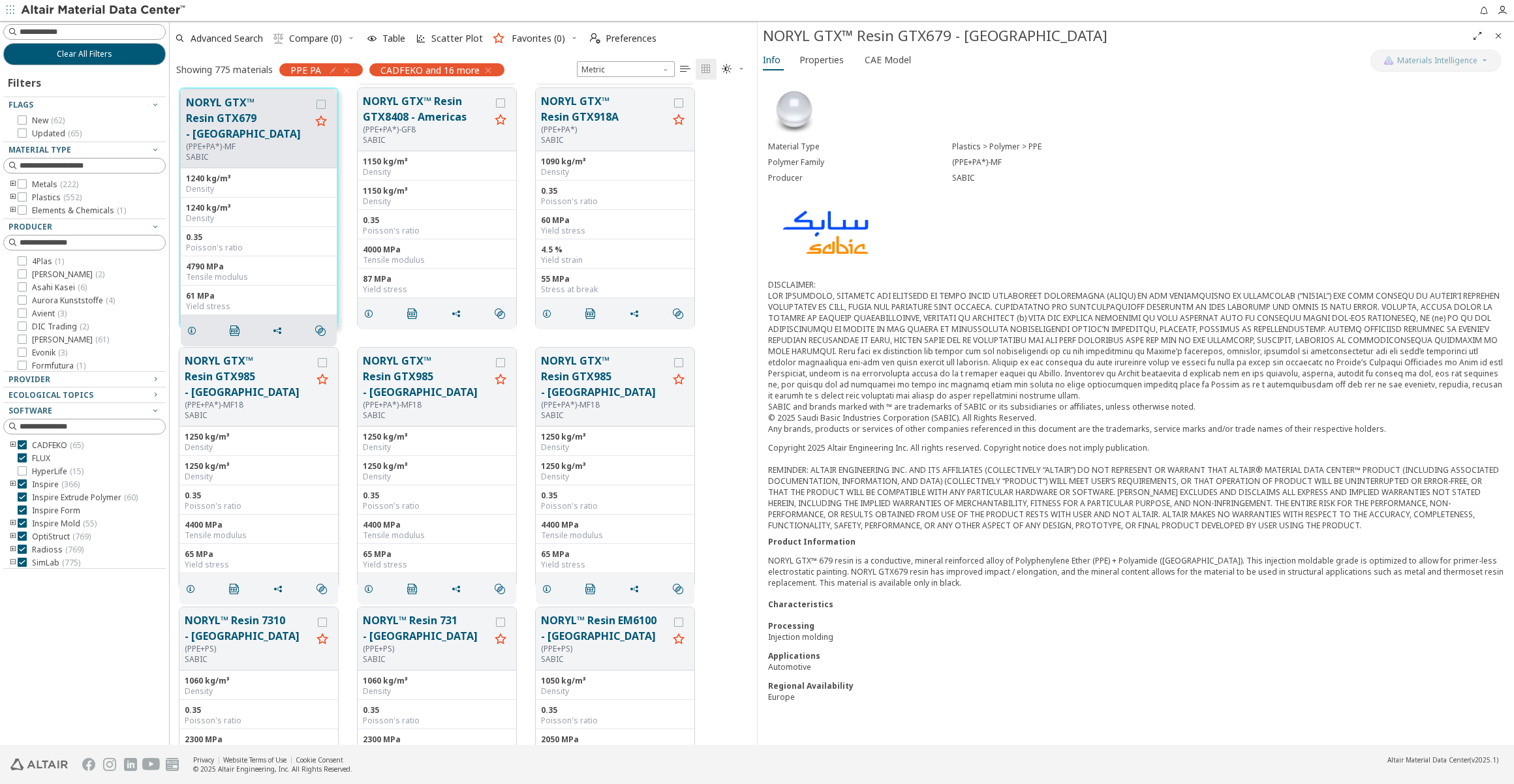
click at [250, 362] on button "NORYL GTX™ Resin GTX985 - [GEOGRAPHIC_DATA]" at bounding box center [248, 376] width 127 height 47
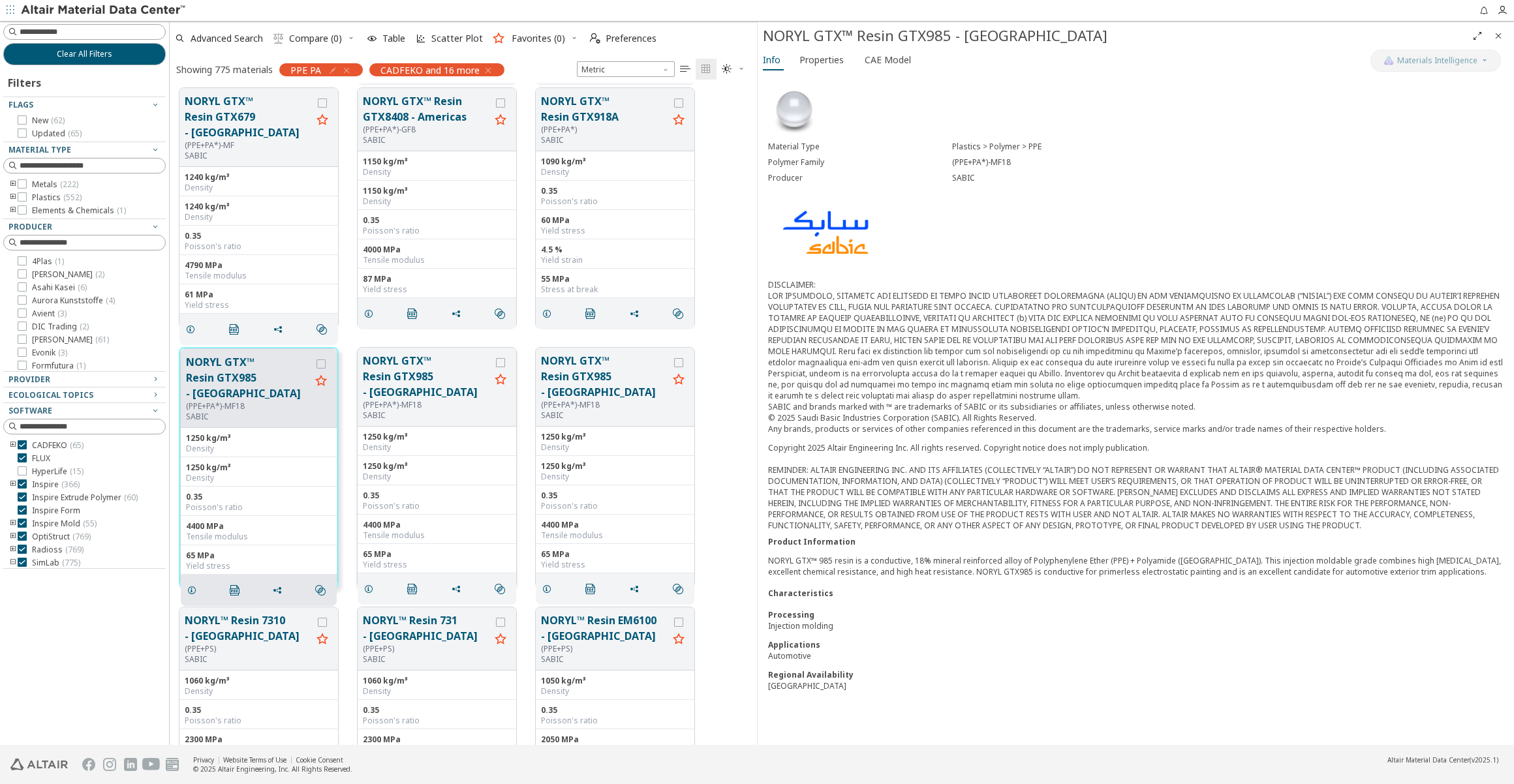
click at [395, 369] on button "NORYL GTX™ Resin GTX985 - [GEOGRAPHIC_DATA]" at bounding box center [426, 376] width 127 height 47
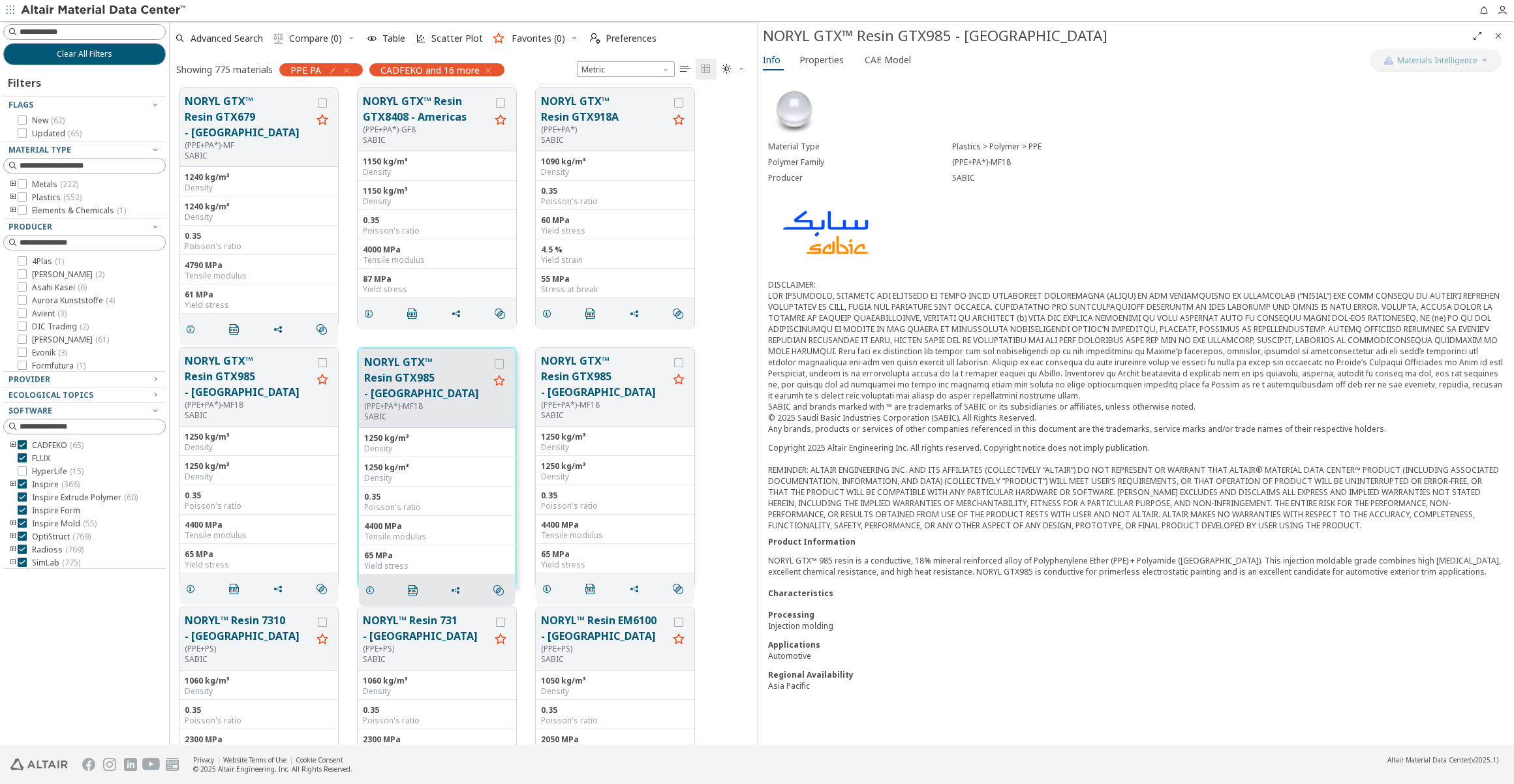
click at [598, 367] on button "NORYL GTX™ Resin GTX985 - [GEOGRAPHIC_DATA]" at bounding box center [604, 376] width 127 height 47
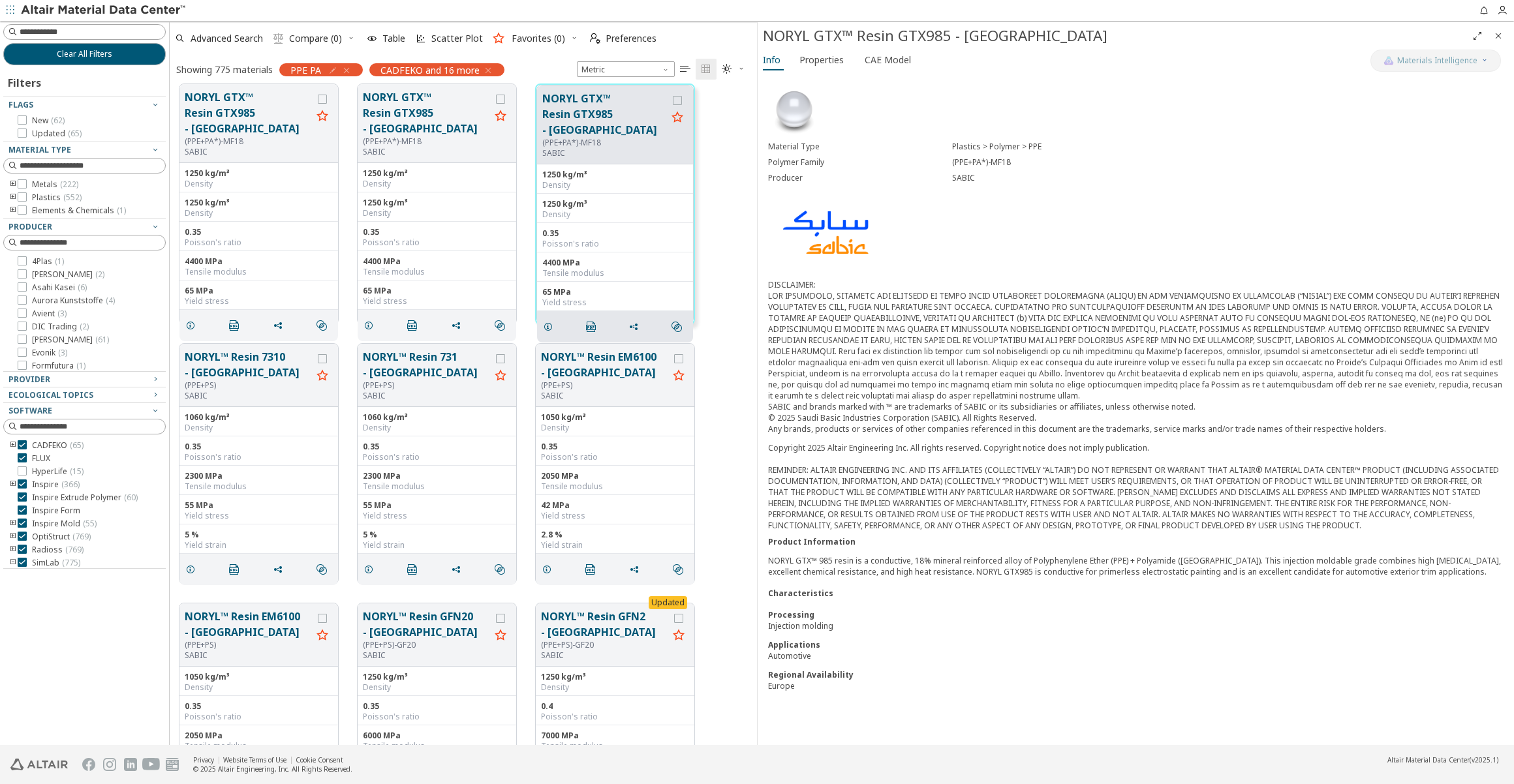
scroll to position [16661, 0]
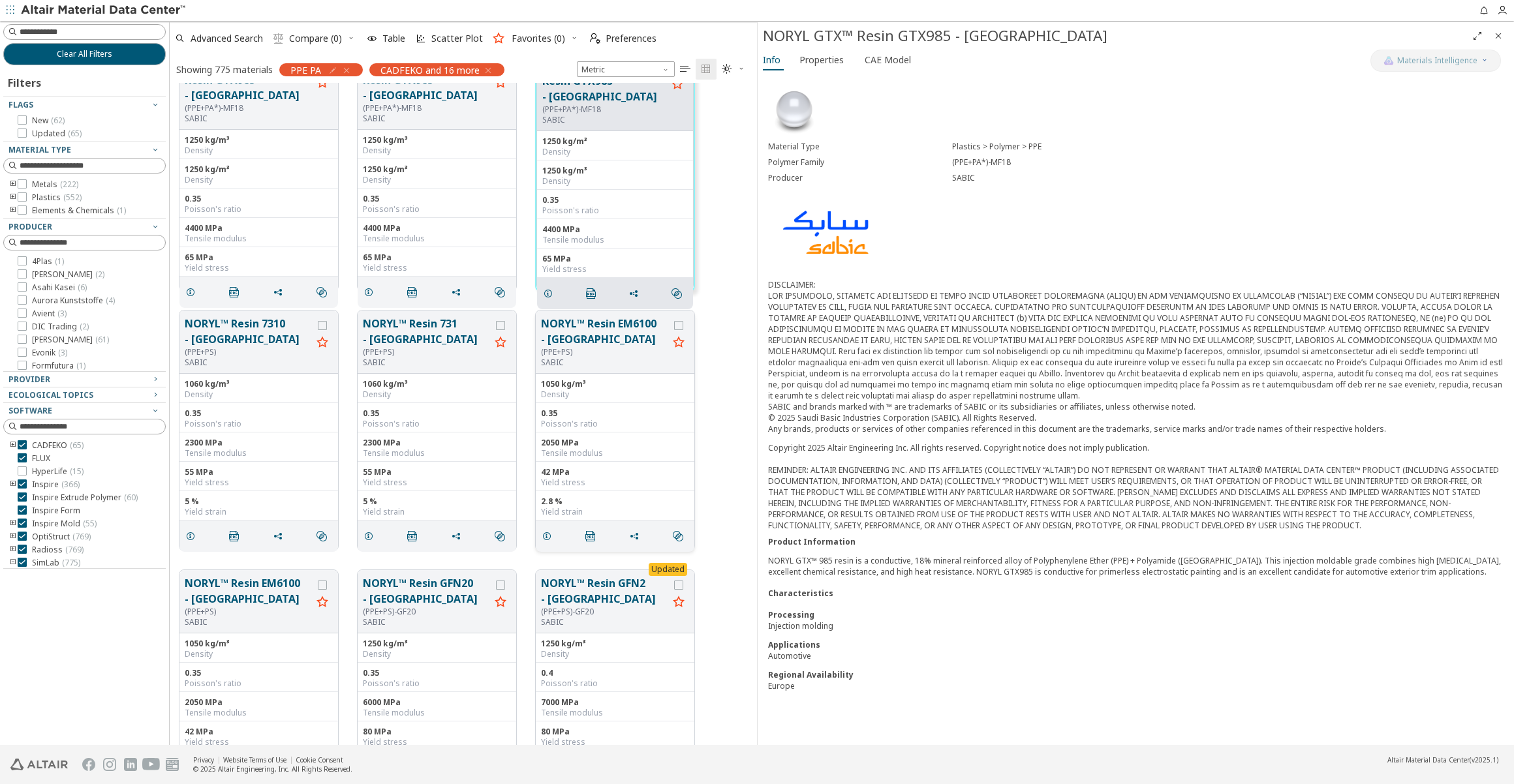
click at [599, 313] on div "NORYL™ Resin EM6100 - Americas (PPE+PS) SABIC" at bounding box center [615, 342] width 158 height 63
click at [595, 317] on button "NORYL™ Resin EM6100 - [GEOGRAPHIC_DATA]" at bounding box center [604, 331] width 127 height 31
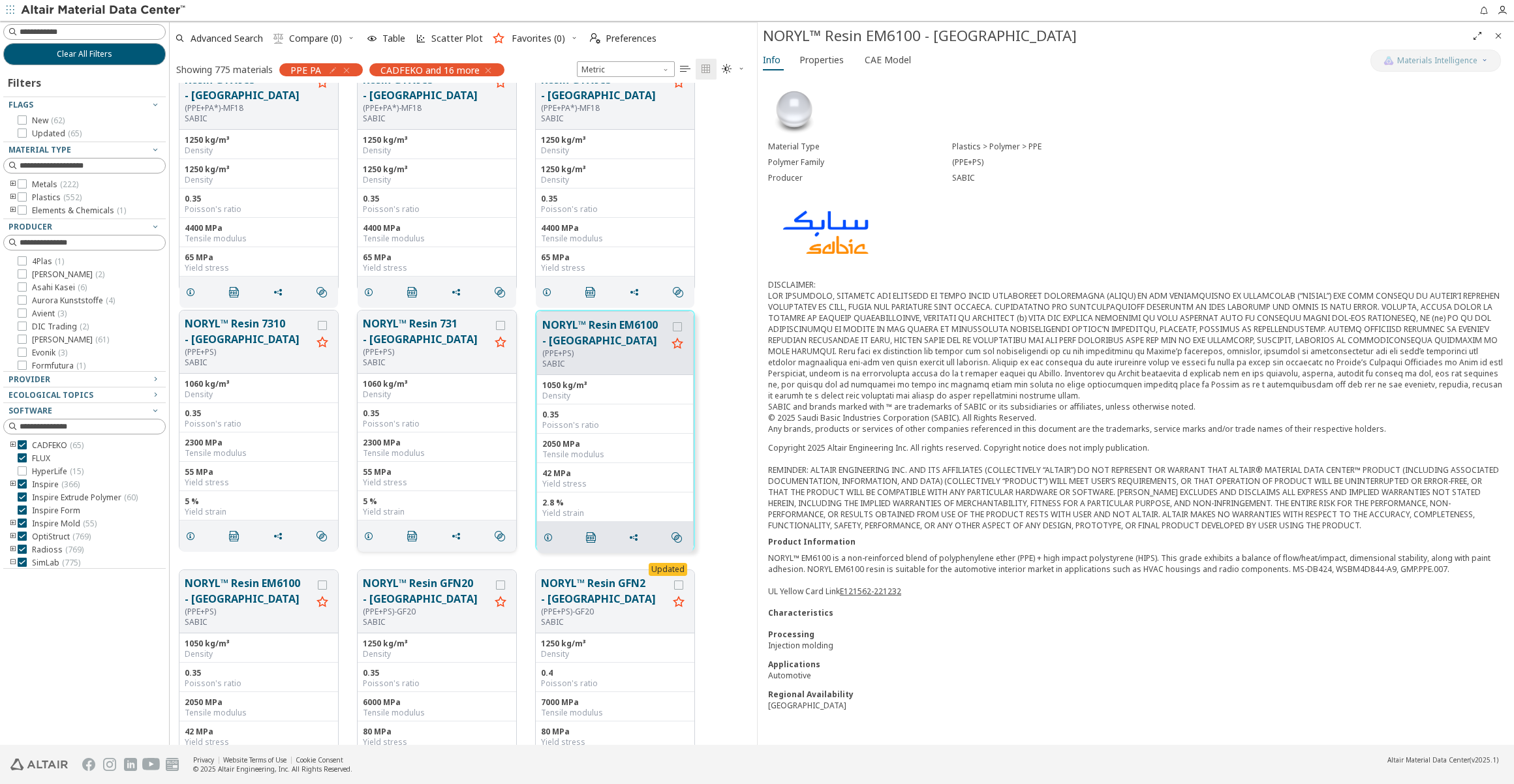
click at [402, 325] on button "NORYL™ Resin 731 - [GEOGRAPHIC_DATA]" at bounding box center [426, 331] width 127 height 31
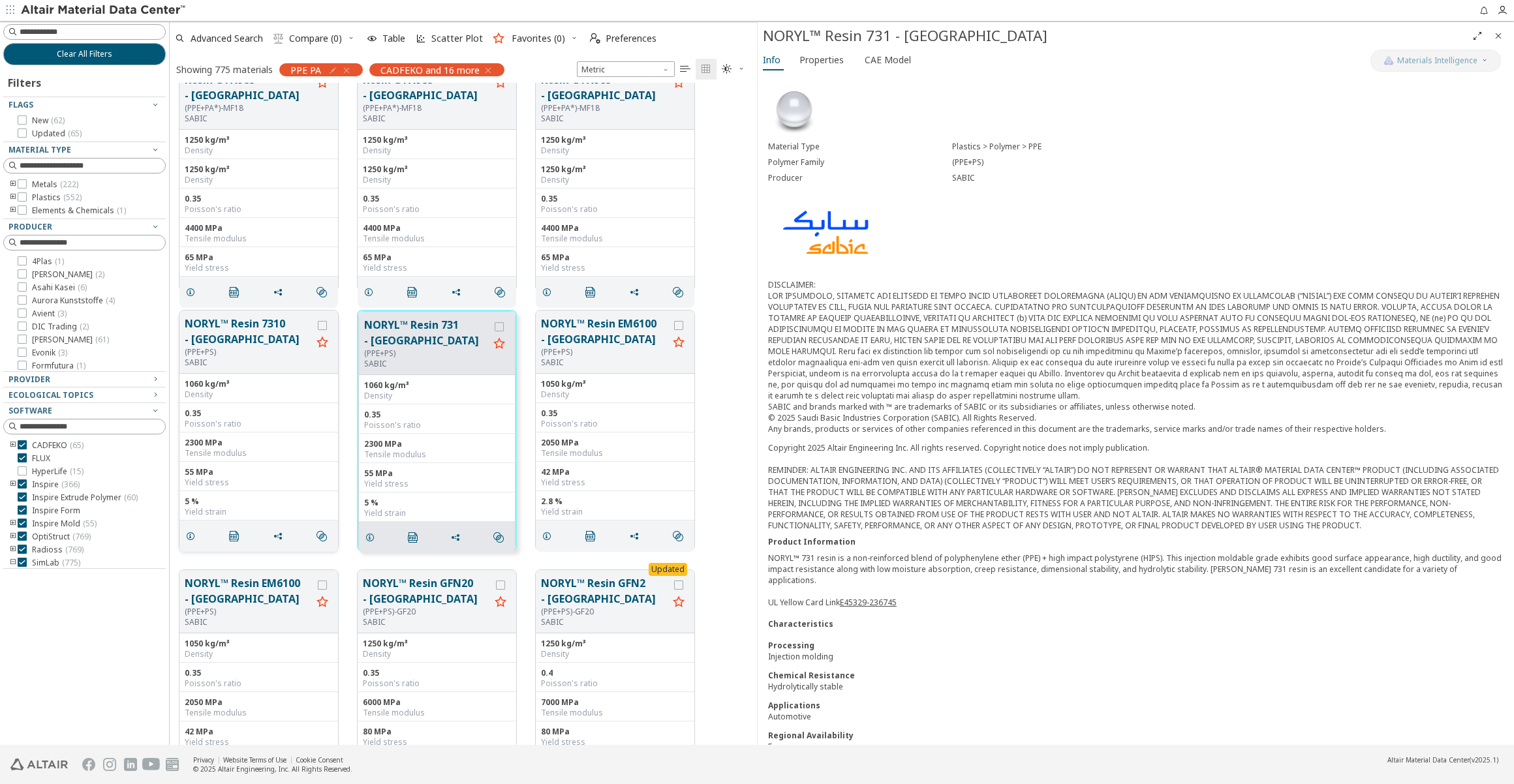
click at [239, 326] on button "NORYL™ Resin 7310 - [GEOGRAPHIC_DATA]" at bounding box center [248, 331] width 127 height 31
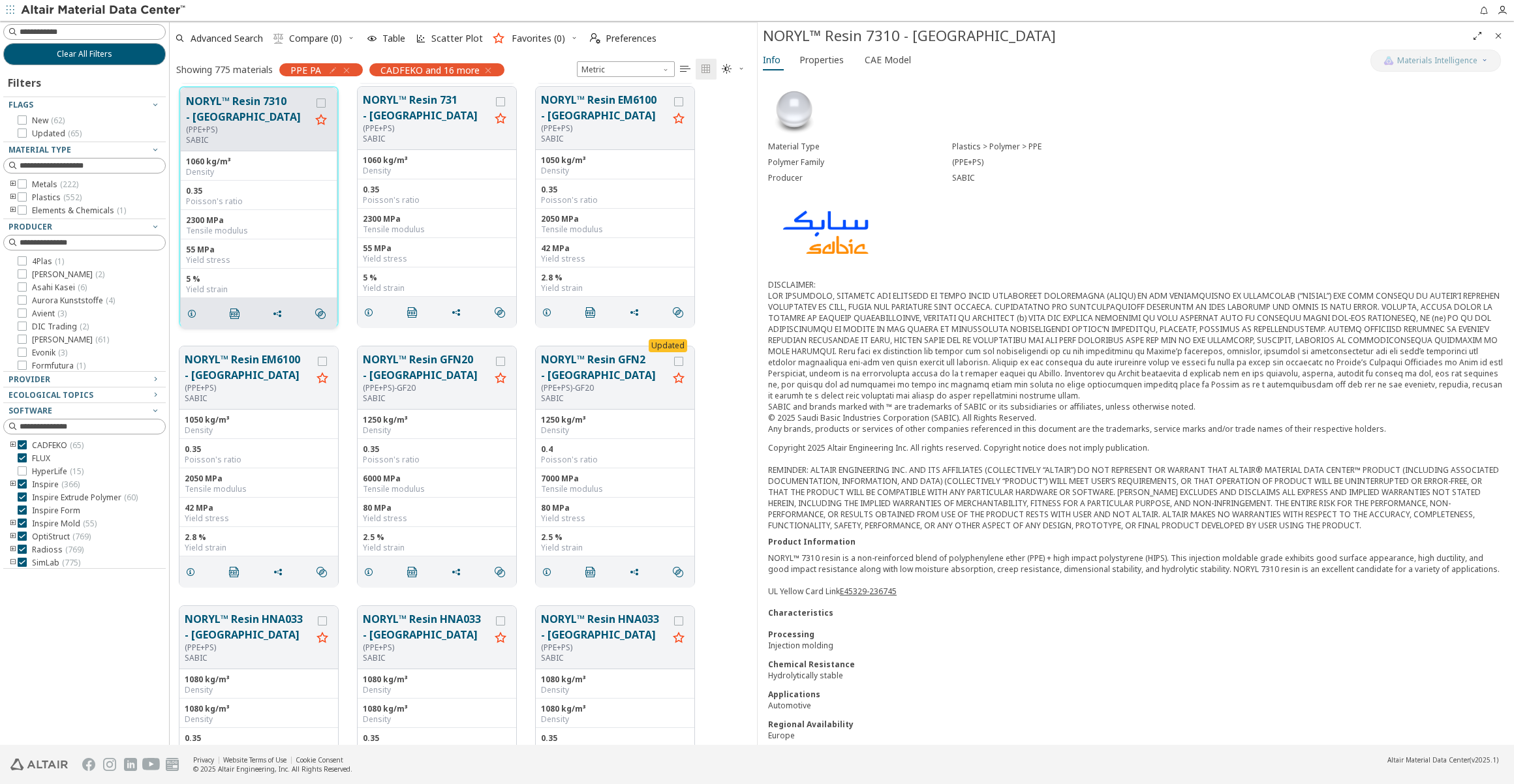
scroll to position [16956, 0]
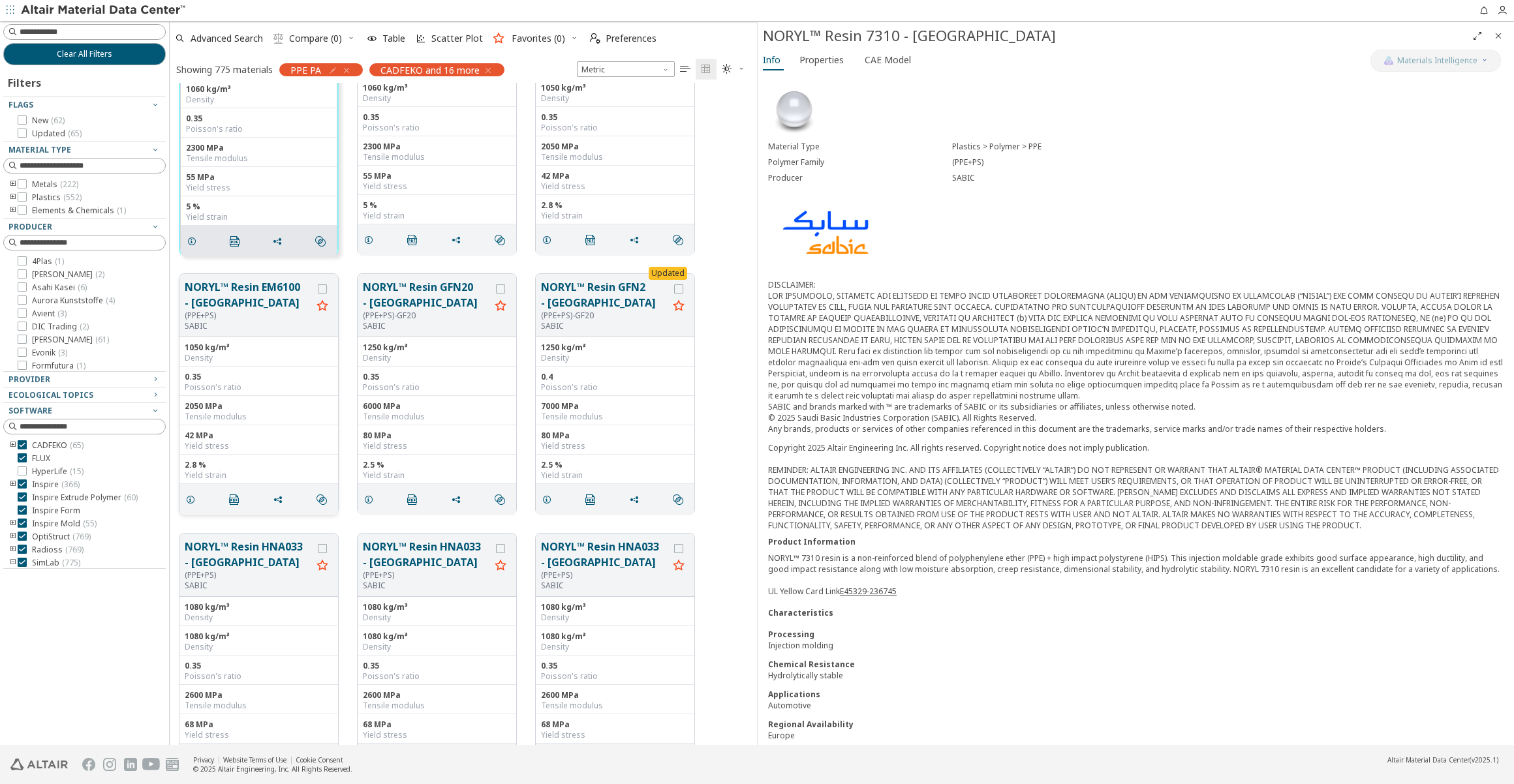
click at [265, 293] on button "NORYL™ Resin EM6100 - [GEOGRAPHIC_DATA]" at bounding box center [248, 295] width 127 height 31
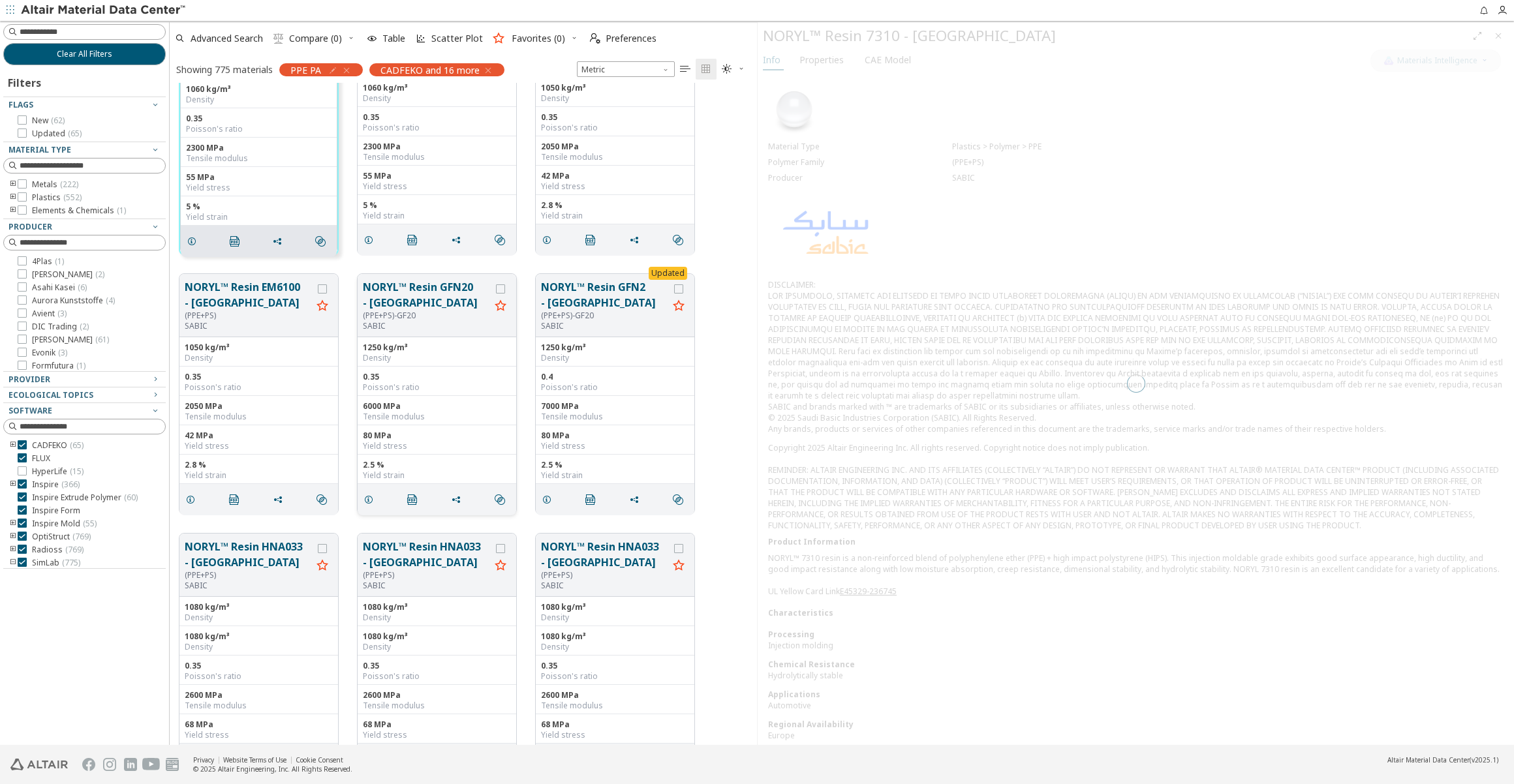
scroll to position [16956, 0]
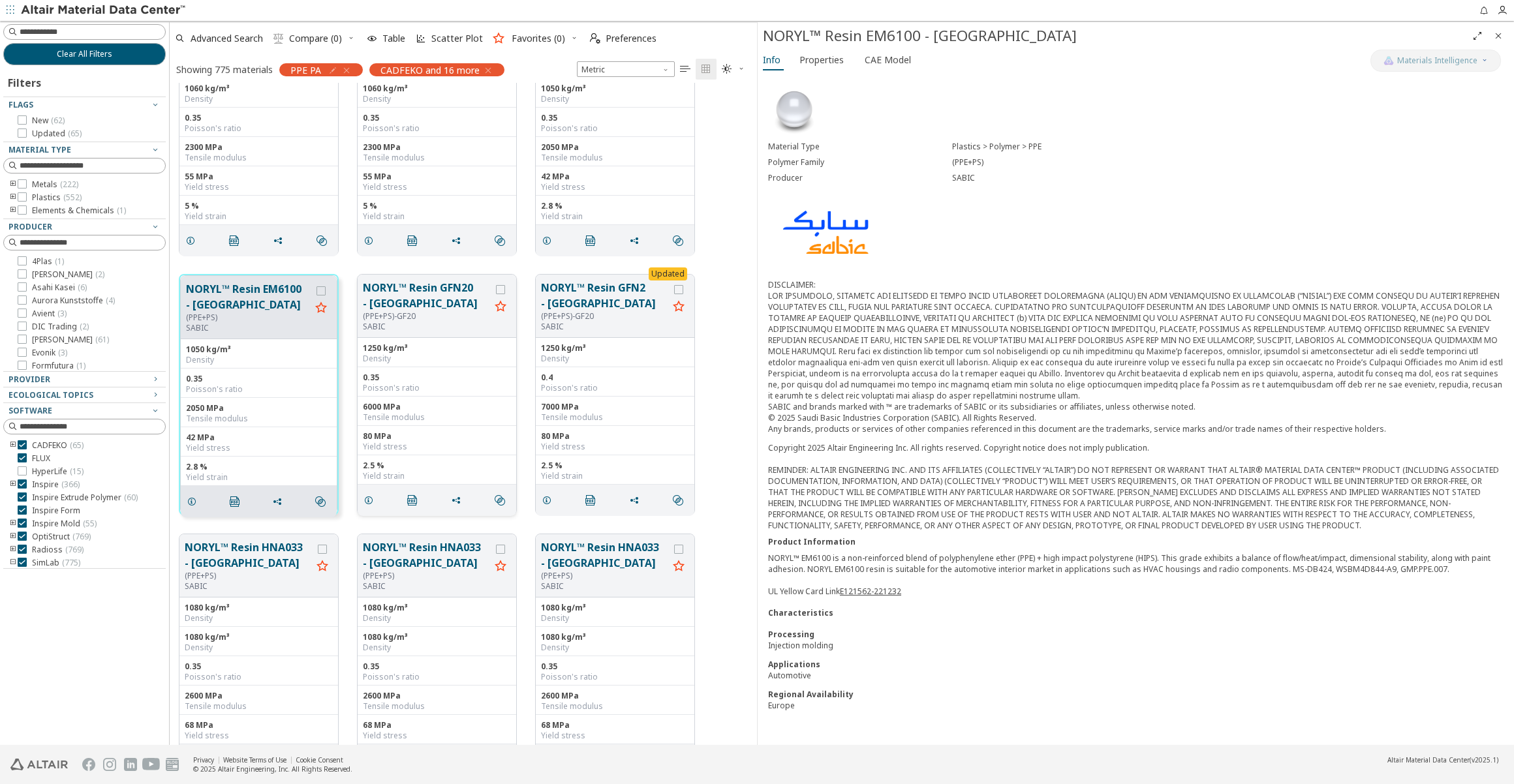
click at [428, 289] on button "NORYL™ Resin GFN20 - [GEOGRAPHIC_DATA]" at bounding box center [426, 295] width 127 height 31
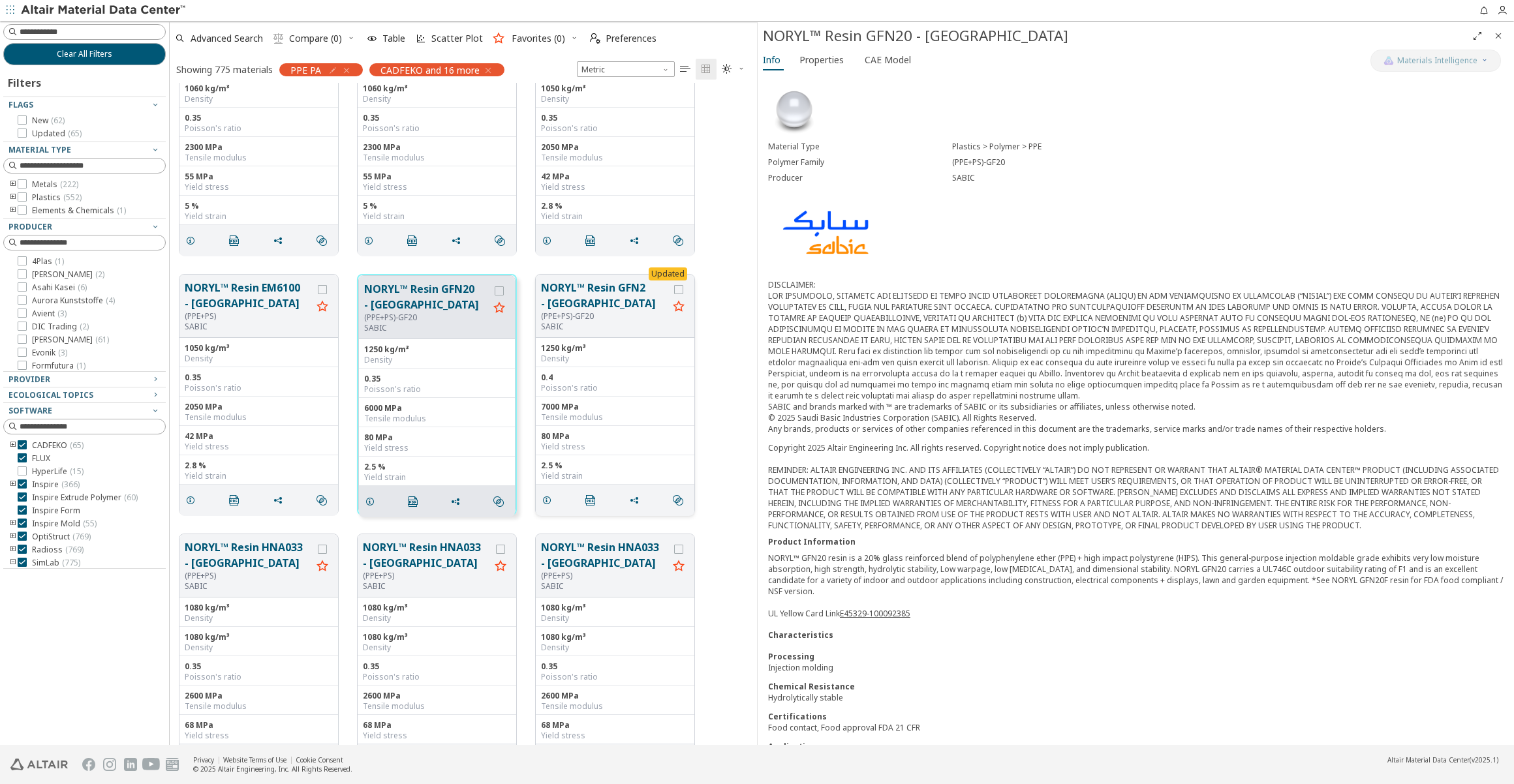
click at [601, 299] on button "NORYL™ Resin GFN2 - [GEOGRAPHIC_DATA]" at bounding box center [604, 295] width 127 height 31
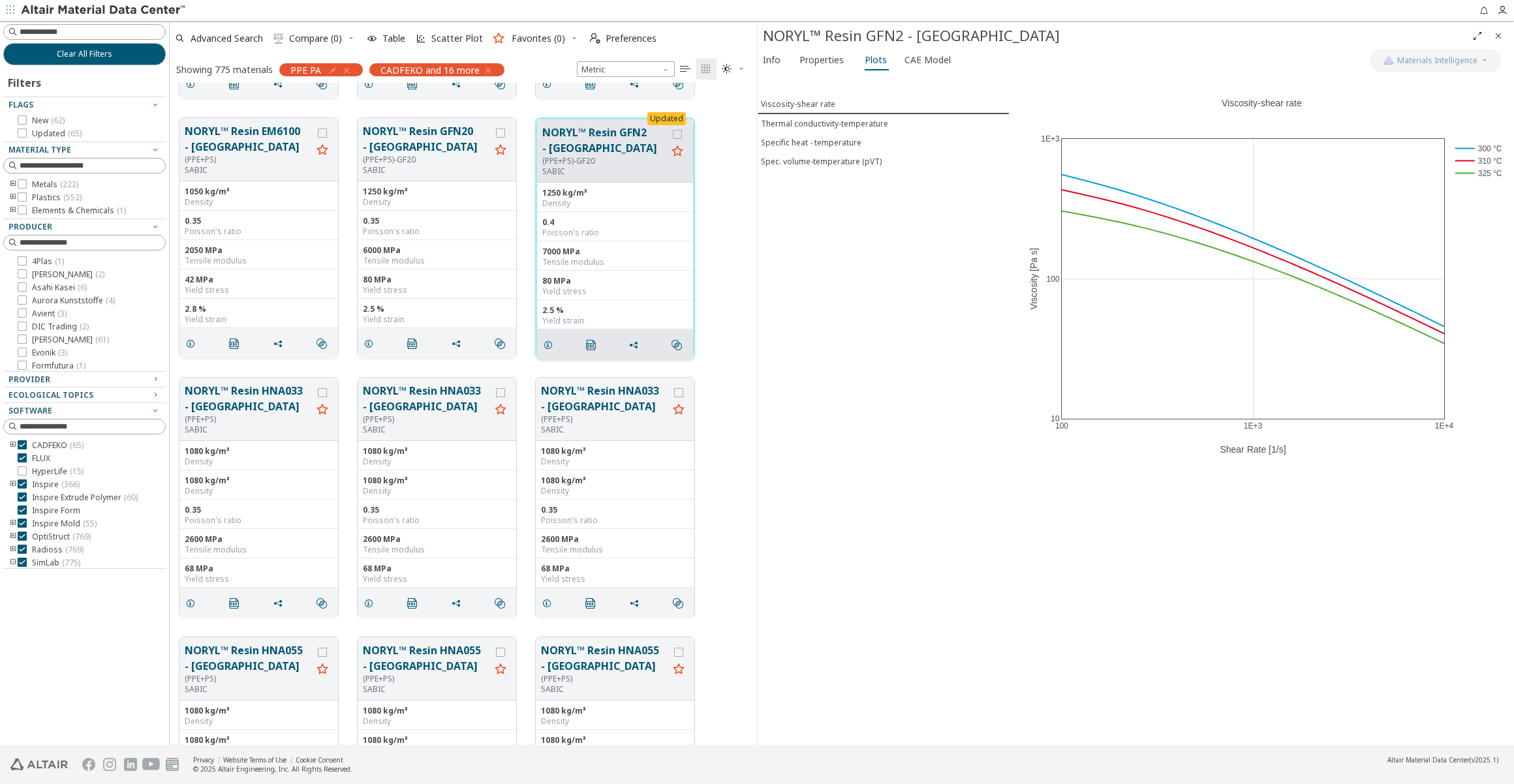
scroll to position [17133, 0]
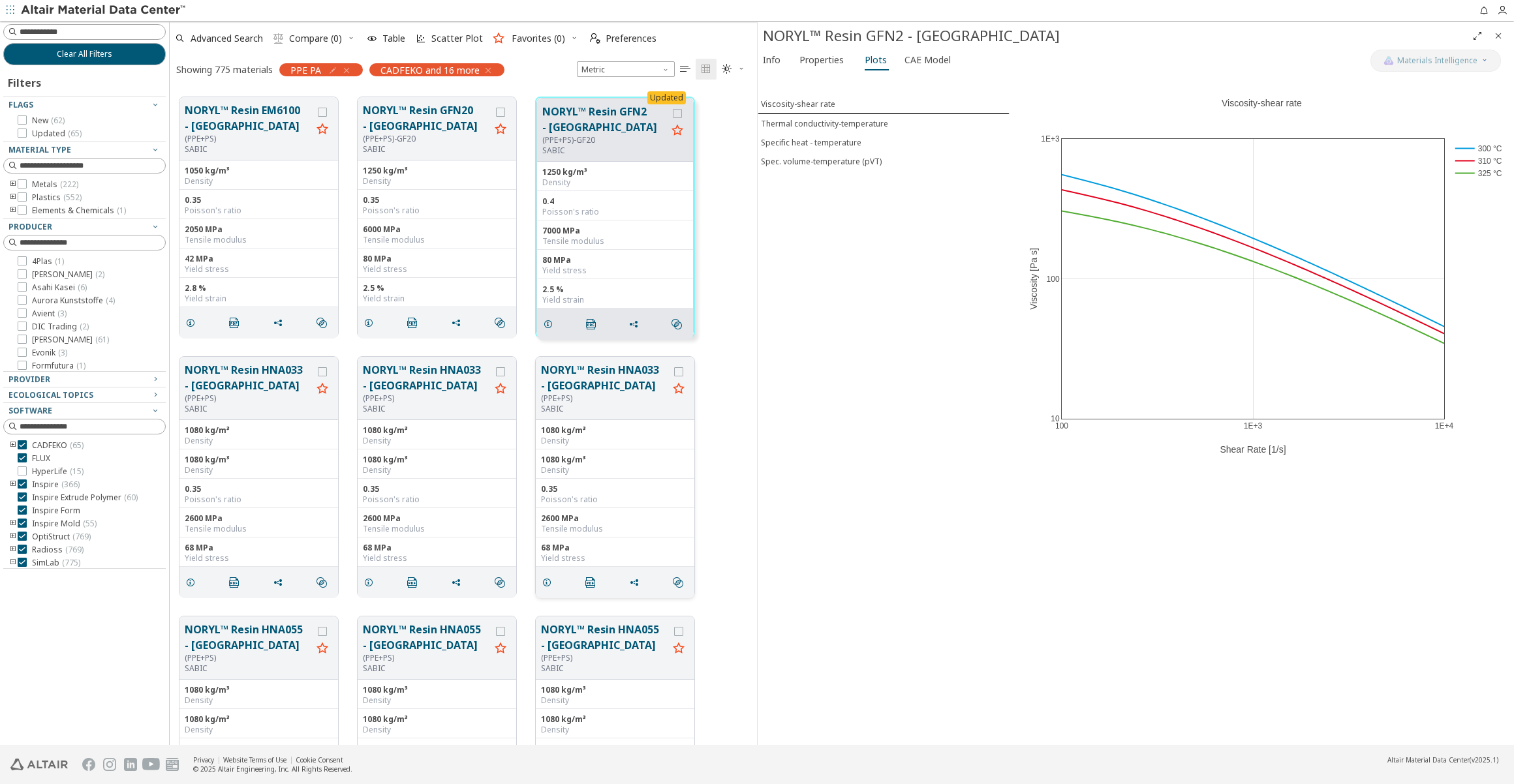
click at [573, 381] on button "NORYL™ Resin HNA033 - [GEOGRAPHIC_DATA]" at bounding box center [604, 377] width 127 height 31
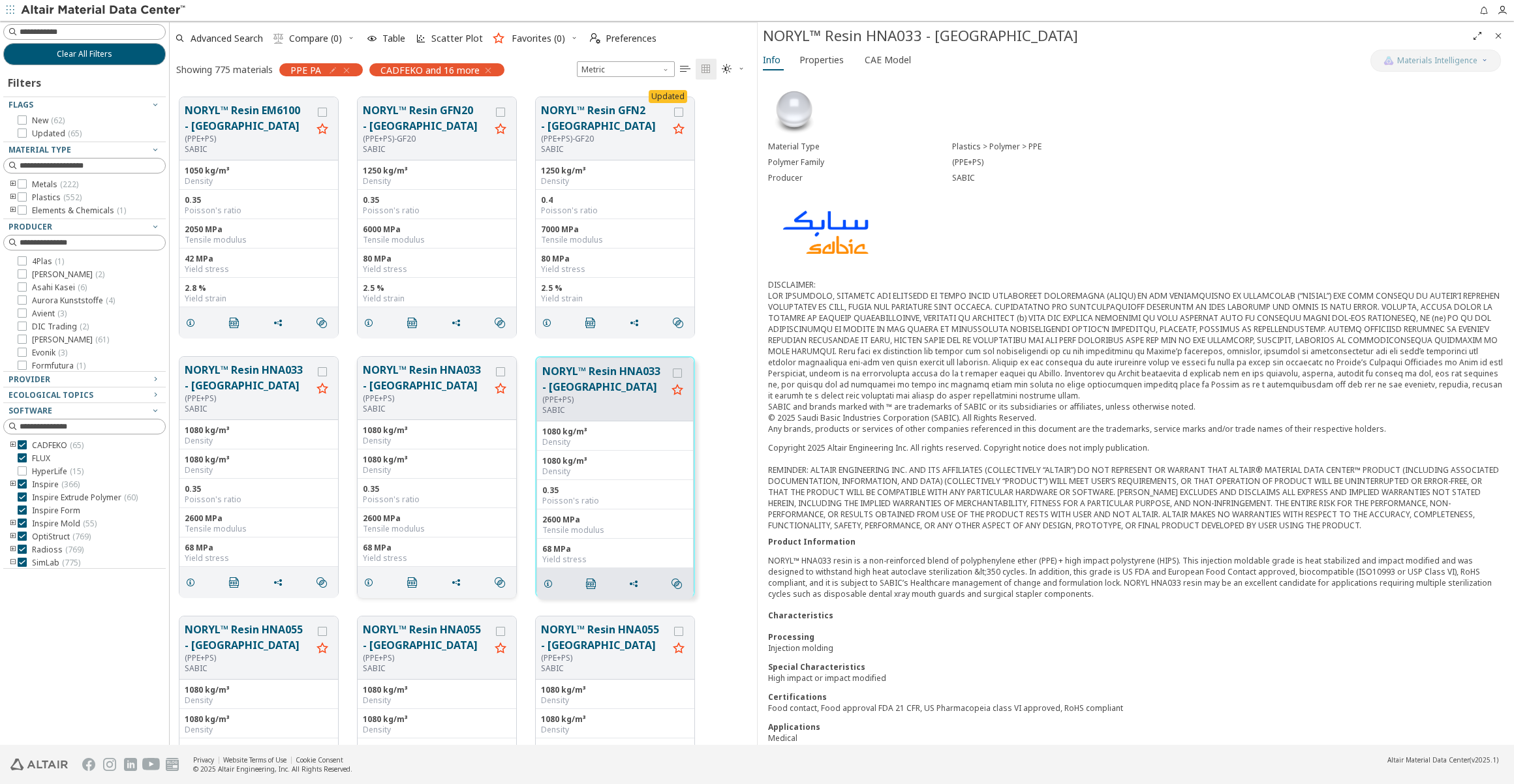
click at [411, 381] on button "NORYL™ Resin HNA033 - [GEOGRAPHIC_DATA]" at bounding box center [426, 377] width 127 height 31
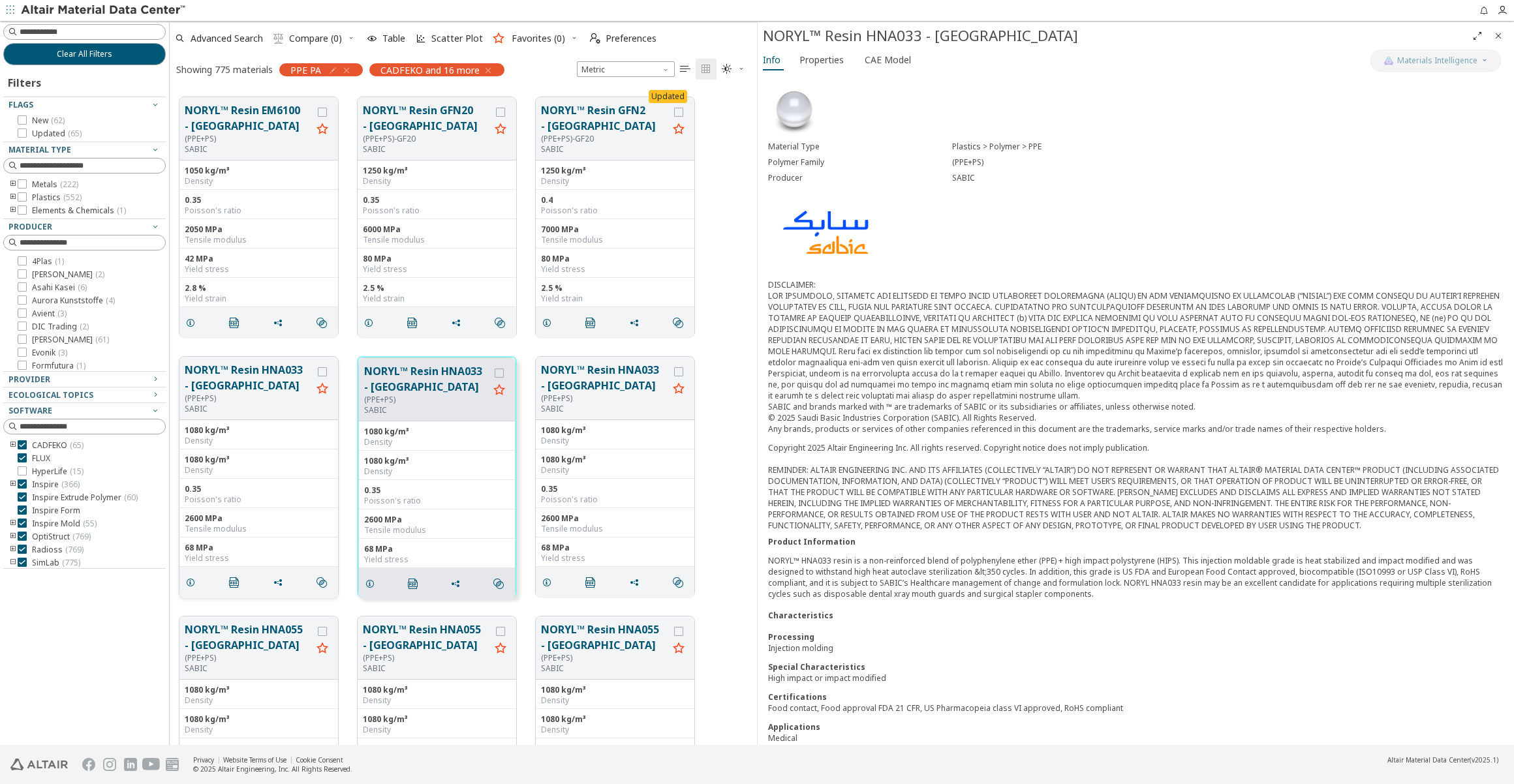
click at [255, 381] on button "NORYL™ Resin HNA033 - [GEOGRAPHIC_DATA]" at bounding box center [248, 377] width 127 height 31
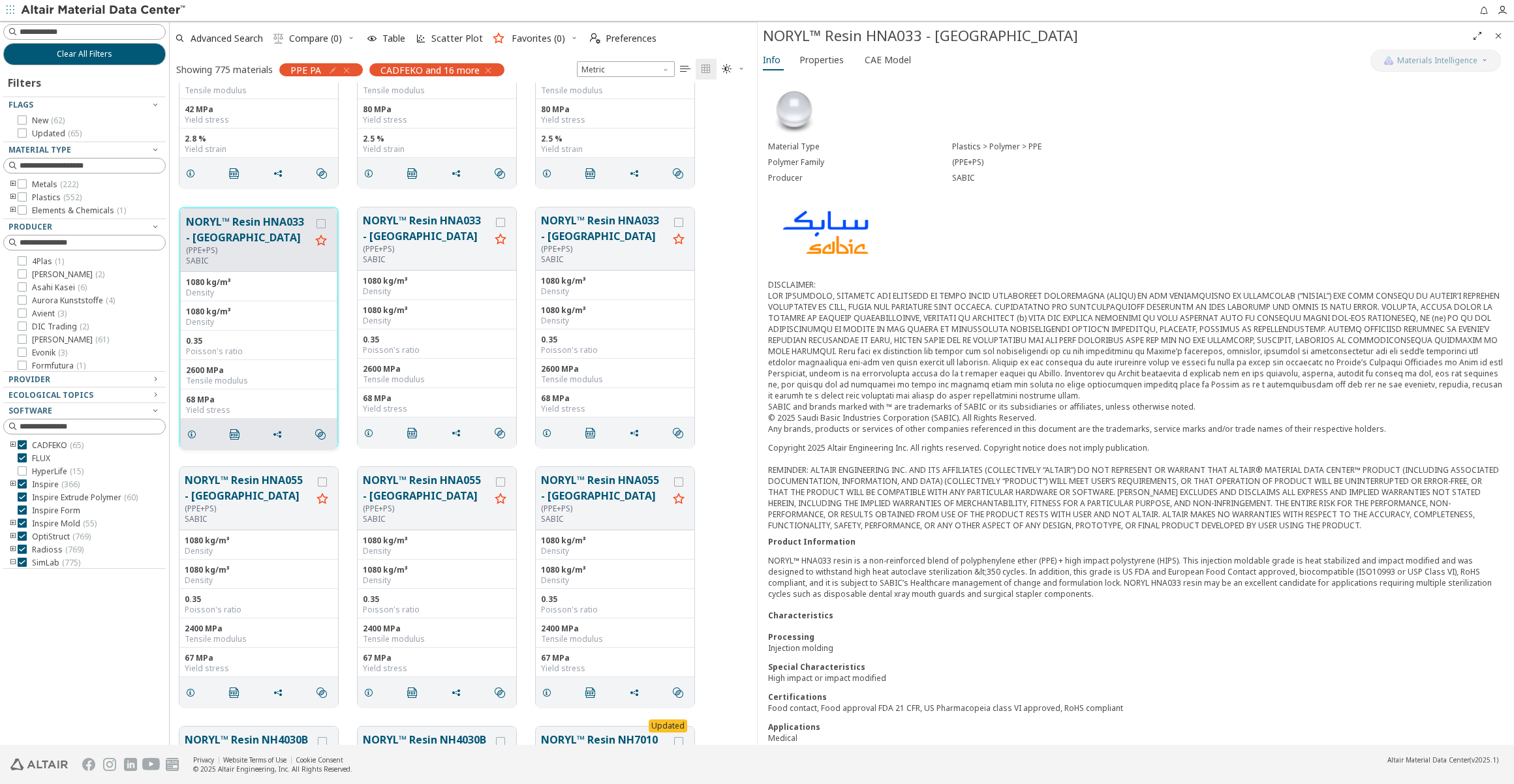
scroll to position [17311, 0]
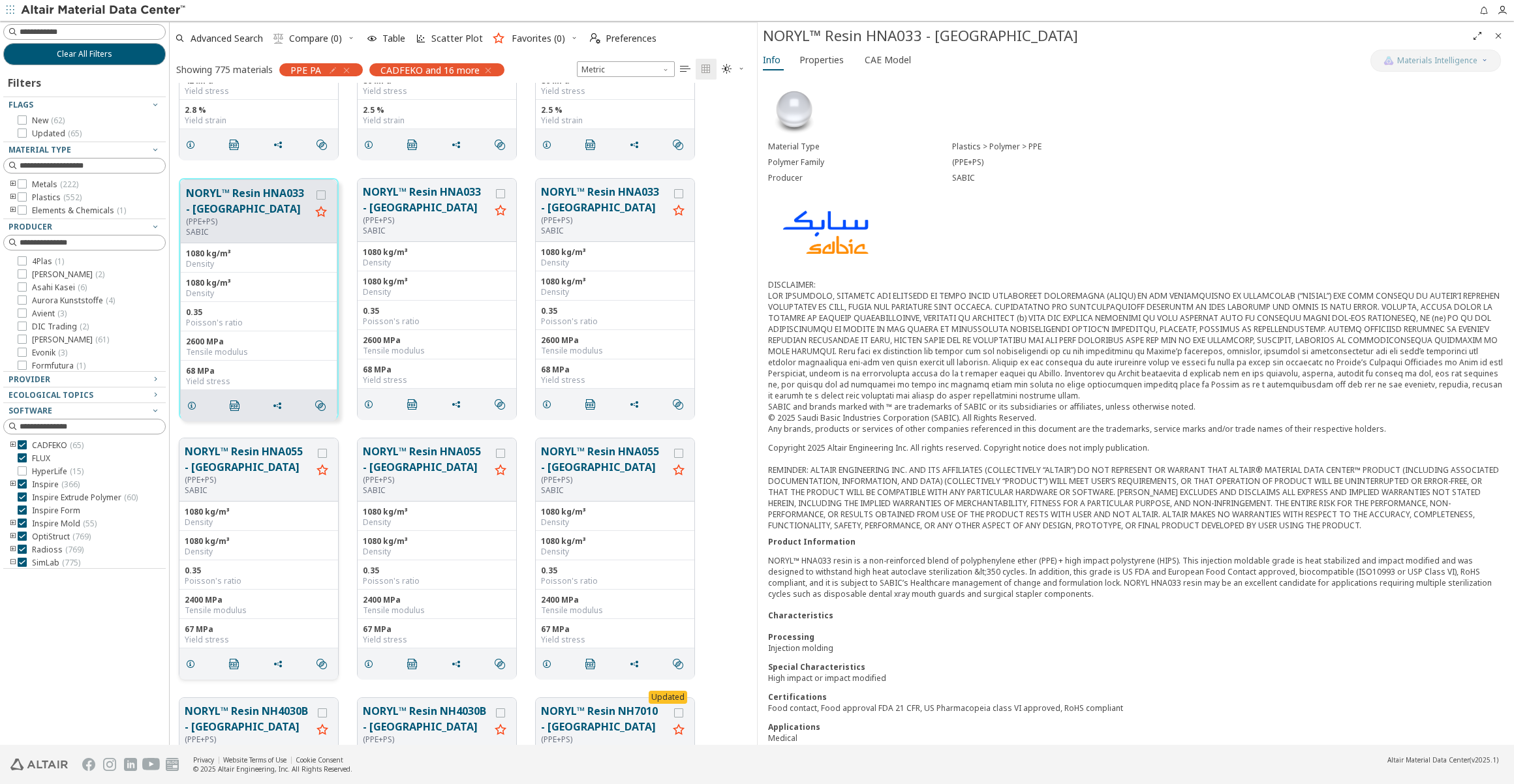
click at [254, 452] on button "NORYL™ Resin HNA055 - [GEOGRAPHIC_DATA]" at bounding box center [248, 458] width 127 height 31
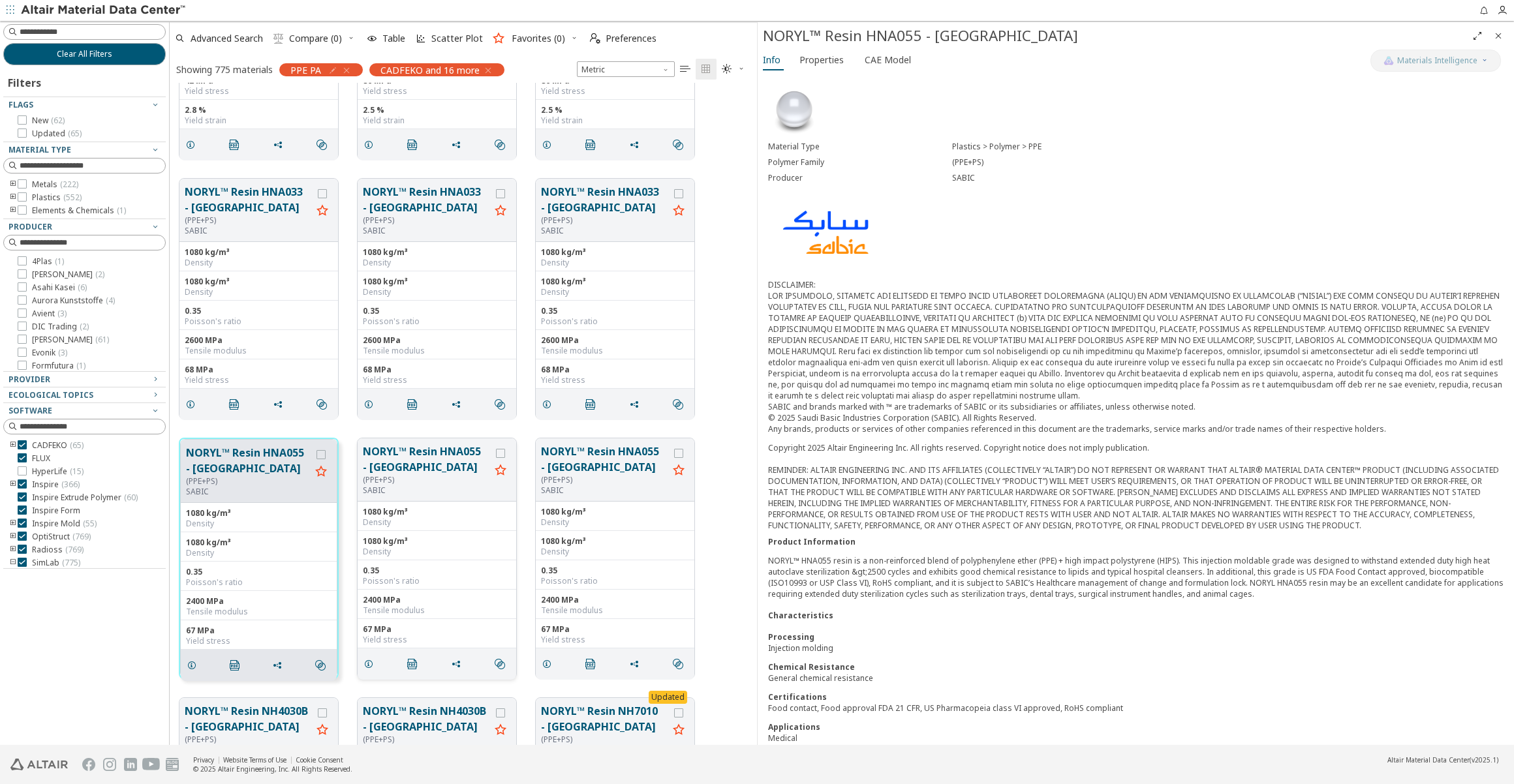
click at [405, 465] on button "NORYL™ Resin HNA055 - [GEOGRAPHIC_DATA]" at bounding box center [426, 458] width 127 height 31
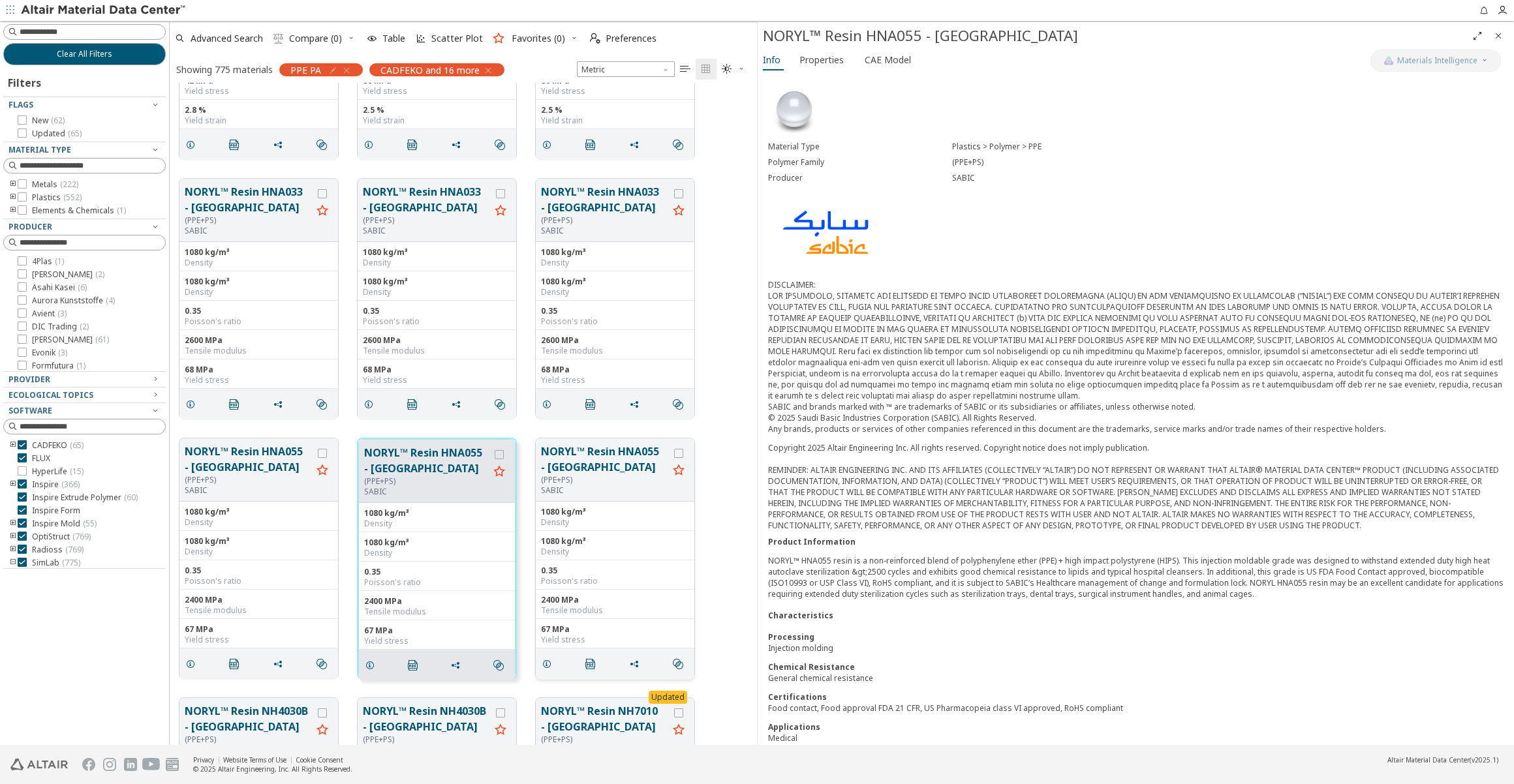
click at [617, 475] on div "(PPE+PS)" at bounding box center [604, 480] width 127 height 10
click at [609, 467] on button "NORYL™ Resin HNA055 - [GEOGRAPHIC_DATA]" at bounding box center [604, 458] width 127 height 31
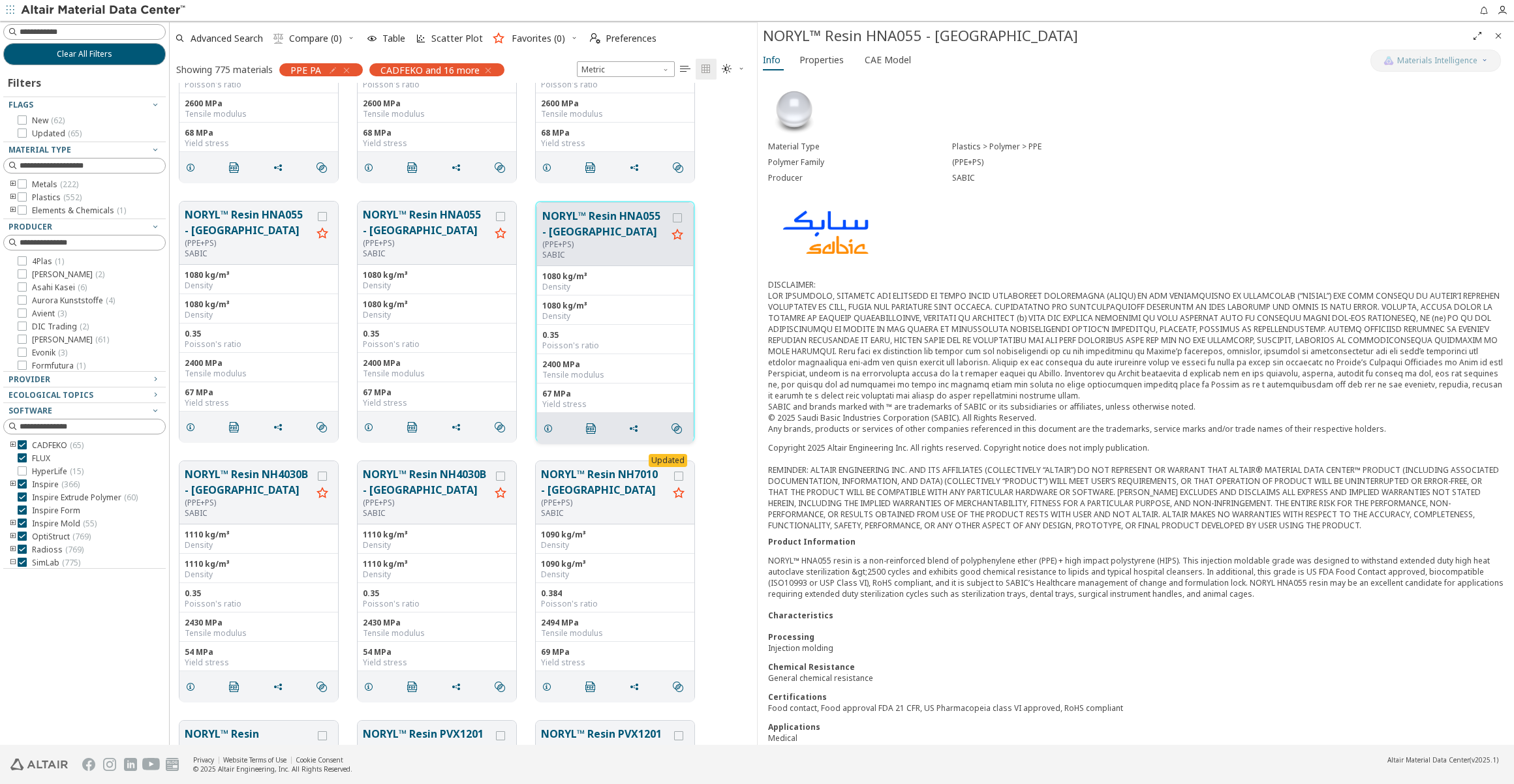
scroll to position [17549, 0]
click at [601, 477] on button "NORYL™ Resin NH7010 - [GEOGRAPHIC_DATA]" at bounding box center [604, 481] width 127 height 31
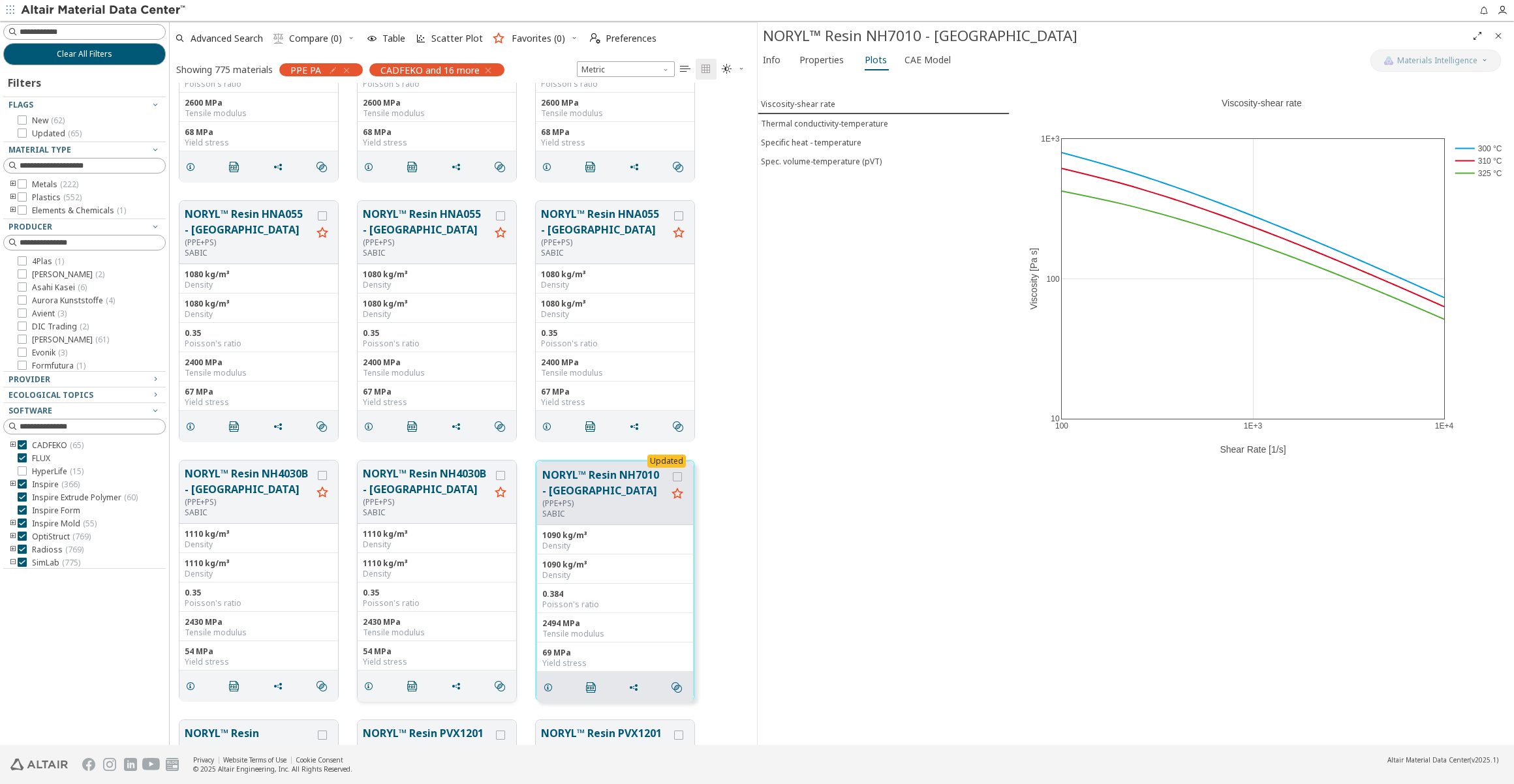
click at [416, 482] on button "NORYL™ Resin NH4030B - [GEOGRAPHIC_DATA]" at bounding box center [426, 481] width 127 height 31
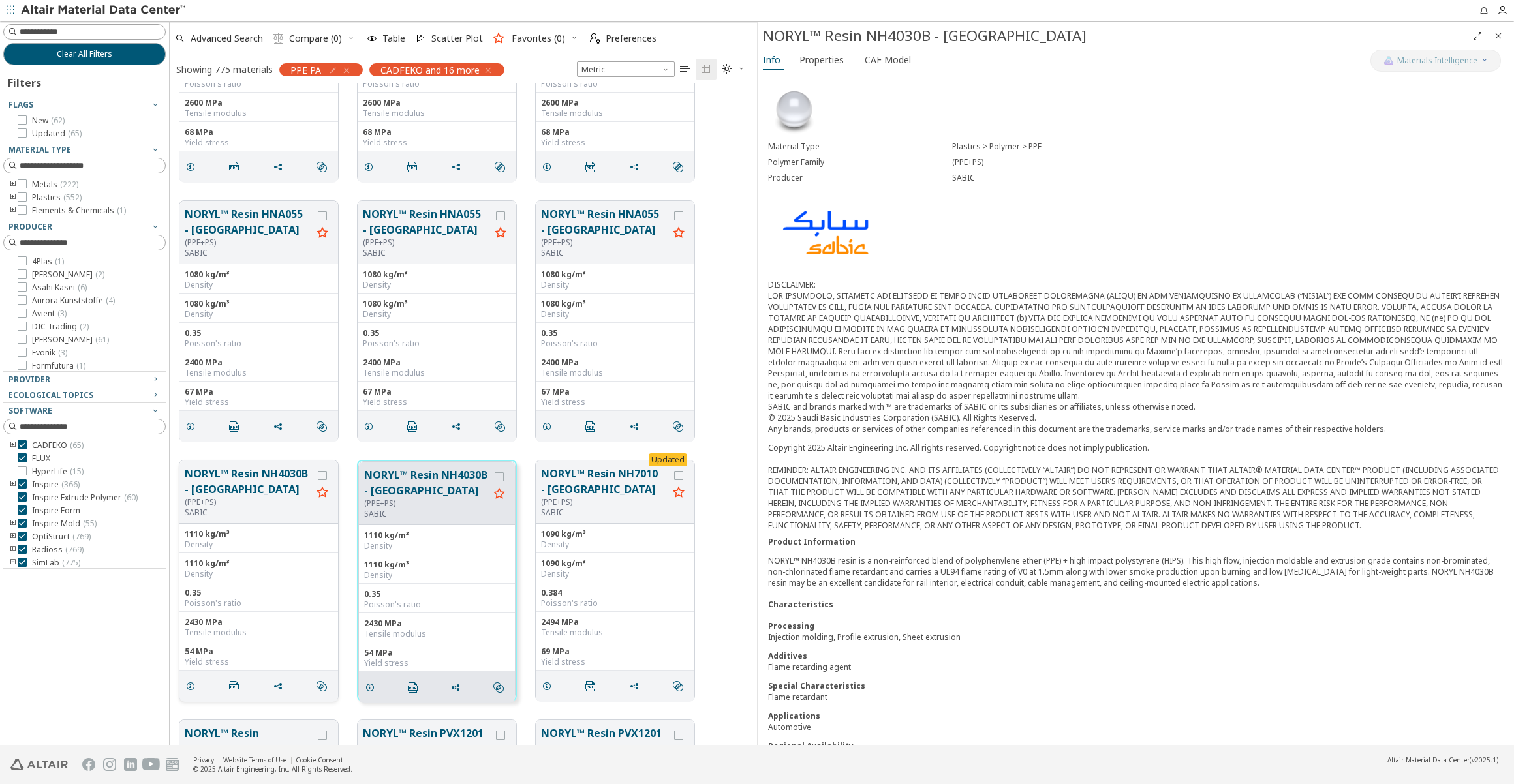
click at [229, 486] on button "NORYL™ Resin NH4030B - [GEOGRAPHIC_DATA]" at bounding box center [248, 481] width 127 height 31
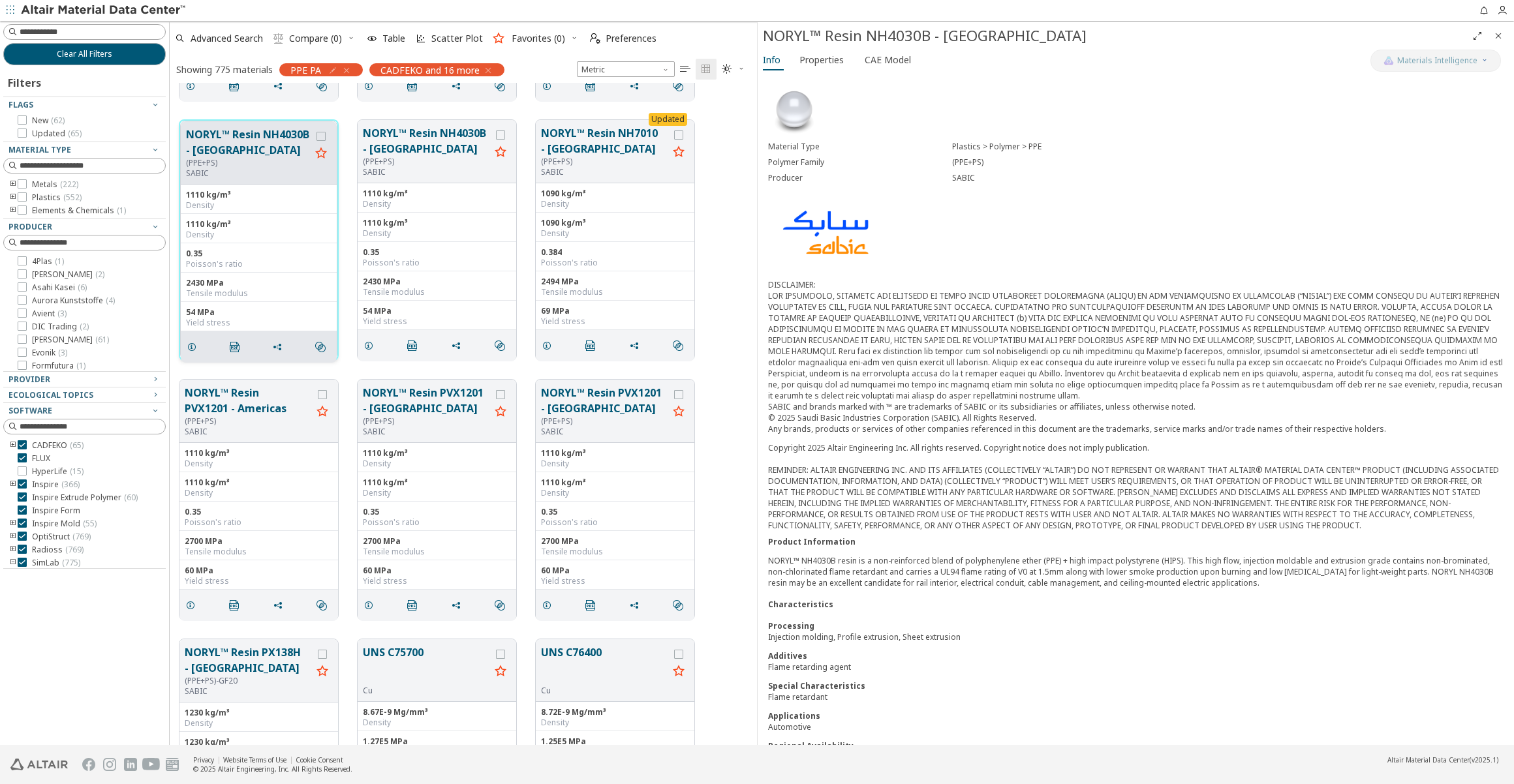
scroll to position [17904, 0]
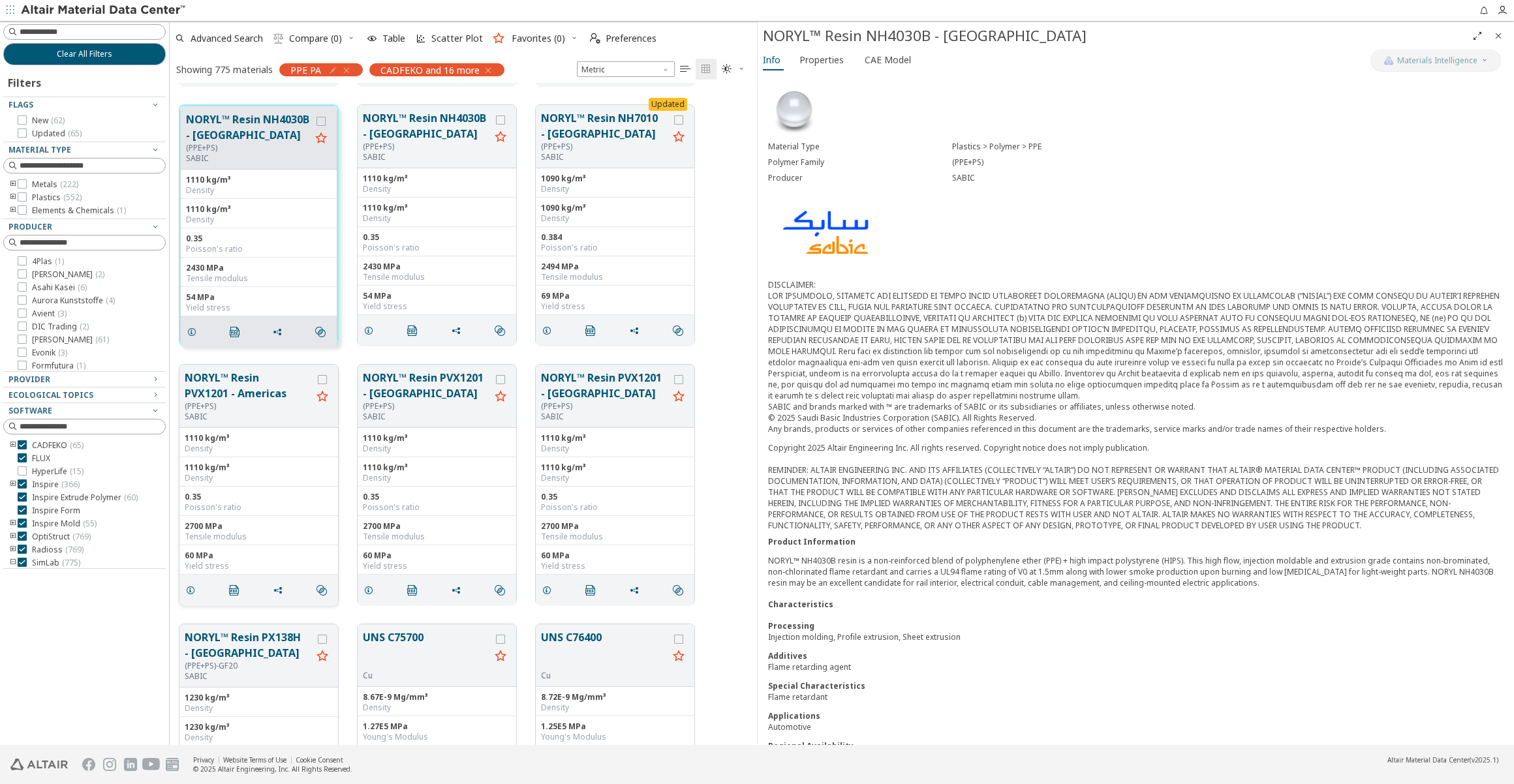
click at [239, 394] on button "NORYL™ Resin PVX1201 - Americas" at bounding box center [248, 385] width 127 height 31
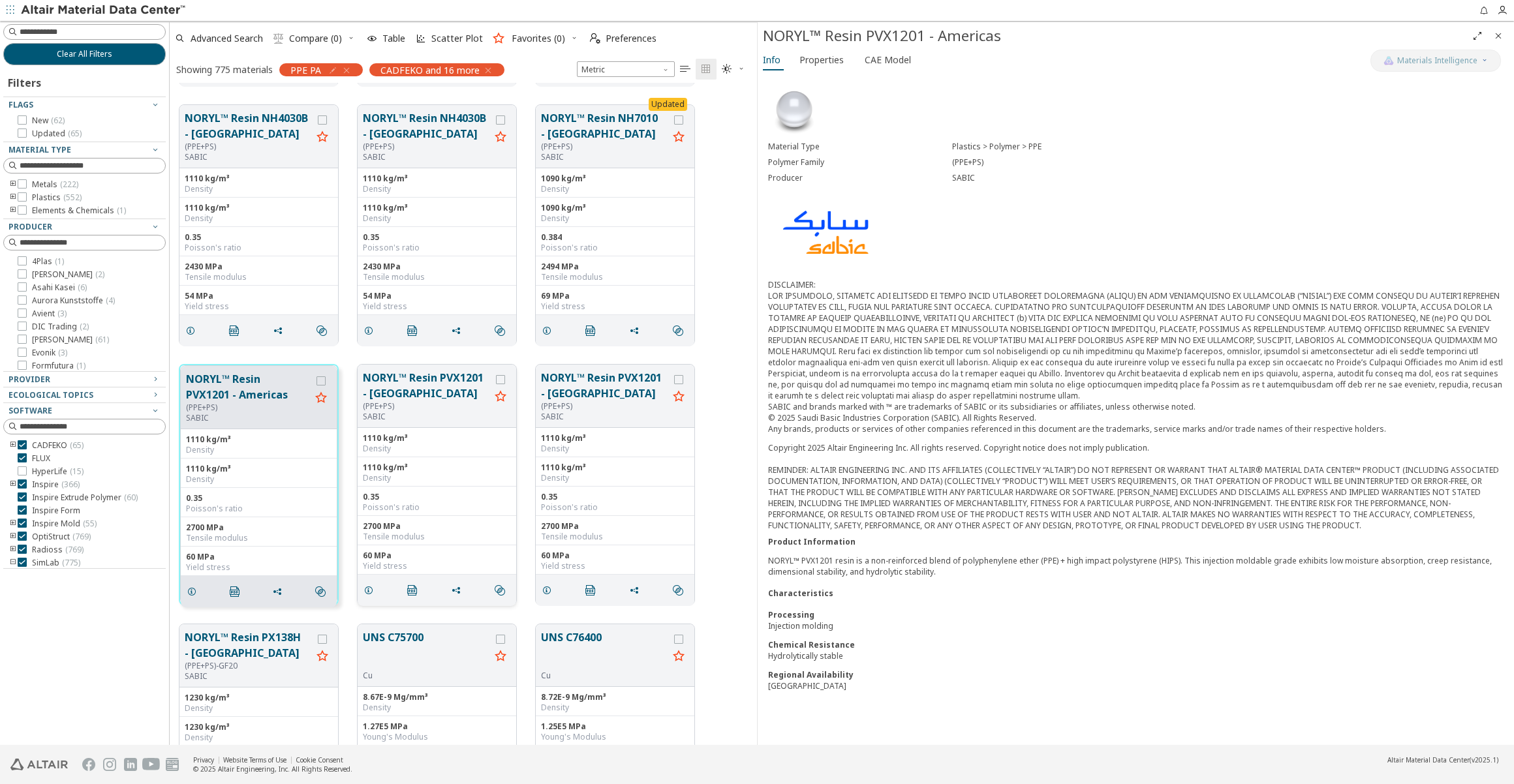
click at [430, 384] on button "NORYL™ Resin PVX1201 - [GEOGRAPHIC_DATA]" at bounding box center [426, 385] width 127 height 31
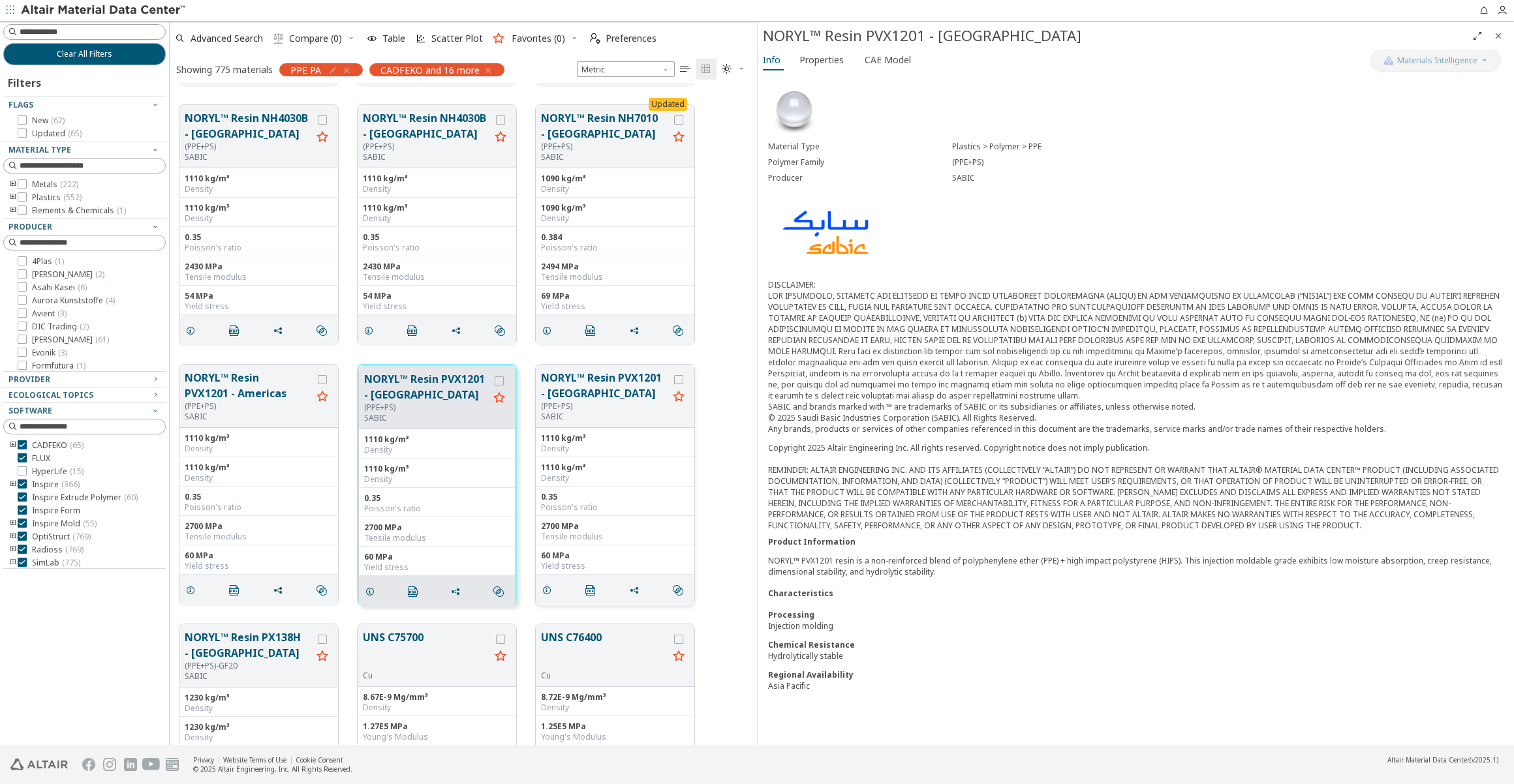
click at [575, 394] on button "NORYL™ Resin PVX1201 - [GEOGRAPHIC_DATA]" at bounding box center [604, 385] width 127 height 31
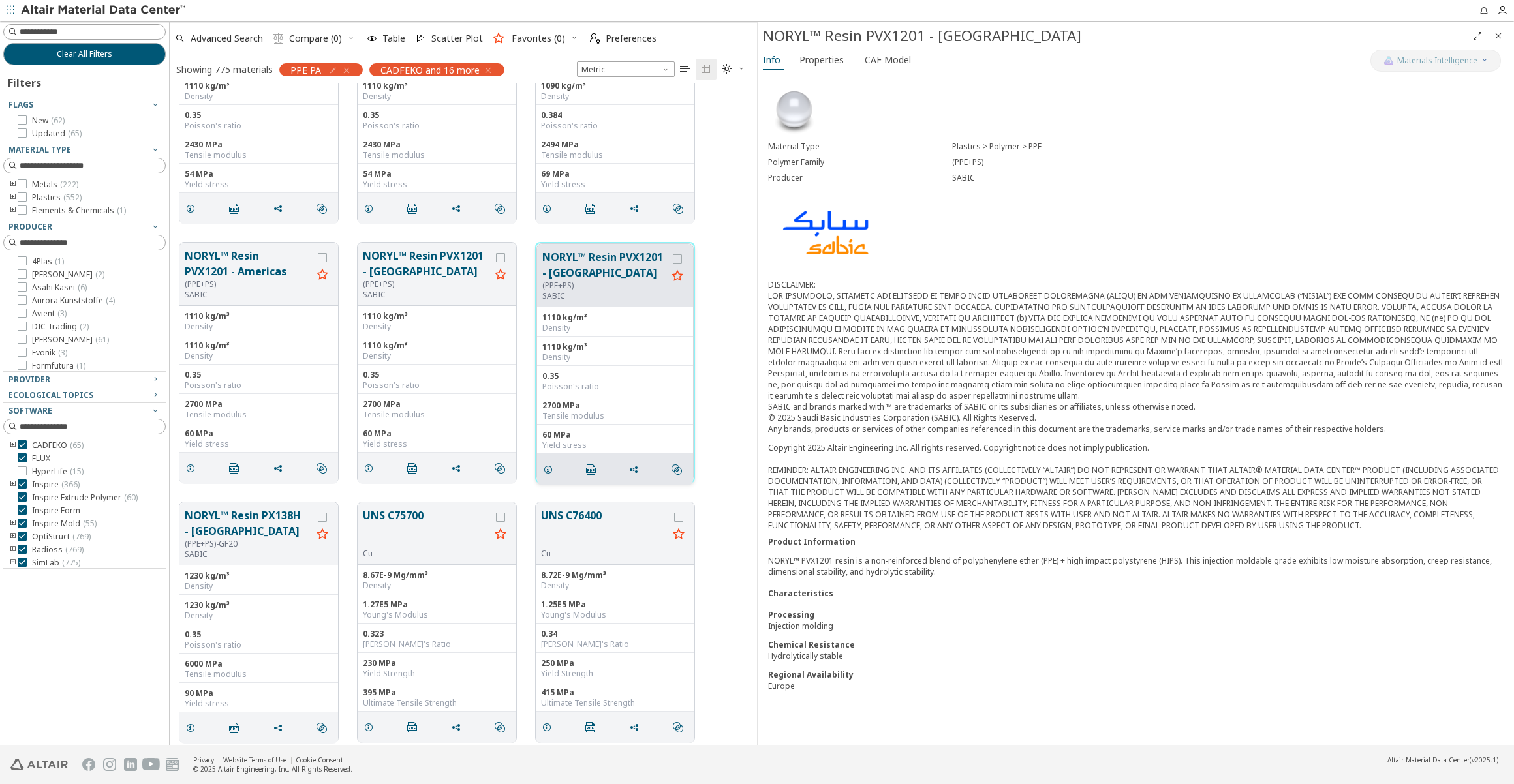
scroll to position [18142, 0]
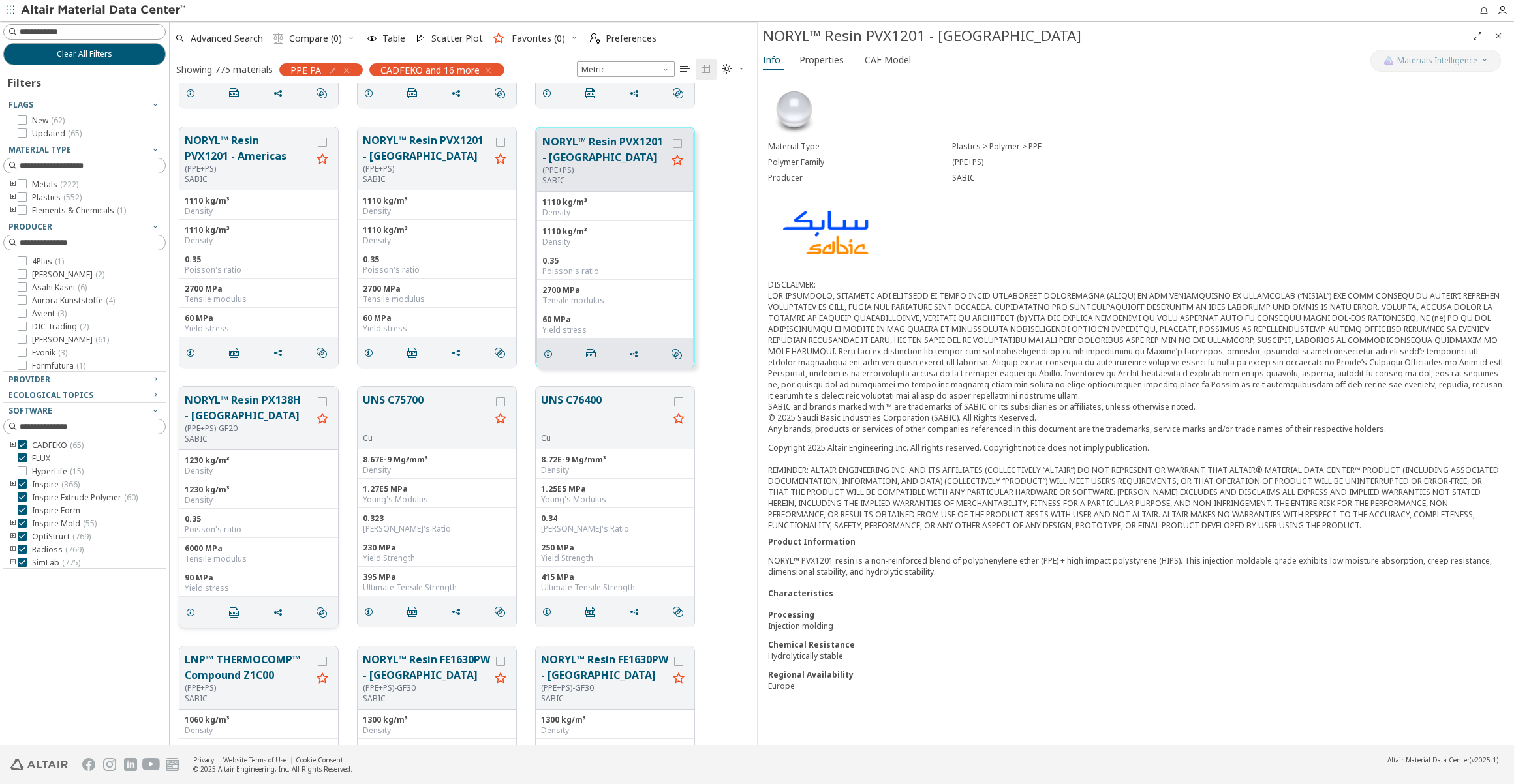
click at [261, 411] on button "NORYL™ Resin PX138H - [GEOGRAPHIC_DATA]" at bounding box center [248, 408] width 127 height 31
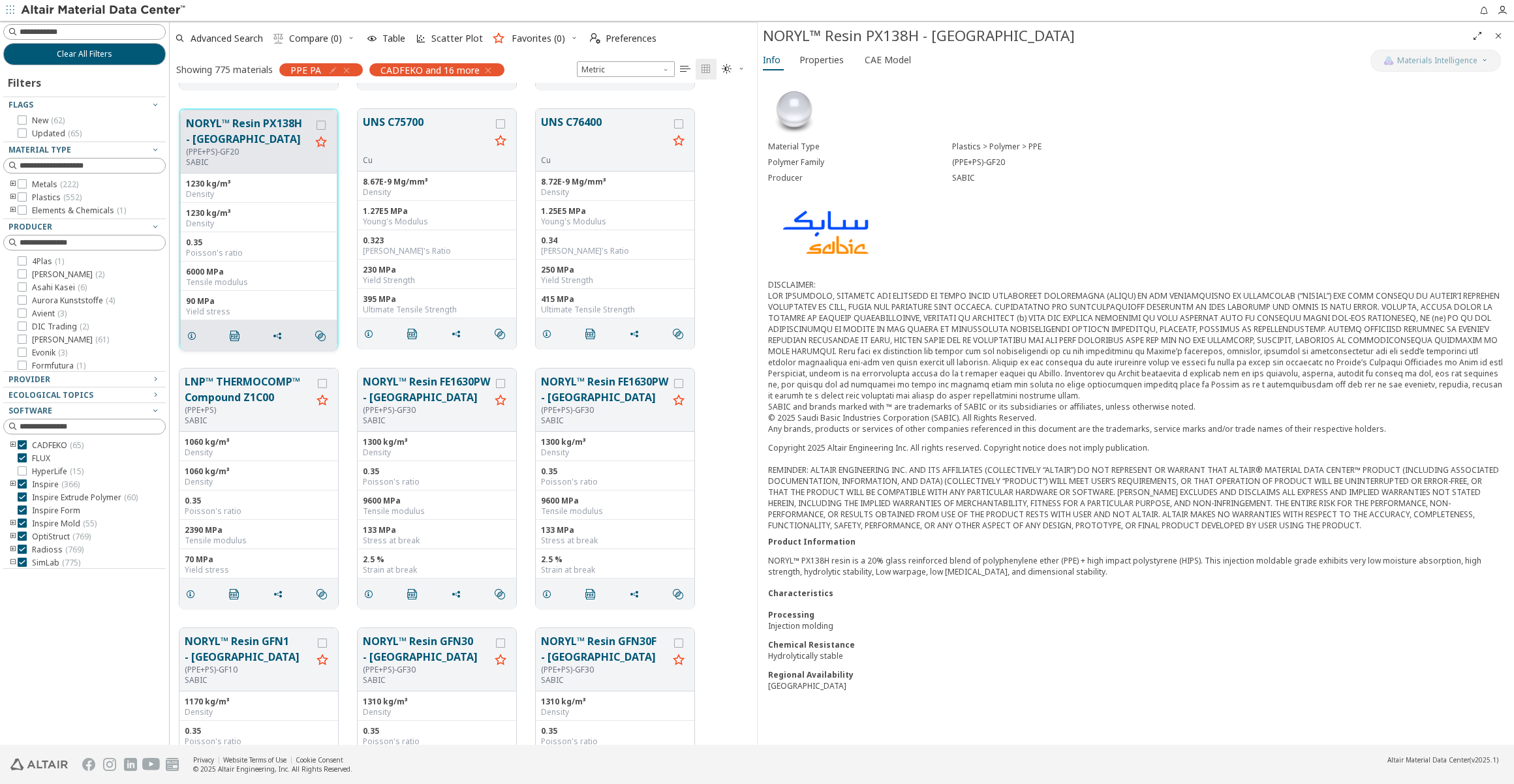
scroll to position [18439, 0]
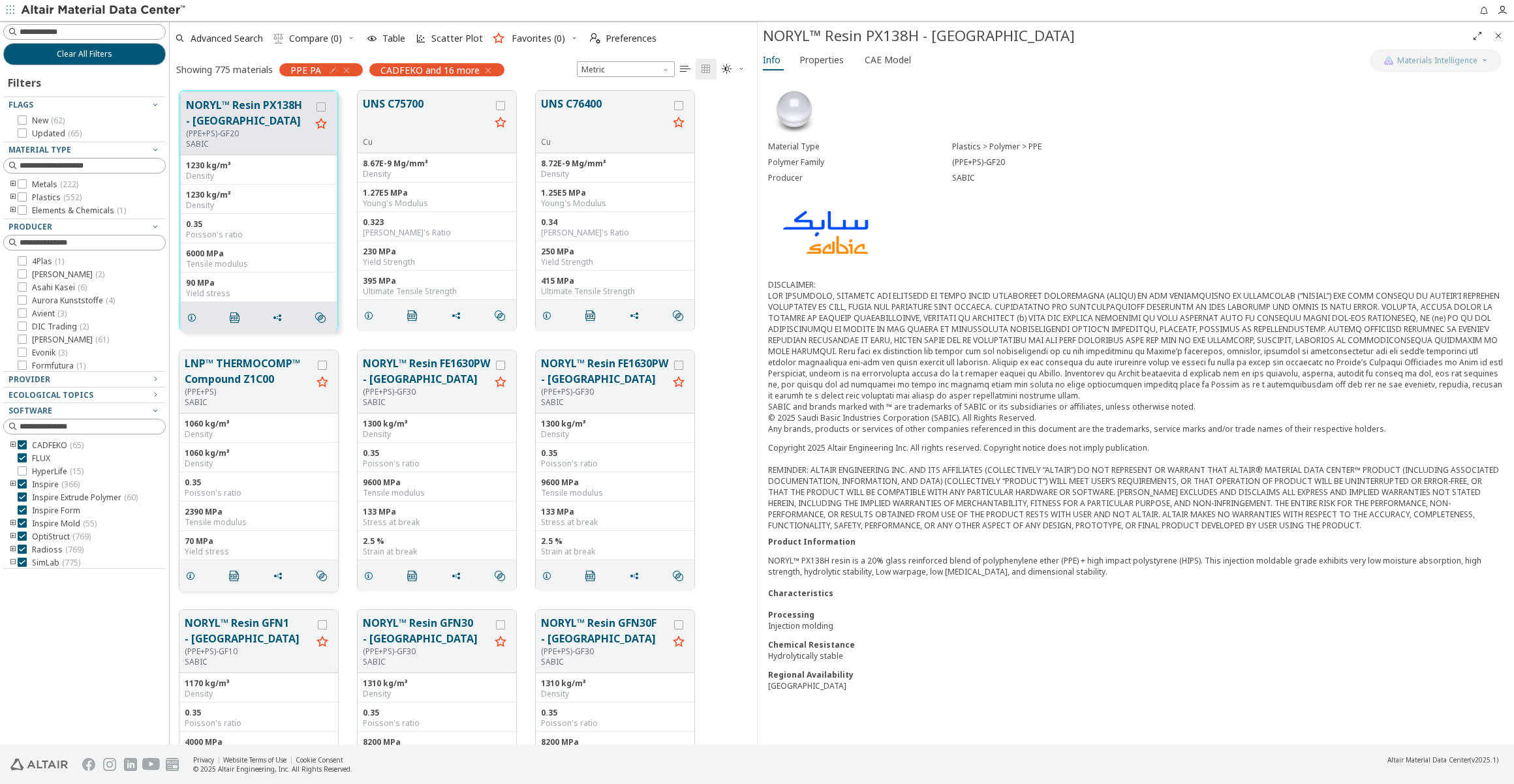
click at [252, 394] on div "(PPE+PS)" at bounding box center [248, 392] width 127 height 10
click at [398, 376] on button "NORYL™ Resin FE1630PW - [GEOGRAPHIC_DATA]" at bounding box center [426, 371] width 127 height 31
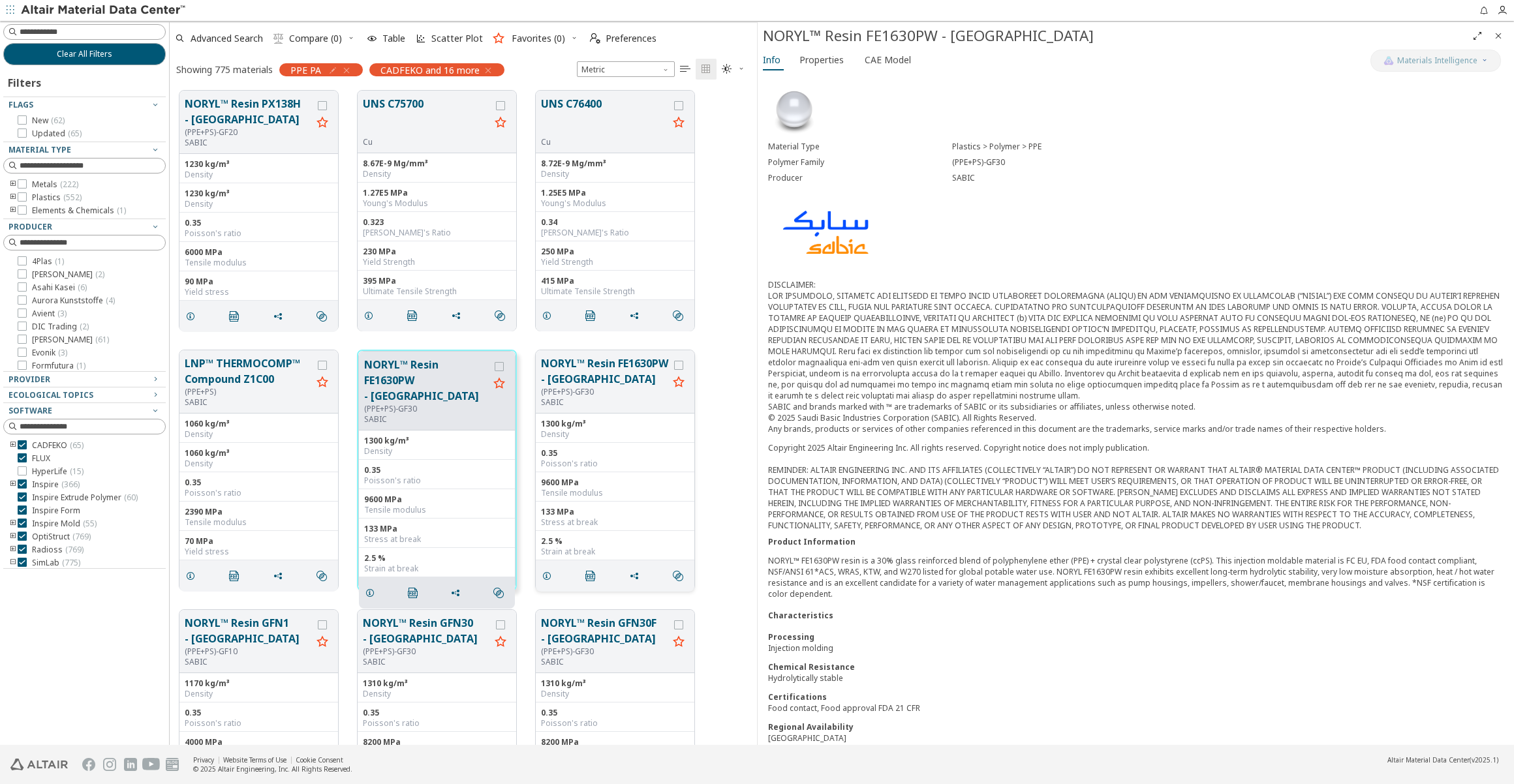
click at [577, 379] on button "NORYL™ Resin FE1630PW - [GEOGRAPHIC_DATA]" at bounding box center [604, 371] width 127 height 31
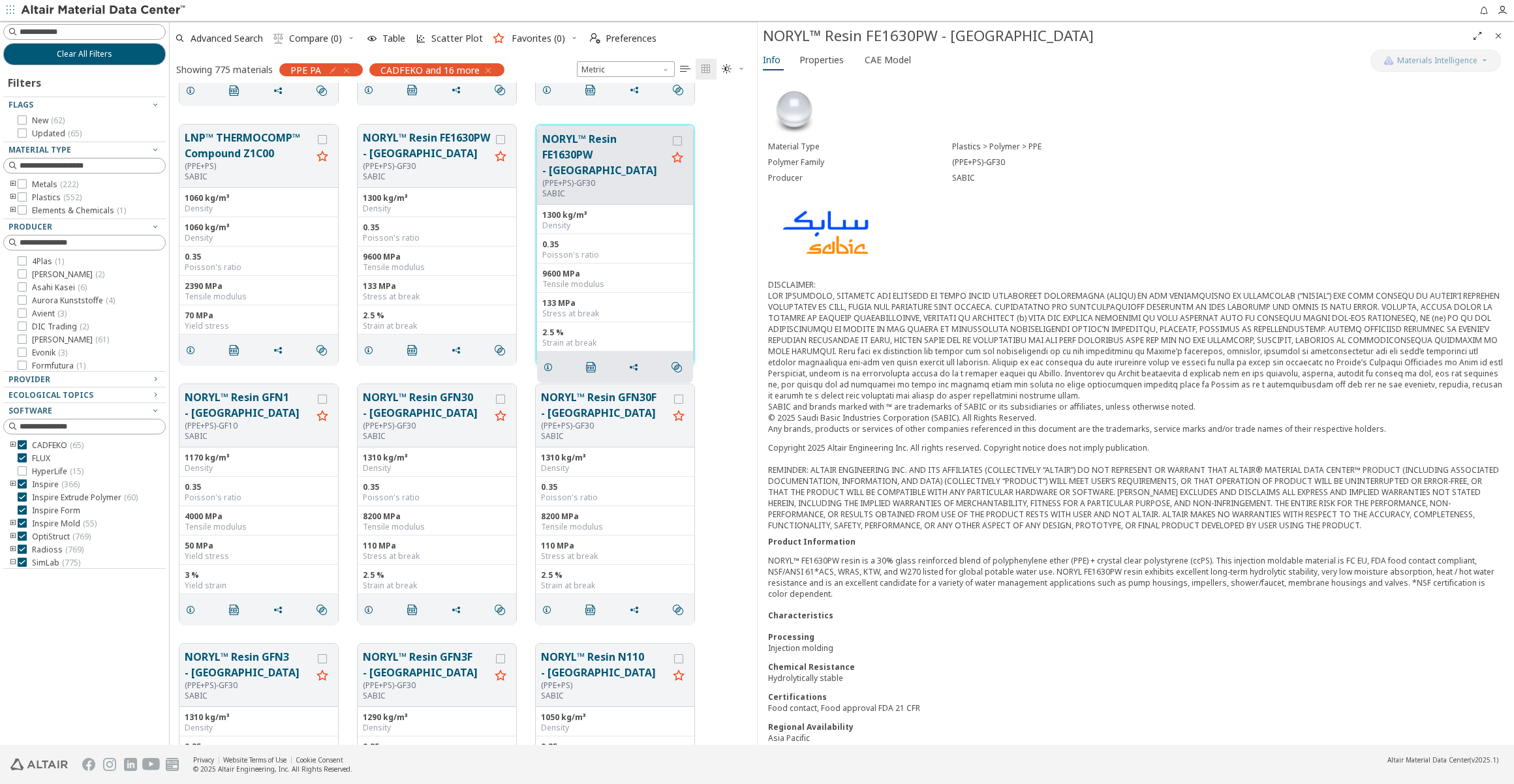
scroll to position [18676, 0]
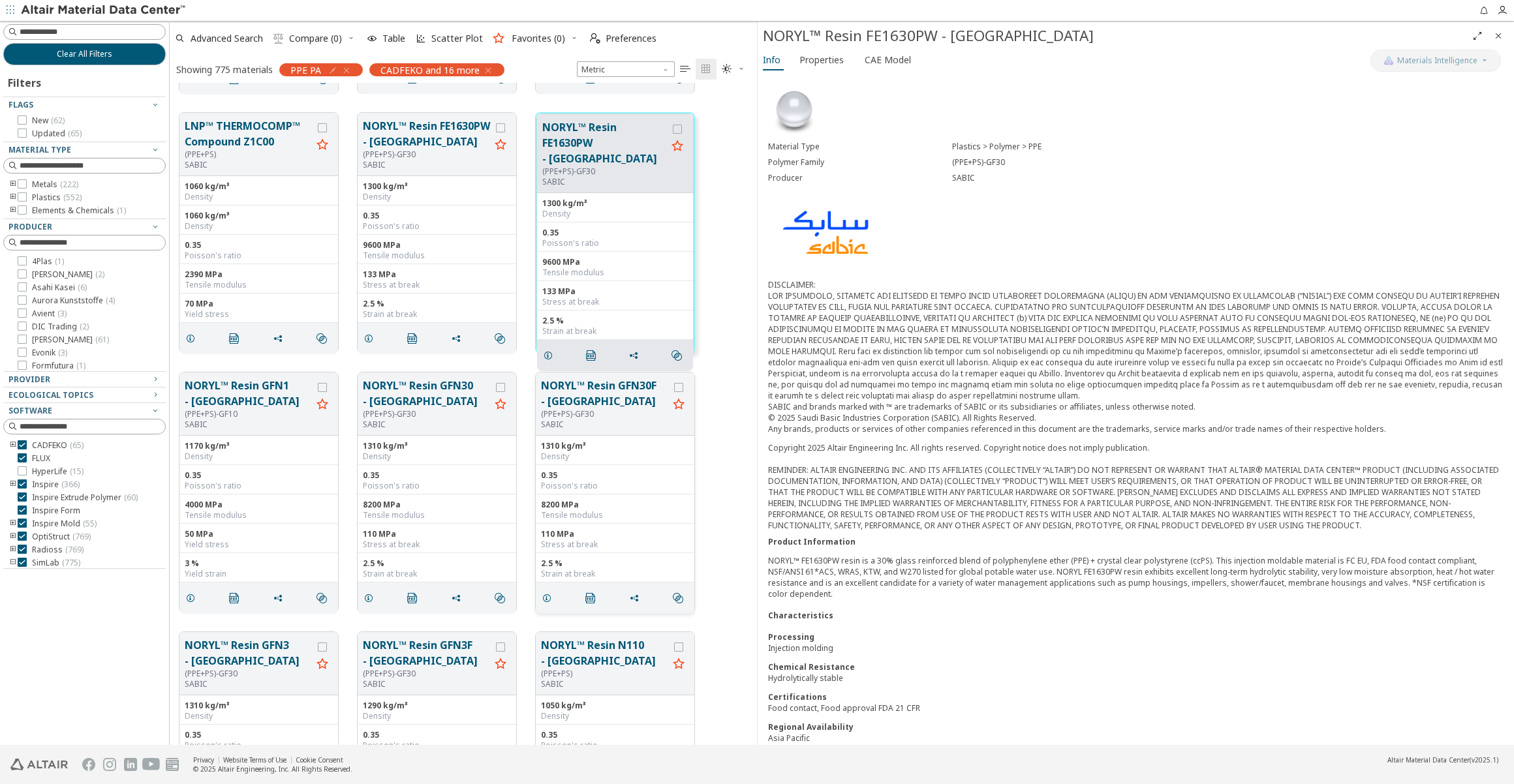
click at [586, 410] on div "(PPE+PS)-GF30" at bounding box center [604, 414] width 127 height 10
click at [579, 394] on button "NORYL™ Resin GFN30F - [GEOGRAPHIC_DATA]" at bounding box center [604, 392] width 127 height 31
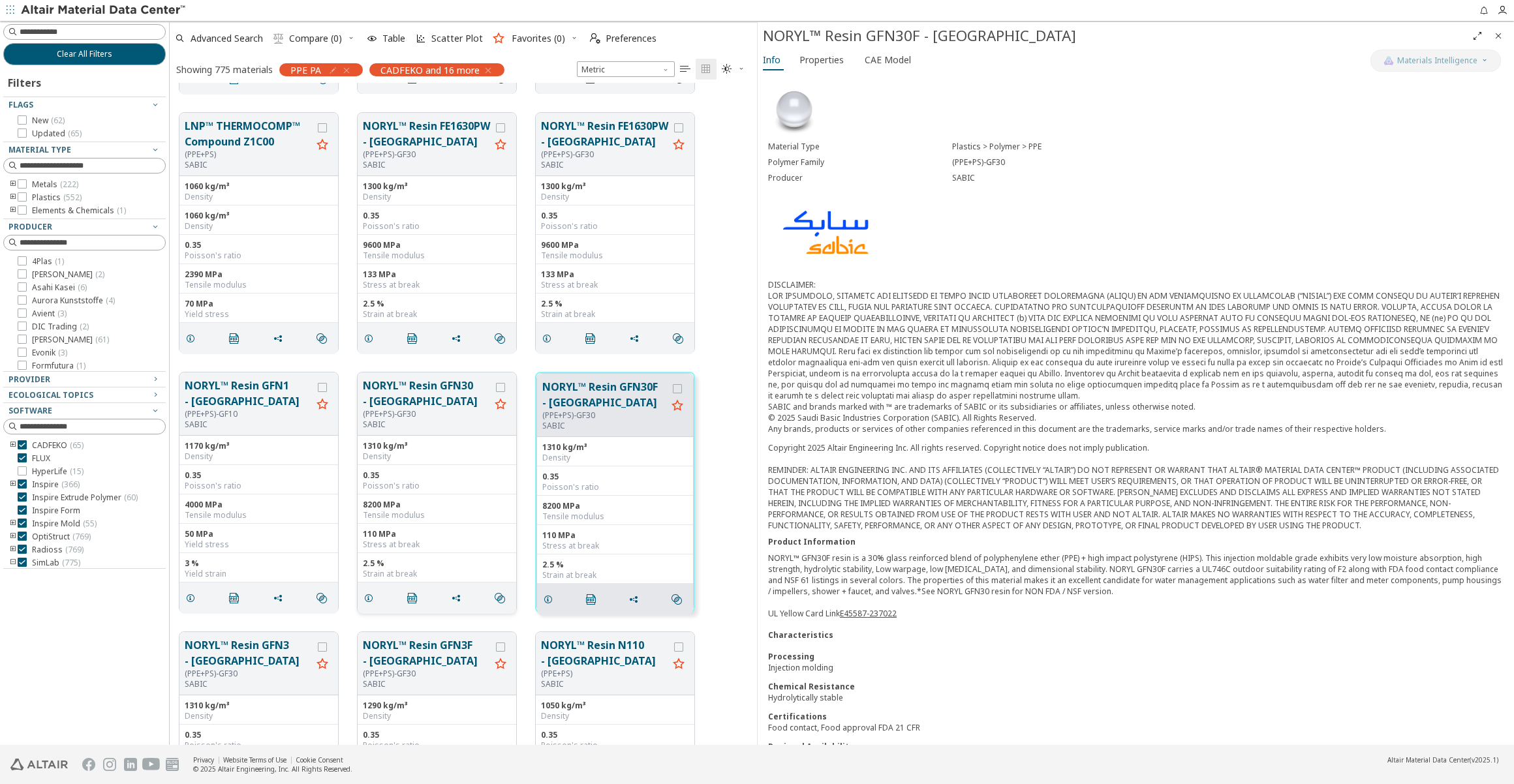
click at [418, 409] on div "(PPE+PS)-GF30" at bounding box center [426, 414] width 127 height 10
click at [408, 401] on button "NORYL™ Resin GFN30 - [GEOGRAPHIC_DATA]" at bounding box center [426, 392] width 127 height 31
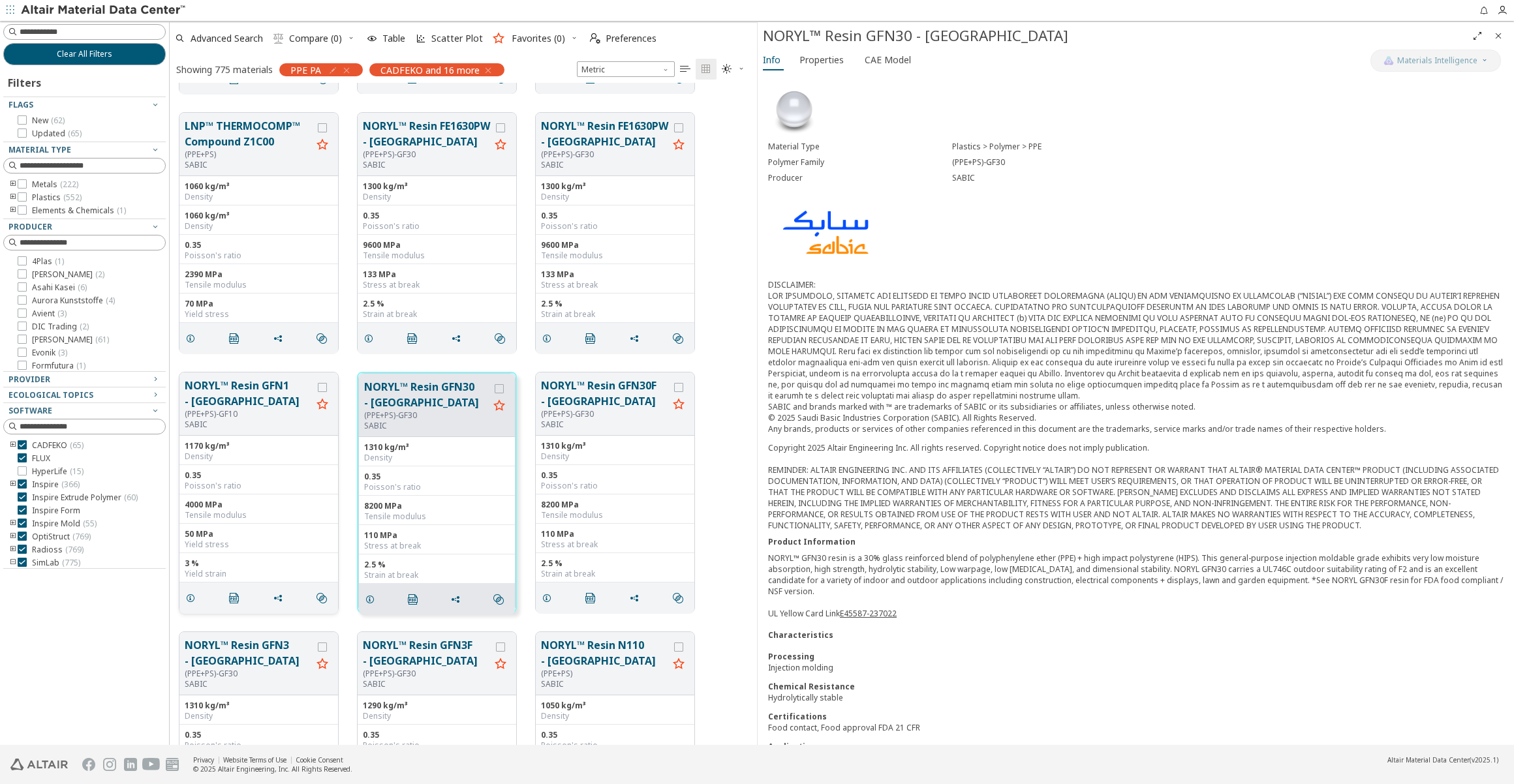
click at [240, 392] on button "NORYL™ Resin GFN1 - [GEOGRAPHIC_DATA]" at bounding box center [248, 392] width 127 height 31
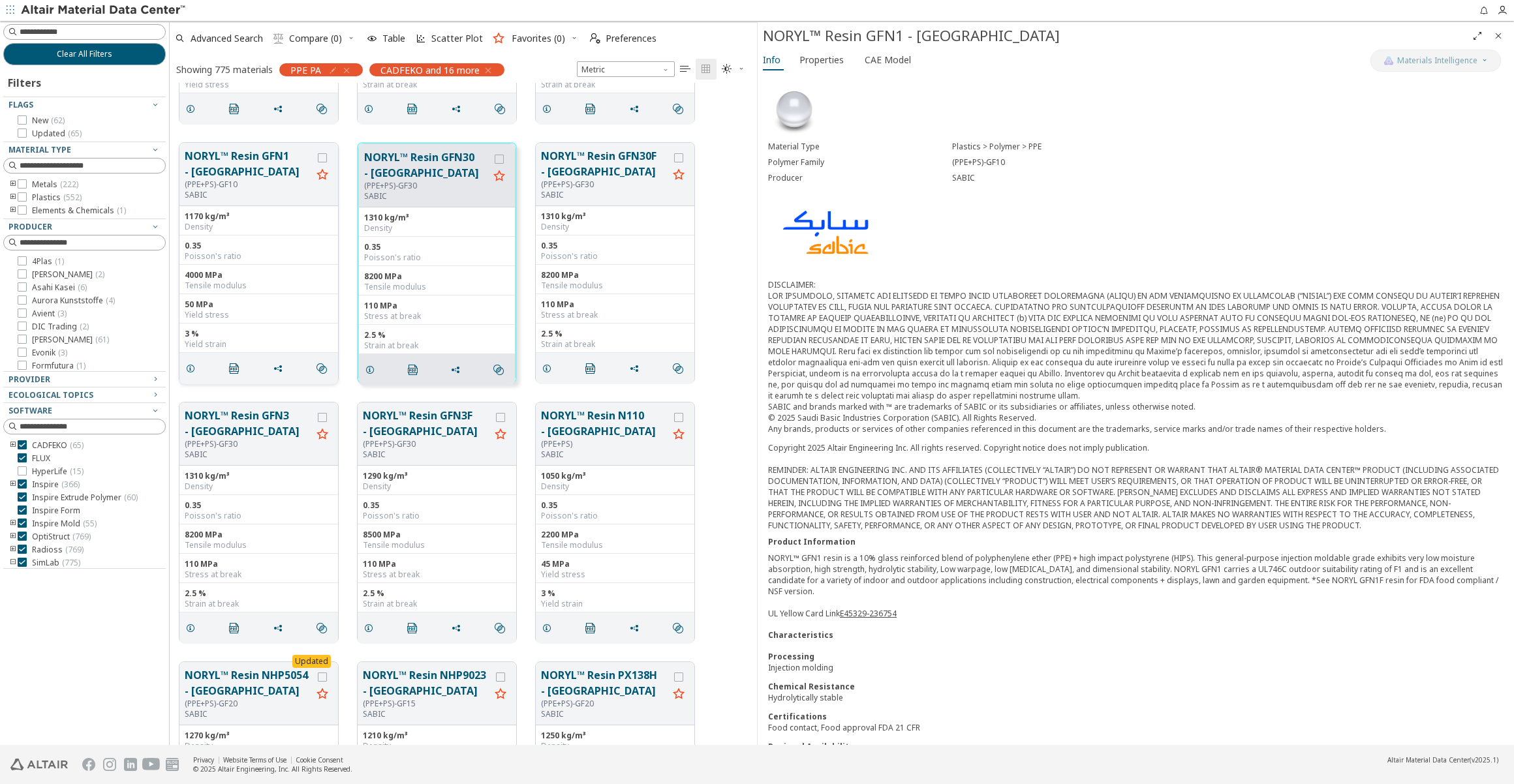
scroll to position [18913, 0]
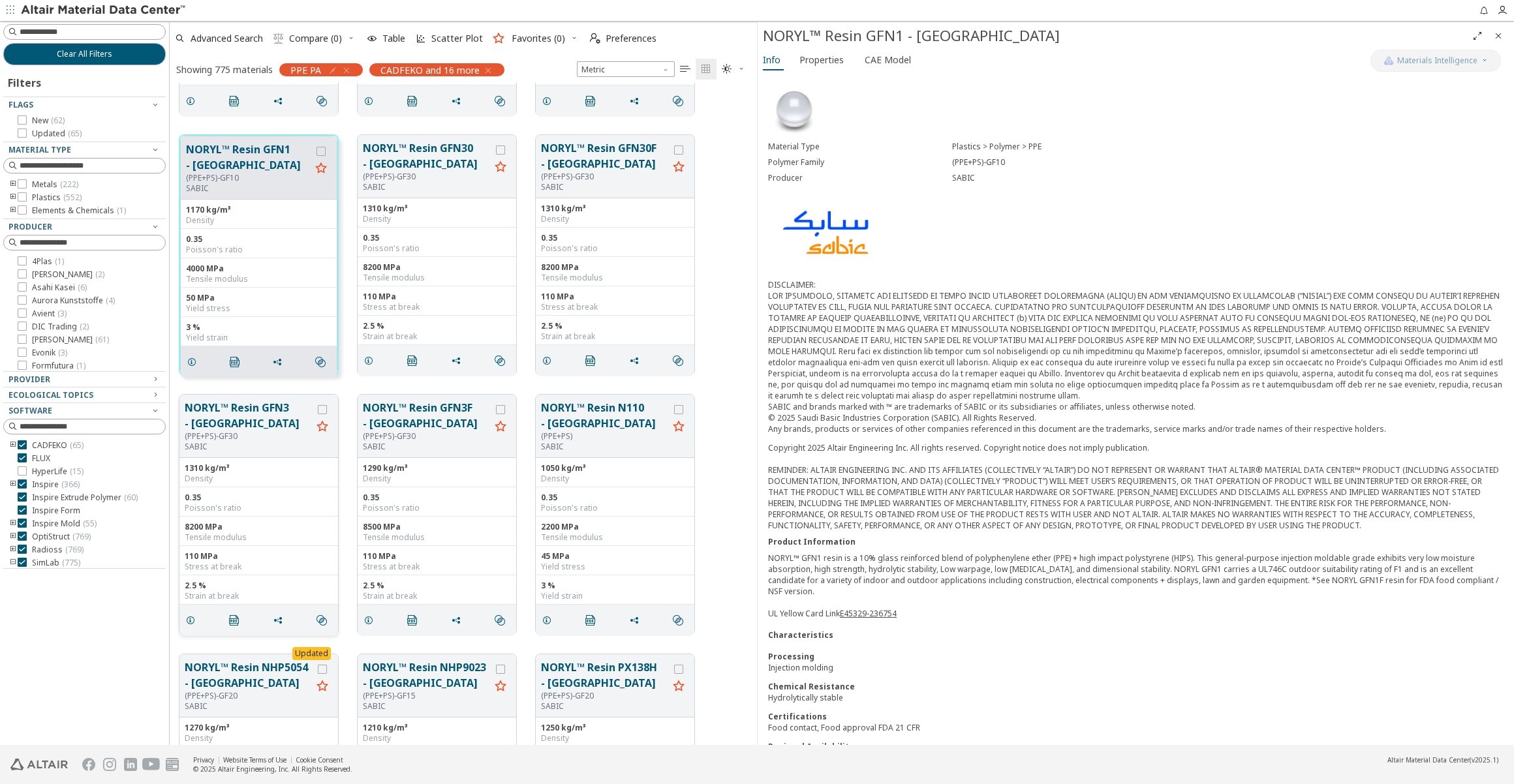
click at [239, 411] on button "NORYL™ Resin GFN3 - [GEOGRAPHIC_DATA]" at bounding box center [248, 415] width 127 height 31
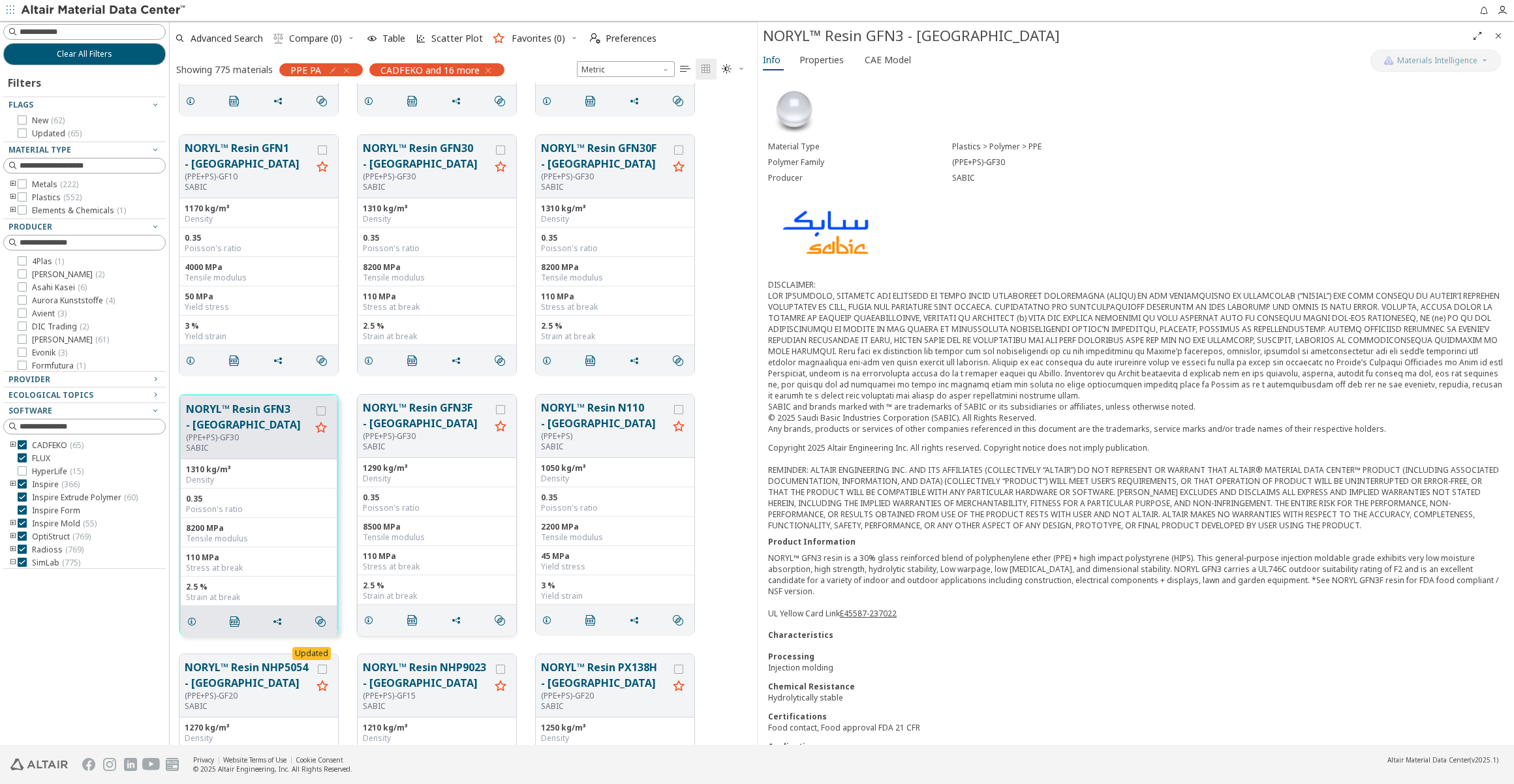
click at [414, 408] on button "NORYL™ Resin GFN3F - [GEOGRAPHIC_DATA]" at bounding box center [426, 415] width 127 height 31
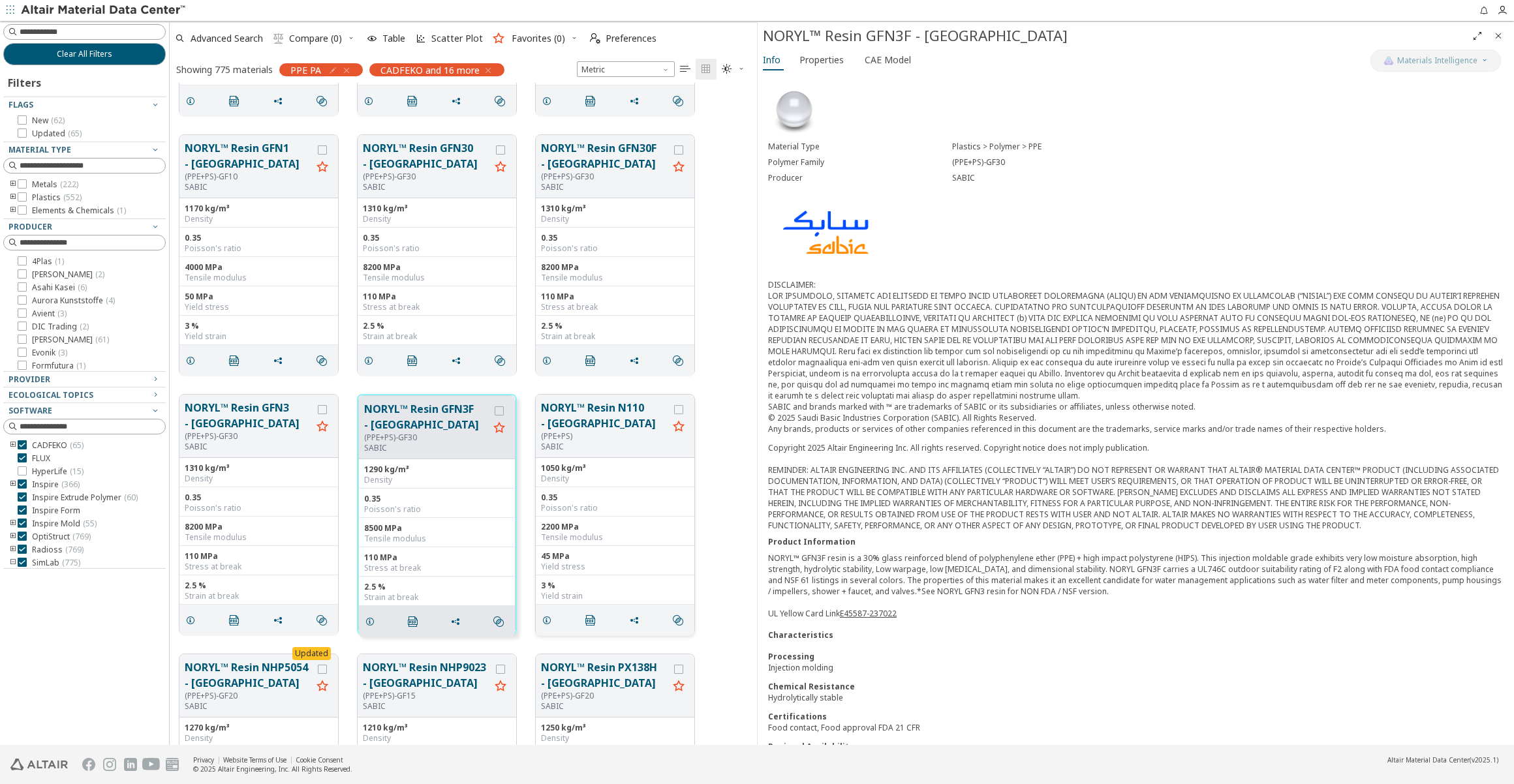
click at [583, 408] on button "NORYL™ Resin N110 - [GEOGRAPHIC_DATA]" at bounding box center [604, 415] width 127 height 31
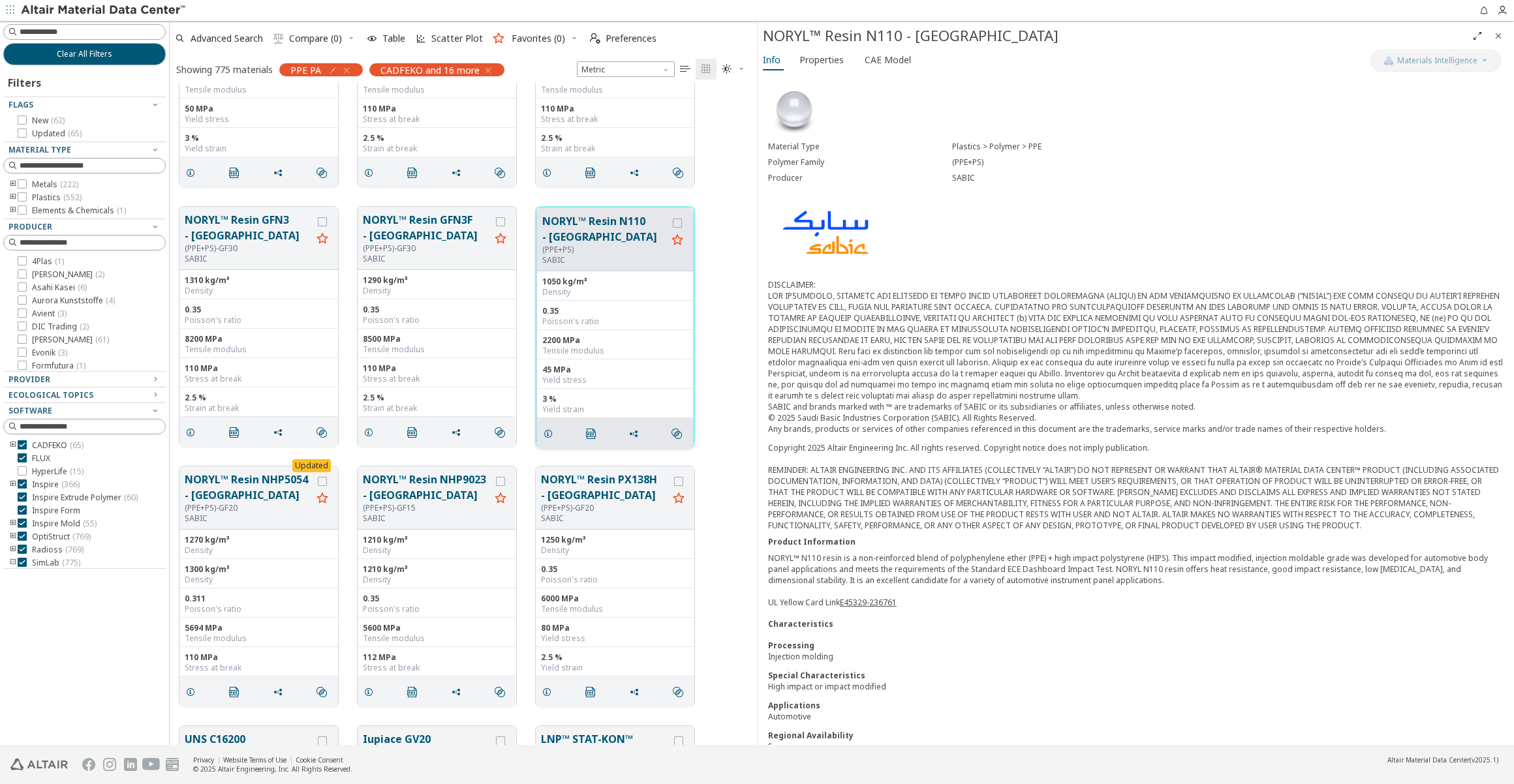
scroll to position [19150, 0]
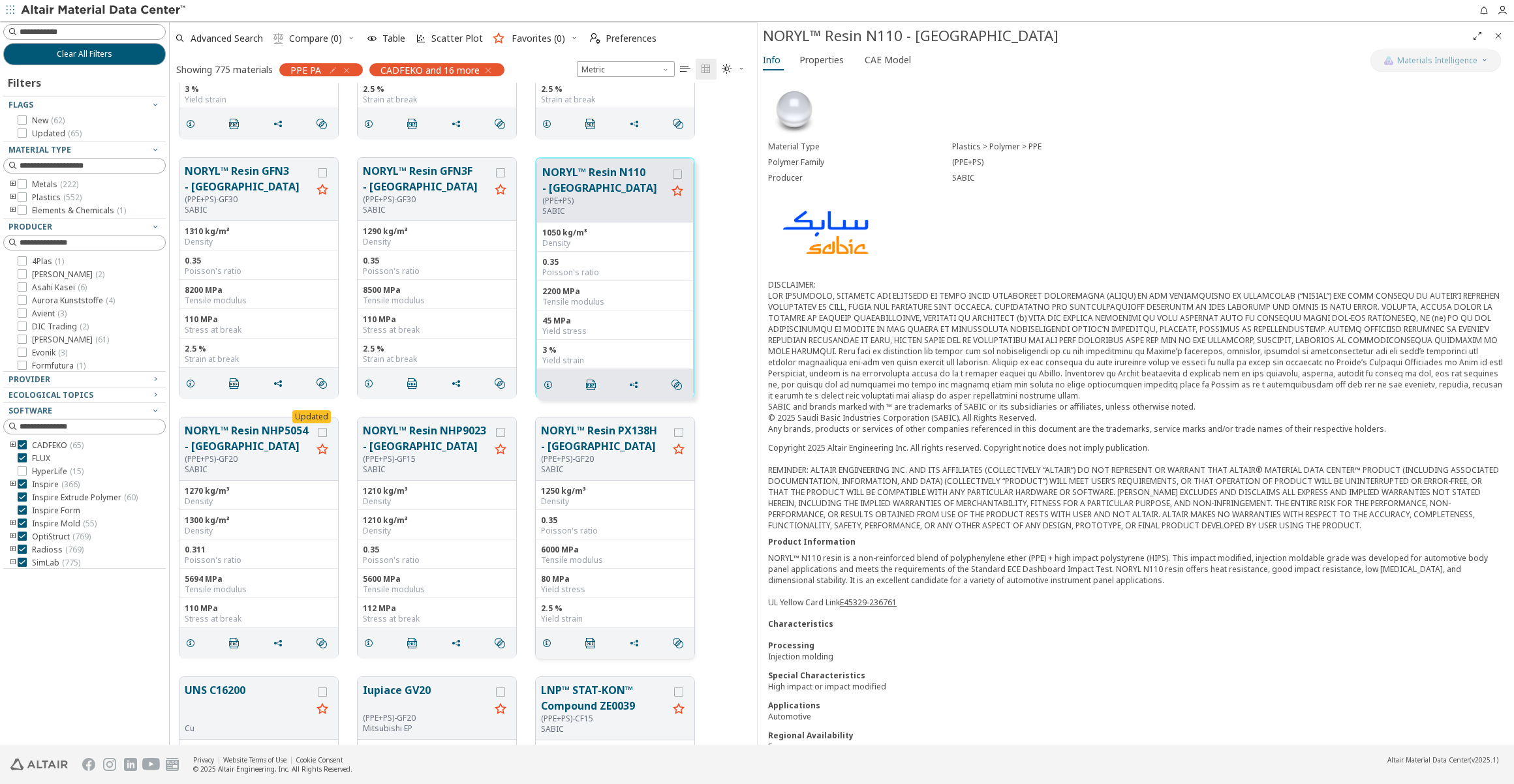
click at [588, 438] on button "NORYL™ Resin PX138H - [GEOGRAPHIC_DATA]" at bounding box center [604, 438] width 127 height 31
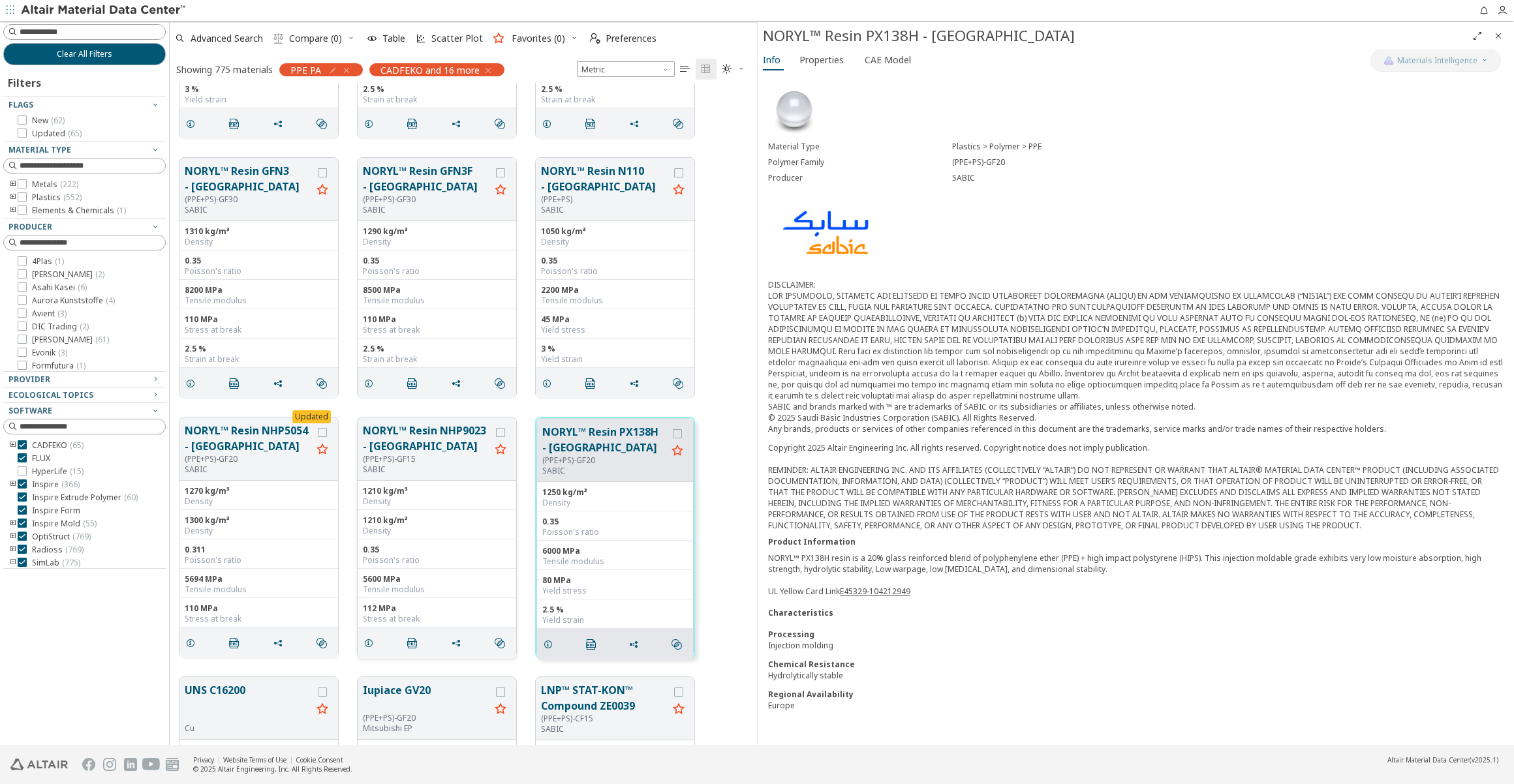
click at [416, 440] on button "NORYL™ Resin NHP9023 - [GEOGRAPHIC_DATA]" at bounding box center [426, 438] width 127 height 31
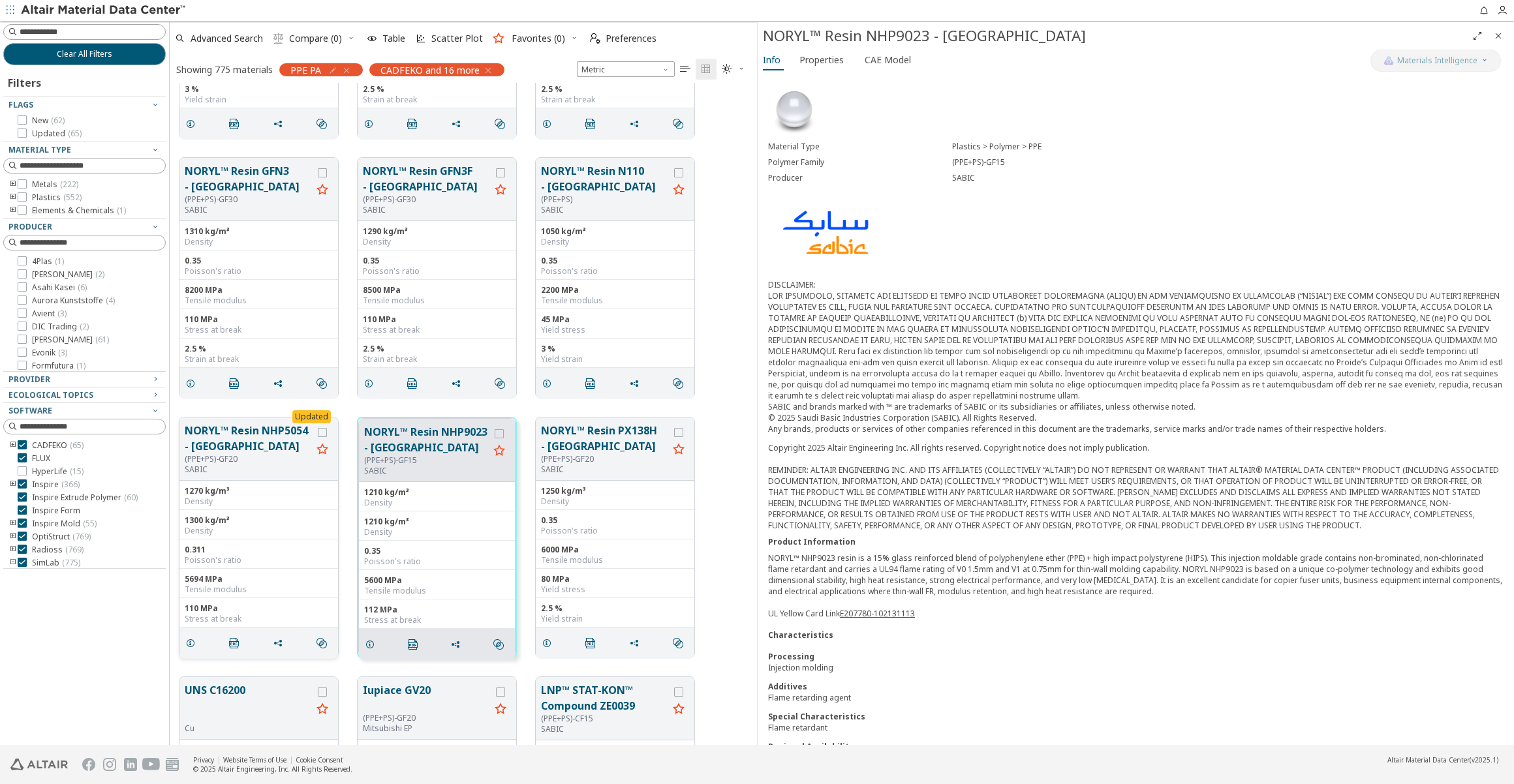
click at [248, 443] on button "NORYL™ Resin NHP5054 - [GEOGRAPHIC_DATA]" at bounding box center [248, 438] width 127 height 31
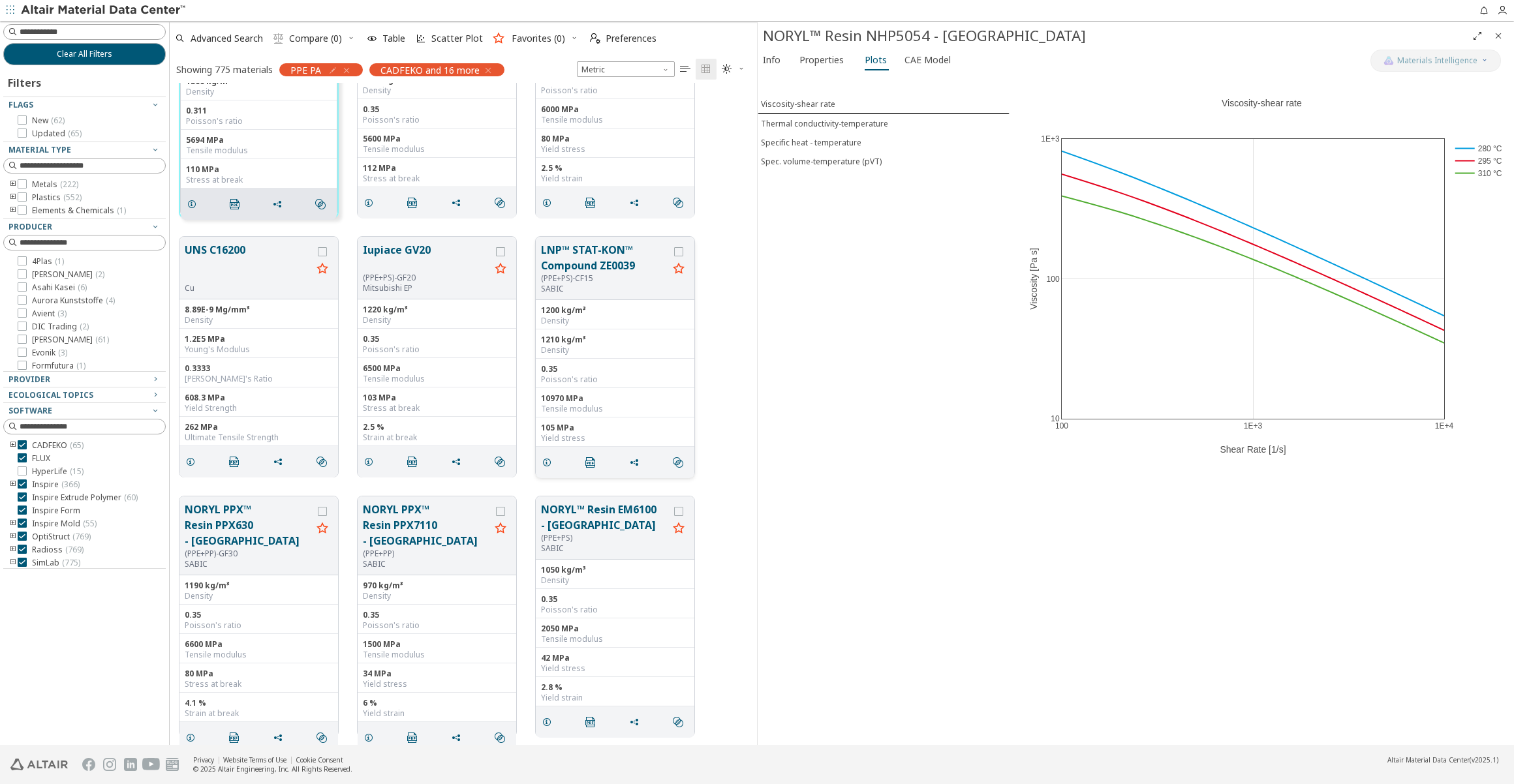
scroll to position [19684, 0]
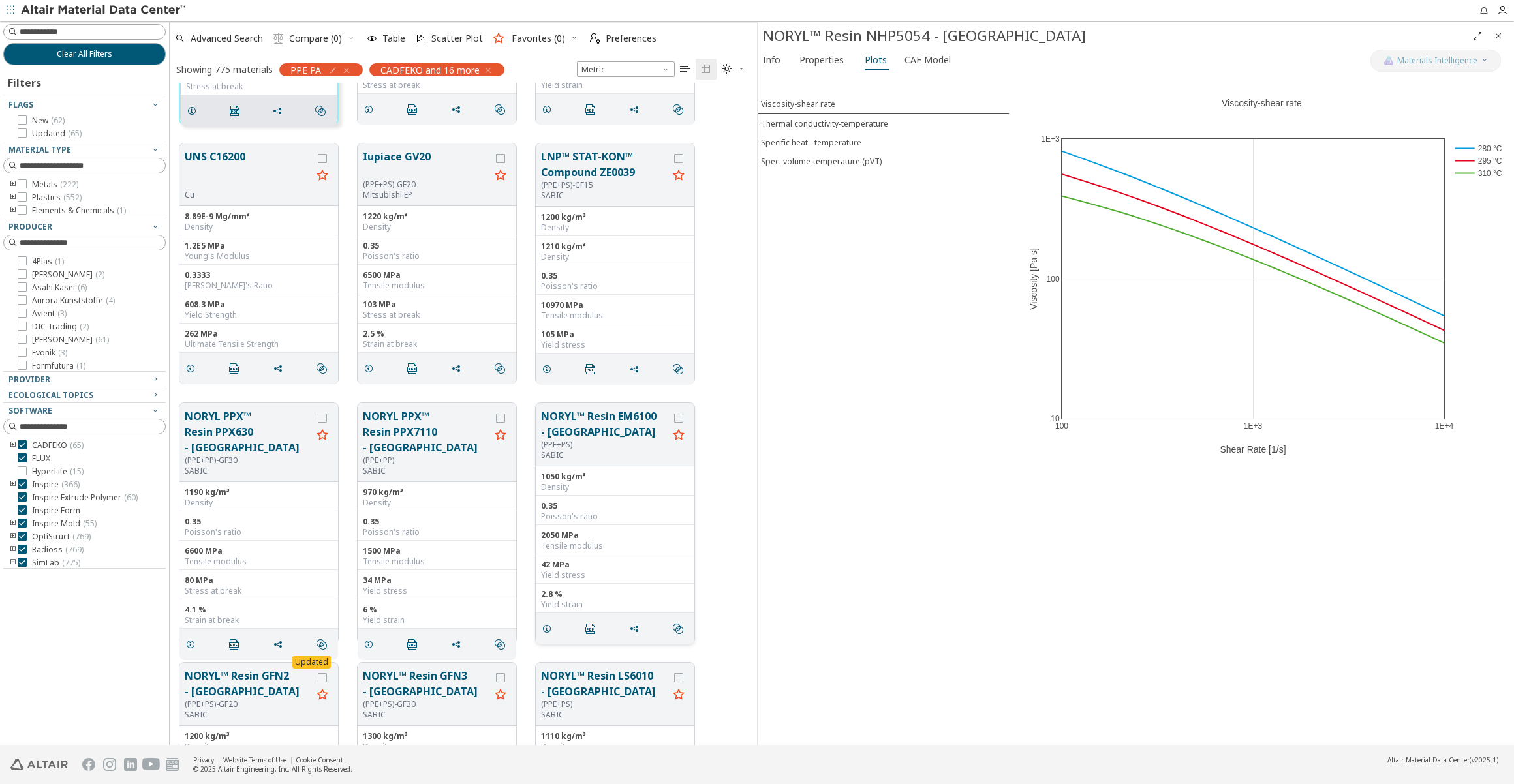
click at [580, 416] on button "NORYL™ Resin EM6100 - [GEOGRAPHIC_DATA]" at bounding box center [604, 424] width 127 height 31
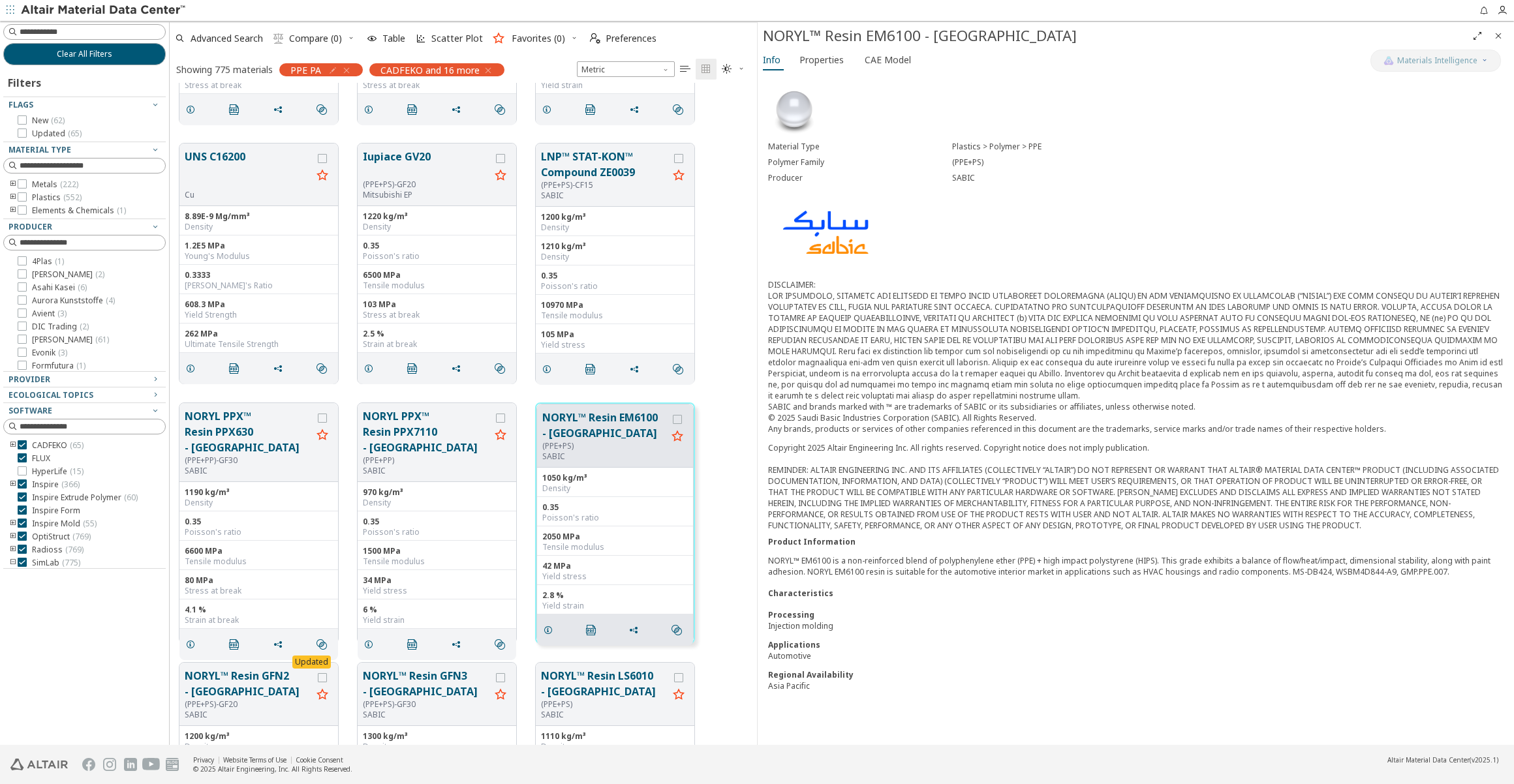
scroll to position [19683, 0]
click at [423, 424] on button "NORYL PPX™ Resin PPX7110 - [GEOGRAPHIC_DATA]" at bounding box center [426, 433] width 127 height 47
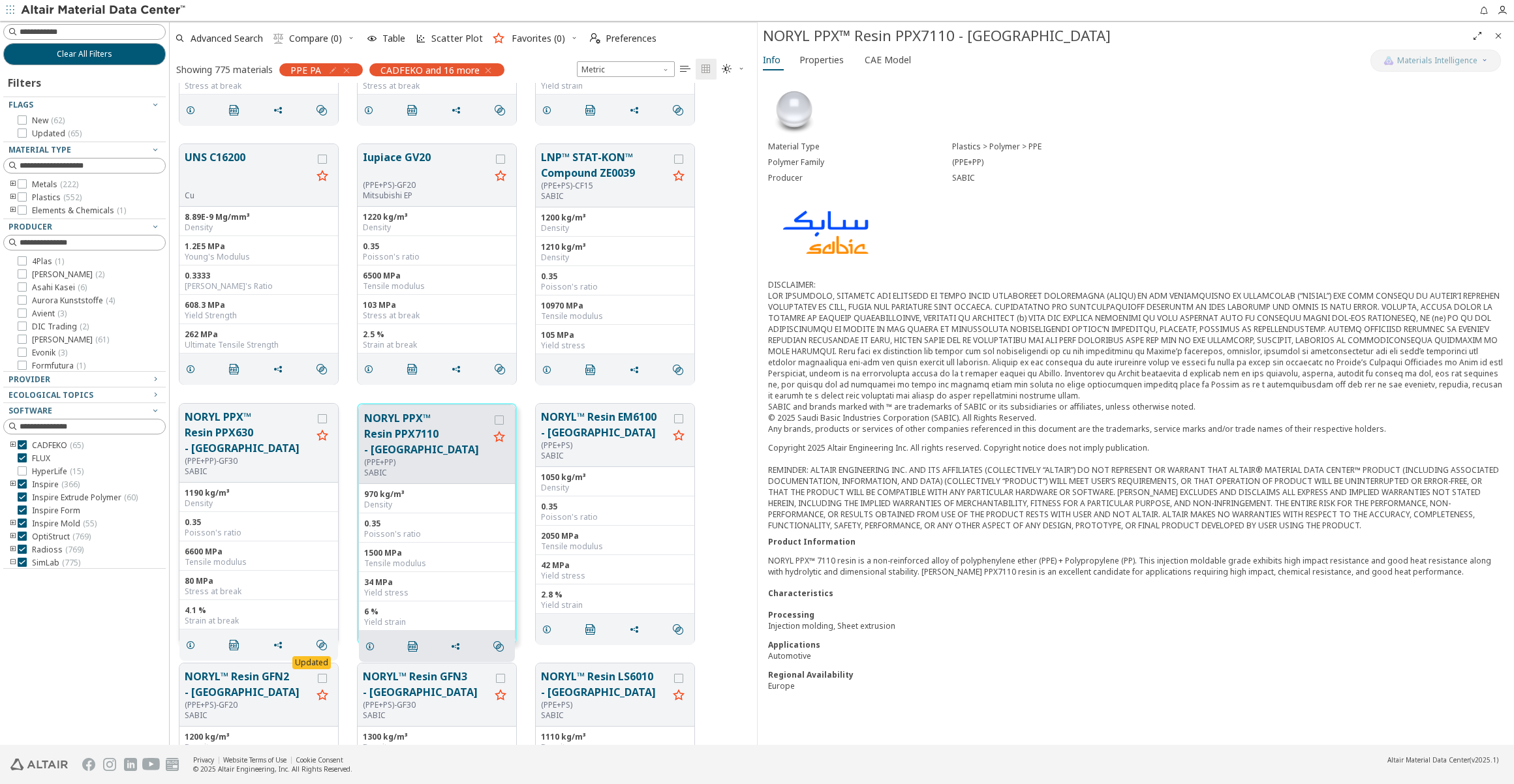
click at [276, 411] on button "NORYL PPX™ Resin PPX630 - [GEOGRAPHIC_DATA]" at bounding box center [248, 433] width 127 height 47
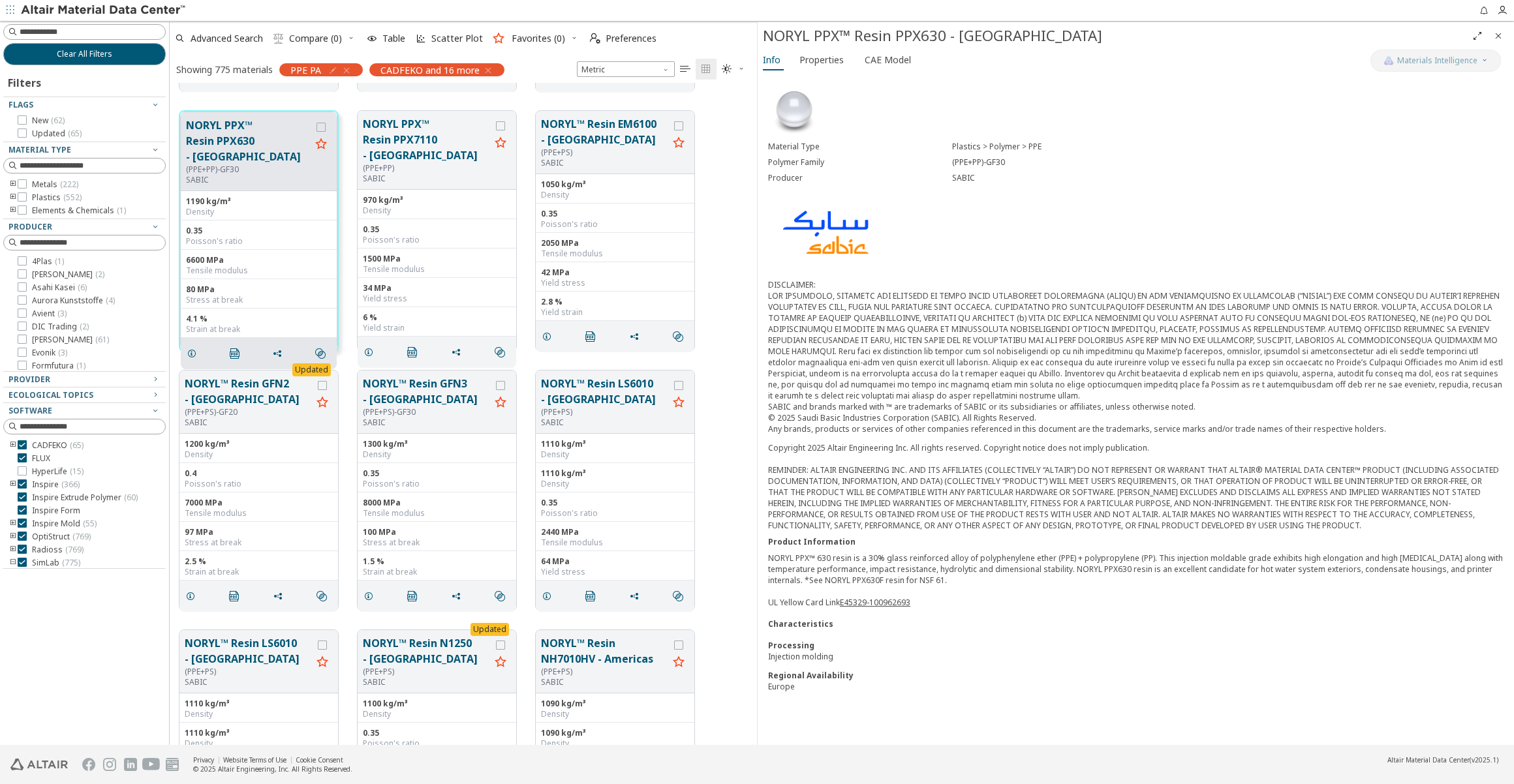
scroll to position [19979, 0]
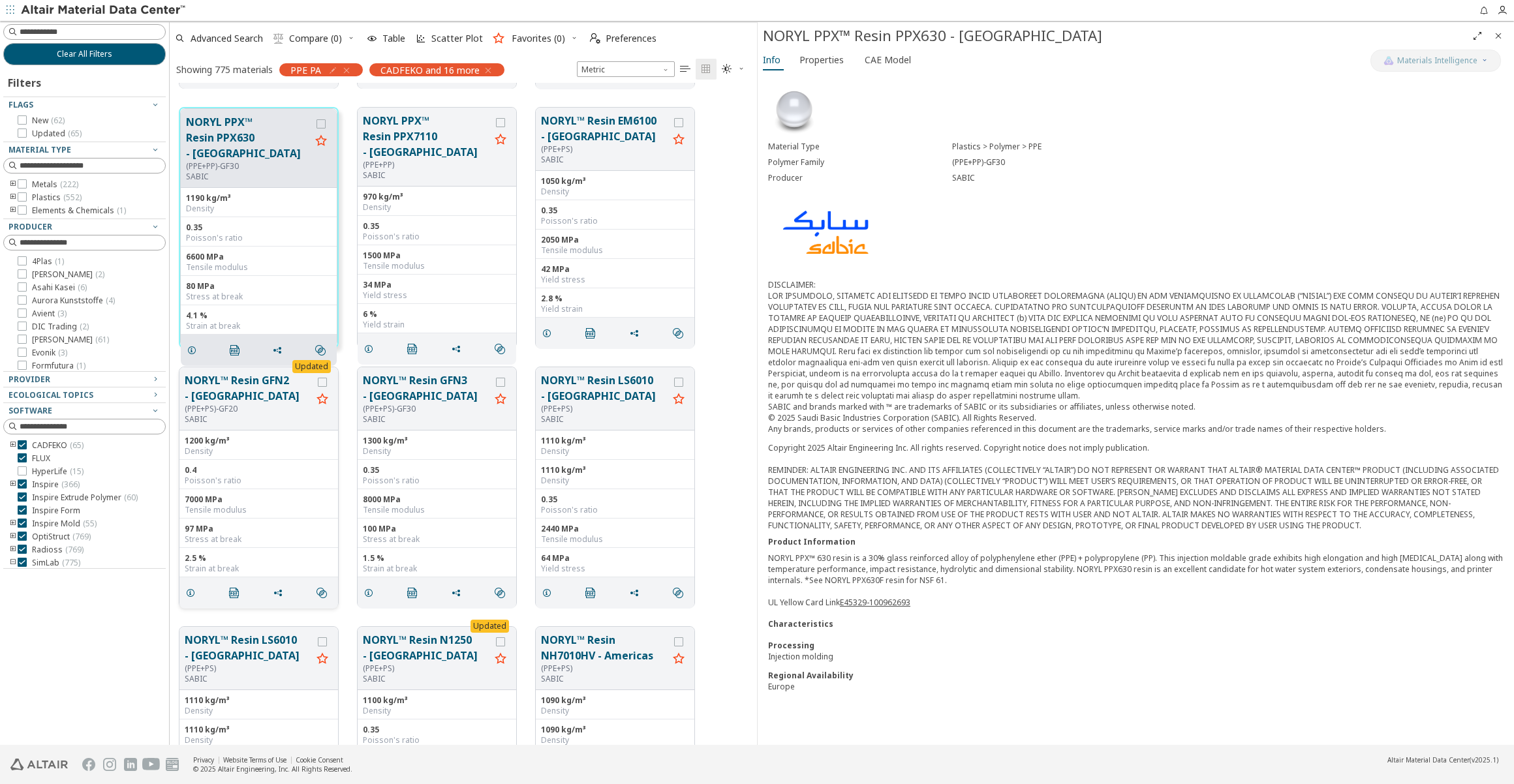
click at [232, 388] on button "NORYL™ Resin GFN2 - [GEOGRAPHIC_DATA]" at bounding box center [248, 388] width 127 height 31
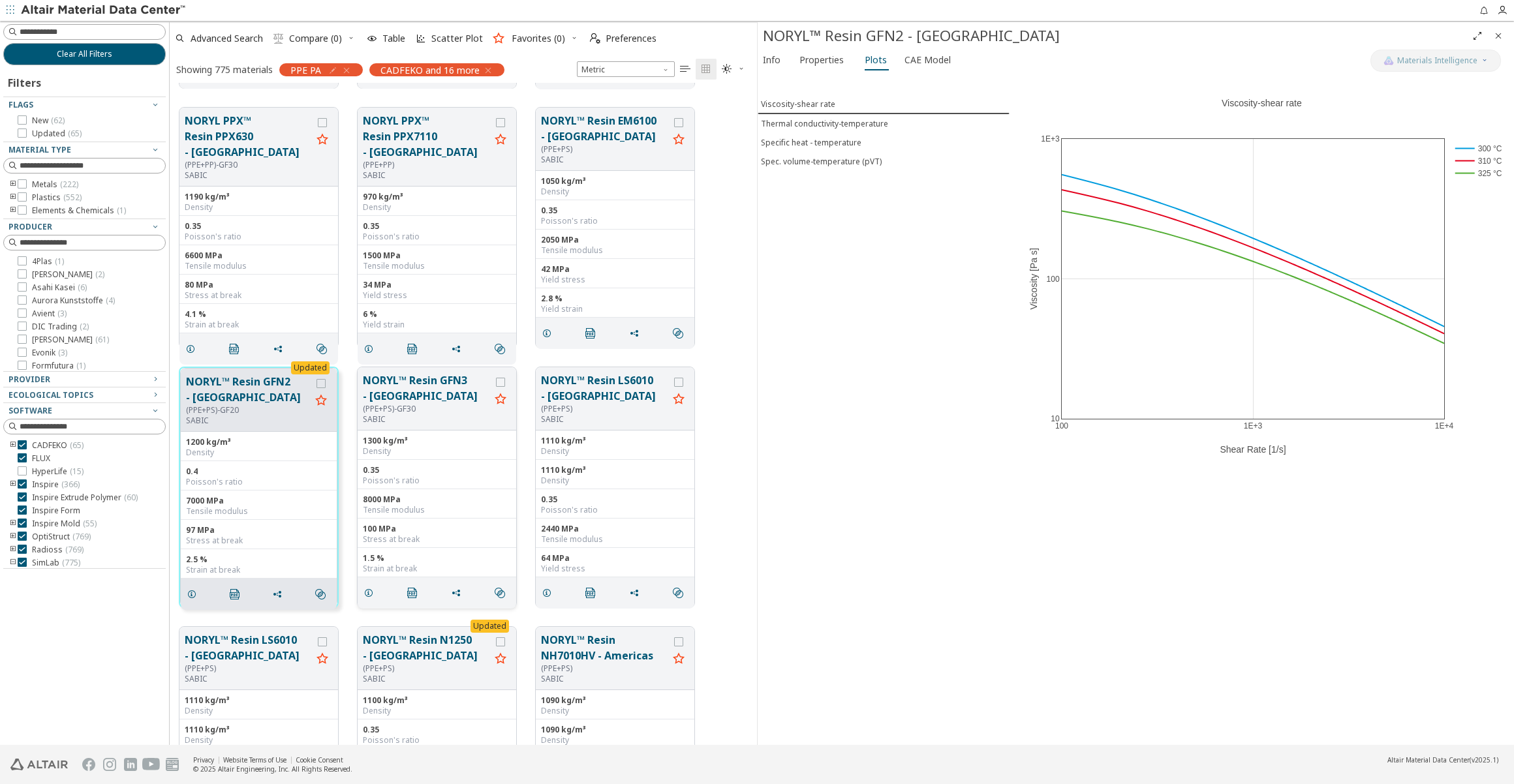
click at [425, 384] on button "NORYL™ Resin GFN3 - [GEOGRAPHIC_DATA]" at bounding box center [426, 388] width 127 height 31
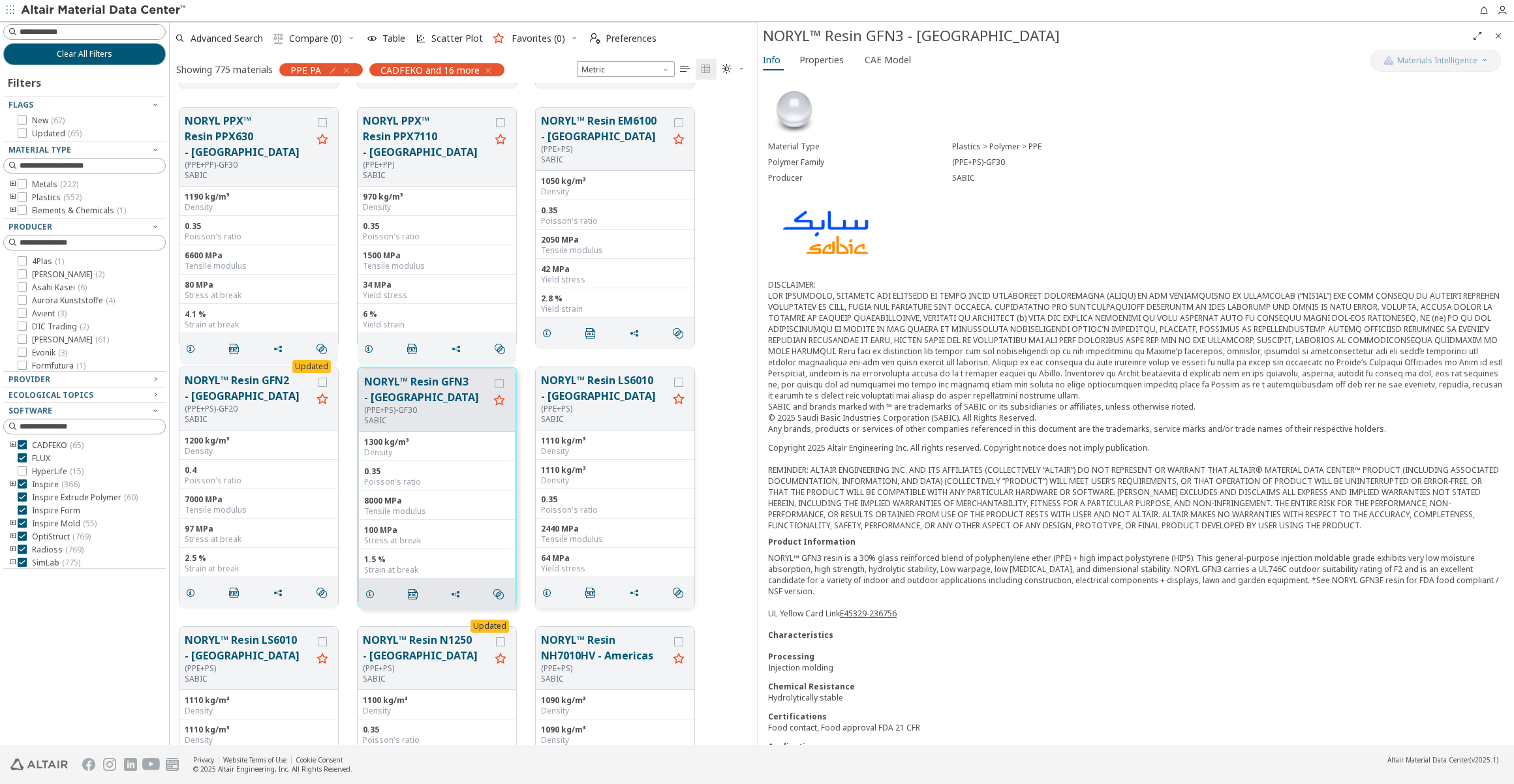
click at [572, 392] on button "NORYL™ Resin LS6010 - [GEOGRAPHIC_DATA]" at bounding box center [604, 388] width 127 height 31
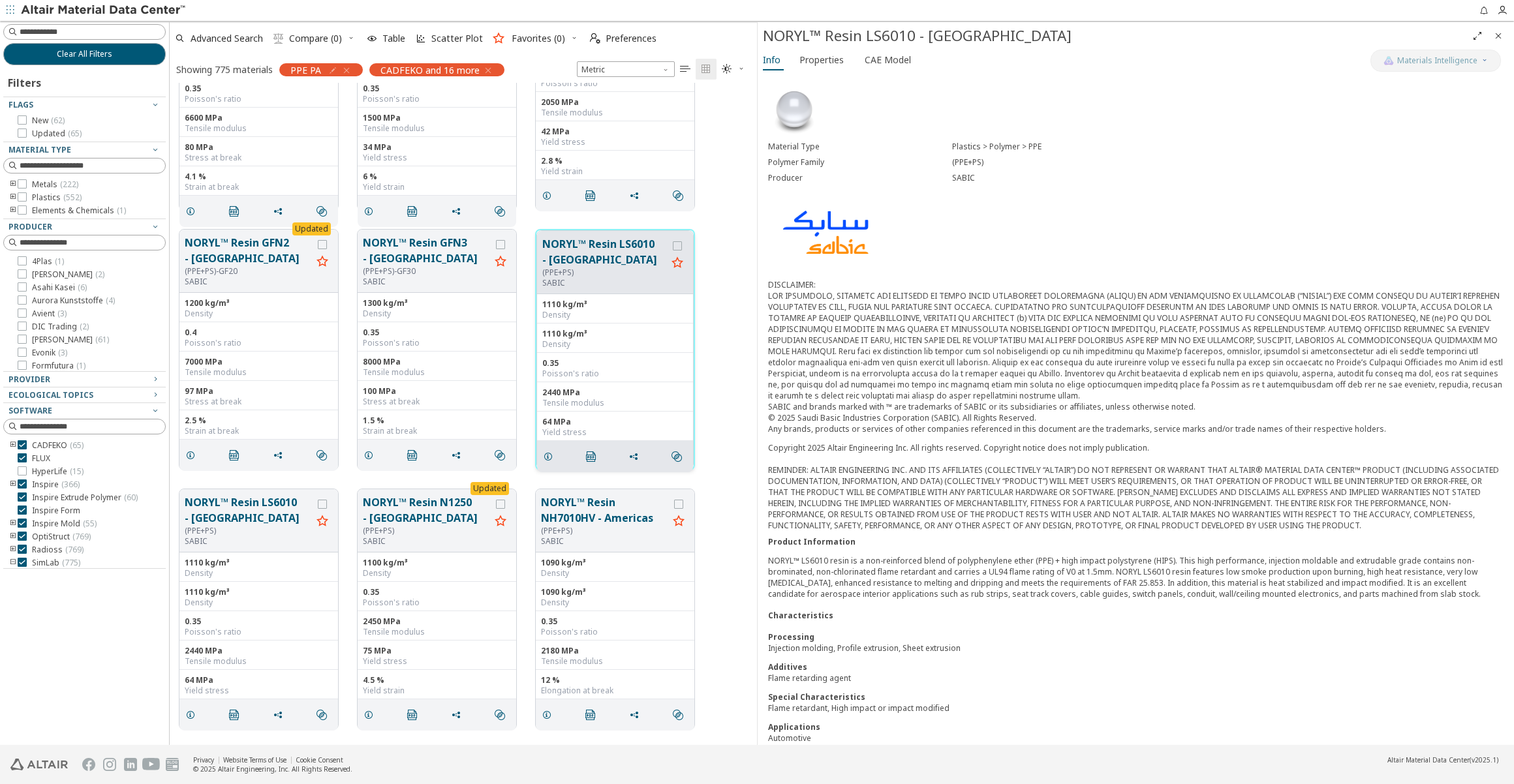
scroll to position [20157, 0]
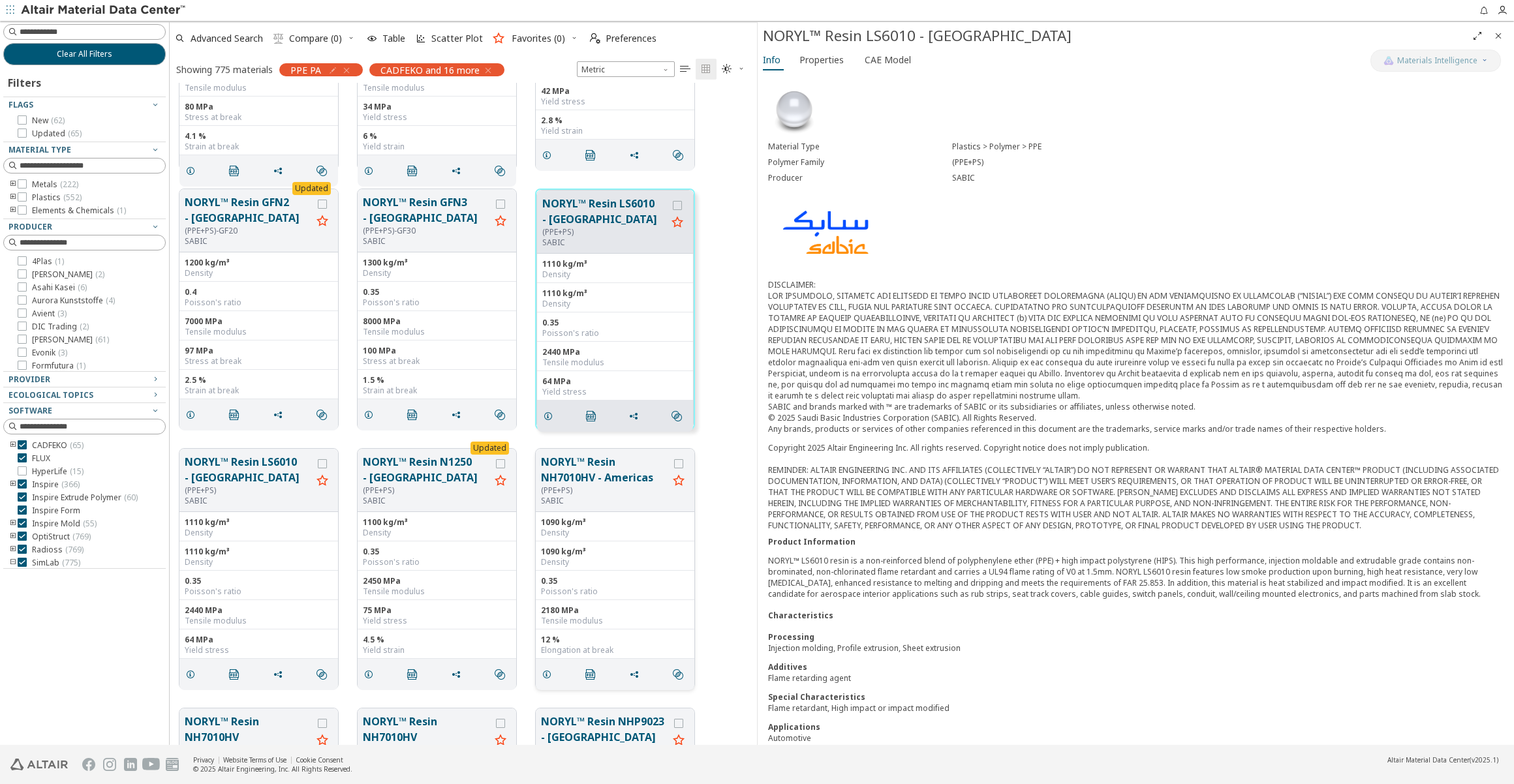
click at [576, 456] on button "NORYL™ Resin NH7010HV - Americas" at bounding box center [604, 469] width 127 height 31
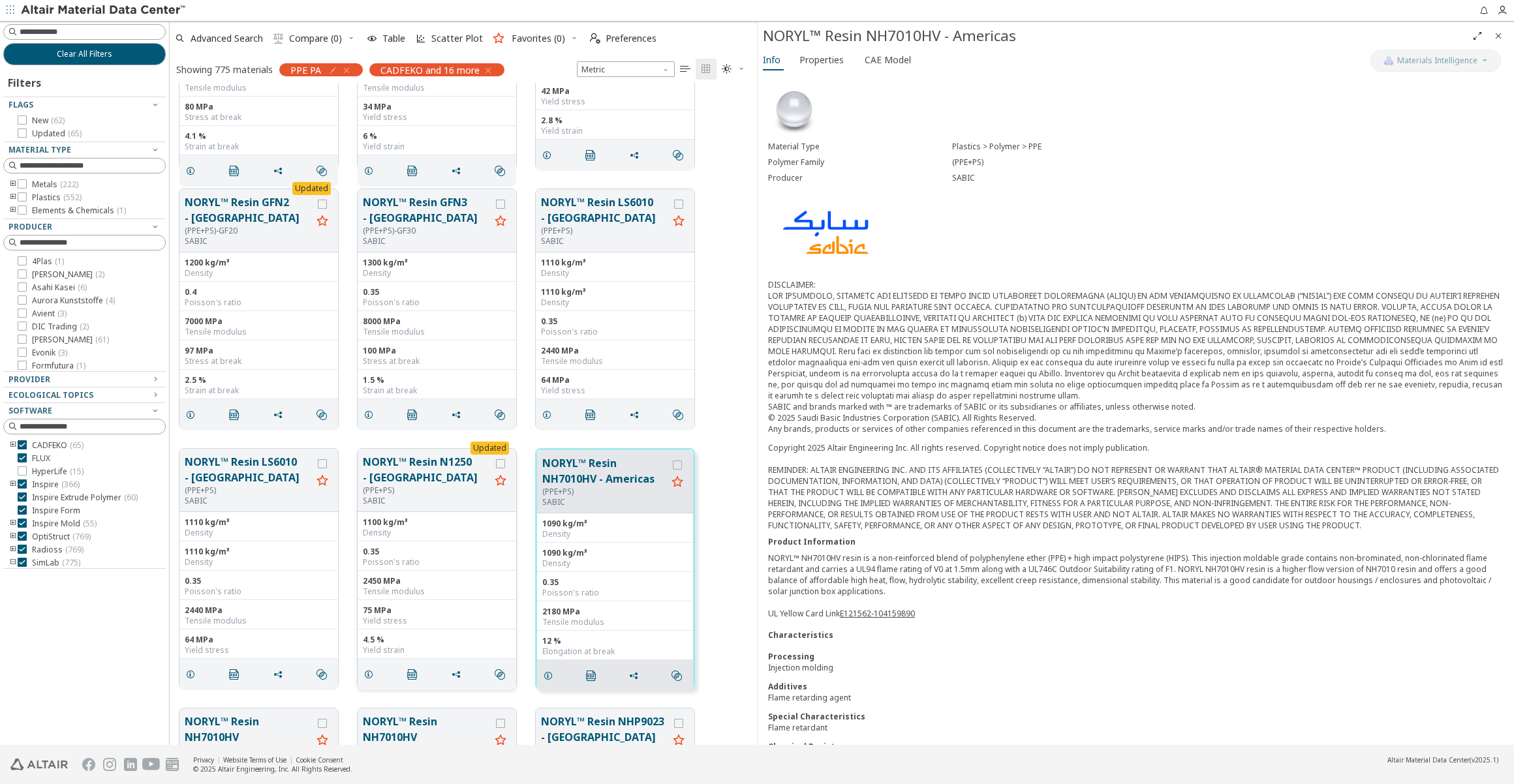
click at [408, 460] on button "NORYL™ Resin N1250 - [GEOGRAPHIC_DATA]" at bounding box center [426, 469] width 127 height 31
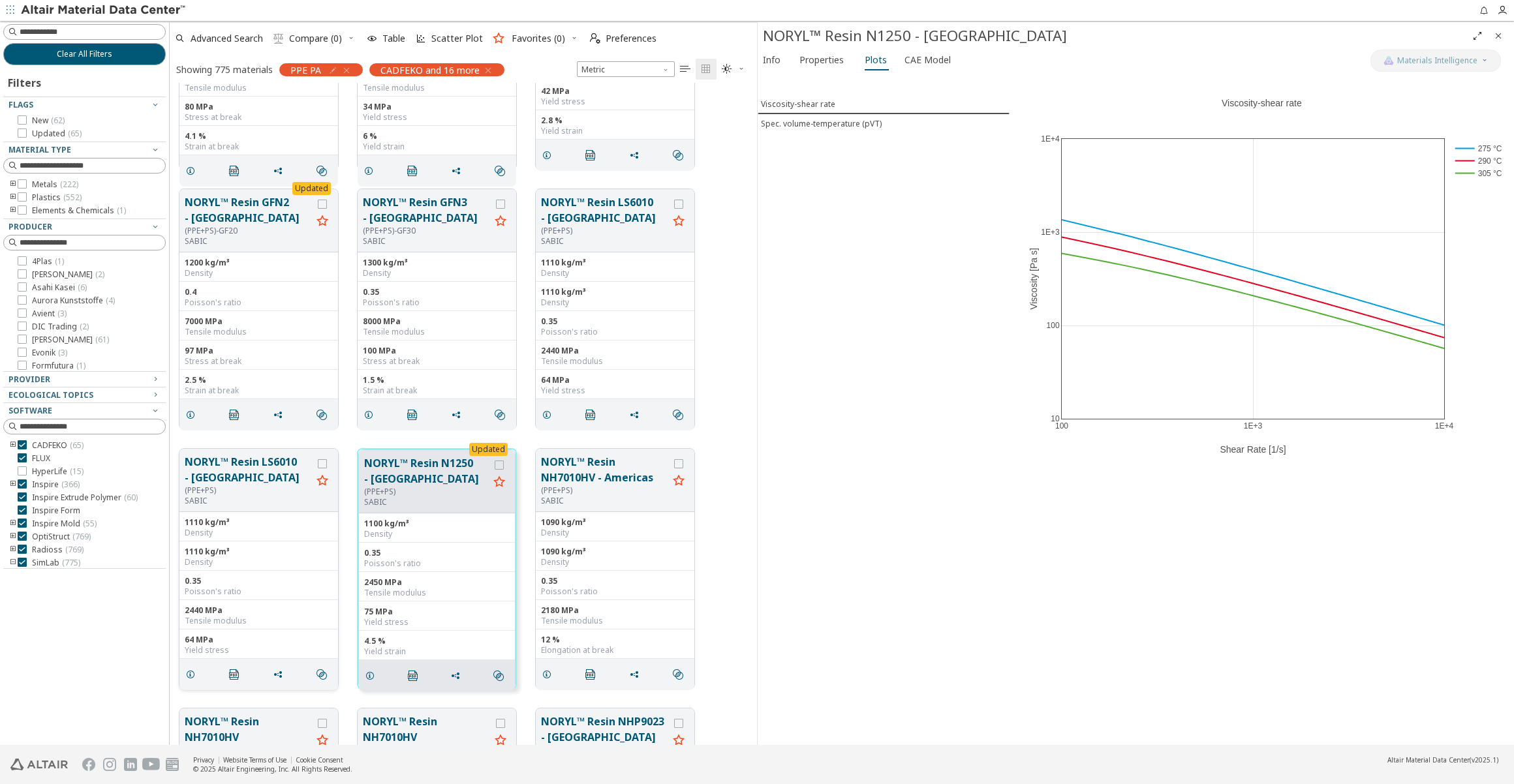
click at [251, 470] on button "NORYL™ Resin LS6010 - [GEOGRAPHIC_DATA]" at bounding box center [248, 469] width 127 height 31
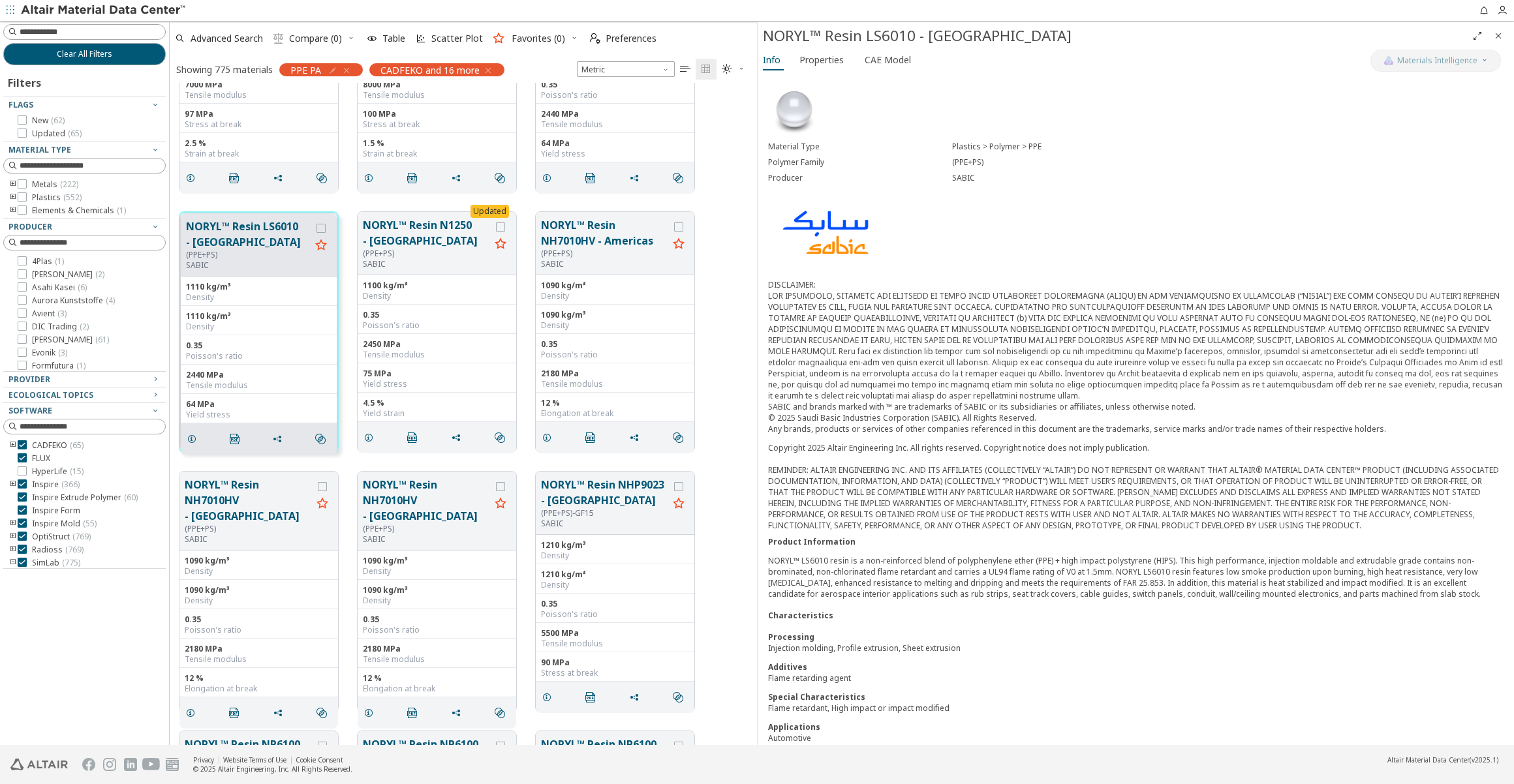
scroll to position [20394, 0]
click at [233, 490] on button "NORYL™ Resin NH7010HV - [GEOGRAPHIC_DATA]" at bounding box center [248, 500] width 127 height 47
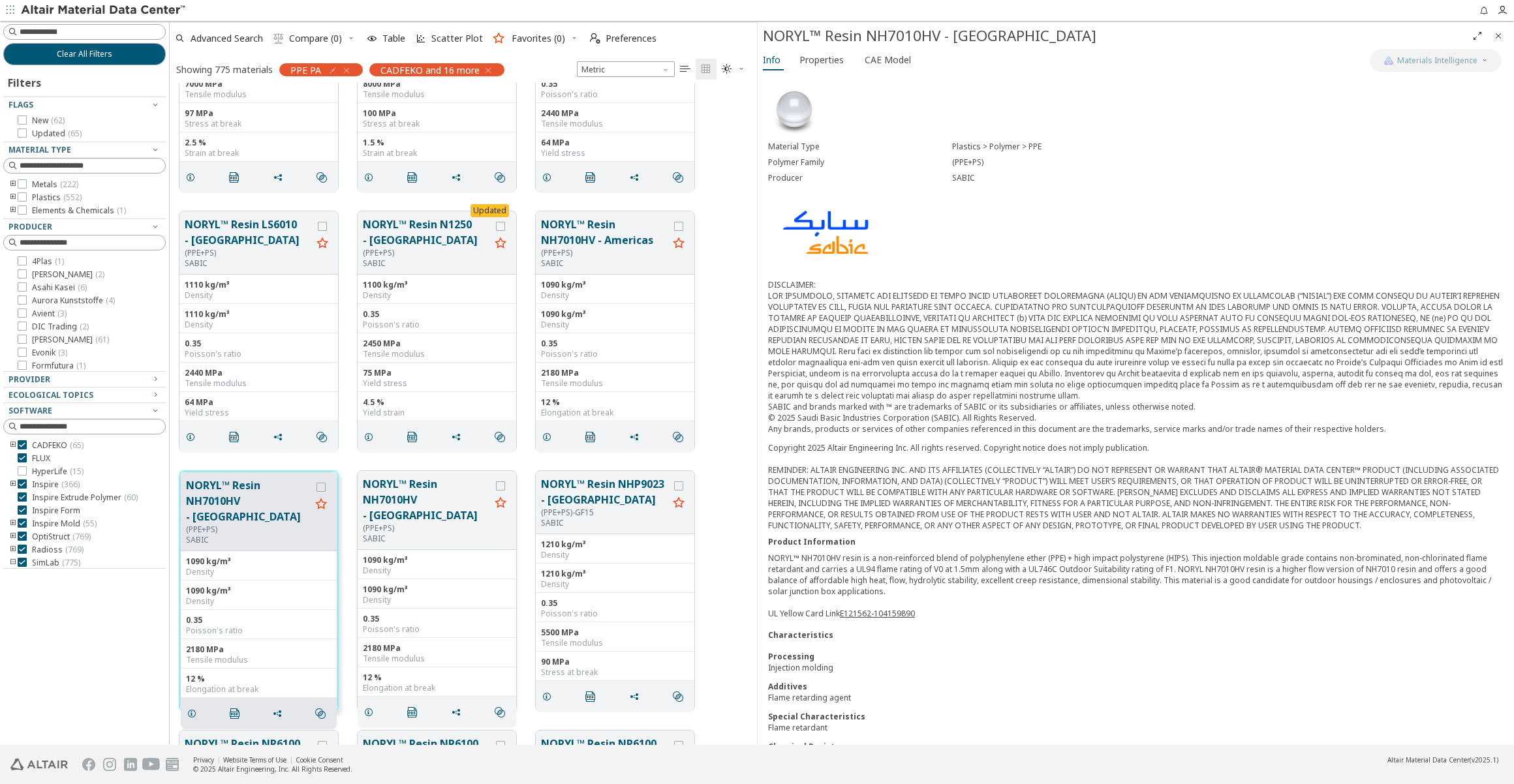
click at [439, 487] on button "NORYL™ Resin NH7010HV - [GEOGRAPHIC_DATA]" at bounding box center [426, 500] width 127 height 47
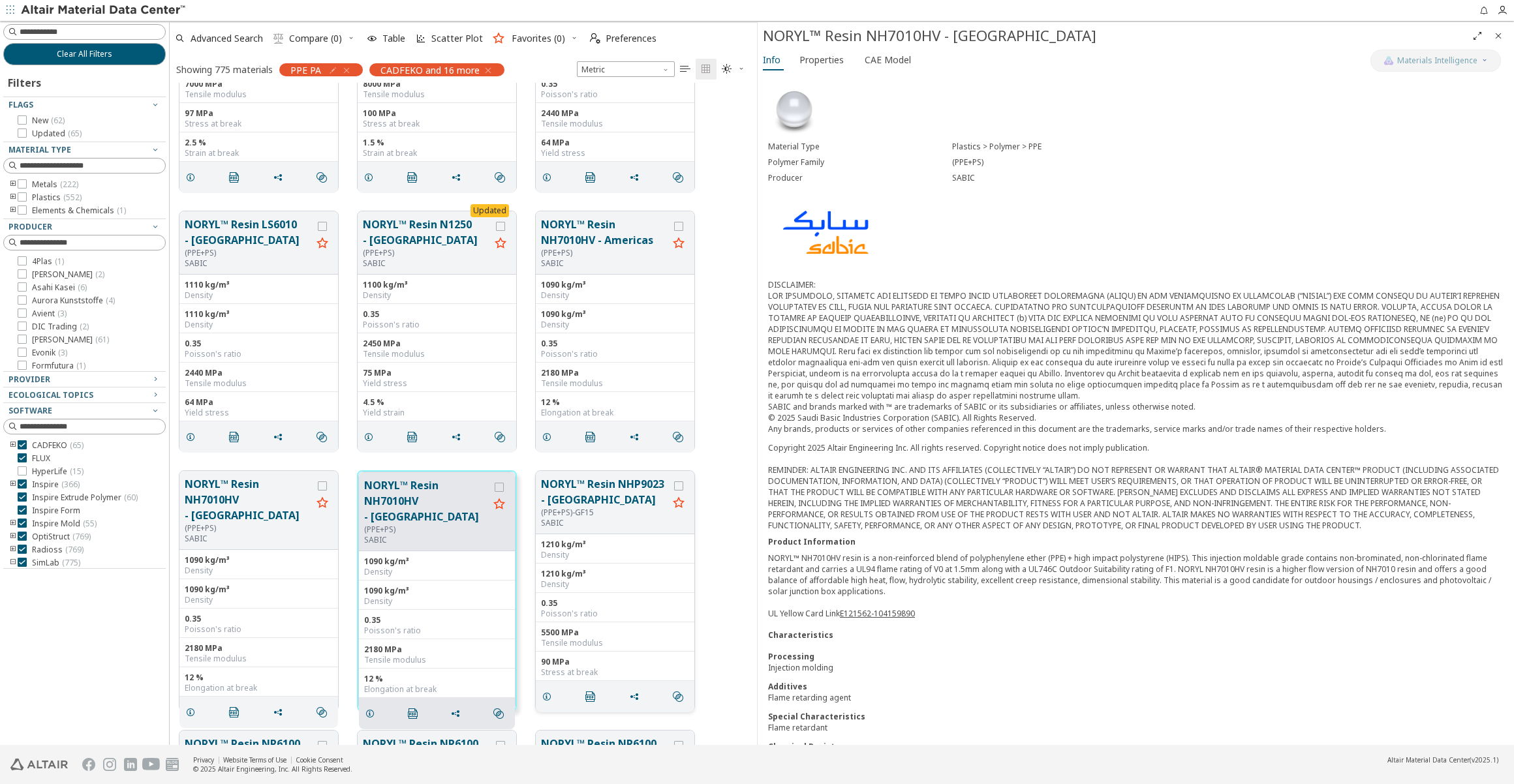
click at [559, 496] on button "NORYL™ Resin NHP9023 - [GEOGRAPHIC_DATA]" at bounding box center [604, 491] width 127 height 31
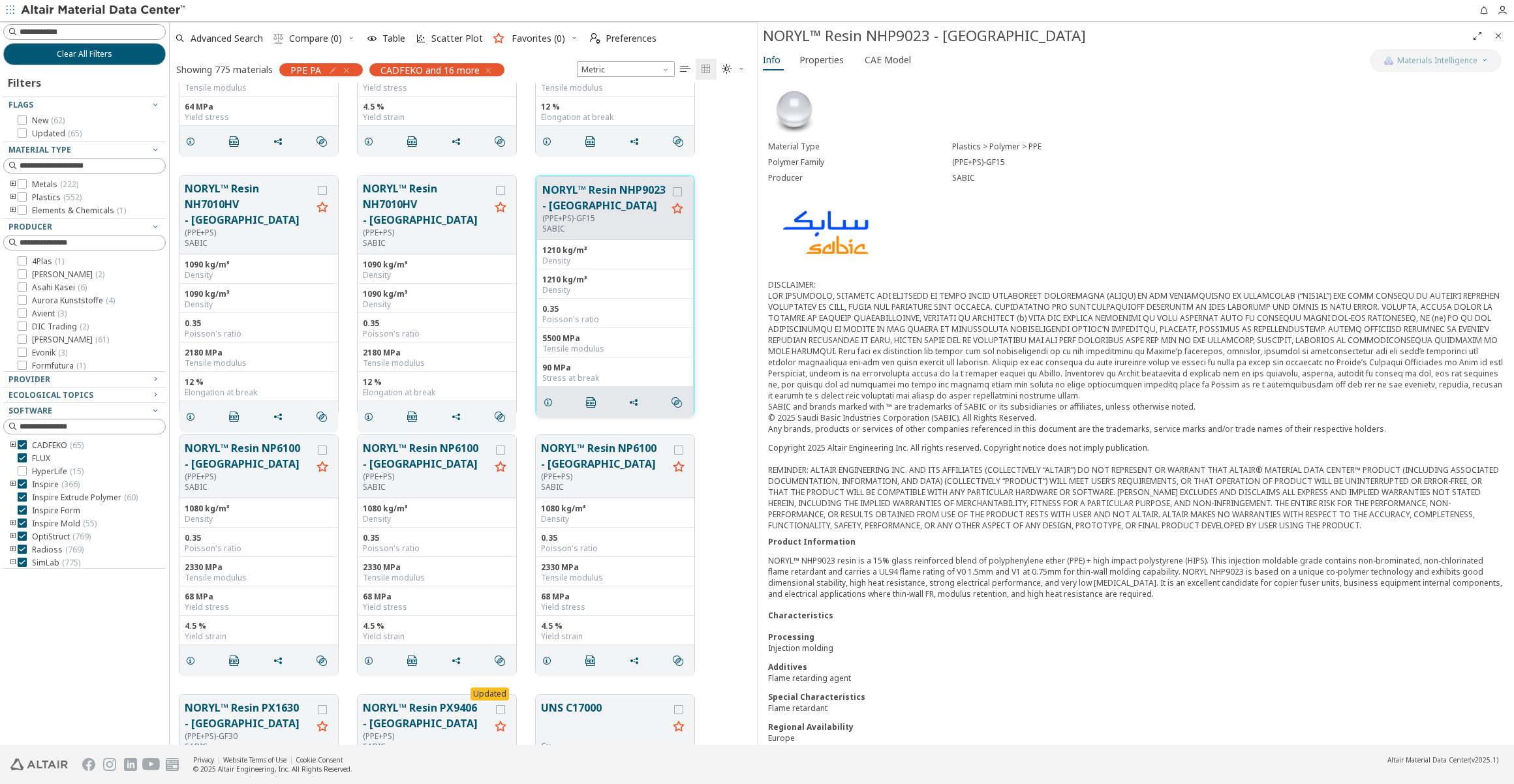
scroll to position [20691, 0]
click at [582, 465] on button "NORYL™ Resin NP6100 - [GEOGRAPHIC_DATA]" at bounding box center [604, 455] width 127 height 31
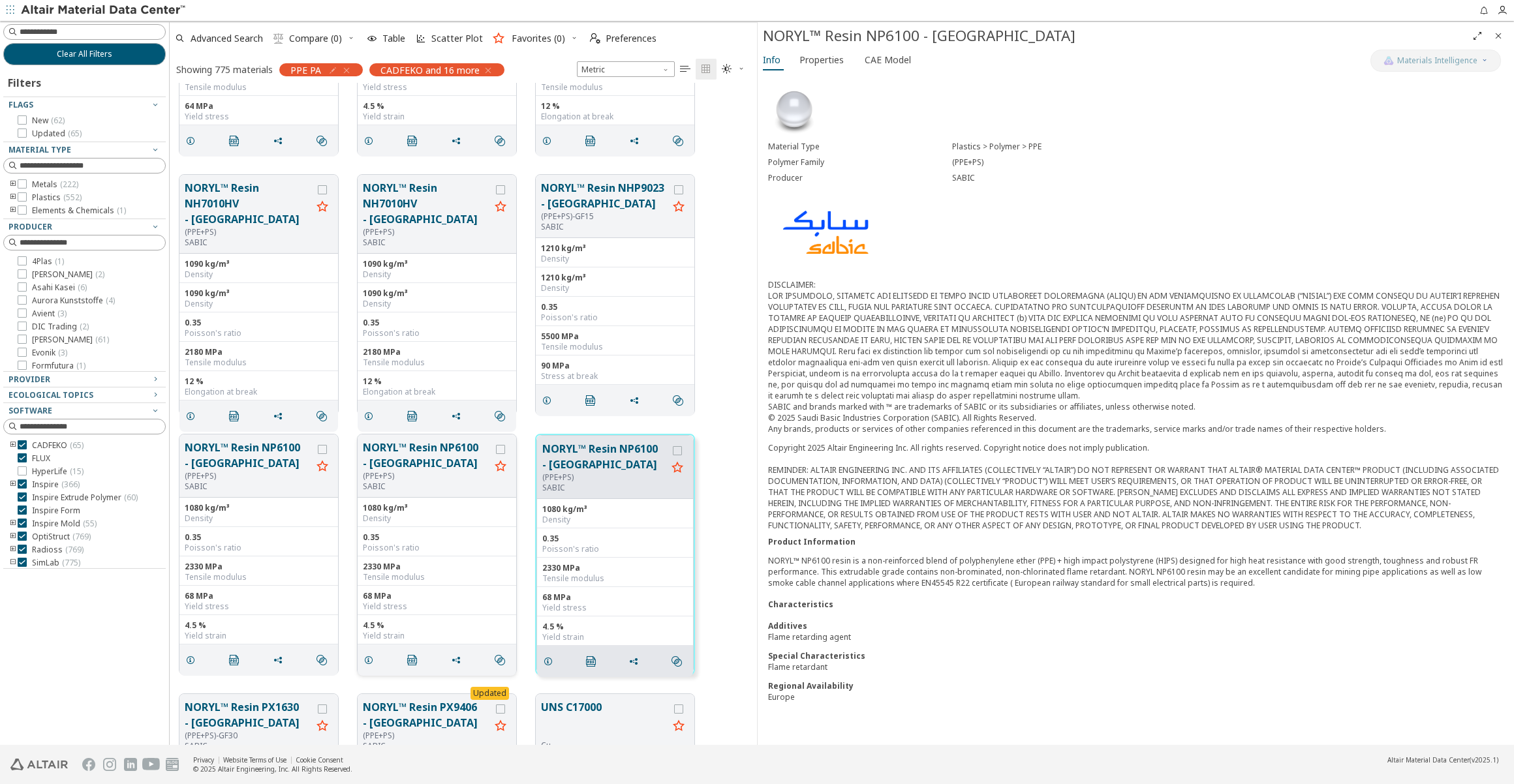
click at [427, 456] on button "NORYL™ Resin NP6100 - [GEOGRAPHIC_DATA]" at bounding box center [426, 455] width 127 height 31
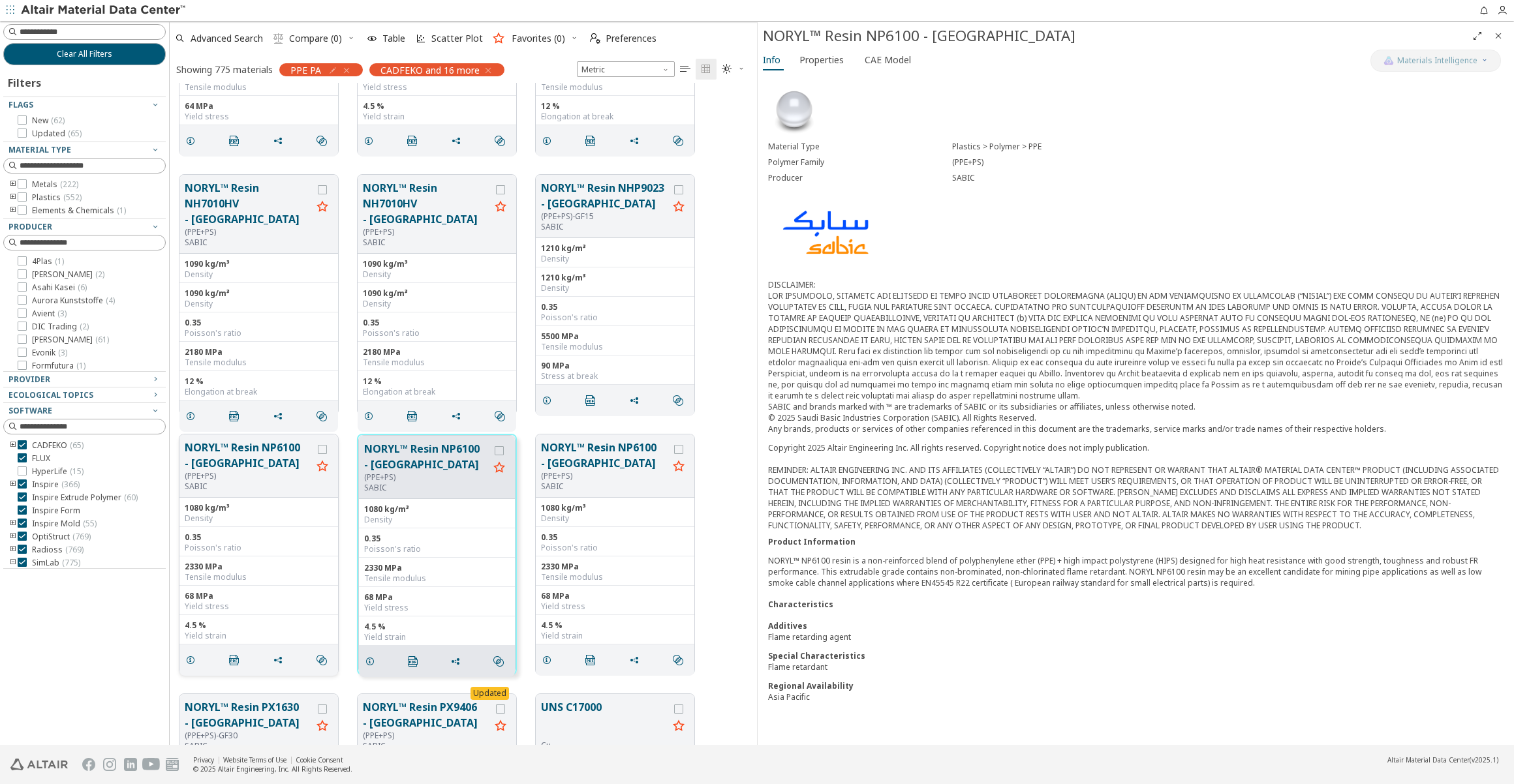
click at [256, 454] on button "NORYL™ Resin NP6100 - [GEOGRAPHIC_DATA]" at bounding box center [248, 455] width 127 height 31
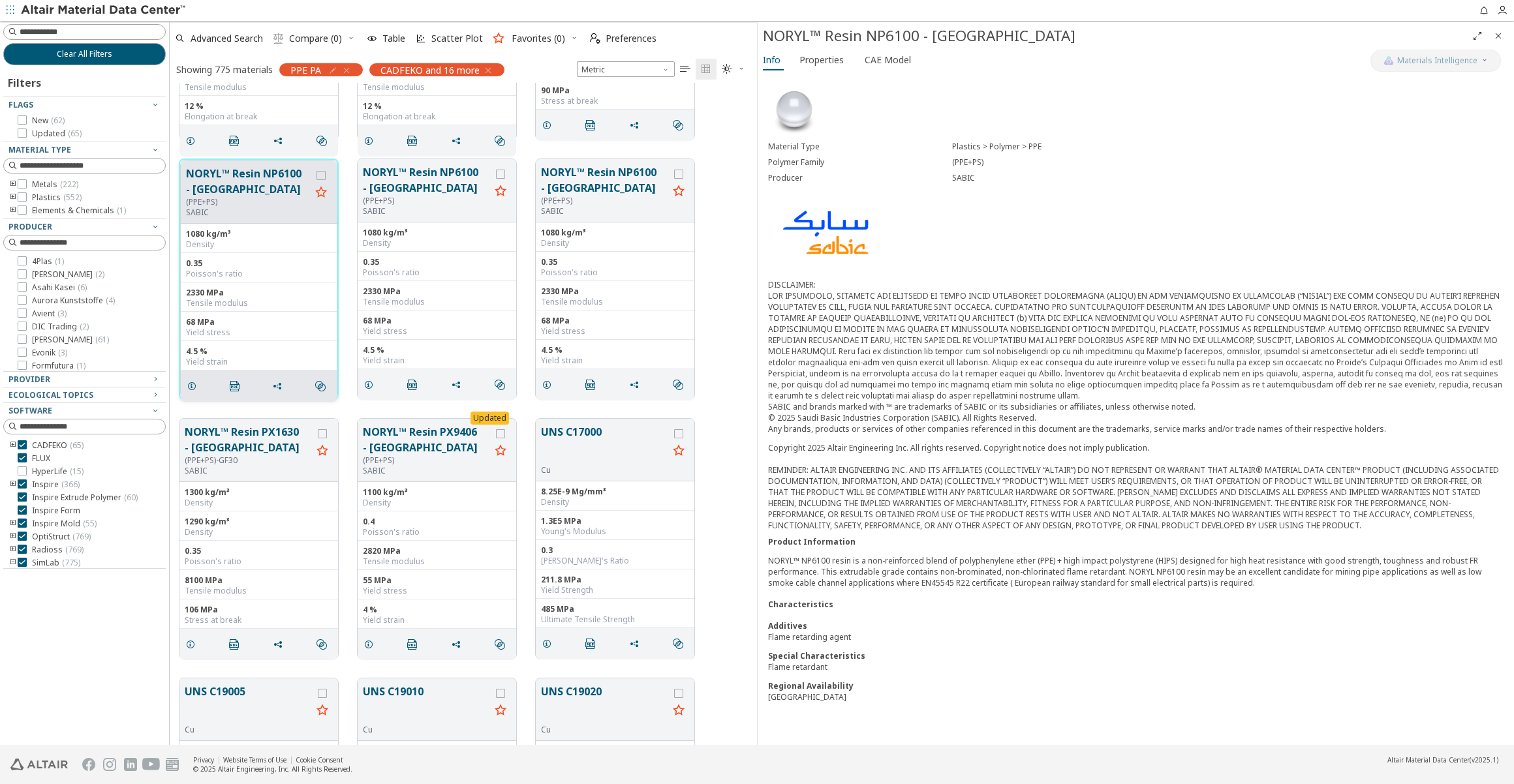
scroll to position [20988, 0]
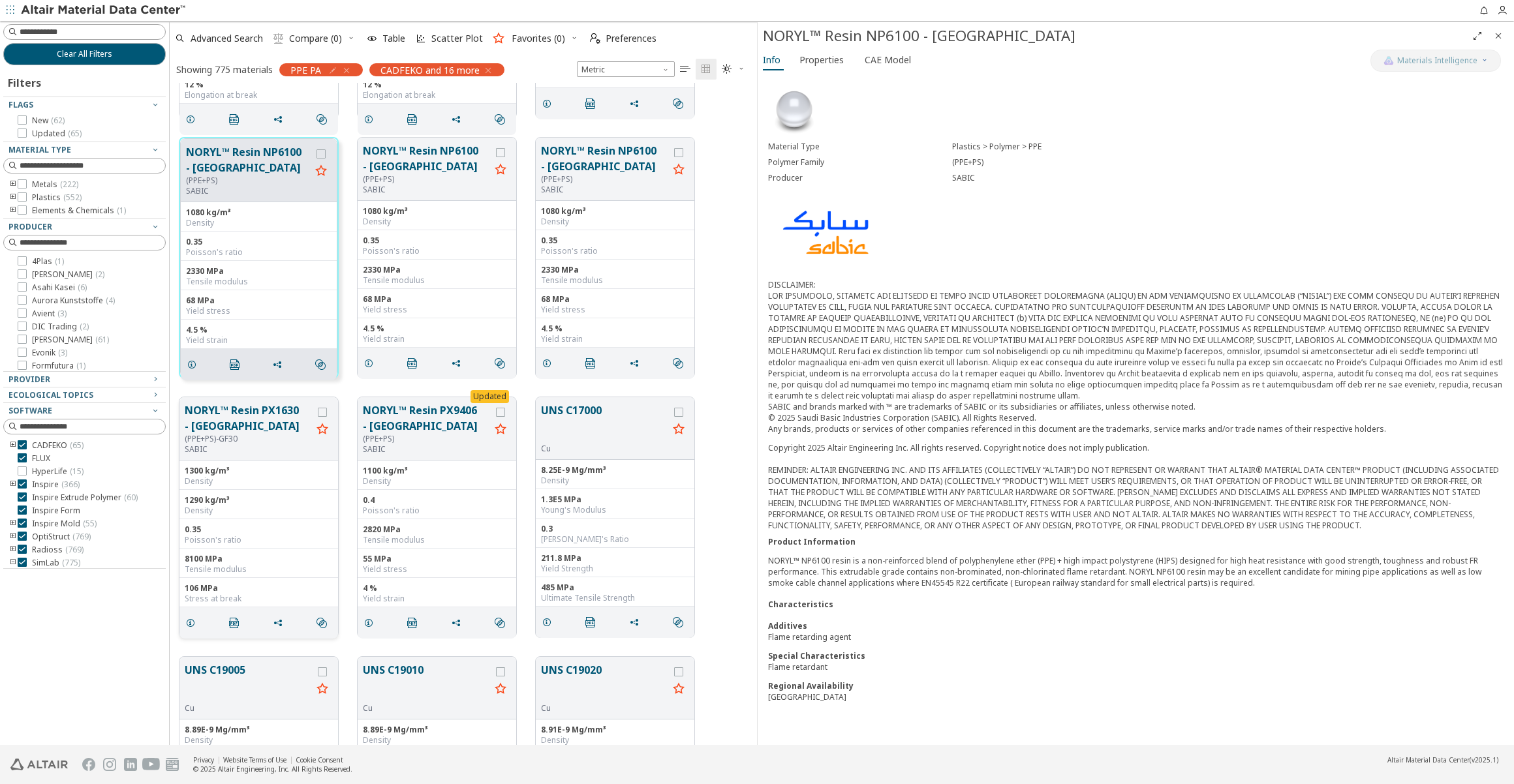
click at [235, 413] on button "NORYL™ Resin PX1630 - [GEOGRAPHIC_DATA]" at bounding box center [248, 418] width 127 height 31
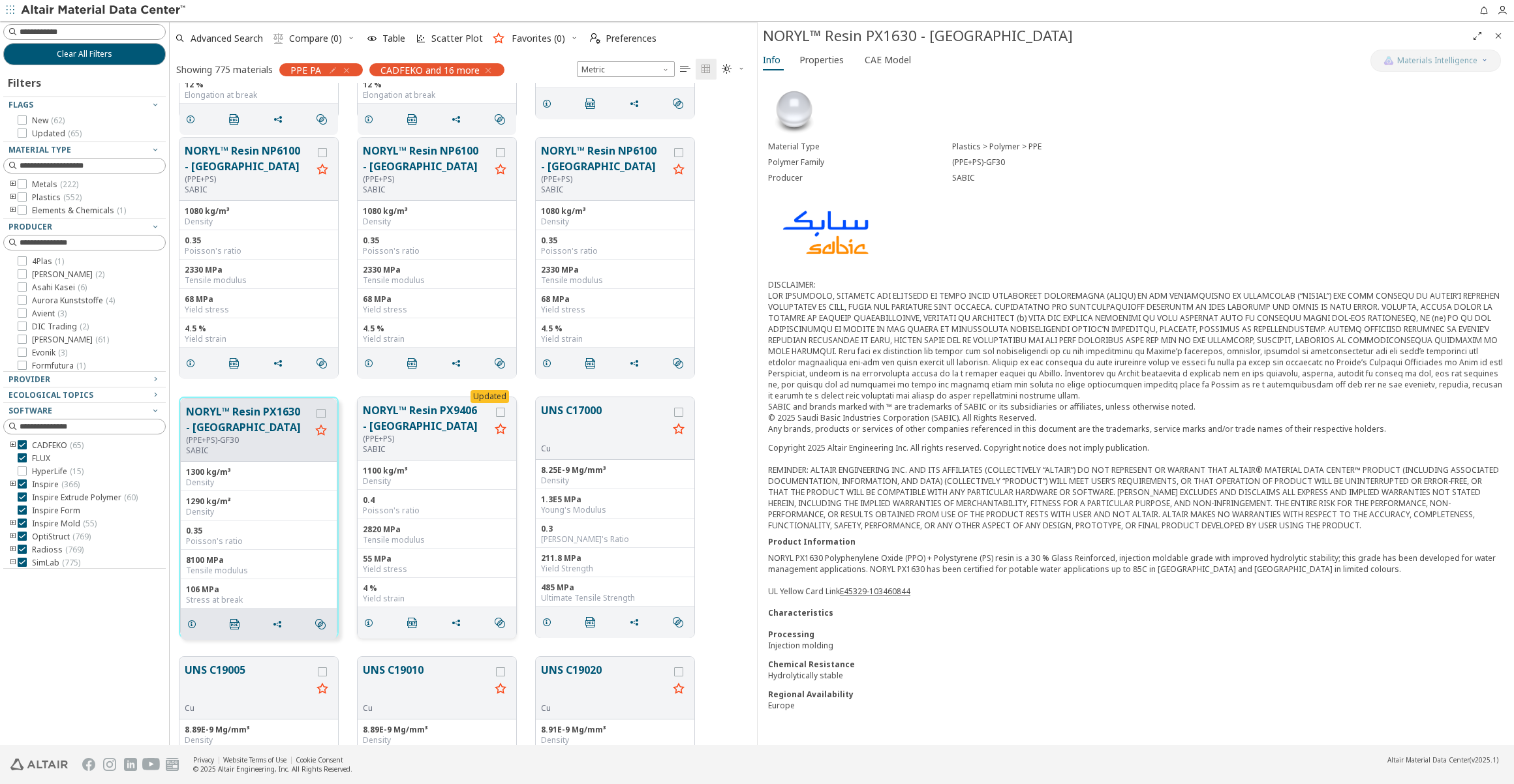
click at [413, 423] on button "NORYL™ Resin PX9406 - [GEOGRAPHIC_DATA]" at bounding box center [426, 418] width 127 height 31
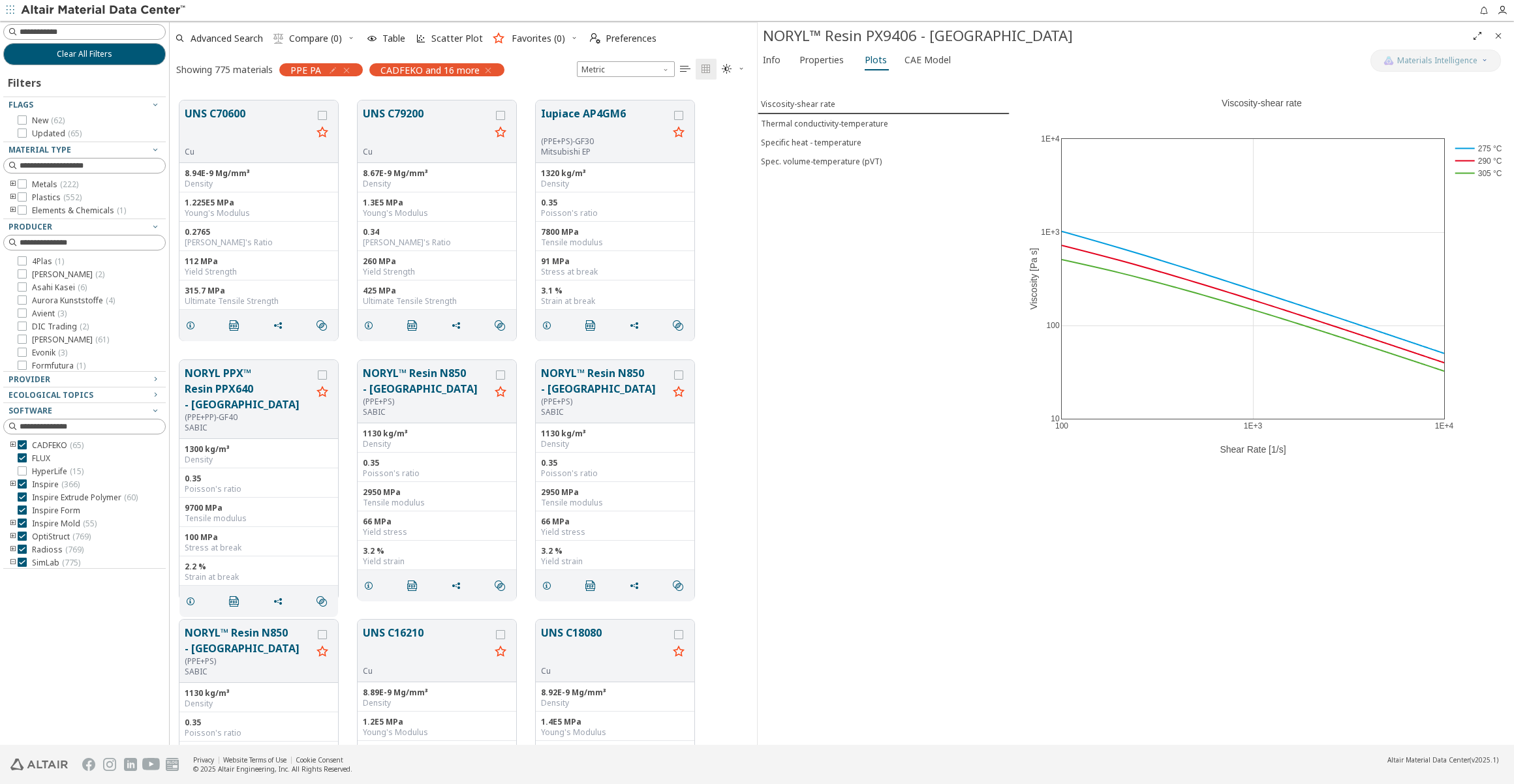
scroll to position [21817, 0]
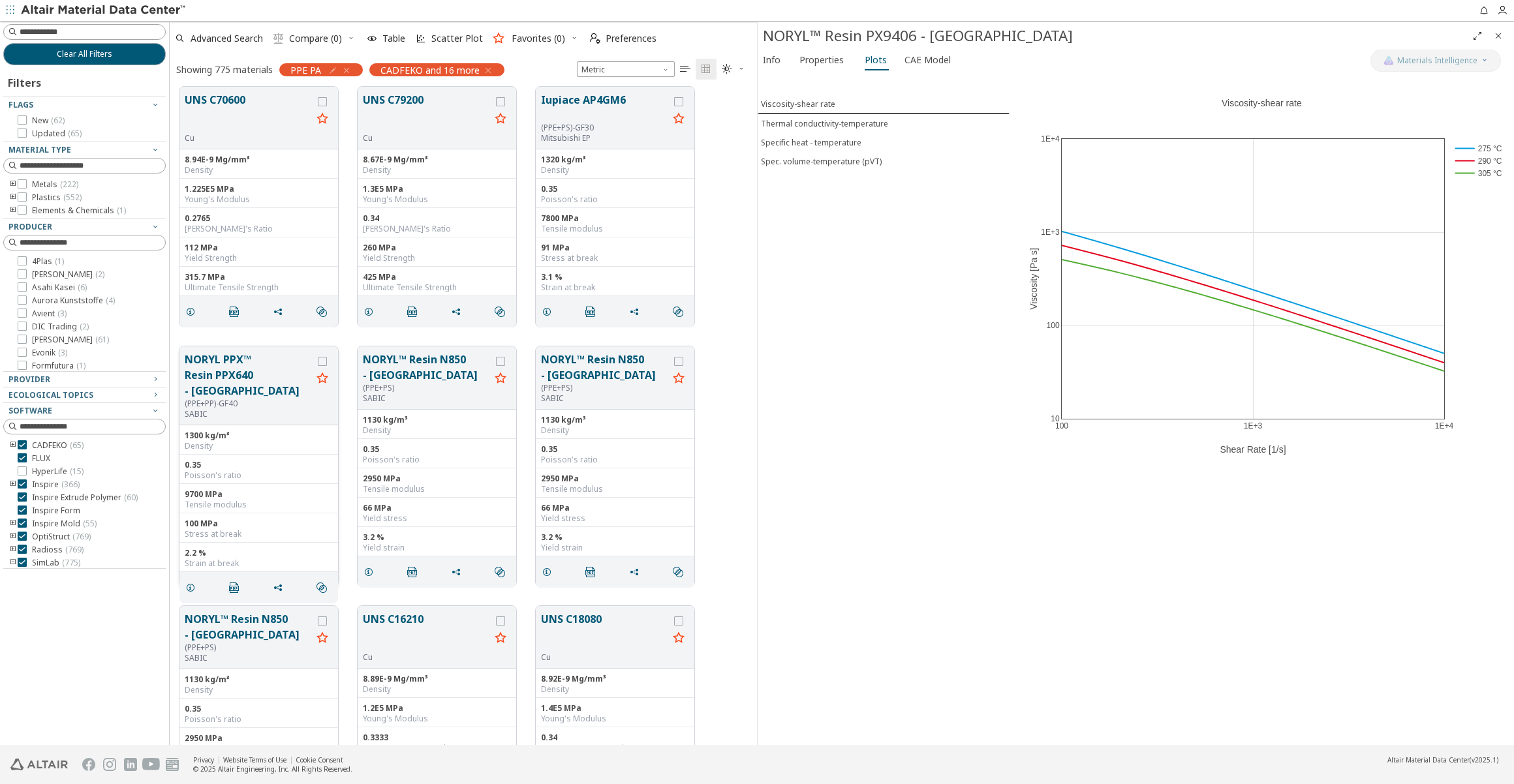
click at [256, 357] on button "NORYL PPX™ Resin PPX640 - [GEOGRAPHIC_DATA]" at bounding box center [248, 376] width 127 height 47
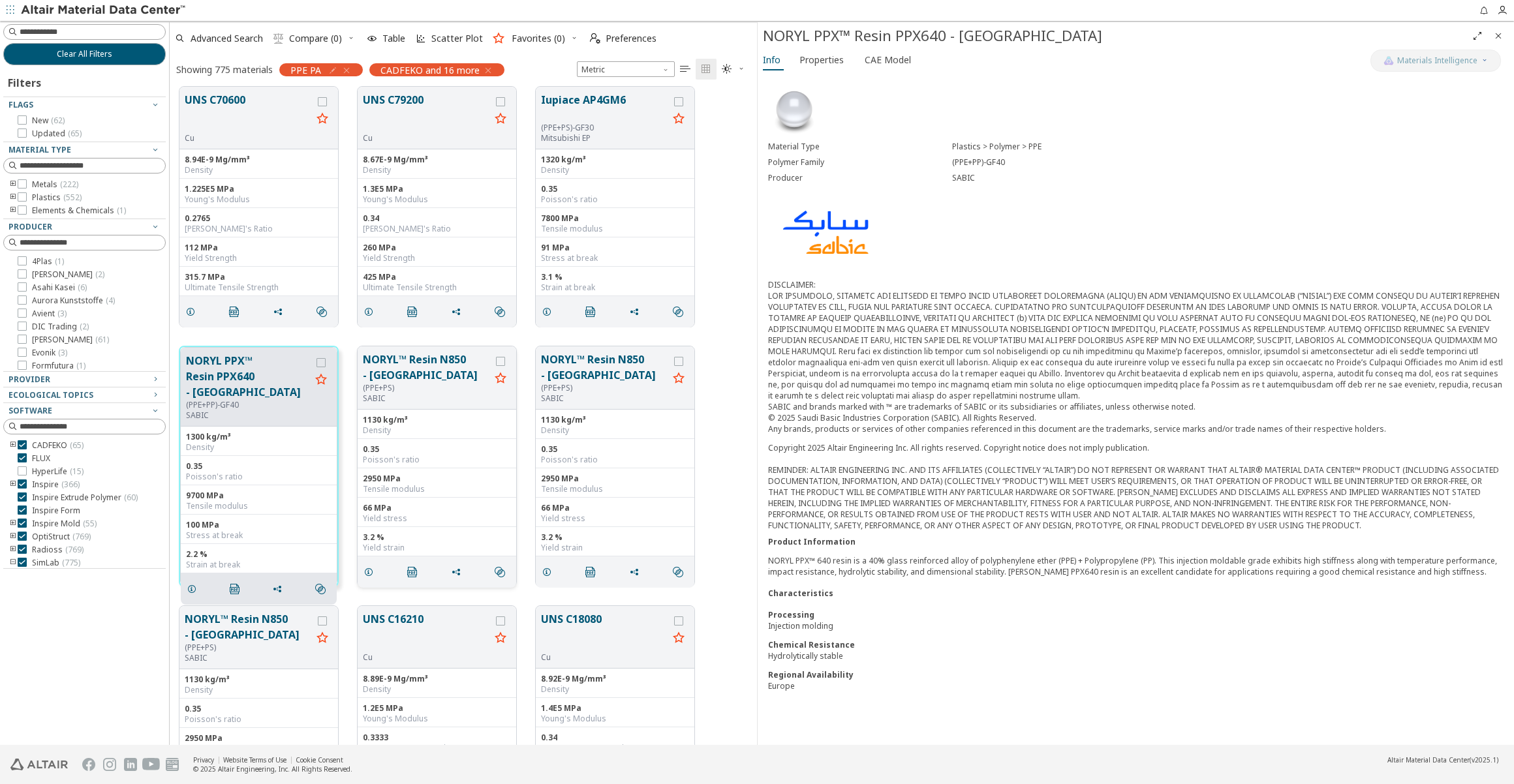
click at [399, 369] on button "NORYL™ Resin N850 - [GEOGRAPHIC_DATA]" at bounding box center [426, 367] width 127 height 31
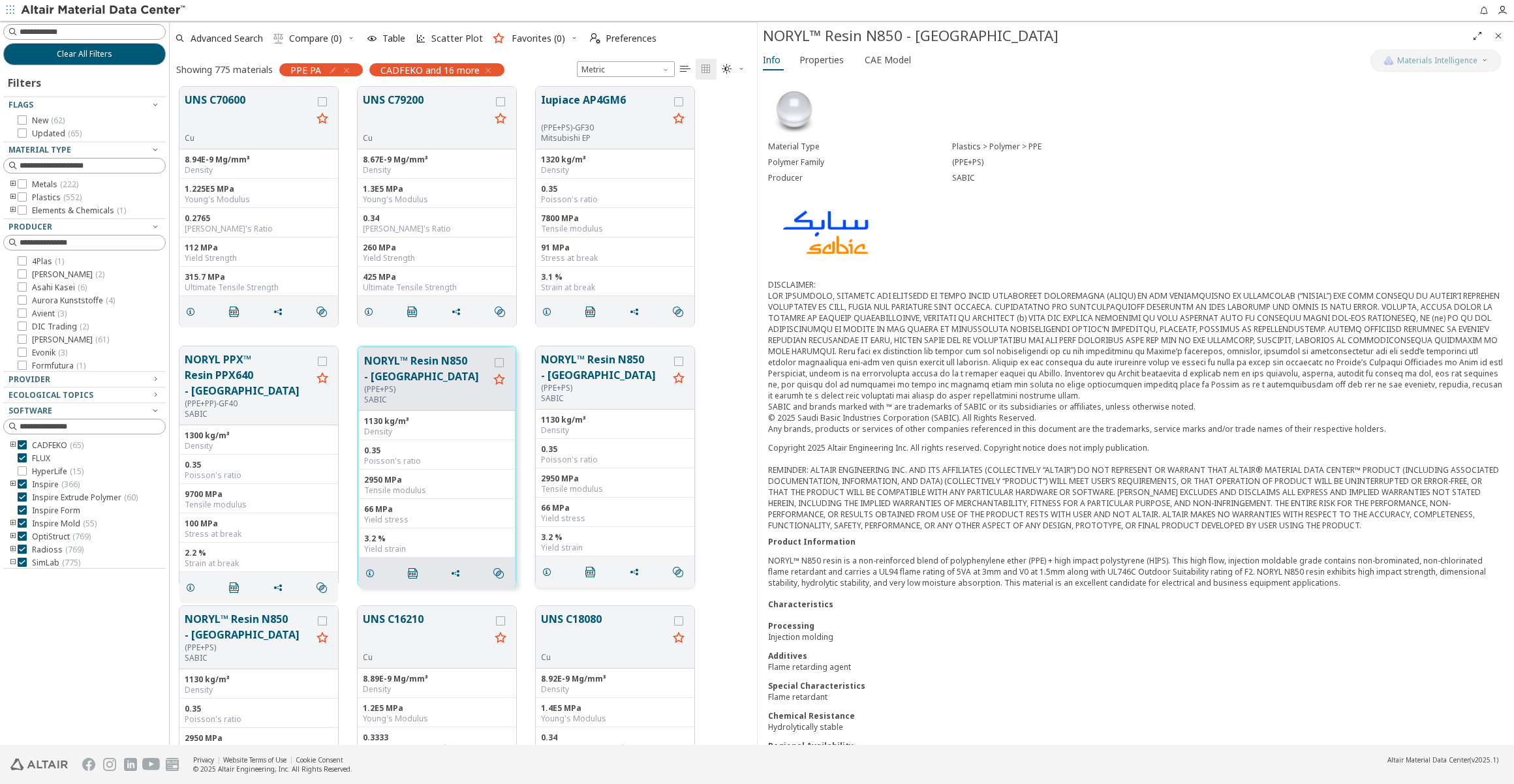
click at [578, 376] on button "NORYL™ Resin N850 - [GEOGRAPHIC_DATA]" at bounding box center [604, 367] width 127 height 31
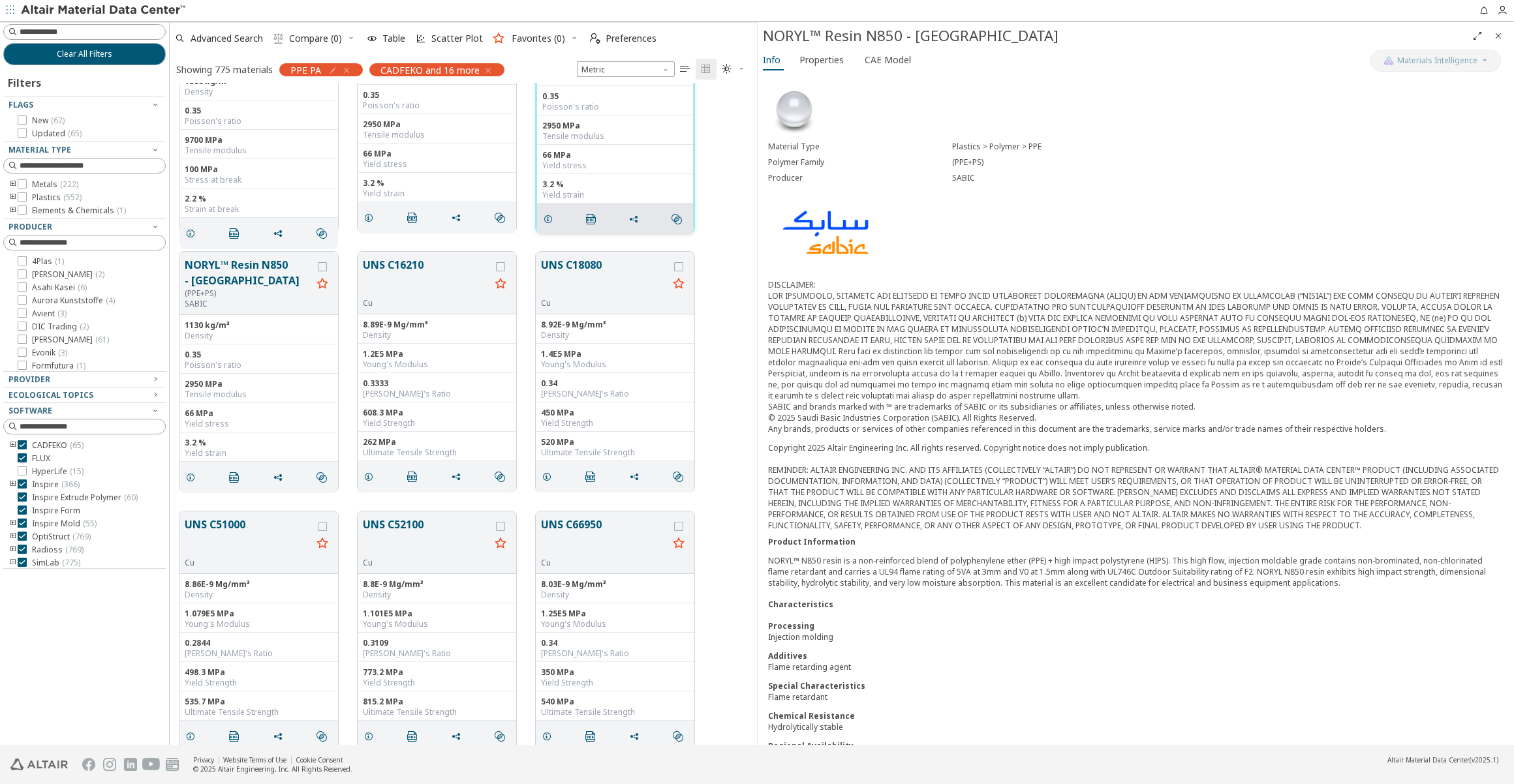
scroll to position [22174, 0]
click at [259, 274] on button "NORYL™ Resin N850 - [GEOGRAPHIC_DATA]" at bounding box center [248, 270] width 127 height 31
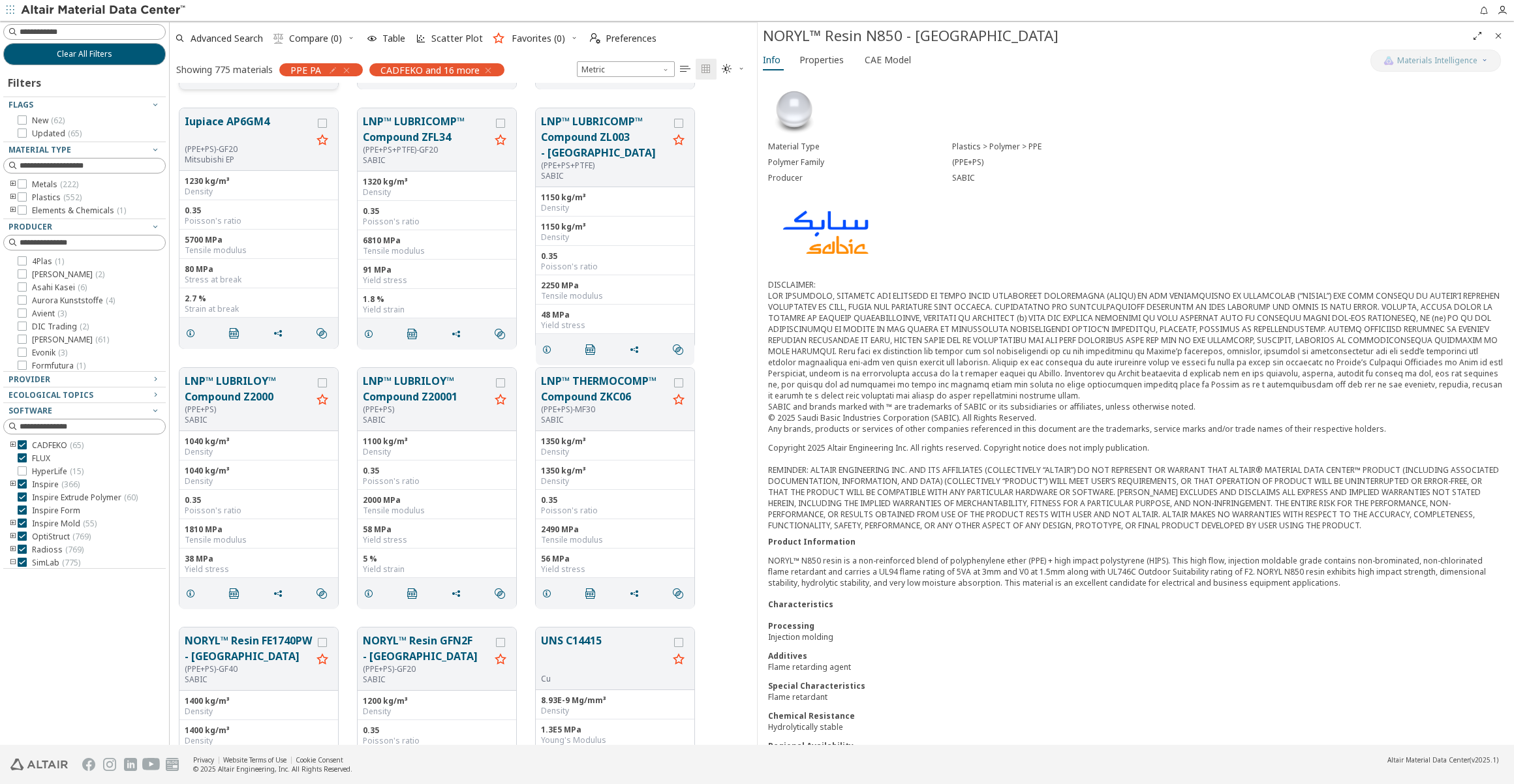
scroll to position [23123, 0]
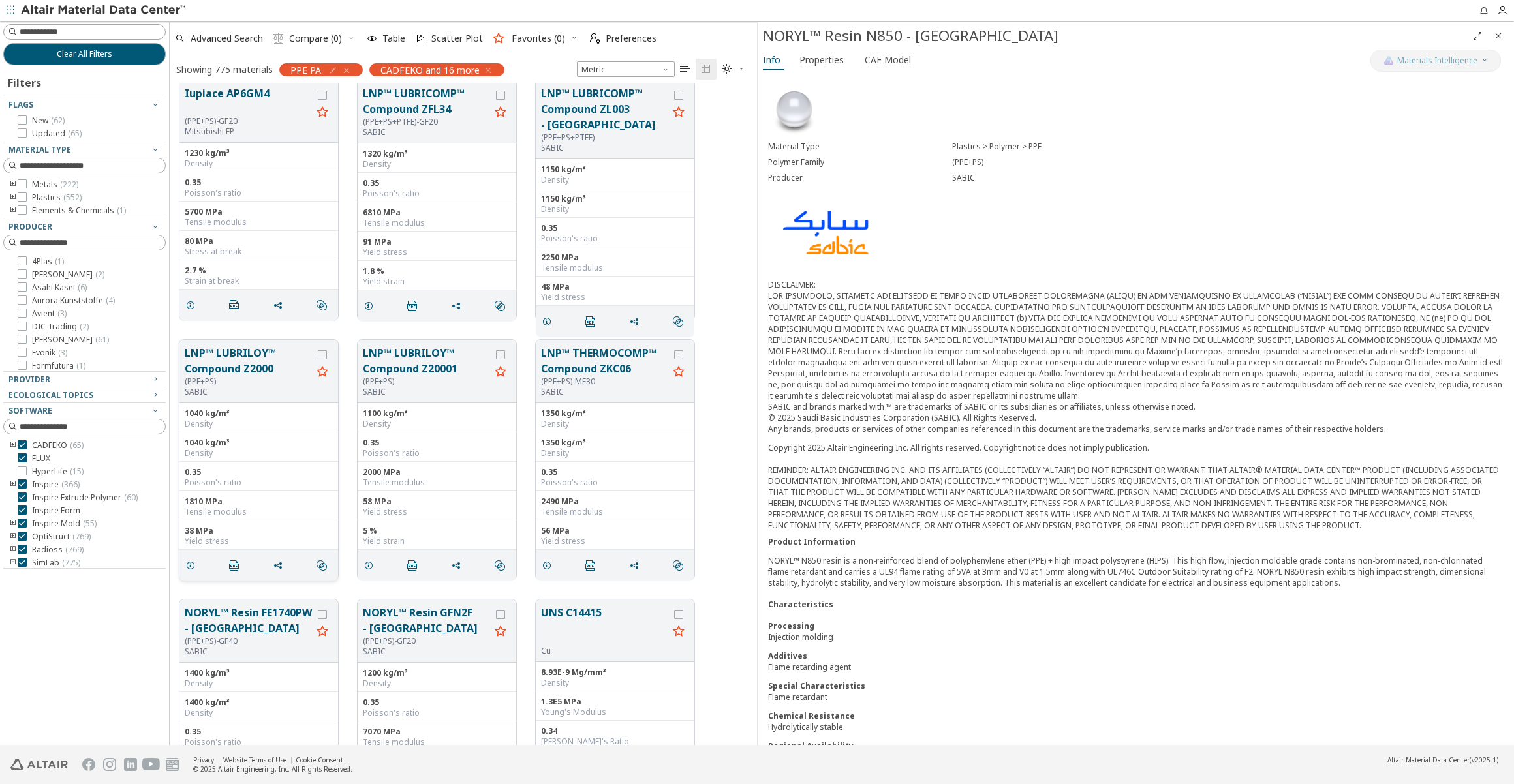
click at [246, 354] on button "LNP™ LUBRILOY™ Compound Z2000" at bounding box center [248, 360] width 127 height 31
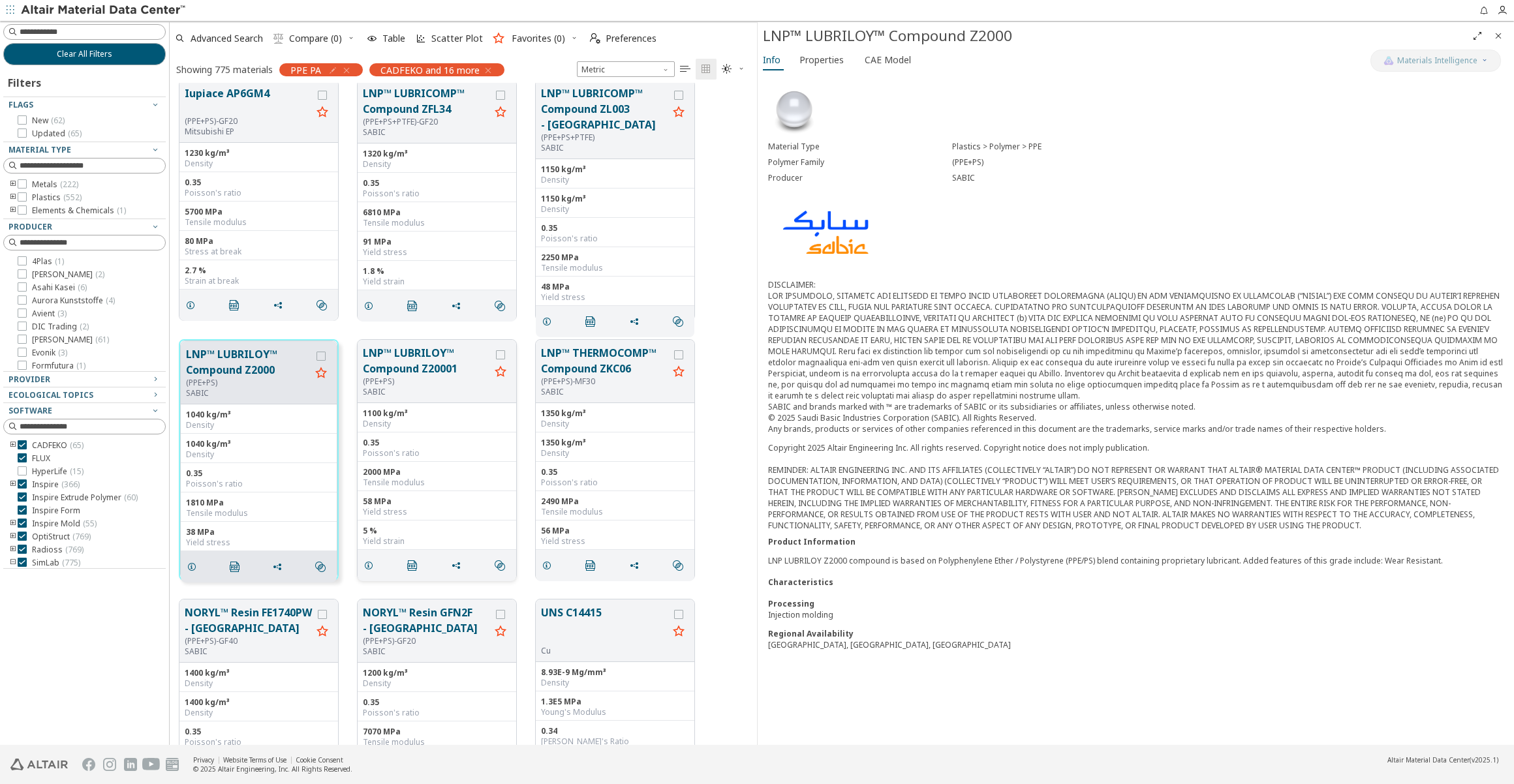
click at [415, 365] on button "LNP™ LUBRILOY™ Compound Z20001" at bounding box center [426, 360] width 127 height 31
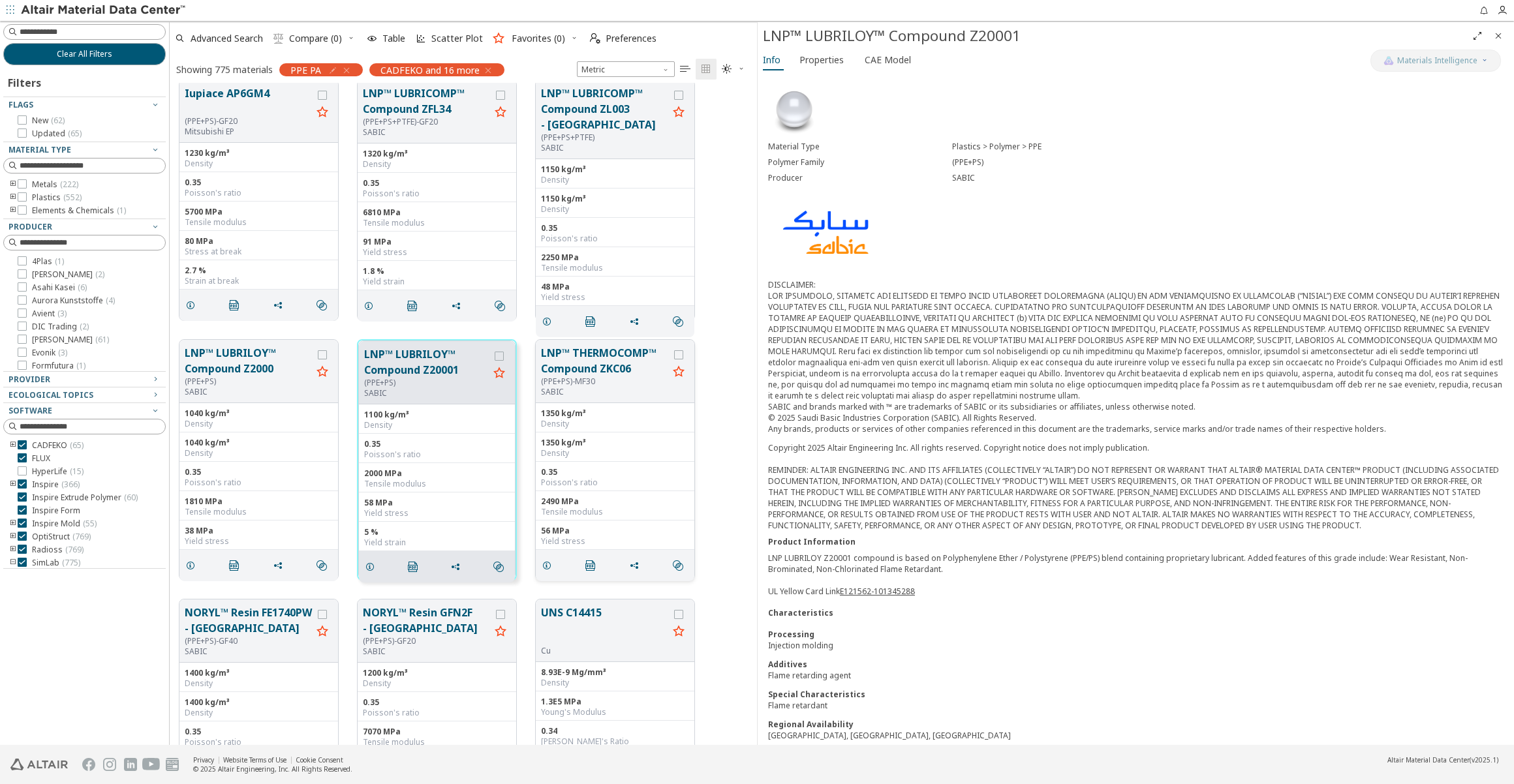
click at [616, 371] on button "LNP™ THERMOCOMP™ Compound ZKC06" at bounding box center [604, 360] width 127 height 31
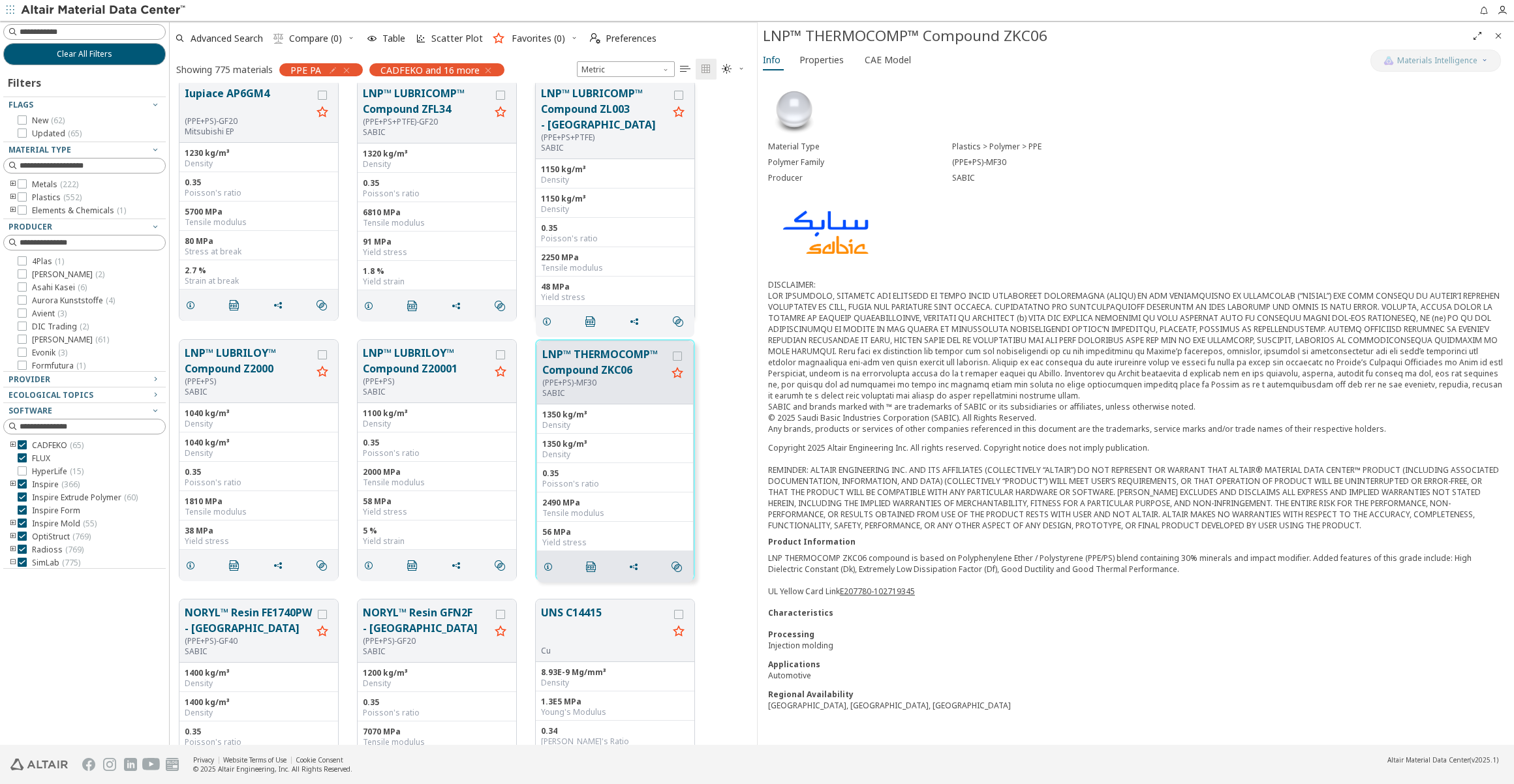
click at [592, 104] on button "LNP™ LUBRICOMP™ Compound ZL003 - [GEOGRAPHIC_DATA]" at bounding box center [604, 109] width 127 height 47
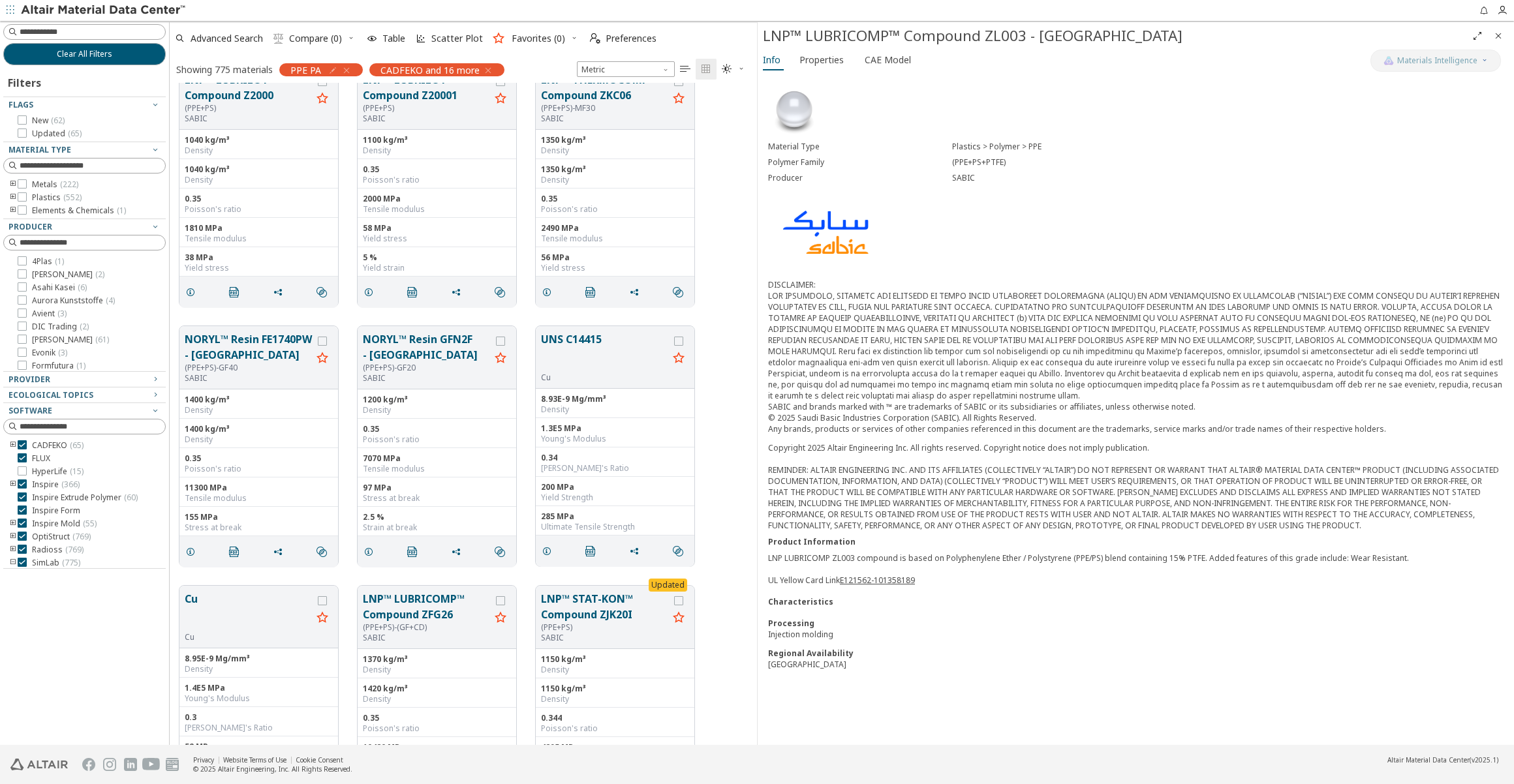
scroll to position [23419, 0]
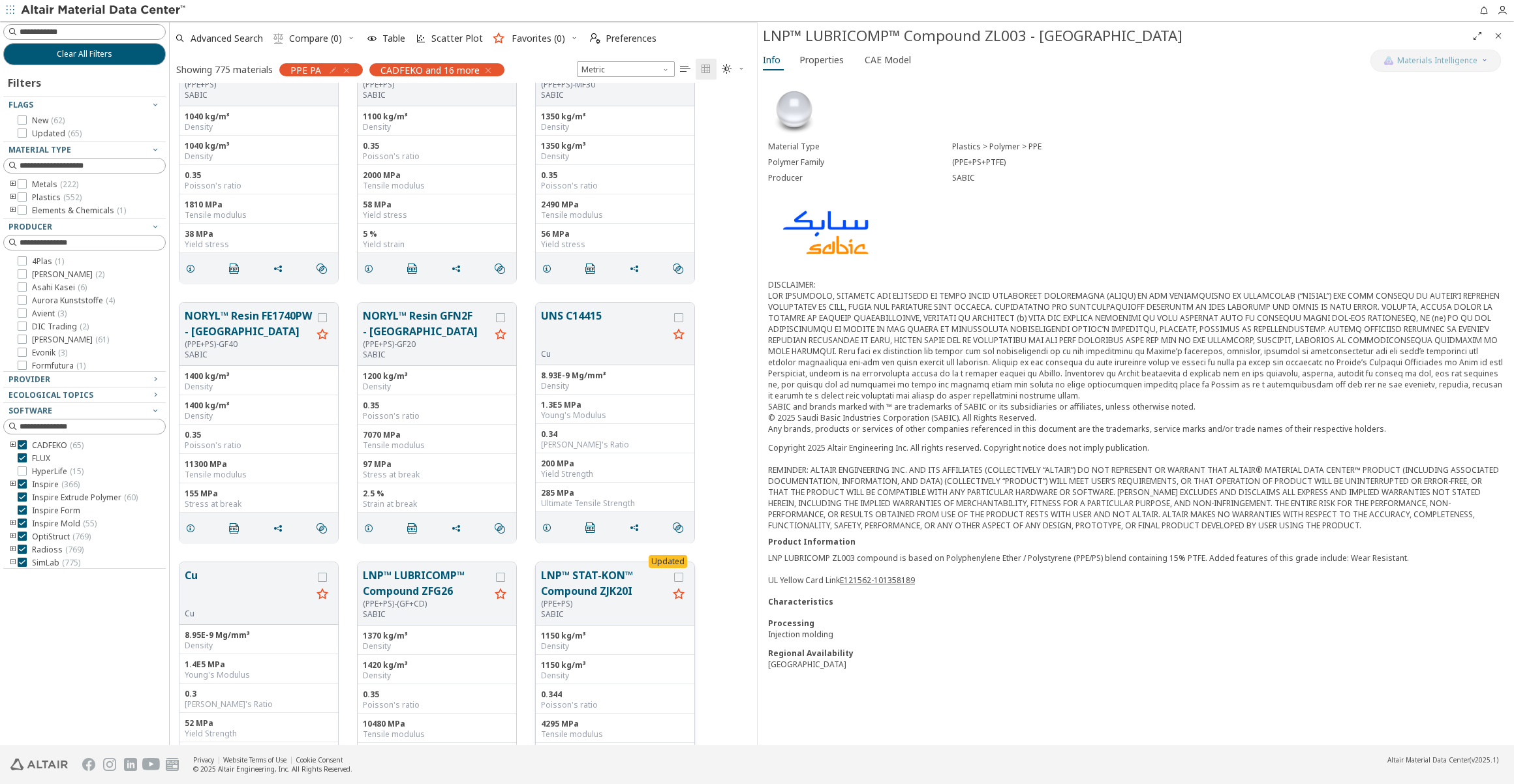
click at [597, 571] on button "LNP™ STAT-KON™ Compound ZJK20I" at bounding box center [604, 583] width 127 height 31
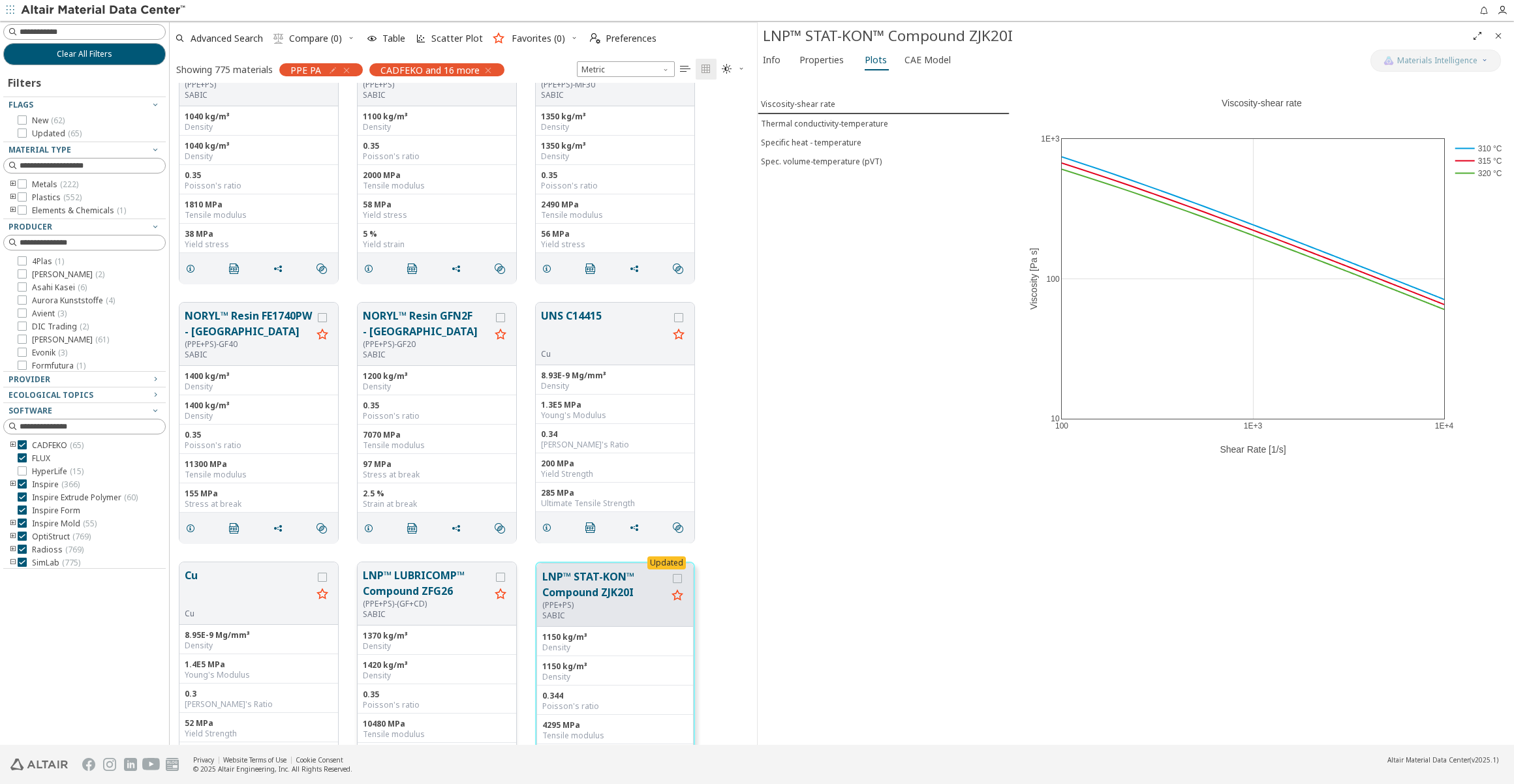
click at [395, 578] on button "LNP™ LUBRICOMP™ Compound ZFG26" at bounding box center [426, 583] width 127 height 31
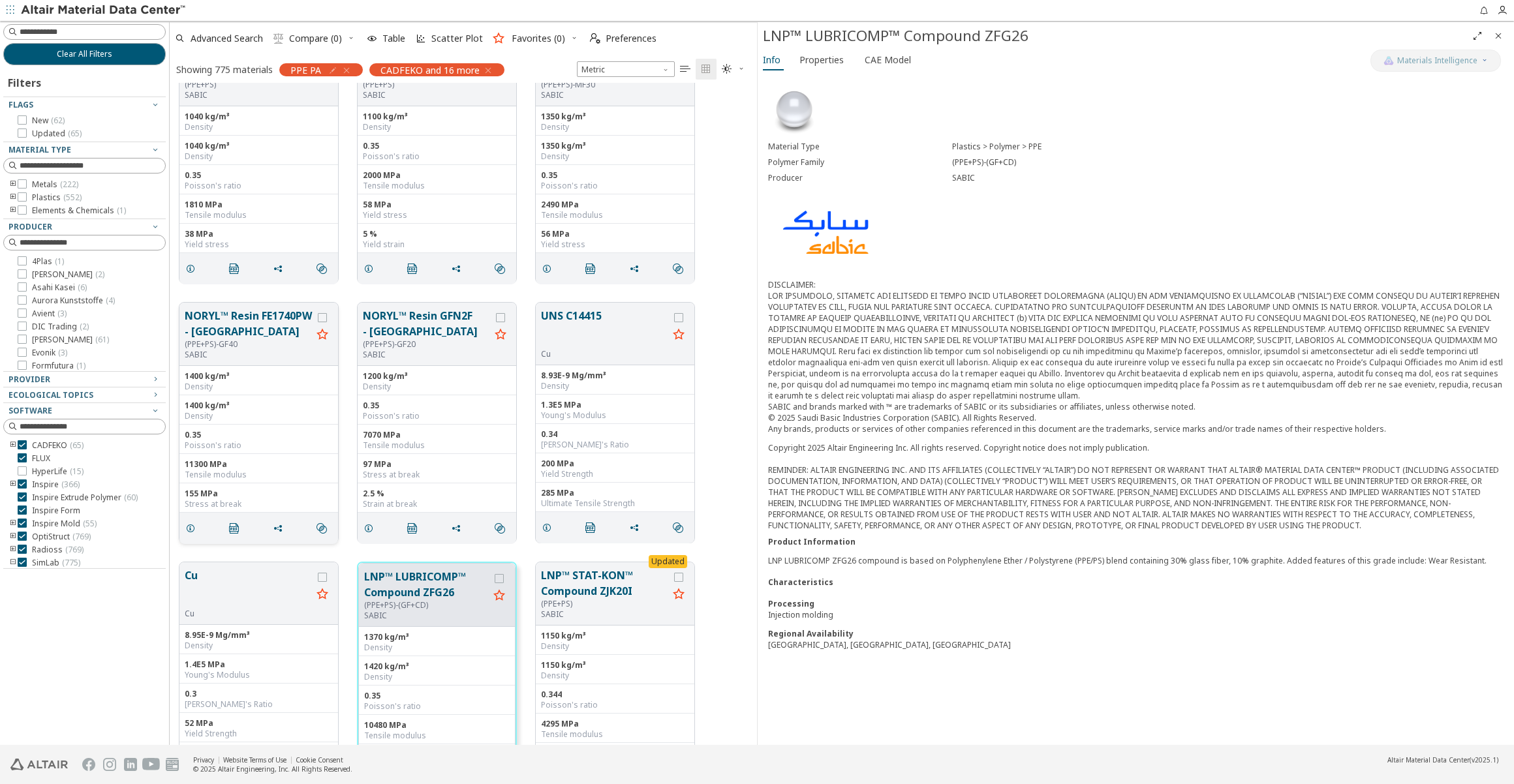
click at [250, 313] on button "NORYL™ Resin FE1740PW - [GEOGRAPHIC_DATA]" at bounding box center [248, 323] width 127 height 31
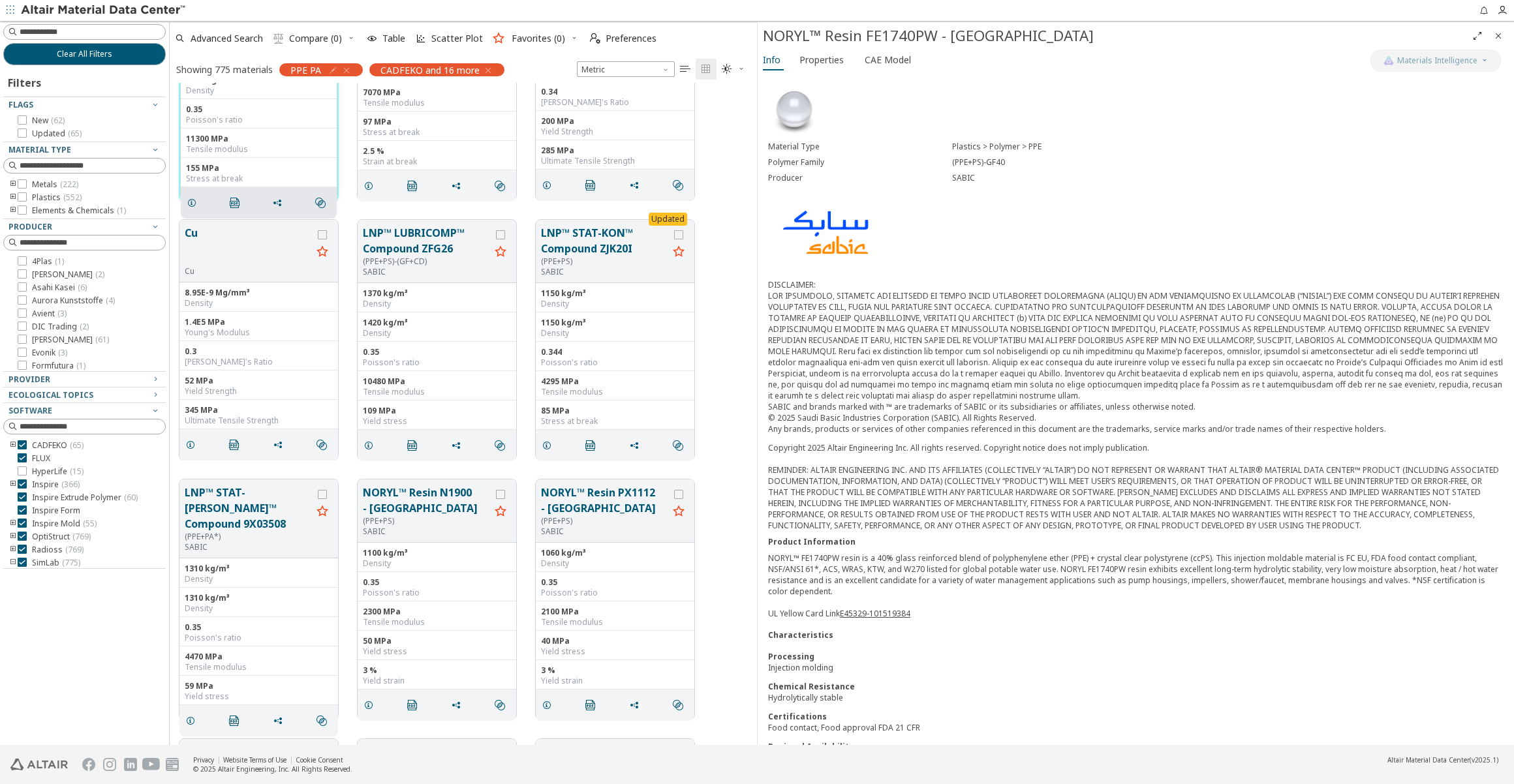
scroll to position [23775, 0]
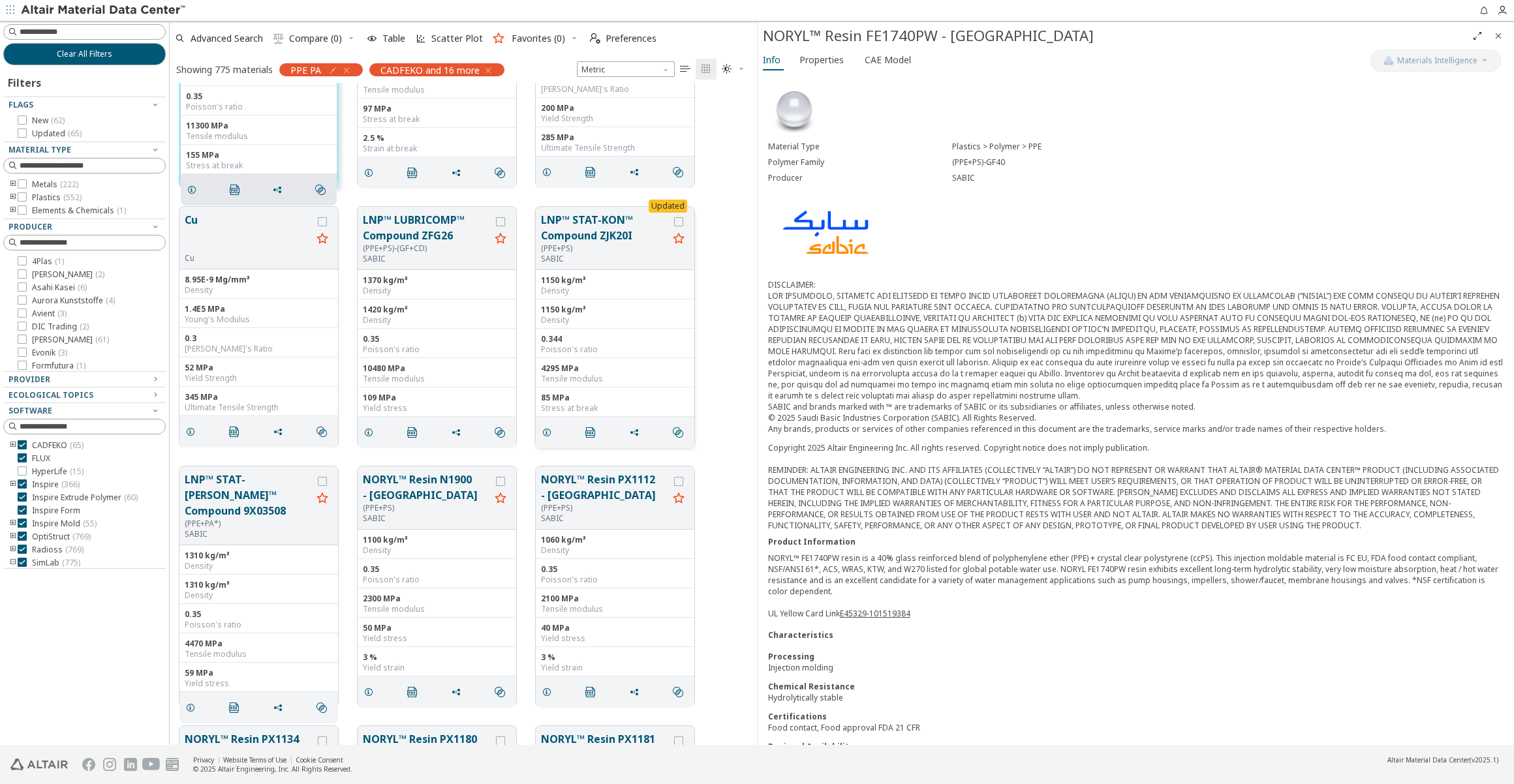
click at [628, 227] on button "LNP™ STAT-KON™ Compound ZJK20I" at bounding box center [604, 227] width 127 height 31
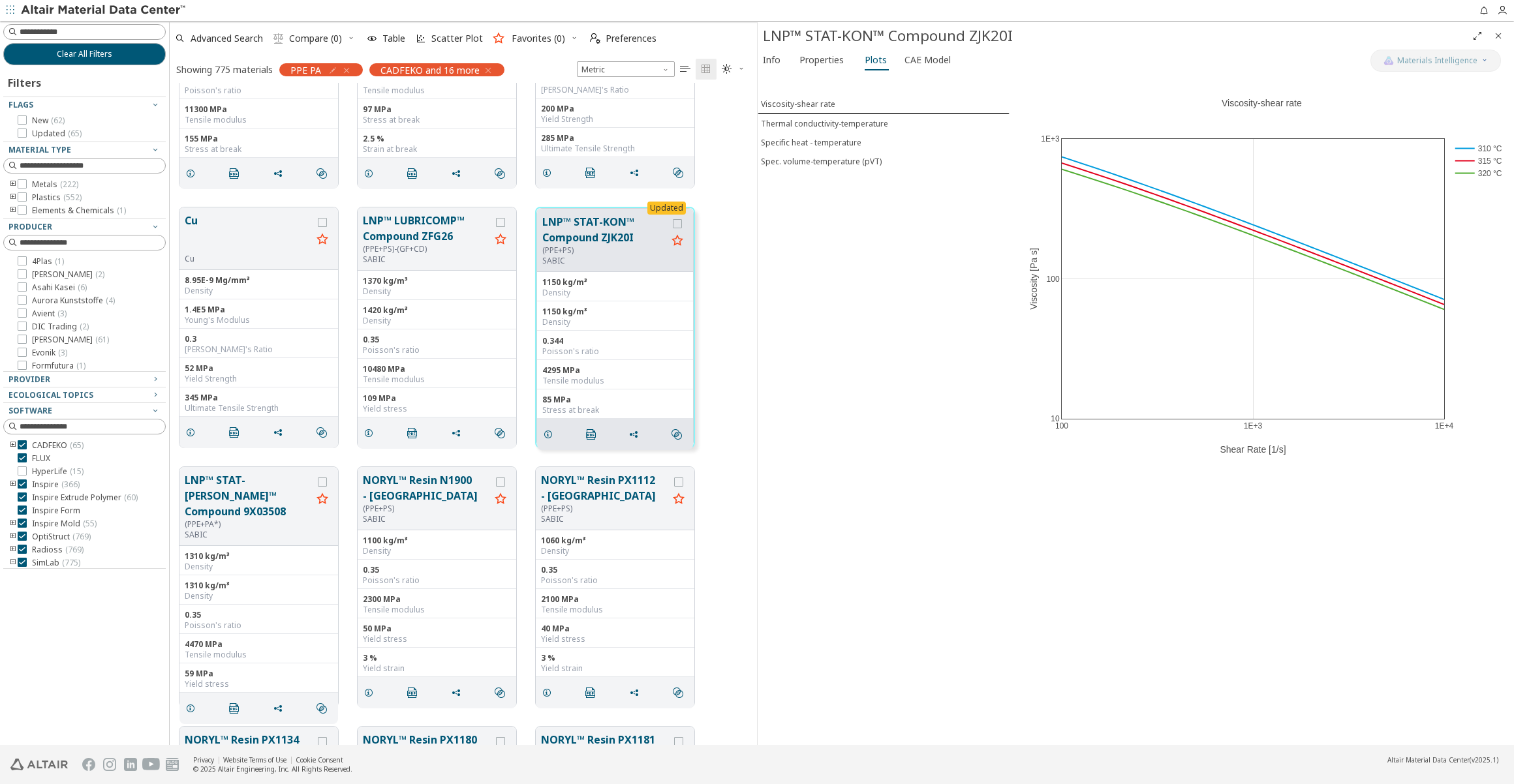
scroll to position [23833, 0]
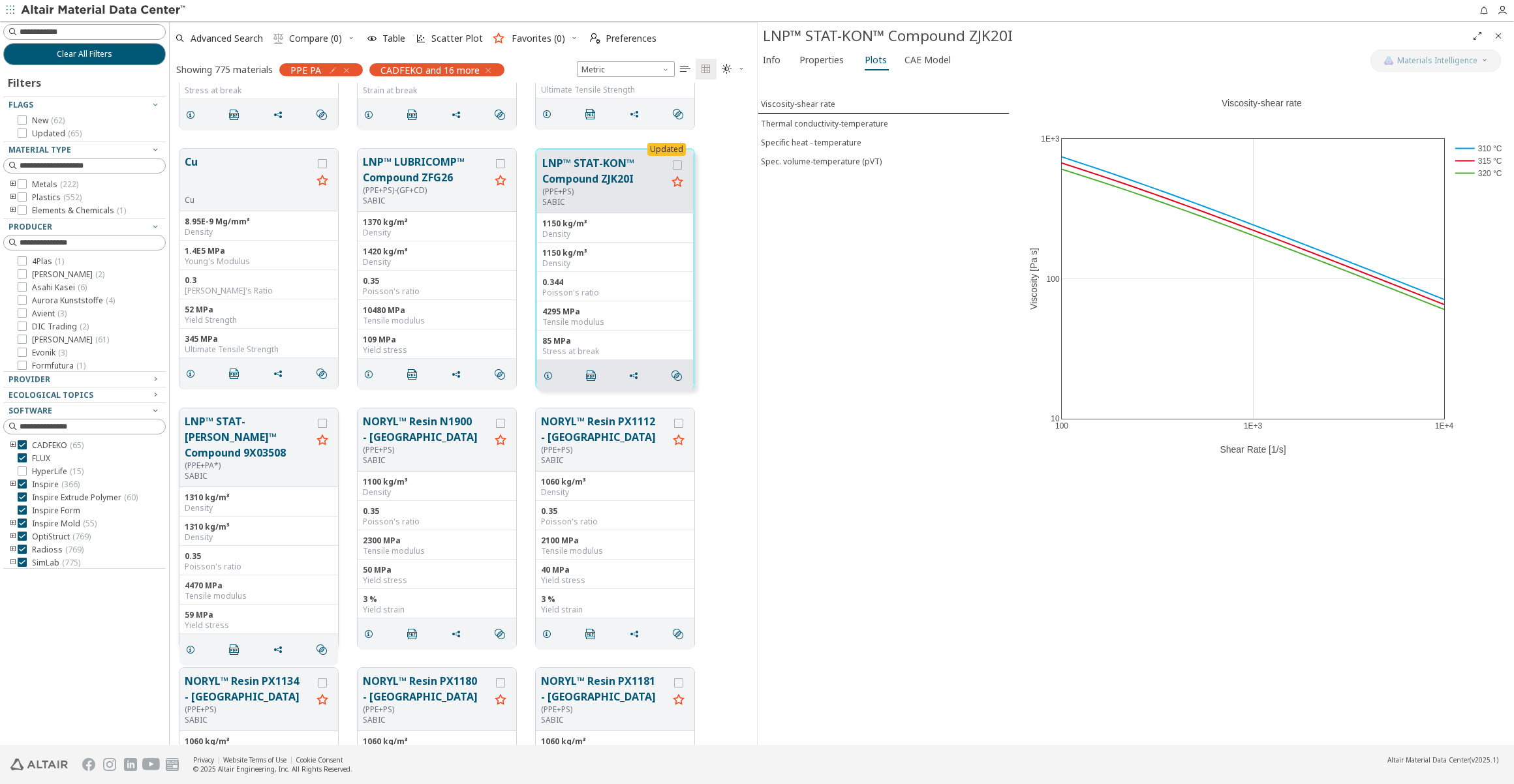
click at [254, 431] on button "LNP™ STAT-[PERSON_NAME]™ Compound 9X03508" at bounding box center [248, 437] width 127 height 47
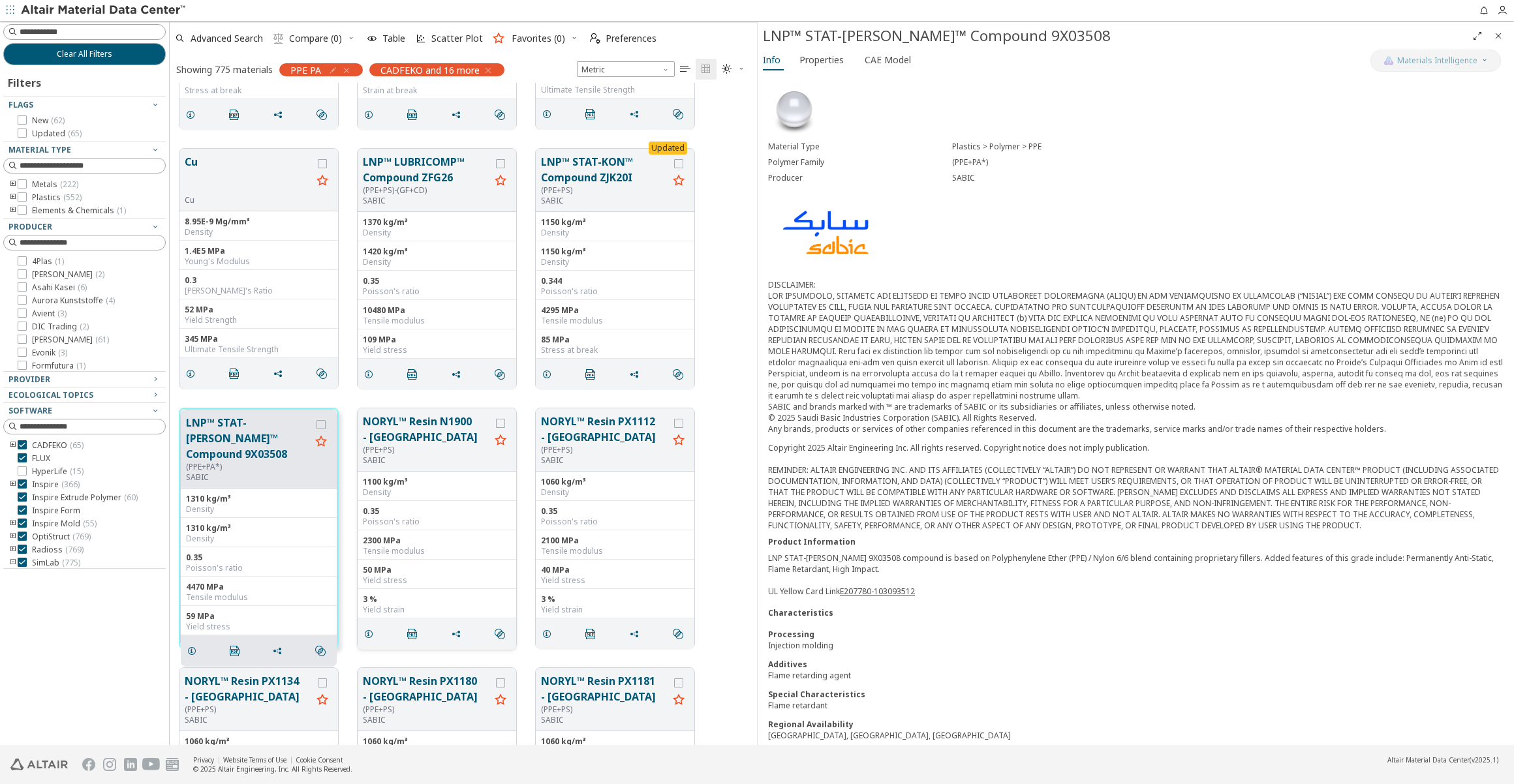
click at [401, 433] on button "NORYL™ Resin N1900 - [GEOGRAPHIC_DATA]" at bounding box center [426, 428] width 127 height 31
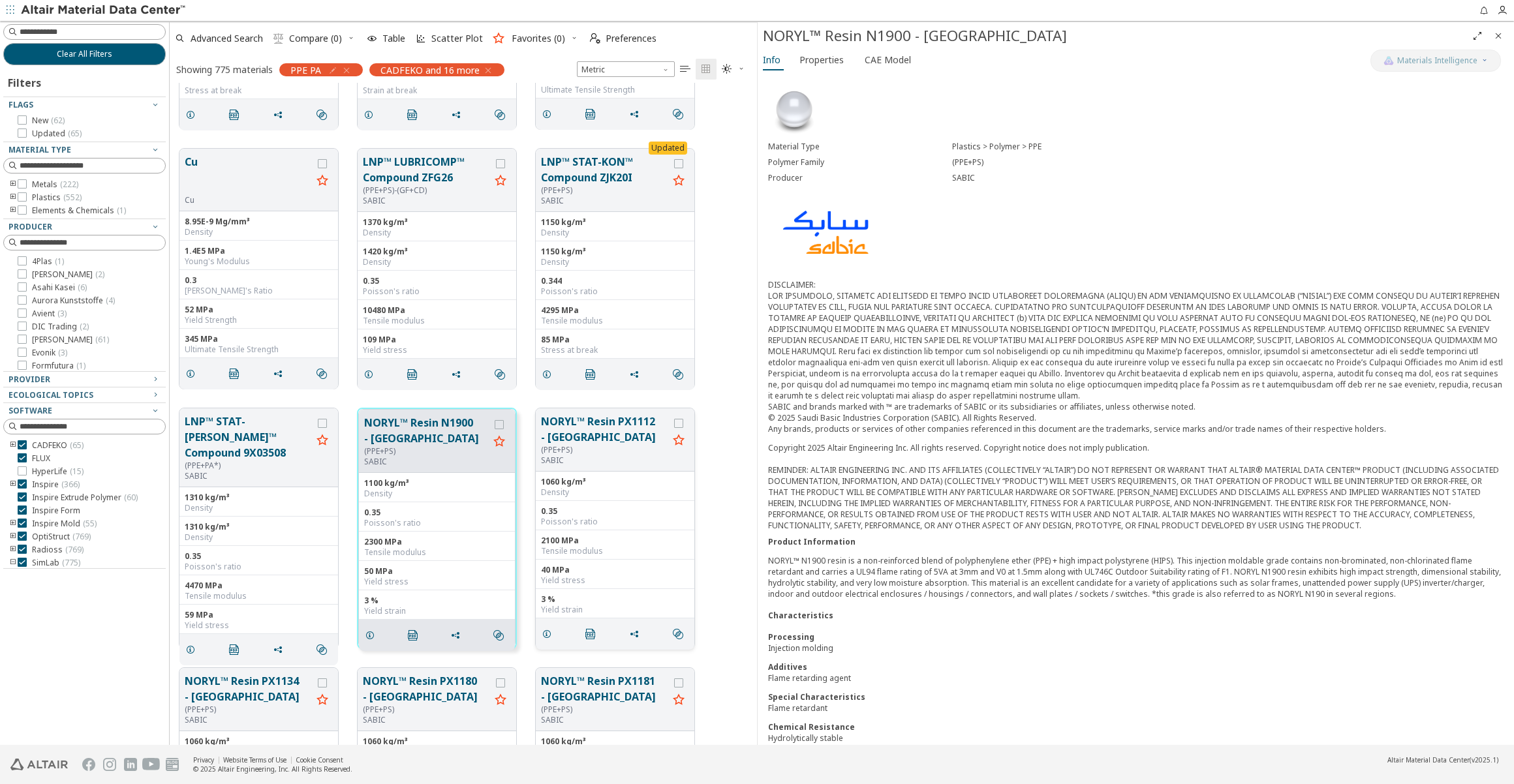
click at [561, 426] on button "NORYL™ Resin PX1112 - [GEOGRAPHIC_DATA]" at bounding box center [604, 428] width 127 height 31
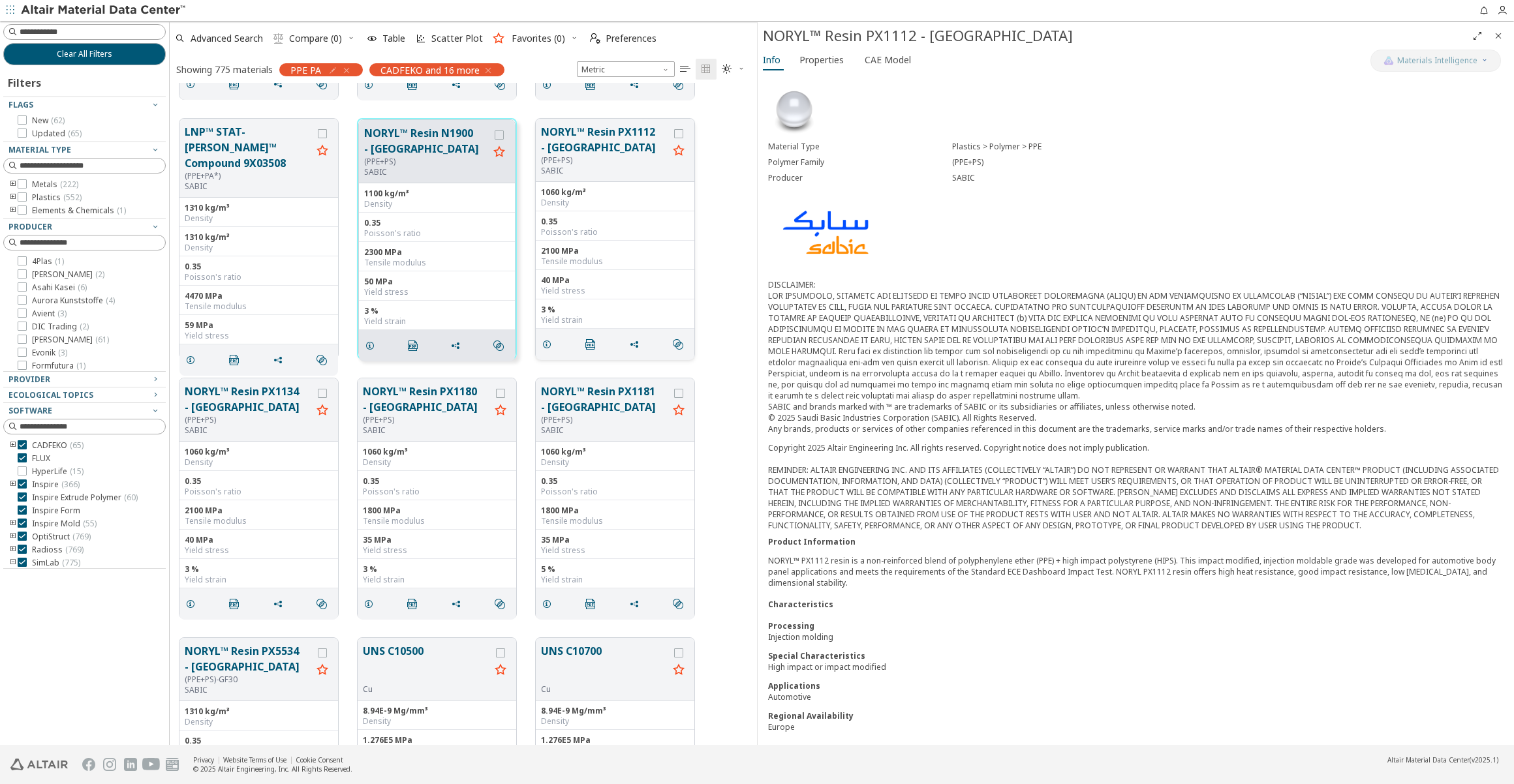
scroll to position [24130, 0]
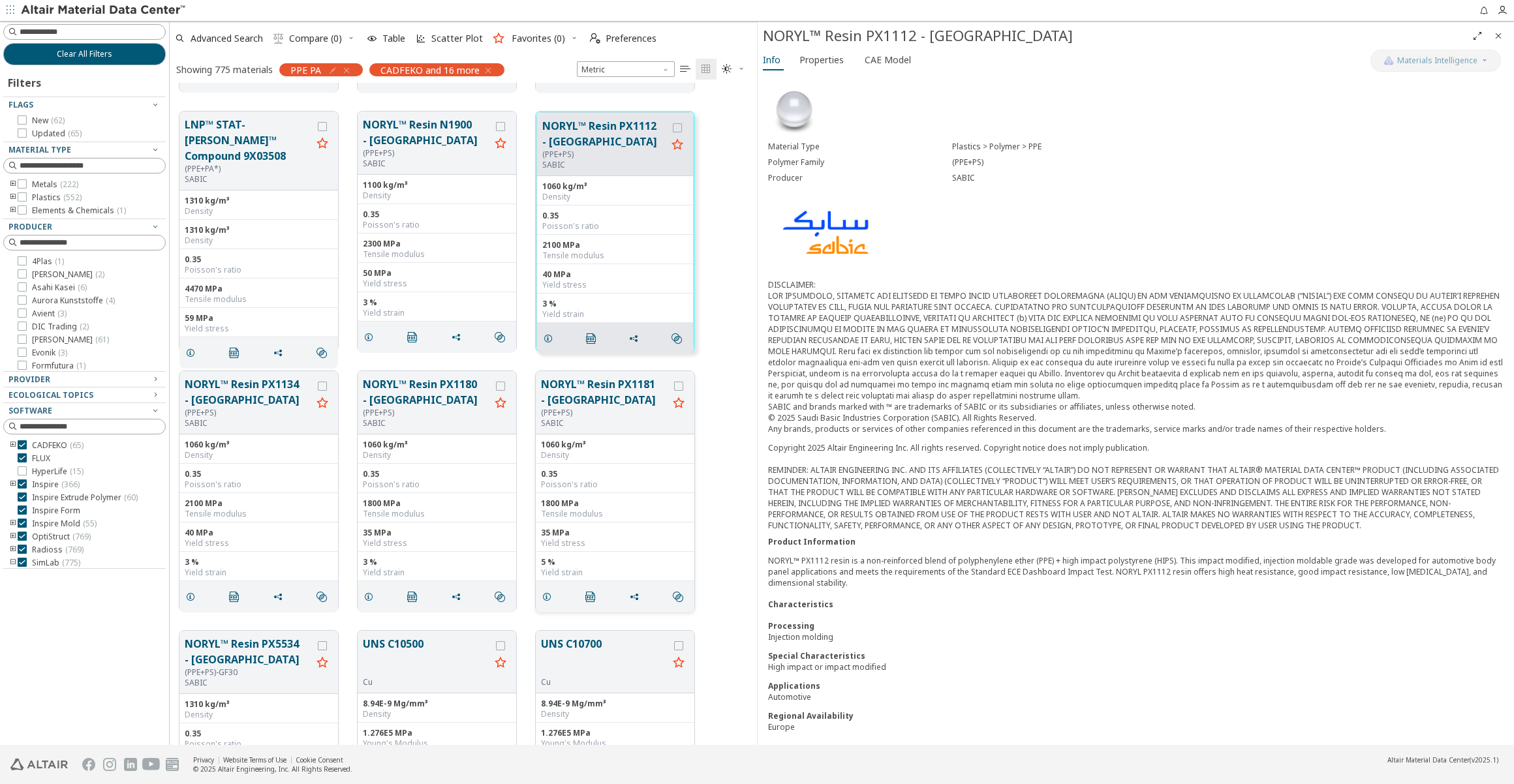
click at [567, 399] on button "NORYL™ Resin PX1181 - [GEOGRAPHIC_DATA]" at bounding box center [604, 392] width 127 height 31
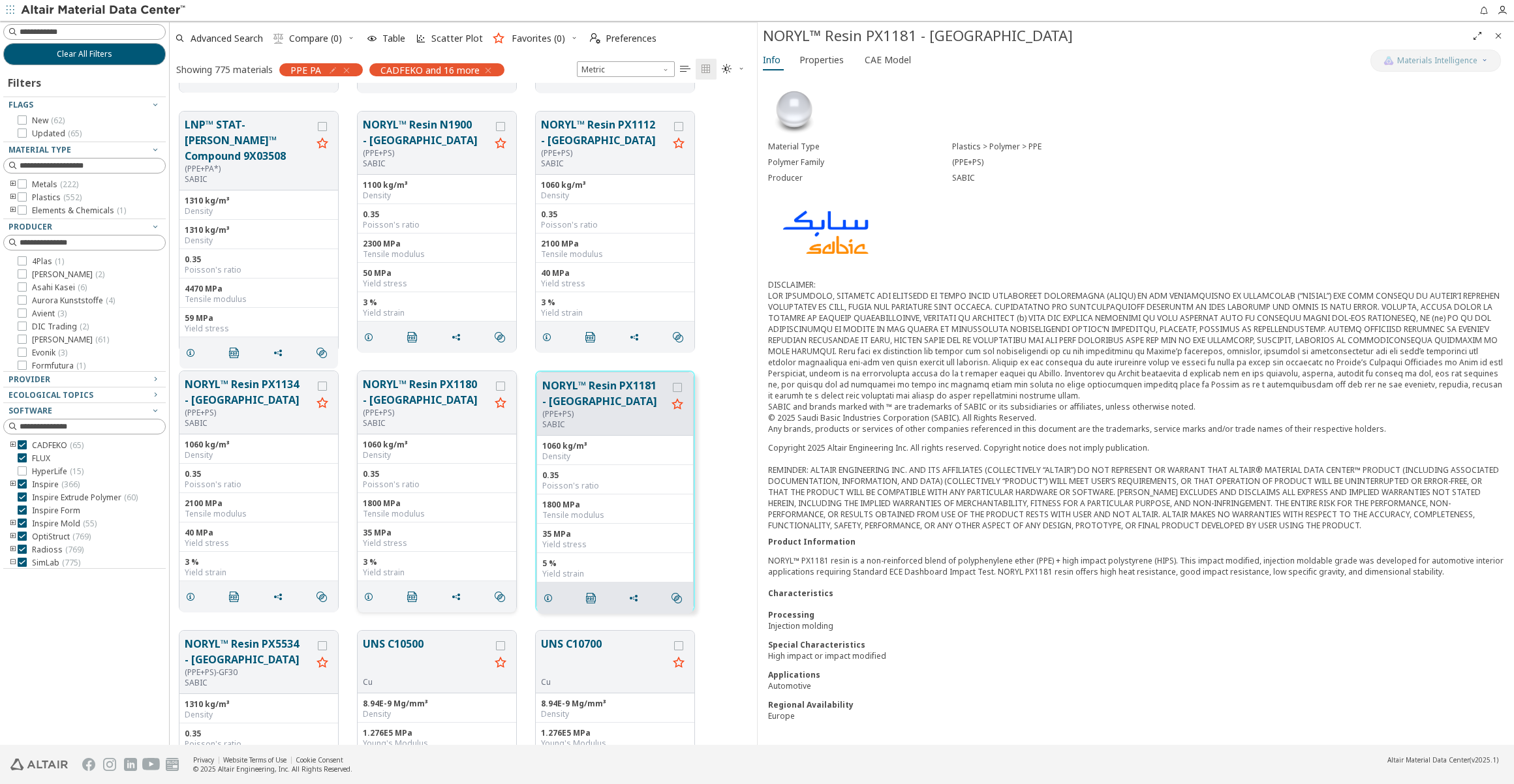
click at [408, 401] on button "NORYL™ Resin PX1180 - [GEOGRAPHIC_DATA]" at bounding box center [426, 392] width 127 height 31
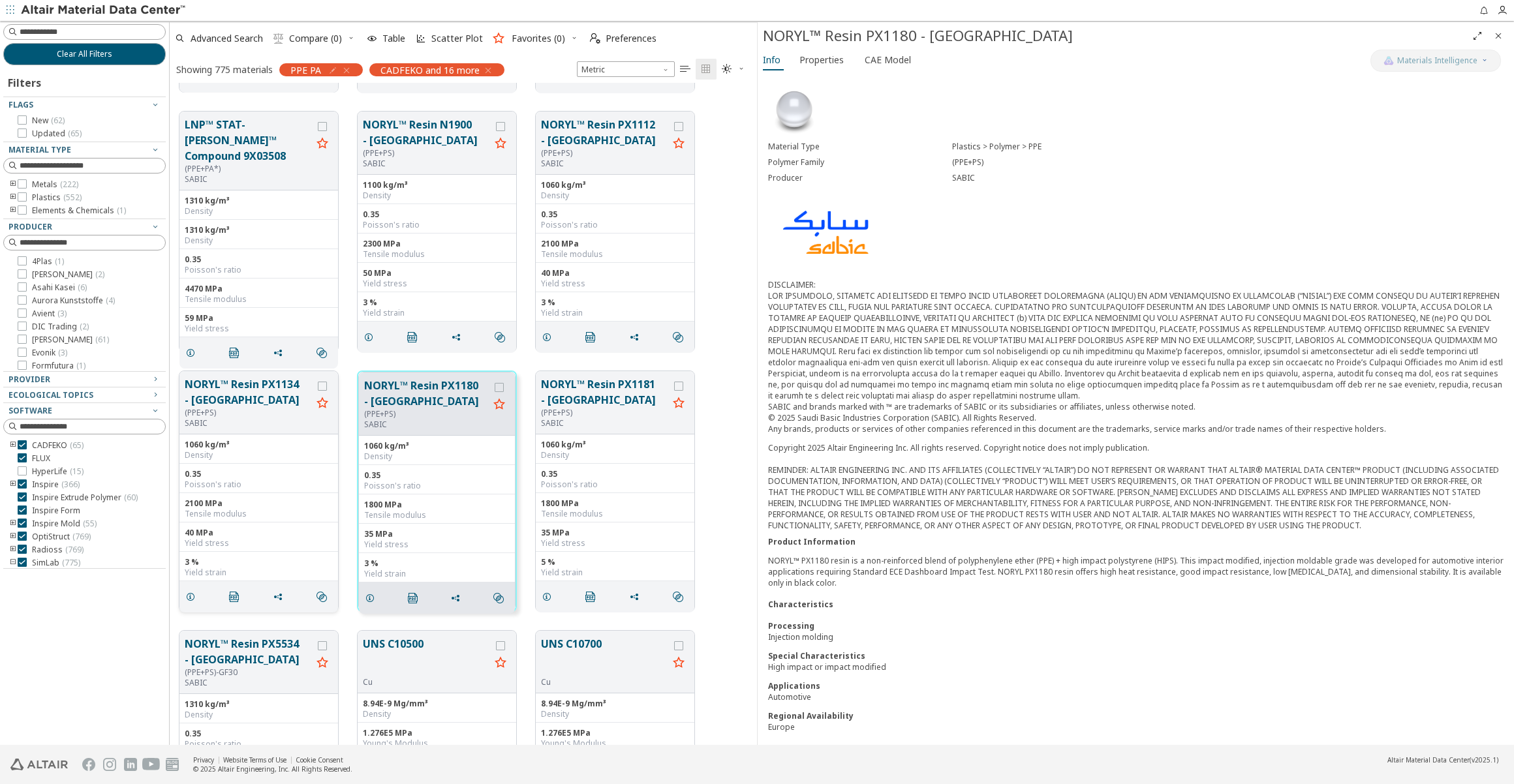
click at [255, 397] on button "NORYL™ Resin PX1134 - [GEOGRAPHIC_DATA]" at bounding box center [248, 392] width 127 height 31
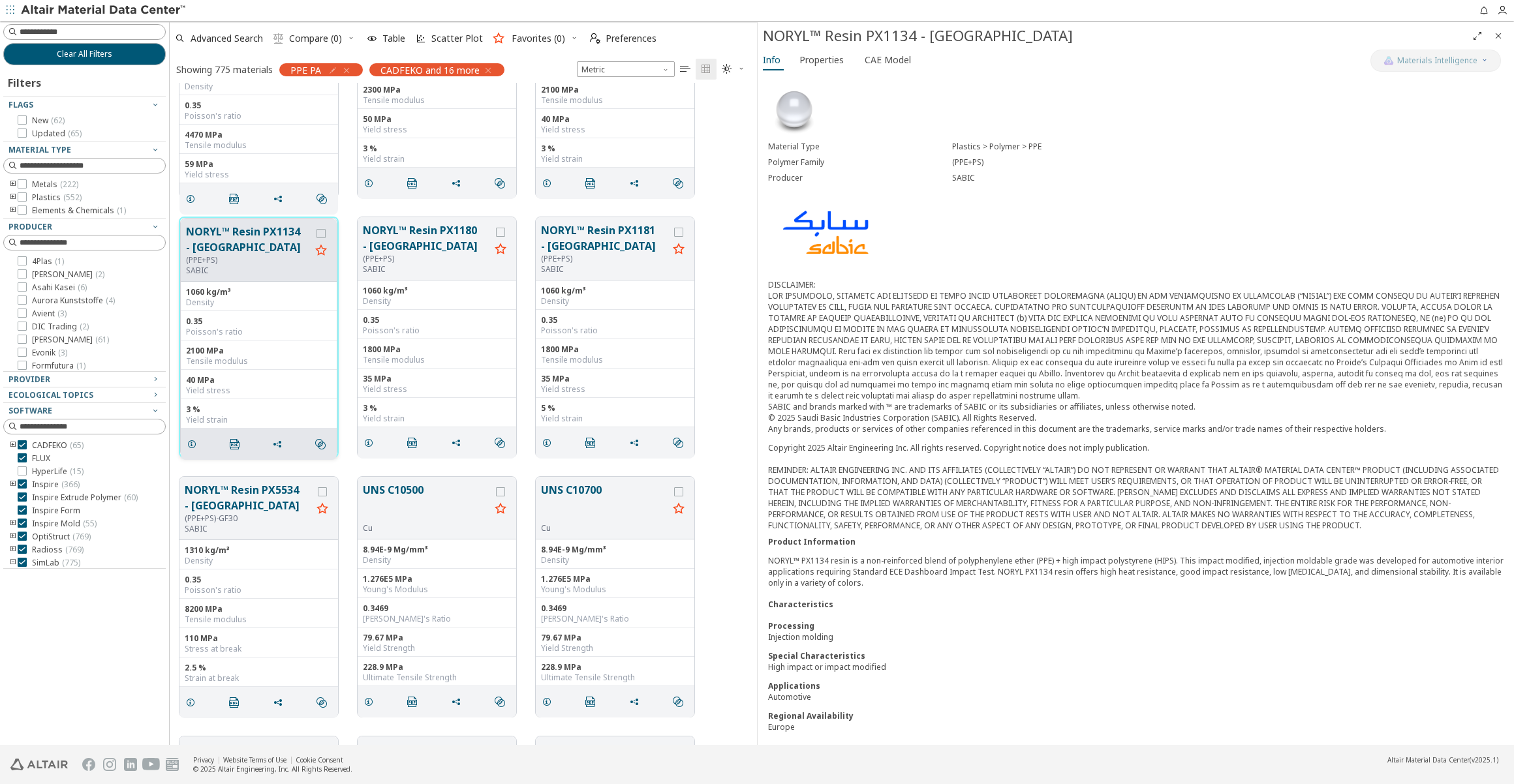
scroll to position [24367, 0]
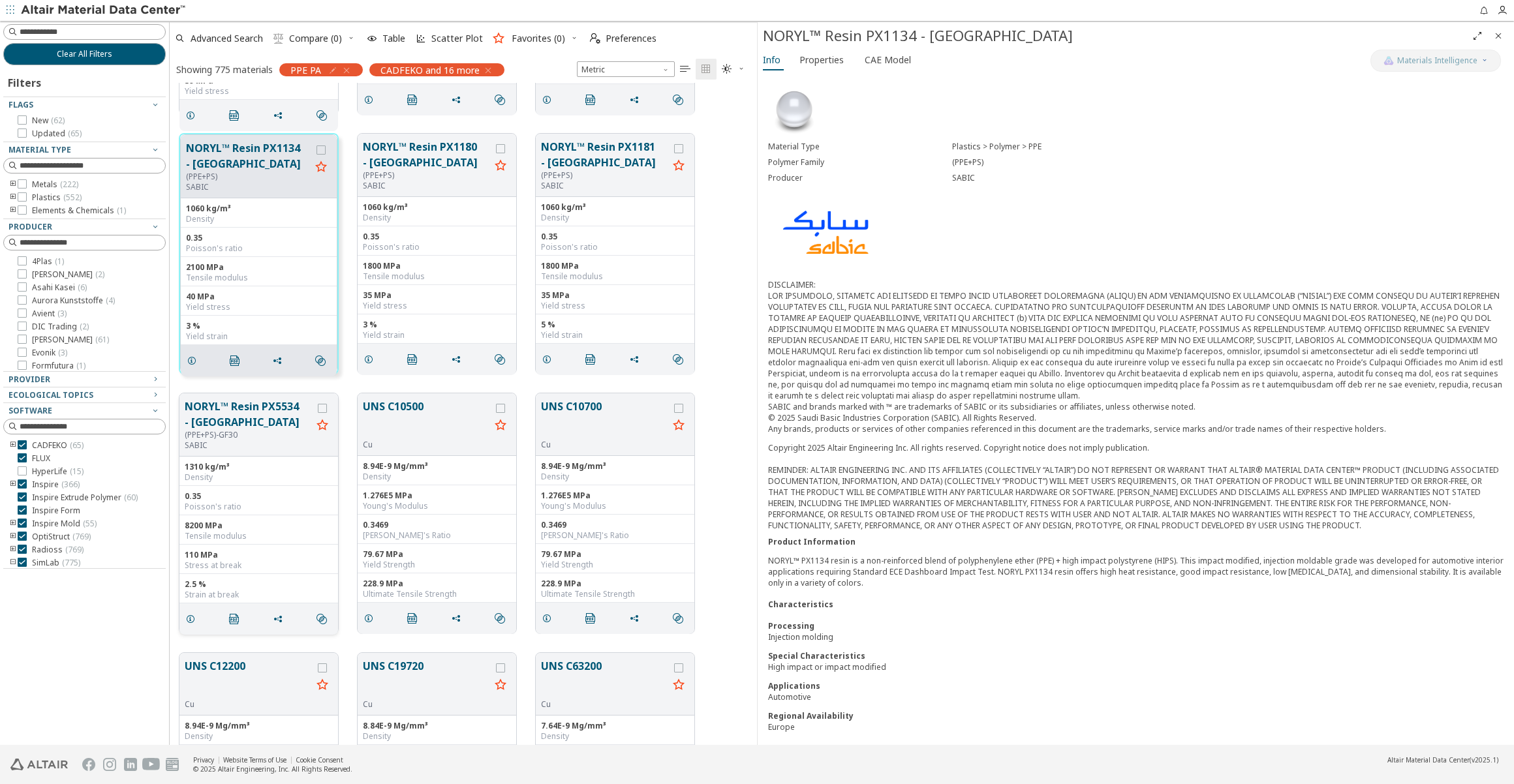
click at [234, 410] on button "NORYL™ Resin PX5534 - [GEOGRAPHIC_DATA]" at bounding box center [248, 414] width 127 height 31
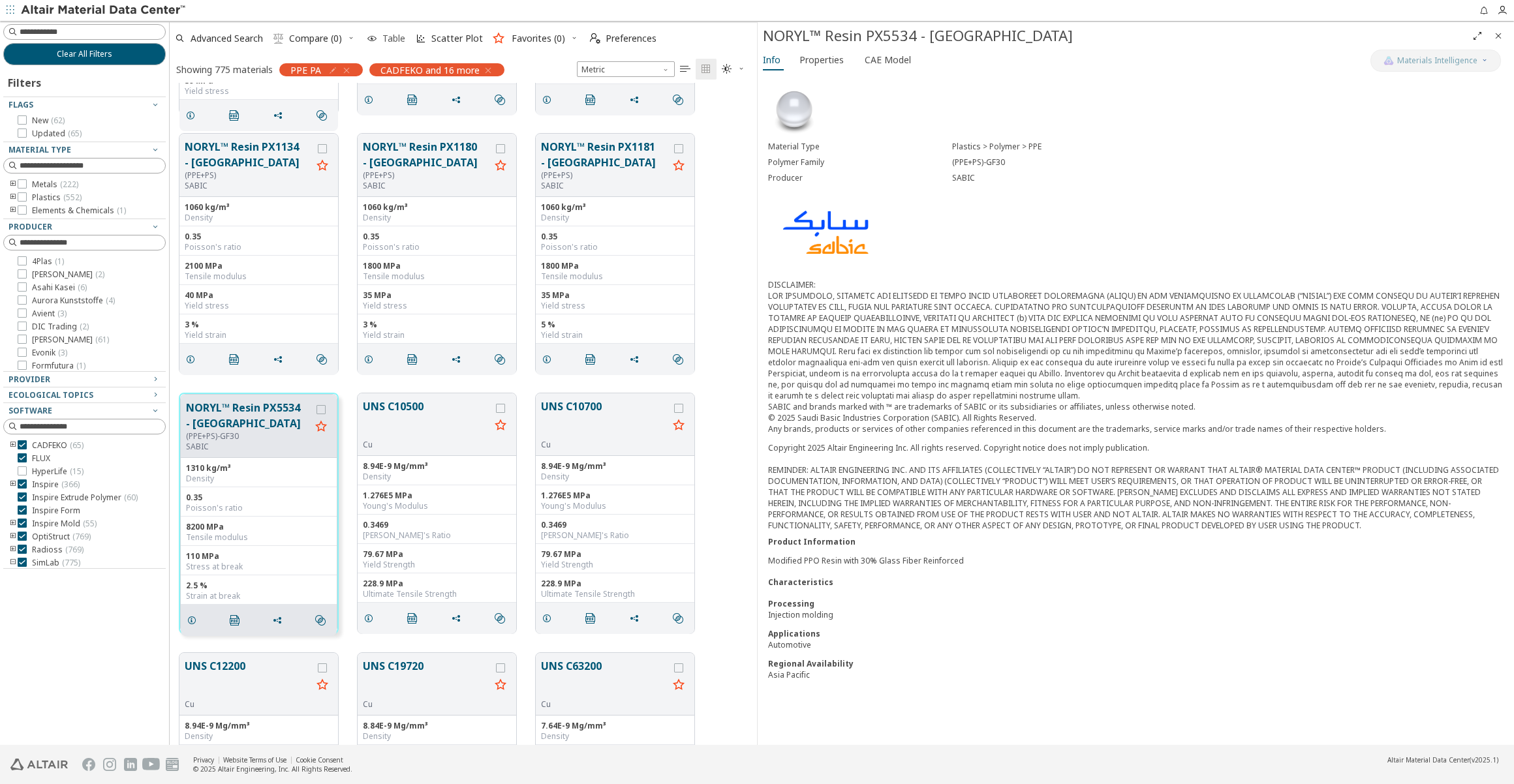
click at [398, 40] on span "Table" at bounding box center [394, 39] width 23 height 9
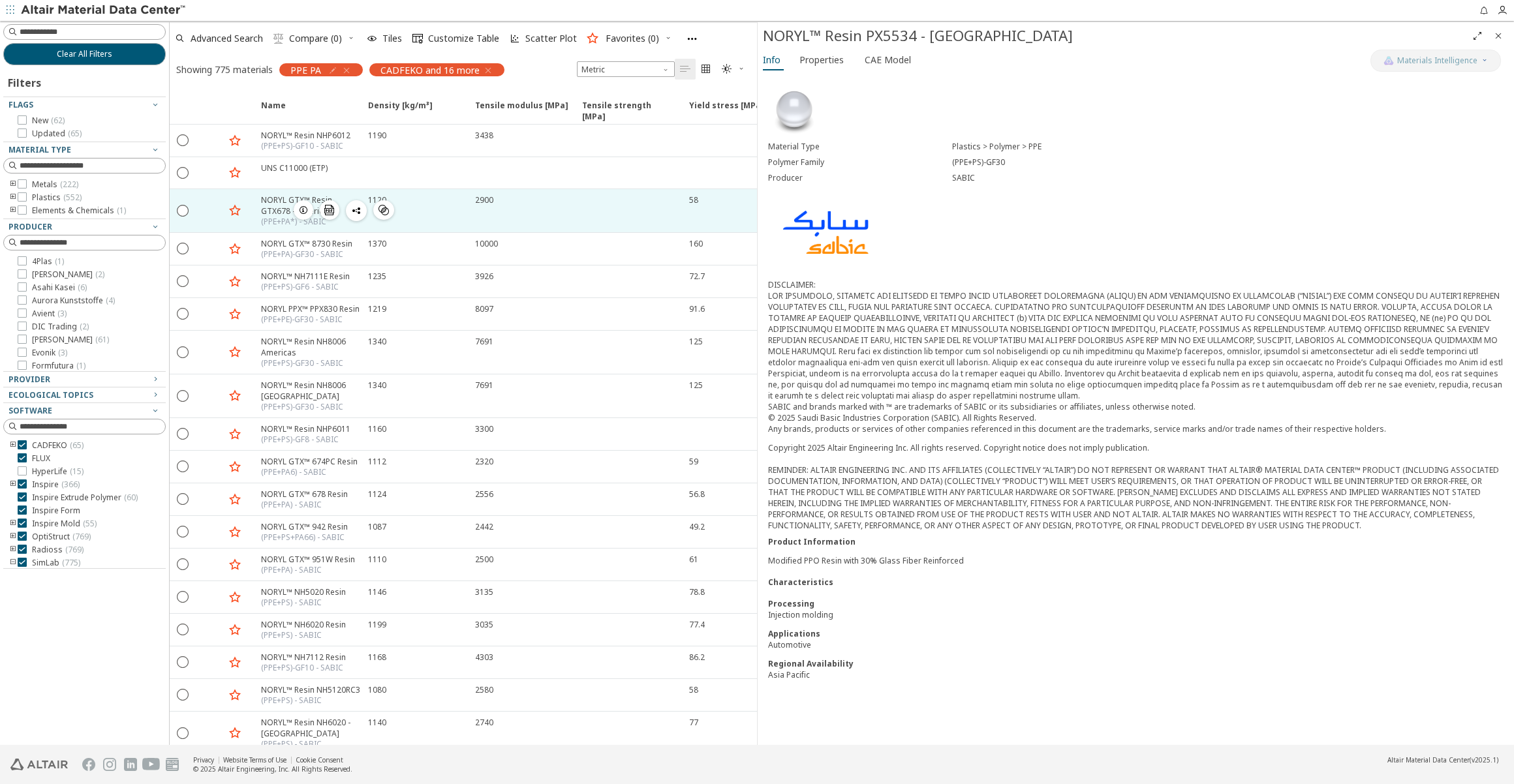
click at [300, 216] on span "button" at bounding box center [303, 210] width 16 height 20
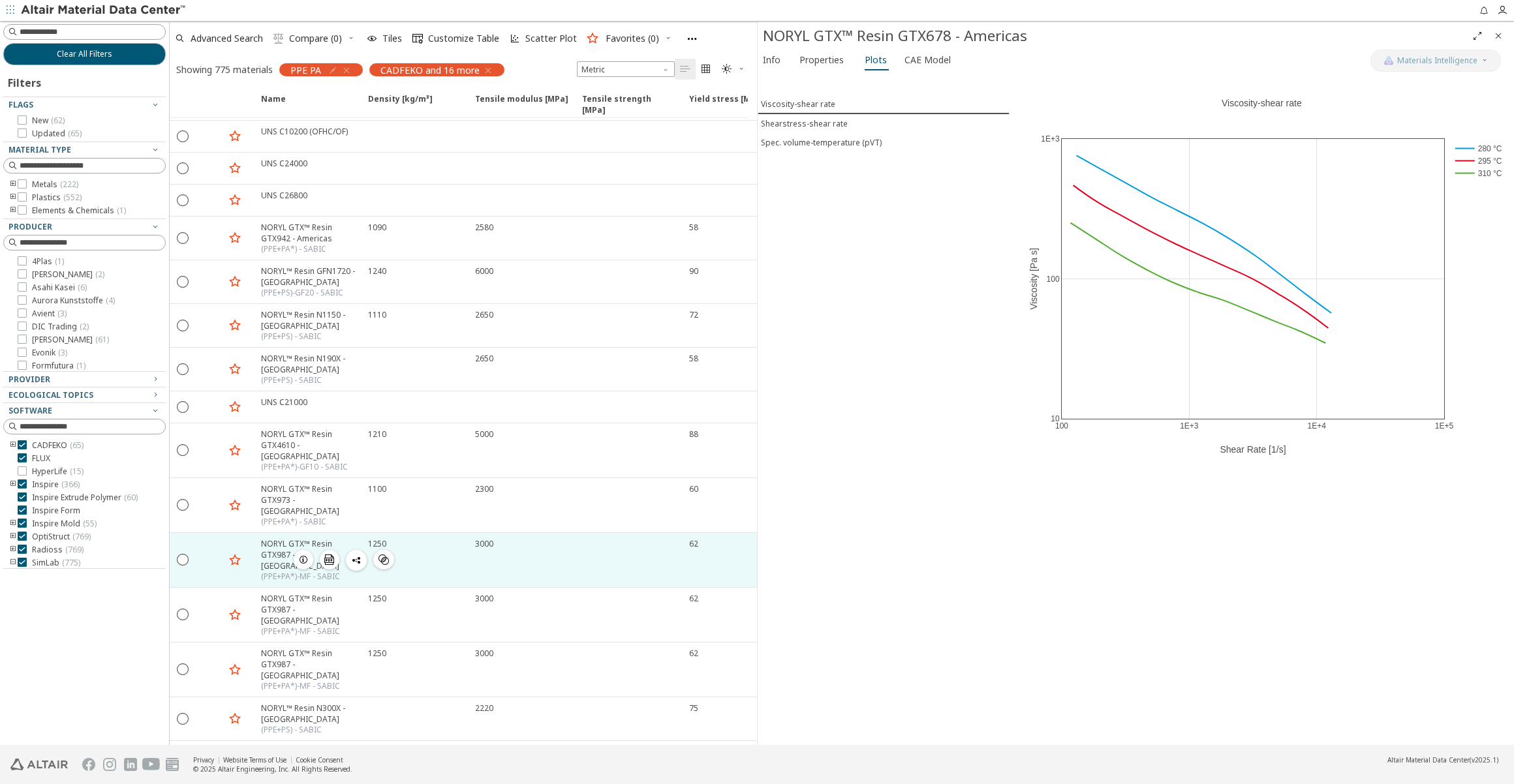
scroll to position [2831, 0]
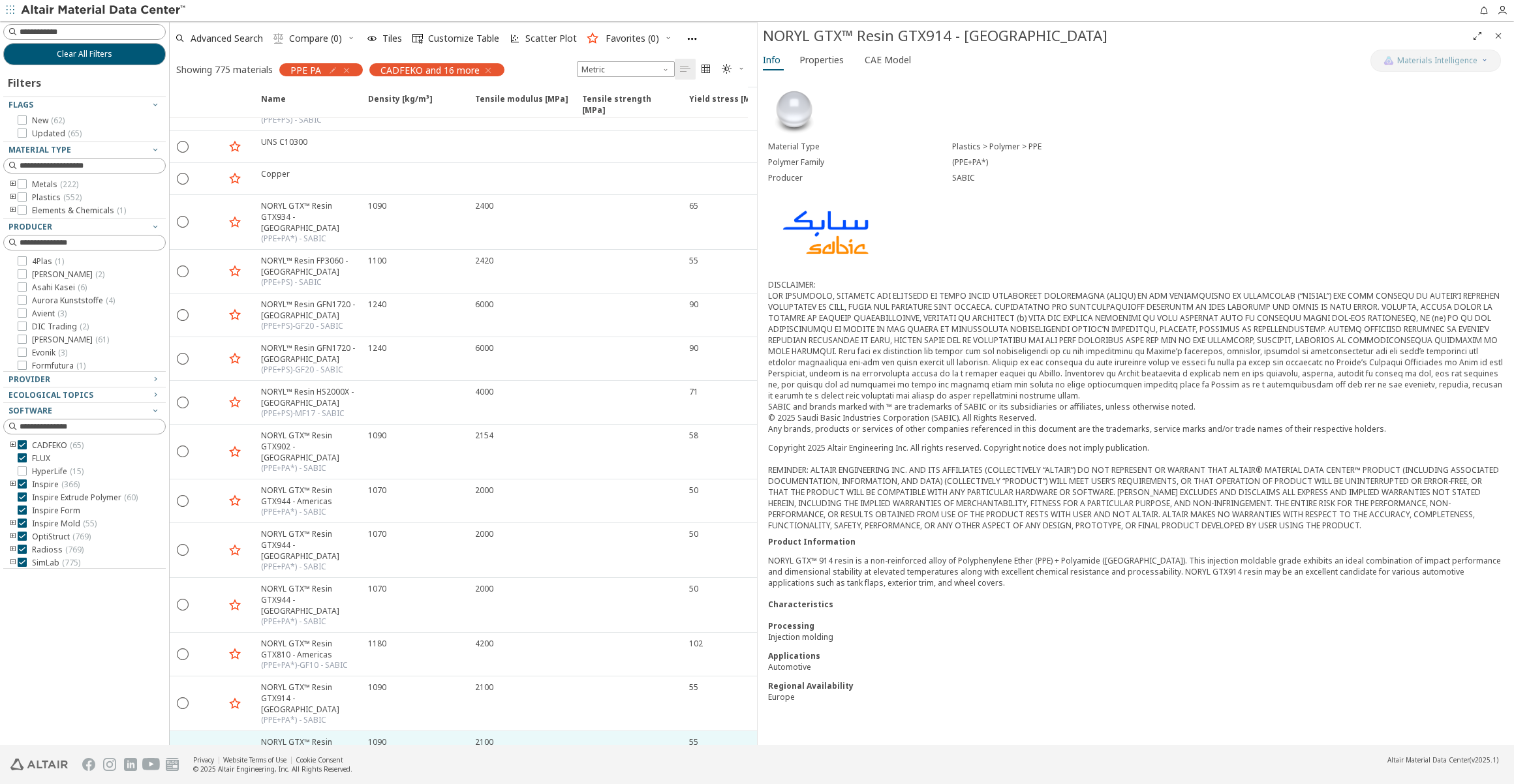
click at [284, 737] on div "NORYL GTX™ Resin GTX914 - [GEOGRAPHIC_DATA]" at bounding box center [310, 753] width 99 height 33
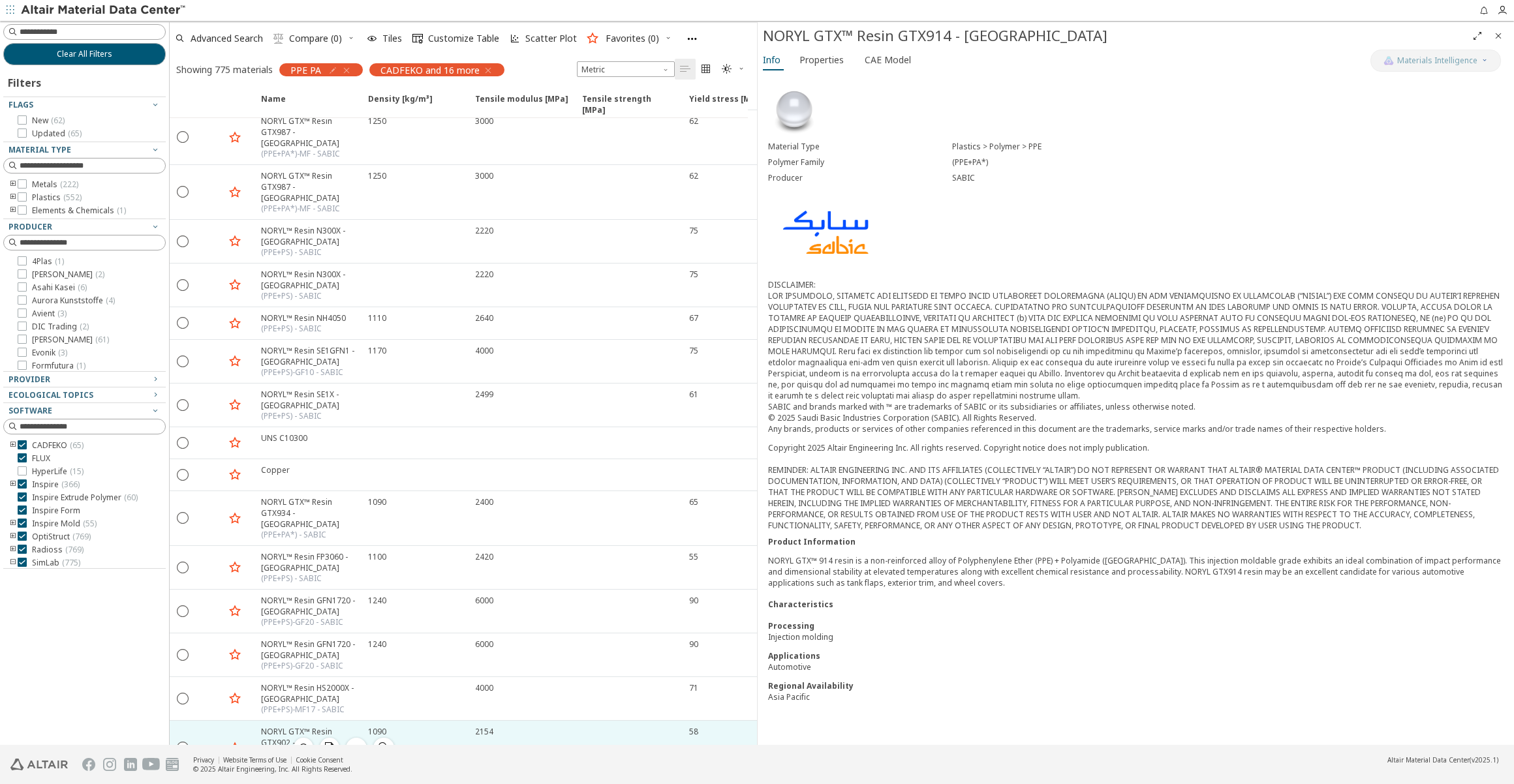
scroll to position [2120, 0]
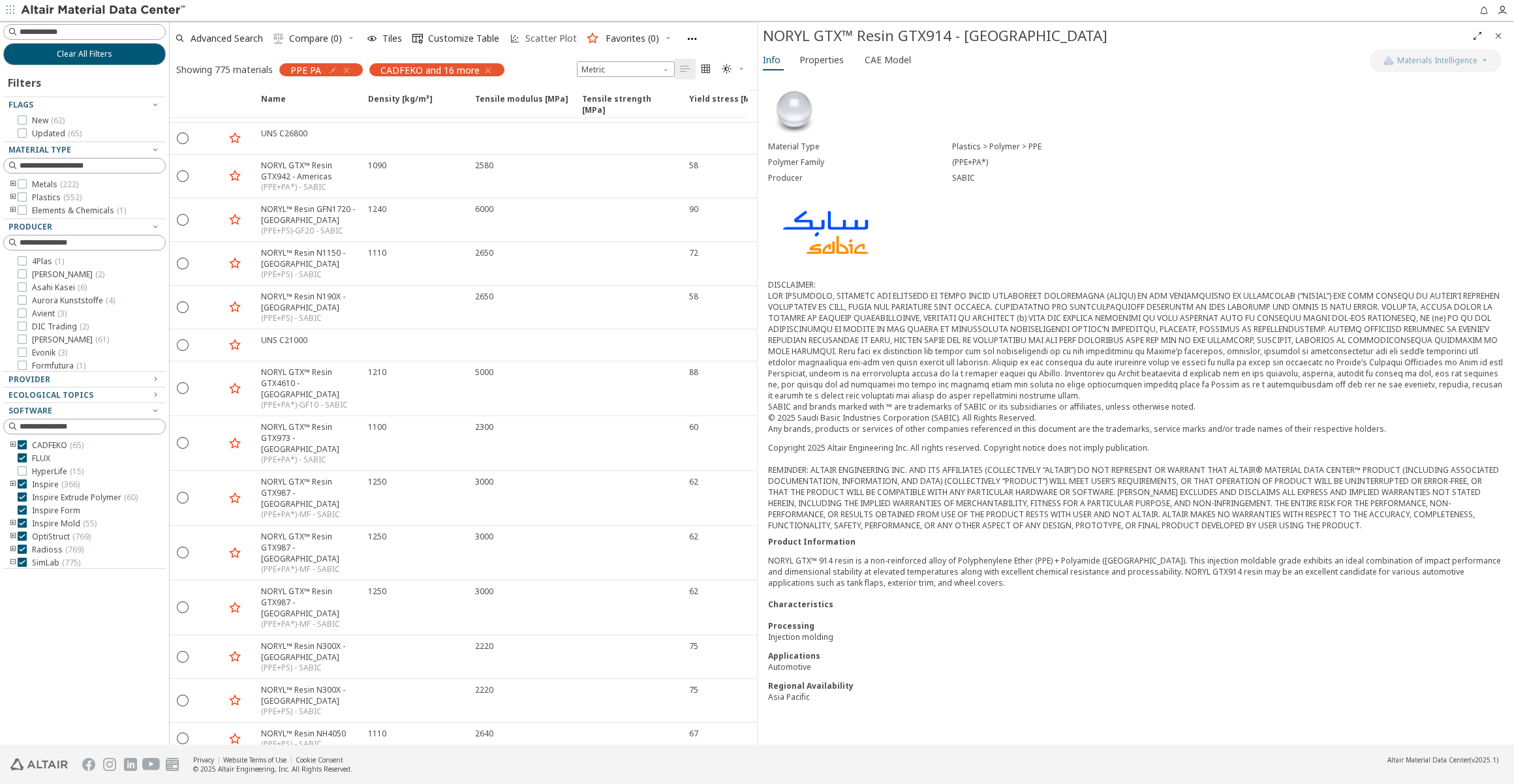
click at [509, 33] on icon "button" at bounding box center [514, 38] width 10 height 10
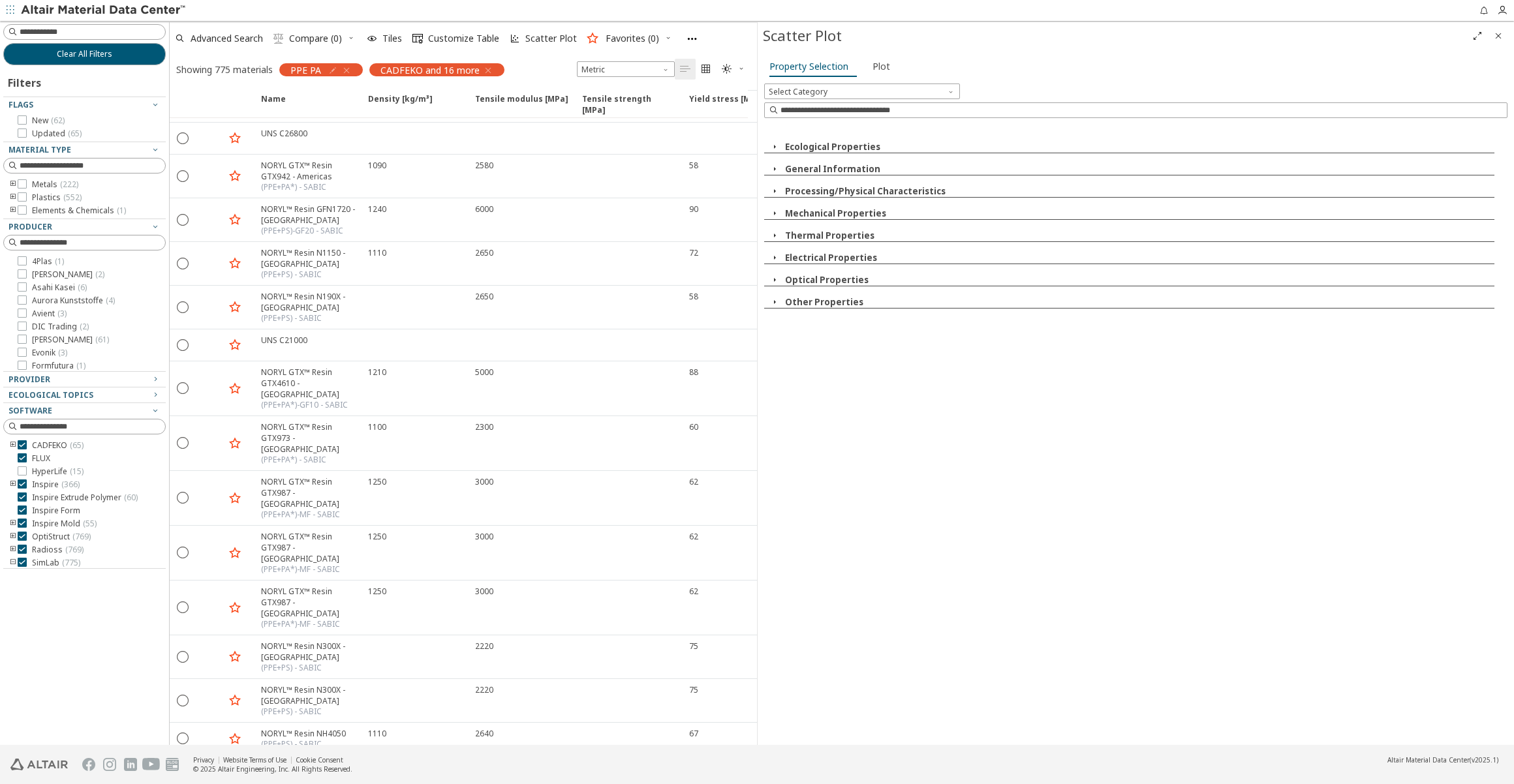
click at [777, 208] on icon "button" at bounding box center [774, 213] width 10 height 10
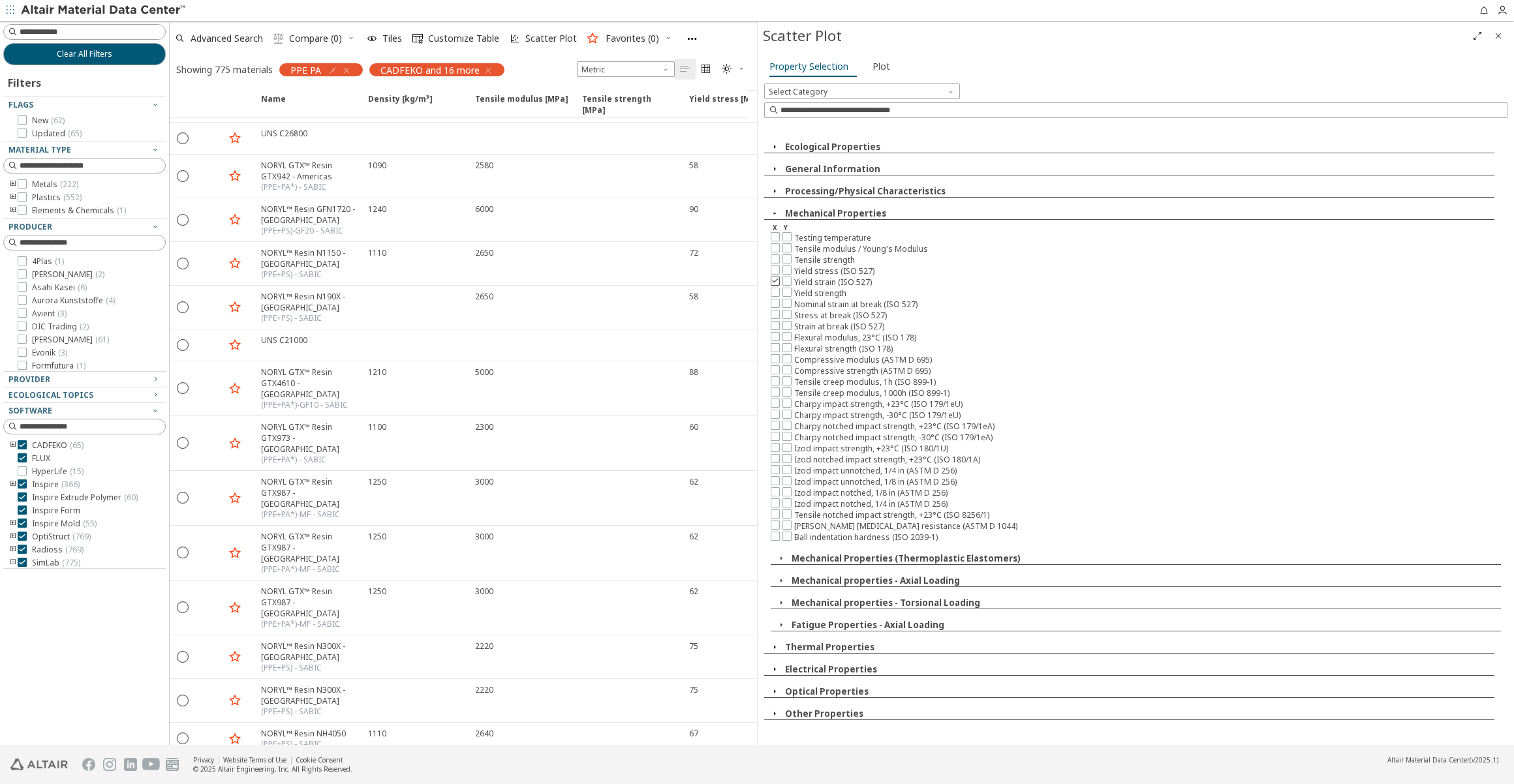
click at [776, 281] on icon at bounding box center [776, 280] width 9 height 9
click at [790, 269] on icon at bounding box center [787, 269] width 9 height 9
click at [779, 303] on icon at bounding box center [776, 303] width 9 height 9
click at [788, 313] on icon at bounding box center [787, 314] width 9 height 9
click at [875, 84] on span "Select Category" at bounding box center [862, 91] width 196 height 16
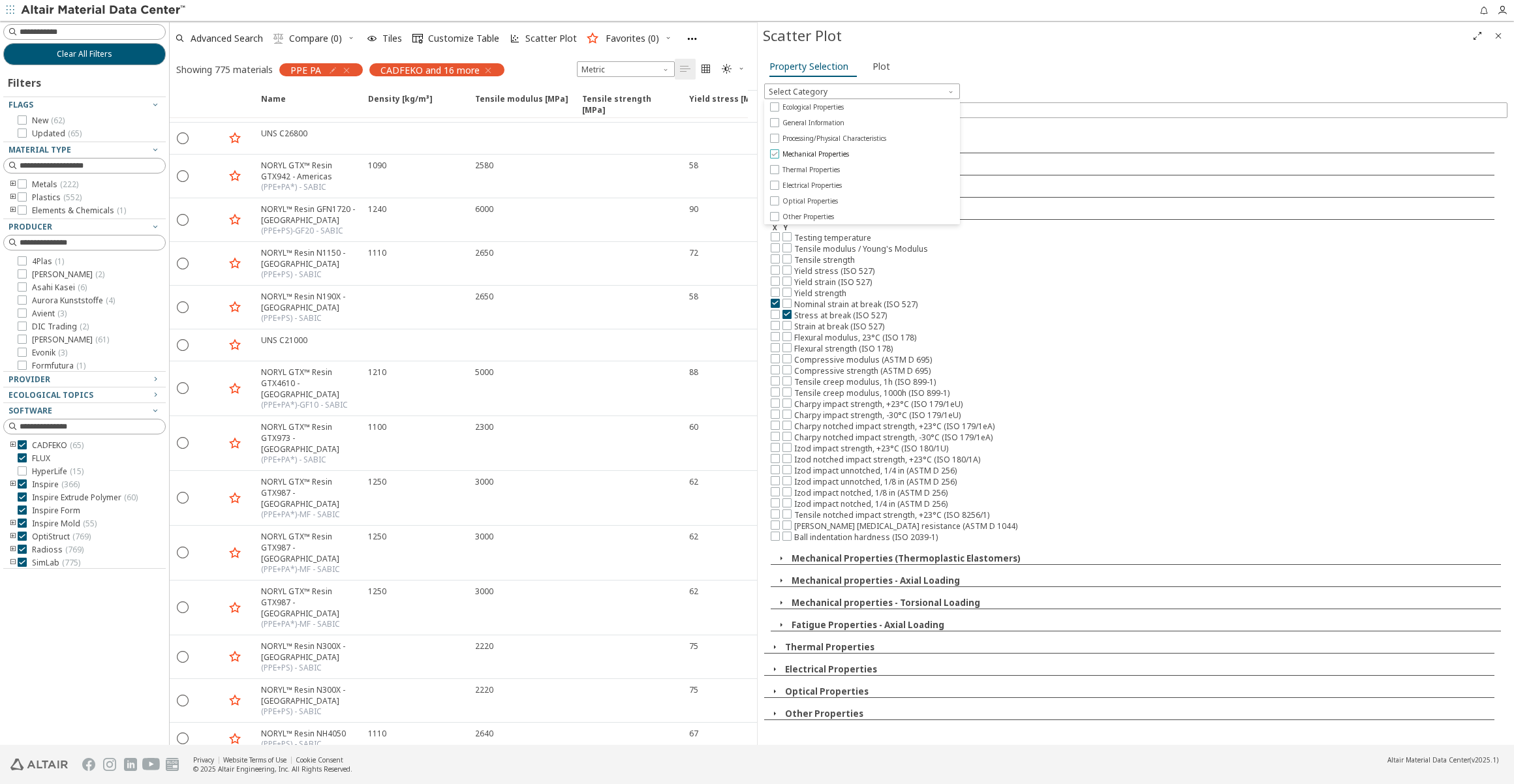
click at [835, 149] on label "Mechanical Properties" at bounding box center [862, 153] width 195 height 14
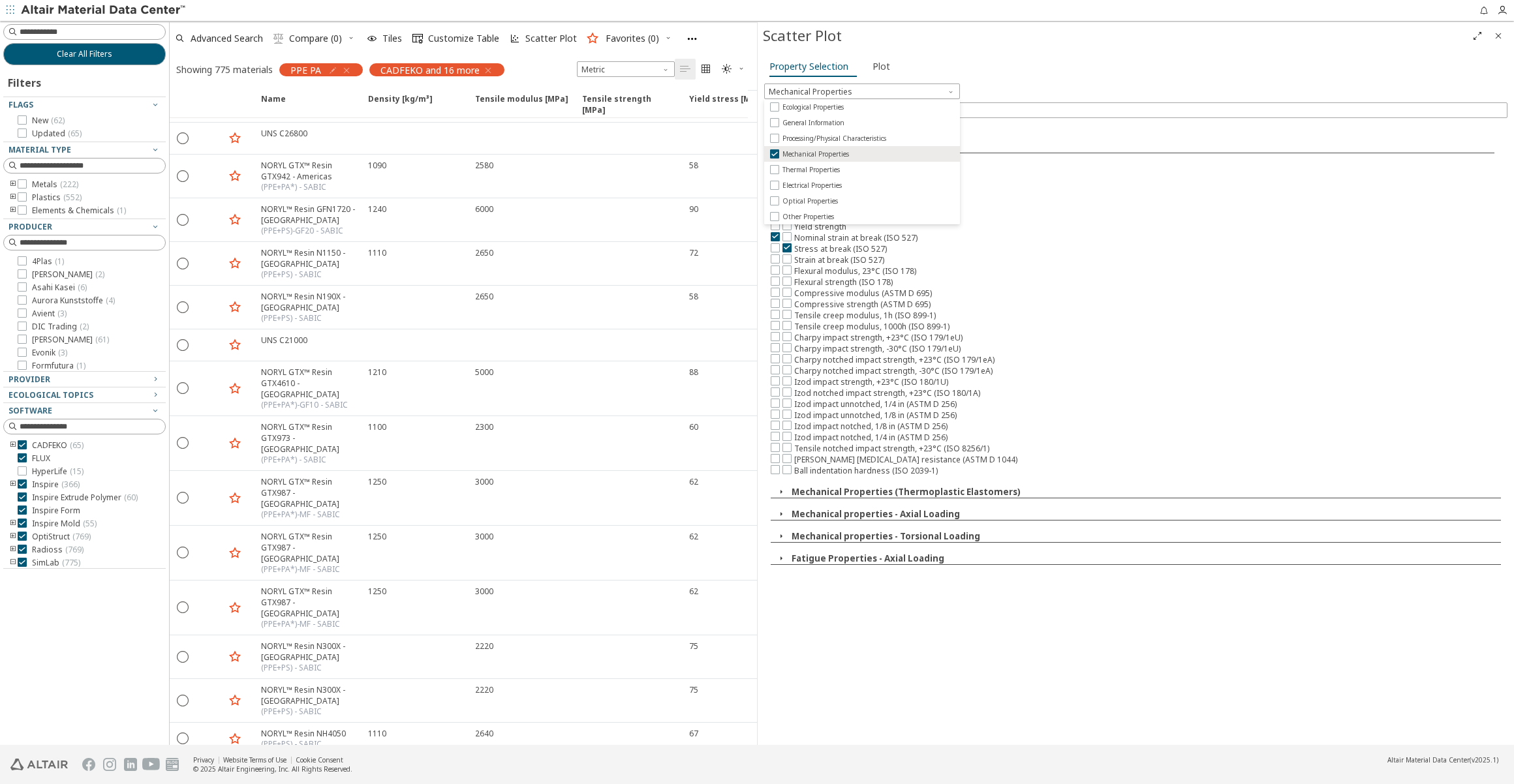
click at [1334, 388] on div "Izod notched impact strength , +23°C (ISO 180/1A)" at bounding box center [1139, 393] width 737 height 11
click at [822, 216] on div "Yield strain (ISO 527)" at bounding box center [1139, 216] width 737 height 11
click at [783, 215] on icon at bounding box center [787, 215] width 9 height 9
click at [779, 215] on icon at bounding box center [776, 215] width 9 height 9
click at [786, 218] on label at bounding box center [788, 216] width 11 height 11
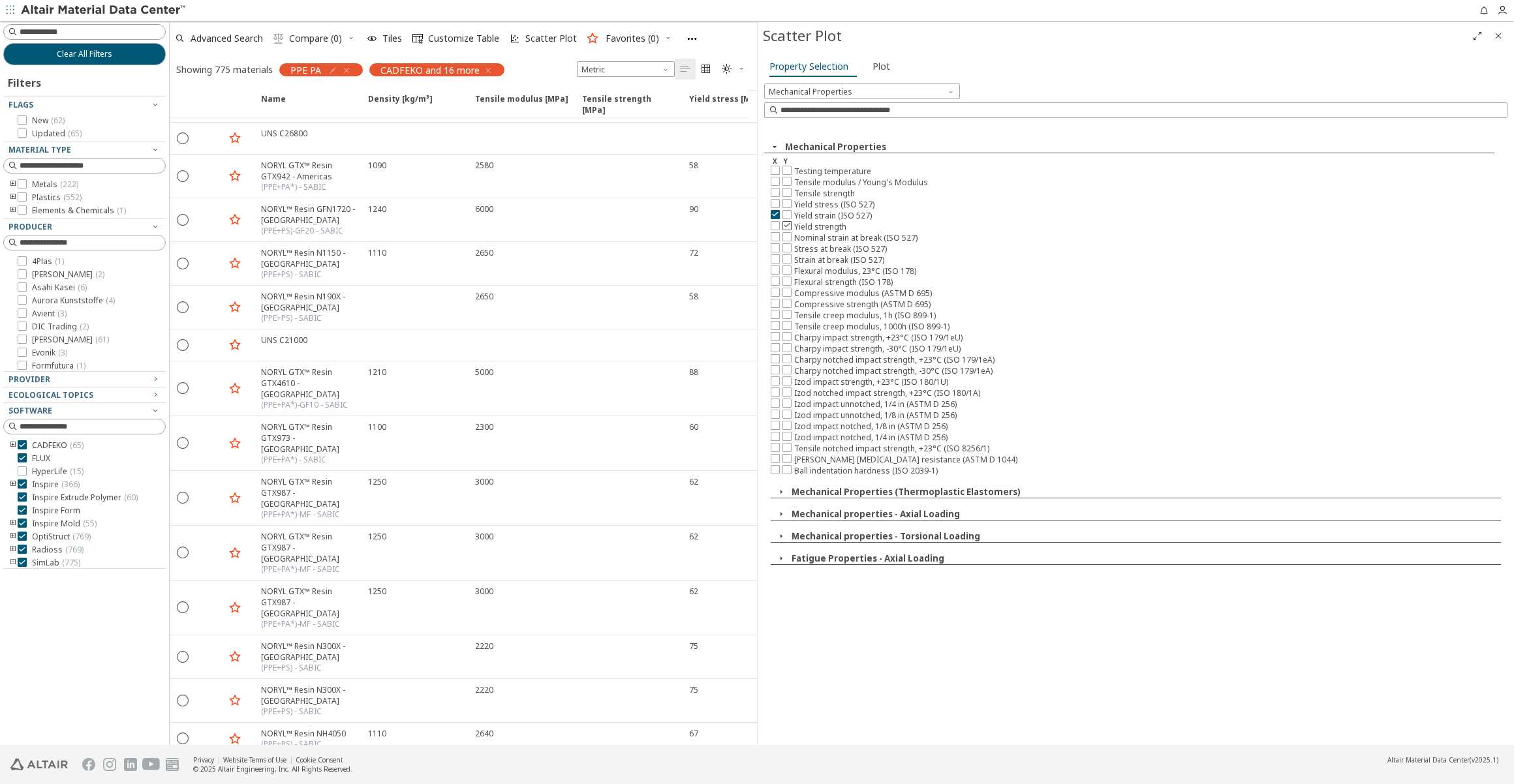
click at [786, 222] on icon at bounding box center [787, 225] width 9 height 9
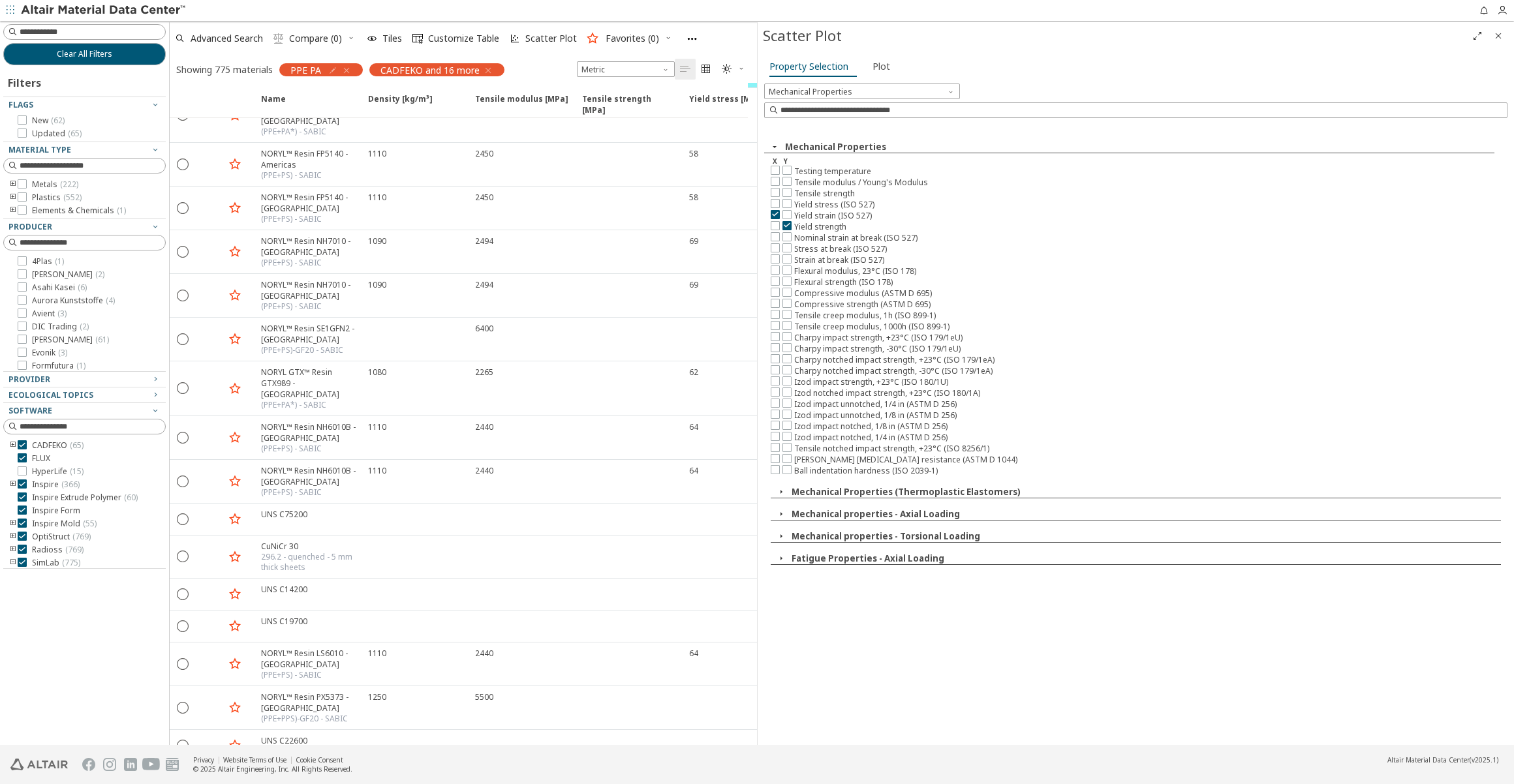
scroll to position [3662, 0]
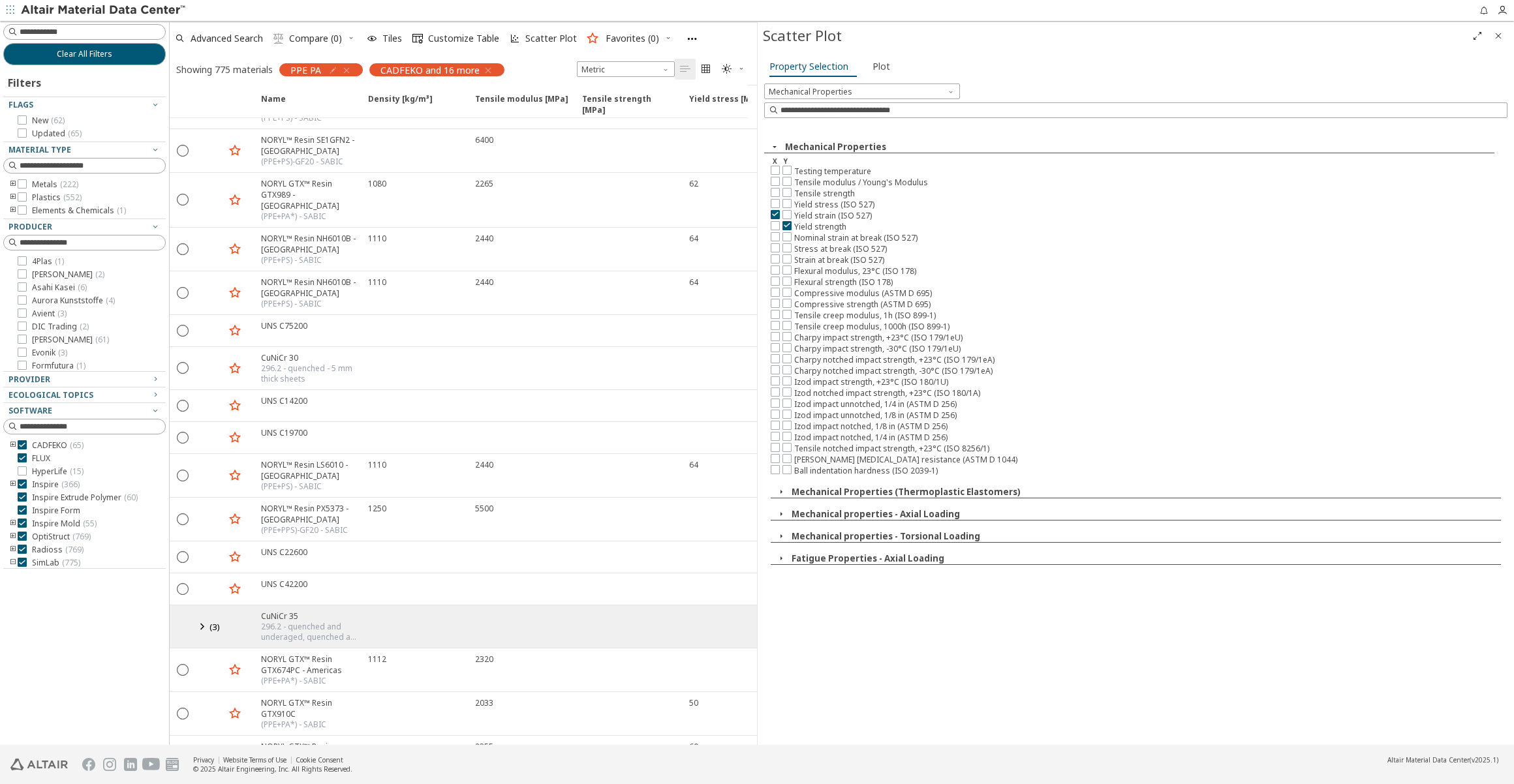
click at [349, 69] on icon "button" at bounding box center [346, 70] width 10 height 10
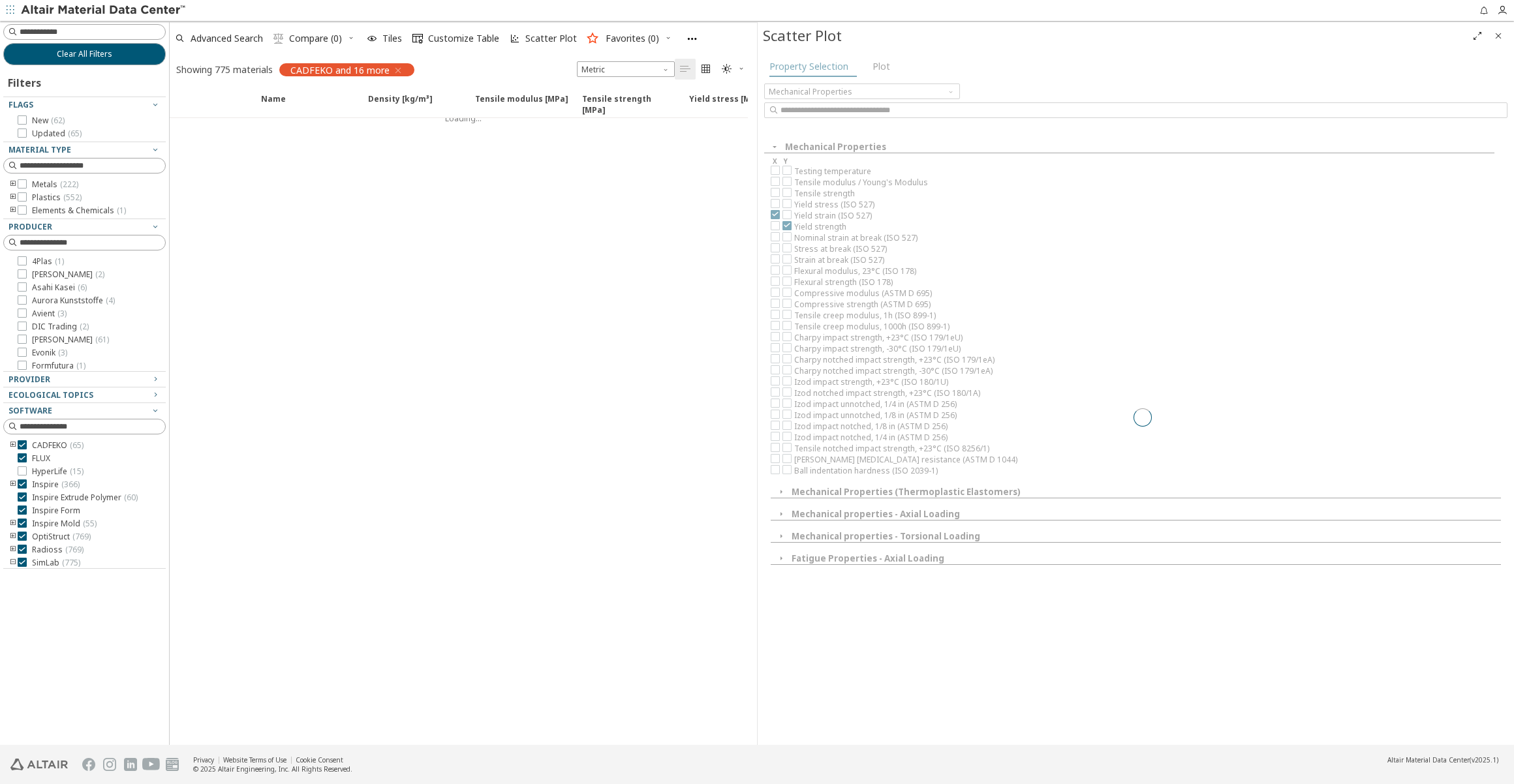
scroll to position [679, 0]
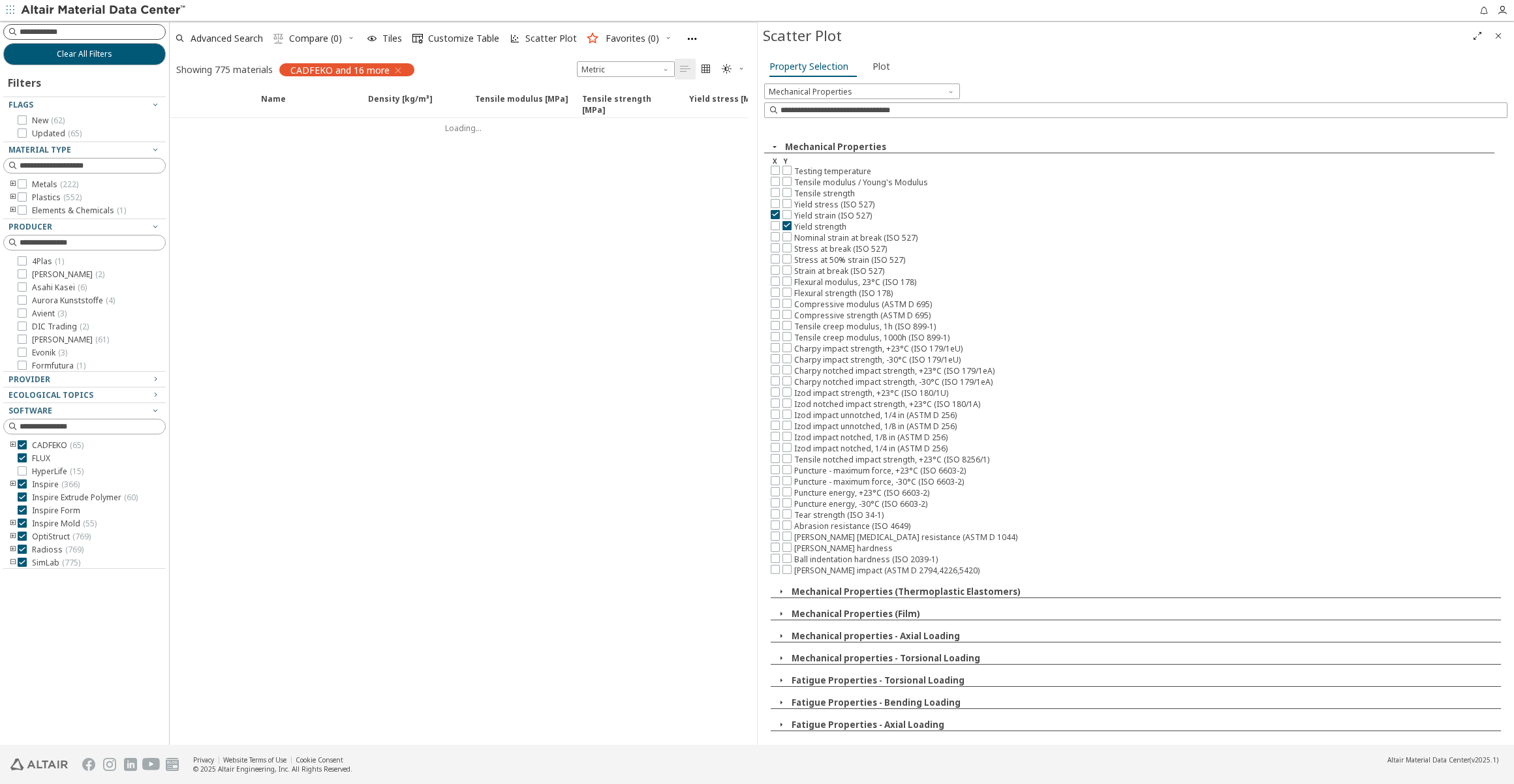
click at [99, 26] on div "Clear All Filters Filters Flags New ( 62 ) Updated ( 65 ) Material Type Metals …" at bounding box center [85, 382] width 169 height 724
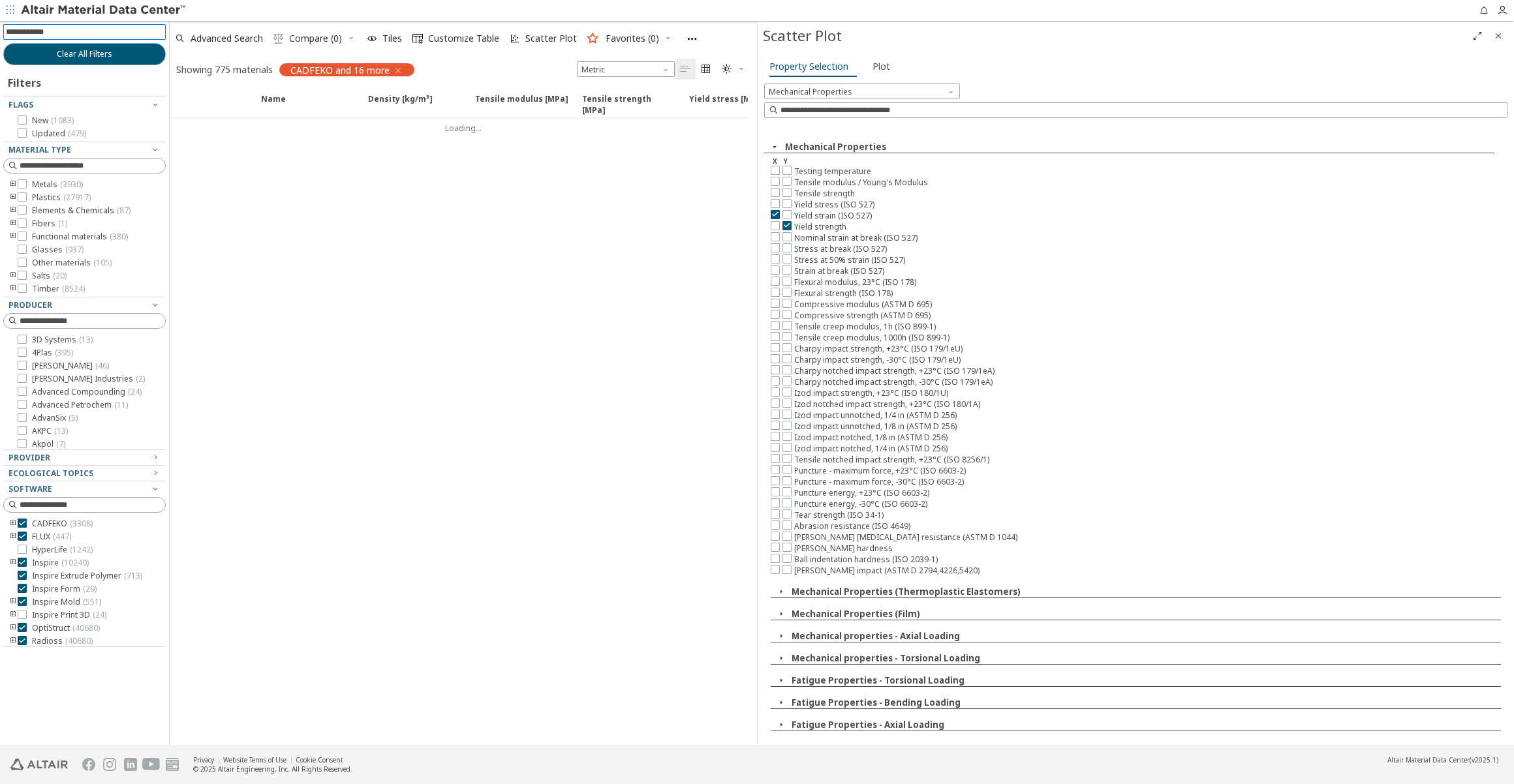
click at [97, 33] on input at bounding box center [86, 31] width 160 height 14
paste input "*******"
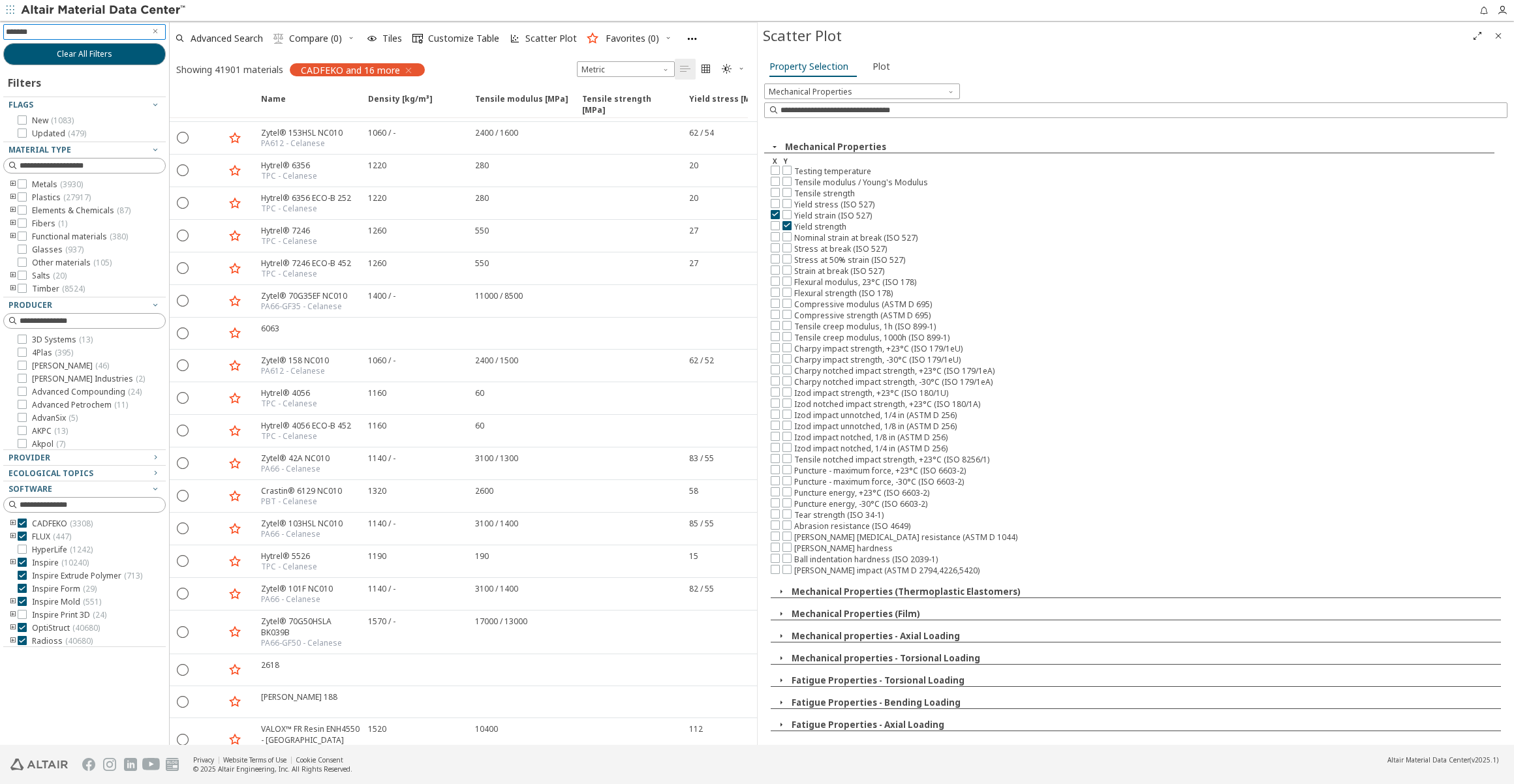
scroll to position [1386, 0]
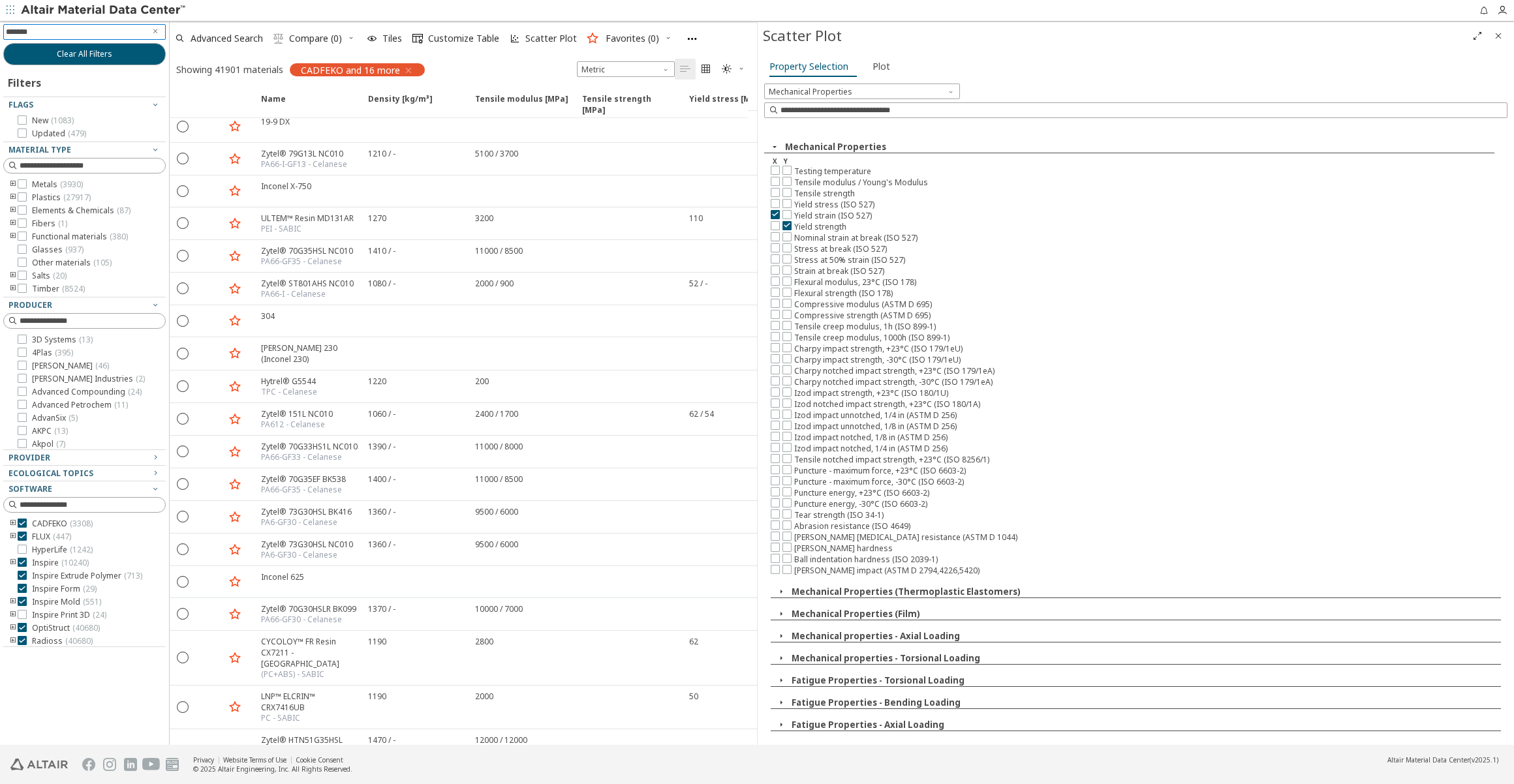
type input "********"
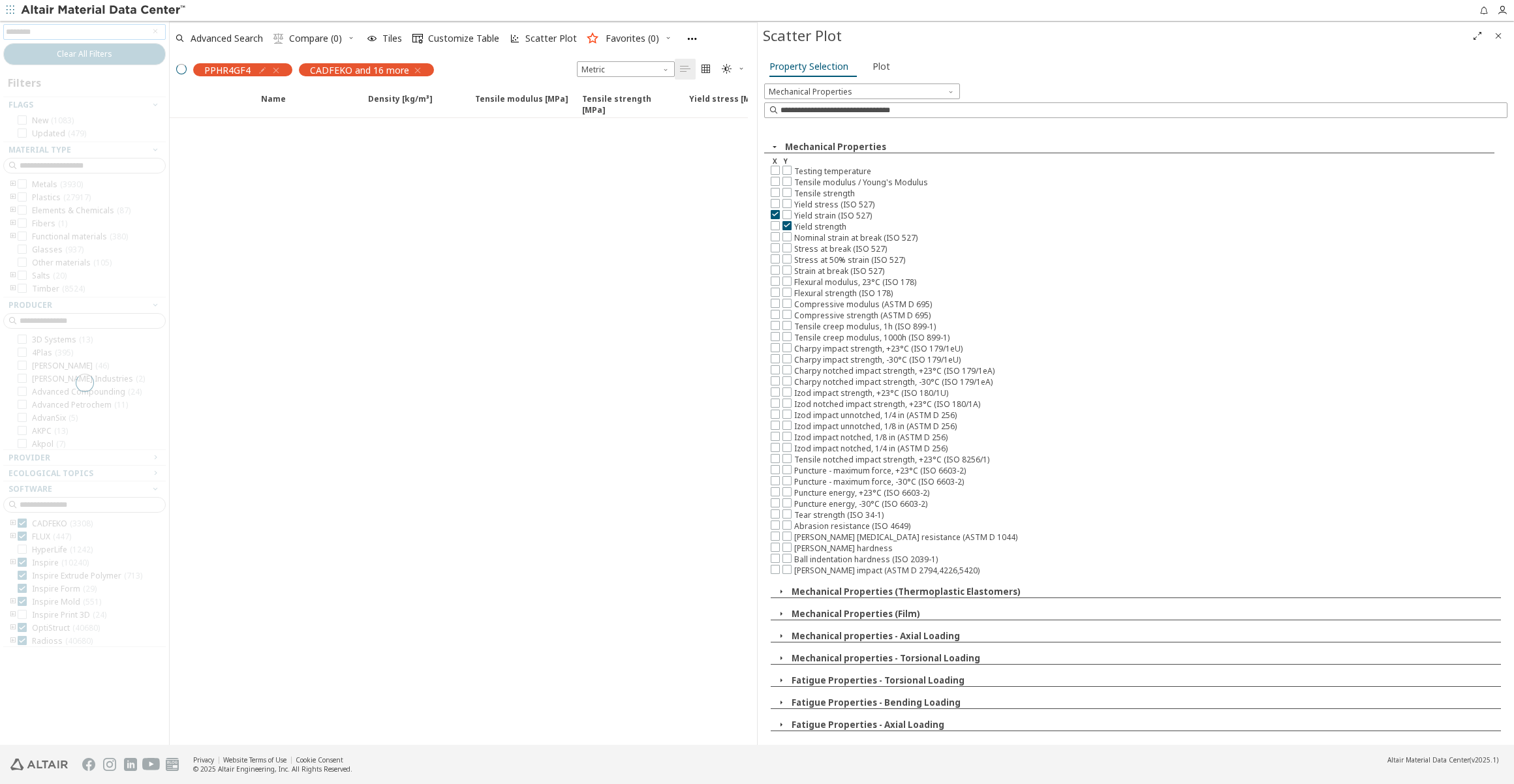
scroll to position [679, 0]
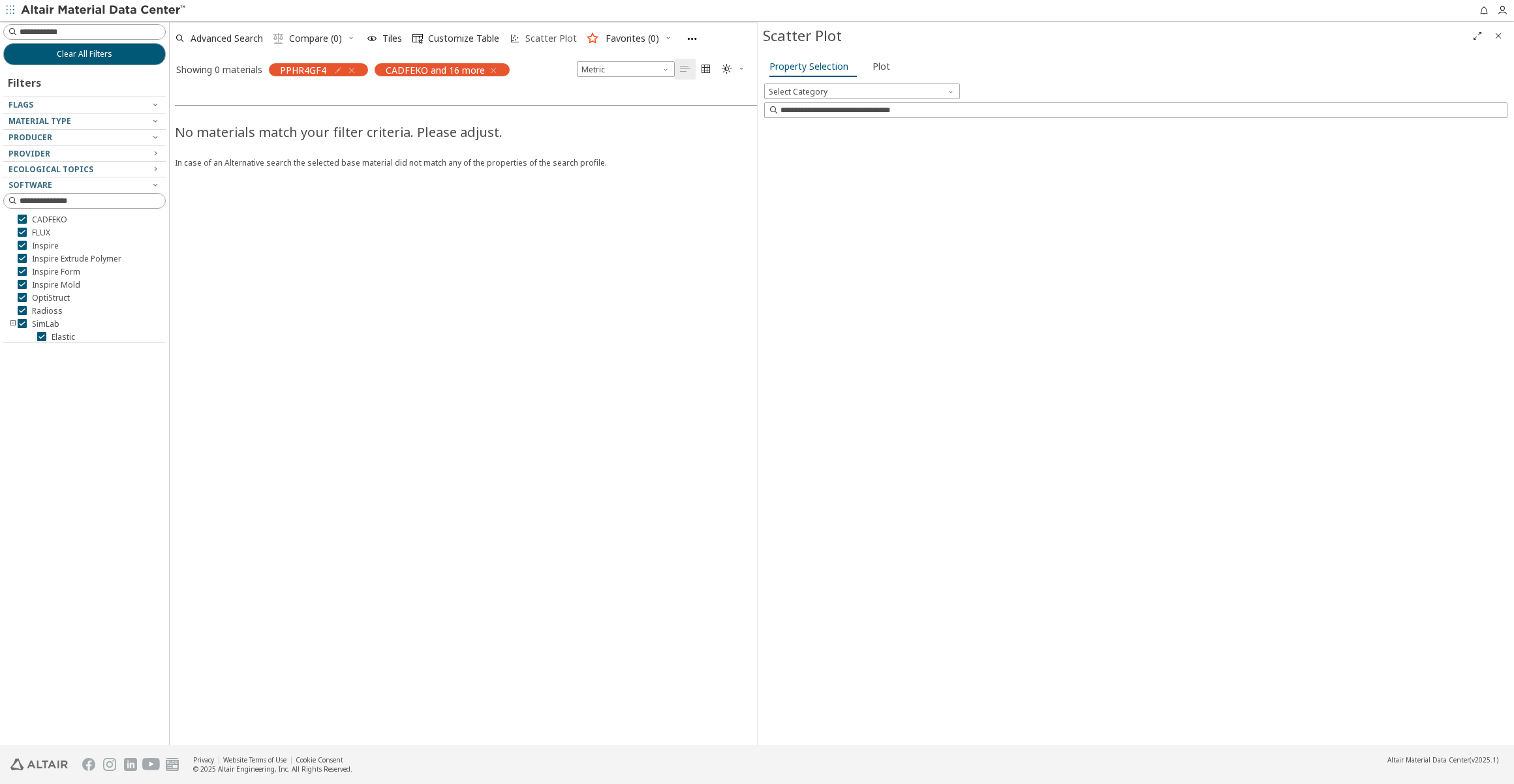
click at [523, 35] on span "Scatter Plot" at bounding box center [551, 39] width 56 height 9
click at [359, 66] on div "PPHR4GF4" at bounding box center [318, 70] width 99 height 13
click at [62, 29] on input at bounding box center [92, 32] width 146 height 13
type input "**********"
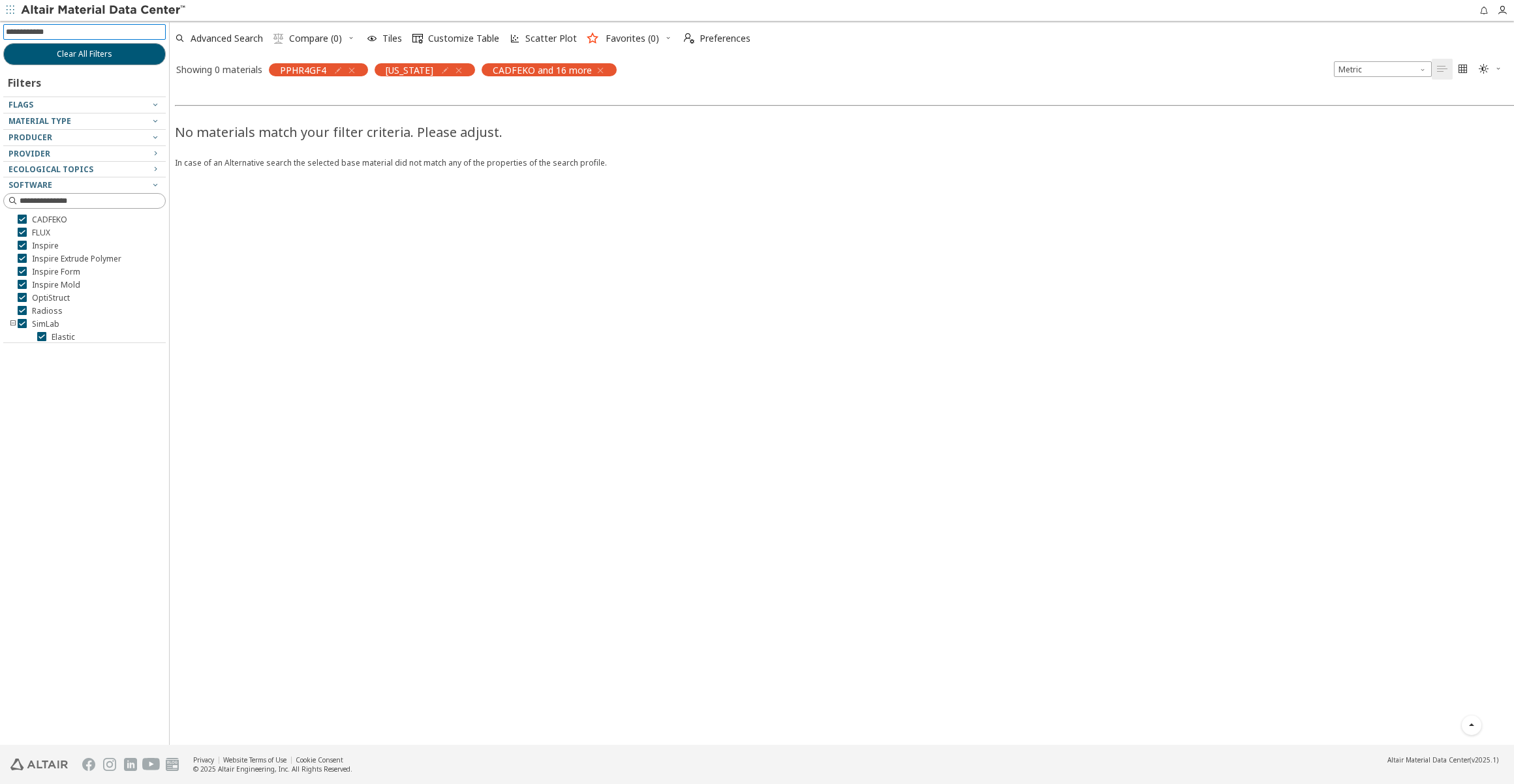
click at [77, 26] on input at bounding box center [86, 31] width 160 height 14
click at [360, 67] on div "PPHR4GF4" at bounding box center [318, 70] width 99 height 13
click at [351, 70] on icon "button" at bounding box center [351, 70] width 10 height 10
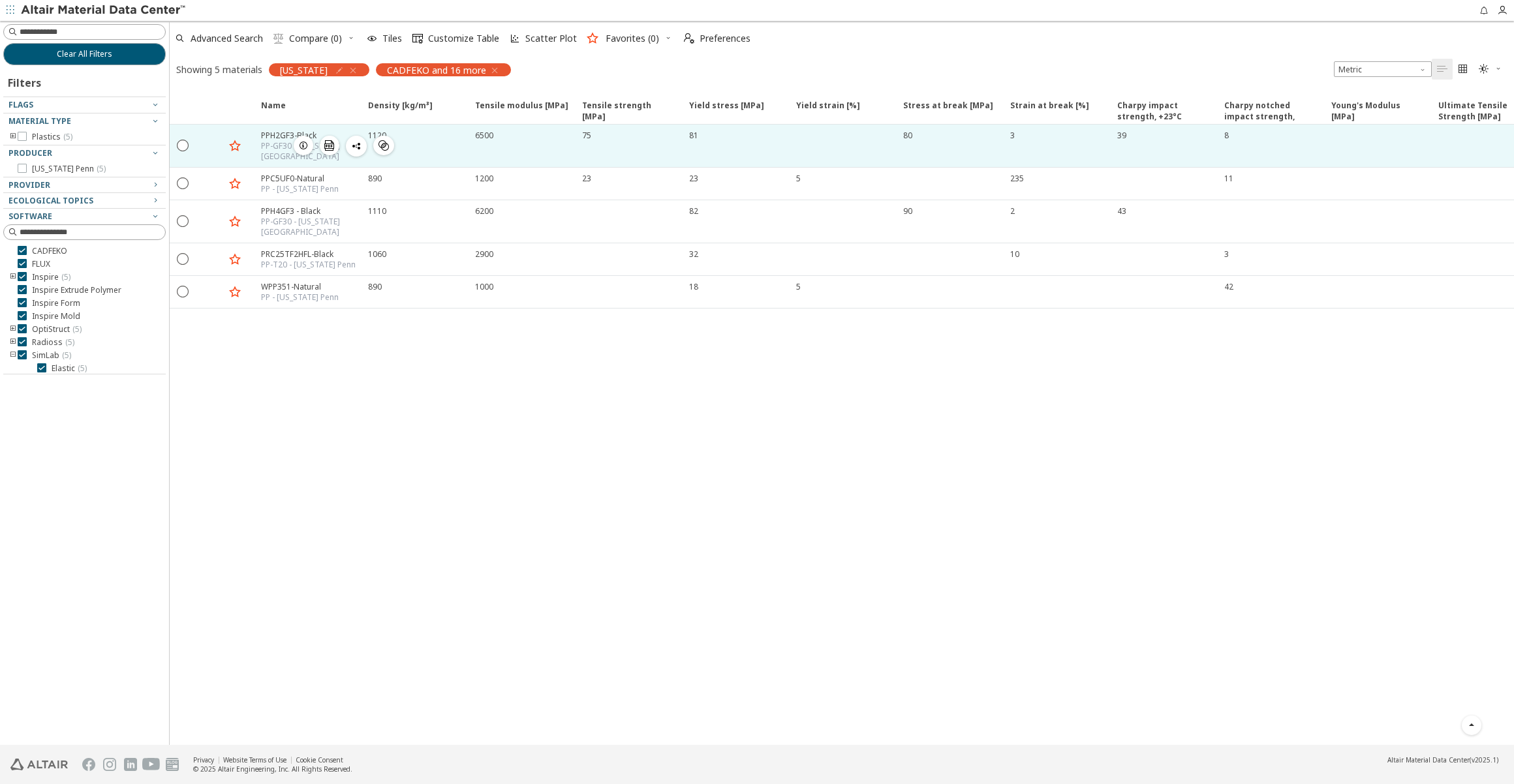
click at [289, 138] on div "PPH2GF3-Black" at bounding box center [310, 136] width 99 height 11
click at [280, 139] on div "PPH2GF3-Black" at bounding box center [310, 136] width 99 height 11
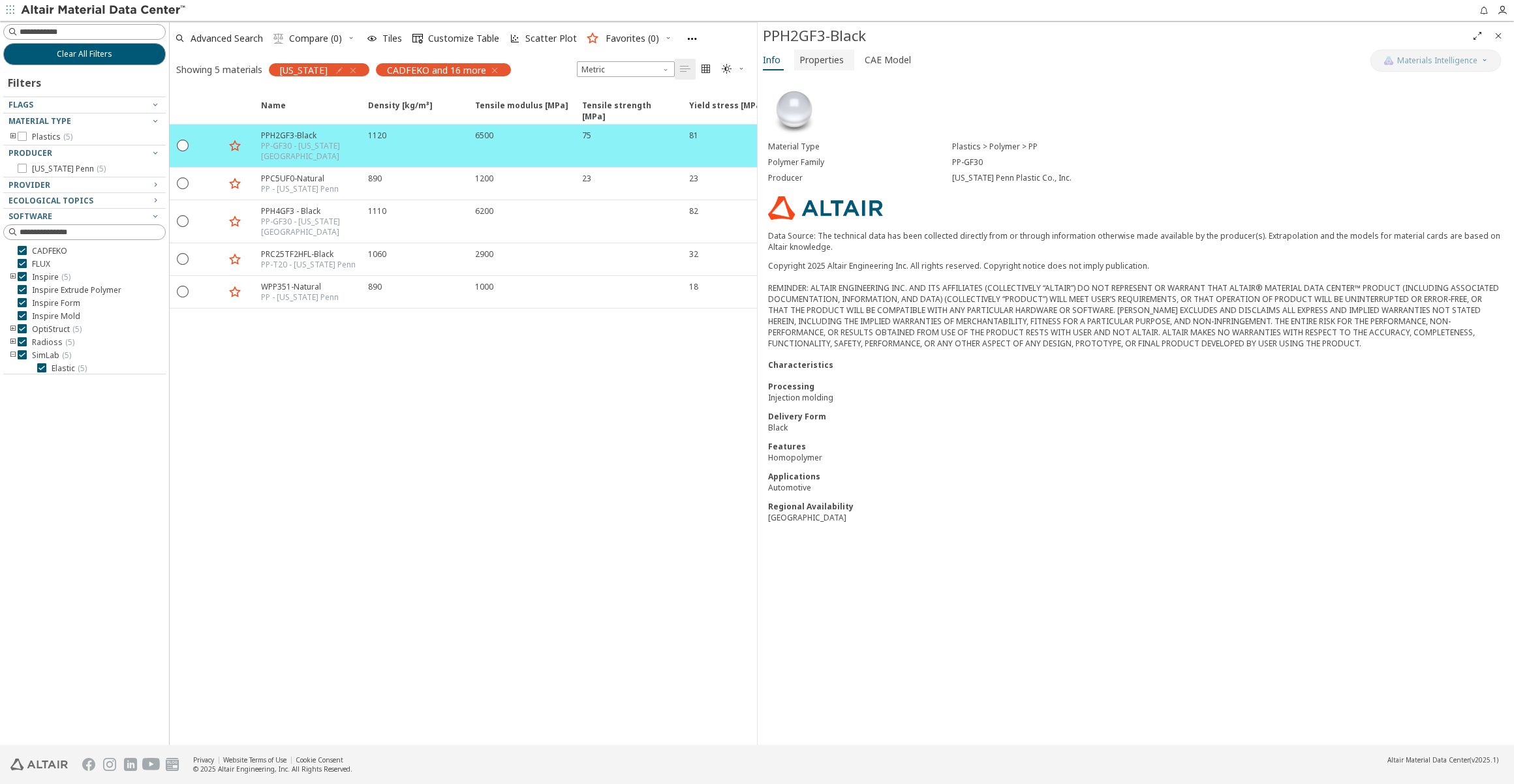
click at [824, 56] on span "Properties" at bounding box center [821, 60] width 44 height 21
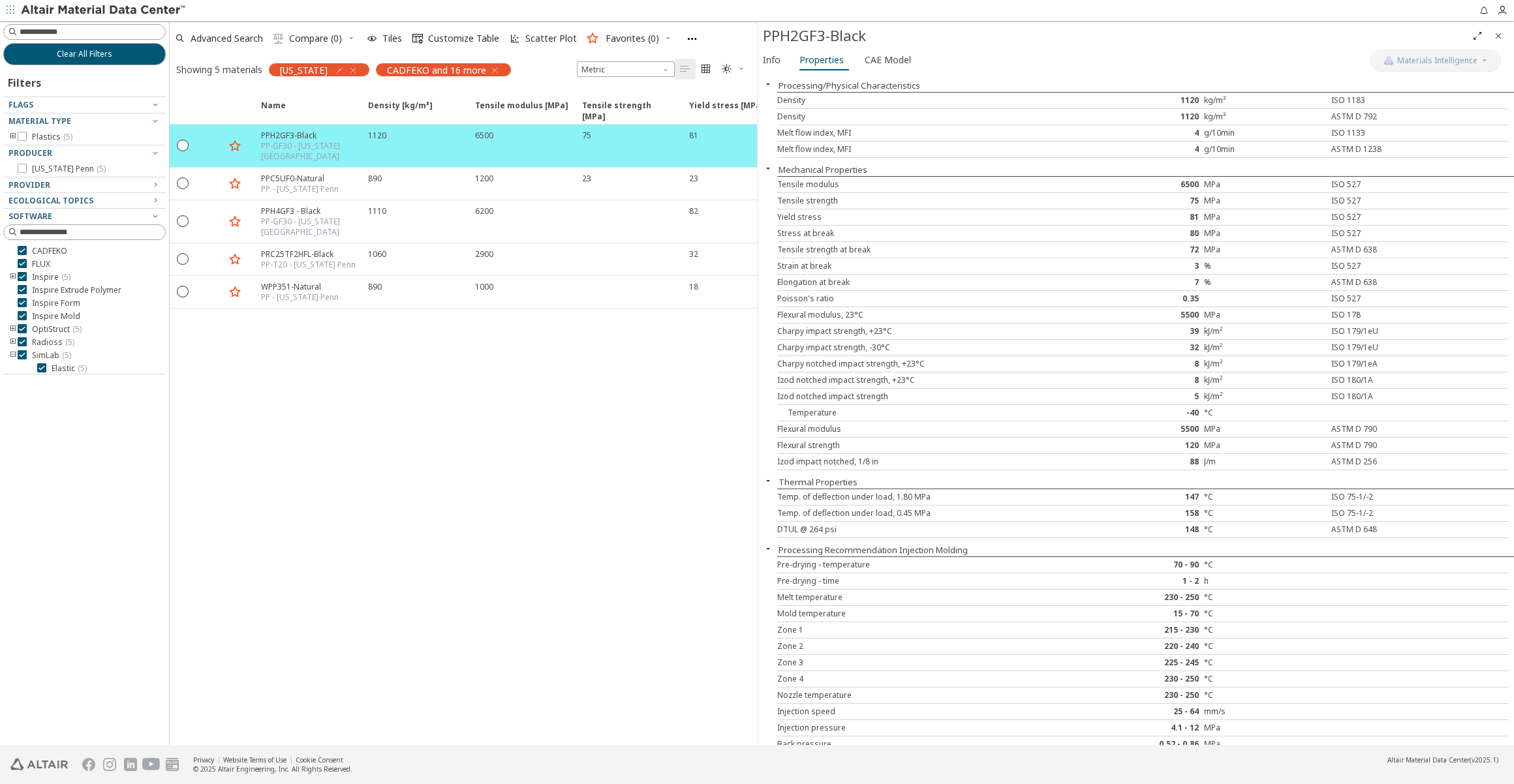
click at [1194, 271] on div "Strain at break 3 % ISO 527" at bounding box center [1143, 266] width 732 height 16
click at [359, 70] on icon "button" at bounding box center [352, 70] width 10 height 10
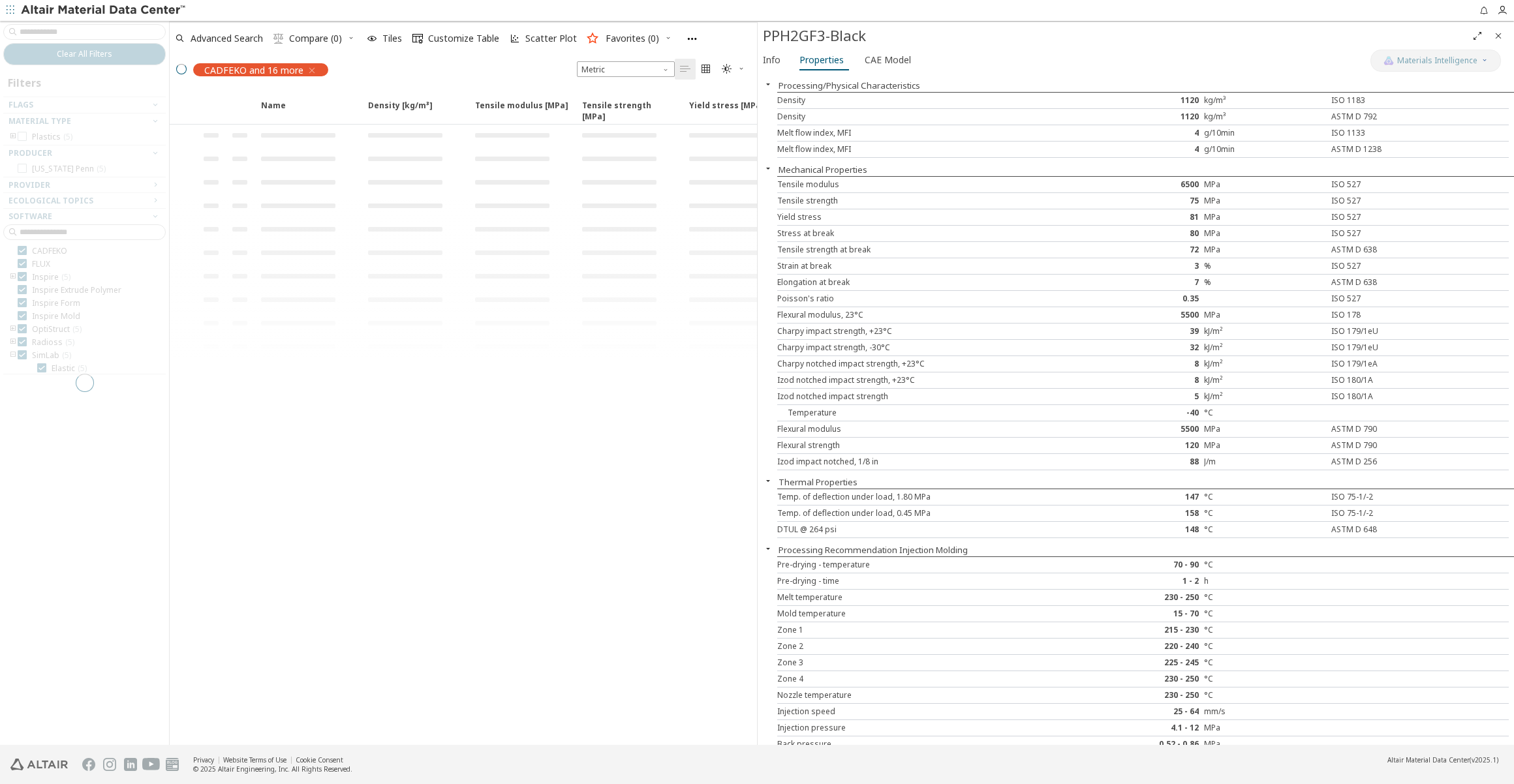
click at [78, 34] on div at bounding box center [85, 382] width 169 height 724
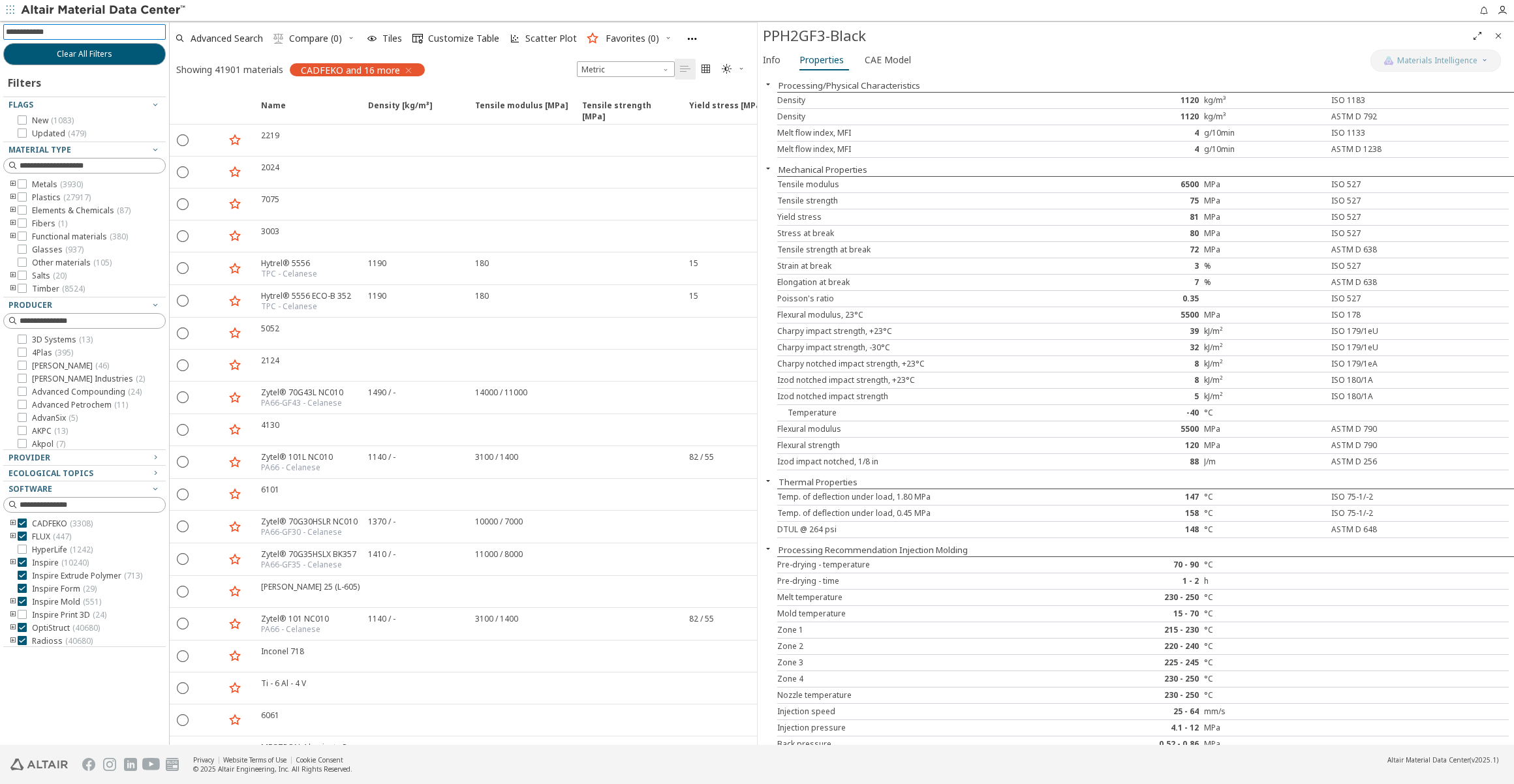
click at [111, 33] on input at bounding box center [86, 31] width 160 height 14
type input "******"
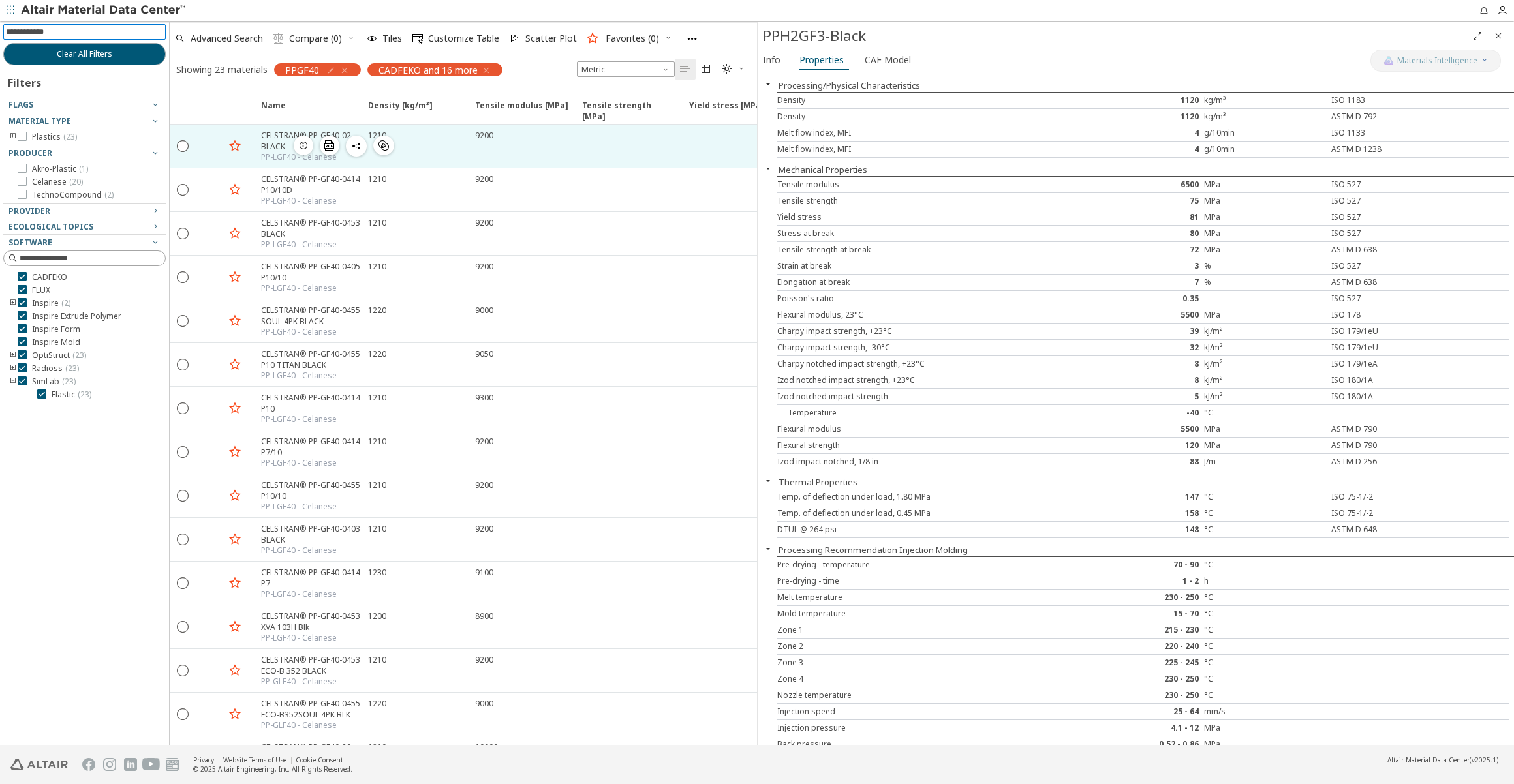
click at [265, 147] on div "CELSTRAN® PP-GF40-02-BLACK" at bounding box center [310, 141] width 99 height 23
click at [275, 146] on div "CELSTRAN® PP-GF40-02-BLACK" at bounding box center [310, 141] width 99 height 23
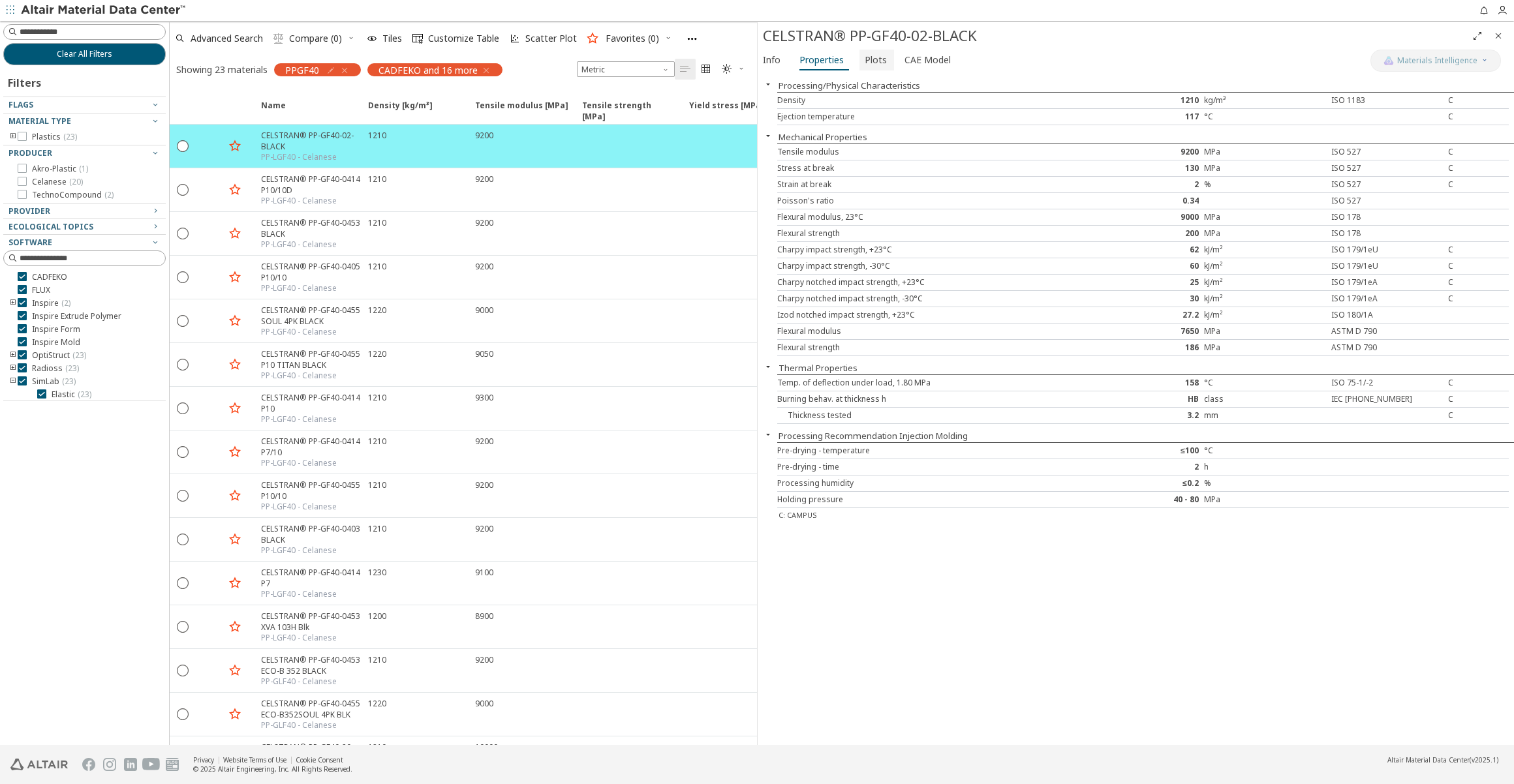
click at [864, 68] on span "Plots" at bounding box center [876, 60] width 23 height 21
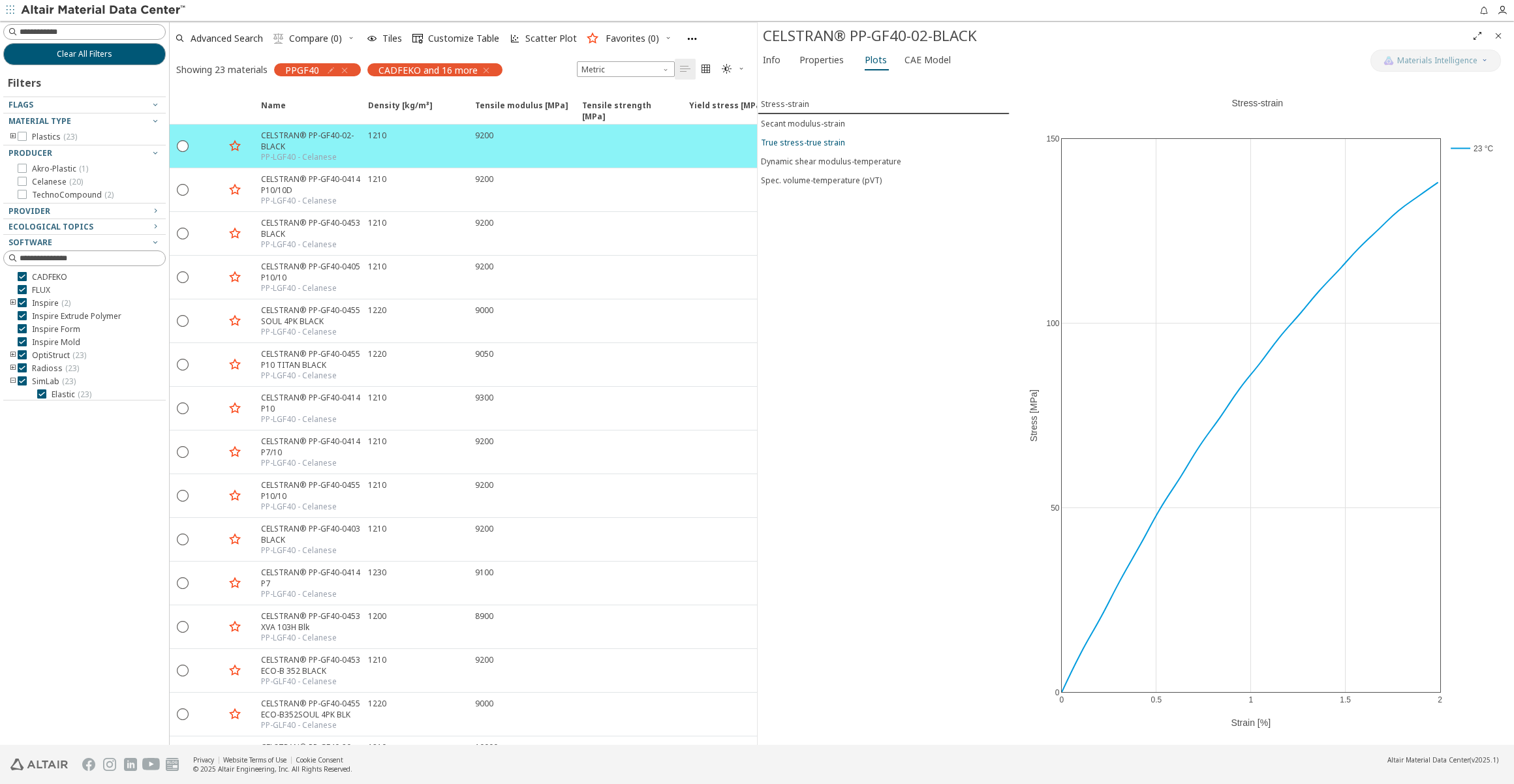
click at [821, 142] on div "True stress-true strain" at bounding box center [802, 143] width 84 height 11
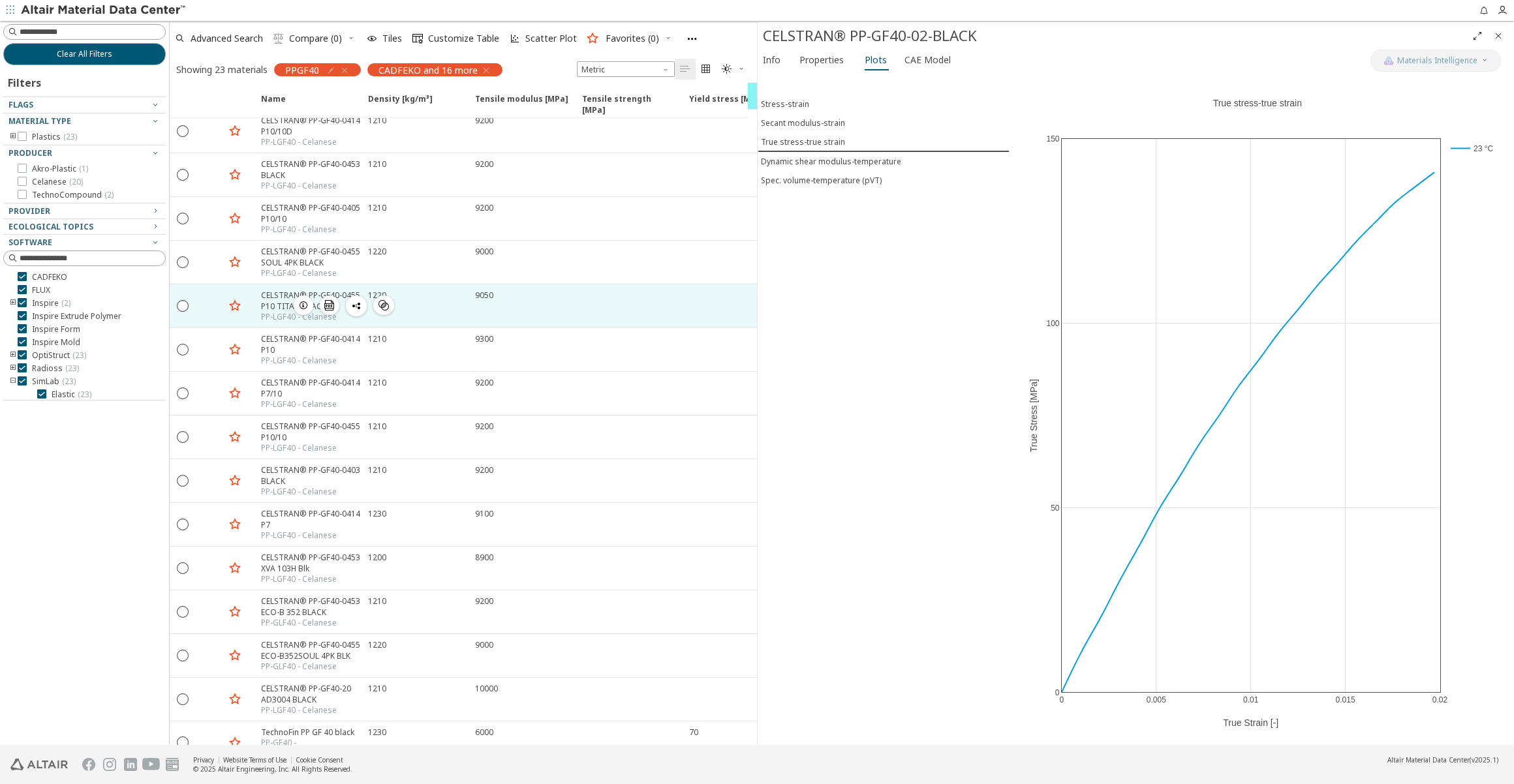
scroll to position [118, 0]
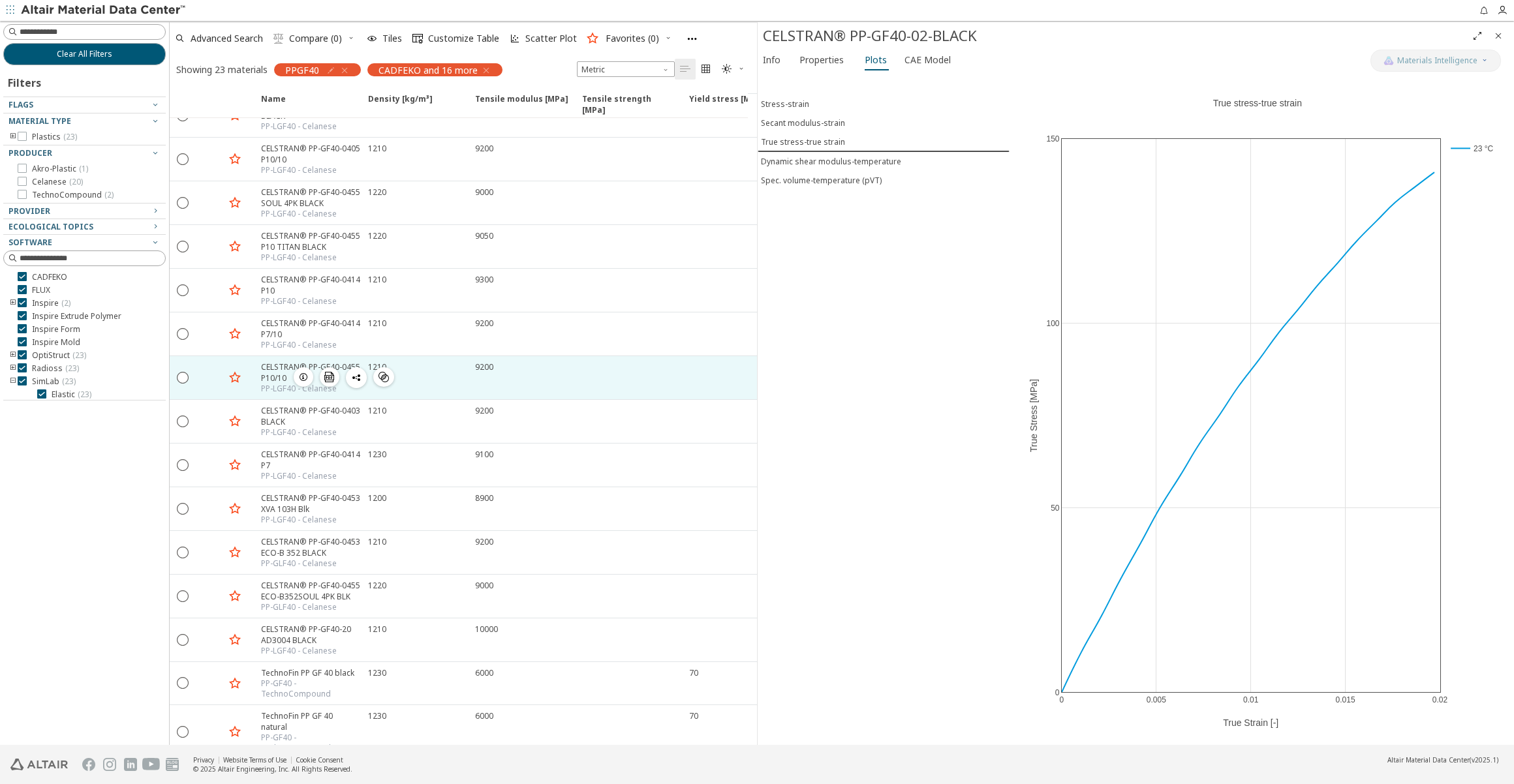
click at [268, 373] on div "CELSTRAN® PP-GF40-0455 P10/10" at bounding box center [310, 373] width 99 height 23
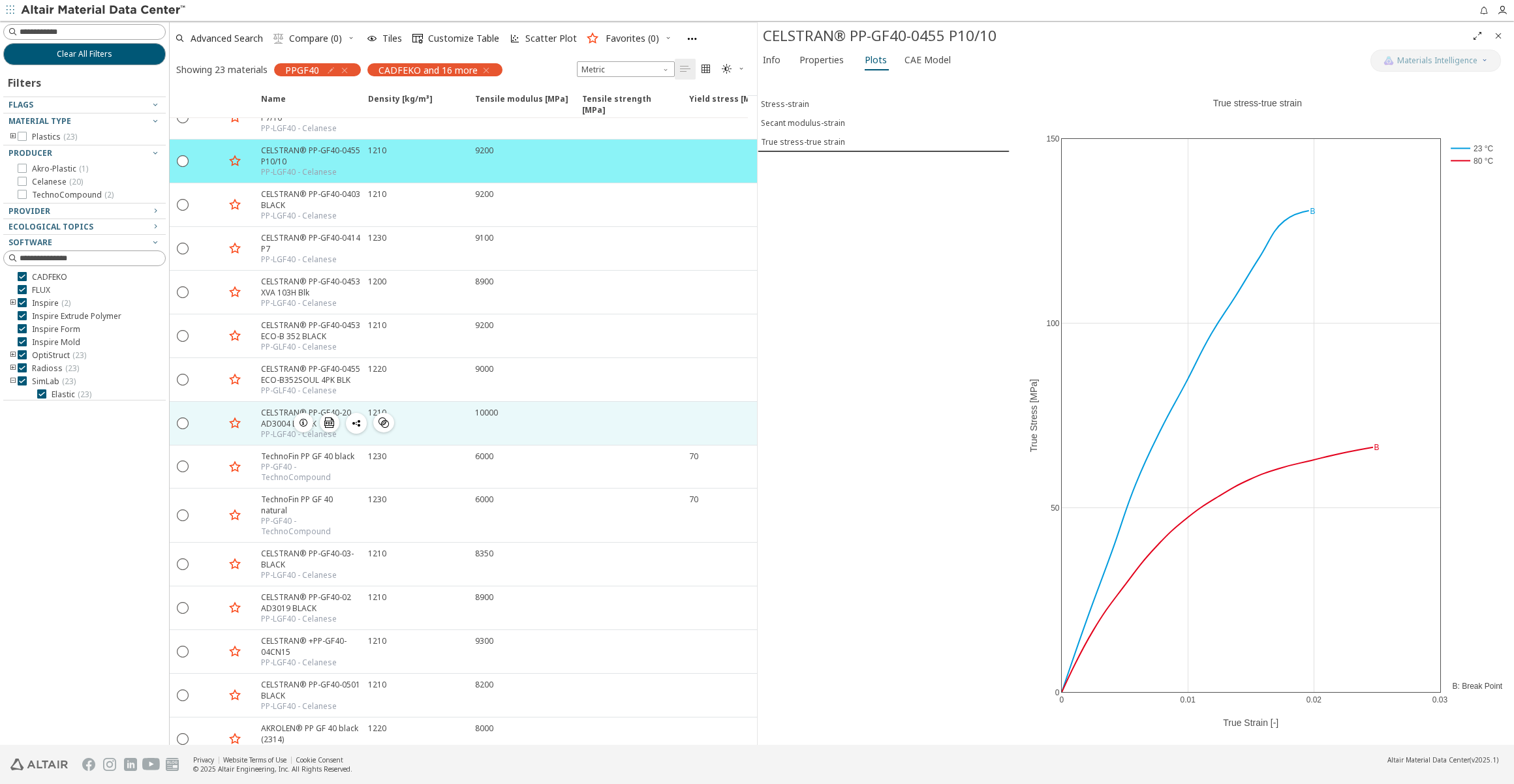
scroll to position [356, 0]
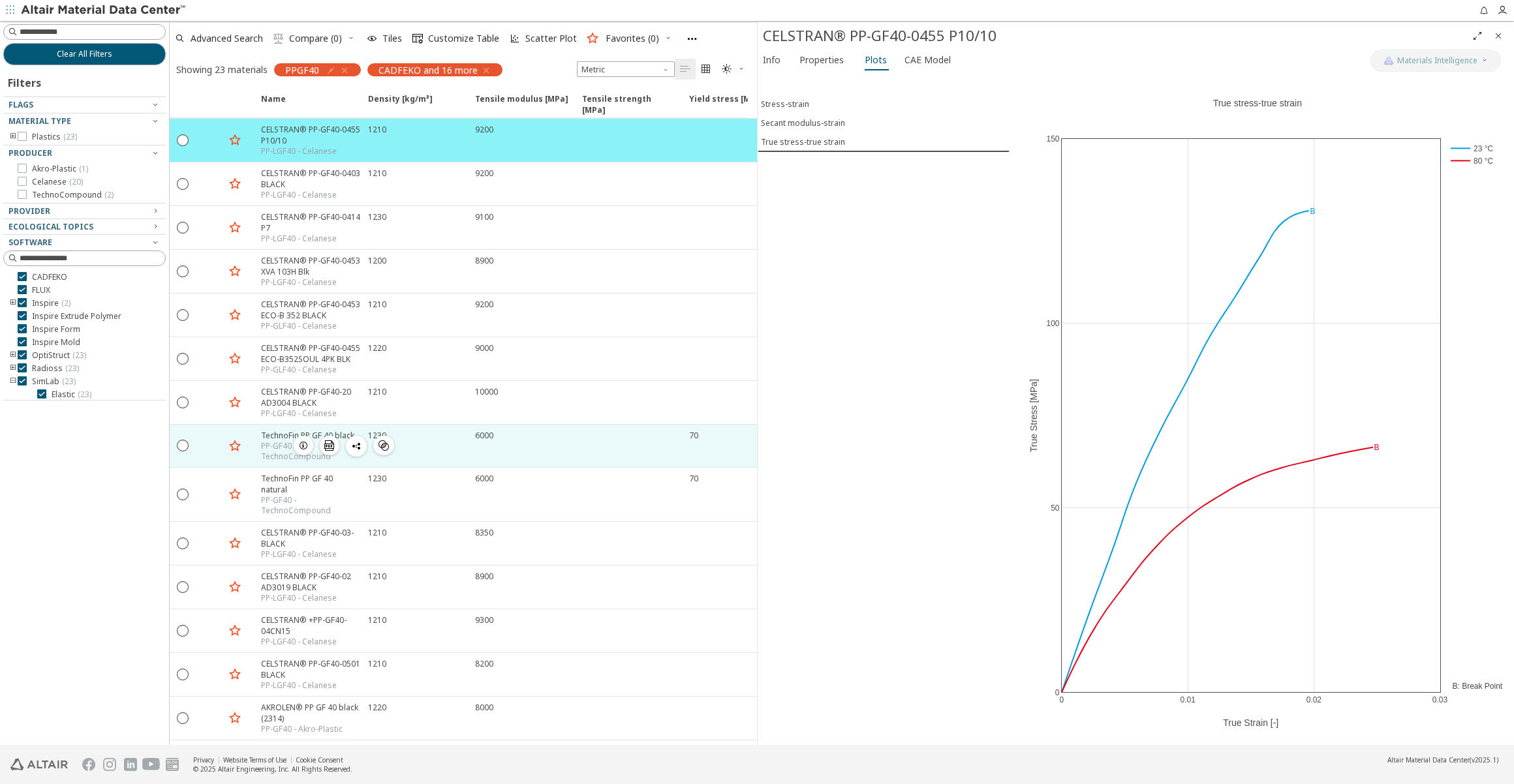
click at [271, 441] on div "PP-GF40 - TechnoCompound" at bounding box center [310, 452] width 99 height 21
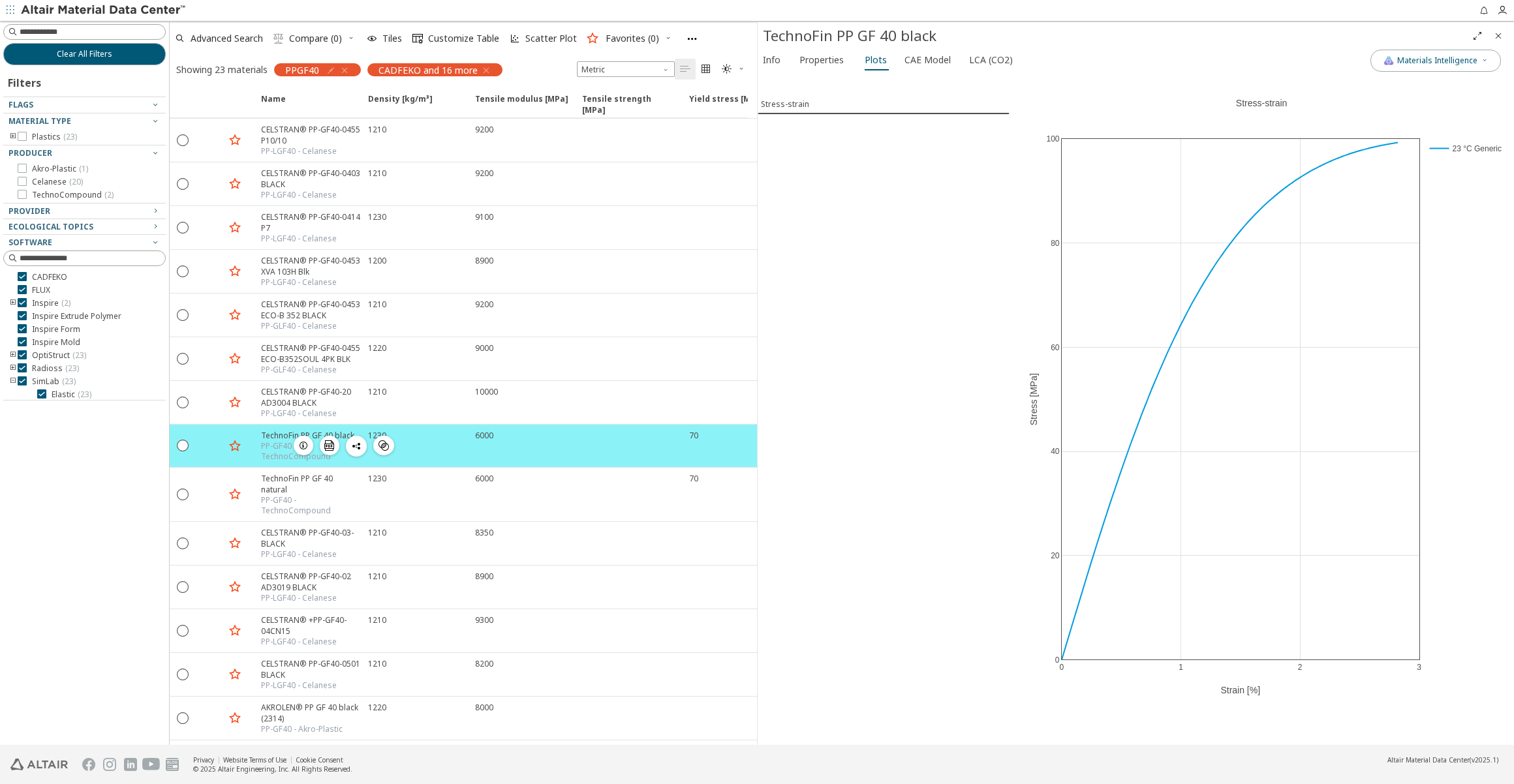
scroll to position [383, 0]
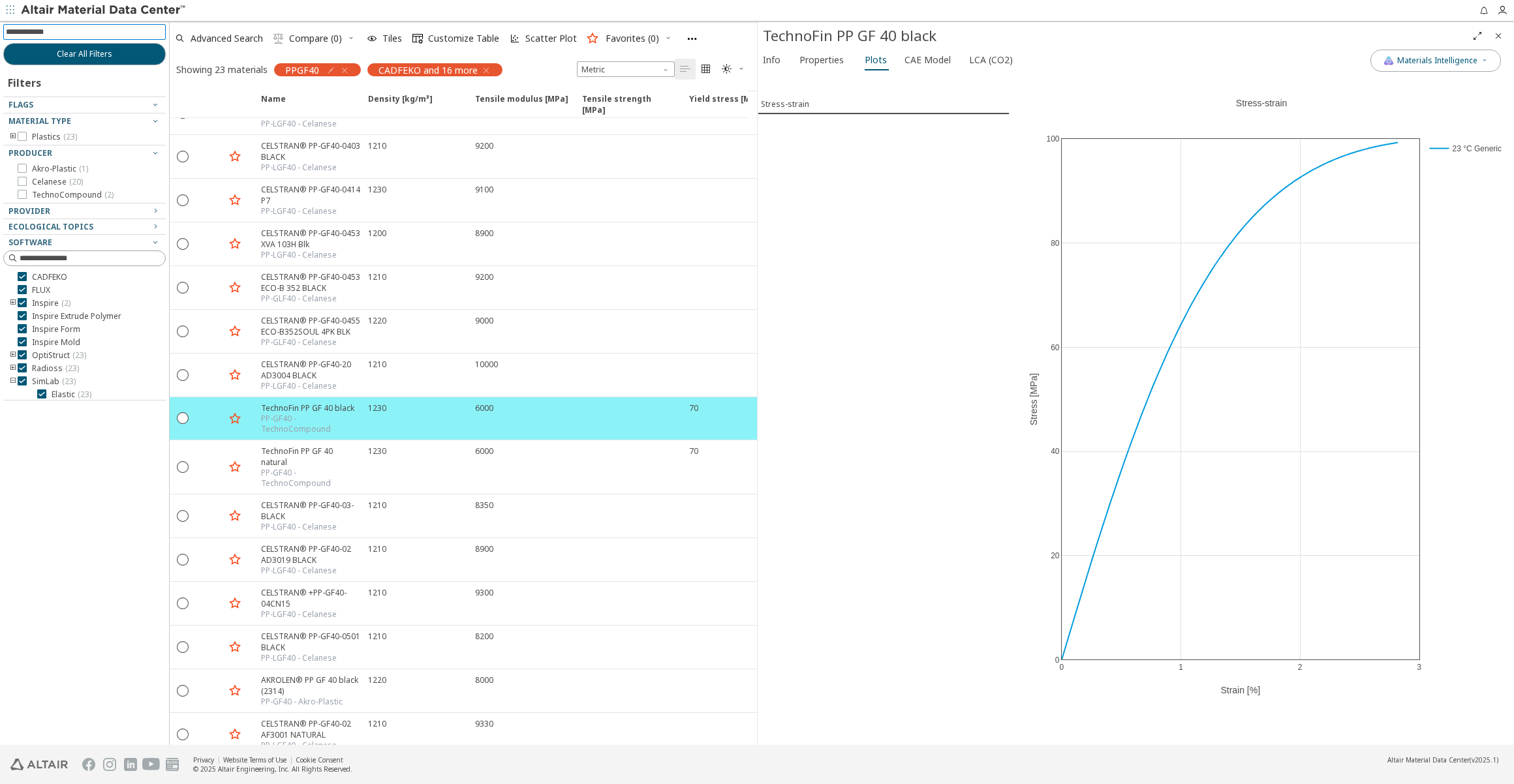
click at [91, 33] on input at bounding box center [86, 31] width 160 height 14
type input "********"
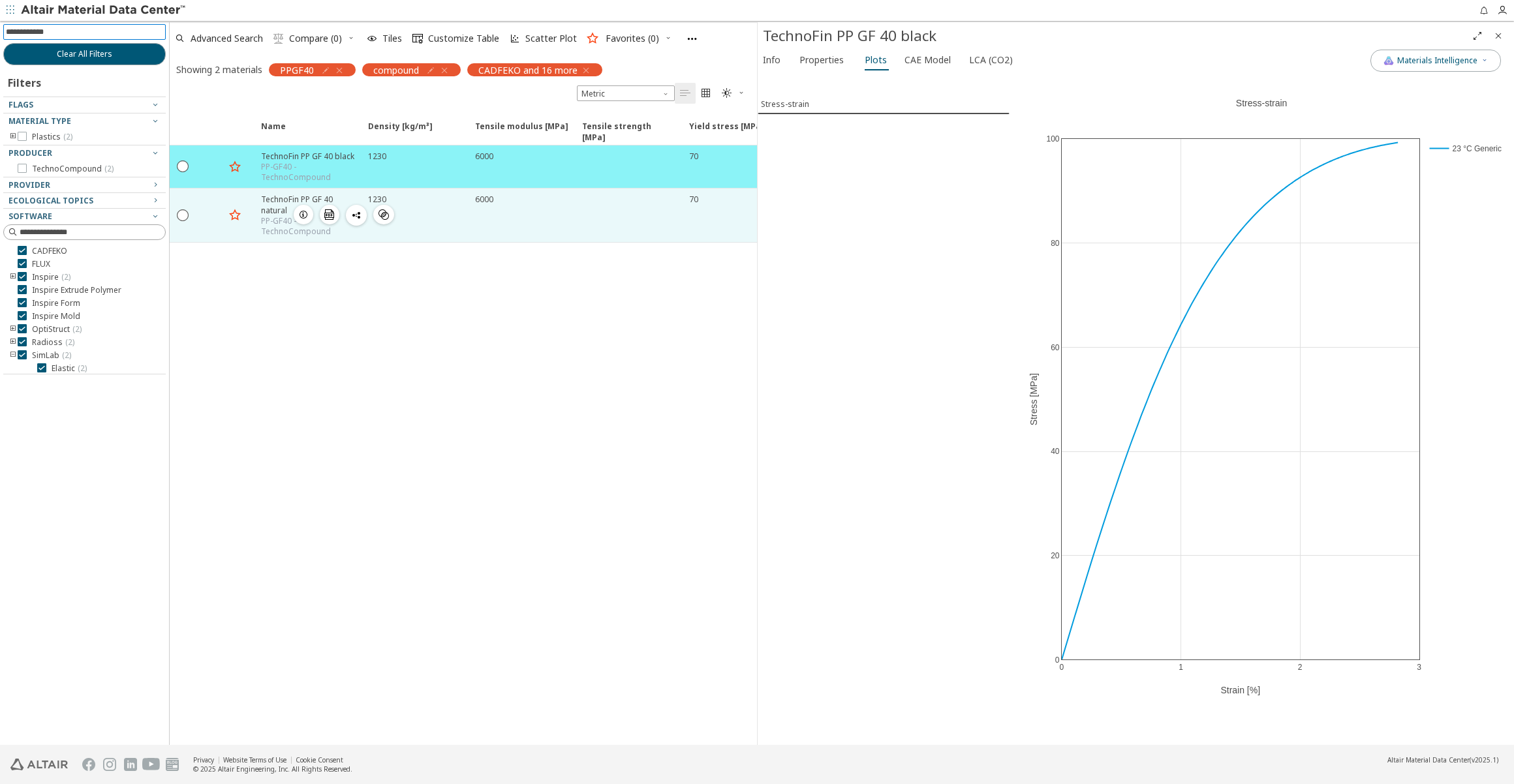
click at [282, 209] on div "TechnoFin PP GF 40 natural" at bounding box center [310, 205] width 99 height 23
click at [276, 204] on div "TechnoFin PP GF 40 natural" at bounding box center [310, 205] width 99 height 23
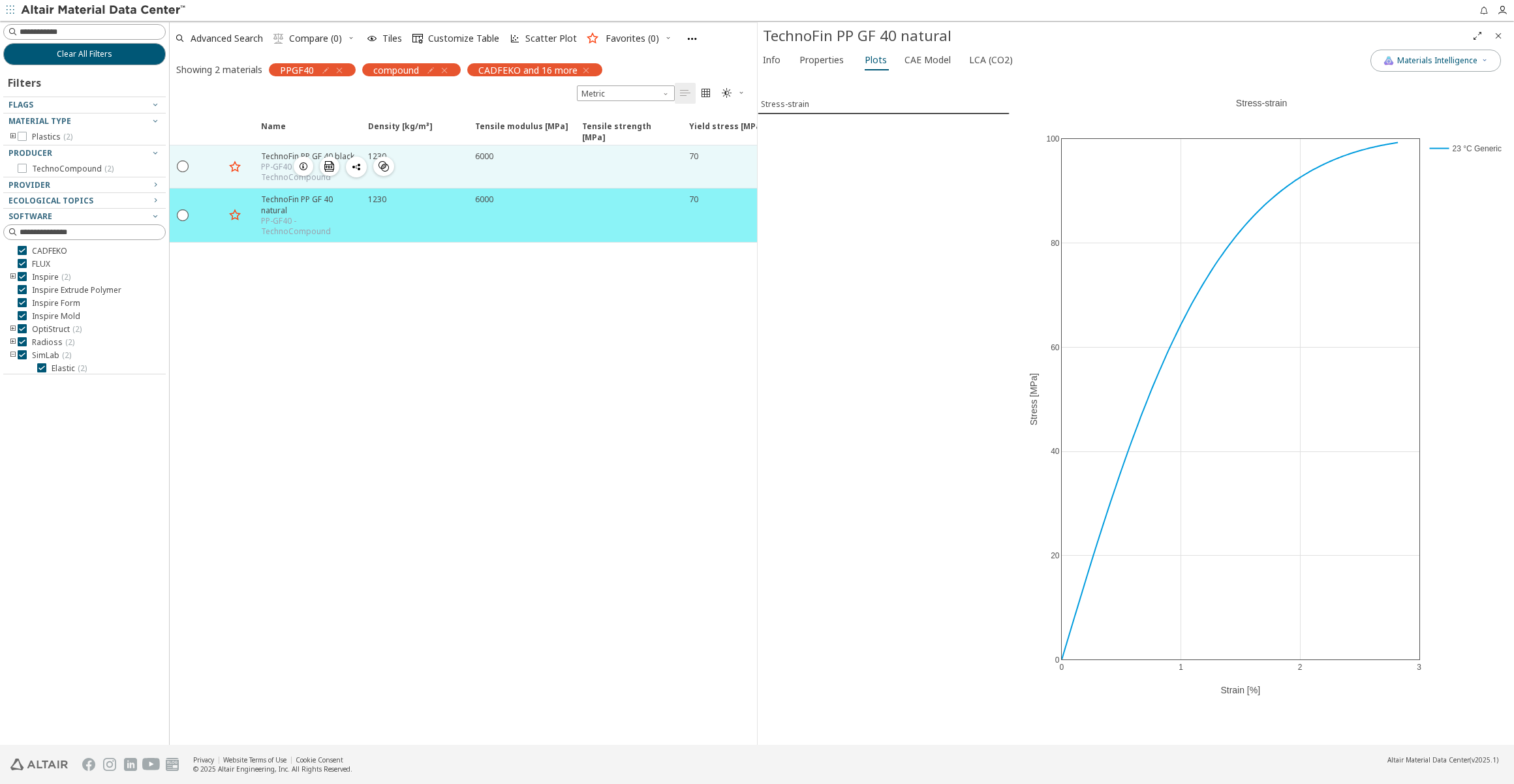
click at [272, 165] on div "PP-GF40 - TechnoCompound" at bounding box center [310, 172] width 99 height 21
click at [274, 165] on div "PP-GF40 - TechnoCompound" at bounding box center [310, 172] width 99 height 21
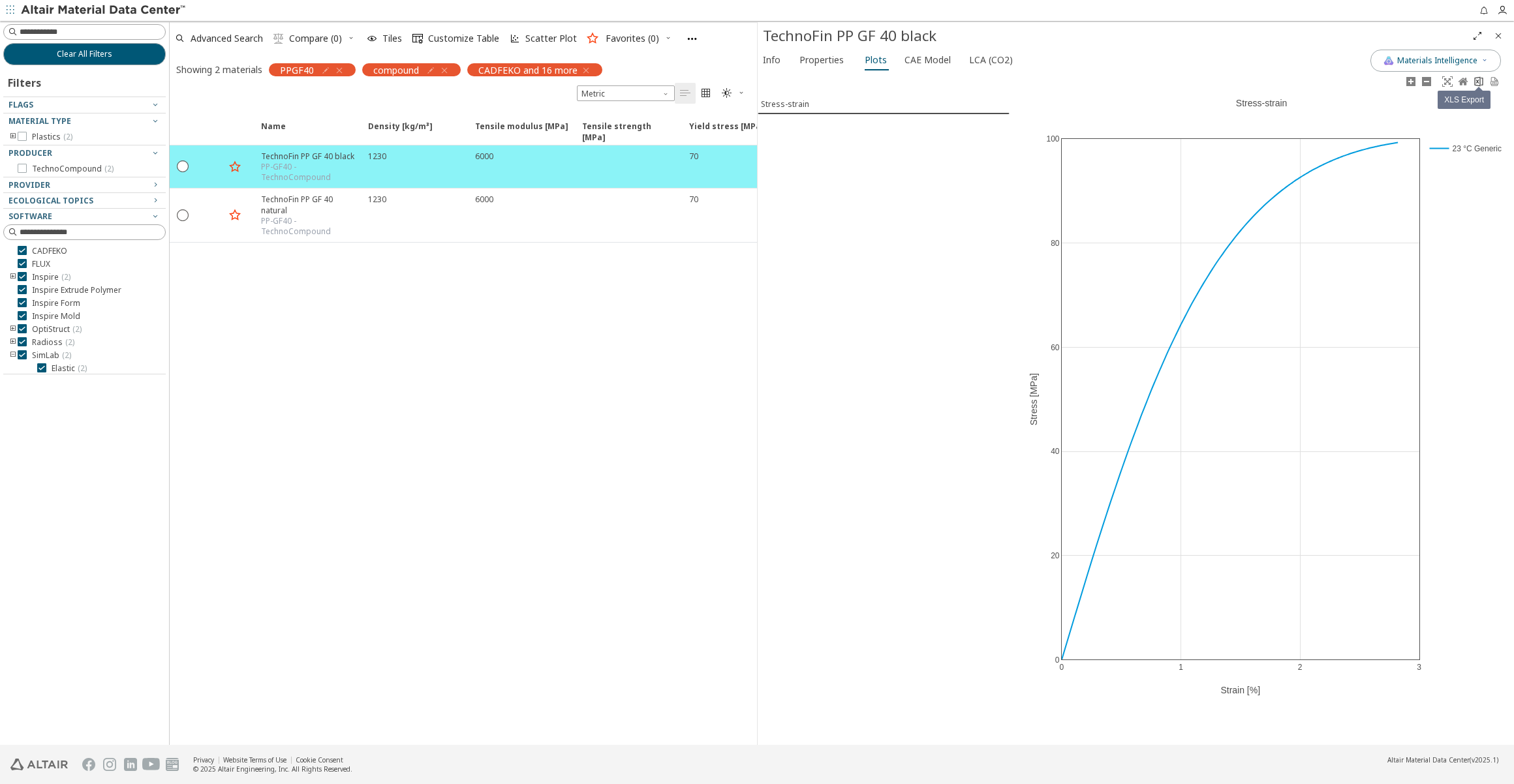
click at [1477, 78] on icon at bounding box center [1478, 81] width 8 height 9
